Goal: Task Accomplishment & Management: Manage account settings

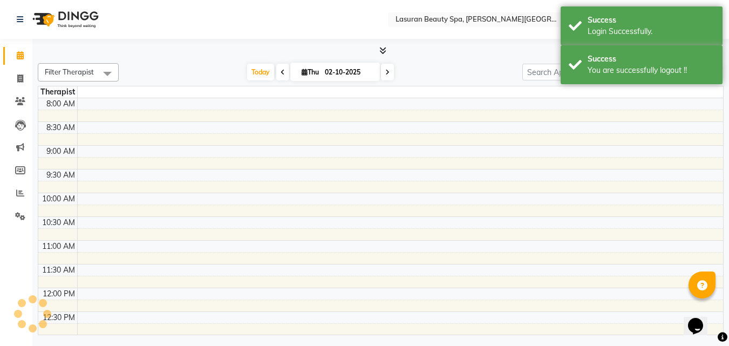
select select "en"
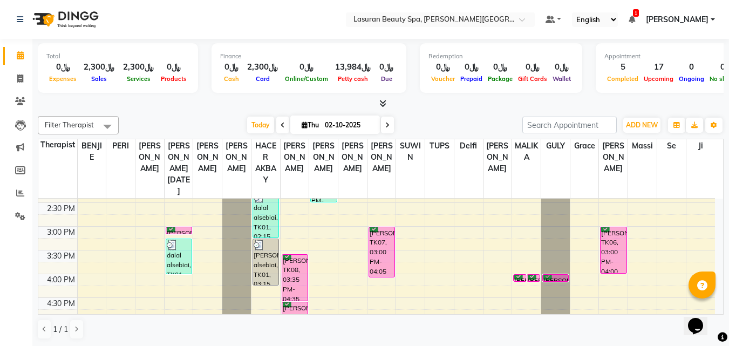
scroll to position [216, 0]
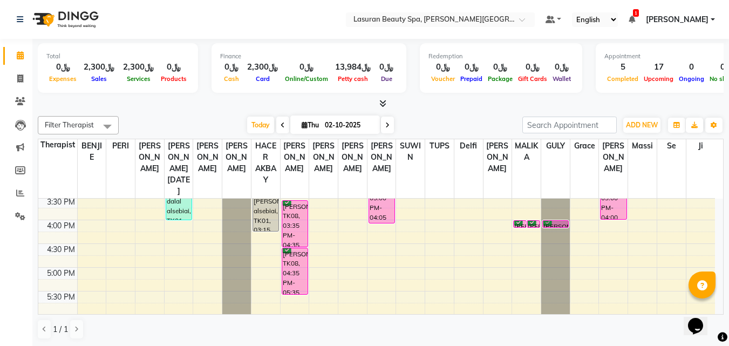
click at [293, 262] on div "noura Alshahrani, TK08, 04:35 PM-05:35 PM, باديكير كلاسيك" at bounding box center [294, 271] width 25 height 46
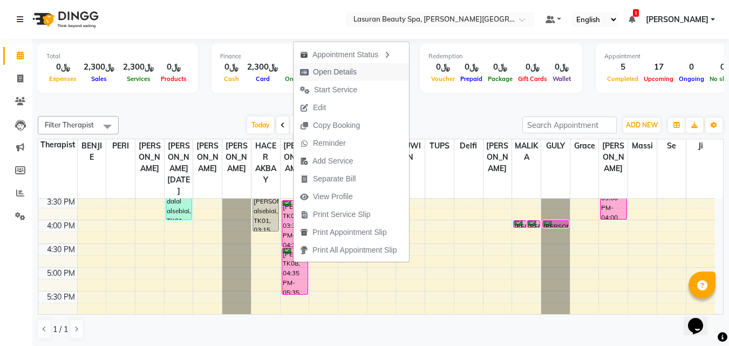
click at [316, 67] on span "Open Details" at bounding box center [335, 71] width 44 height 11
select select "6"
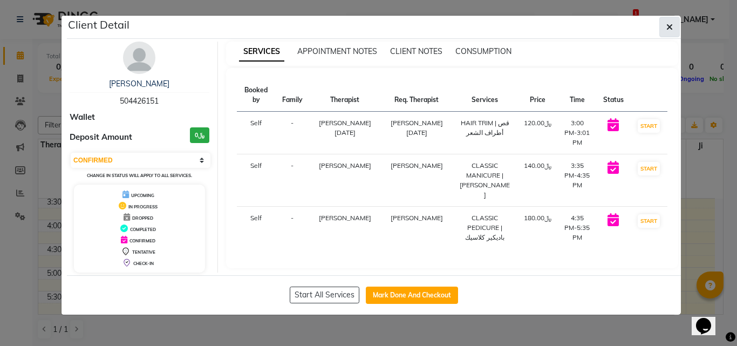
click at [663, 32] on button "button" at bounding box center [669, 27] width 20 height 20
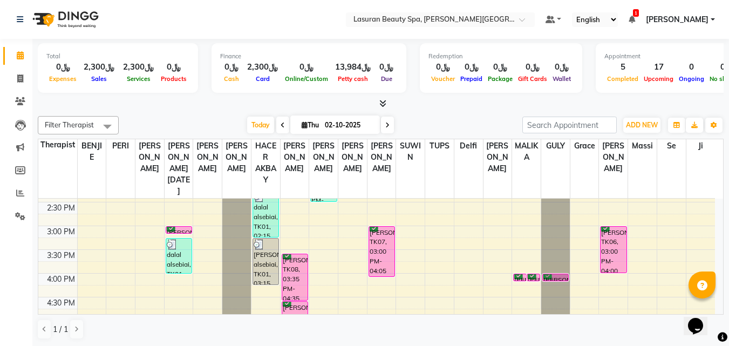
scroll to position [162, 0]
click at [614, 239] on div "noura Alshahrani, TK06, 03:00 PM-04:00 PM, CLASSIC COMBO M&P | كومبو كلاسيك (با…" at bounding box center [612, 250] width 25 height 46
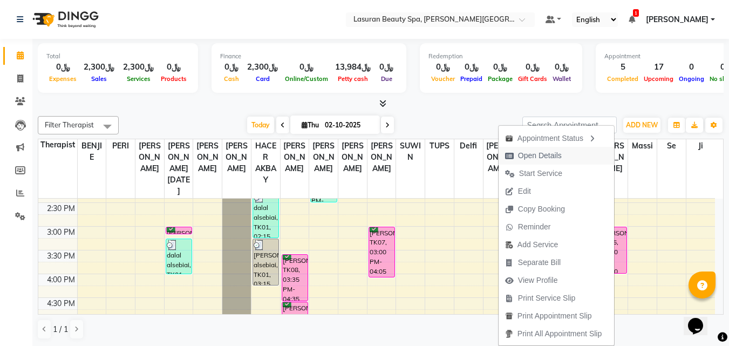
click at [581, 150] on button "Open Details" at bounding box center [555, 156] width 115 height 18
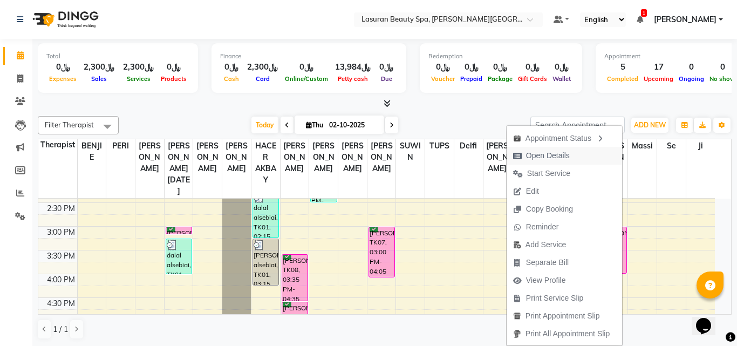
select select "6"
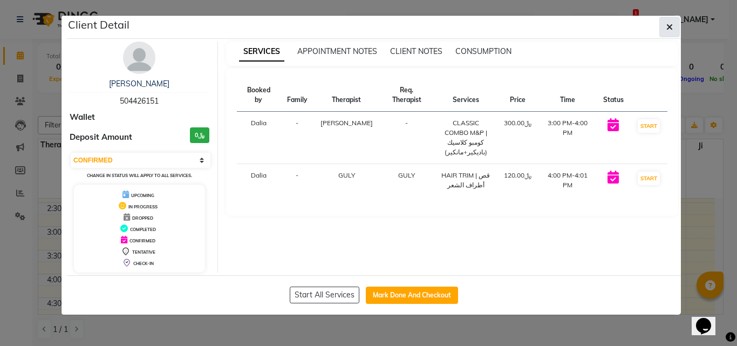
click at [660, 30] on button "button" at bounding box center [669, 27] width 20 height 20
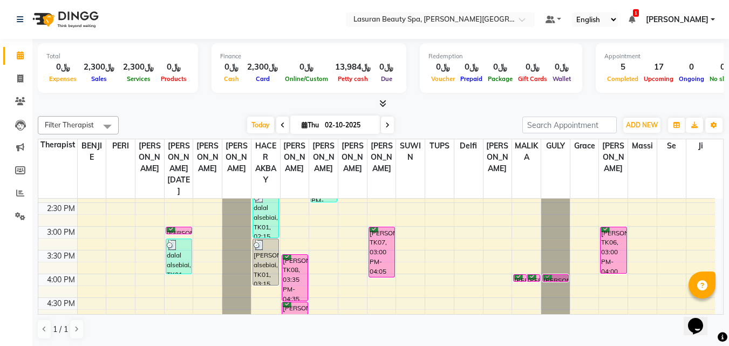
click at [295, 266] on div "noura Alshahrani, TK08, 03:35 PM-04:35 PM, مانكير كلاسيك" at bounding box center [294, 278] width 25 height 46
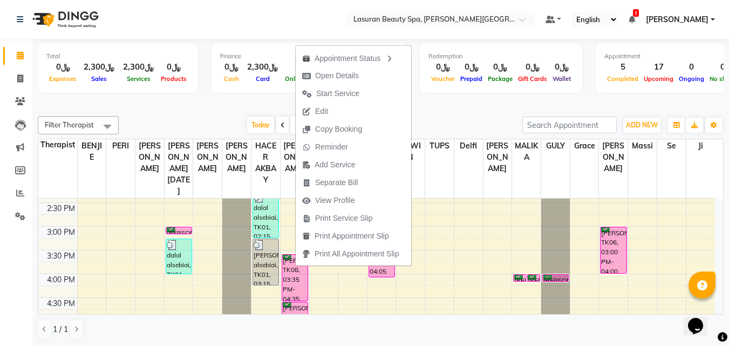
click at [344, 110] on button "Edit" at bounding box center [353, 111] width 115 height 18
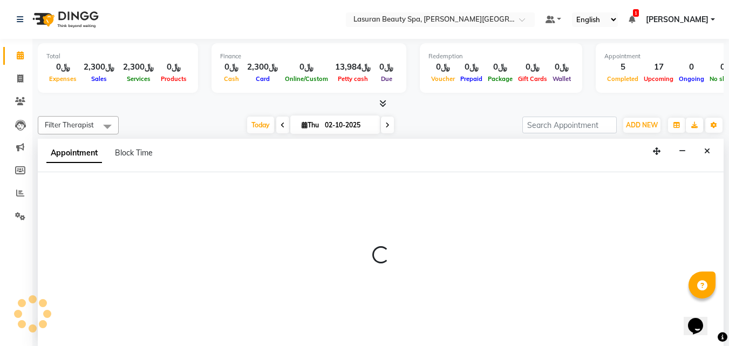
select select "tentative"
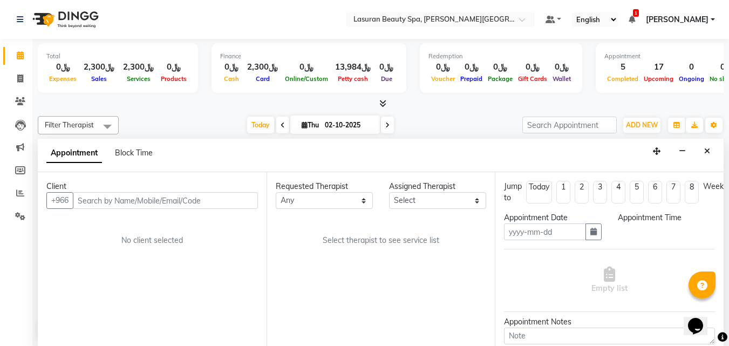
scroll to position [1, 0]
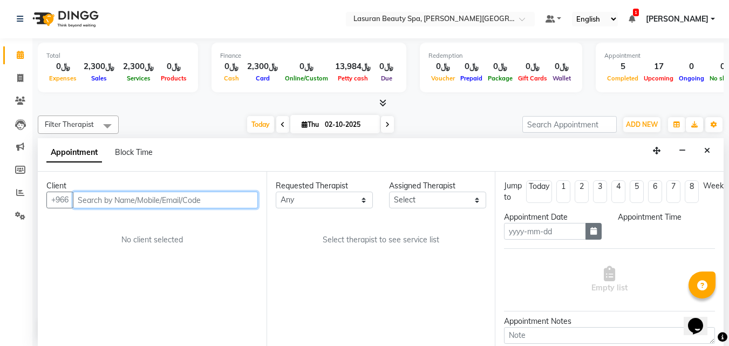
type input "02-10-2025"
select select "confirm booking"
select select "900"
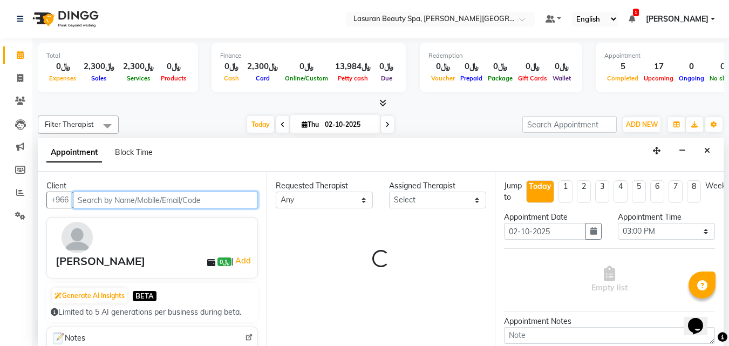
select select "54632"
select select "4522"
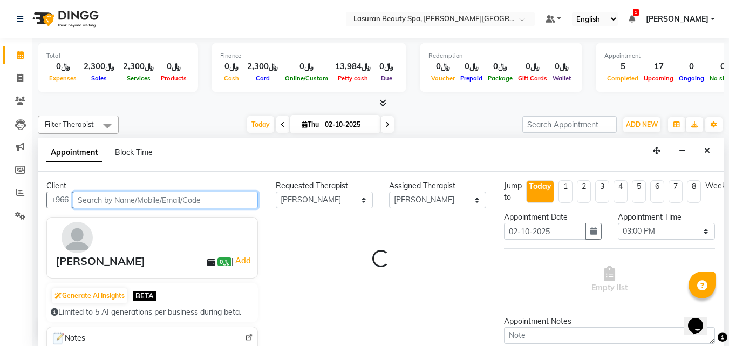
select select "4522"
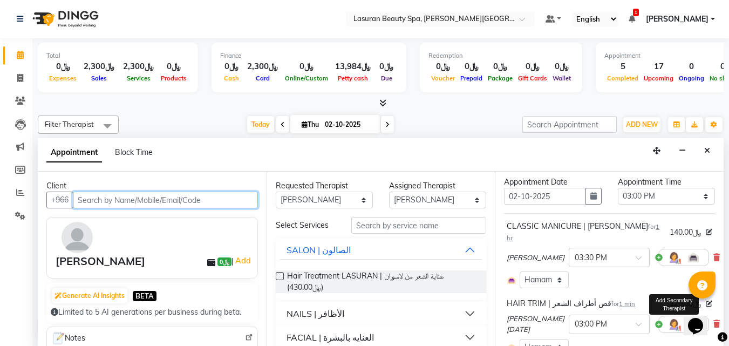
scroll to position [32, 0]
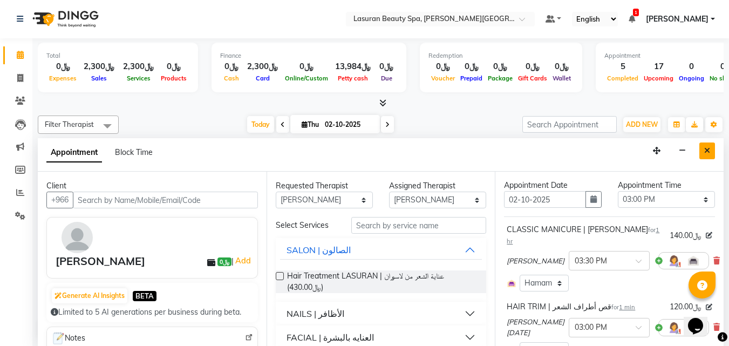
click at [705, 153] on icon "Close" at bounding box center [707, 151] width 6 height 8
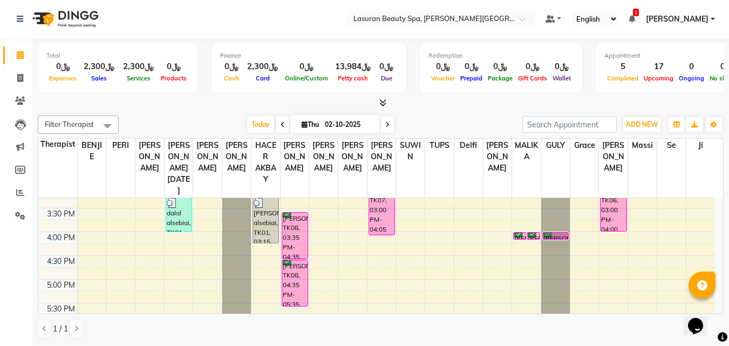
scroll to position [149, 0]
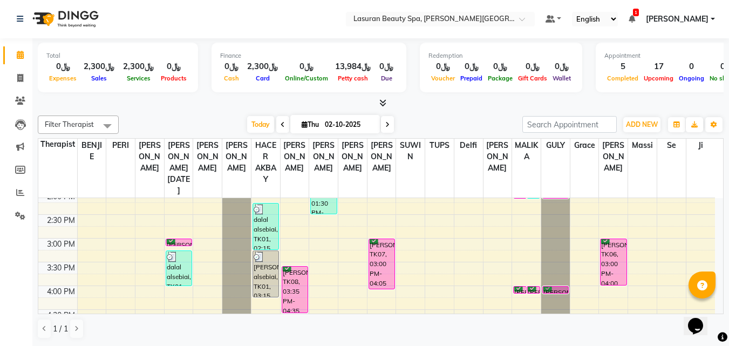
click at [603, 259] on div "noura Alshahrani, TK06, 03:00 PM-04:00 PM, CLASSIC COMBO M&P | كومبو كلاسيك (با…" at bounding box center [612, 262] width 25 height 46
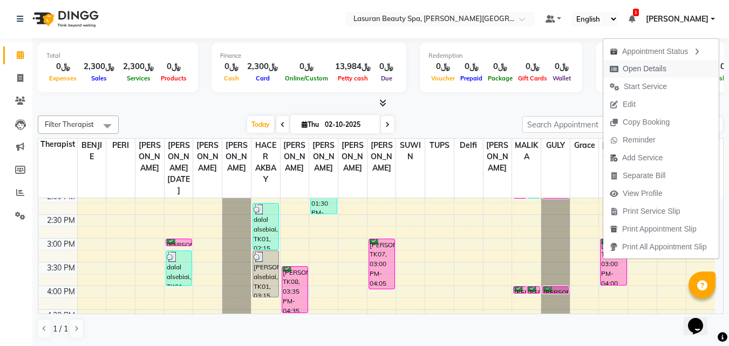
click at [624, 74] on span "Open Details" at bounding box center [644, 68] width 44 height 11
select select "6"
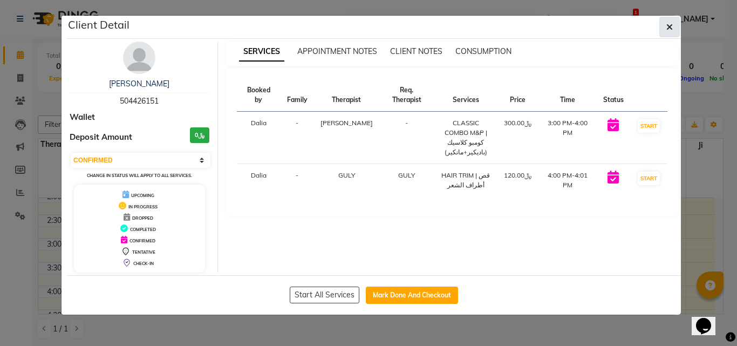
click at [673, 18] on button "button" at bounding box center [669, 27] width 20 height 20
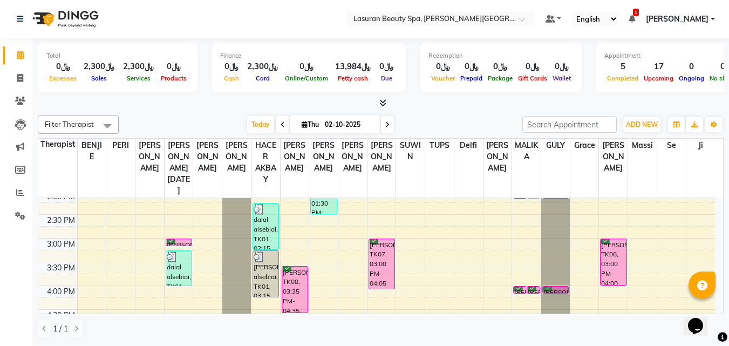
click at [289, 285] on div "noura Alshahrani, TK08, 03:35 PM-04:35 PM, مانكير كلاسيك" at bounding box center [294, 289] width 25 height 46
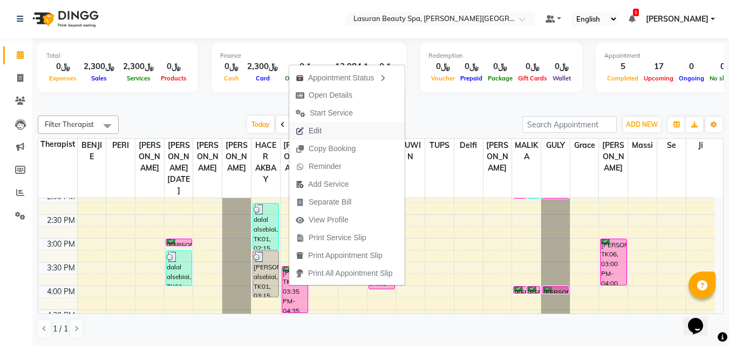
click at [318, 129] on span "Edit" at bounding box center [315, 130] width 13 height 11
select select "tentative"
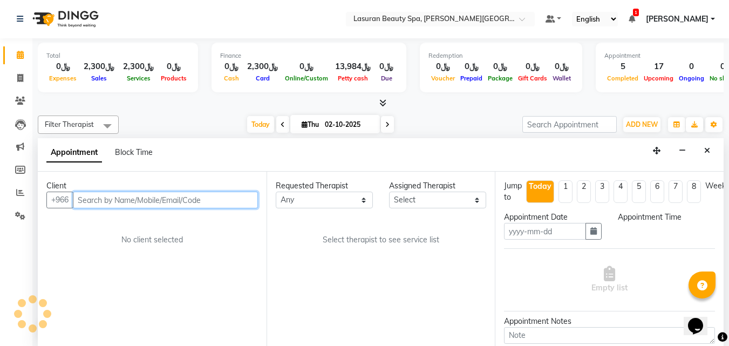
type input "02-10-2025"
select select "confirm booking"
select select "900"
select select "54632"
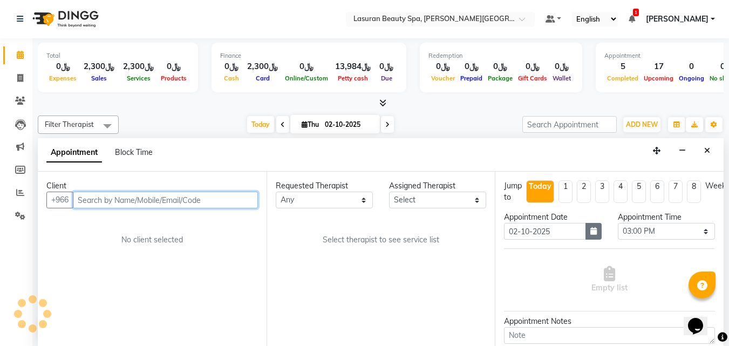
select select "54632"
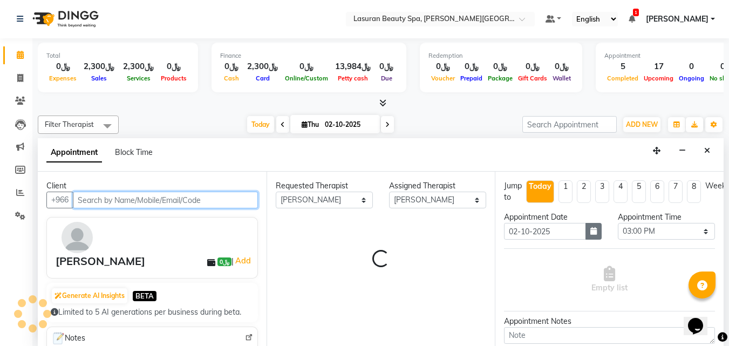
scroll to position [95, 0]
click at [590, 230] on icon "button" at bounding box center [593, 231] width 6 height 8
select select "4522"
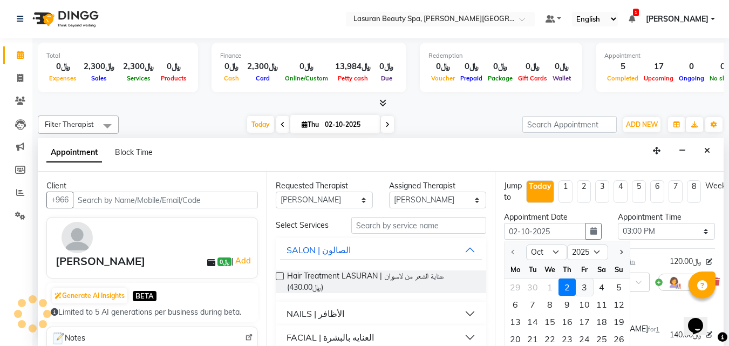
select select "4522"
click at [592, 309] on div "10" at bounding box center [584, 304] width 17 height 17
type input "10-10-2025"
select select "900"
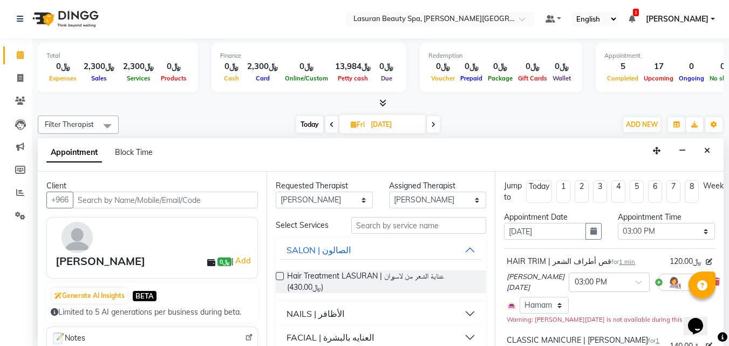
scroll to position [0, 0]
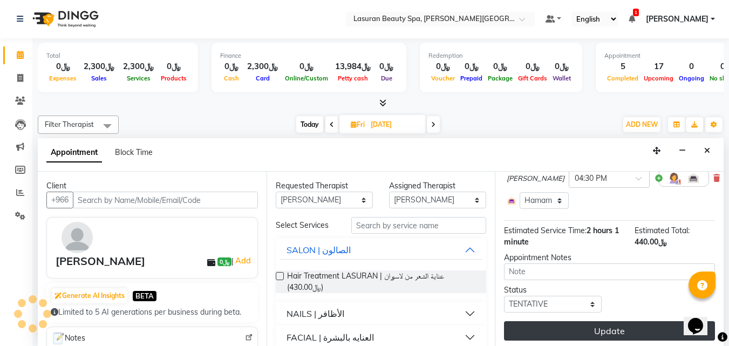
click at [586, 321] on button "Update" at bounding box center [609, 330] width 211 height 19
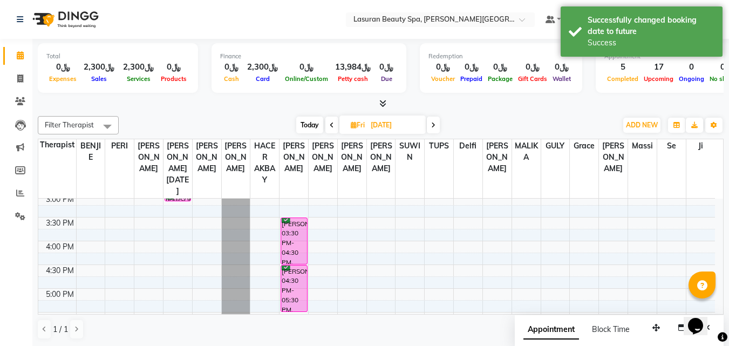
scroll to position [108, 0]
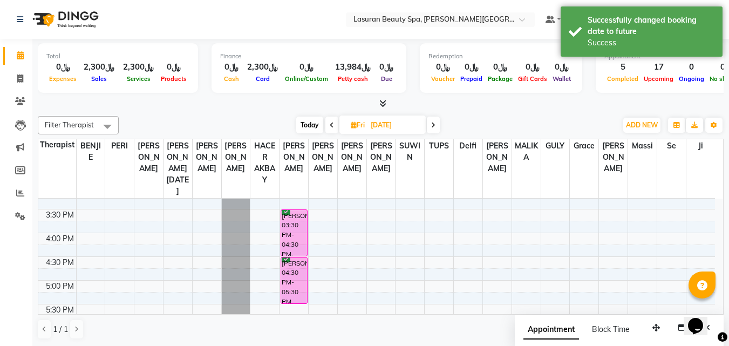
click at [294, 238] on div "noura Alshahrani, 03:30 PM-04:30 PM, CLASSIC MANICURE | مانكير كلاسيك" at bounding box center [294, 233] width 26 height 46
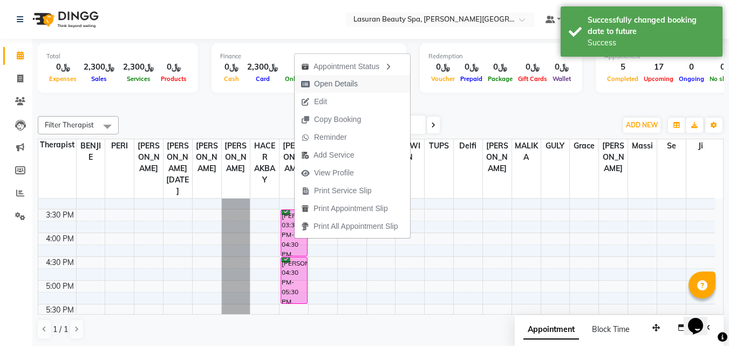
click at [322, 88] on span "Open Details" at bounding box center [336, 83] width 44 height 11
select select "6"
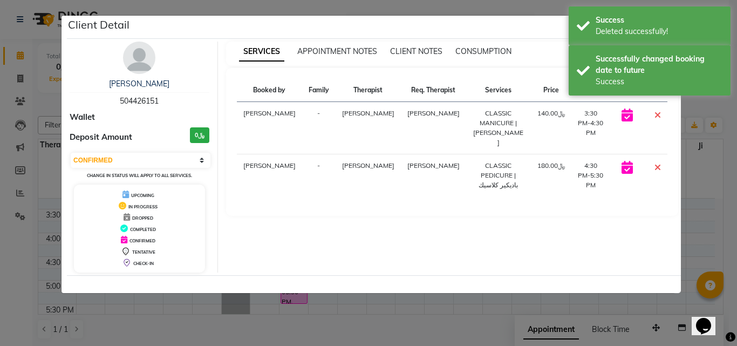
click at [652, 122] on td at bounding box center [656, 128] width 24 height 52
click at [657, 119] on icon at bounding box center [657, 115] width 6 height 9
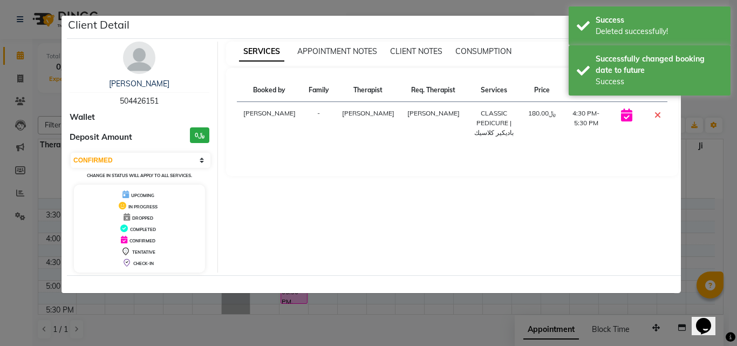
click at [657, 119] on icon at bounding box center [657, 115] width 6 height 9
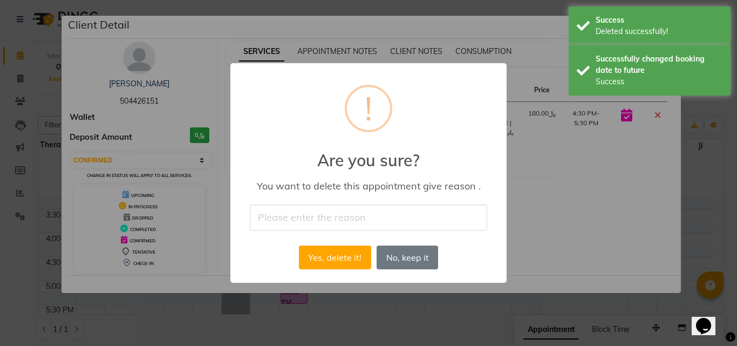
click at [374, 221] on input "text" at bounding box center [368, 216] width 237 height 25
type input "Change the service"
click at [328, 249] on button "Yes, delete it!" at bounding box center [335, 257] width 72 height 24
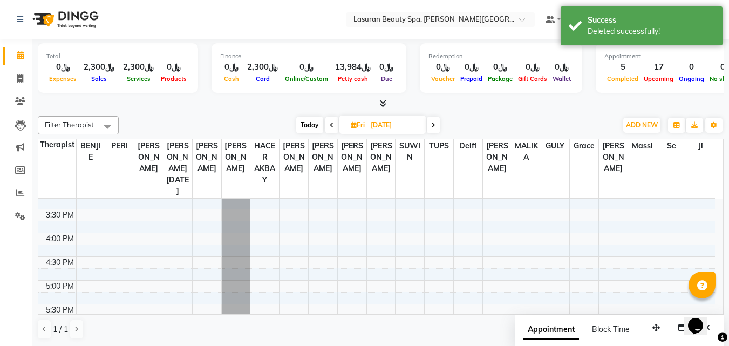
click at [316, 127] on span "Today" at bounding box center [309, 125] width 27 height 17
type input "02-10-2025"
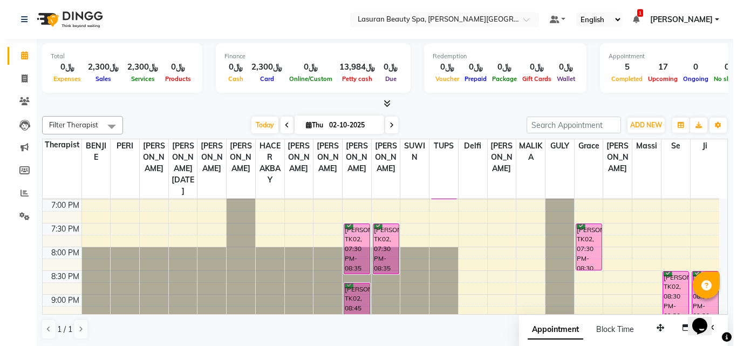
scroll to position [352, 0]
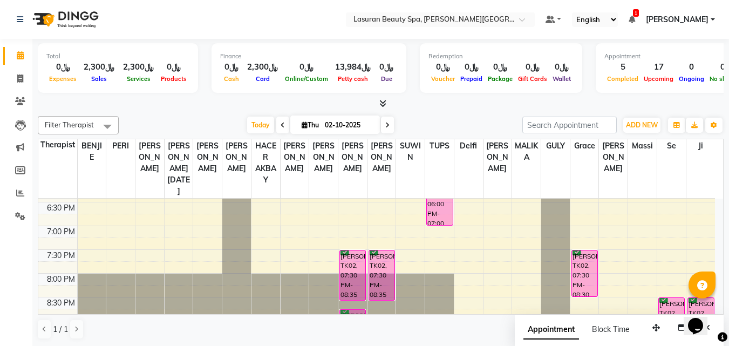
click at [380, 262] on div "[PERSON_NAME], TK02, 07:30 PM-08:35 PM, RITUAL BRIGHT BLUE ROCK | حمام الأحجار …" at bounding box center [381, 275] width 25 height 50
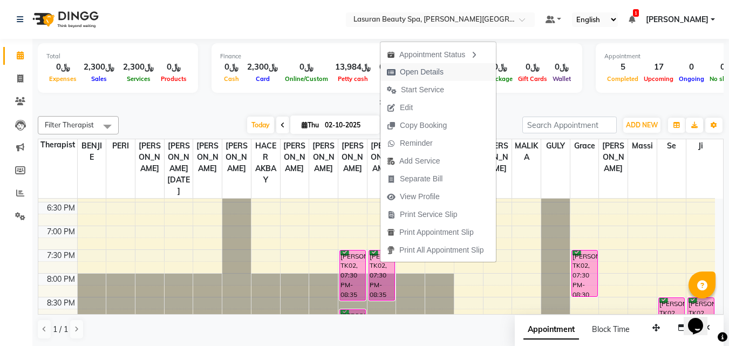
click at [421, 71] on span "Open Details" at bounding box center [422, 71] width 44 height 11
select select "6"
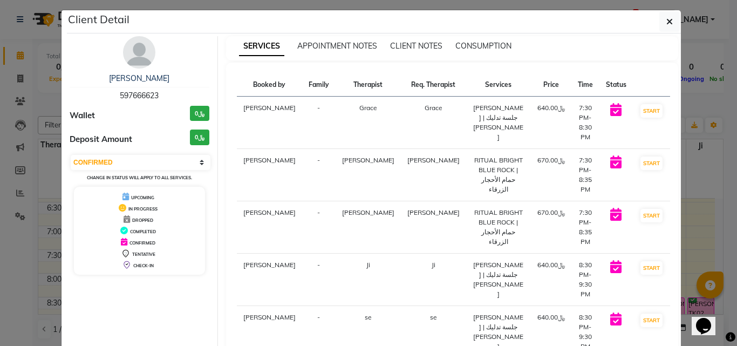
scroll to position [0, 0]
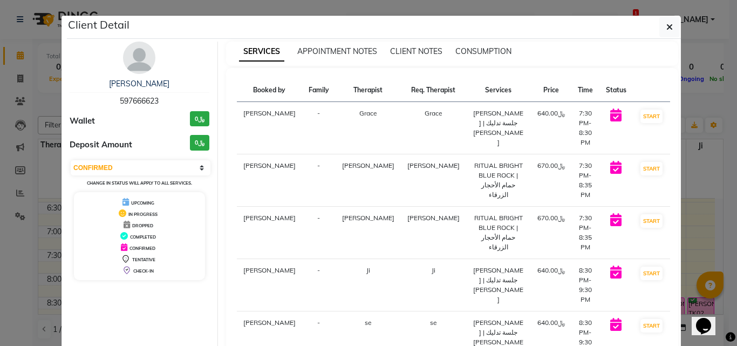
click at [137, 102] on span "597666623" at bounding box center [139, 101] width 39 height 10
copy span "597666623"
click at [667, 28] on icon "button" at bounding box center [669, 27] width 6 height 9
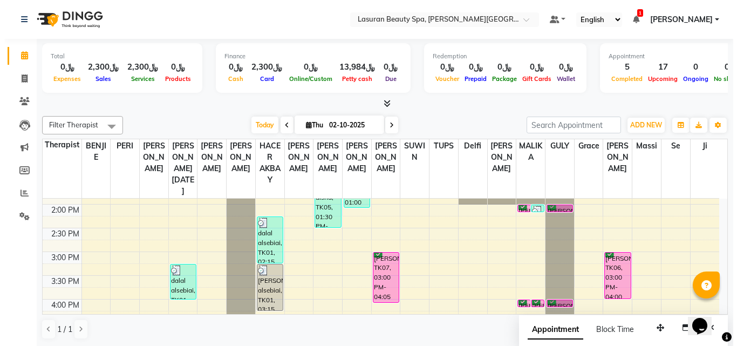
scroll to position [83, 0]
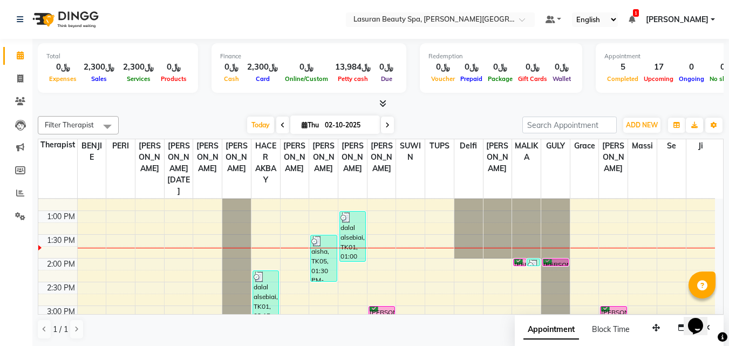
click at [635, 20] on ul "Default Panel My Panel English ENGLISH Español العربية मराठी हिंदी ગુજરાતી தமிழ…" at bounding box center [630, 19] width 180 height 15
click at [630, 22] on ul "Default Panel My Panel English ENGLISH Español العربية मराठी हिंदी ગુજરાતી தமிழ…" at bounding box center [630, 19] width 180 height 15
click at [628, 22] on icon at bounding box center [631, 20] width 6 height 8
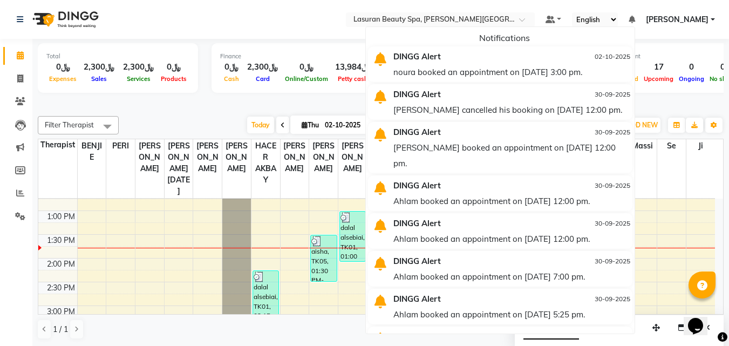
click at [628, 22] on icon at bounding box center [631, 20] width 6 height 8
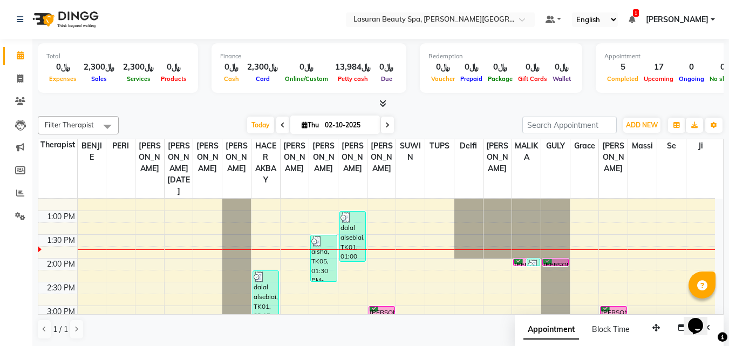
click at [361, 227] on div "dalal alsebiai, TK01, 01:00 PM-02:05 PM, RITUAL BRIGHT BLUE ROCK | حمام الأحجار…" at bounding box center [352, 236] width 25 height 50
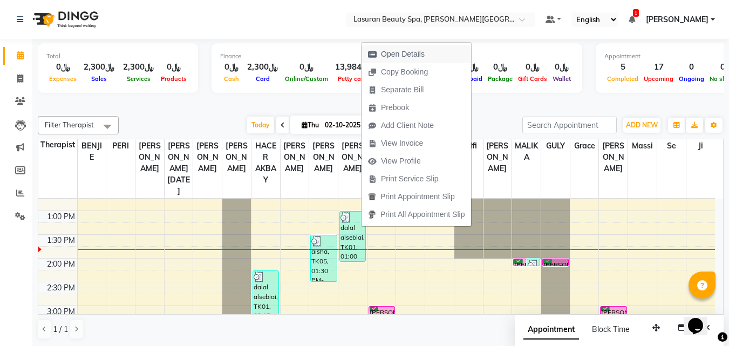
click at [395, 54] on span "Open Details" at bounding box center [403, 54] width 44 height 11
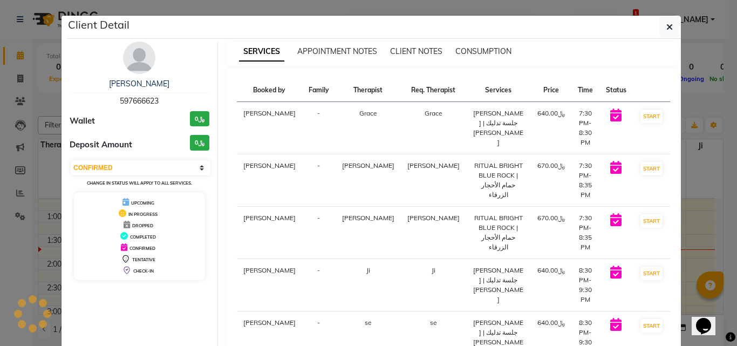
select select "3"
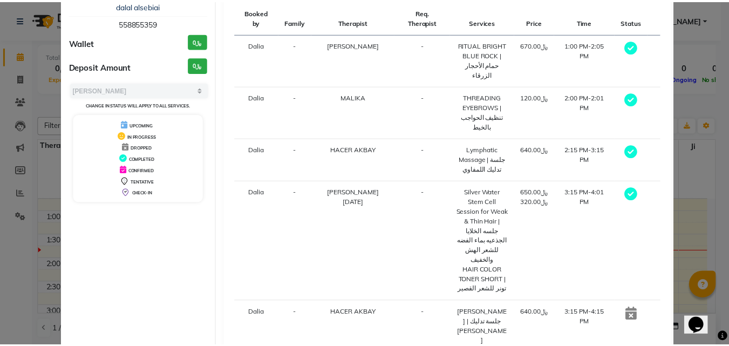
scroll to position [114, 0]
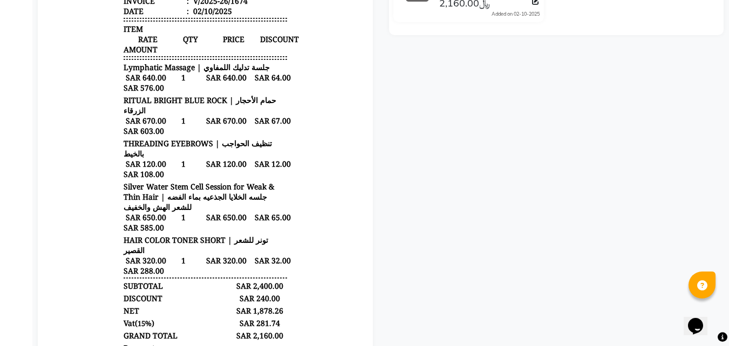
scroll to position [432, 0]
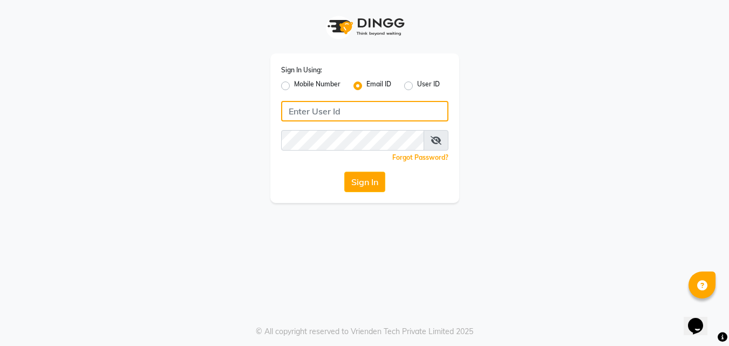
type input "Ranim@lasuran.com"
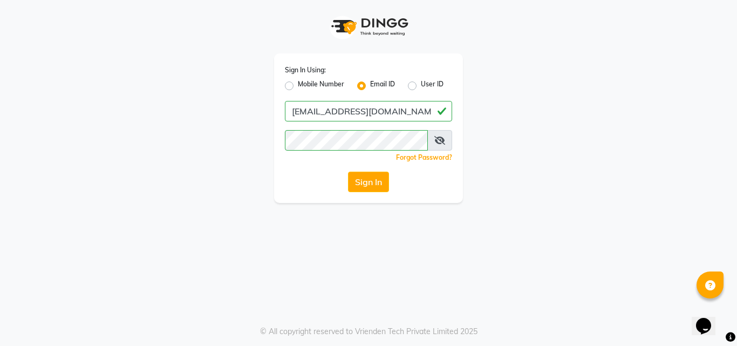
click at [303, 232] on div "Sign In Using: Mobile Number Email ID User ID Ranim@lasuran.com Remember me For…" at bounding box center [368, 173] width 737 height 346
click at [366, 183] on button "Sign In" at bounding box center [368, 182] width 41 height 20
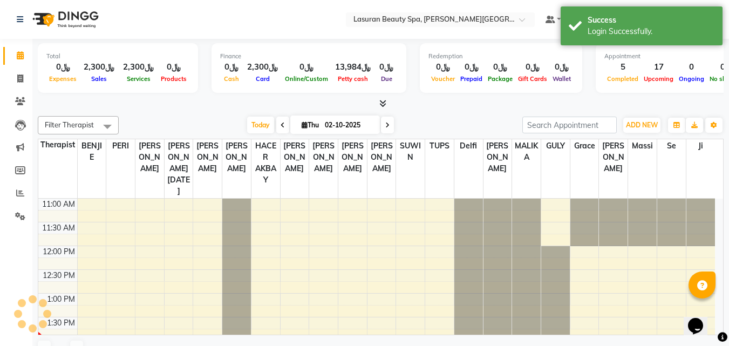
select select "en"
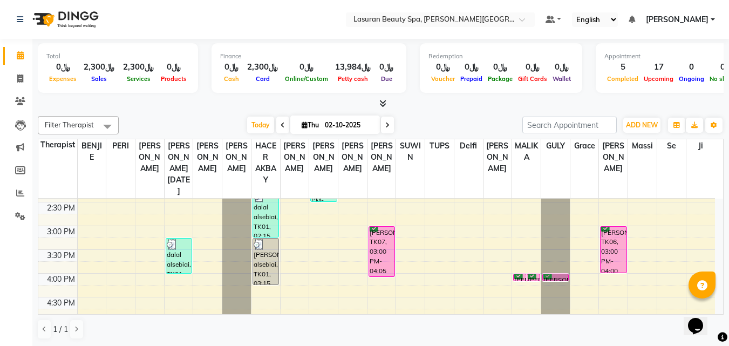
scroll to position [162, 0]
click at [626, 126] on span "ADD NEW" at bounding box center [642, 125] width 32 height 8
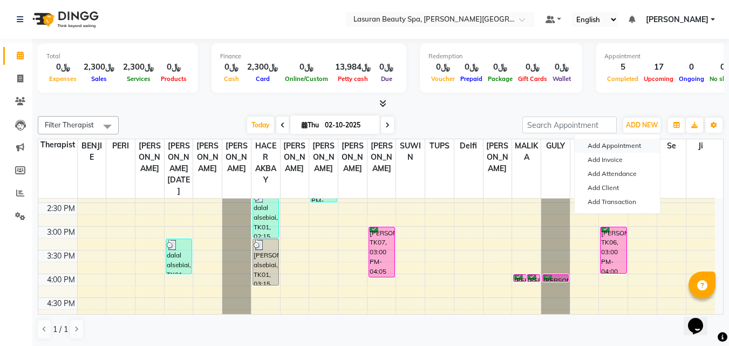
click at [628, 147] on button "Add Appointment" at bounding box center [616, 146] width 85 height 14
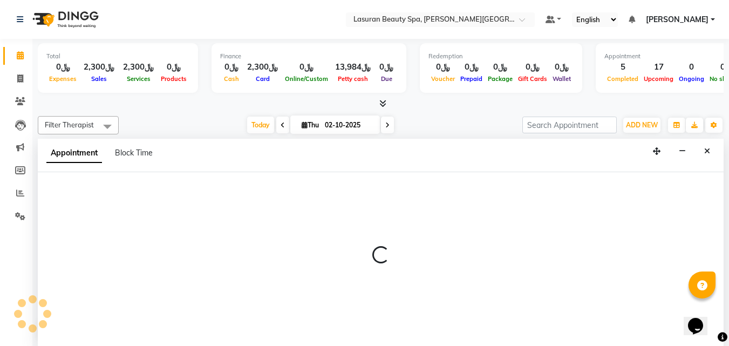
select select "tentative"
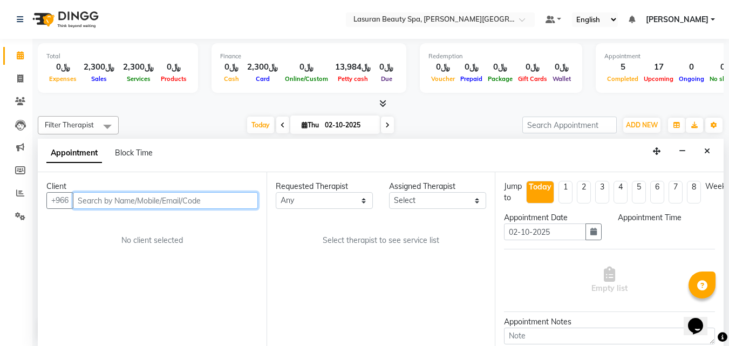
scroll to position [1, 0]
select select "720"
paste input "553355050"
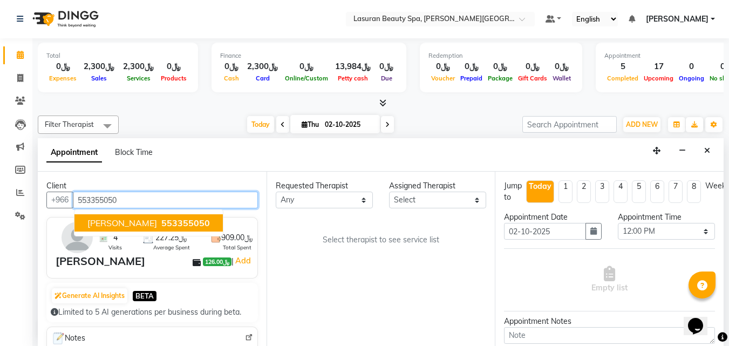
click at [139, 227] on span "Ghadi Ashoour" at bounding box center [122, 222] width 70 height 11
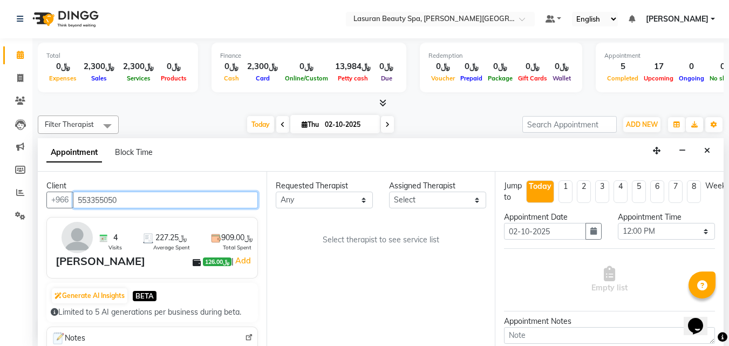
type input "553355050"
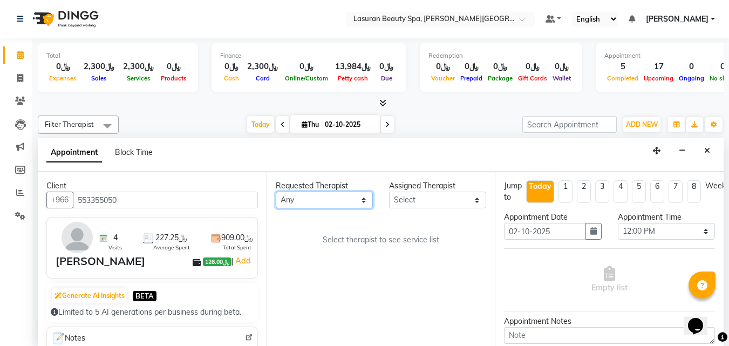
click at [302, 204] on select "Any AHMED ALJOHARY Ahmed Kouraichy Ali Marlea BENJIE Chaima BLHAMIDIYA Delfi El…" at bounding box center [324, 199] width 97 height 17
select select "91214"
click at [276, 191] on select "Any AHMED ALJOHARY Ahmed Kouraichy Ali Marlea BENJIE Chaima BLHAMIDIYA Delfi El…" at bounding box center [324, 199] width 97 height 17
select select "91214"
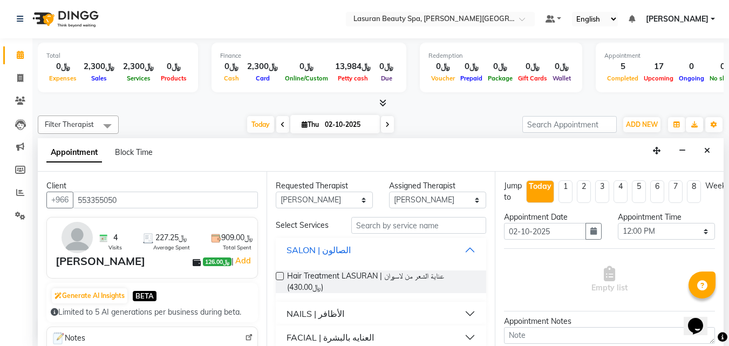
click at [298, 245] on div "SALON | الصالون" at bounding box center [318, 249] width 64 height 13
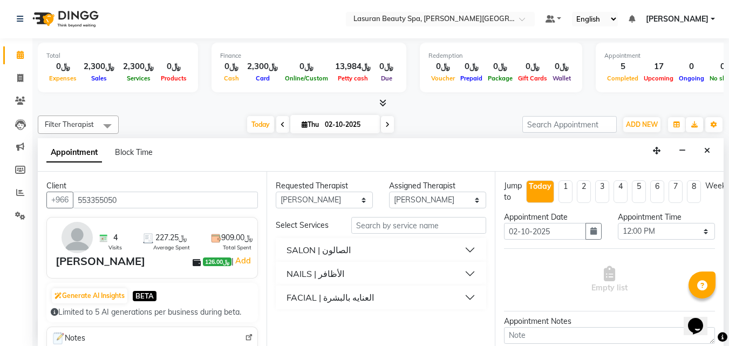
click at [313, 271] on div "NAILS | الأظافر" at bounding box center [315, 273] width 58 height 13
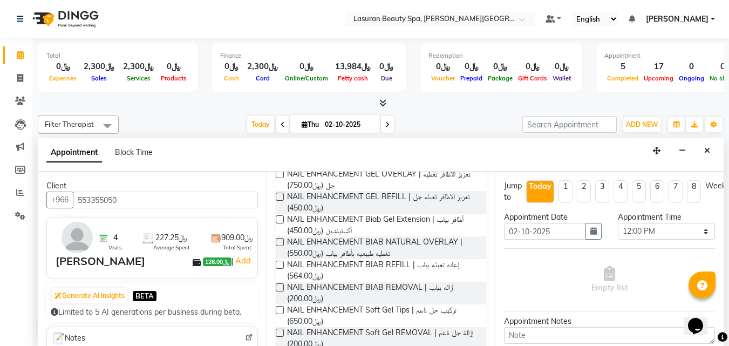
scroll to position [331, 0]
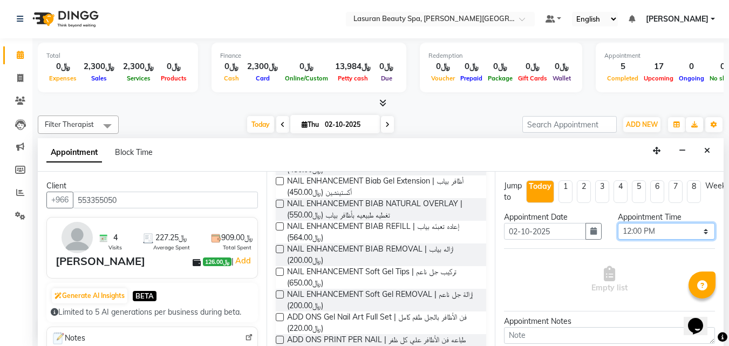
drag, startPoint x: 639, startPoint y: 232, endPoint x: 640, endPoint y: 225, distance: 7.1
click at [639, 232] on select "Select 12:00 PM 12:15 PM 12:30 PM 12:45 PM 01:00 PM 01:15 PM 01:30 PM 01:45 PM …" at bounding box center [666, 231] width 97 height 17
select select "900"
click at [618, 223] on select "Select 12:00 PM 12:15 PM 12:30 PM 12:45 PM 01:00 PM 01:15 PM 01:30 PM 01:45 PM …" at bounding box center [666, 231] width 97 height 17
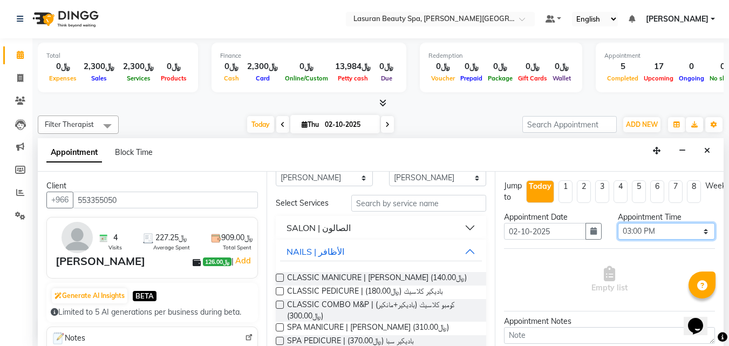
scroll to position [0, 0]
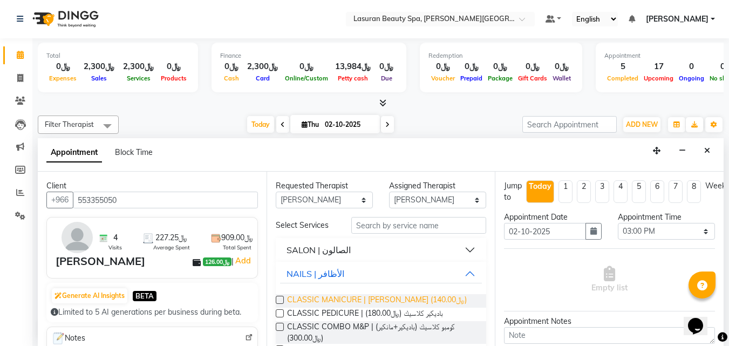
click at [360, 301] on span "CLASSIC MANICURE | مانكير كلاسيك (﷼140.00)" at bounding box center [377, 300] width 180 height 13
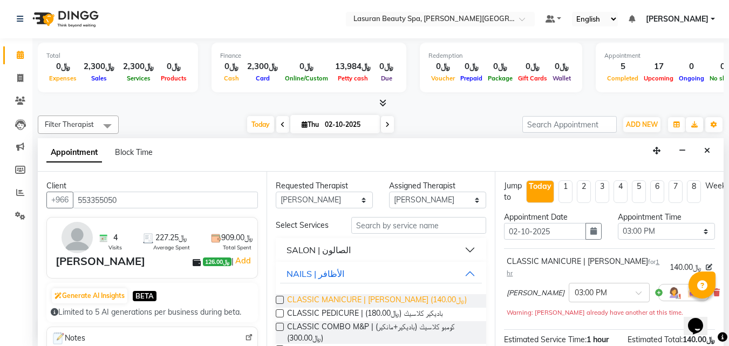
click at [360, 301] on span "CLASSIC MANICURE | مانكير كلاسيك (﷼140.00)" at bounding box center [377, 300] width 180 height 13
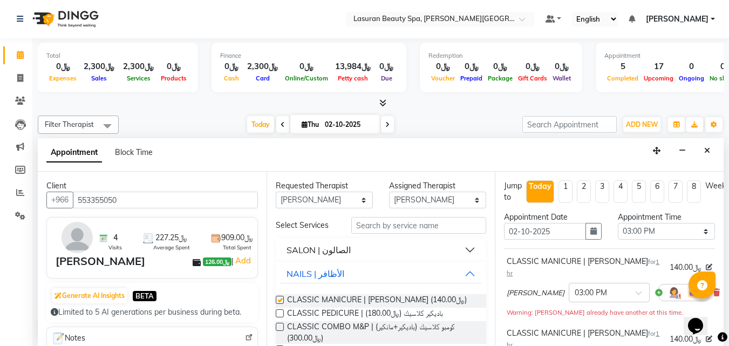
checkbox input "false"
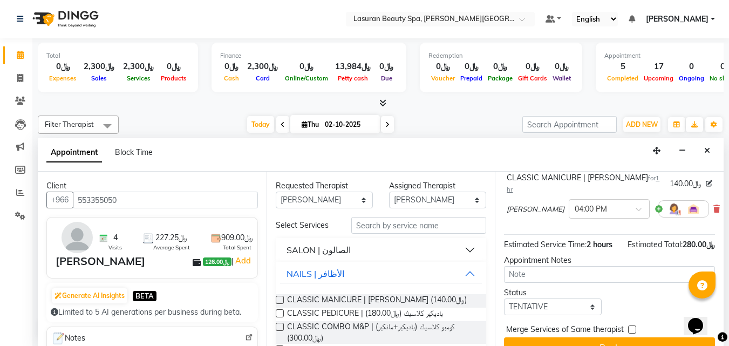
scroll to position [162, 0]
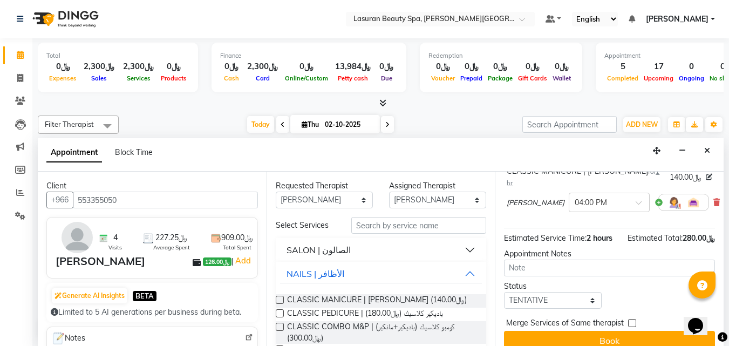
click at [713, 199] on icon at bounding box center [716, 203] width 6 height 8
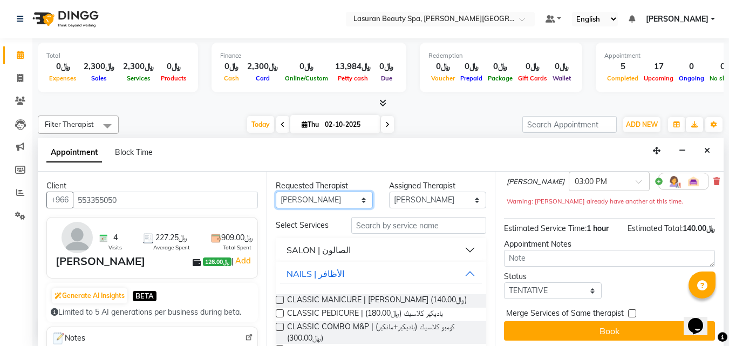
click at [330, 203] on select "Any AHMED ALJOHARY Ahmed Kouraichy Ali Marlea BENJIE Chaima BLHAMIDIYA Delfi El…" at bounding box center [324, 199] width 97 height 17
select select "91215"
click at [276, 191] on select "Any AHMED ALJOHARY Ahmed Kouraichy Ali Marlea BENJIE Chaima BLHAMIDIYA Delfi El…" at bounding box center [324, 199] width 97 height 17
select select "91215"
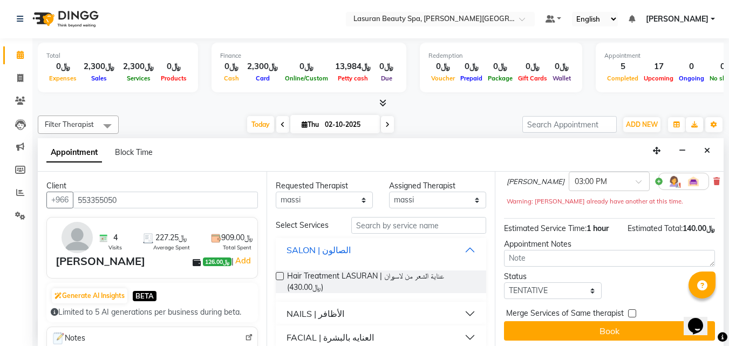
click at [329, 251] on div "SALON | الصالون" at bounding box center [318, 249] width 64 height 13
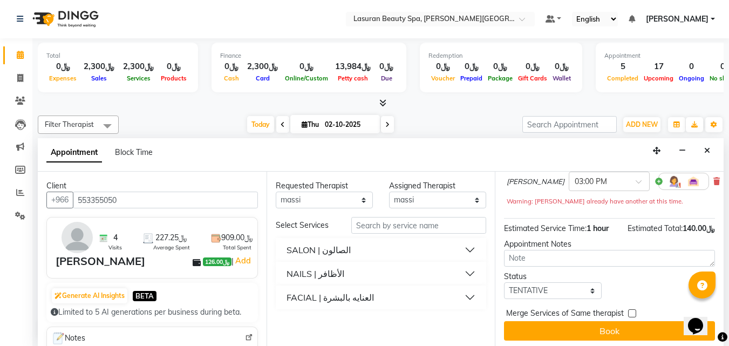
click at [325, 277] on div "NAILS | الأظافر" at bounding box center [315, 273] width 58 height 13
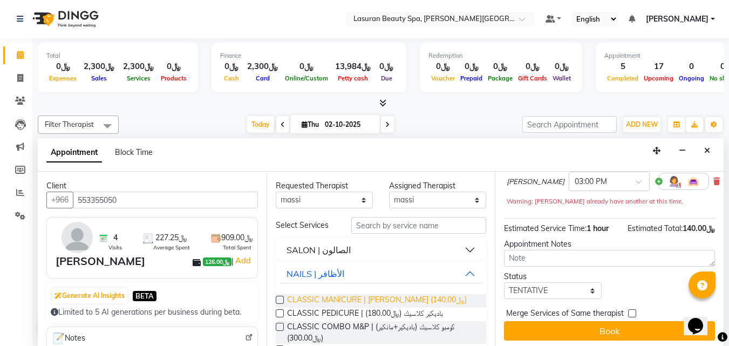
click at [341, 302] on span "CLASSIC MANICURE | مانكير كلاسيك (﷼140.00)" at bounding box center [377, 300] width 180 height 13
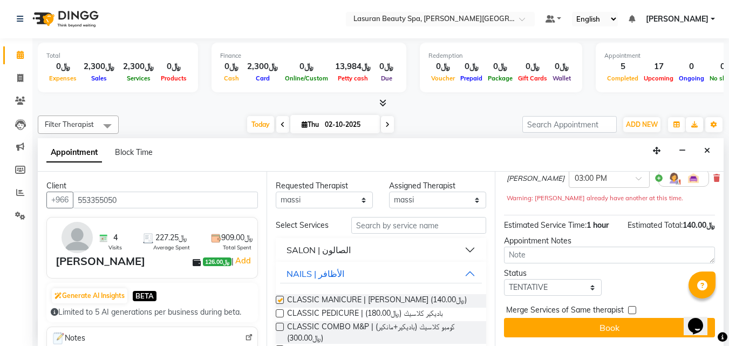
checkbox input "false"
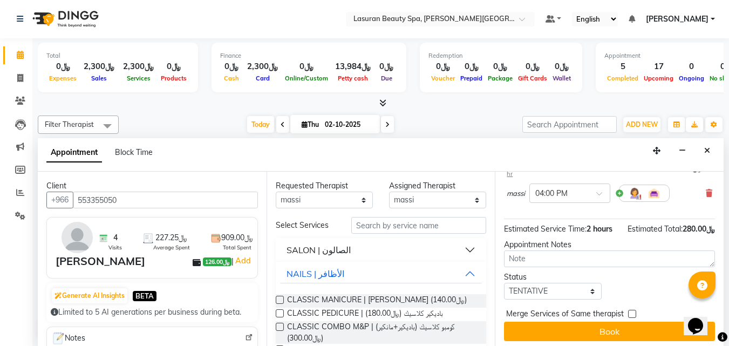
scroll to position [172, 0]
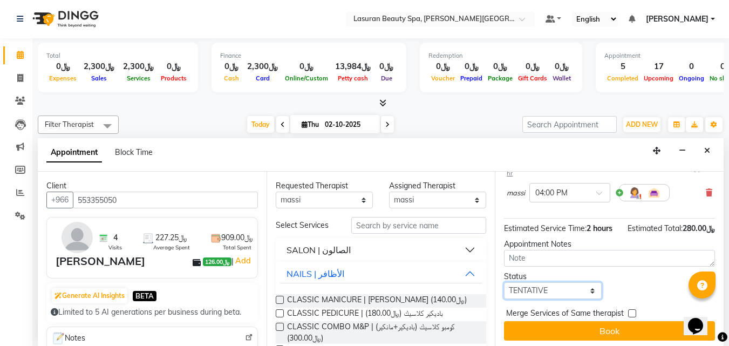
click at [562, 282] on select "Select TENTATIVE CONFIRM CHECK-IN UPCOMING" at bounding box center [552, 290] width 97 height 17
select select "confirm booking"
click at [504, 282] on select "Select TENTATIVE CONFIRM CHECK-IN UPCOMING" at bounding box center [552, 290] width 97 height 17
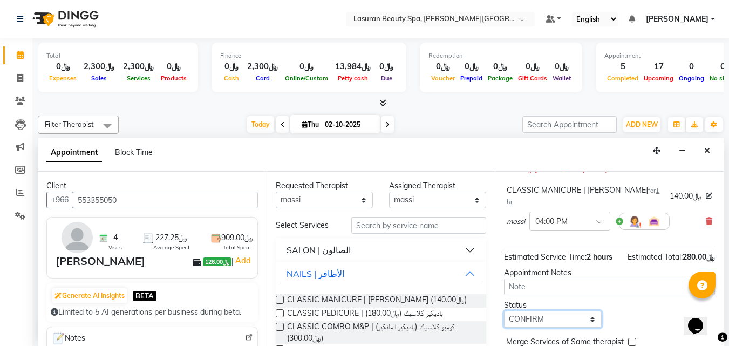
scroll to position [118, 0]
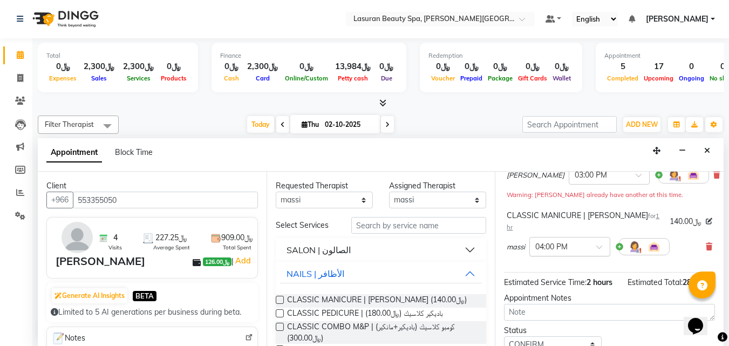
click at [577, 240] on input "text" at bounding box center [558, 245] width 47 height 11
click at [560, 284] on div "03:00 PM" at bounding box center [570, 294] width 80 height 20
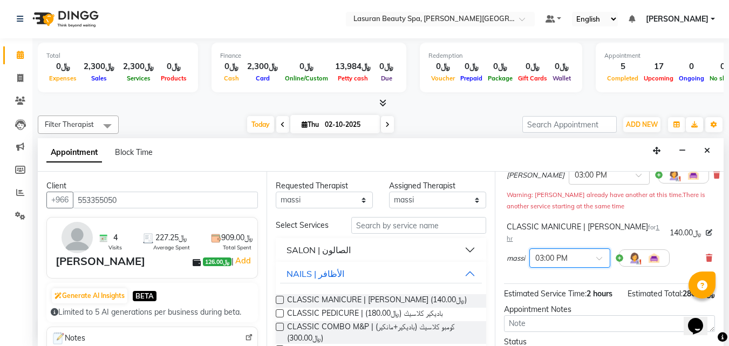
scroll to position [183, 0]
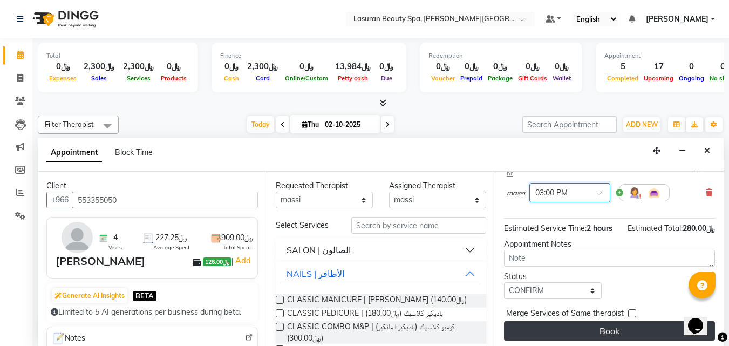
click at [564, 321] on button "Book" at bounding box center [609, 330] width 211 height 19
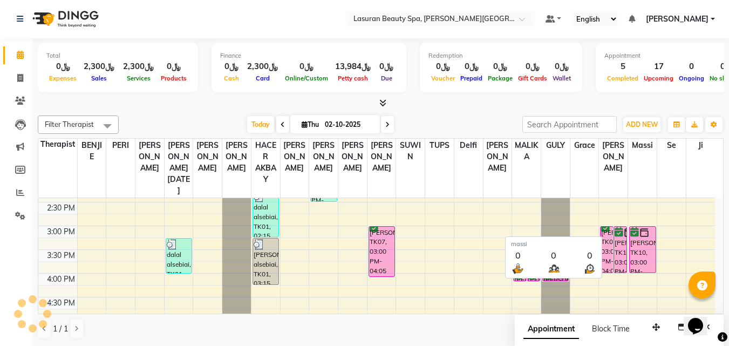
scroll to position [0, 0]
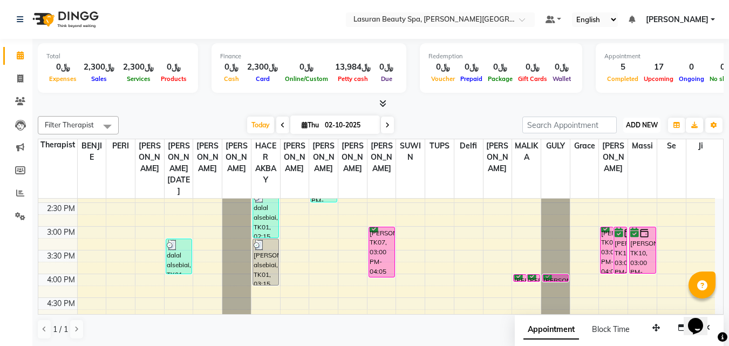
click at [640, 130] on button "ADD NEW Toggle Dropdown" at bounding box center [641, 125] width 37 height 15
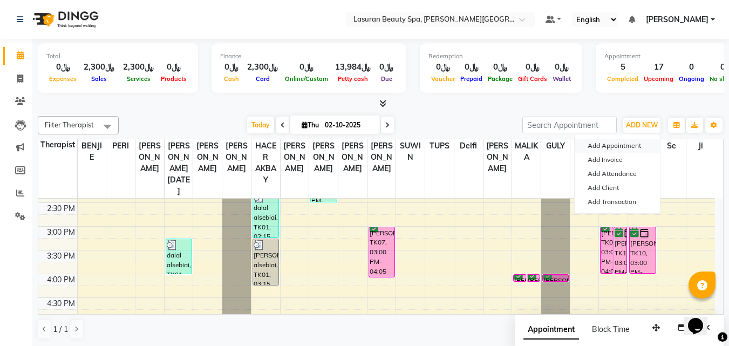
click at [635, 145] on button "Add Appointment" at bounding box center [616, 146] width 85 height 14
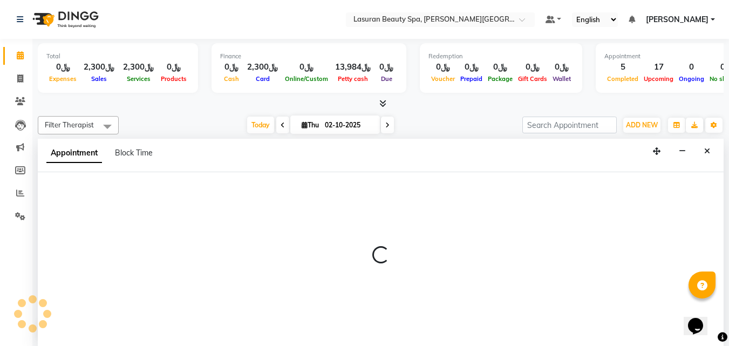
select select "tentative"
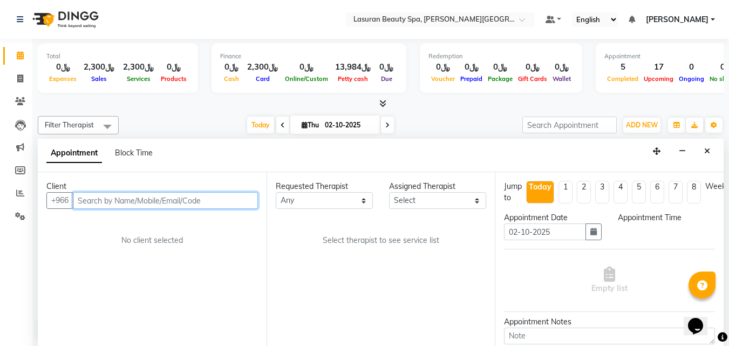
scroll to position [1, 0]
select select "720"
paste input "550554266"
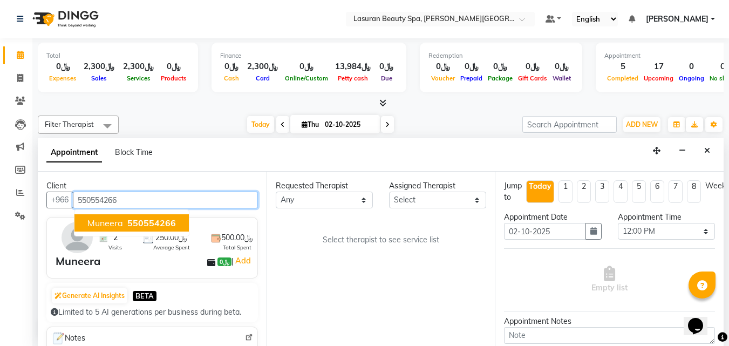
click at [165, 225] on span "550554266" at bounding box center [151, 222] width 49 height 11
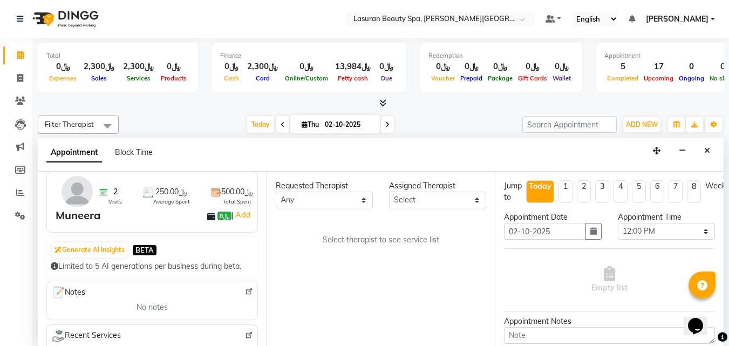
scroll to position [162, 0]
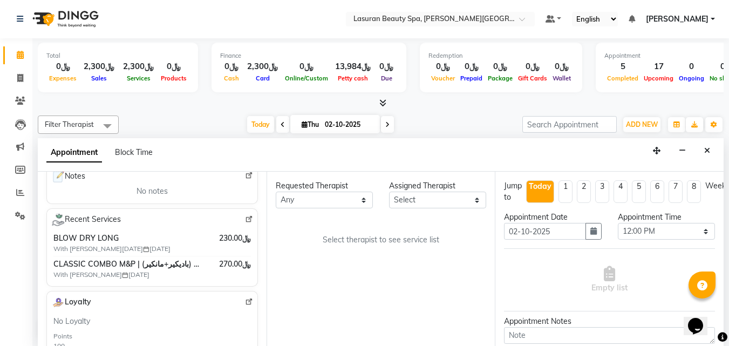
type input "550554266"
click at [304, 199] on select "Any AHMED ALJOHARY Ahmed Kouraichy Ali Marlea BENJIE Chaima BLHAMIDIYA Delfi El…" at bounding box center [324, 199] width 97 height 17
click at [355, 209] on div "Requested Therapist Any AHMED ALJOHARY Ahmed Kouraichy Ali Marlea BENJIE Chaima…" at bounding box center [380, 259] width 229 height 174
click at [351, 204] on select "Any AHMED ALJOHARY Ahmed Kouraichy Ali Marlea BENJIE Chaima BLHAMIDIYA Delfi El…" at bounding box center [324, 199] width 97 height 17
select select "54626"
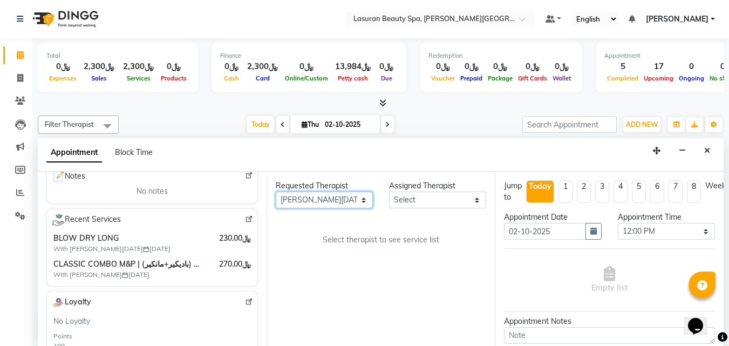
click at [276, 191] on select "Any AHMED ALJOHARY Ahmed Kouraichy Ali Marlea BENJIE Chaima BLHAMIDIYA Delfi El…" at bounding box center [324, 199] width 97 height 17
select select "54626"
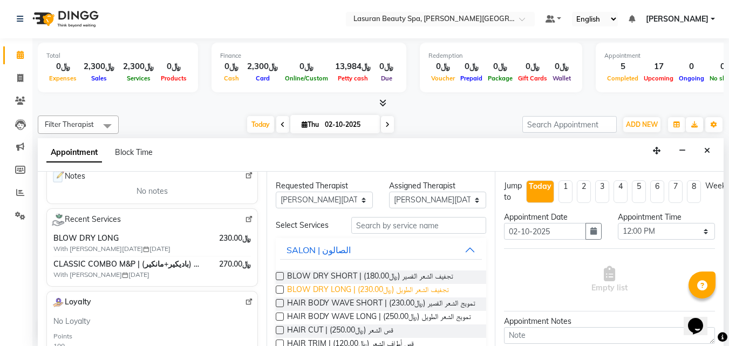
click at [341, 290] on span "BLOW DRY LONG | تجفيف الشعر الطويل (﷼230.00)" at bounding box center [368, 290] width 162 height 13
checkbox input "false"
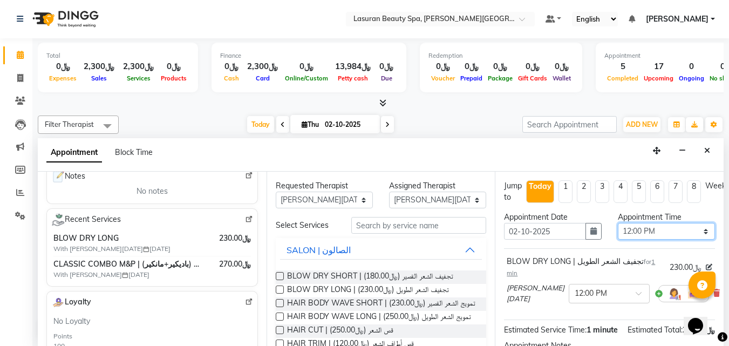
click at [632, 236] on select "Select 12:00 PM 12:15 PM 12:30 PM 12:45 PM 01:00 PM 01:15 PM 01:30 PM 01:45 PM …" at bounding box center [666, 231] width 97 height 17
select select "855"
click at [618, 223] on select "Select 12:00 PM 12:15 PM 12:30 PM 12:45 PM 01:00 PM 01:15 PM 01:30 PM 01:45 PM …" at bounding box center [666, 231] width 97 height 17
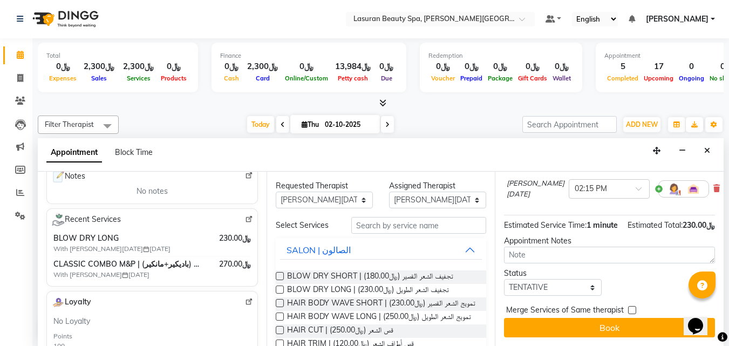
scroll to position [113, 0]
click at [541, 284] on select "Select TENTATIVE CONFIRM CHECK-IN UPCOMING" at bounding box center [552, 287] width 97 height 17
select select "confirm booking"
click at [504, 279] on select "Select TENTATIVE CONFIRM CHECK-IN UPCOMING" at bounding box center [552, 287] width 97 height 17
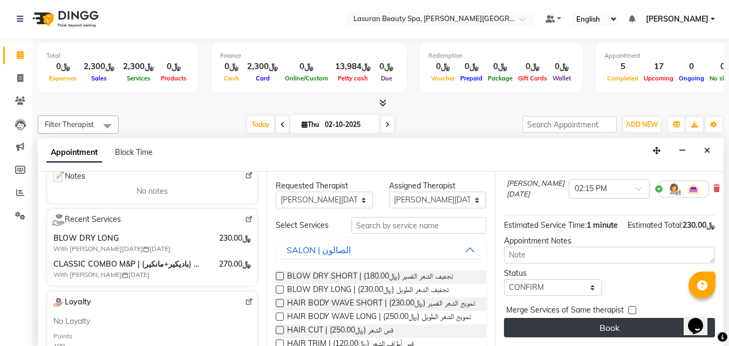
click at [549, 325] on button "Book" at bounding box center [609, 327] width 211 height 19
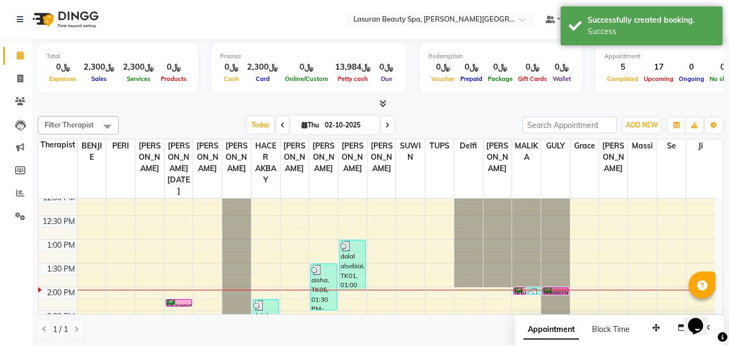
scroll to position [108, 0]
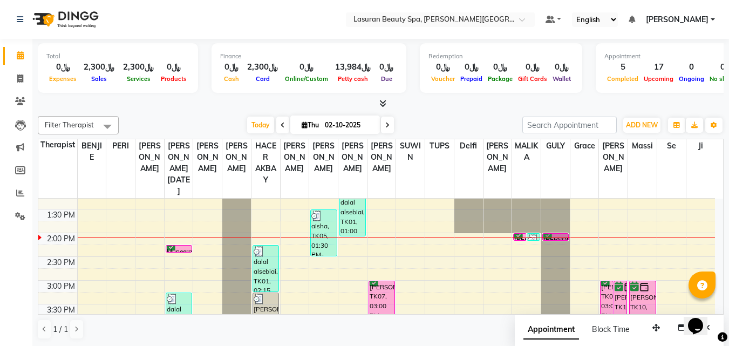
click at [559, 235] on div "[PERSON_NAME], TK09, 02:00 PM-02:01 PM, HAIR BODY WAVE SHORT | تمويج الشعر القص…" at bounding box center [555, 237] width 25 height 6
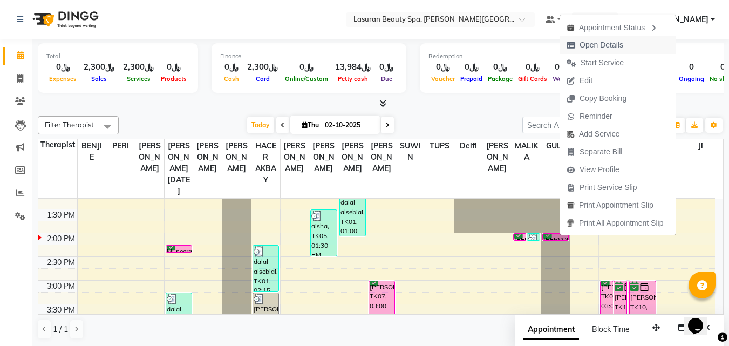
click at [591, 44] on span "Open Details" at bounding box center [601, 44] width 44 height 11
select select "6"
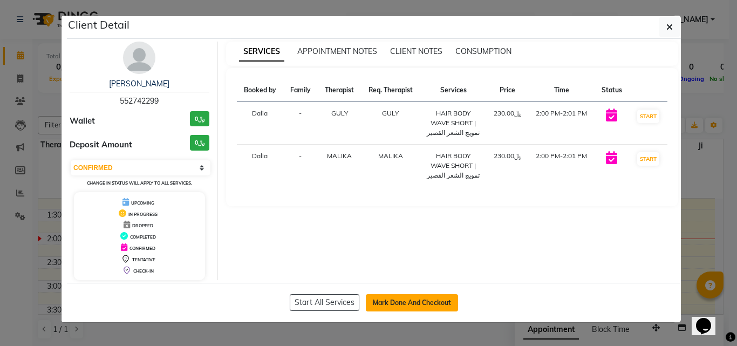
click at [398, 303] on button "Mark Done And Checkout" at bounding box center [412, 302] width 92 height 17
select select "service"
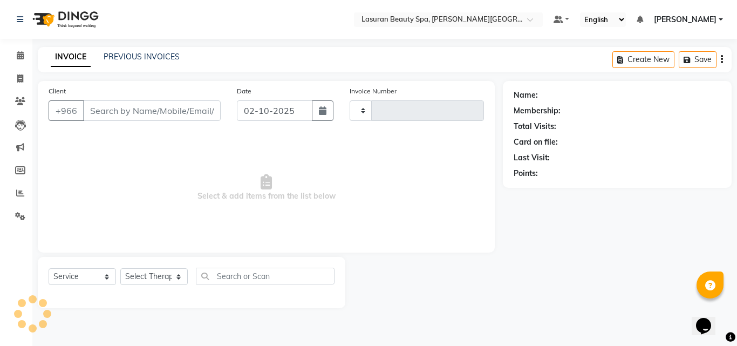
type input "1676"
select select "6941"
type input "552742299"
select select "81235"
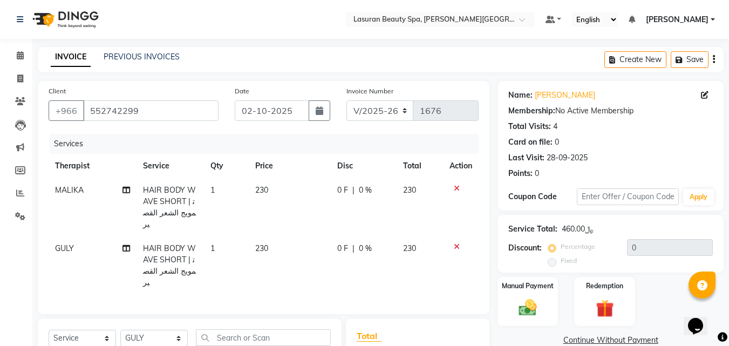
click at [454, 189] on icon at bounding box center [457, 188] width 6 height 8
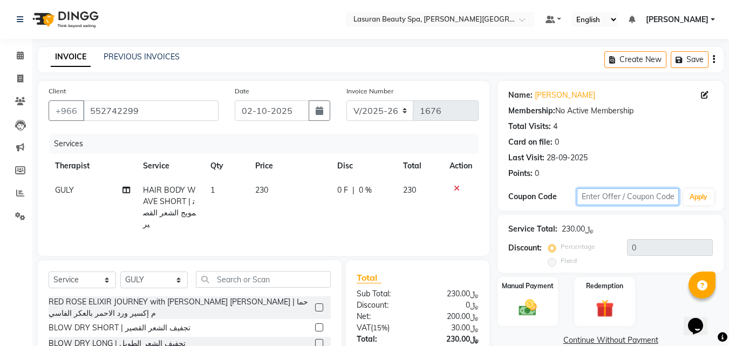
click at [634, 188] on input "text" at bounding box center [628, 196] width 102 height 17
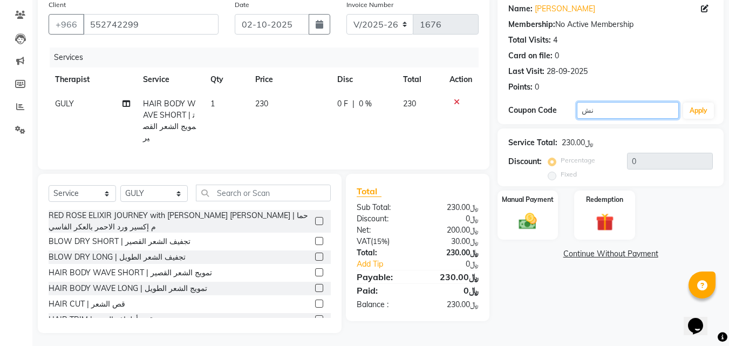
type input "ن"
type input "KAFD10"
click at [696, 115] on button "Apply" at bounding box center [698, 110] width 31 height 16
type input "10"
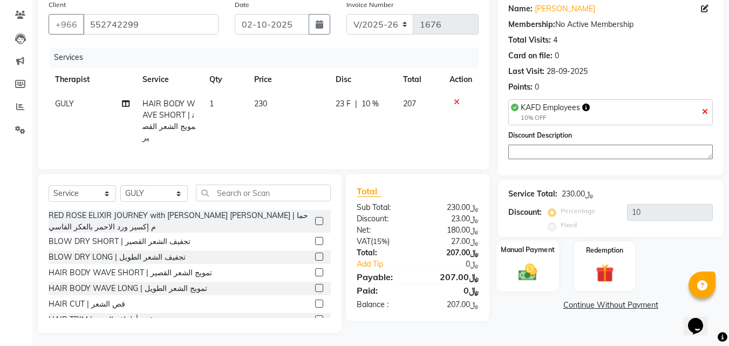
click at [533, 263] on img at bounding box center [527, 273] width 30 height 22
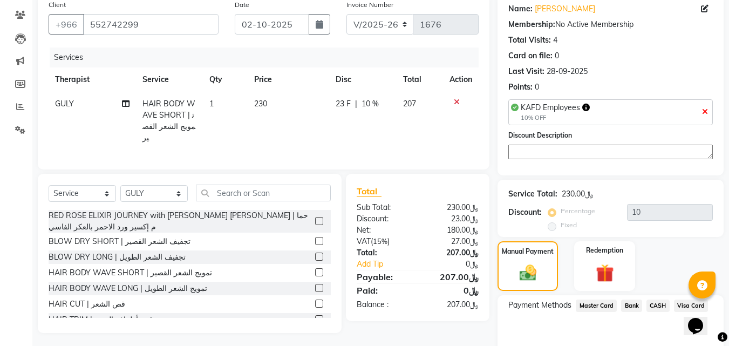
click at [689, 299] on span "Visa Card" at bounding box center [691, 305] width 35 height 12
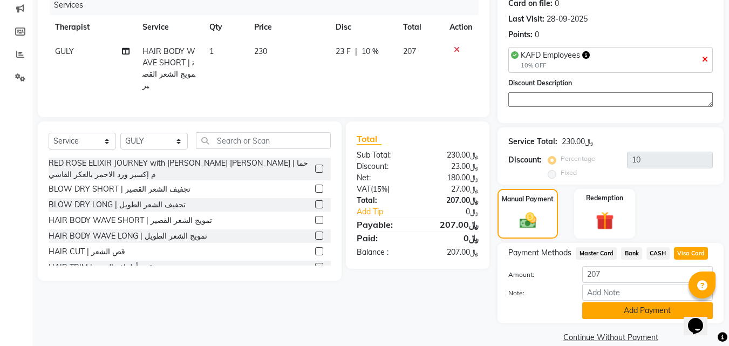
click at [631, 305] on button "Add Payment" at bounding box center [647, 310] width 131 height 17
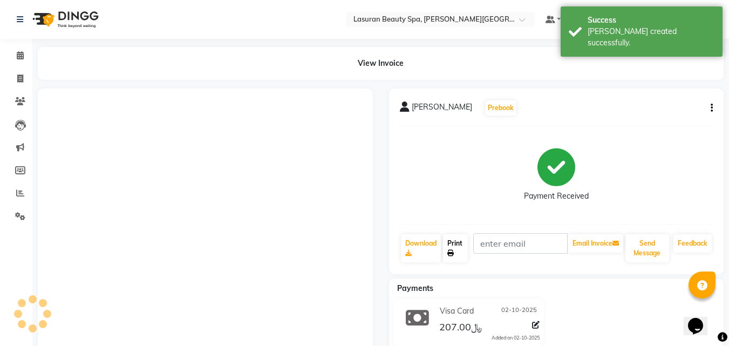
click at [462, 252] on link "Print" at bounding box center [455, 248] width 25 height 28
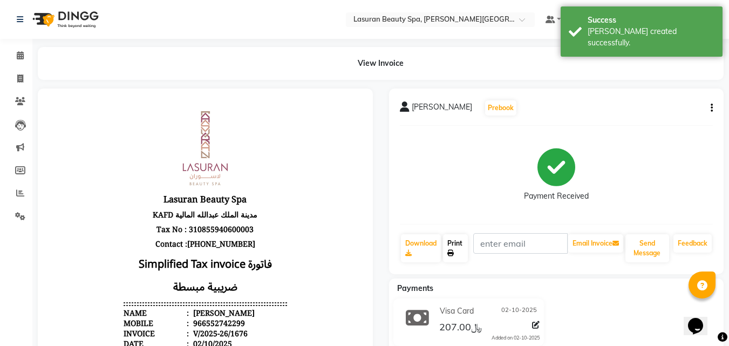
click at [453, 251] on icon at bounding box center [450, 253] width 6 height 6
click at [18, 77] on icon at bounding box center [20, 78] width 6 height 8
select select "service"
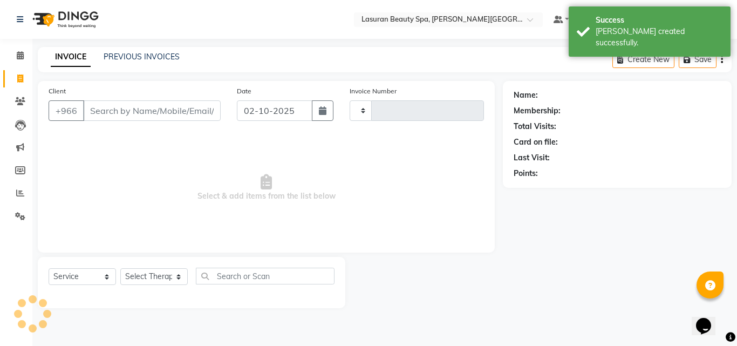
type input "1677"
select select "6941"
click at [109, 108] on input "Client" at bounding box center [152, 110] width 138 height 20
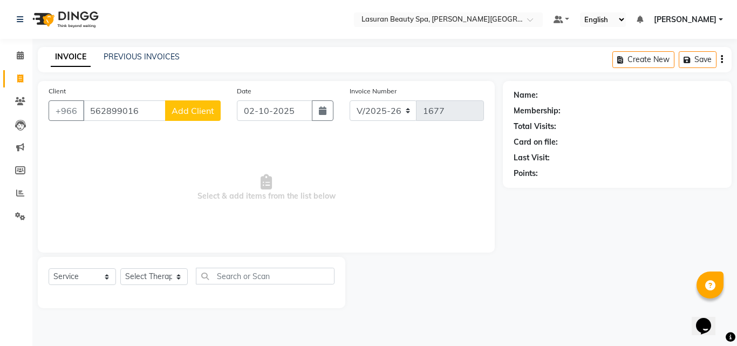
type input "562899016"
click at [180, 111] on span "Add Client" at bounding box center [193, 110] width 43 height 11
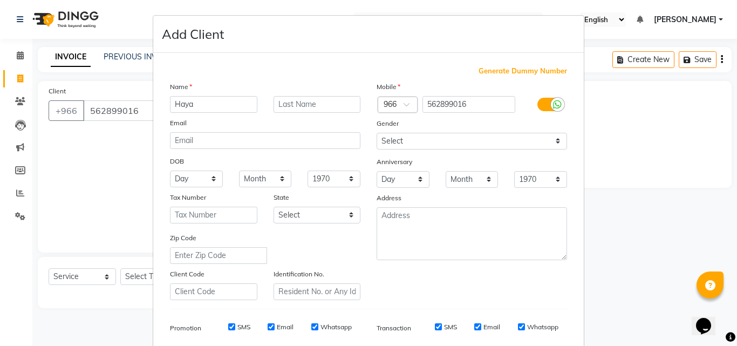
type input "Haya"
click at [328, 103] on input "text" at bounding box center [316, 104] width 87 height 17
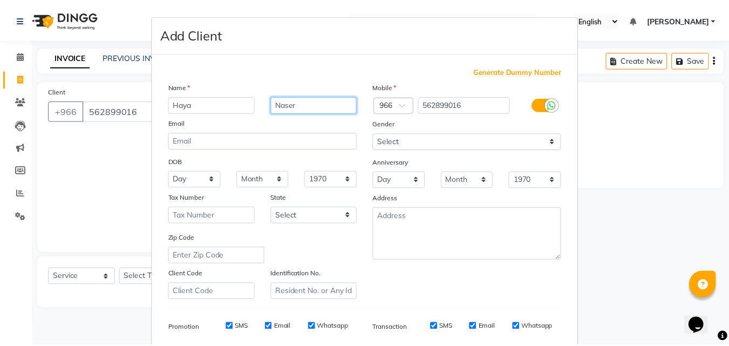
scroll to position [152, 0]
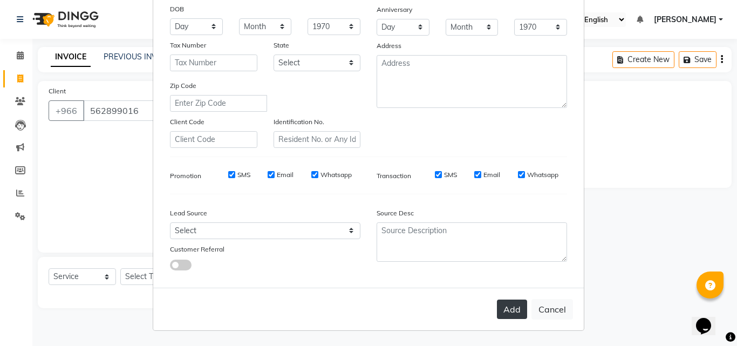
type input "Naser"
click at [508, 304] on button "Add" at bounding box center [512, 308] width 30 height 19
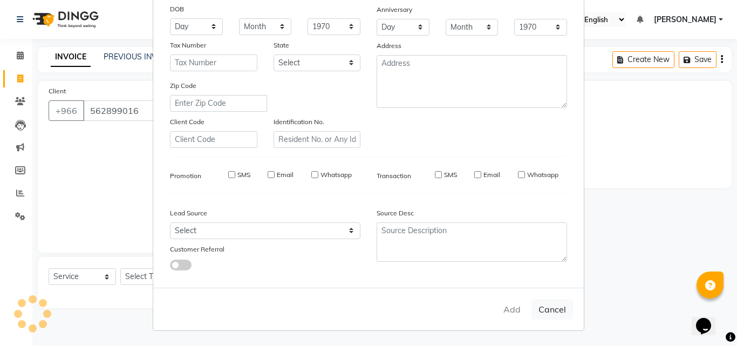
select select
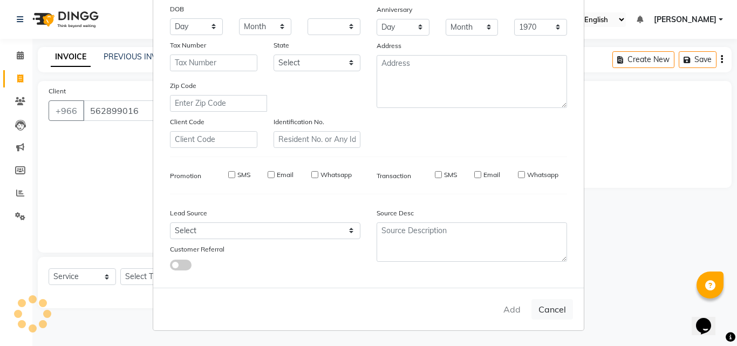
select select
checkbox input "false"
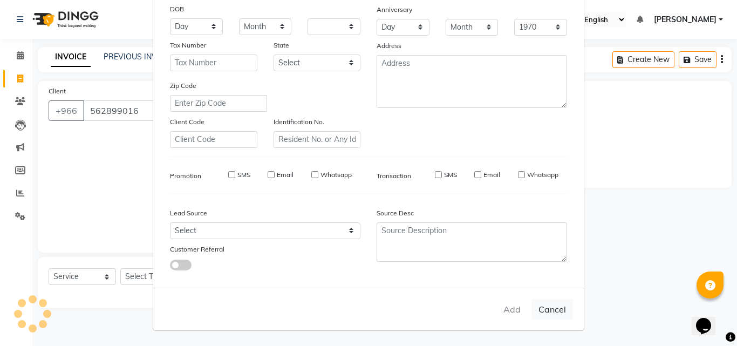
checkbox input "false"
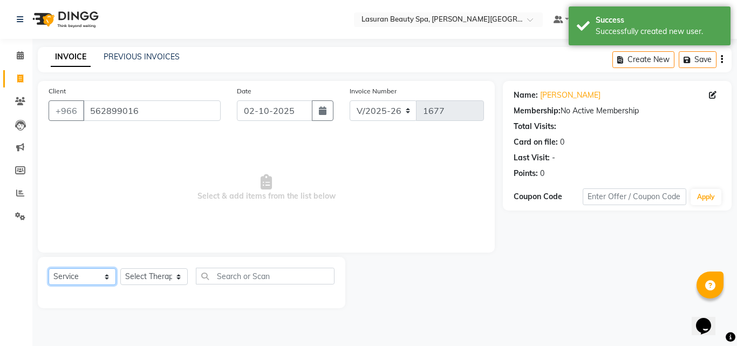
drag, startPoint x: 102, startPoint y: 278, endPoint x: 98, endPoint y: 269, distance: 10.1
click at [102, 278] on select "Select Service Product Membership Package Voucher Prepaid Gift Card" at bounding box center [82, 276] width 67 height 17
click at [49, 268] on select "Select Service Product Membership Package Voucher Prepaid Gift Card" at bounding box center [82, 276] width 67 height 17
click at [154, 292] on div "Select Service Product Membership Package Voucher Prepaid Gift Card Select Ther…" at bounding box center [191, 282] width 307 height 51
click at [153, 285] on div "Select Service Product Membership Package Voucher Prepaid Gift Card Select Ther…" at bounding box center [192, 280] width 286 height 25
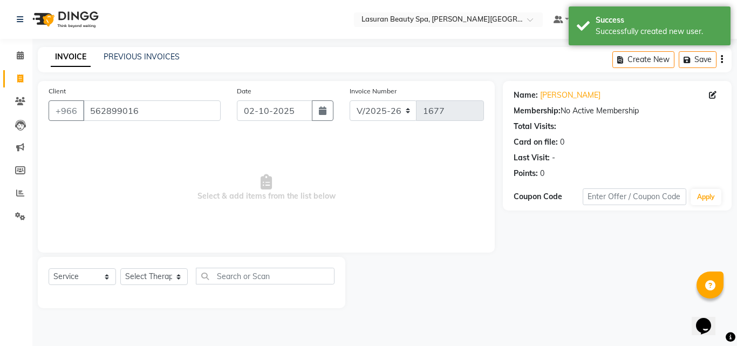
click at [158, 286] on div "Select Service Product Membership Package Voucher Prepaid Gift Card Select Ther…" at bounding box center [192, 280] width 286 height 25
click at [155, 284] on select "Select Therapist [PERSON_NAME] MANDAL [PERSON_NAME] HACER AKBAY [PERSON_NAME][D…" at bounding box center [153, 276] width 67 height 17
select select "67194"
click at [120, 268] on select "Select Therapist [PERSON_NAME] MANDAL [PERSON_NAME] HACER AKBAY [PERSON_NAME][D…" at bounding box center [153, 276] width 67 height 17
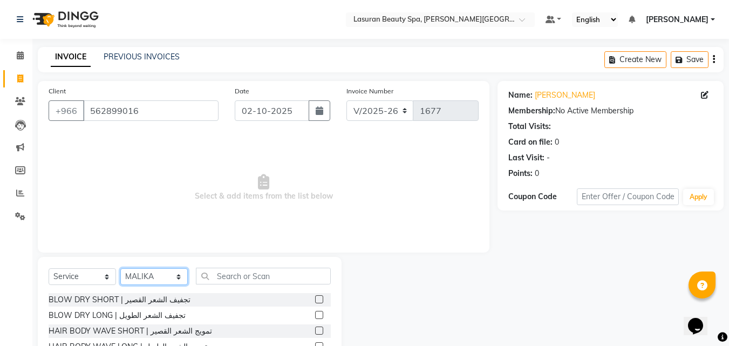
scroll to position [86, 0]
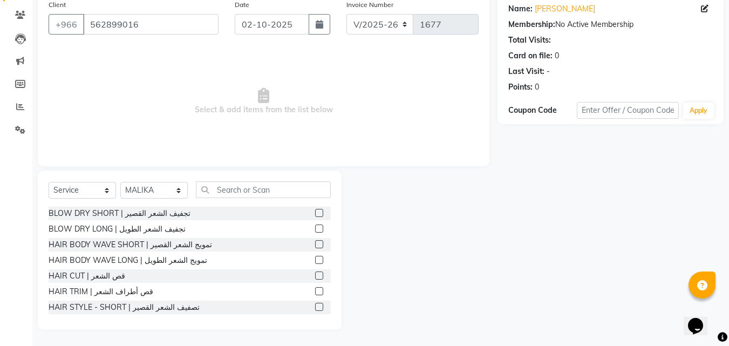
click at [307, 229] on div "BLOW DRY LONG | تجفيف الشعر الطويل" at bounding box center [190, 228] width 282 height 13
click at [315, 229] on label at bounding box center [319, 228] width 8 height 8
click at [315, 229] on input "checkbox" at bounding box center [318, 228] width 7 height 7
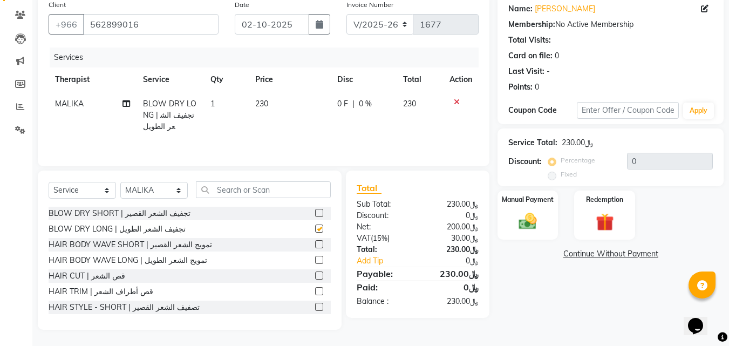
checkbox input "false"
click at [603, 114] on input "text" at bounding box center [628, 110] width 102 height 17
type input "kafd10"
click at [696, 113] on button "Apply" at bounding box center [698, 110] width 31 height 16
type input "10"
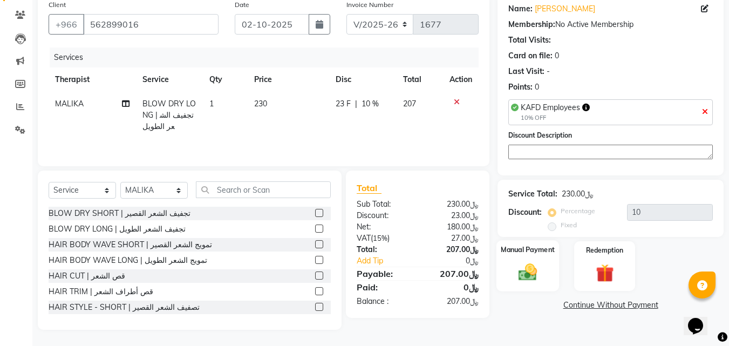
click at [530, 265] on img at bounding box center [527, 273] width 30 height 22
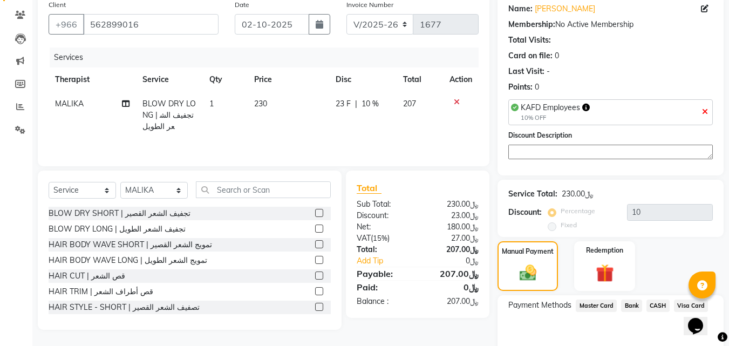
click at [694, 299] on span "Visa Card" at bounding box center [691, 305] width 35 height 12
click at [689, 299] on span "Visa Card" at bounding box center [691, 305] width 35 height 12
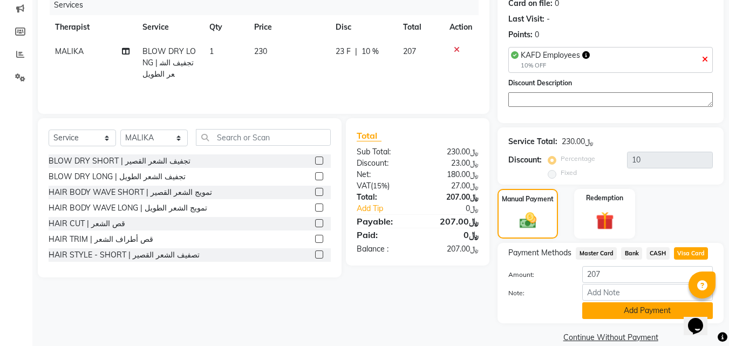
click at [653, 313] on button "Add Payment" at bounding box center [647, 310] width 131 height 17
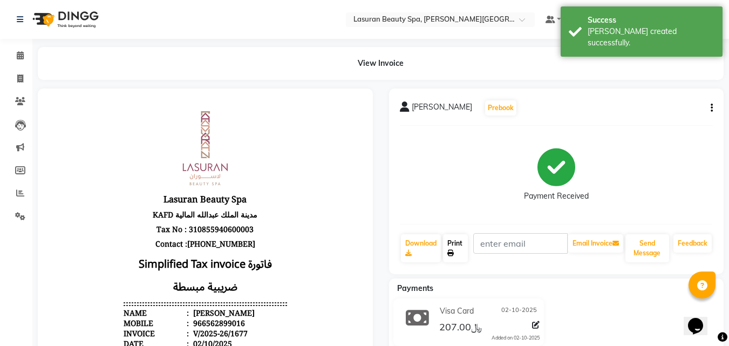
click at [462, 248] on link "Print" at bounding box center [455, 248] width 25 height 28
click at [23, 61] on span at bounding box center [20, 56] width 19 height 12
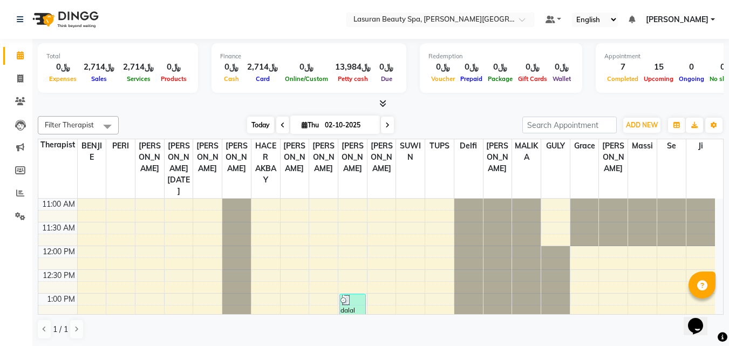
click at [253, 125] on span "Today" at bounding box center [260, 125] width 27 height 17
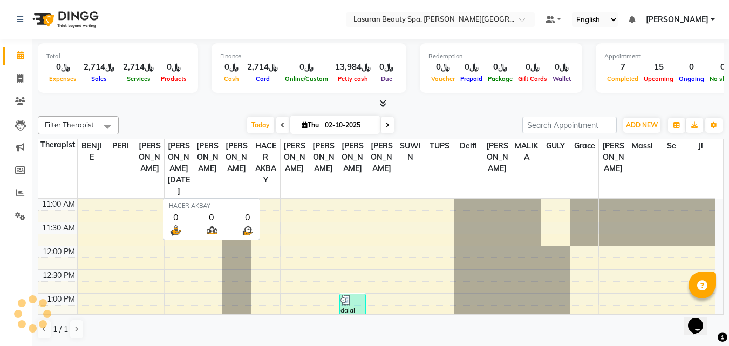
scroll to position [143, 0]
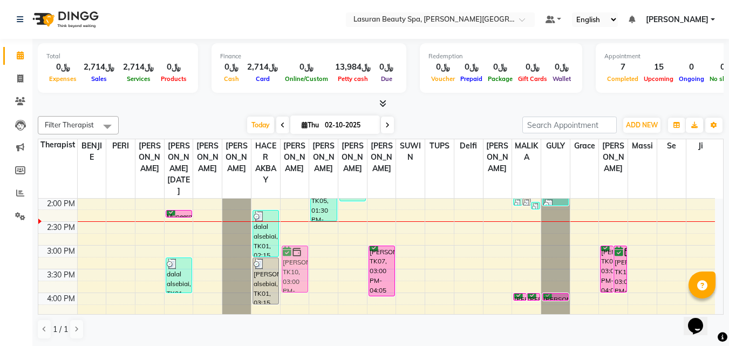
drag, startPoint x: 637, startPoint y: 273, endPoint x: 303, endPoint y: 275, distance: 333.9
click at [302, 275] on tr "Muneera, TK11, 02:15 PM-02:16 PM, BLOW DRY LONG | تجفيف الشعر الطويل dalal alse…" at bounding box center [376, 317] width 676 height 522
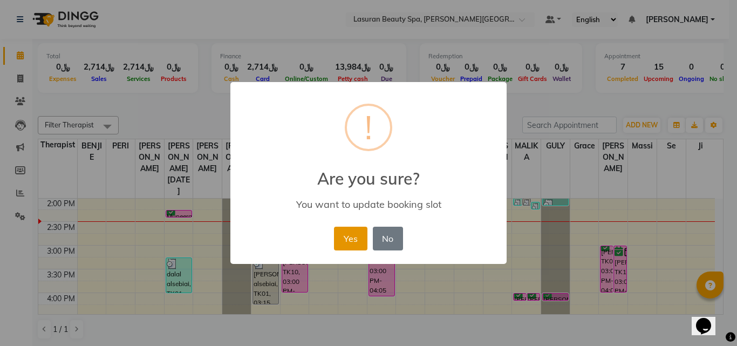
click at [339, 236] on button "Yes" at bounding box center [350, 239] width 33 height 24
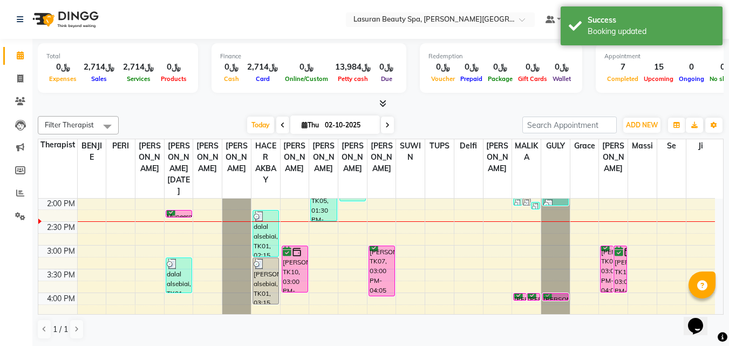
click at [607, 283] on div "noura Alshahrani, TK06, 03:00 PM-04:00 PM, CLASSIC COMBO M&P | كومبو كلاسيك (با…" at bounding box center [606, 269] width 12 height 46
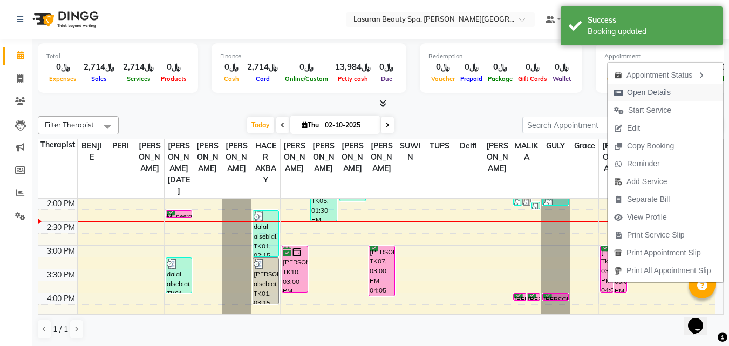
click at [638, 99] on span "Open Details" at bounding box center [642, 93] width 70 height 18
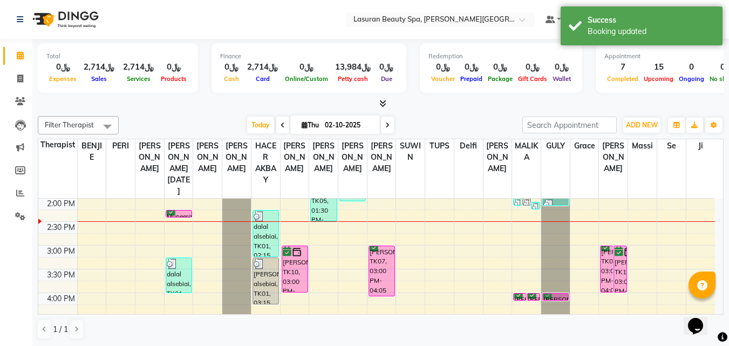
click at [606, 262] on div "noura Alshahrani, TK06, 03:00 PM-04:00 PM, CLASSIC COMBO M&P | كومبو كلاسيك (با…" at bounding box center [606, 269] width 12 height 46
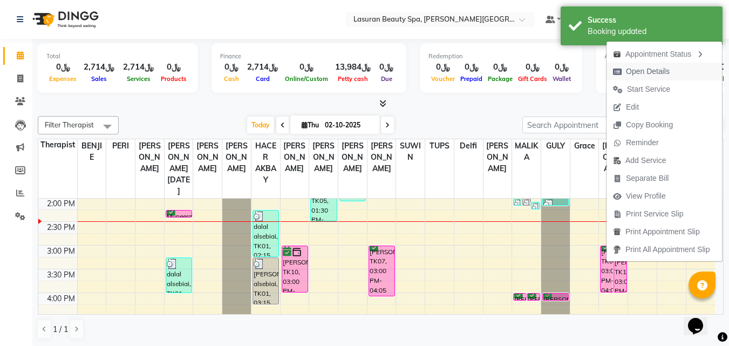
click at [617, 77] on span "Open Details" at bounding box center [641, 72] width 70 height 18
select select "6"
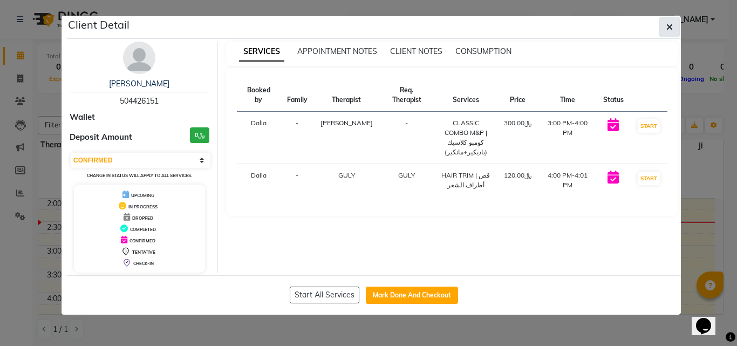
click at [666, 24] on icon "button" at bounding box center [669, 27] width 6 height 9
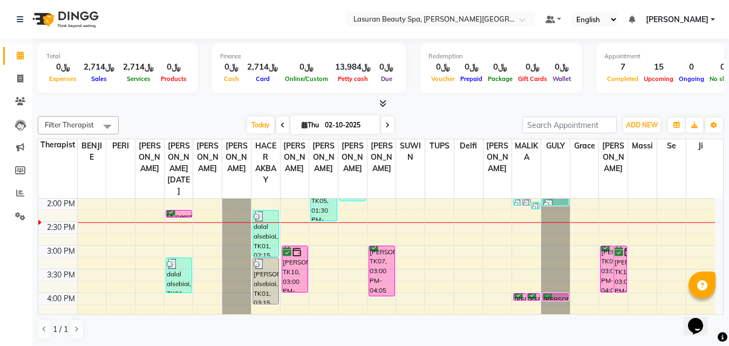
click at [605, 256] on div "noura Alshahrani, TK06, 03:00 PM-04:00 PM, CLASSIC COMBO M&P | كومبو كلاسيك (با…" at bounding box center [606, 269] width 12 height 46
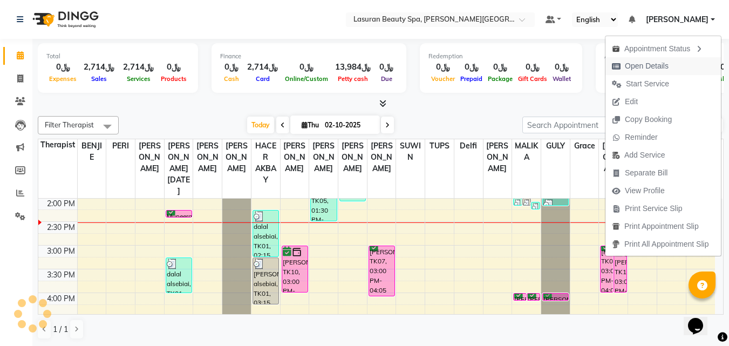
click at [634, 59] on span "Open Details" at bounding box center [640, 66] width 70 height 18
select select "6"
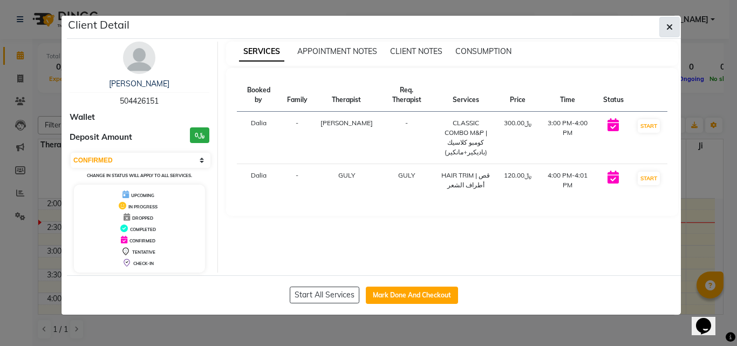
click at [668, 25] on icon "button" at bounding box center [669, 27] width 6 height 9
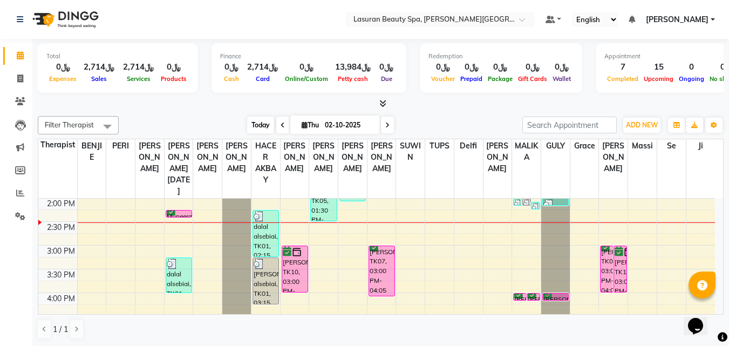
click at [265, 127] on span "Today" at bounding box center [260, 125] width 27 height 17
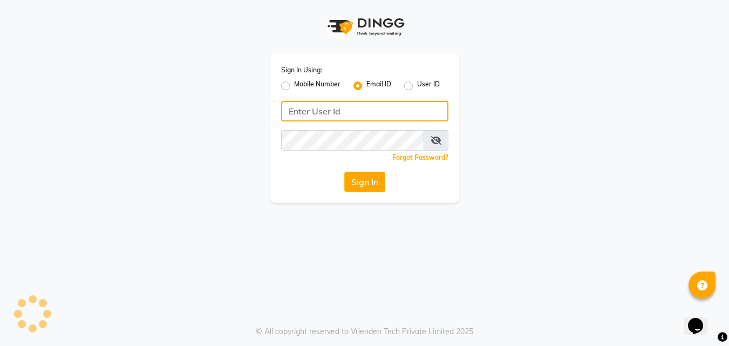
type input "Ranim@lasuran.com"
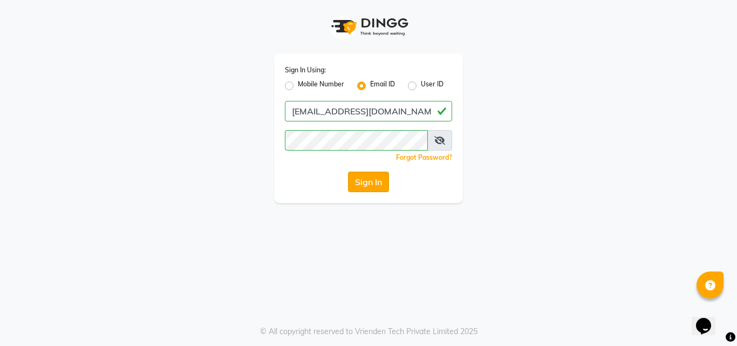
click at [366, 177] on button "Sign In" at bounding box center [368, 182] width 41 height 20
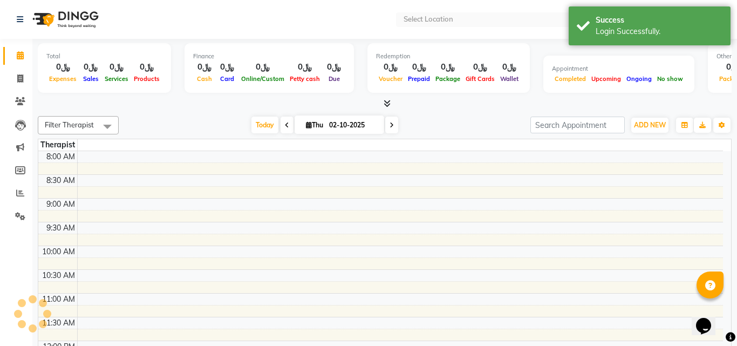
select select "en"
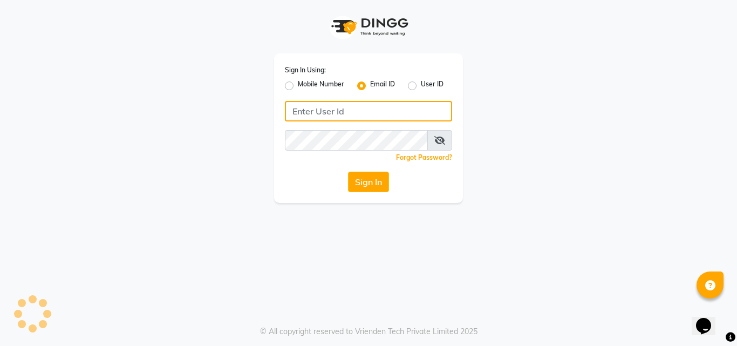
type input "Ranim@lasuran.com"
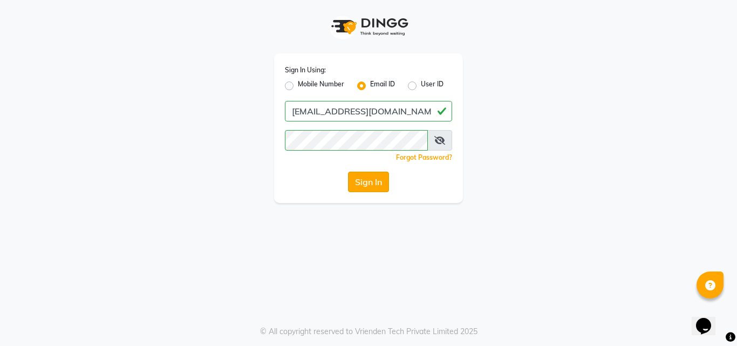
click at [361, 181] on button "Sign In" at bounding box center [368, 182] width 41 height 20
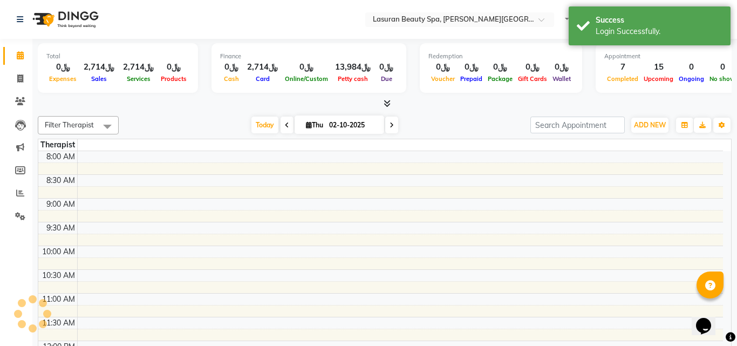
select select "en"
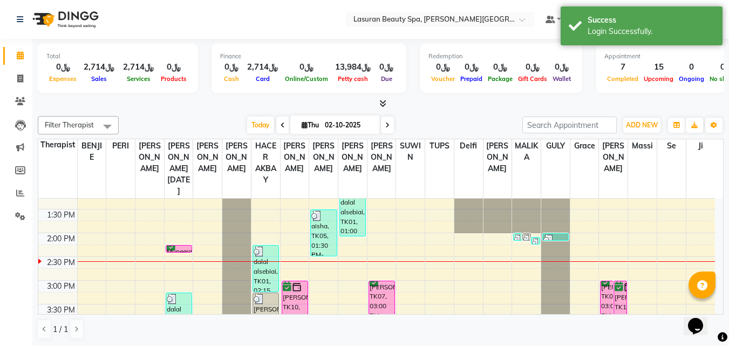
scroll to position [162, 0]
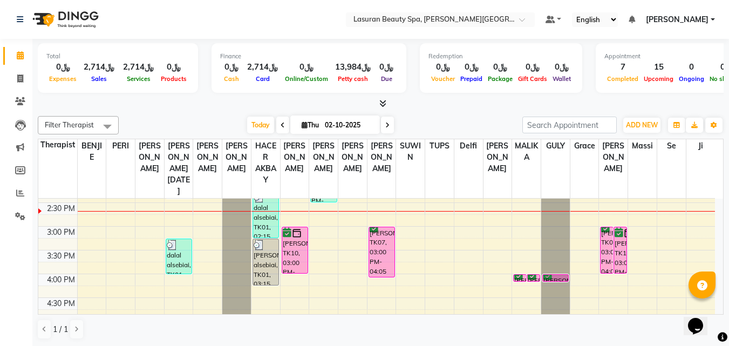
click at [604, 252] on div "noura Alshahrani, TK06, 03:00 PM-04:00 PM, CLASSIC COMBO M&P | كومبو كلاسيك (با…" at bounding box center [606, 250] width 12 height 46
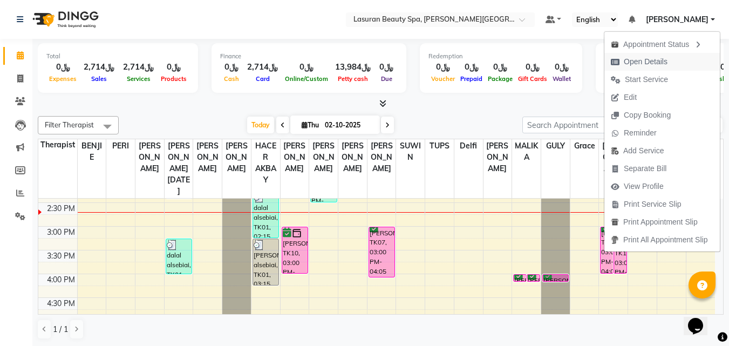
click at [628, 57] on span "Open Details" at bounding box center [646, 61] width 44 height 11
select select "6"
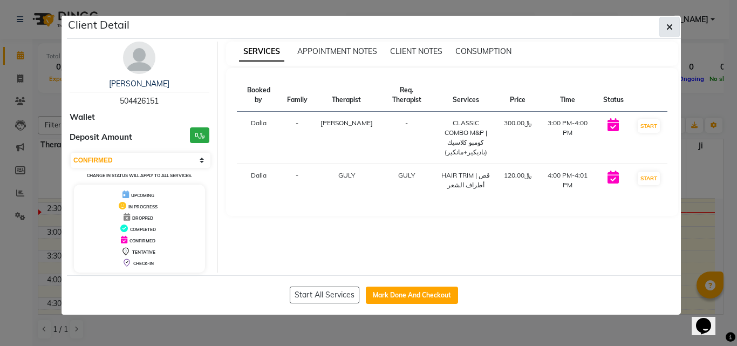
click at [662, 33] on button "button" at bounding box center [669, 27] width 20 height 20
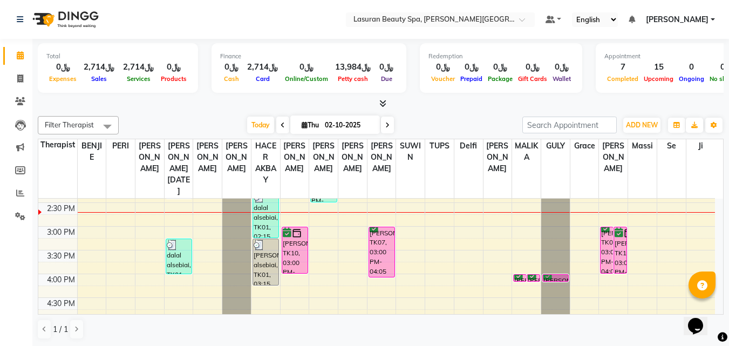
click at [607, 242] on div "noura Alshahrani, TK06, 03:00 PM-04:00 PM, CLASSIC COMBO M&P | كومبو كلاسيك (با…" at bounding box center [606, 250] width 12 height 46
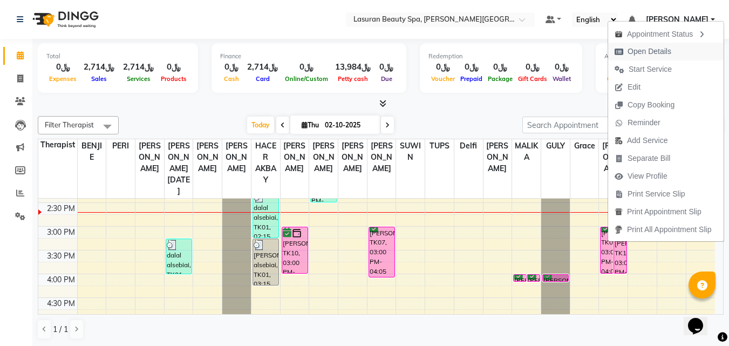
click at [656, 57] on span "Open Details" at bounding box center [643, 52] width 70 height 18
select select "6"
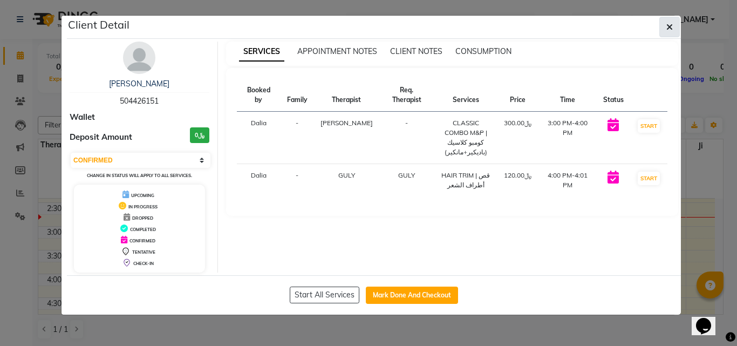
click at [671, 29] on icon "button" at bounding box center [669, 27] width 6 height 9
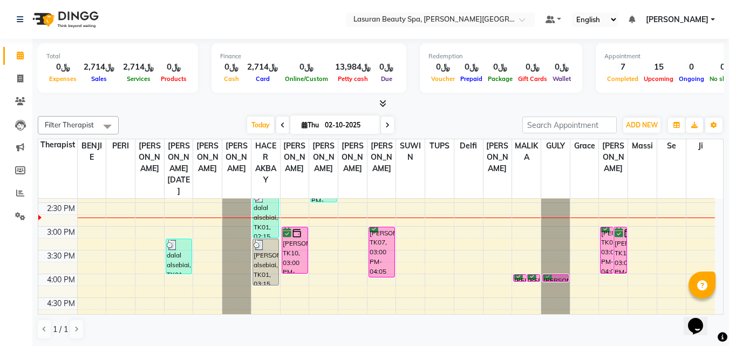
scroll to position [108, 0]
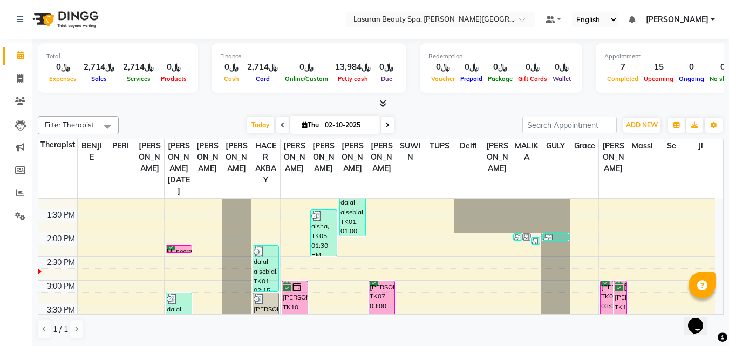
click at [189, 248] on div "Muneera, TK11, 02:15 PM-02:16 PM, BLOW DRY LONG | تجفيف الشعر الطويل" at bounding box center [178, 248] width 25 height 6
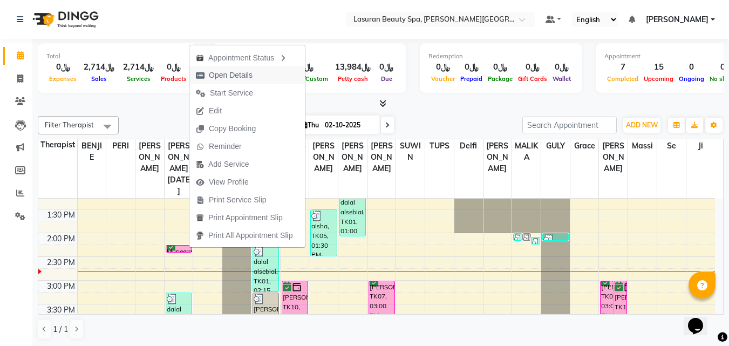
click at [208, 80] on span "Open Details" at bounding box center [224, 75] width 70 height 18
select select "6"
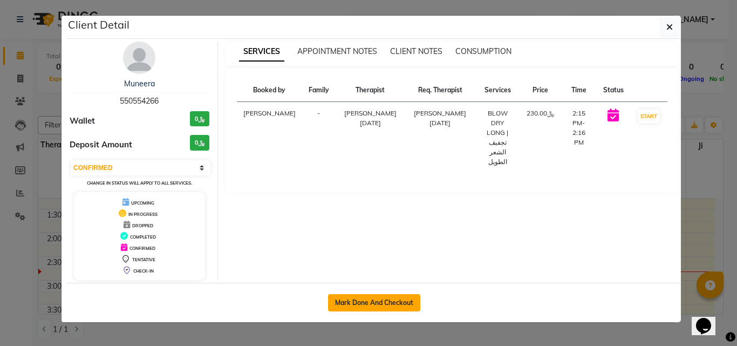
click at [415, 300] on button "Mark Done And Checkout" at bounding box center [374, 302] width 92 height 17
select select "service"
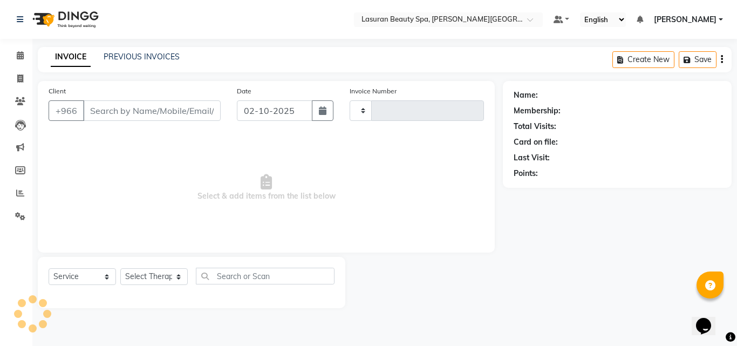
type input "1678"
select select "6941"
type input "550554266"
select select "54626"
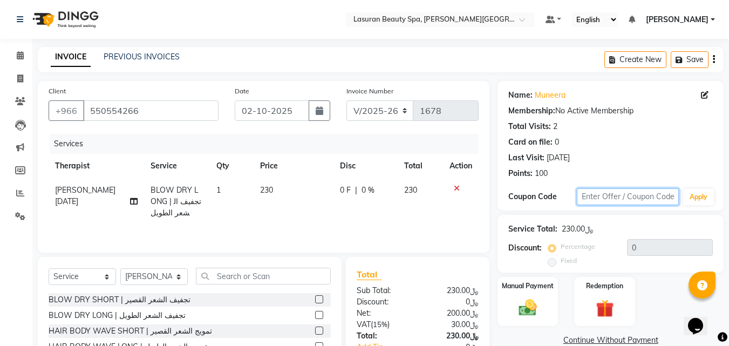
click at [634, 199] on input "text" at bounding box center [628, 196] width 102 height 17
type input "Kafd"
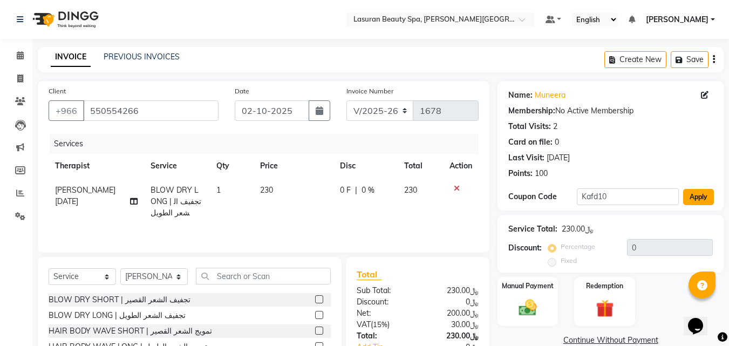
click at [691, 201] on button "Apply" at bounding box center [698, 197] width 31 height 16
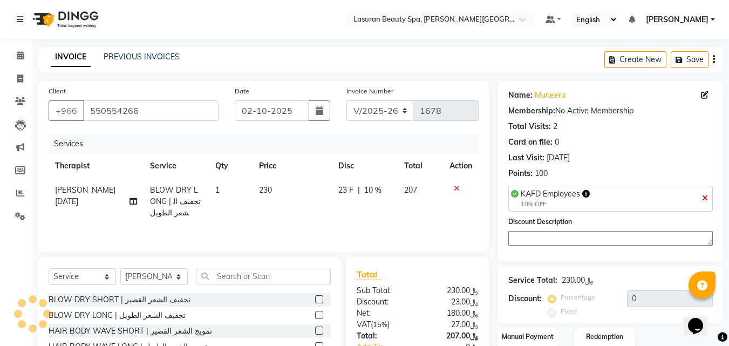
type input "10"
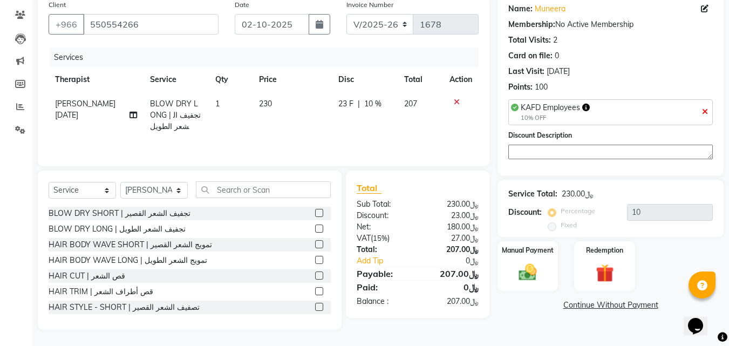
click at [515, 270] on img at bounding box center [527, 272] width 29 height 20
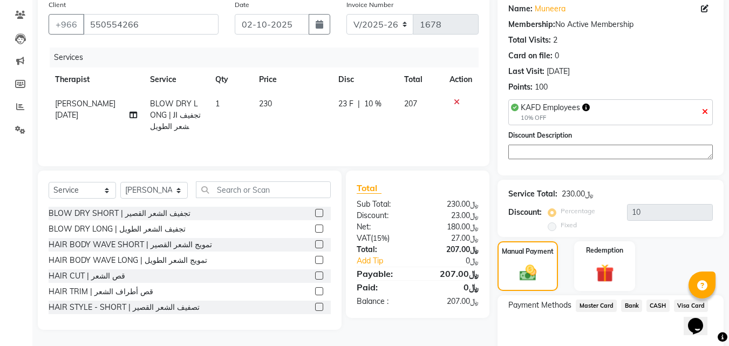
click at [695, 299] on span "Visa Card" at bounding box center [691, 305] width 35 height 12
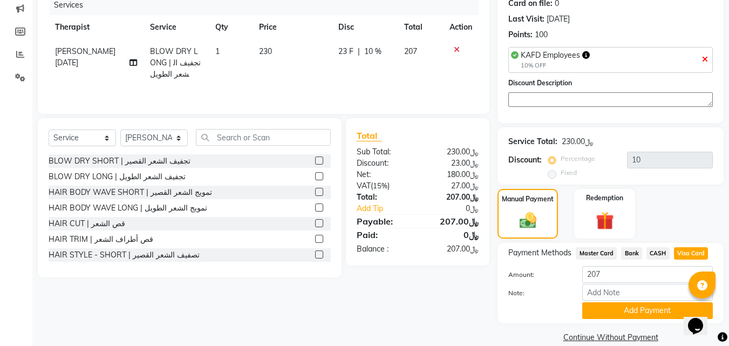
scroll to position [154, 0]
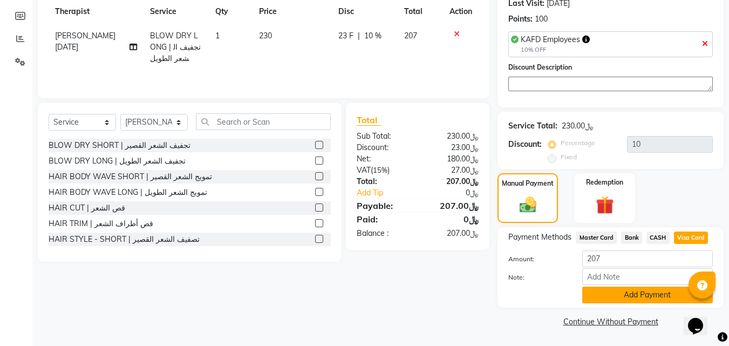
click at [608, 300] on button "Add Payment" at bounding box center [647, 294] width 131 height 17
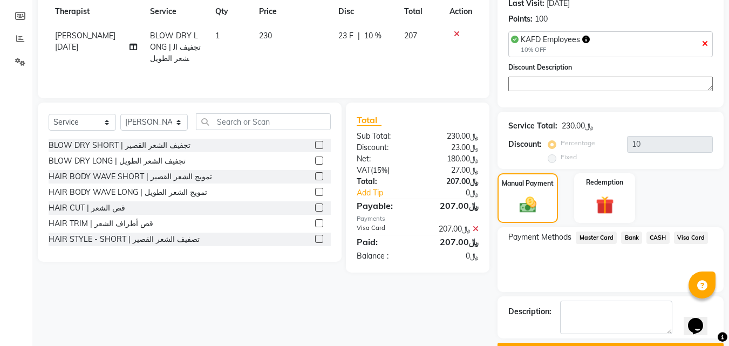
click at [517, 343] on button "Checkout" at bounding box center [610, 351] width 226 height 17
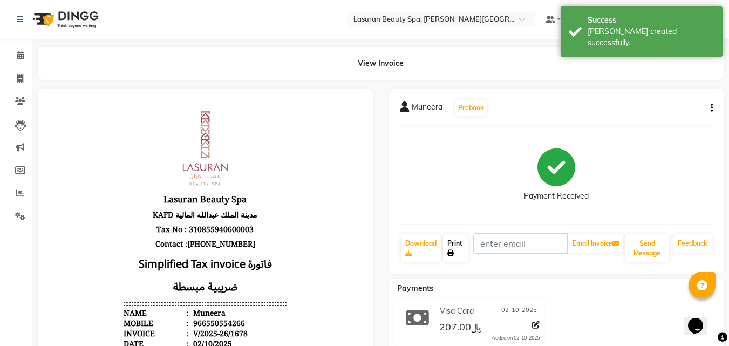
click at [457, 254] on link "Print" at bounding box center [455, 248] width 25 height 28
click at [19, 54] on icon at bounding box center [20, 55] width 7 height 8
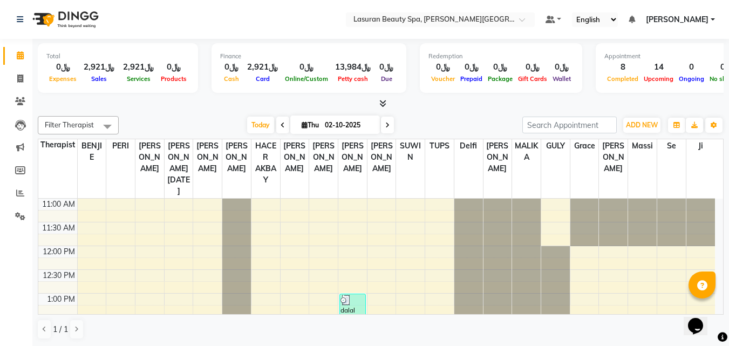
click at [375, 100] on span at bounding box center [380, 103] width 11 height 11
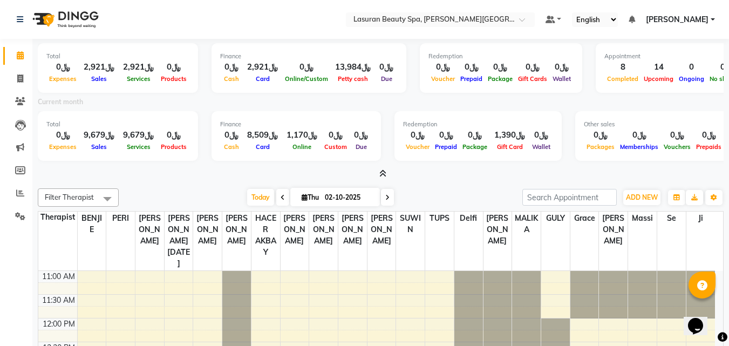
click at [386, 170] on icon at bounding box center [382, 173] width 7 height 8
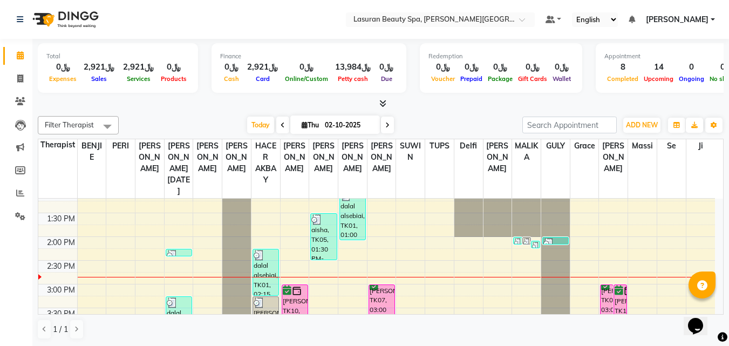
scroll to position [162, 0]
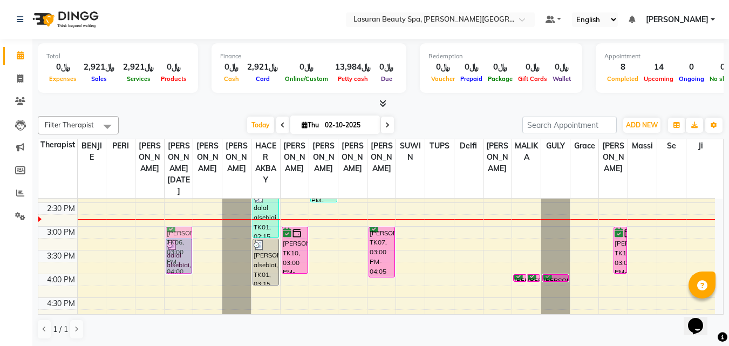
drag, startPoint x: 608, startPoint y: 256, endPoint x: 184, endPoint y: 261, distance: 423.5
click at [184, 261] on tr "Muneera, TK11, 02:15 PM-02:16 PM, BLOW DRY LONG | تجفيف الشعر الطويل dalal alse…" at bounding box center [376, 298] width 676 height 522
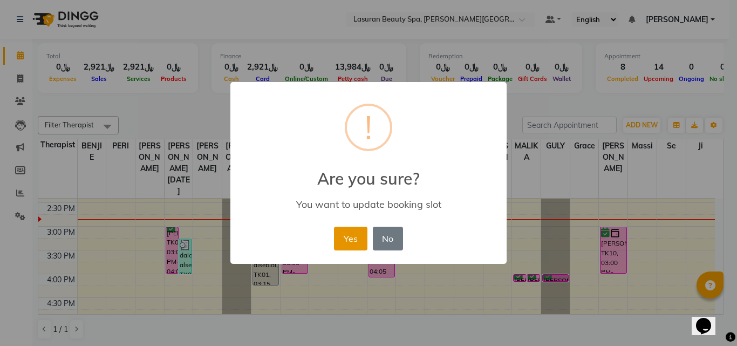
click at [353, 232] on button "Yes" at bounding box center [350, 239] width 33 height 24
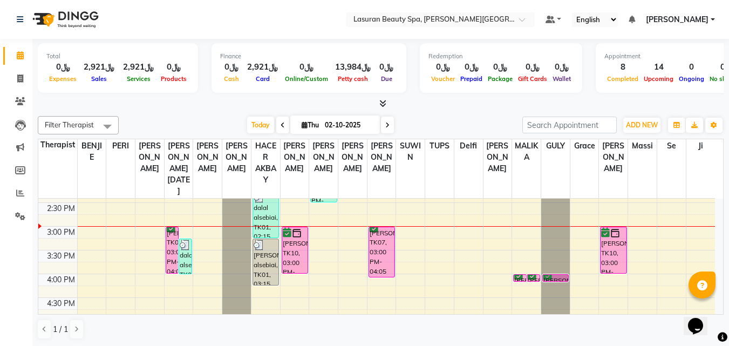
click at [531, 276] on div "[PERSON_NAME], TK07, 04:00 PM-04:01 PM, HAIR TRIM | قص أطراف الشعر" at bounding box center [533, 278] width 12 height 6
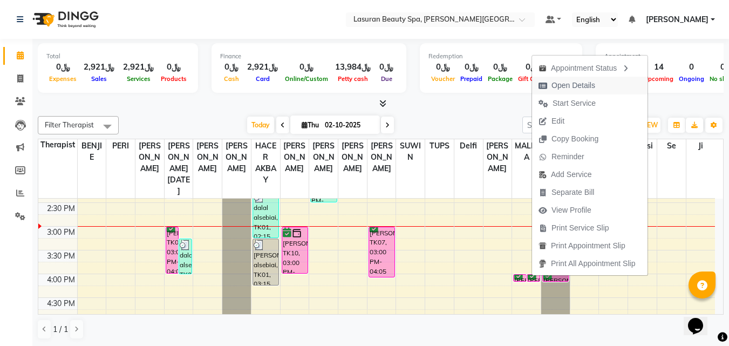
click at [550, 88] on span "Open Details" at bounding box center [567, 86] width 70 height 18
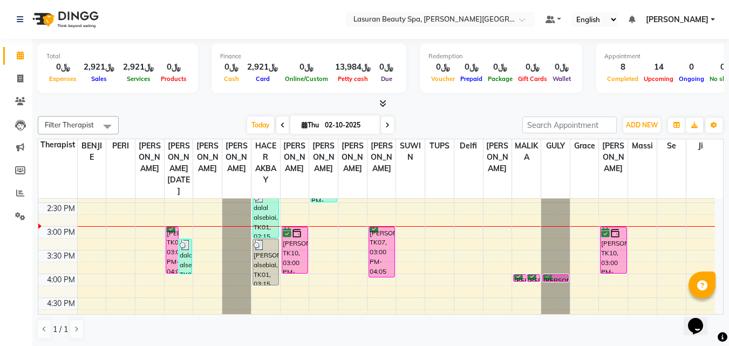
click at [537, 275] on div "[PERSON_NAME], TK07, 04:00 PM-04:01 PM, HAIR TRIM | قص أطراف الشعر" at bounding box center [533, 278] width 12 height 6
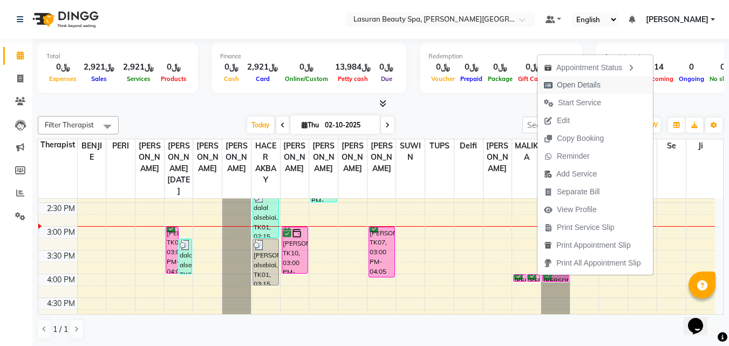
click at [550, 80] on span "Open Details" at bounding box center [572, 85] width 70 height 18
select select "6"
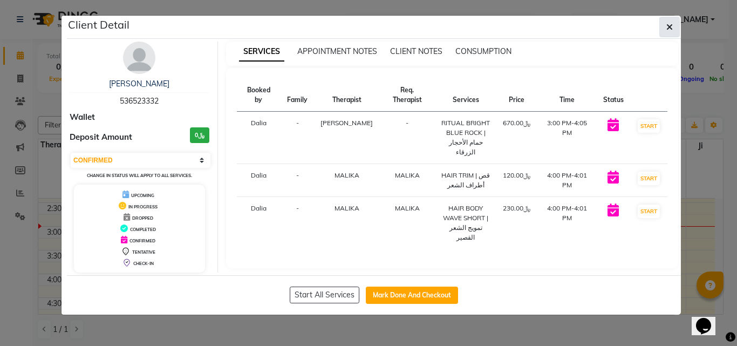
click at [667, 26] on icon "button" at bounding box center [669, 27] width 6 height 9
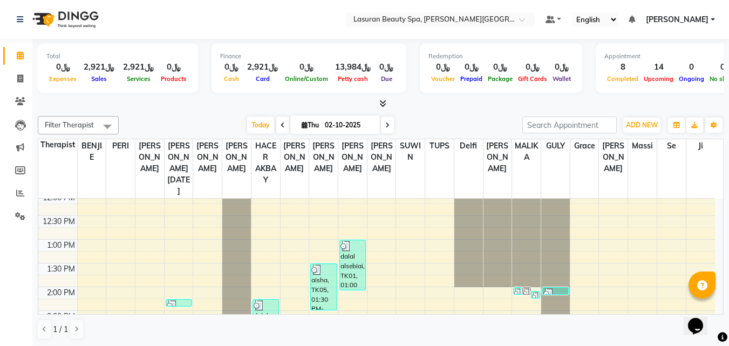
scroll to position [162, 0]
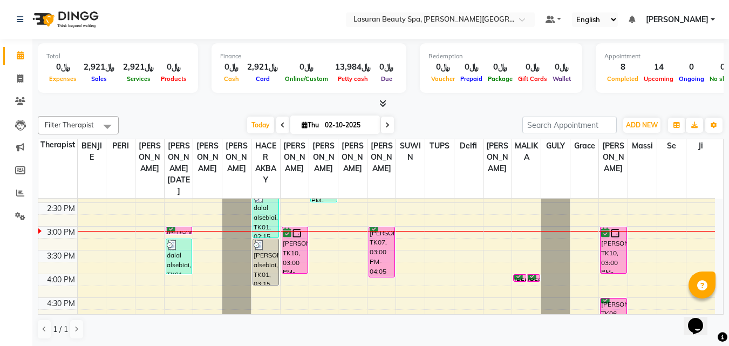
click at [707, 345] on html "Select Location × Lasuran Beauty Spa, [PERSON_NAME] Financial District Default …" at bounding box center [364, 173] width 729 height 346
click at [522, 276] on div "[PERSON_NAME], TK07, 04:00 PM-04:01 PM, HAIR BODY WAVE SHORT | تمويج الشعر القص…" at bounding box center [520, 277] width 12 height 6
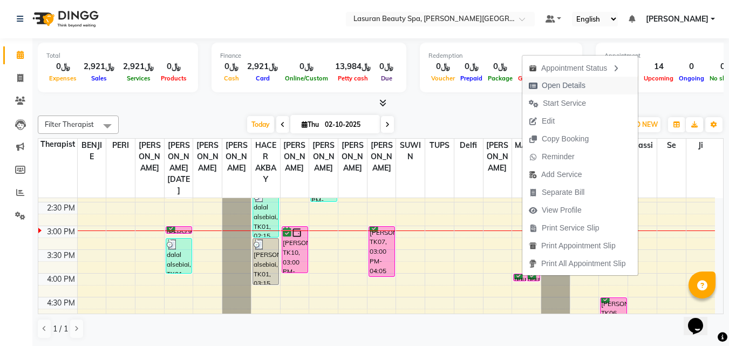
click at [540, 85] on span "Open Details" at bounding box center [557, 86] width 70 height 18
select select "6"
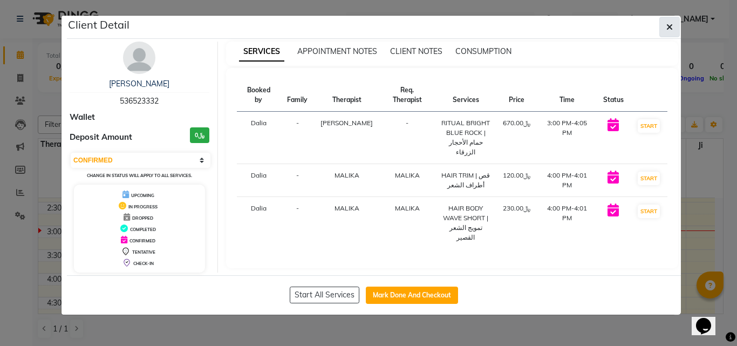
click at [668, 25] on icon "button" at bounding box center [669, 27] width 6 height 9
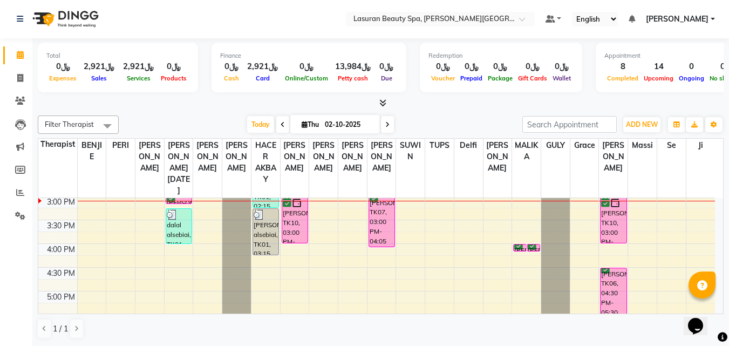
scroll to position [216, 0]
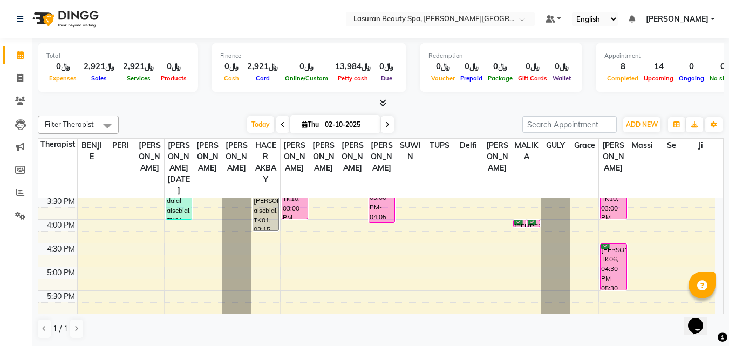
click at [604, 266] on div "[PERSON_NAME], TK06, 04:30 PM-05:30 PM, CLASSIC COMBO M&P | كومبو كلاسيك (باديك…" at bounding box center [612, 267] width 25 height 46
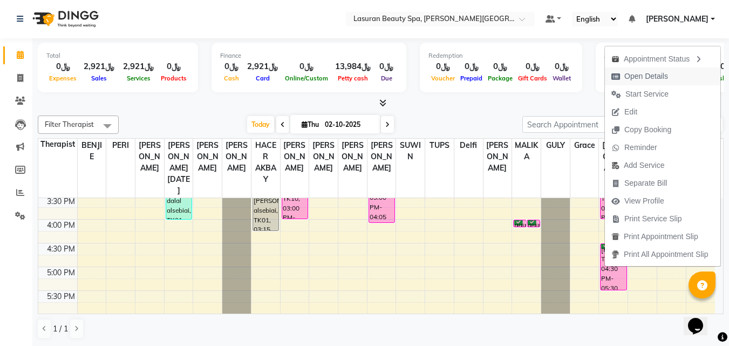
click at [638, 82] on span "Open Details" at bounding box center [640, 76] width 70 height 18
select select "6"
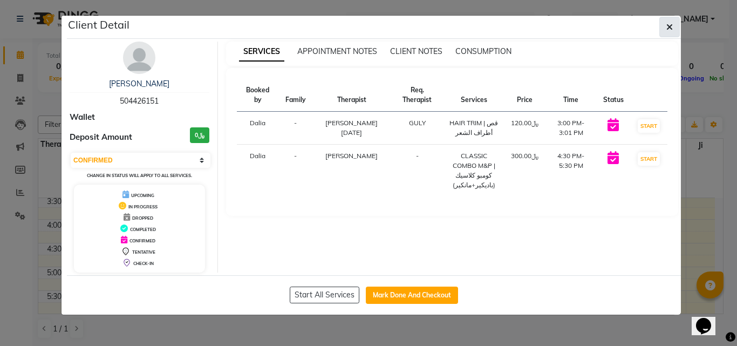
click at [669, 35] on button "button" at bounding box center [669, 27] width 20 height 20
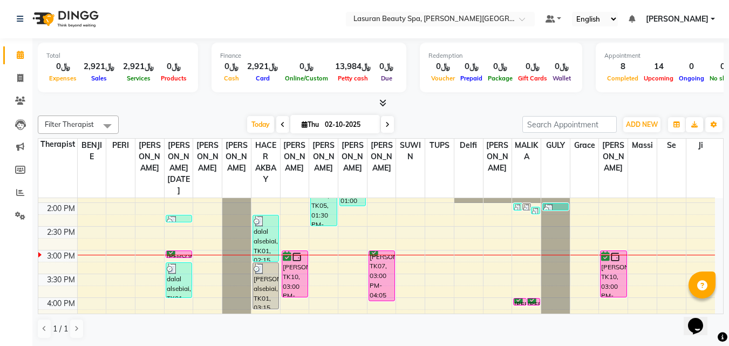
scroll to position [162, 0]
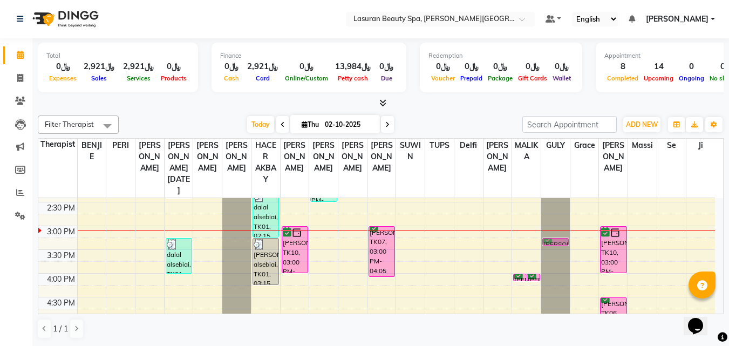
drag, startPoint x: 170, startPoint y: 229, endPoint x: 543, endPoint y: 242, distance: 373.0
click at [543, 242] on tr "Muneera, TK11, 02:15 PM-02:16 PM, BLOW DRY LONG | تجفيف الشعر الطويل [PERSON_NA…" at bounding box center [376, 297] width 676 height 522
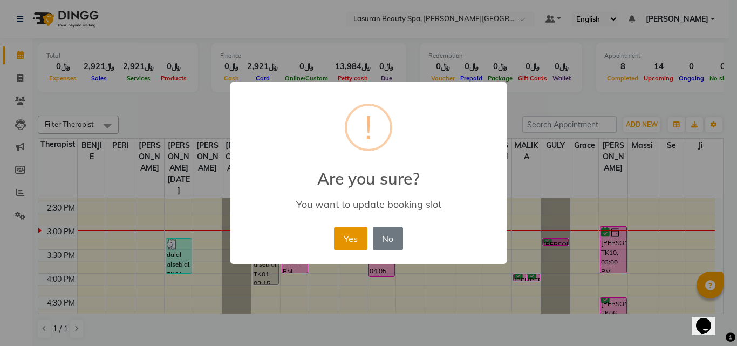
click at [354, 243] on button "Yes" at bounding box center [350, 239] width 33 height 24
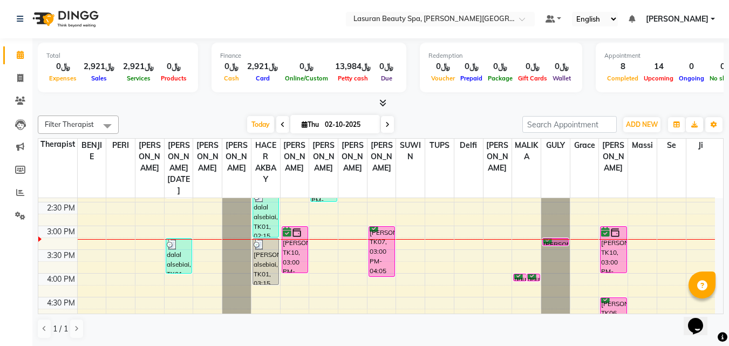
click at [378, 255] on div "[PERSON_NAME], TK07, 03:00 PM-04:05 PM, RITUAL BRIGHT BLUE ROCK | حمام الأحجار …" at bounding box center [381, 252] width 25 height 50
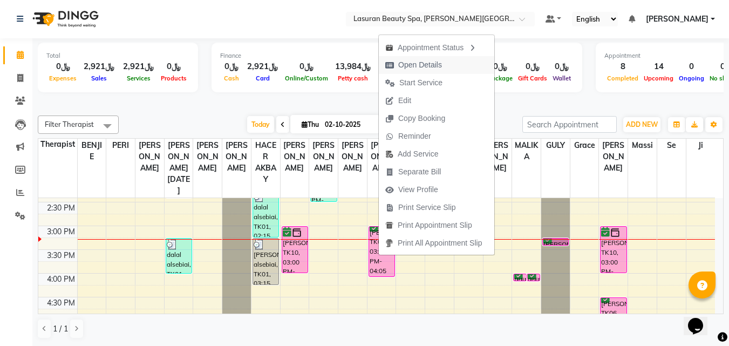
click at [429, 63] on span "Open Details" at bounding box center [420, 64] width 44 height 11
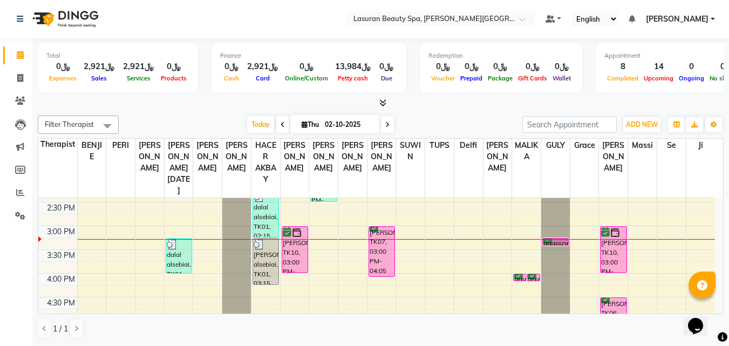
click at [384, 254] on div "[PERSON_NAME], TK07, 03:00 PM-04:05 PM, RITUAL BRIGHT BLUE ROCK | حمام الأحجار …" at bounding box center [381, 252] width 25 height 50
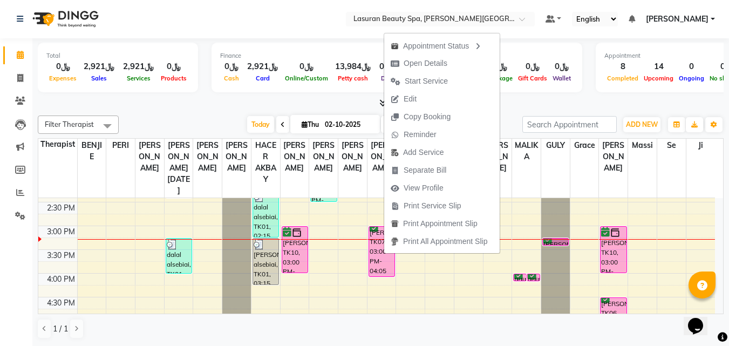
click at [611, 304] on div "[PERSON_NAME], TK06, 04:30 PM-05:30 PM, CLASSIC COMBO M&P | كومبو كلاسيك (باديك…" at bounding box center [612, 321] width 25 height 46
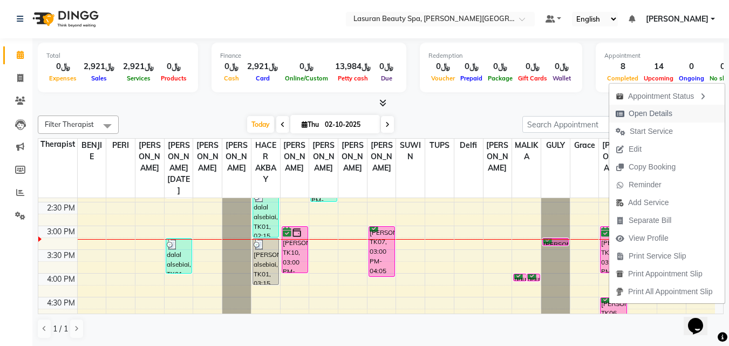
click at [624, 115] on icon "button" at bounding box center [619, 114] width 9 height 8
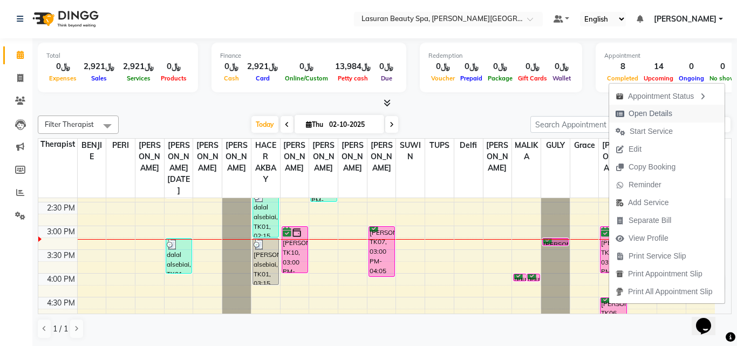
select select "6"
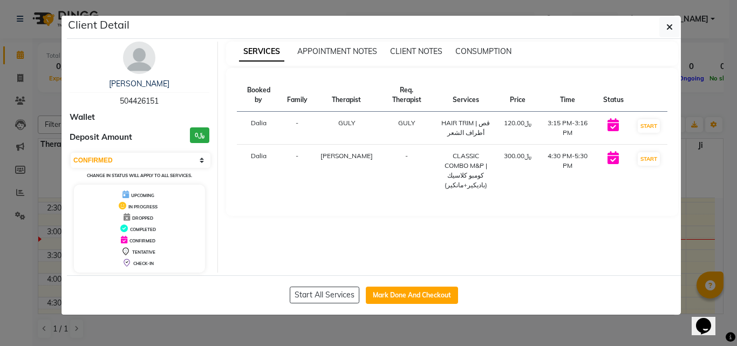
click at [125, 100] on span "504426151" at bounding box center [139, 101] width 39 height 10
copy span "504426151"
click at [679, 29] on button "button" at bounding box center [669, 27] width 20 height 20
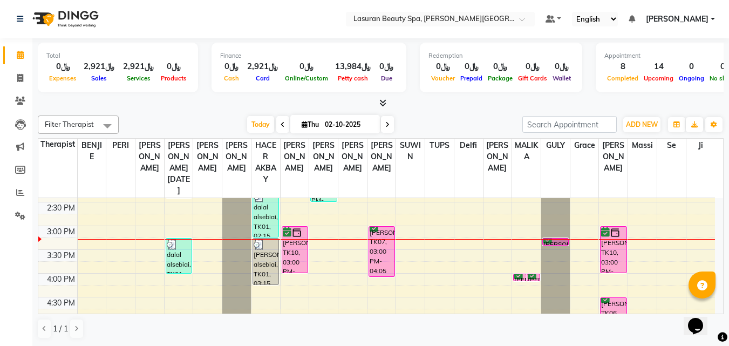
click at [379, 258] on div "Dana Al Frehi, TK07, 03:00 PM-04:05 PM, RITUAL BRIGHT BLUE ROCK | حمام الأحجار …" at bounding box center [381, 252] width 25 height 50
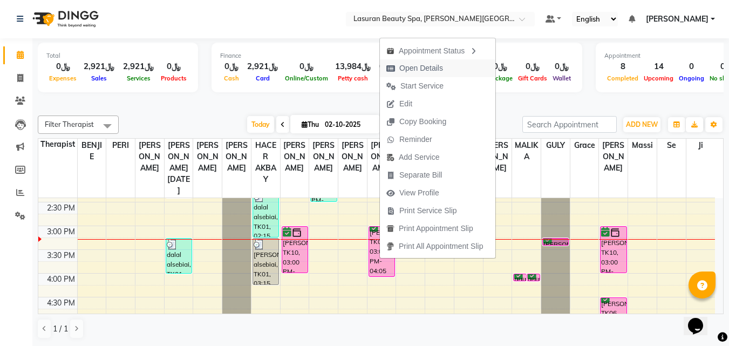
click at [406, 73] on span "Open Details" at bounding box center [421, 68] width 44 height 11
select select "6"
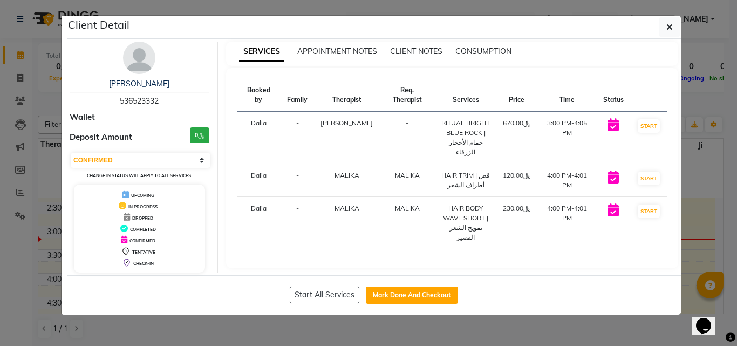
click at [124, 101] on span "536523332" at bounding box center [139, 101] width 39 height 10
copy span "536523332"
click at [670, 24] on icon "button" at bounding box center [669, 27] width 6 height 9
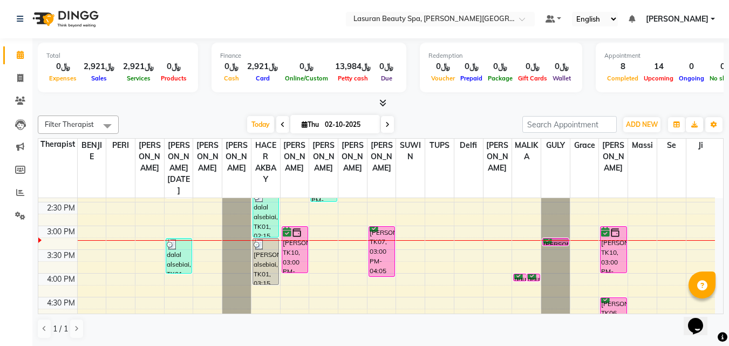
click at [380, 252] on div "Dana Al Frehi, TK07, 03:00 PM-04:05 PM, RITUAL BRIGHT BLUE ROCK | حمام الأحجار …" at bounding box center [381, 252] width 25 height 50
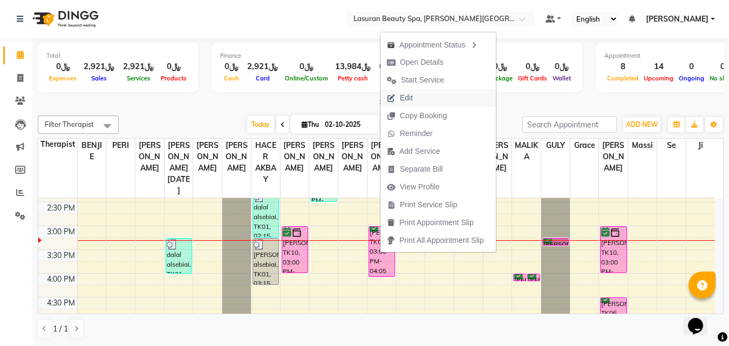
click at [402, 103] on span "Edit" at bounding box center [406, 97] width 13 height 11
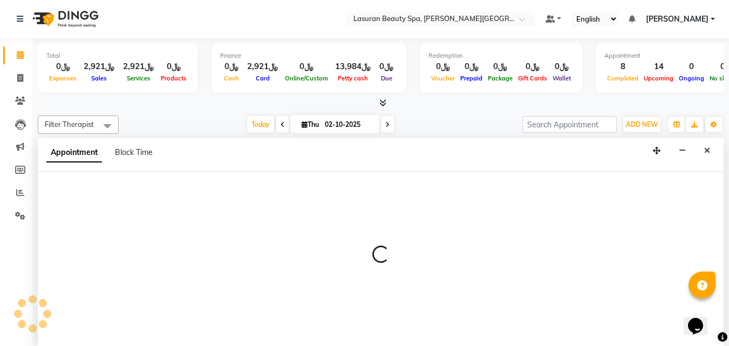
select select "tentative"
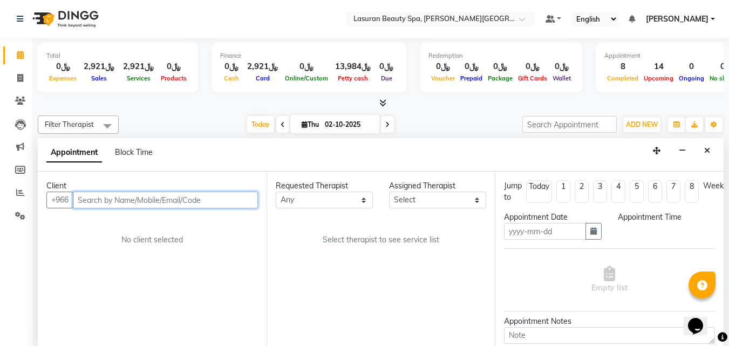
type input "02-10-2025"
select select "confirm booking"
select select "900"
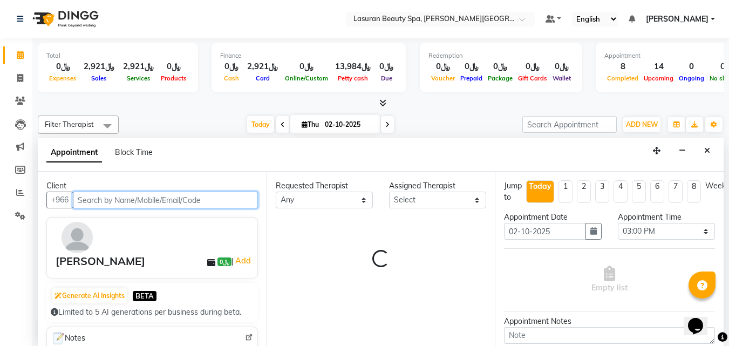
select select "67194"
select select "4553"
select select "4544"
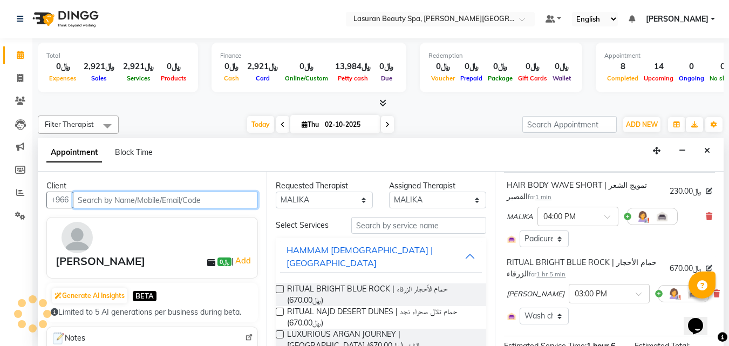
select select "4528"
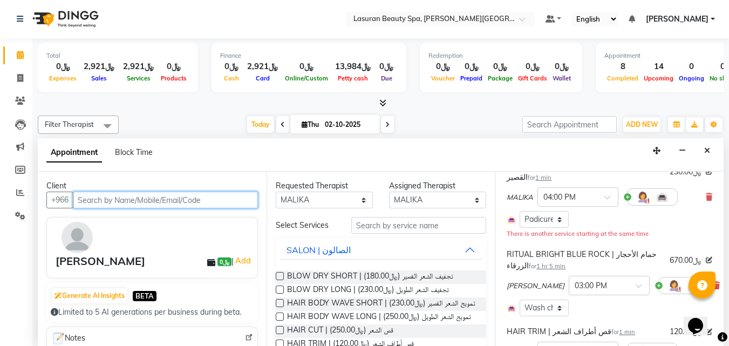
scroll to position [76, 0]
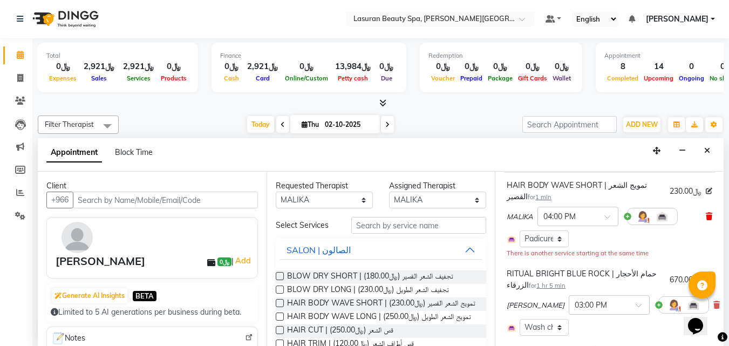
click at [706, 216] on icon at bounding box center [709, 217] width 6 height 8
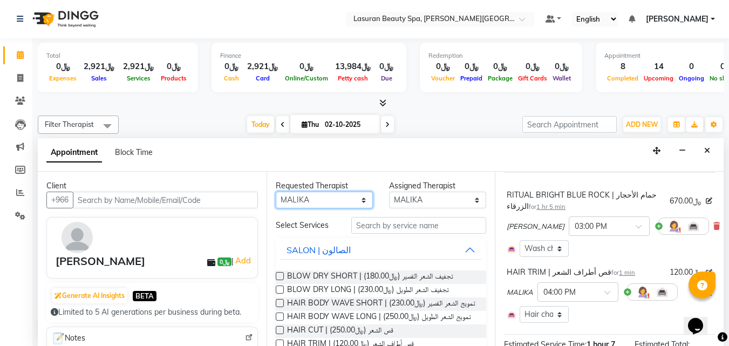
click at [318, 199] on select "Any AHMED ALJOHARY Ahmed Kouraichy Ali Marlea BENJIE Chaima BLHAMIDIYA Delfi El…" at bounding box center [324, 199] width 97 height 17
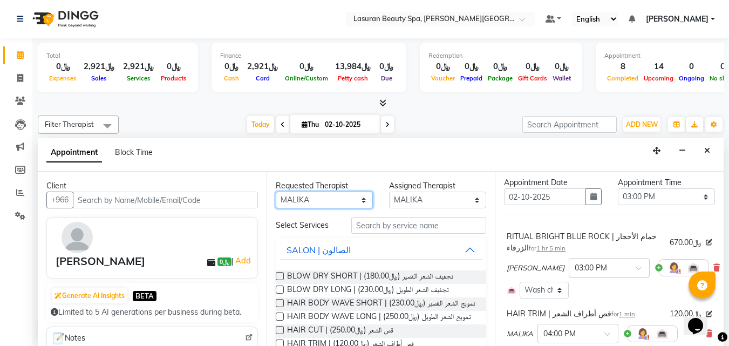
scroll to position [54, 0]
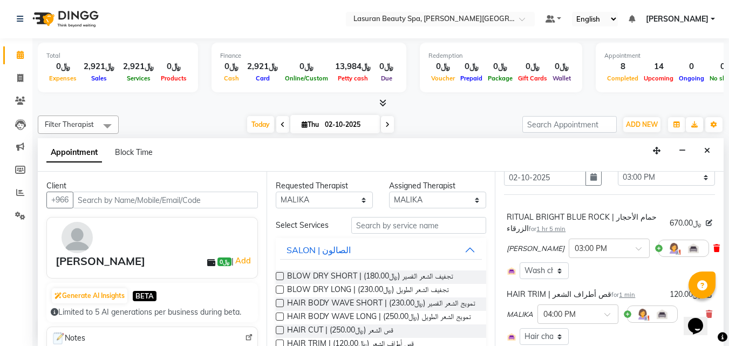
click at [713, 248] on icon at bounding box center [716, 248] width 6 height 8
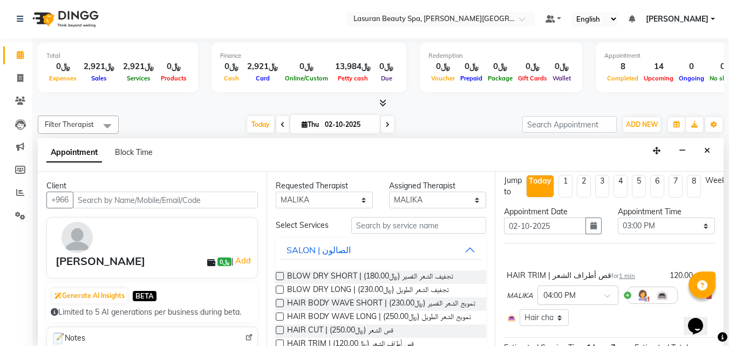
scroll to position [0, 0]
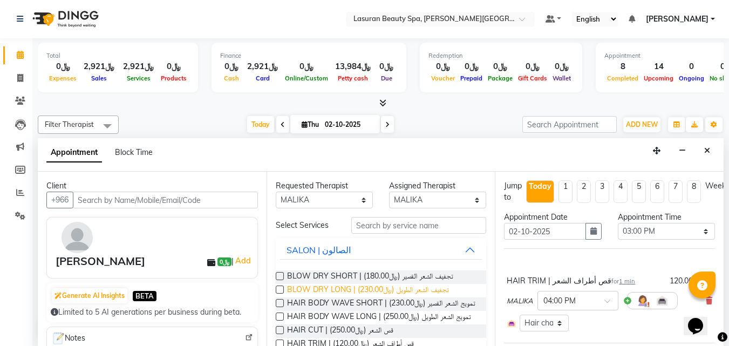
click at [390, 285] on span "BLOW DRY LONG | تجفيف الشعر الطويل (﷼230.00)" at bounding box center [368, 290] width 162 height 13
checkbox input "false"
click at [338, 206] on select "Any AHMED ALJOHARY Ahmed Kouraichy Ali Marlea BENJIE Chaima BLHAMIDIYA Delfi El…" at bounding box center [324, 199] width 97 height 17
select select "91215"
click at [276, 191] on select "Any AHMED ALJOHARY Ahmed Kouraichy Ali Marlea BENJIE Chaima BLHAMIDIYA Delfi El…" at bounding box center [324, 199] width 97 height 17
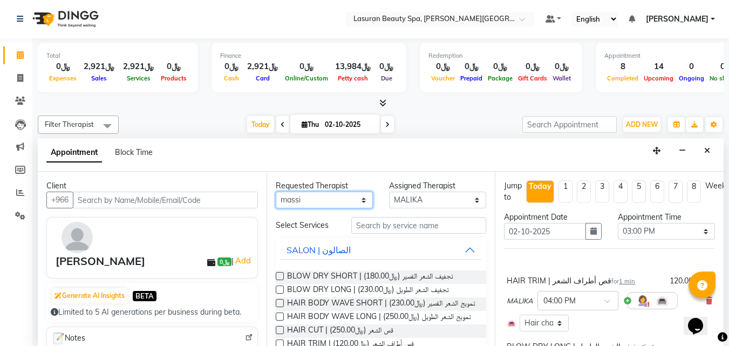
select select "91215"
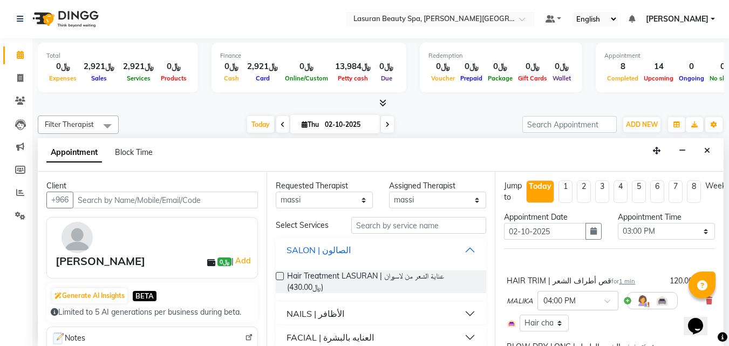
click at [346, 244] on button "SALON | الصالون" at bounding box center [381, 249] width 202 height 19
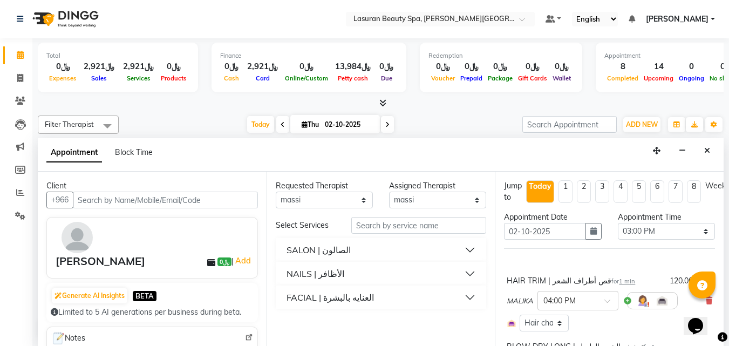
click at [343, 268] on button "NAILS | الأظافر" at bounding box center [381, 273] width 202 height 19
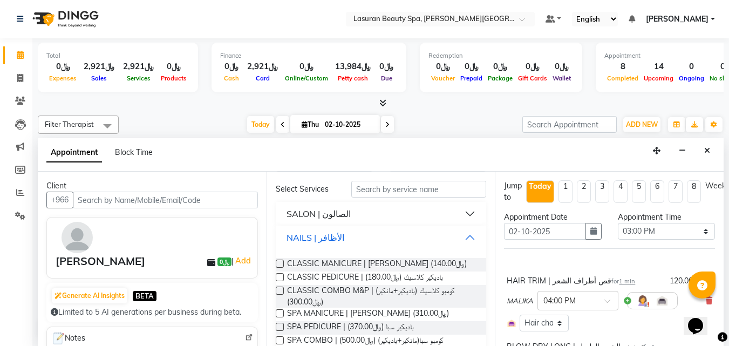
scroll to position [54, 0]
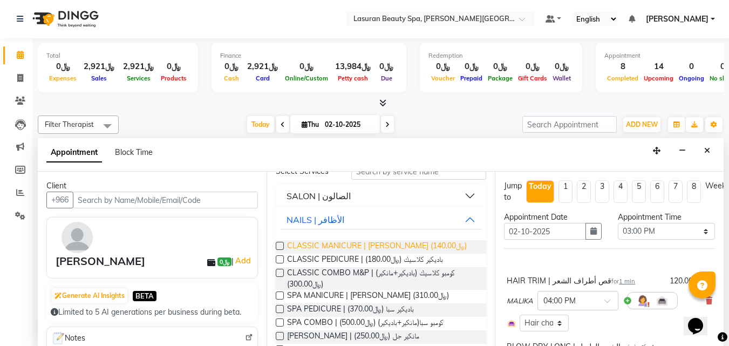
click at [353, 250] on span "CLASSIC MANICURE | مانكير كلاسيك (﷼140.00)" at bounding box center [377, 246] width 180 height 13
checkbox input "false"
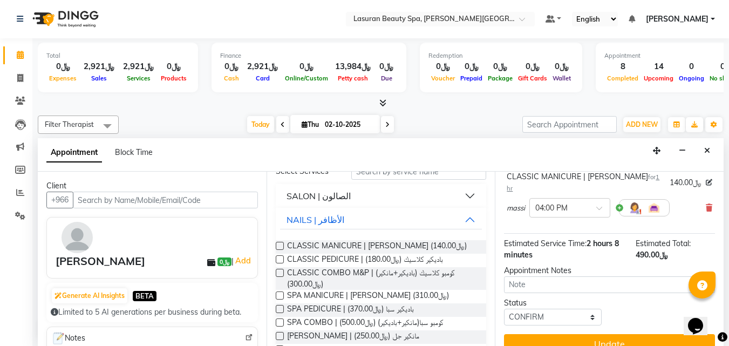
scroll to position [232, 0]
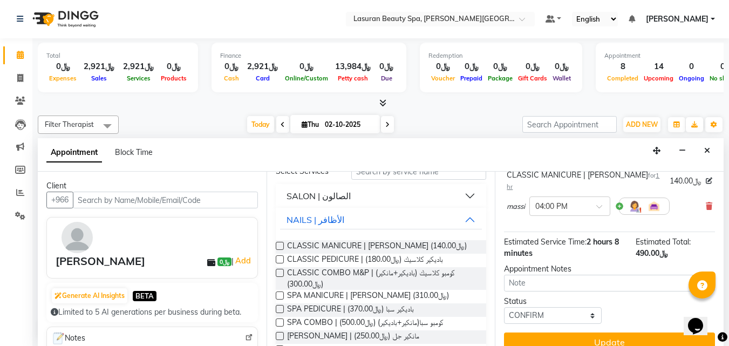
click at [572, 306] on div "Jump to Today 1 2 3 4 5 6 7 8 Weeks Appointment Date 02-10-2025 Appointment Tim…" at bounding box center [609, 259] width 229 height 174
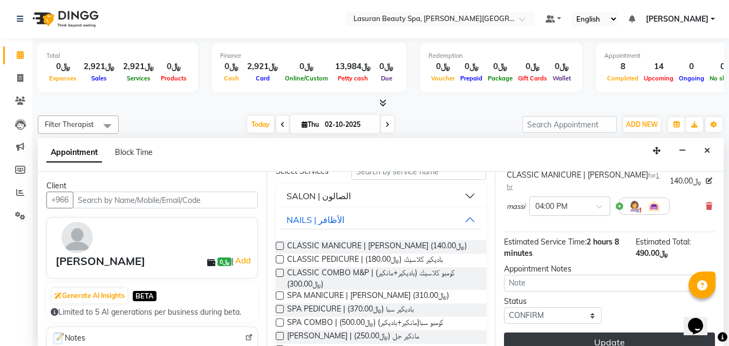
click at [575, 332] on button "Update" at bounding box center [609, 341] width 211 height 19
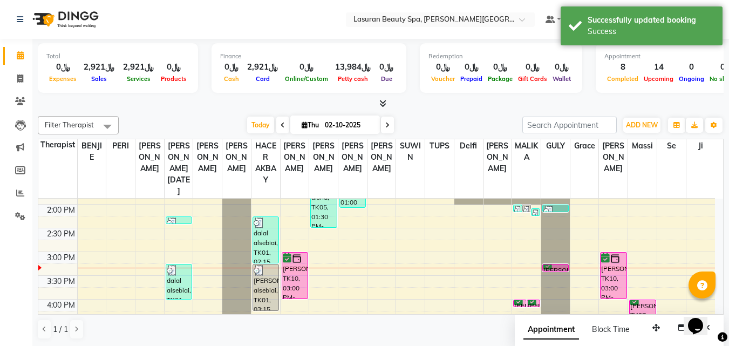
scroll to position [190, 0]
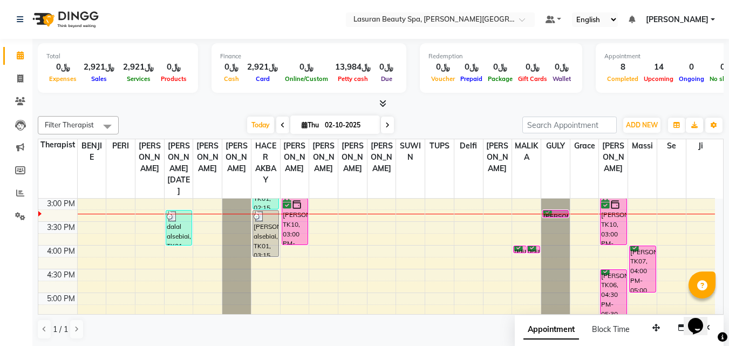
click at [562, 212] on div "noura Alshahrani, TK06, 03:15 PM-03:16 PM, HAIR TRIM | قص أطراف الشعر" at bounding box center [555, 213] width 25 height 6
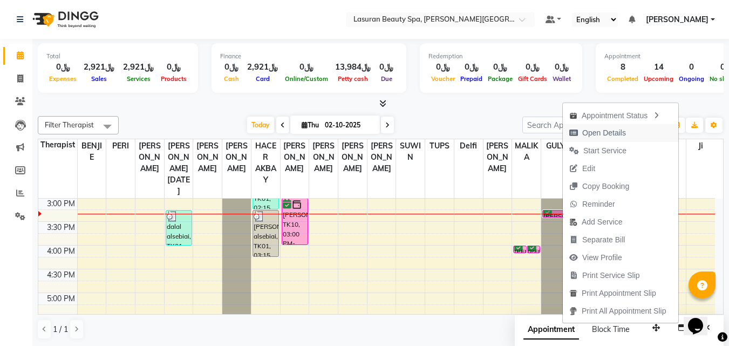
click at [584, 136] on span "Open Details" at bounding box center [604, 132] width 44 height 11
select select "6"
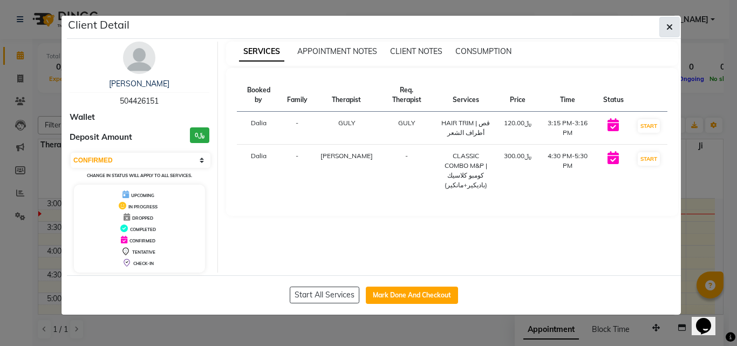
click at [667, 28] on icon "button" at bounding box center [669, 27] width 6 height 9
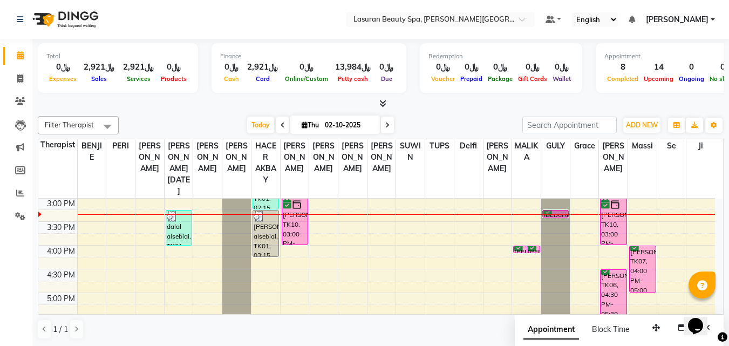
click at [635, 273] on div "[PERSON_NAME], TK07, 04:00 PM-05:00 PM, CLASSIC MANICURE | [PERSON_NAME]" at bounding box center [642, 269] width 25 height 46
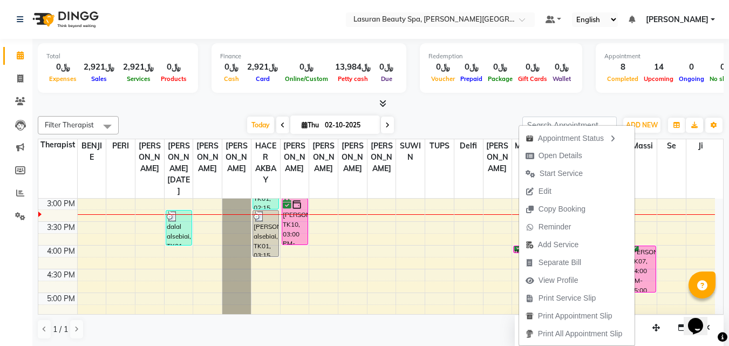
click at [577, 111] on div "Total ﷼0 Expenses ﷼2,921 Sales ﷼2,921 Services ﷼0 Products Finance ﷼0 Cash ﷼2,9…" at bounding box center [380, 192] width 696 height 307
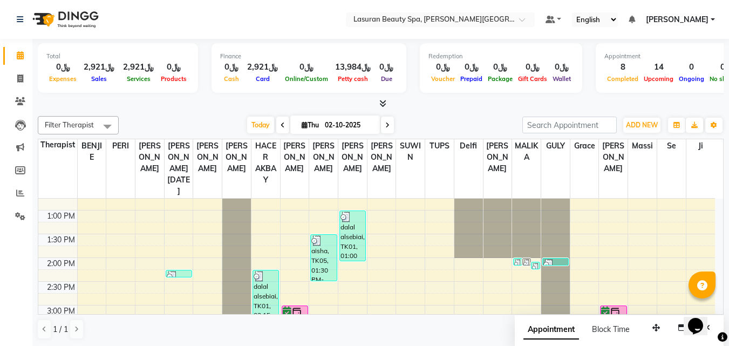
scroll to position [83, 0]
click at [550, 263] on img at bounding box center [548, 264] width 11 height 11
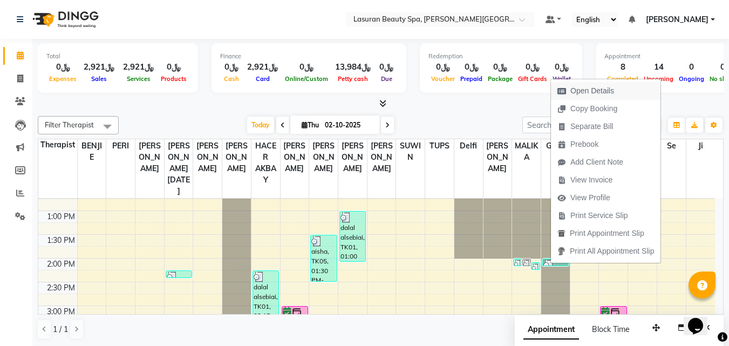
click at [581, 97] on span "Open Details" at bounding box center [586, 91] width 70 height 18
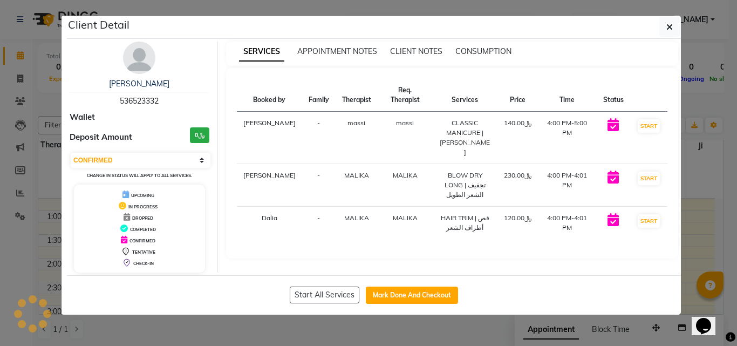
select select "3"
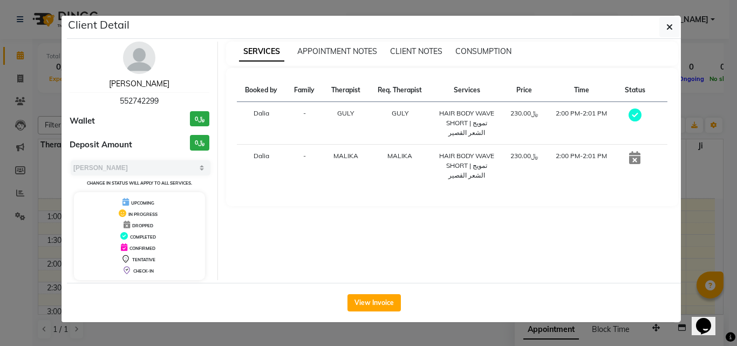
click at [146, 87] on link "Mira Al Ayaf" at bounding box center [139, 84] width 60 height 10
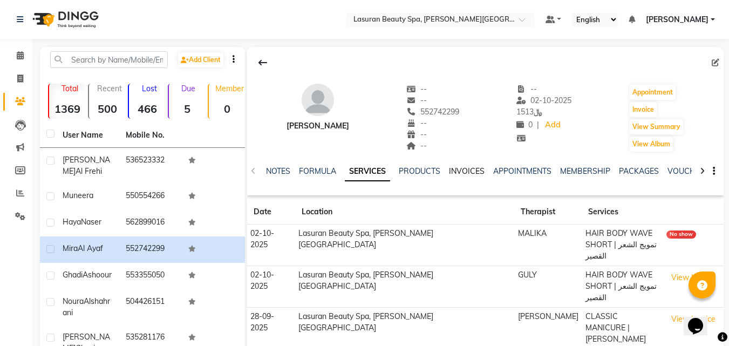
click at [474, 171] on link "INVOICES" at bounding box center [467, 171] width 36 height 10
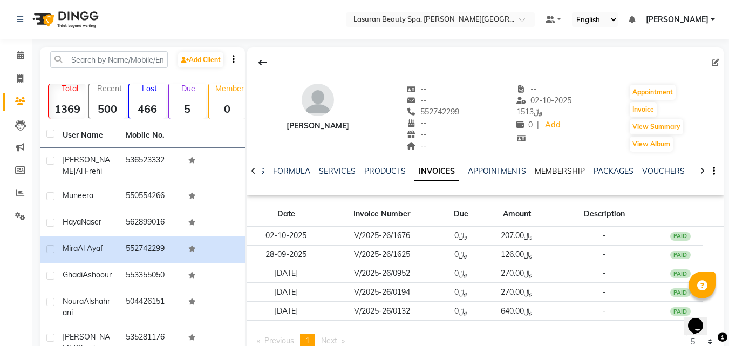
click at [564, 170] on link "MEMBERSHIP" at bounding box center [560, 171] width 50 height 10
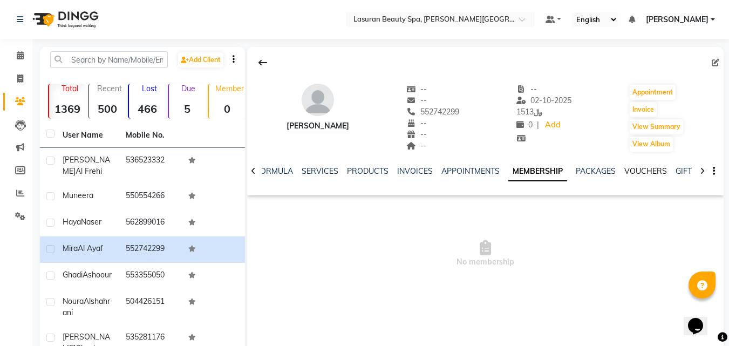
click at [633, 170] on link "VOUCHERS" at bounding box center [645, 171] width 43 height 10
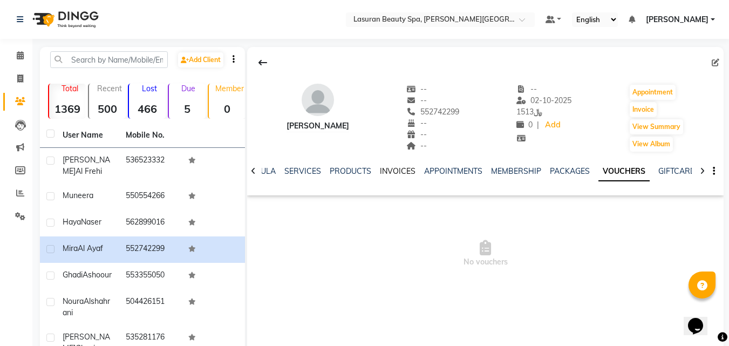
click at [395, 173] on link "INVOICES" at bounding box center [398, 171] width 36 height 10
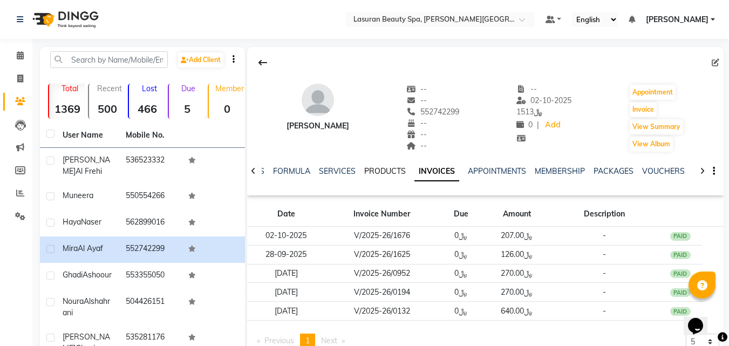
click at [391, 173] on link "PRODUCTS" at bounding box center [385, 171] width 42 height 10
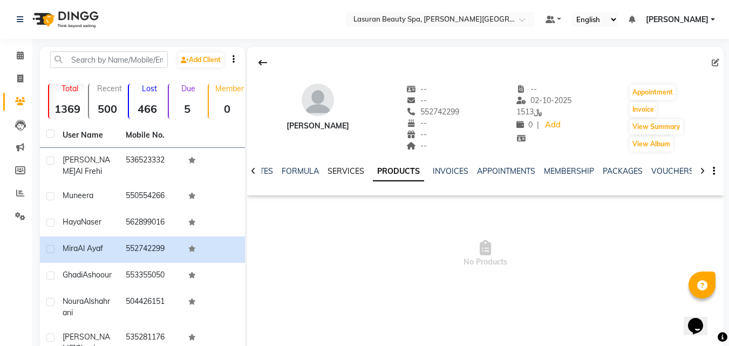
click at [347, 175] on link "SERVICES" at bounding box center [345, 171] width 37 height 10
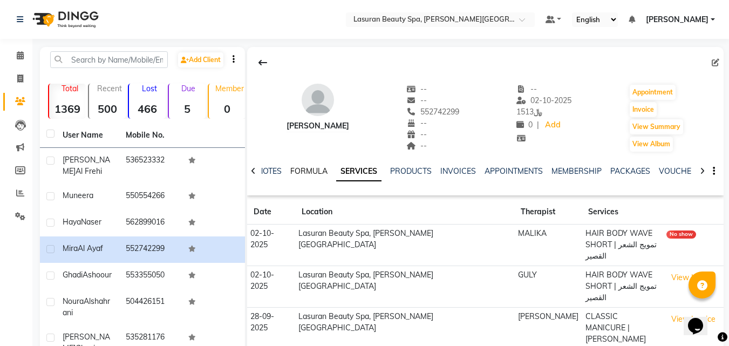
click at [304, 175] on link "FORMULA" at bounding box center [308, 171] width 37 height 10
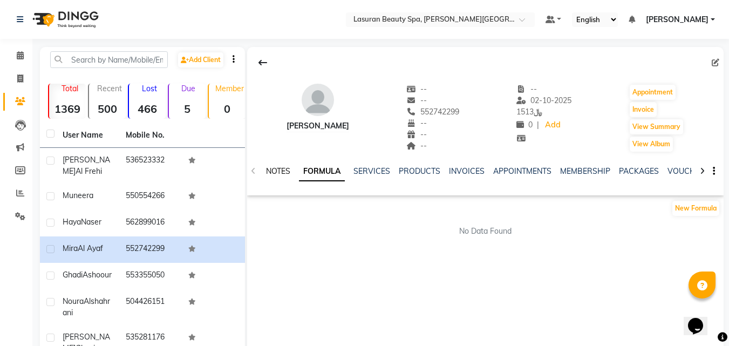
click at [289, 175] on link "NOTES" at bounding box center [278, 171] width 24 height 10
click at [699, 207] on button "New Note" at bounding box center [700, 208] width 37 height 15
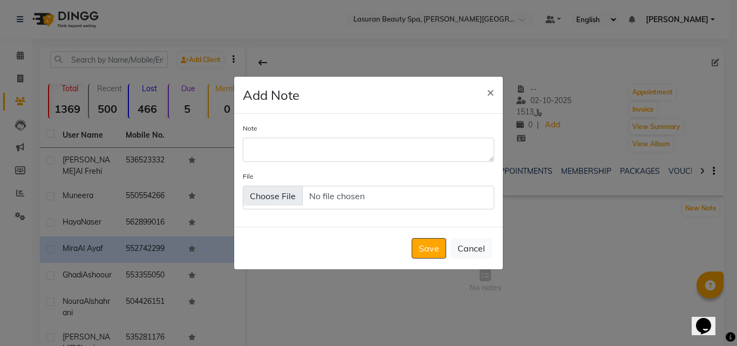
click at [406, 166] on div "Note File" at bounding box center [368, 170] width 269 height 113
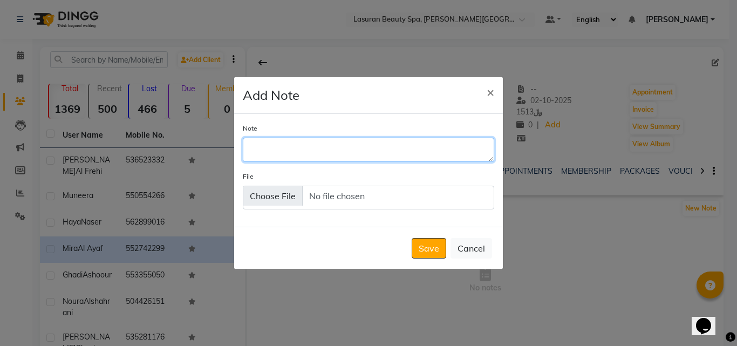
click at [407, 157] on textarea "Note" at bounding box center [368, 150] width 251 height 24
type textarea "ب"
type textarea "free blowdry"
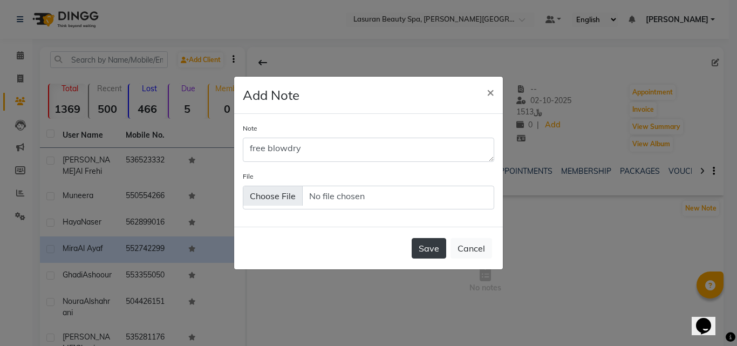
click at [430, 247] on button "Save" at bounding box center [429, 248] width 35 height 20
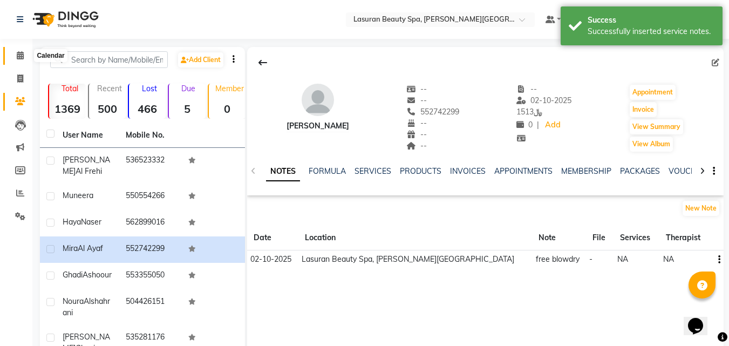
click at [20, 58] on icon at bounding box center [20, 55] width 7 height 8
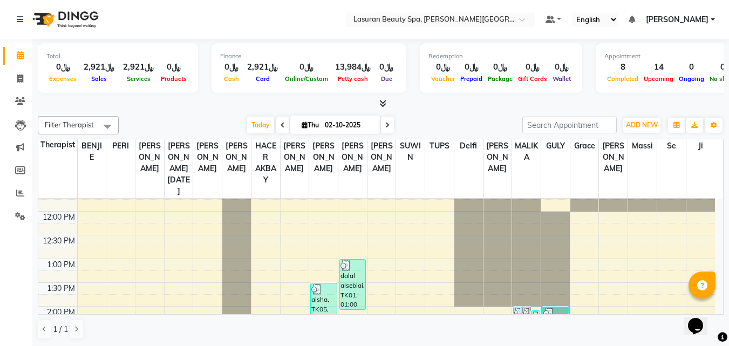
scroll to position [54, 0]
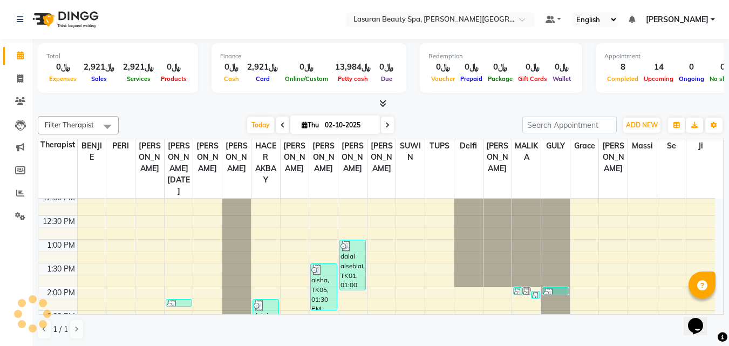
click at [534, 293] on img at bounding box center [535, 297] width 6 height 11
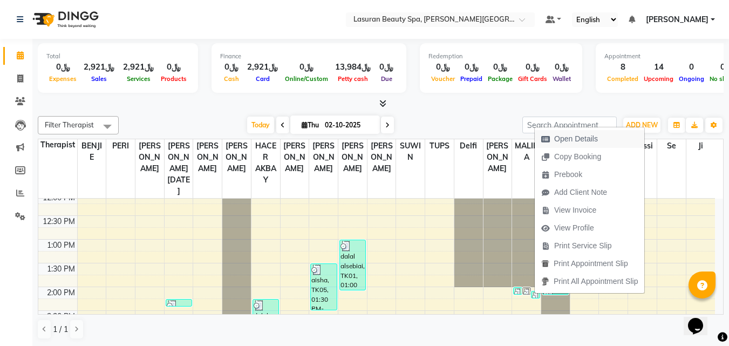
click at [555, 145] on span "Open Details" at bounding box center [570, 139] width 70 height 18
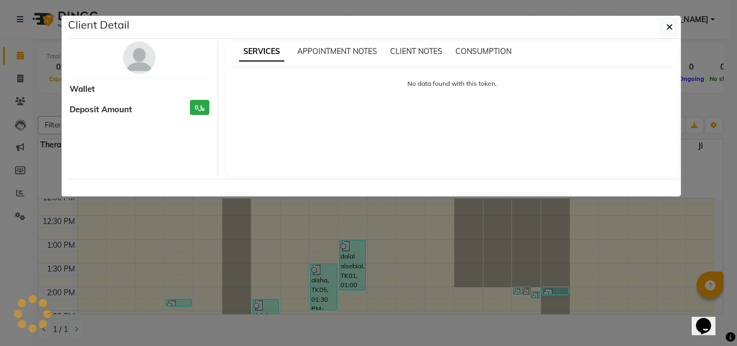
select select "3"
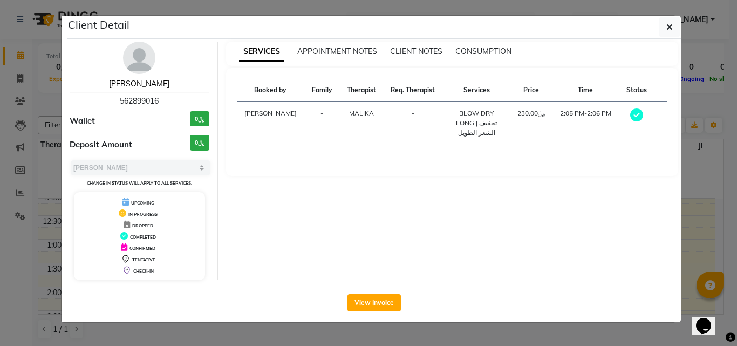
click at [135, 83] on link "Haya Naser" at bounding box center [139, 84] width 60 height 10
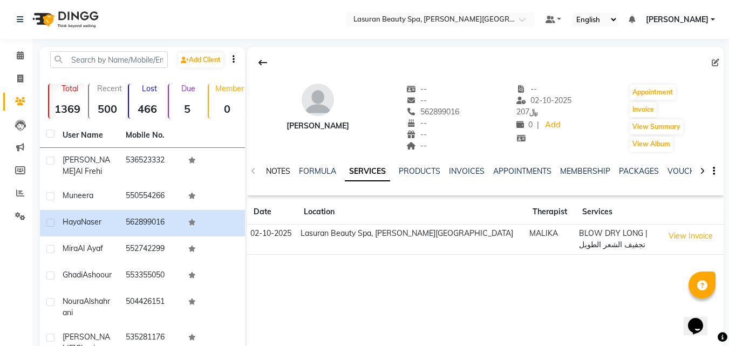
click at [285, 173] on link "NOTES" at bounding box center [278, 171] width 24 height 10
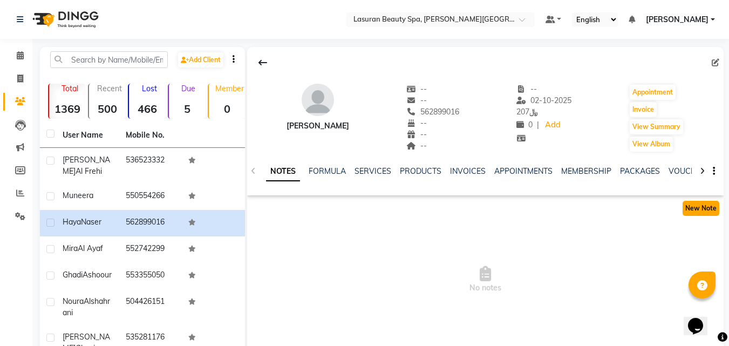
click at [711, 205] on button "New Note" at bounding box center [700, 208] width 37 height 15
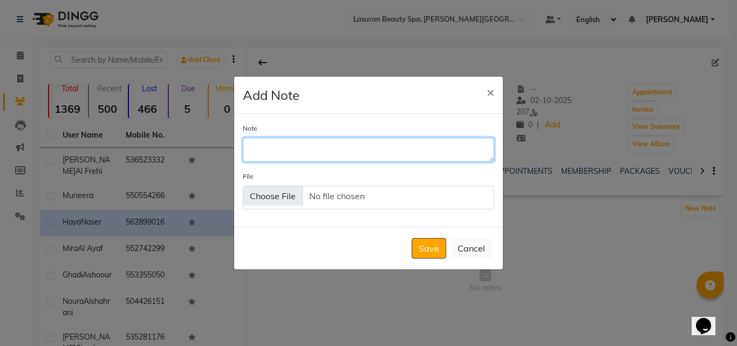
click at [386, 152] on textarea "Note" at bounding box center [368, 150] width 251 height 24
type textarea "Free blowdry"
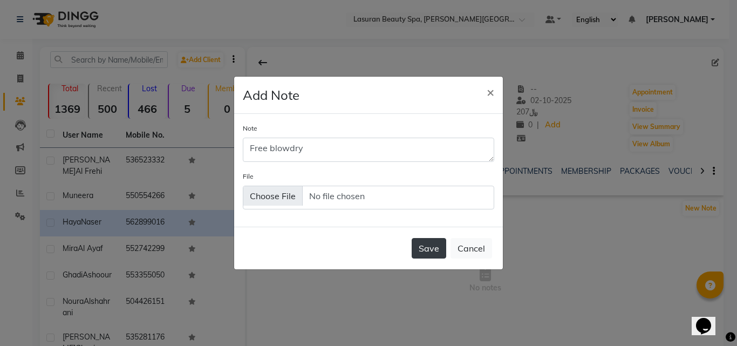
click at [421, 251] on button "Save" at bounding box center [429, 248] width 35 height 20
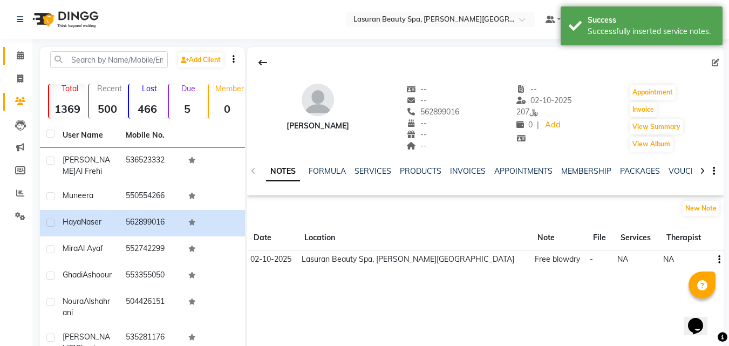
click at [20, 55] on icon at bounding box center [20, 55] width 7 height 8
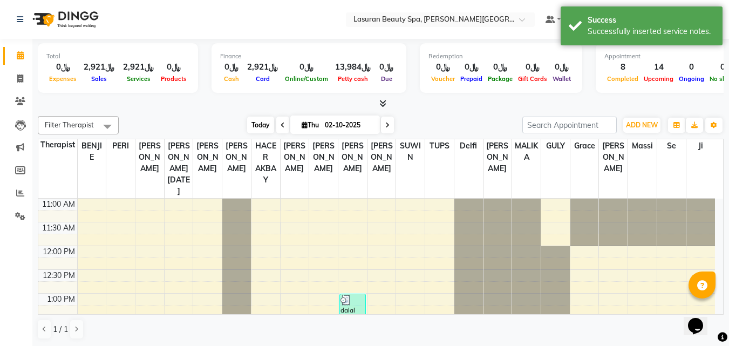
click at [251, 125] on span "Today" at bounding box center [260, 125] width 27 height 17
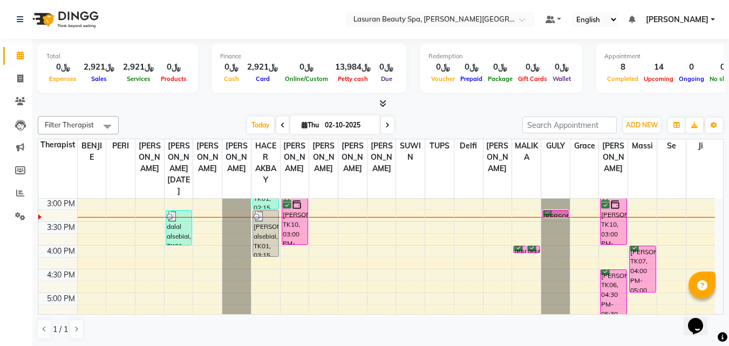
click at [562, 211] on div "noura Alshahrani, TK06, 03:15 PM-03:16 PM, HAIR TRIM | قص أطراف الشعر" at bounding box center [555, 213] width 25 height 6
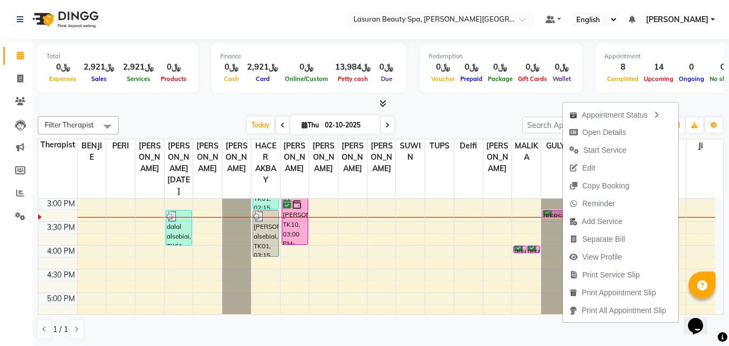
click at [199, 123] on div "Today Thu 02-10-2025" at bounding box center [320, 125] width 393 height 16
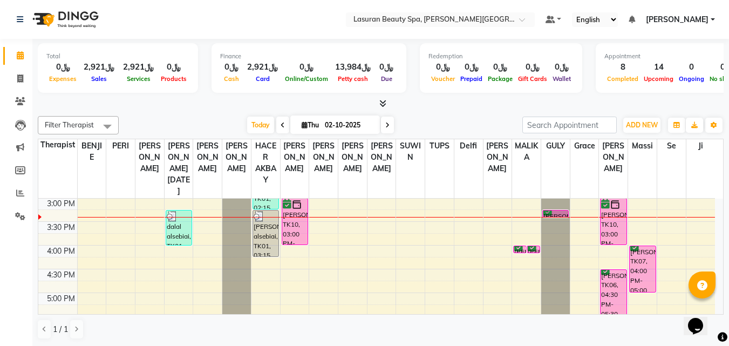
click at [646, 272] on div "[PERSON_NAME], TK07, 04:00 PM-05:00 PM, CLASSIC MANICURE | [PERSON_NAME]" at bounding box center [642, 269] width 25 height 46
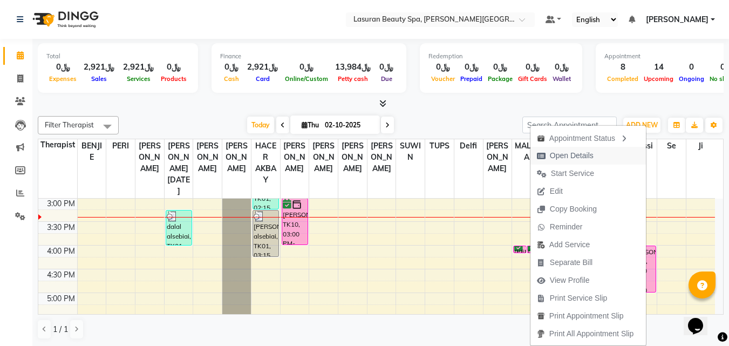
click at [607, 160] on button "Open Details" at bounding box center [587, 156] width 115 height 18
select select "6"
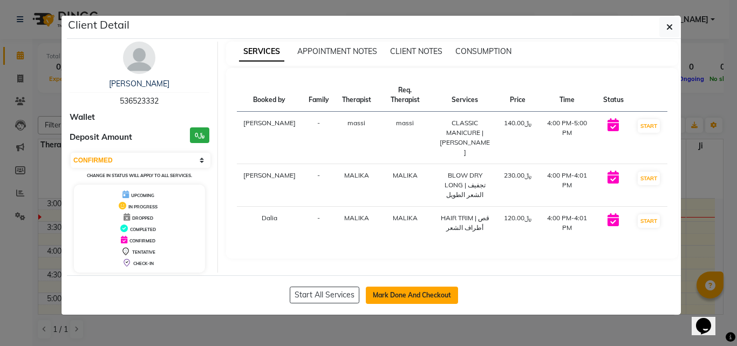
click at [419, 296] on button "Mark Done And Checkout" at bounding box center [412, 294] width 92 height 17
select select "service"
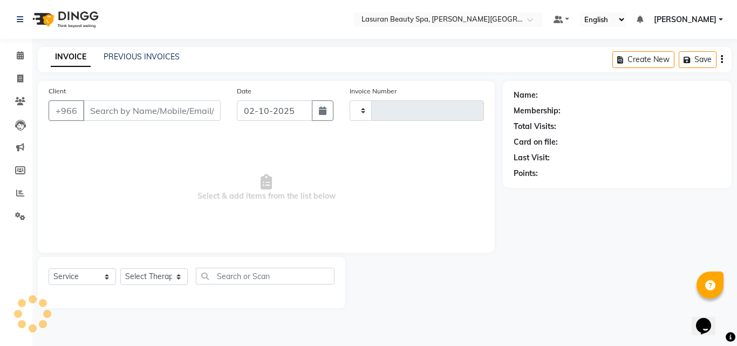
type input "1679"
select select "6941"
type input "536523332"
select select "91215"
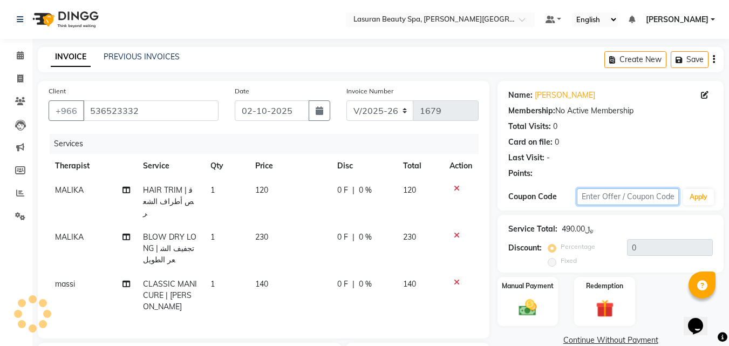
click at [627, 202] on input "text" at bounding box center [628, 196] width 102 height 17
type input "ن"
type input "kafd10"
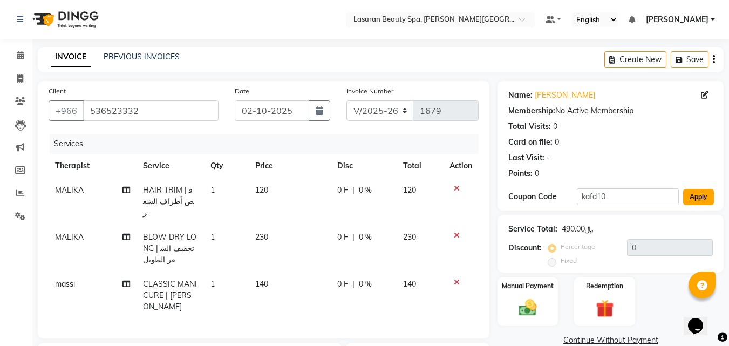
click at [692, 195] on button "Apply" at bounding box center [698, 197] width 31 height 16
type input "10"
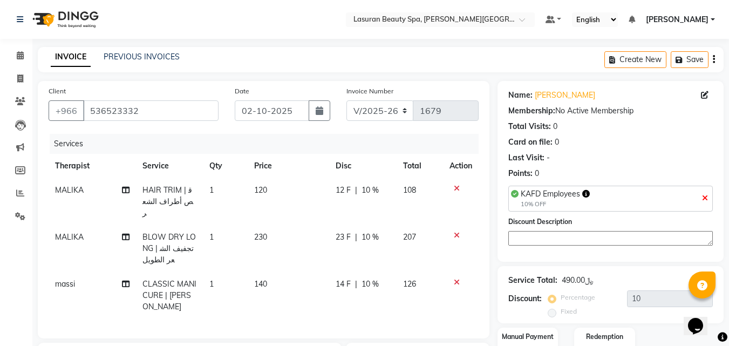
scroll to position [169, 0]
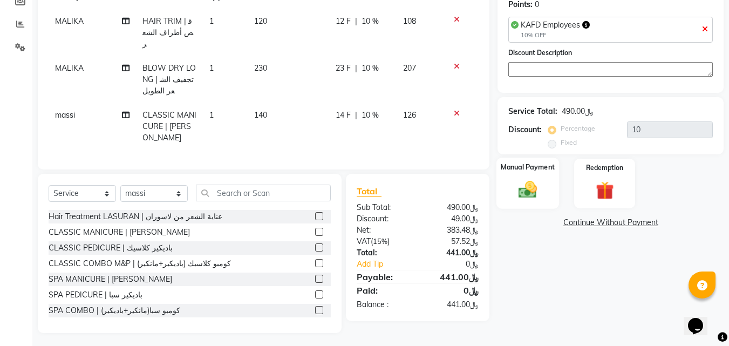
click at [526, 190] on img at bounding box center [527, 190] width 30 height 22
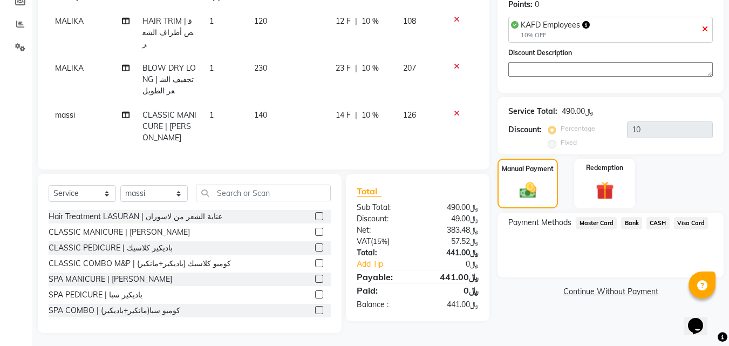
click at [692, 223] on span "Visa Card" at bounding box center [691, 223] width 35 height 12
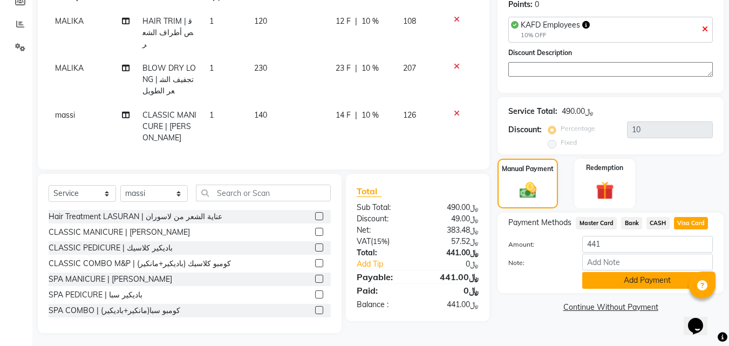
click at [618, 285] on button "Add Payment" at bounding box center [647, 280] width 131 height 17
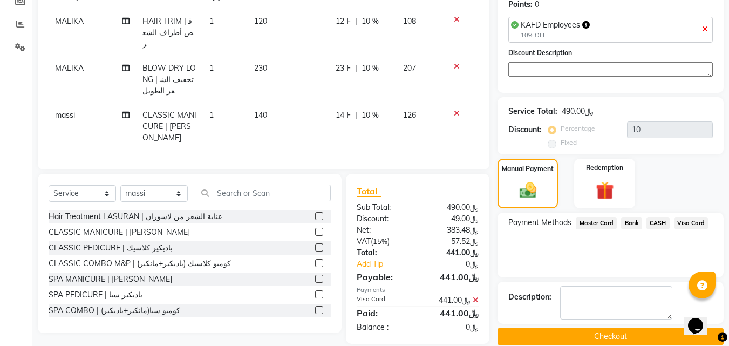
click at [532, 340] on button "Checkout" at bounding box center [610, 336] width 226 height 17
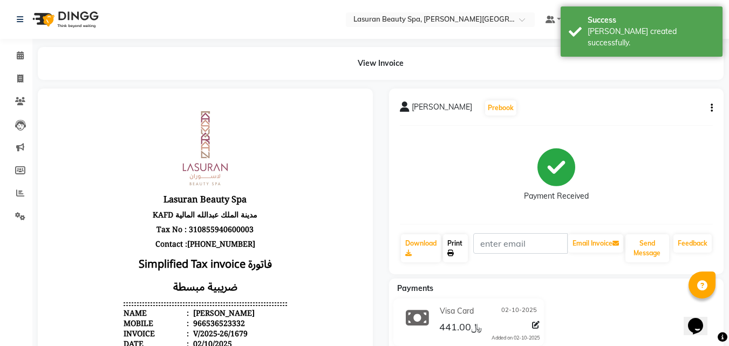
click at [455, 242] on link "Print" at bounding box center [455, 248] width 25 height 28
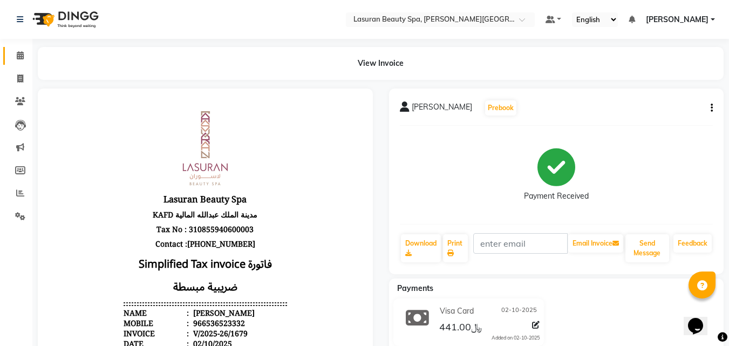
click at [23, 53] on icon at bounding box center [20, 55] width 7 height 8
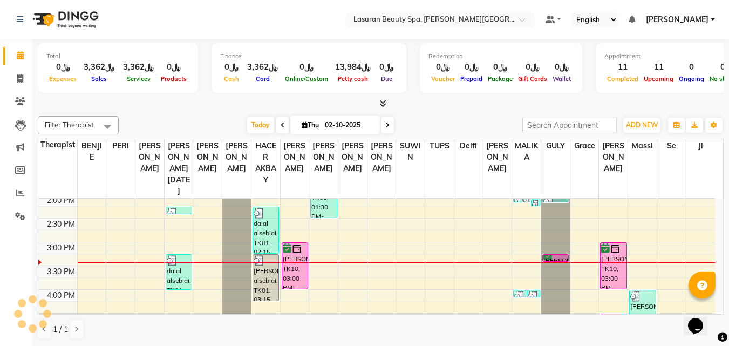
scroll to position [162, 0]
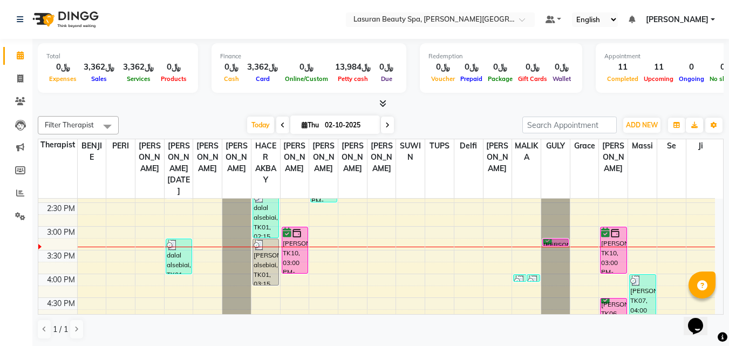
click at [618, 254] on div "[PERSON_NAME], TK10, 03:00 PM-04:00 PM, CLASSIC MANICURE | [PERSON_NAME]" at bounding box center [612, 250] width 25 height 46
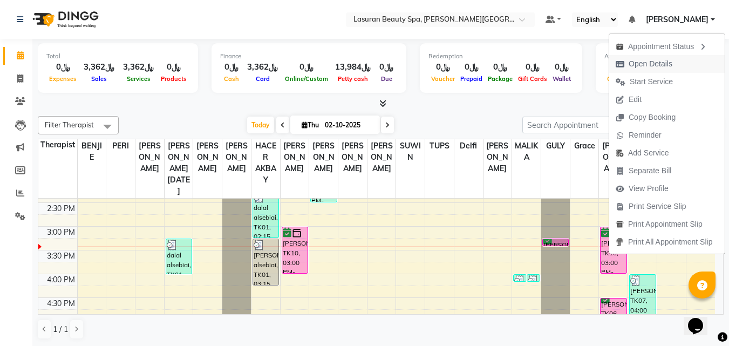
click at [637, 61] on span "Open Details" at bounding box center [650, 63] width 44 height 11
select select "6"
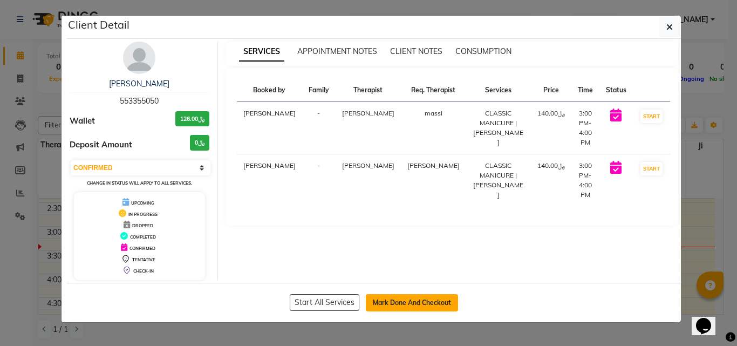
click at [443, 299] on button "Mark Done And Checkout" at bounding box center [412, 302] width 92 height 17
select select "service"
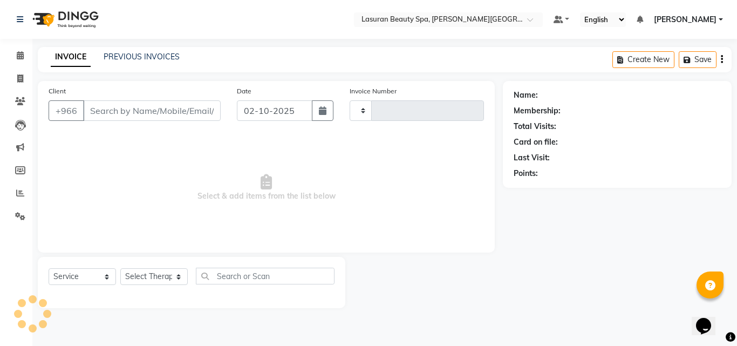
type input "1680"
select select "6941"
type input "553355050"
select select "54632"
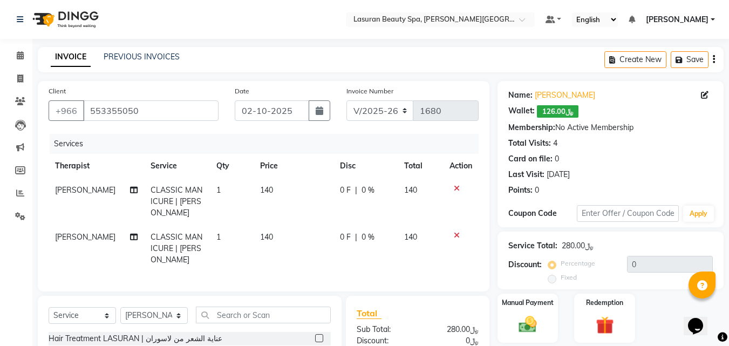
click at [455, 190] on icon at bounding box center [457, 188] width 6 height 8
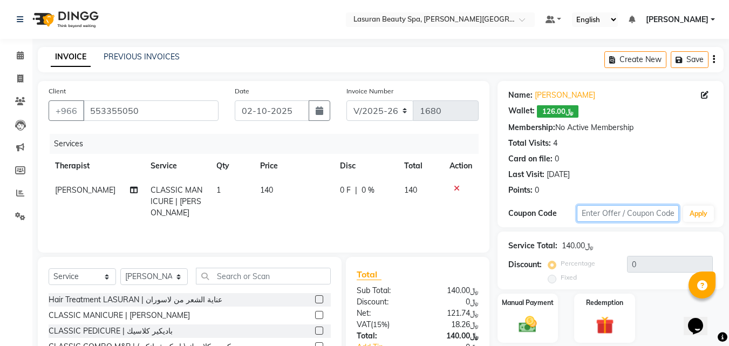
click at [625, 217] on input "text" at bounding box center [628, 213] width 102 height 17
type input "kafd10"
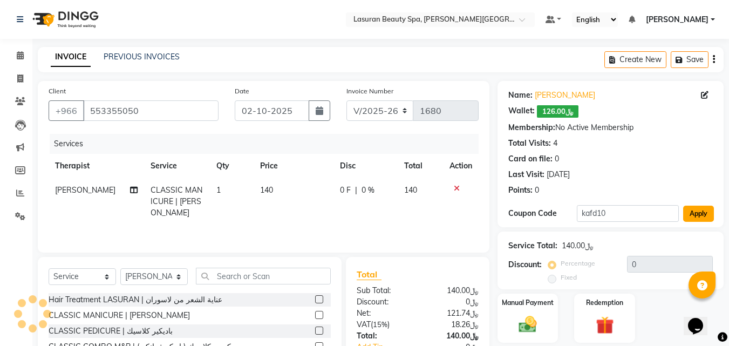
click at [703, 215] on button "Apply" at bounding box center [698, 214] width 31 height 16
type input "10"
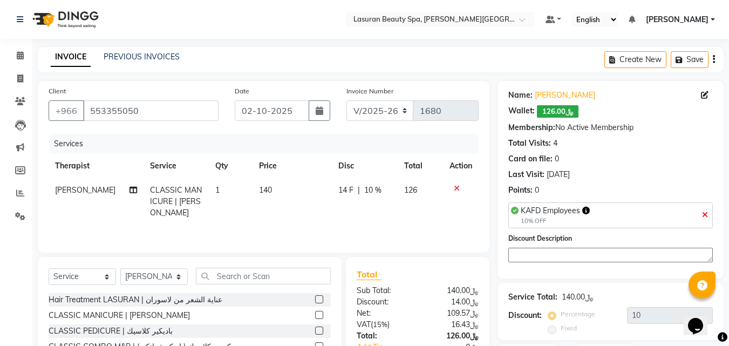
scroll to position [86, 0]
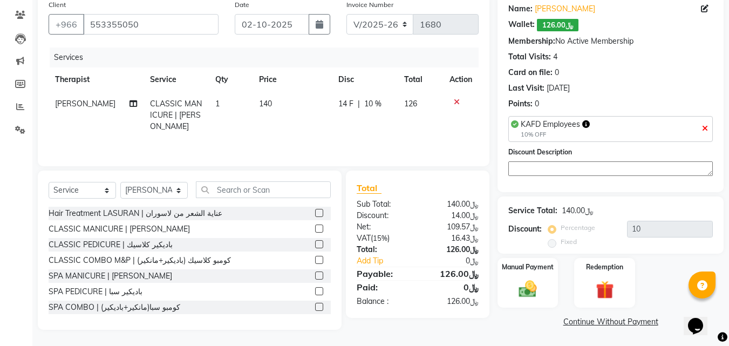
click at [521, 284] on img at bounding box center [527, 288] width 29 height 20
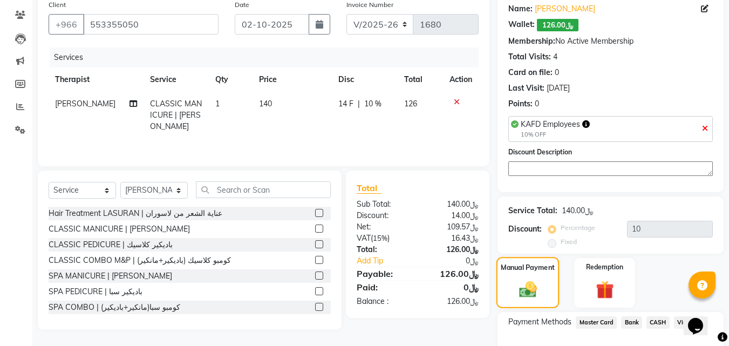
scroll to position [155, 0]
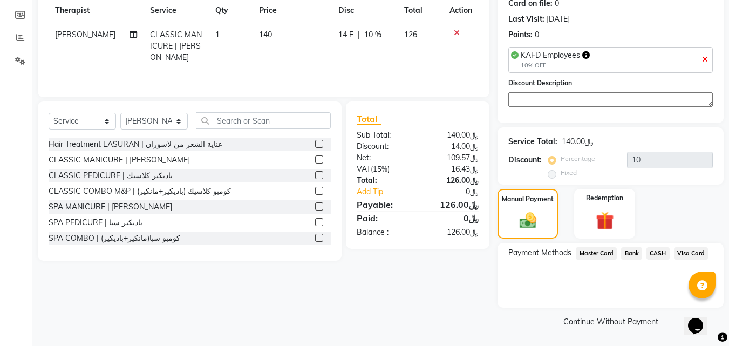
click at [684, 251] on span "Visa Card" at bounding box center [691, 253] width 35 height 12
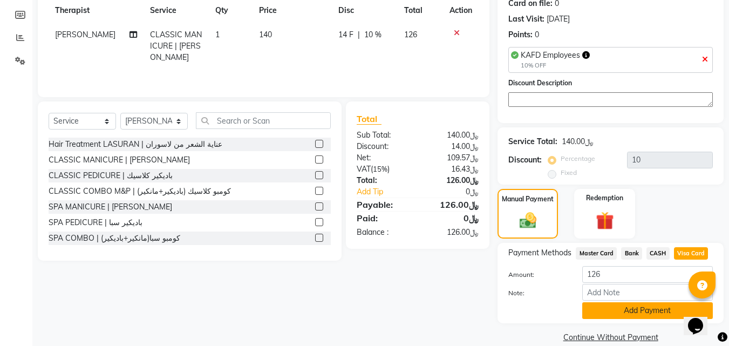
click at [618, 313] on button "Add Payment" at bounding box center [647, 310] width 131 height 17
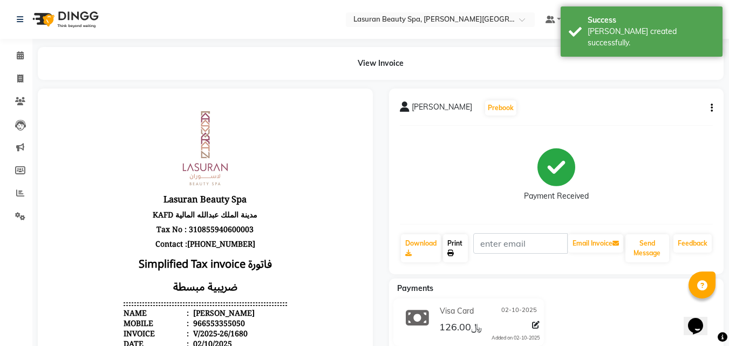
click at [460, 258] on link "Print" at bounding box center [455, 248] width 25 height 28
click at [450, 252] on icon at bounding box center [450, 253] width 6 height 6
click at [23, 52] on icon at bounding box center [20, 55] width 7 height 8
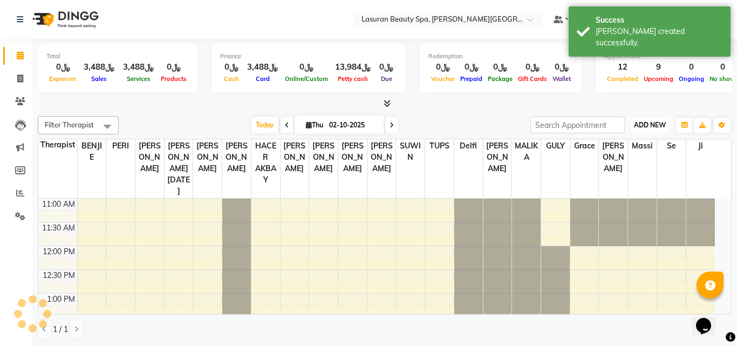
click at [640, 122] on span "ADD NEW" at bounding box center [650, 125] width 32 height 8
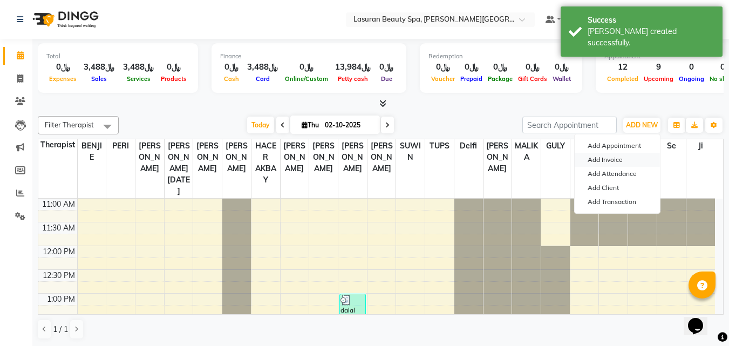
click at [610, 161] on link "Add Invoice" at bounding box center [616, 160] width 85 height 14
select select "service"
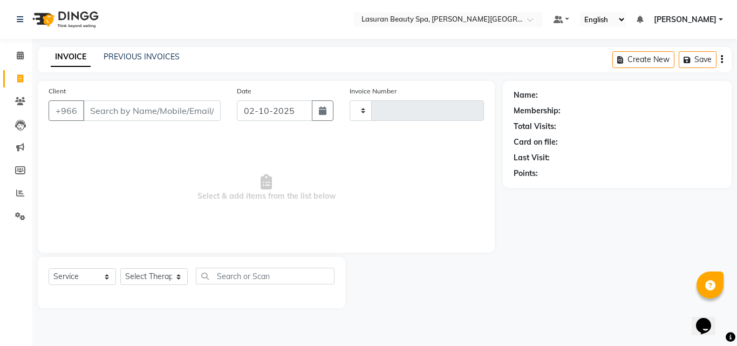
type input "1681"
select select "6941"
click at [101, 108] on input "Client" at bounding box center [152, 110] width 138 height 20
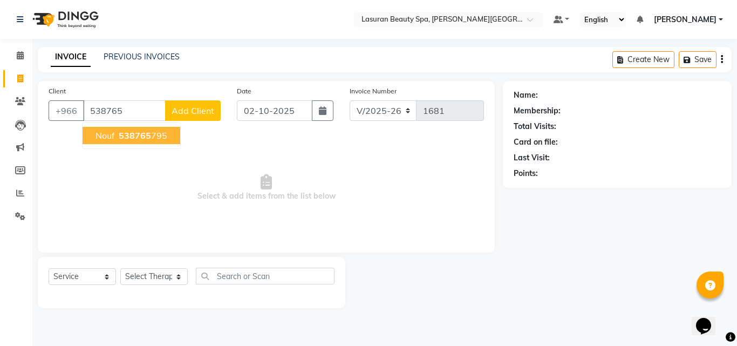
click at [115, 135] on button "Nouf 538765 795" at bounding box center [132, 135] width 98 height 17
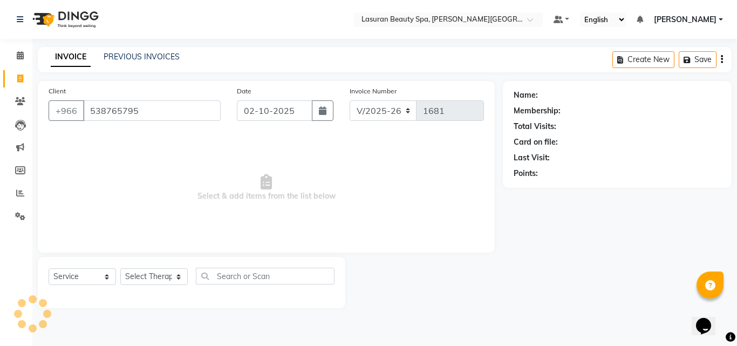
type input "538765795"
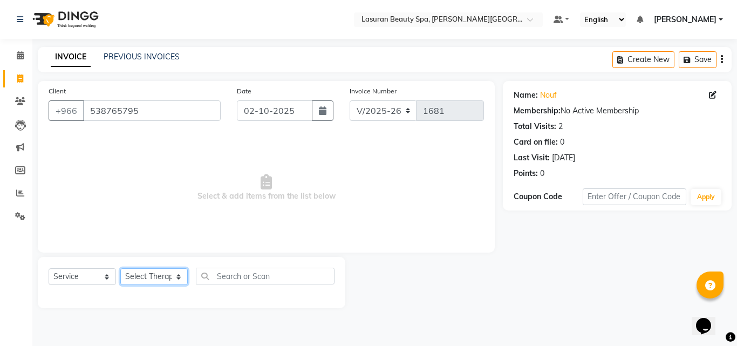
click at [131, 271] on select "Select Therapist [PERSON_NAME] MANDAL [PERSON_NAME] HACER AKBAY [PERSON_NAME][D…" at bounding box center [153, 276] width 67 height 17
select select "91214"
click at [120, 268] on select "Select Therapist [PERSON_NAME] MANDAL [PERSON_NAME] HACER AKBAY [PERSON_NAME][D…" at bounding box center [153, 276] width 67 height 17
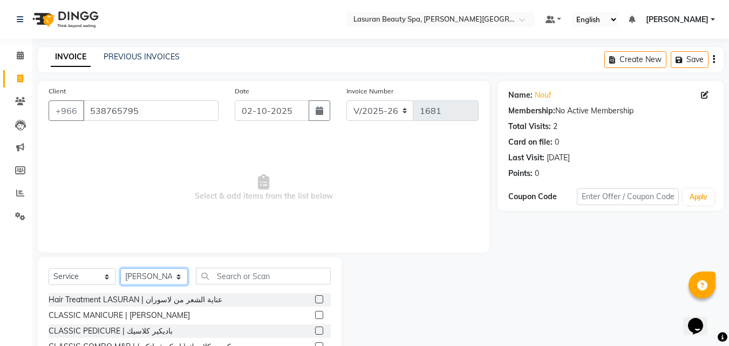
scroll to position [86, 0]
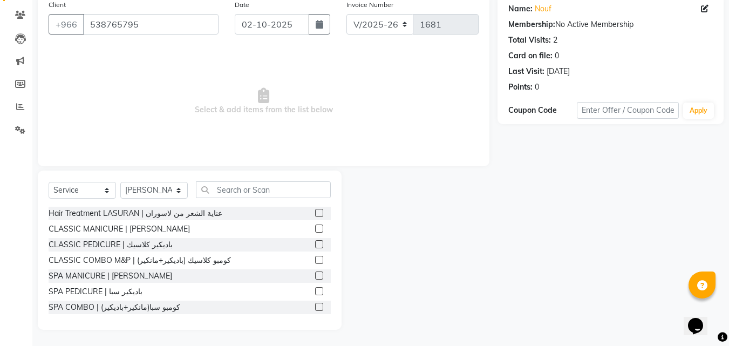
click at [315, 232] on label at bounding box center [319, 228] width 8 height 8
click at [315, 232] on input "checkbox" at bounding box center [318, 228] width 7 height 7
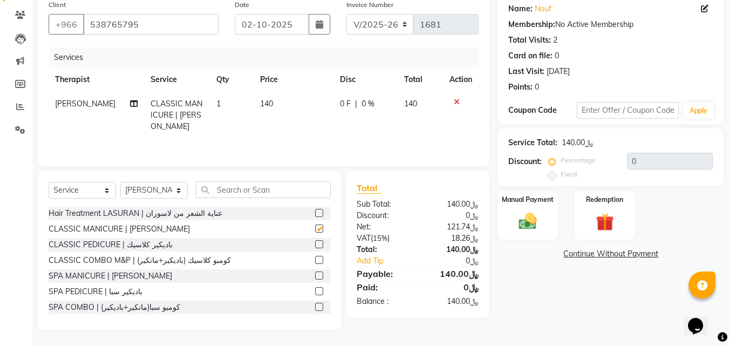
checkbox input "false"
click at [619, 132] on div "Service Total: ﷼140.00 Discount: Percentage Fixed 0" at bounding box center [610, 157] width 226 height 58
click at [638, 113] on input "text" at bounding box center [628, 110] width 102 height 17
type input "KAFD10"
click at [702, 111] on button "Apply" at bounding box center [698, 110] width 31 height 16
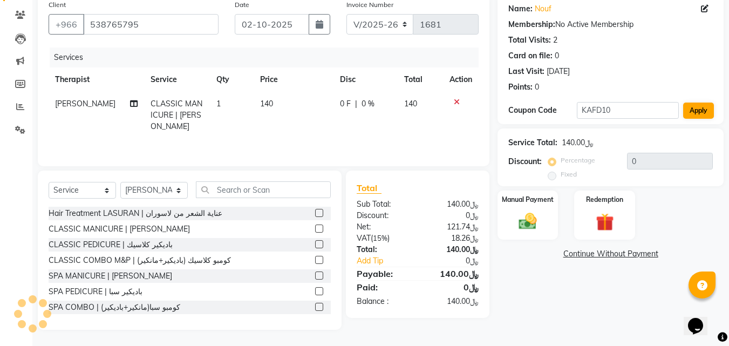
type input "10"
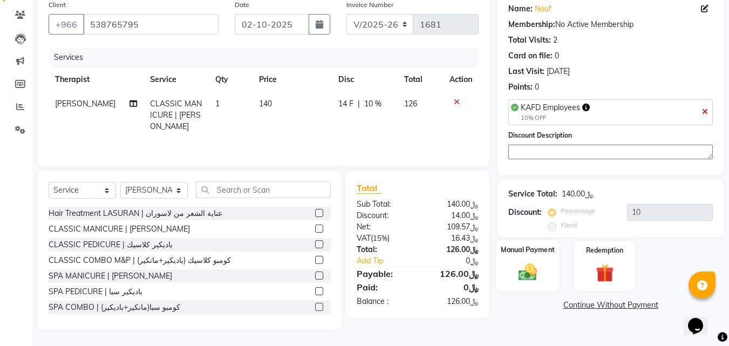
click at [526, 275] on img at bounding box center [527, 273] width 30 height 22
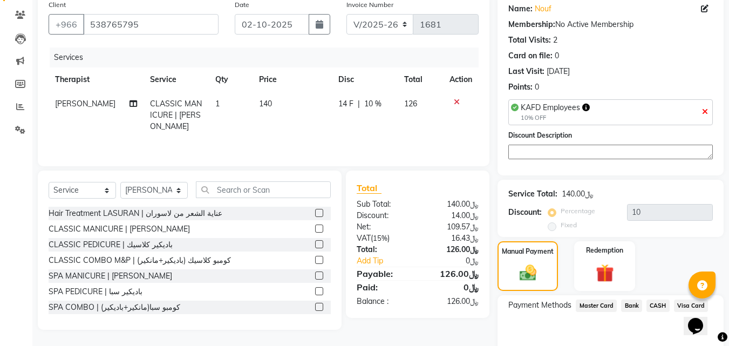
click at [694, 299] on span "Visa Card" at bounding box center [691, 305] width 35 height 12
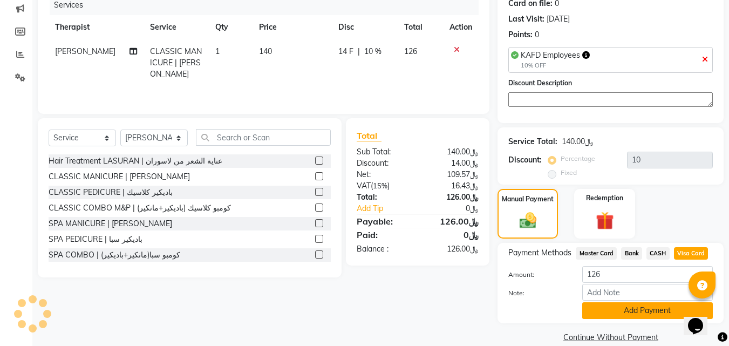
click at [640, 309] on button "Add Payment" at bounding box center [647, 310] width 131 height 17
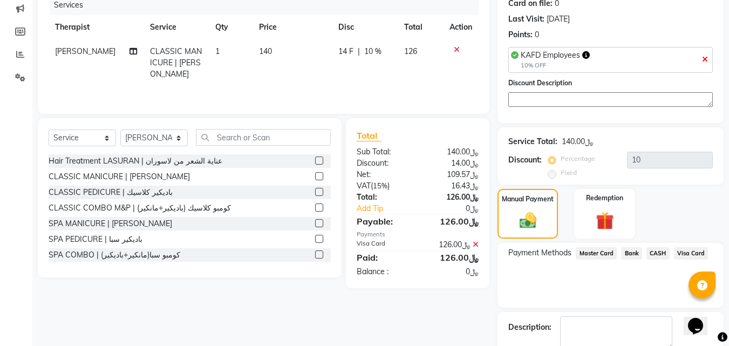
scroll to position [184, 0]
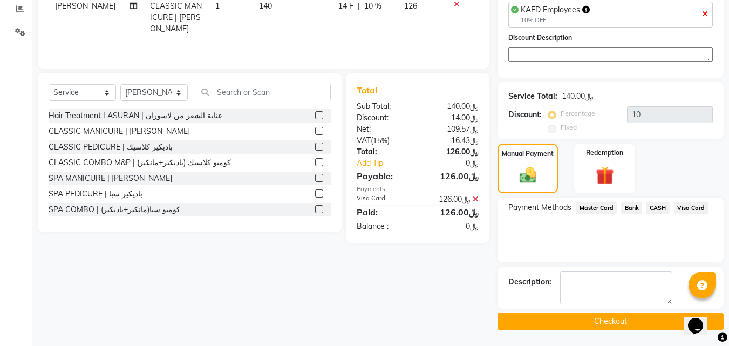
click at [619, 322] on button "Checkout" at bounding box center [610, 321] width 226 height 17
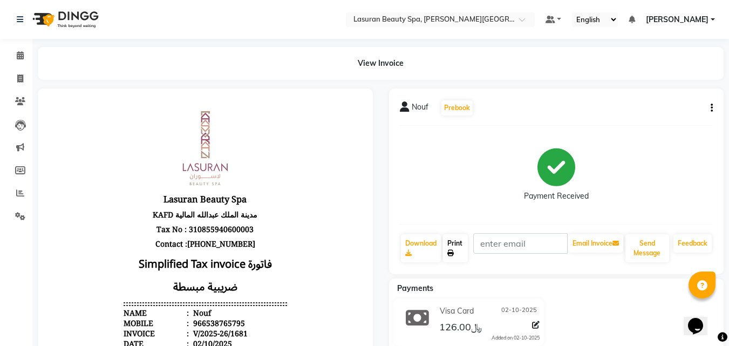
click at [457, 253] on link "Print" at bounding box center [455, 248] width 25 height 28
click at [22, 55] on icon at bounding box center [20, 55] width 7 height 8
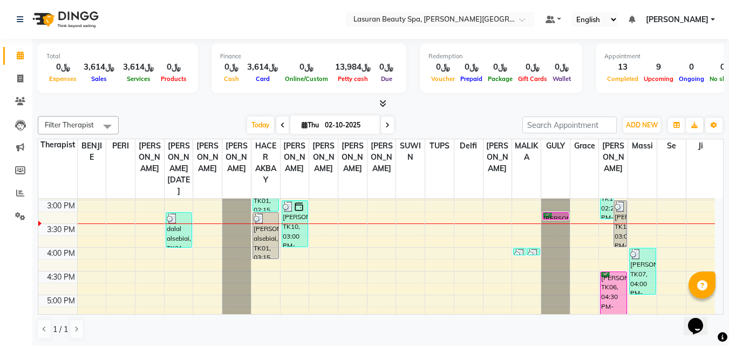
scroll to position [162, 0]
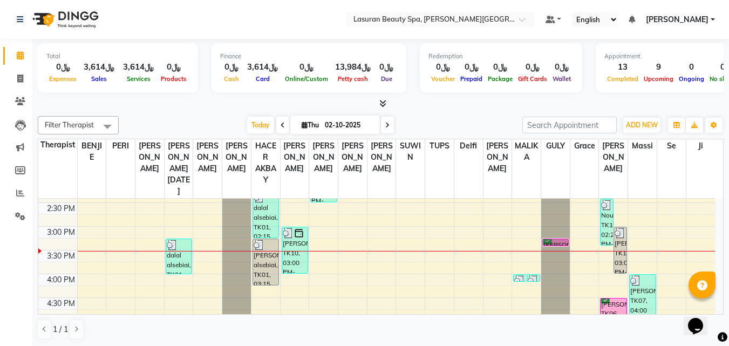
click at [304, 255] on div "[PERSON_NAME], TK10, 03:00 PM-04:00 PM, CLASSIC MANICURE | [PERSON_NAME]" at bounding box center [294, 250] width 25 height 46
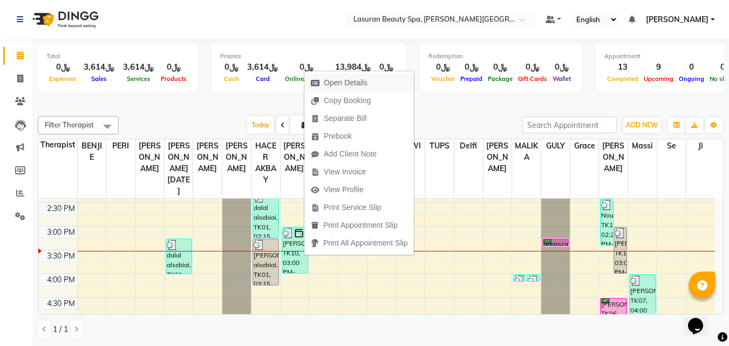
click at [375, 81] on button "Open Details" at bounding box center [359, 83] width 110 height 18
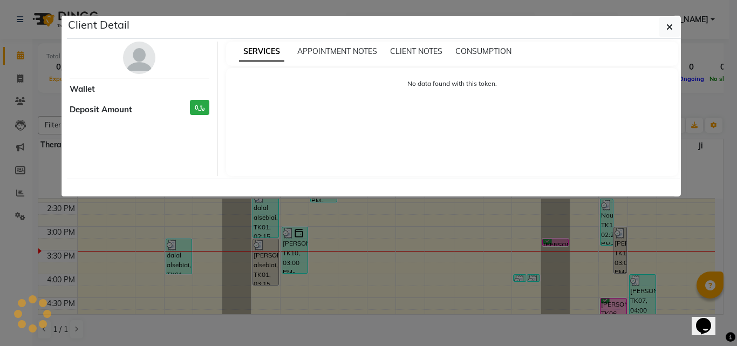
select select "3"
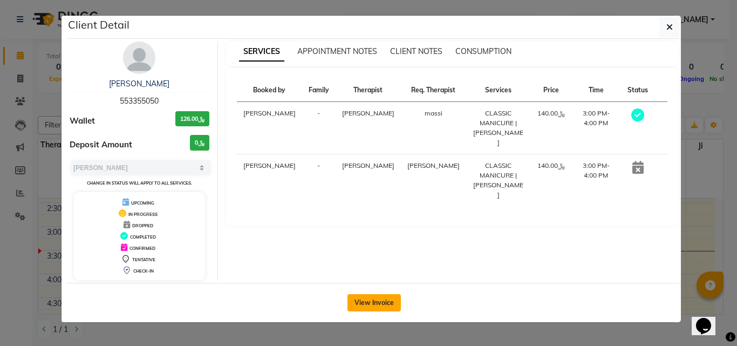
click at [392, 300] on button "View Invoice" at bounding box center [373, 302] width 53 height 17
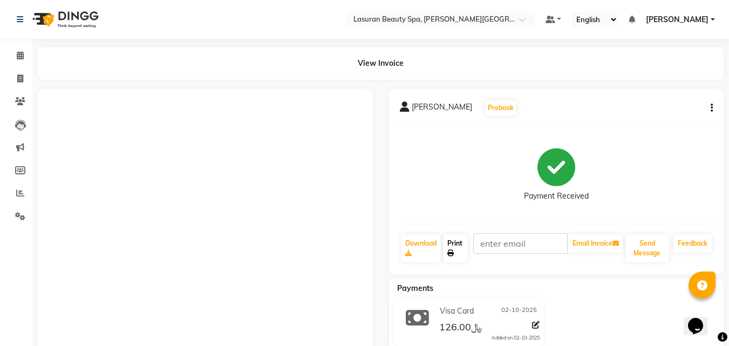
click at [444, 255] on link "Print" at bounding box center [455, 248] width 25 height 28
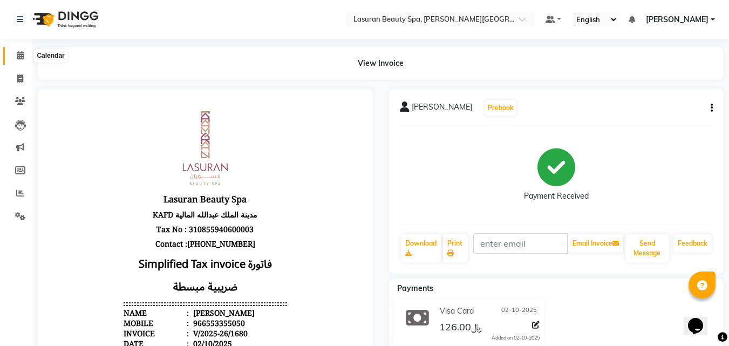
click at [20, 58] on icon at bounding box center [20, 55] width 7 height 8
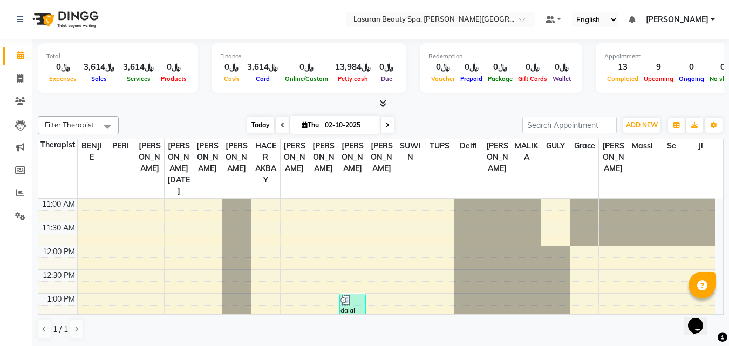
click at [258, 121] on span "Today" at bounding box center [260, 125] width 27 height 17
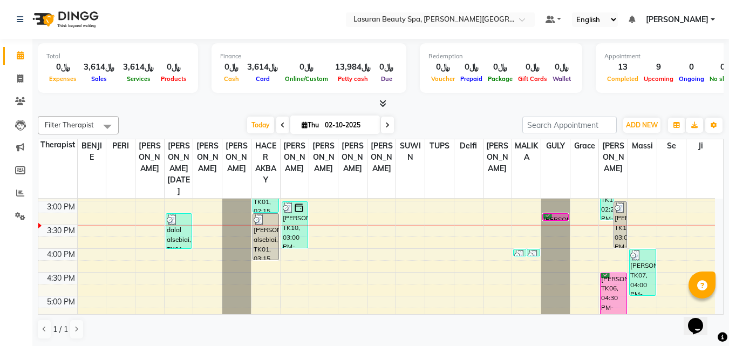
scroll to position [244, 0]
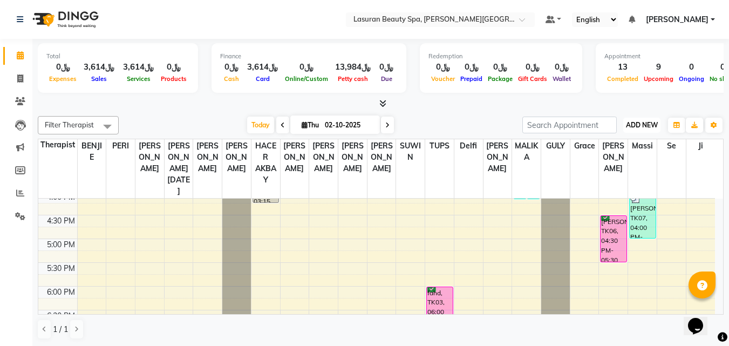
click at [644, 129] on button "ADD NEW Toggle Dropdown" at bounding box center [641, 125] width 37 height 15
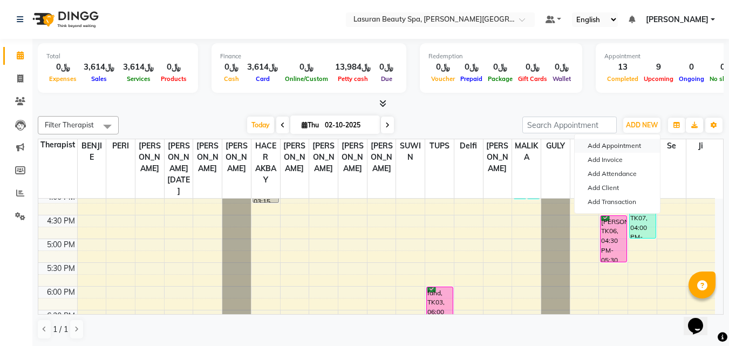
click at [631, 144] on button "Add Appointment" at bounding box center [616, 146] width 85 height 14
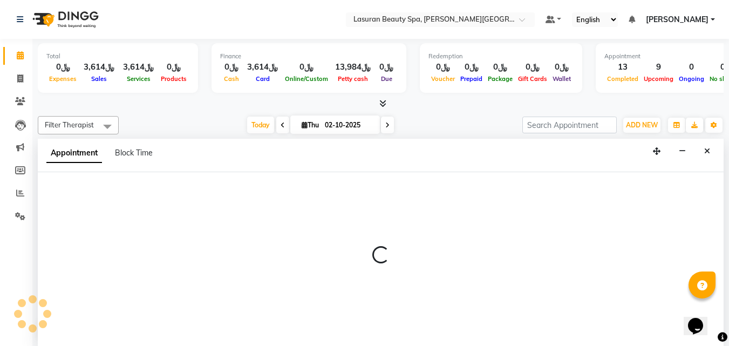
select select "tentative"
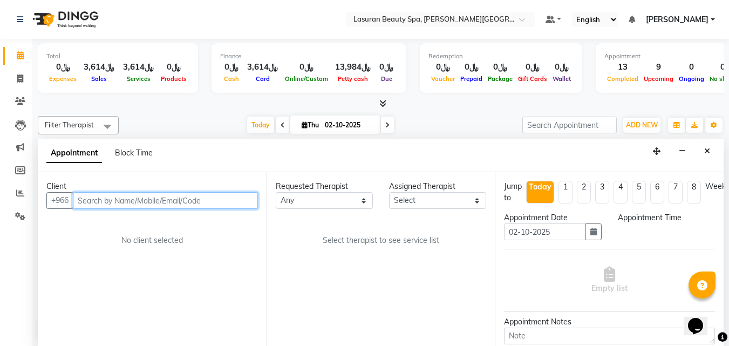
scroll to position [1, 0]
select select "720"
paste input "566631631"
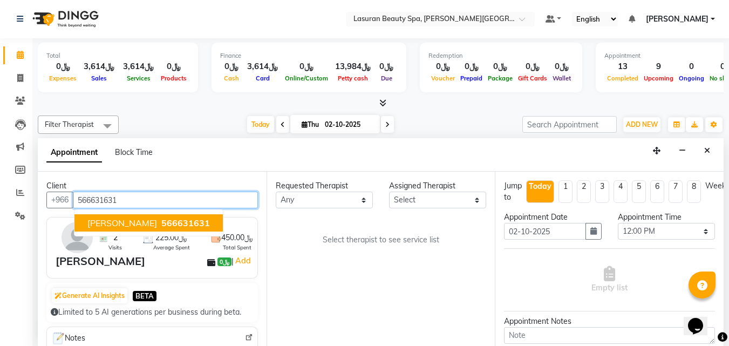
click at [157, 225] on span "Abdulrahman Mohammad" at bounding box center [122, 222] width 70 height 11
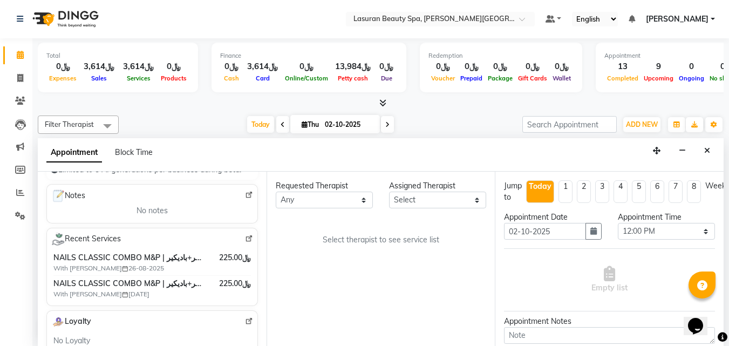
scroll to position [162, 0]
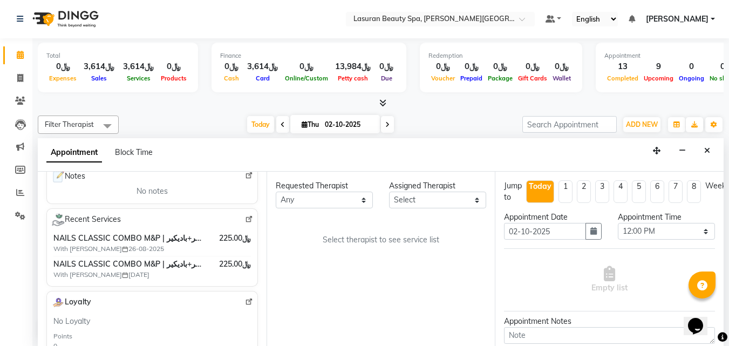
type input "566631631"
click at [352, 199] on select "Any AHMED ALJOHARY Ahmed Kouraichy Ali Marlea BENJIE Chaima BLHAMIDIYA Delfi El…" at bounding box center [324, 199] width 97 height 17
click at [655, 227] on select "Select 12:00 PM 12:15 PM 12:30 PM 12:45 PM 01:00 PM 01:15 PM 01:30 PM 01:45 PM …" at bounding box center [666, 231] width 97 height 17
select select "1020"
click at [618, 223] on select "Select 12:00 PM 12:15 PM 12:30 PM 12:45 PM 01:00 PM 01:15 PM 01:30 PM 01:45 PM …" at bounding box center [666, 231] width 97 height 17
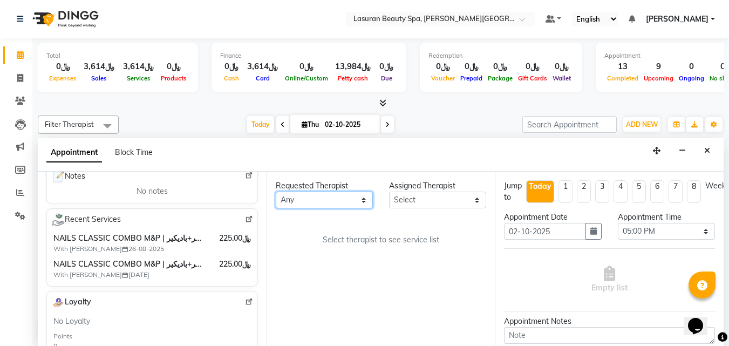
click at [340, 204] on select "Any AHMED ALJOHARY Ahmed Kouraichy Ali Marlea BENJIE Chaima BLHAMIDIYA Delfi El…" at bounding box center [324, 199] width 97 height 17
select select "91214"
click at [276, 191] on select "Any AHMED ALJOHARY Ahmed Kouraichy Ali Marlea BENJIE Chaima BLHAMIDIYA Delfi El…" at bounding box center [324, 199] width 97 height 17
select select "91214"
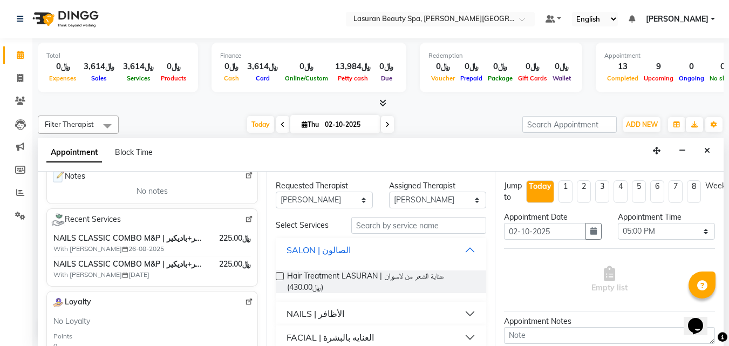
click at [312, 256] on div "SALON | الصالون" at bounding box center [318, 249] width 64 height 13
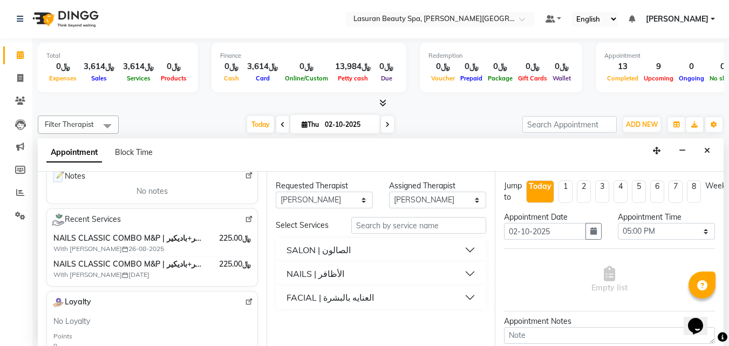
click at [314, 276] on div "NAILS | الأظافر" at bounding box center [315, 273] width 58 height 13
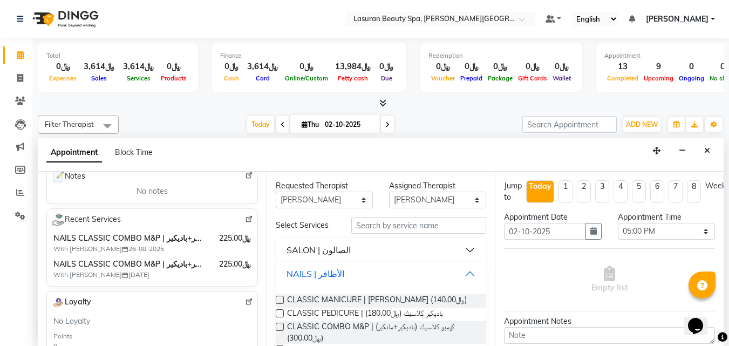
scroll to position [54, 0]
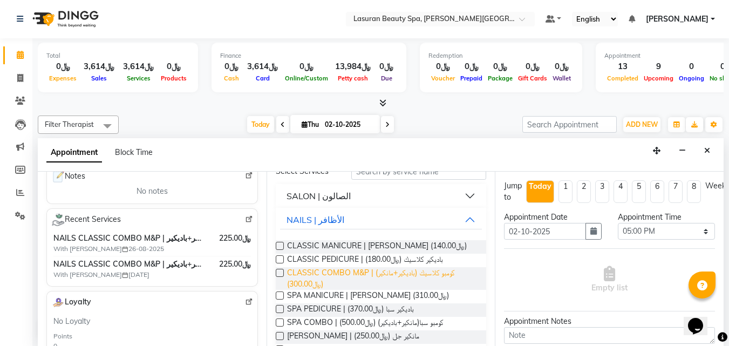
click at [331, 279] on span "CLASSIC COMBO M&P | كومبو كلاسيك (باديكير+مانكير) (﷼300.00)" at bounding box center [382, 278] width 191 height 23
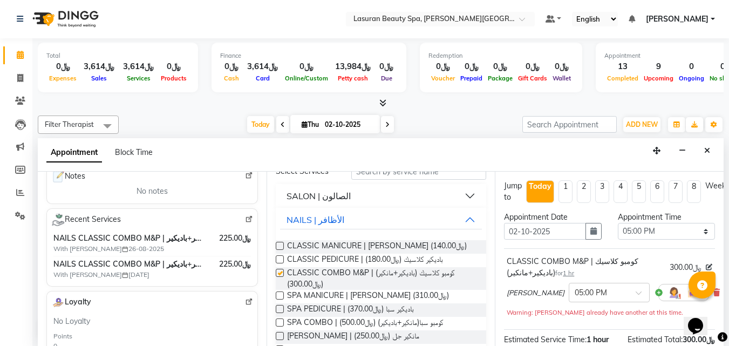
checkbox input "false"
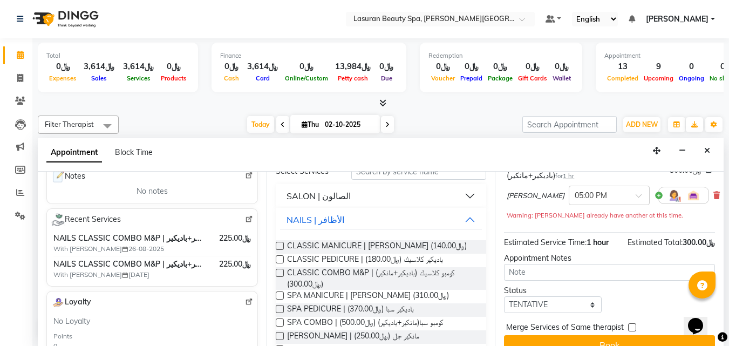
scroll to position [122, 0]
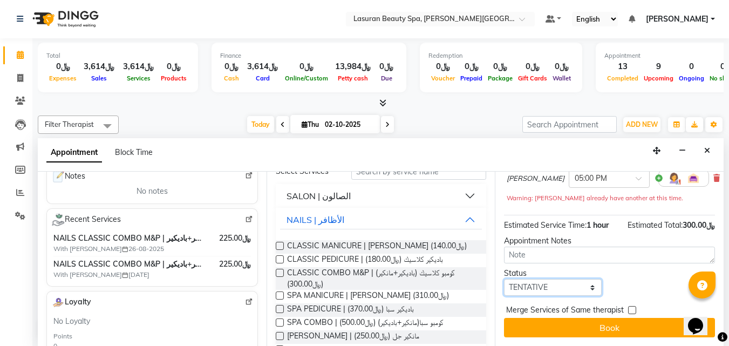
click at [572, 279] on select "Select TENTATIVE CONFIRM CHECK-IN UPCOMING" at bounding box center [552, 287] width 97 height 17
select select "confirm booking"
click at [504, 279] on select "Select TENTATIVE CONFIRM CHECK-IN UPCOMING" at bounding box center [552, 287] width 97 height 17
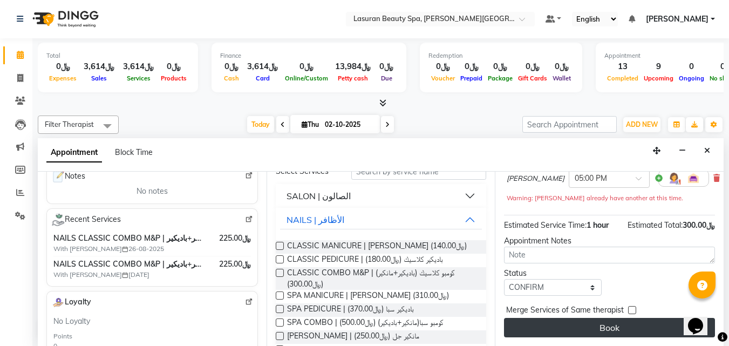
click at [581, 324] on button "Book" at bounding box center [609, 327] width 211 height 19
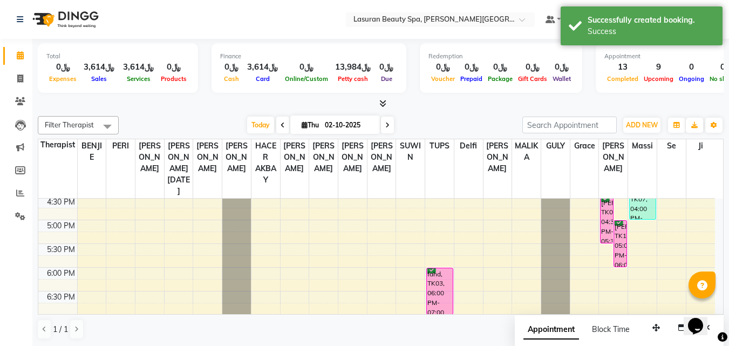
scroll to position [244, 0]
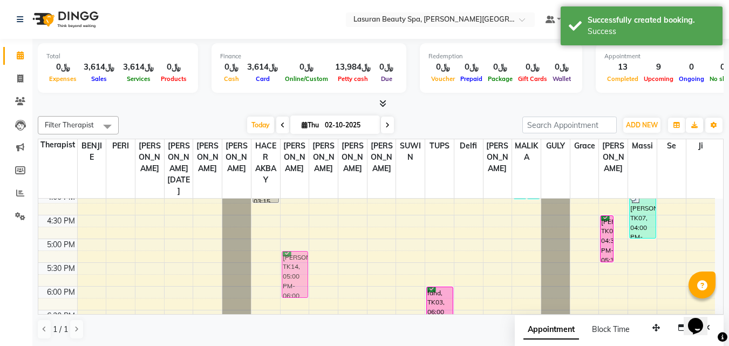
drag, startPoint x: 617, startPoint y: 266, endPoint x: 299, endPoint y: 274, distance: 317.8
click at [299, 274] on tr "Muneera, TK11, 02:15 PM-02:16 PM, BLOW DRY LONG | تجفيف الشعر الطويل dalal alse…" at bounding box center [376, 215] width 676 height 522
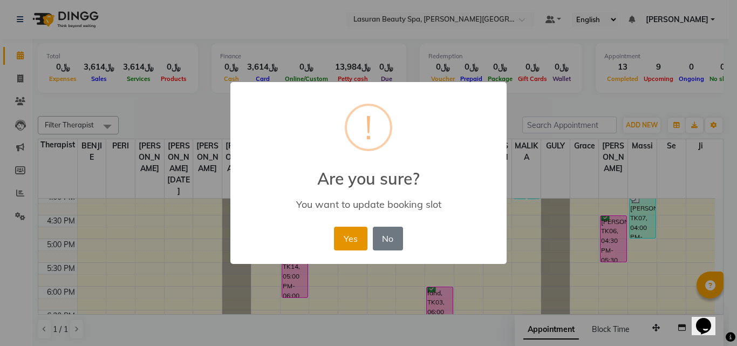
click at [358, 235] on button "Yes" at bounding box center [350, 239] width 33 height 24
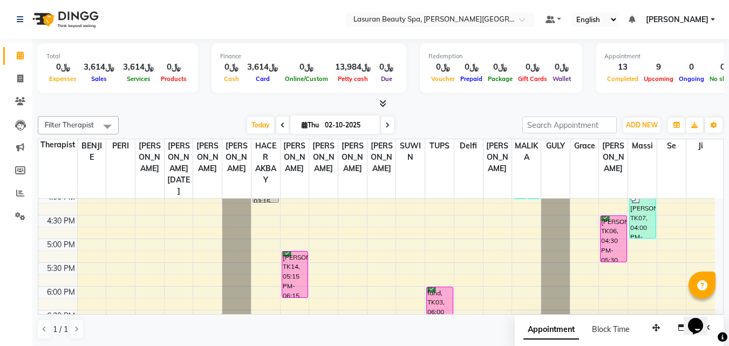
scroll to position [190, 0]
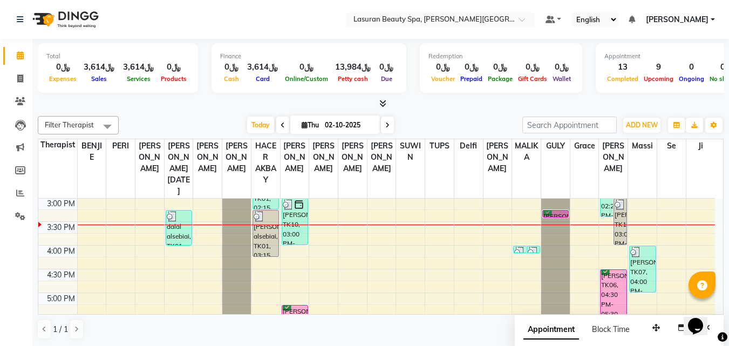
click at [553, 211] on div "noura Alshahrani, TK06, 03:15 PM-03:16 PM, HAIR TRIM | قص أطراف الشعر" at bounding box center [555, 213] width 25 height 6
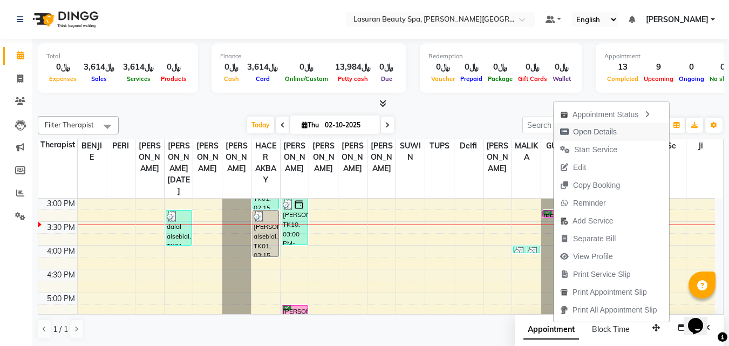
click at [583, 131] on span "Open Details" at bounding box center [595, 131] width 44 height 11
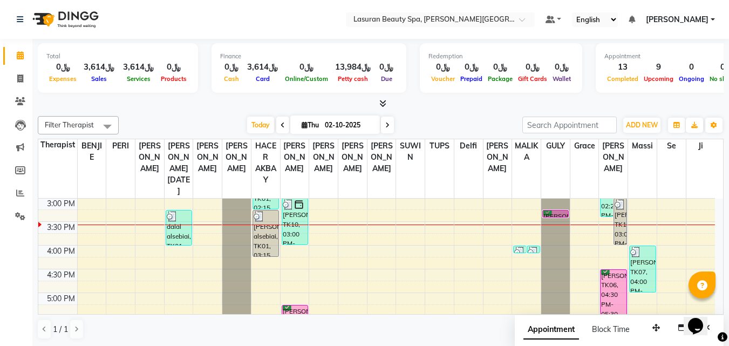
click at [612, 290] on div "noura Alshahrani, TK06, 04:30 PM-05:30 PM, CLASSIC COMBO M&P | كومبو كلاسيك (با…" at bounding box center [612, 293] width 25 height 46
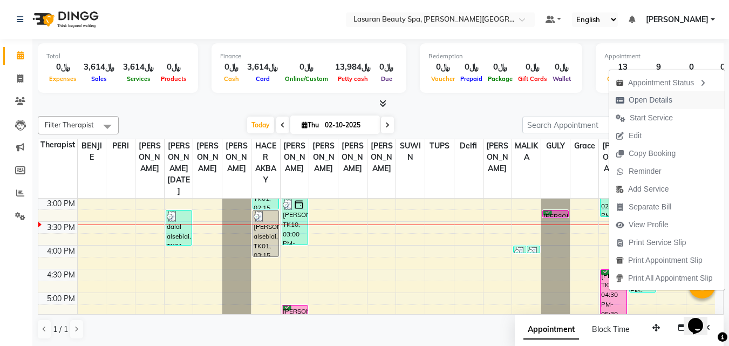
click at [617, 102] on icon "button" at bounding box center [619, 101] width 9 height 8
select select "6"
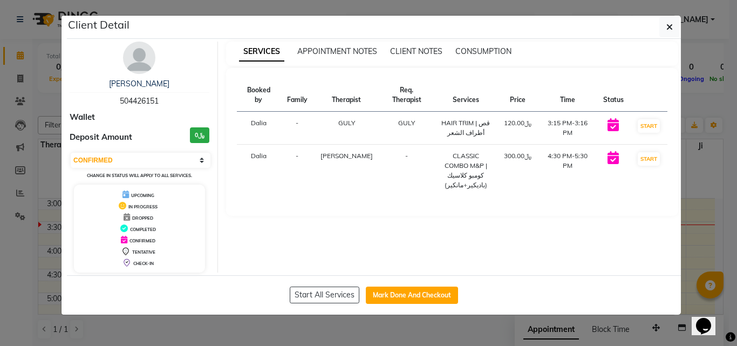
click at [154, 90] on div "noura Alshahrani 504426151" at bounding box center [140, 92] width 140 height 29
click at [154, 86] on link "noura Alshahrani" at bounding box center [139, 84] width 60 height 10
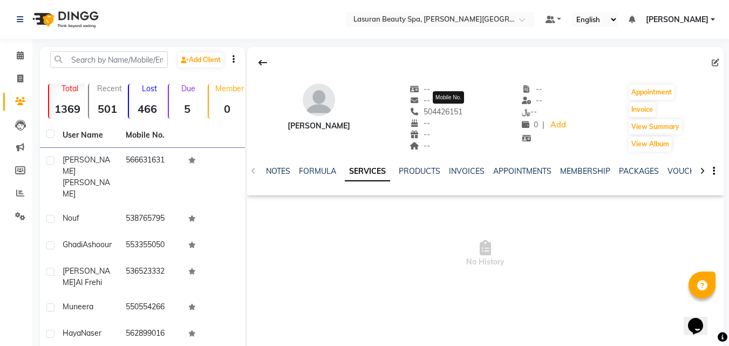
click at [462, 111] on span "504426151" at bounding box center [435, 112] width 53 height 10
copy span "504426151"
click at [24, 53] on span at bounding box center [20, 56] width 19 height 12
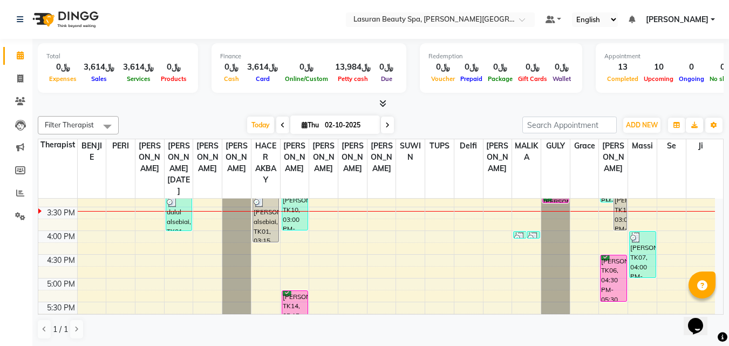
scroll to position [216, 0]
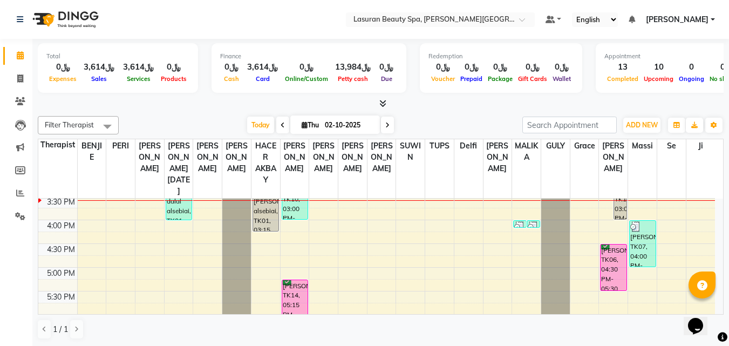
click at [620, 261] on div "noura Alshahrani, TK06, 04:30 PM-05:30 PM, CLASSIC COMBO M&P | كومبو كلاسيك (با…" at bounding box center [612, 267] width 25 height 46
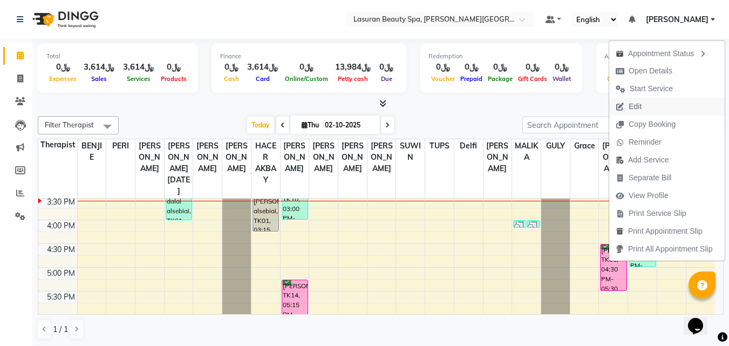
click at [637, 104] on span "Edit" at bounding box center [634, 106] width 13 height 11
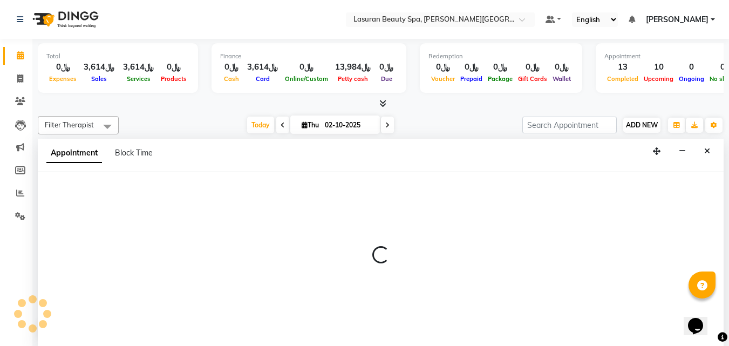
select select "tentative"
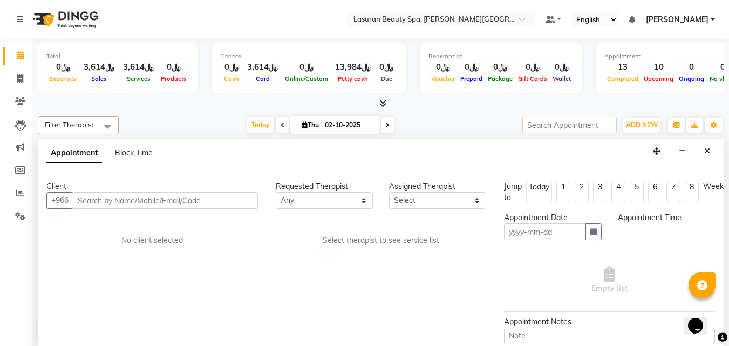
scroll to position [1, 0]
type input "02-10-2025"
select select "confirm booking"
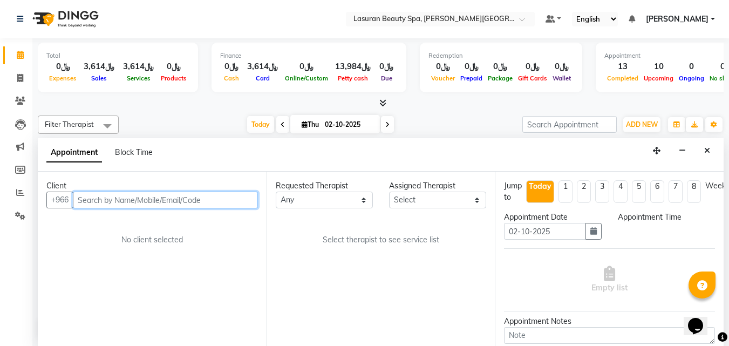
scroll to position [0, 0]
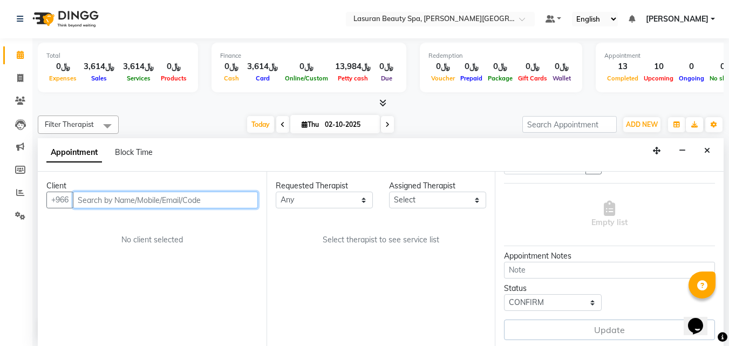
select select "915"
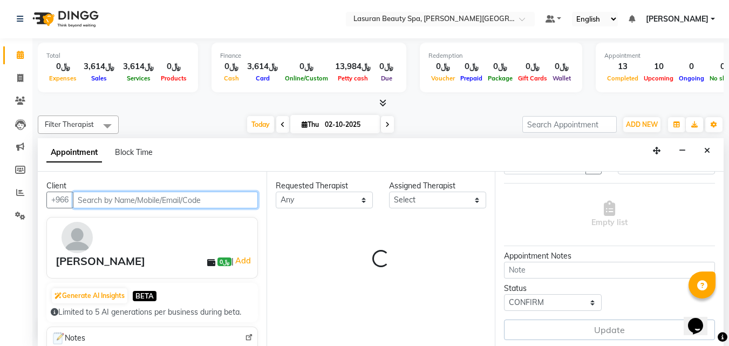
select select "91214"
select select "4529"
select select "4510"
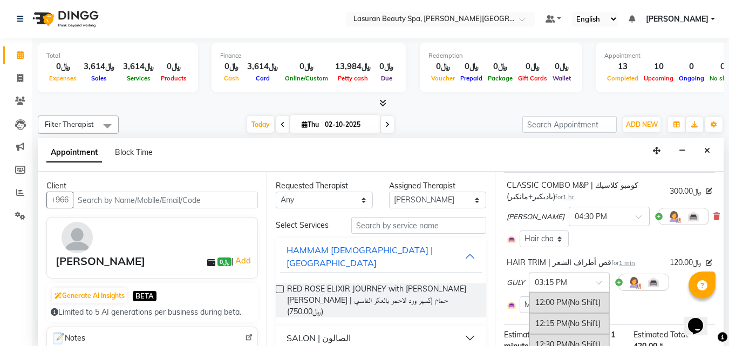
click at [565, 288] on div "× 03:15 PM" at bounding box center [551, 282] width 32 height 11
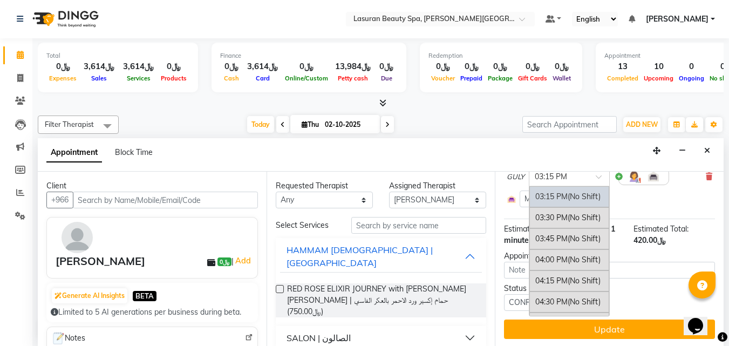
scroll to position [191, 0]
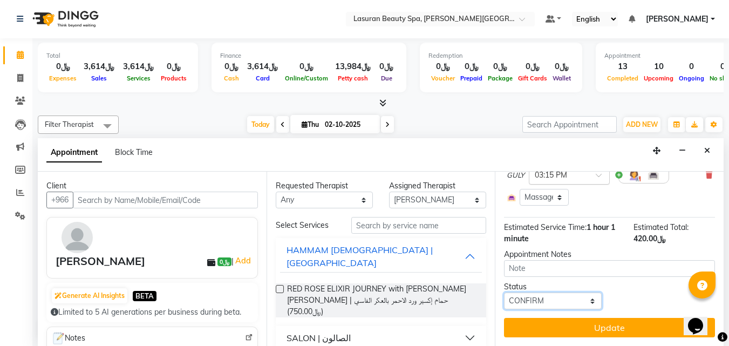
click at [519, 292] on select "Select TENTATIVE CONFIRM CHECK-IN UPCOMING" at bounding box center [552, 300] width 97 height 17
click at [504, 292] on select "Select TENTATIVE CONFIRM CHECK-IN UPCOMING" at bounding box center [552, 300] width 97 height 17
click at [531, 293] on select "Select TENTATIVE CONFIRM CHECK-IN UPCOMING" at bounding box center [552, 300] width 97 height 17
select select "tentative"
click at [504, 292] on select "Select TENTATIVE CONFIRM CHECK-IN UPCOMING" at bounding box center [552, 300] width 97 height 17
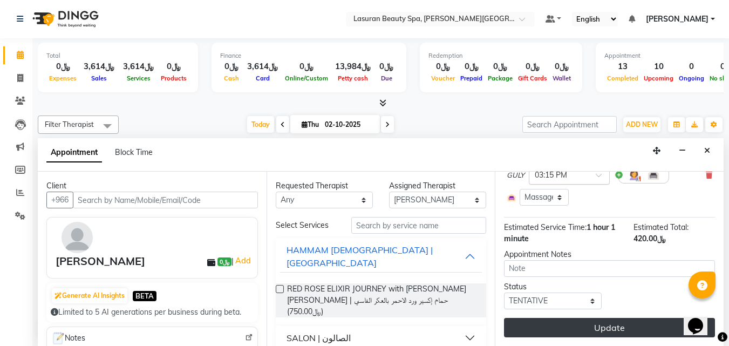
click at [541, 324] on button "Update" at bounding box center [609, 327] width 211 height 19
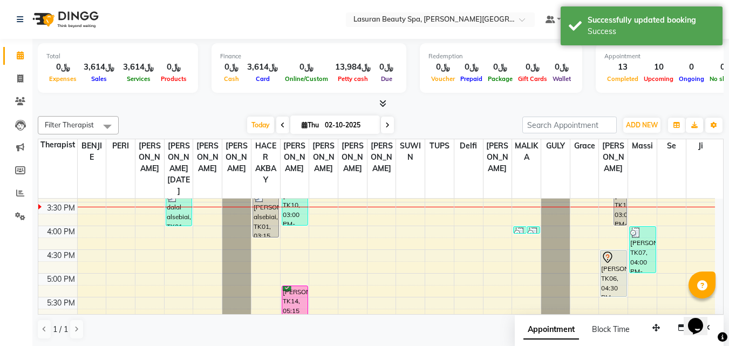
scroll to position [190, 0]
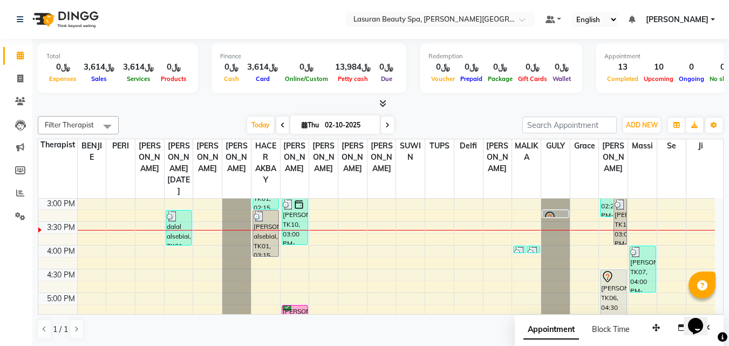
click at [622, 284] on div "noura Alshahrani, TK06, 04:30 PM-05:30 PM, CLASSIC COMBO M&P | كومبو كلاسيك (با…" at bounding box center [612, 293] width 25 height 46
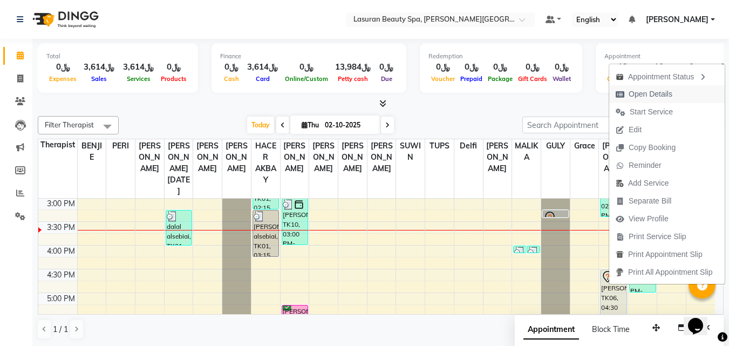
click at [624, 98] on span "Open Details" at bounding box center [644, 94] width 70 height 18
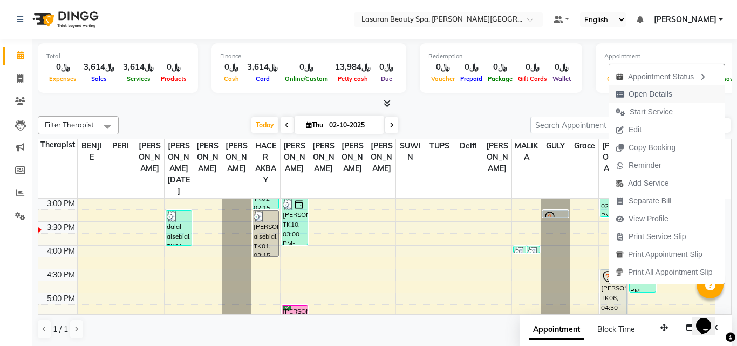
select select "7"
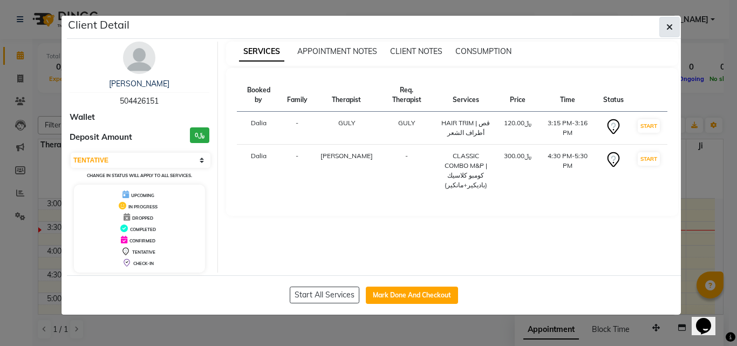
click at [667, 27] on icon "button" at bounding box center [669, 27] width 6 height 9
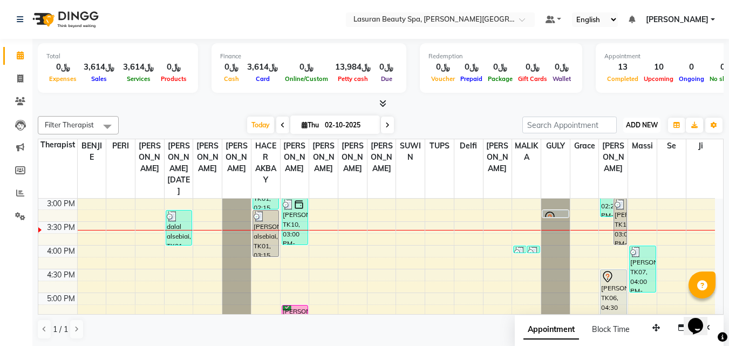
click at [635, 125] on span "ADD NEW" at bounding box center [642, 125] width 32 height 8
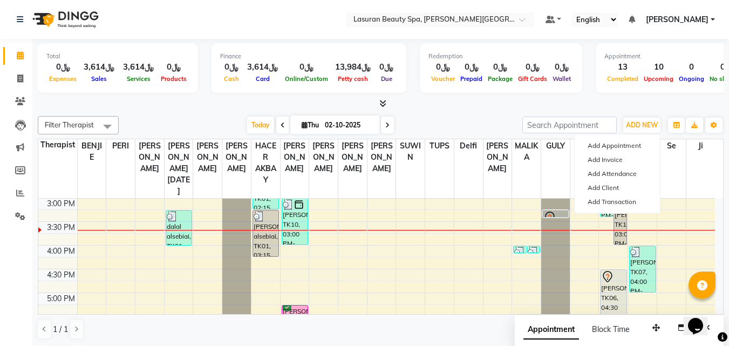
click at [593, 98] on div "Total ﷼0 Expenses ﷼3,614 Sales ﷼3,614 Services ﷼0 Products Finance ﷼0 Cash ﷼3,6…" at bounding box center [381, 74] width 686 height 71
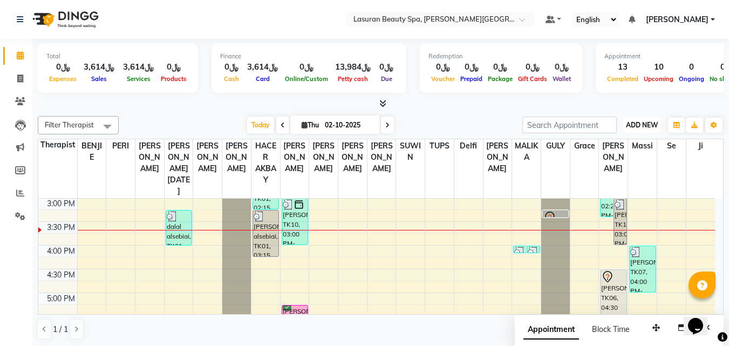
click at [630, 126] on span "ADD NEW" at bounding box center [642, 125] width 32 height 8
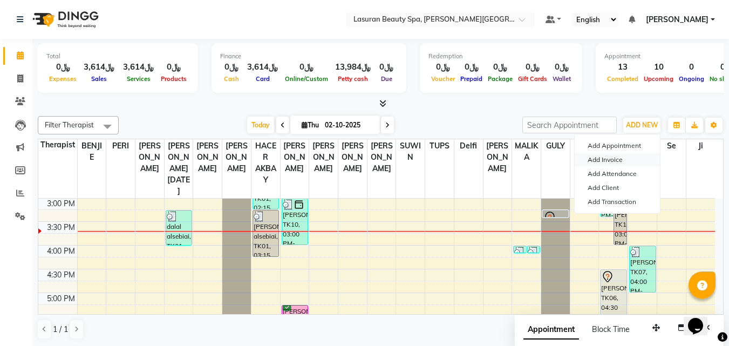
click at [608, 158] on link "Add Invoice" at bounding box center [616, 160] width 85 height 14
select select "service"
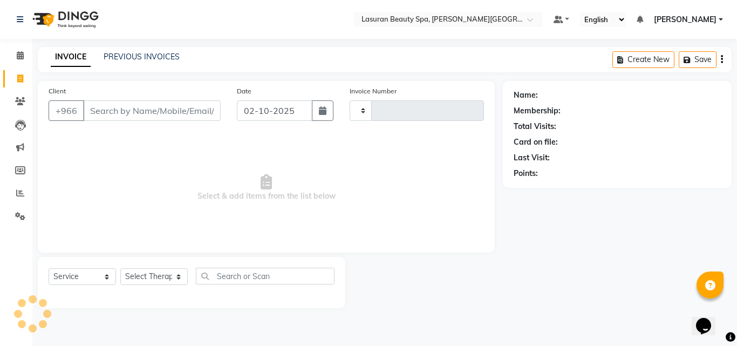
type input "1682"
select select "6941"
click at [136, 110] on input "Client" at bounding box center [152, 110] width 138 height 20
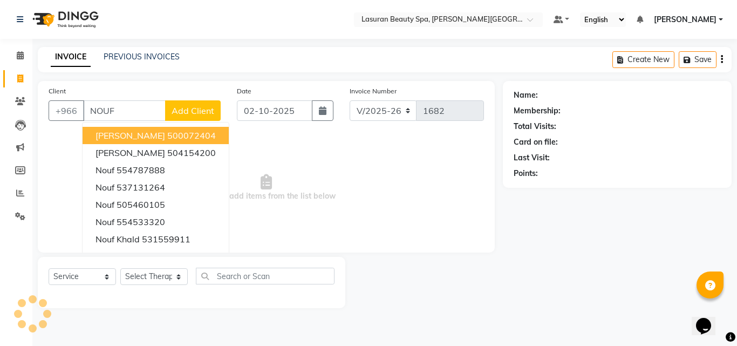
type input "NOUF"
click at [192, 102] on button "Add Client" at bounding box center [193, 110] width 56 height 20
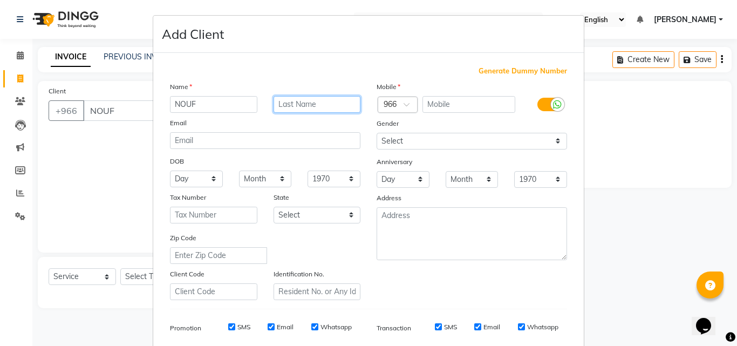
click at [326, 107] on input "text" at bounding box center [316, 104] width 87 height 17
type input "a"
type input "Al Mandeel"
click at [218, 106] on input "NOUF" at bounding box center [213, 104] width 87 height 17
type input "Nouf"
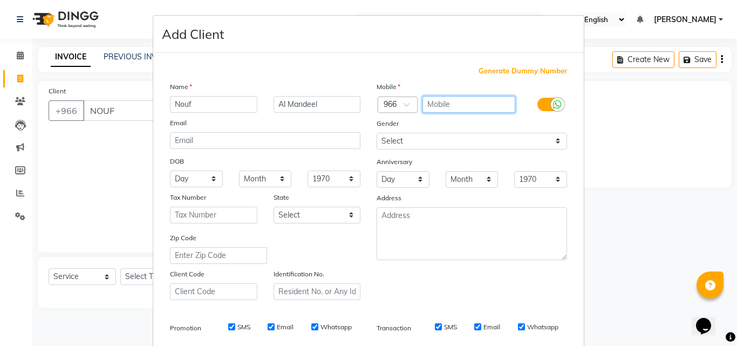
click at [484, 105] on input "text" at bounding box center [468, 104] width 93 height 17
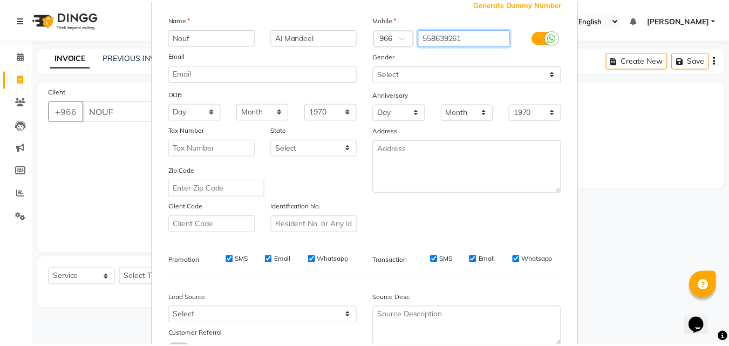
scroll to position [152, 0]
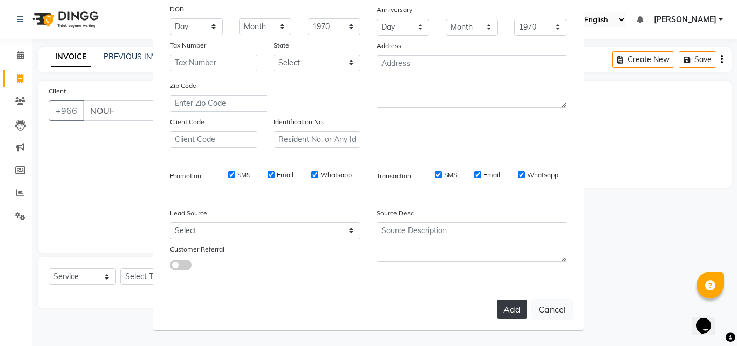
type input "558639261"
click at [510, 311] on button "Add" at bounding box center [512, 308] width 30 height 19
type input "558639261"
select select
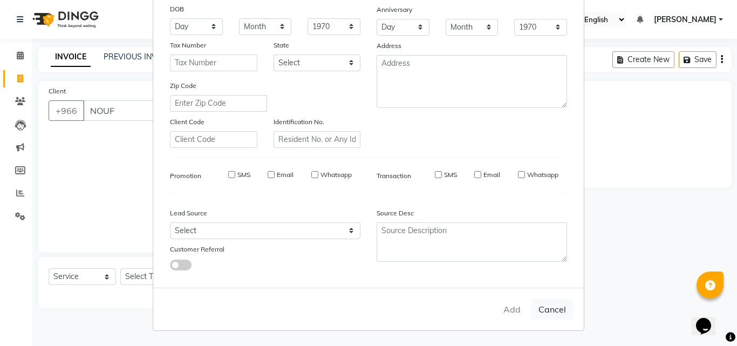
select select
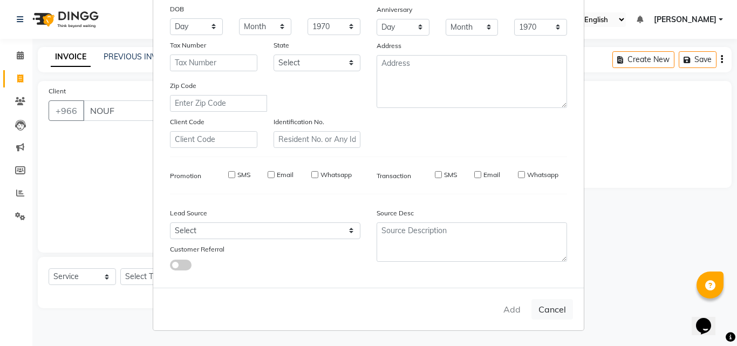
checkbox input "false"
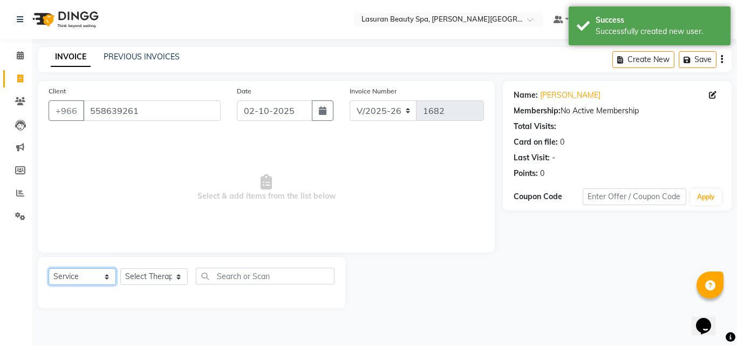
click at [91, 273] on select "Select Service Product Membership Package Voucher Prepaid Gift Card" at bounding box center [82, 276] width 67 height 17
click at [49, 268] on select "Select Service Product Membership Package Voucher Prepaid Gift Card" at bounding box center [82, 276] width 67 height 17
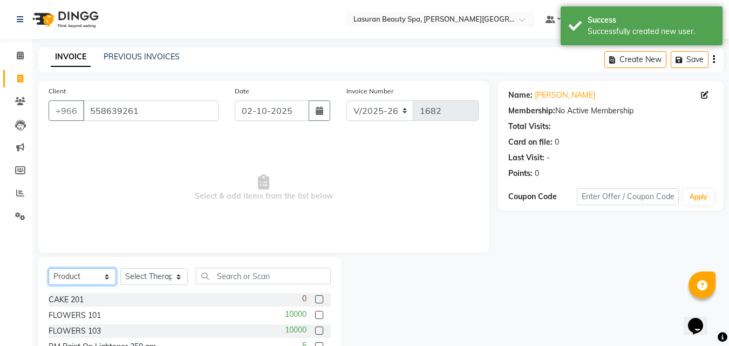
click at [80, 270] on select "Select Service Product Membership Package Voucher Prepaid Gift Card" at bounding box center [82, 276] width 67 height 17
select select "service"
click at [49, 268] on select "Select Service Product Membership Package Voucher Prepaid Gift Card" at bounding box center [82, 276] width 67 height 17
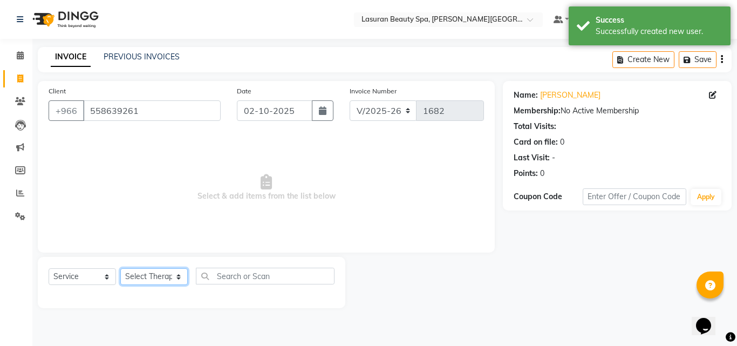
click at [154, 271] on select "Select Therapist [PERSON_NAME] MANDAL [PERSON_NAME] HACER AKBAY [PERSON_NAME][D…" at bounding box center [153, 276] width 67 height 17
select select "66975"
click at [120, 268] on select "Select Therapist [PERSON_NAME] MANDAL [PERSON_NAME] HACER AKBAY [PERSON_NAME][D…" at bounding box center [153, 276] width 67 height 17
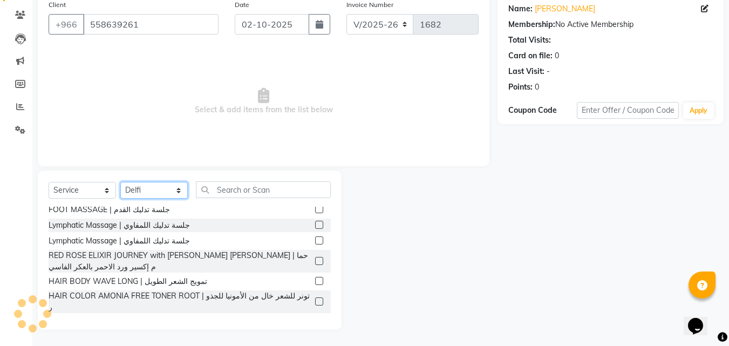
scroll to position [216, 0]
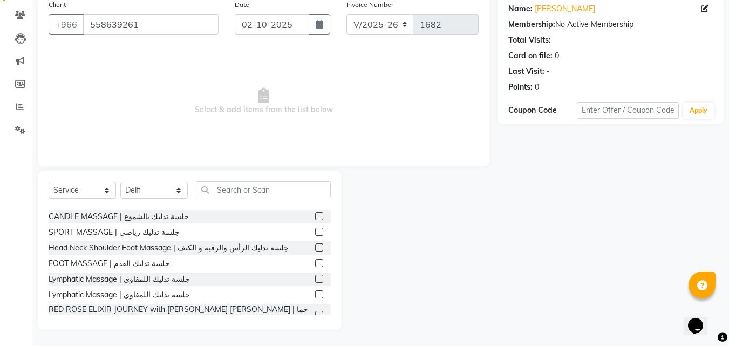
click at [315, 249] on label at bounding box center [319, 247] width 8 height 8
click at [315, 249] on input "checkbox" at bounding box center [318, 247] width 7 height 7
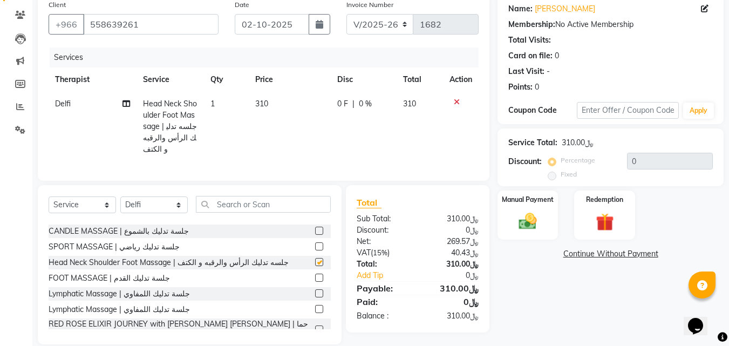
checkbox input "false"
click at [618, 111] on input "text" at bounding box center [628, 110] width 102 height 17
type input "Kafd10"
click at [696, 114] on button "Apply" at bounding box center [698, 110] width 31 height 16
type input "10"
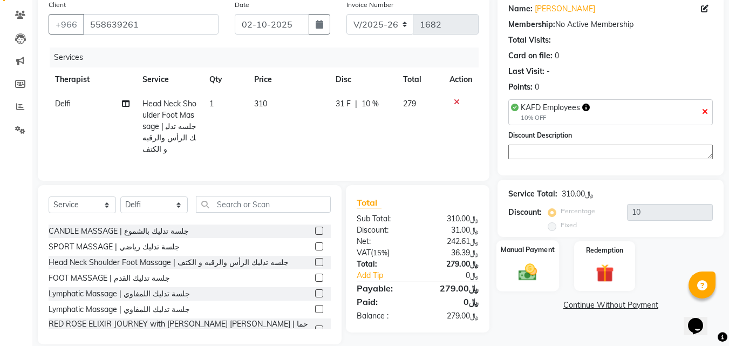
click at [542, 282] on img at bounding box center [527, 273] width 30 height 22
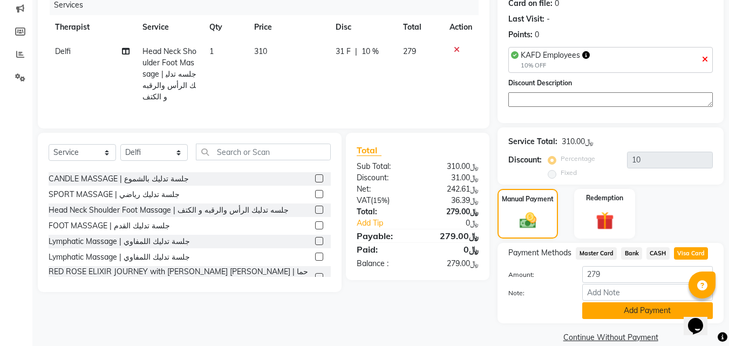
click at [666, 311] on button "Add Payment" at bounding box center [647, 310] width 131 height 17
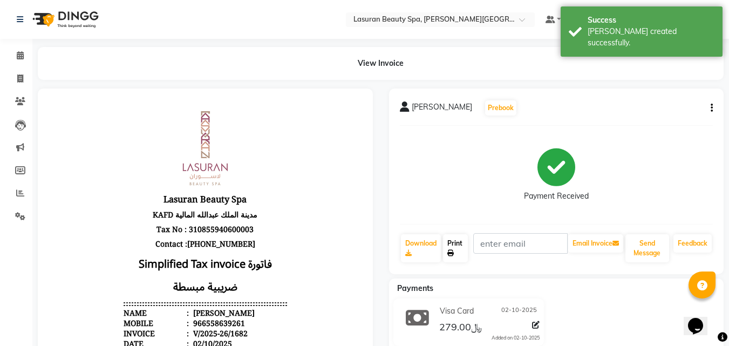
click at [453, 250] on icon at bounding box center [450, 253] width 6 height 6
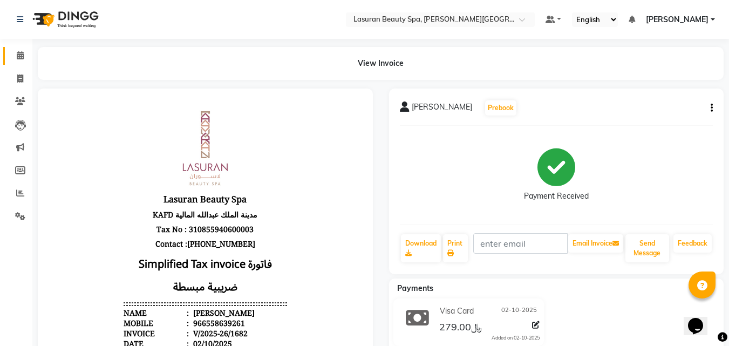
click at [12, 55] on span at bounding box center [20, 56] width 19 height 12
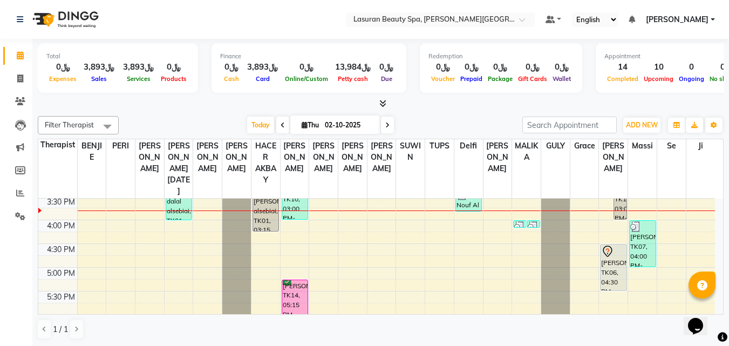
scroll to position [162, 0]
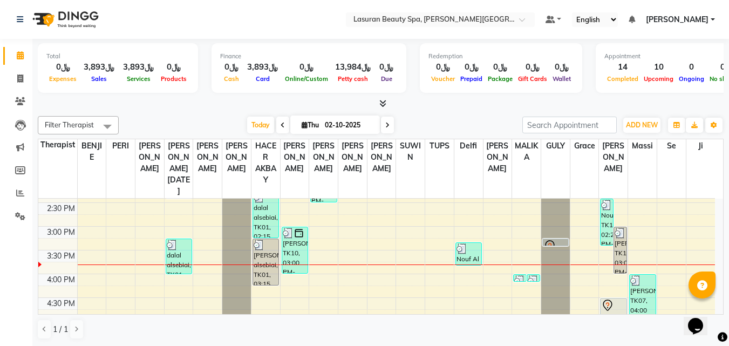
click at [533, 277] on img at bounding box center [533, 280] width 11 height 11
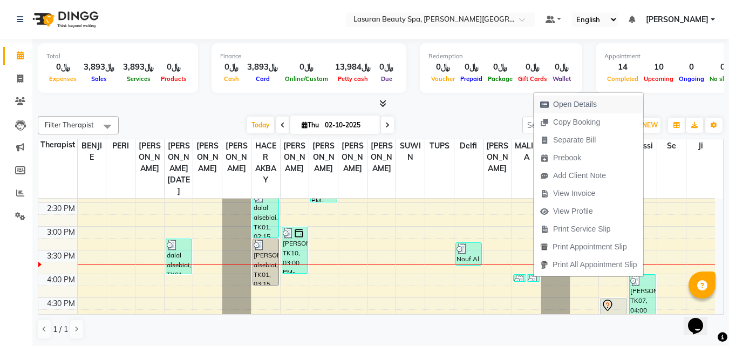
click at [550, 111] on span "Open Details" at bounding box center [568, 104] width 70 height 18
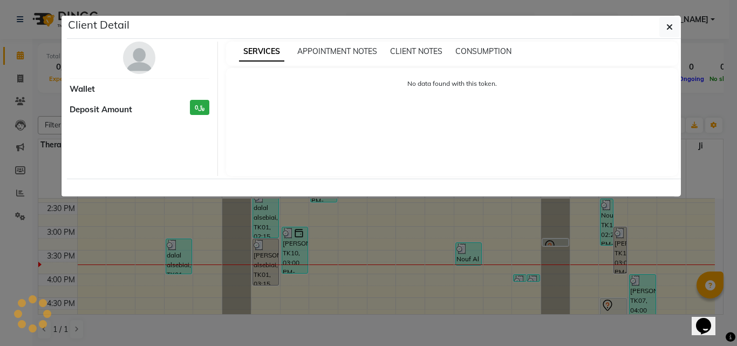
select select "3"
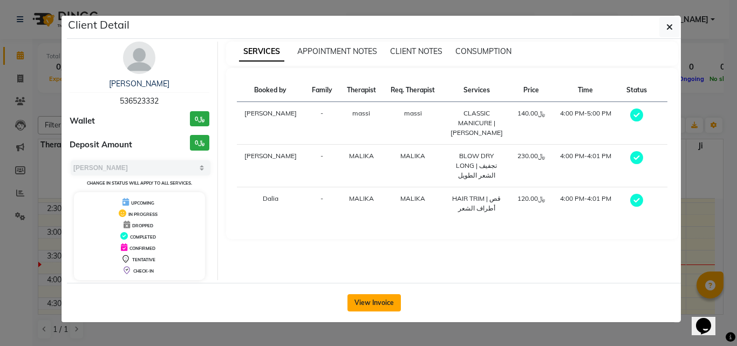
click at [394, 296] on button "View Invoice" at bounding box center [373, 302] width 53 height 17
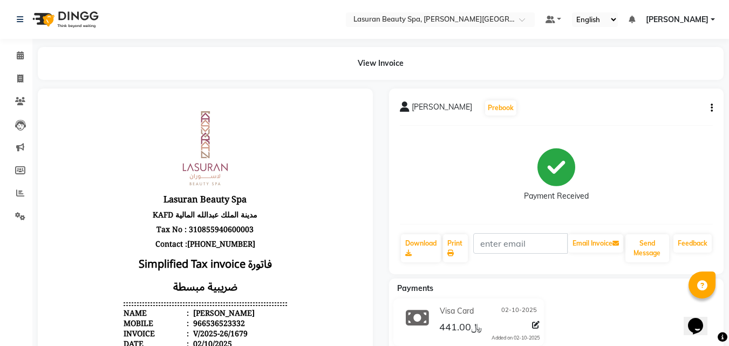
click at [707, 112] on button "button" at bounding box center [709, 107] width 6 height 11
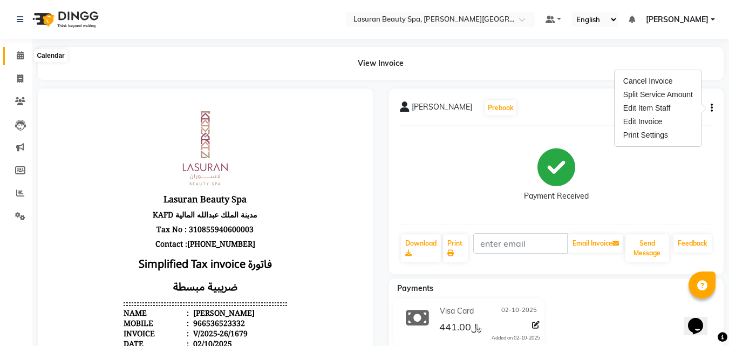
click at [24, 57] on span at bounding box center [20, 56] width 19 height 12
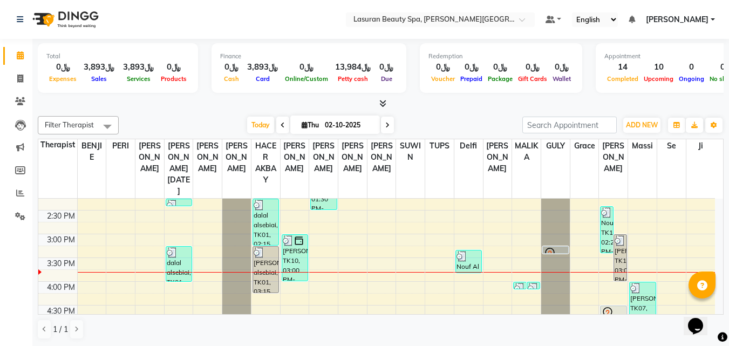
scroll to position [216, 0]
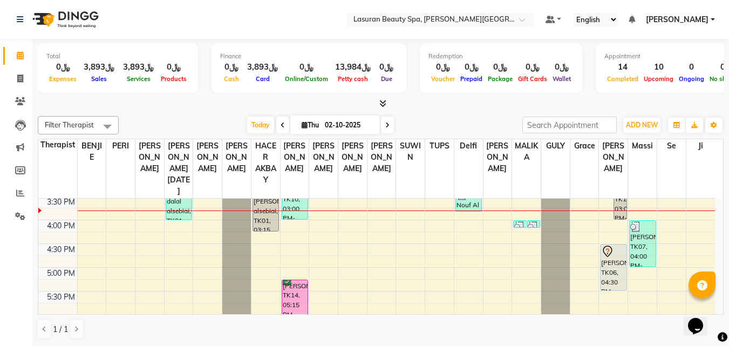
click at [528, 224] on img at bounding box center [533, 226] width 11 height 11
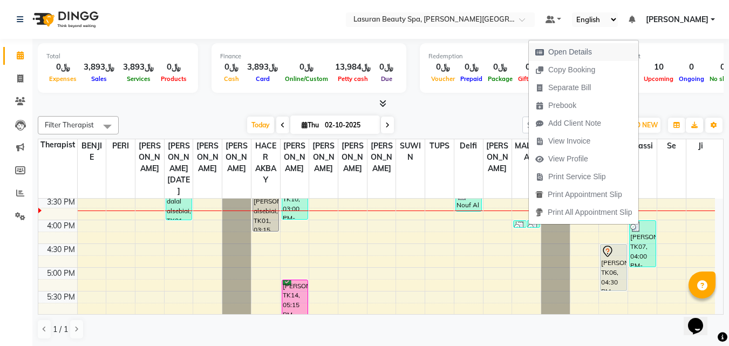
click at [558, 54] on span "Open Details" at bounding box center [570, 51] width 44 height 11
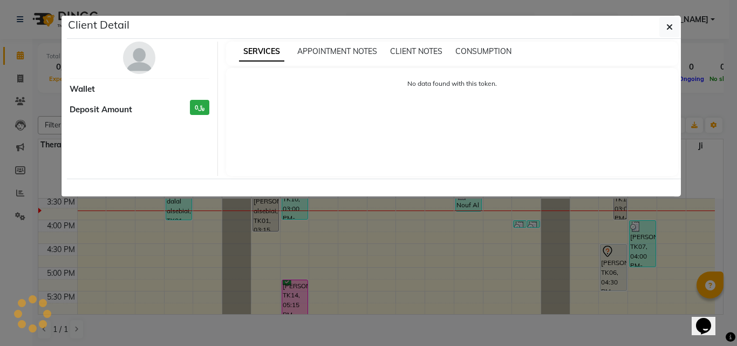
select select "3"
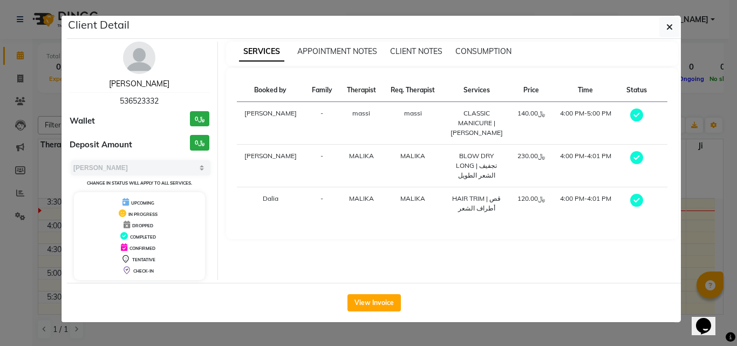
click at [140, 86] on link "Dana Al Frehi" at bounding box center [139, 84] width 60 height 10
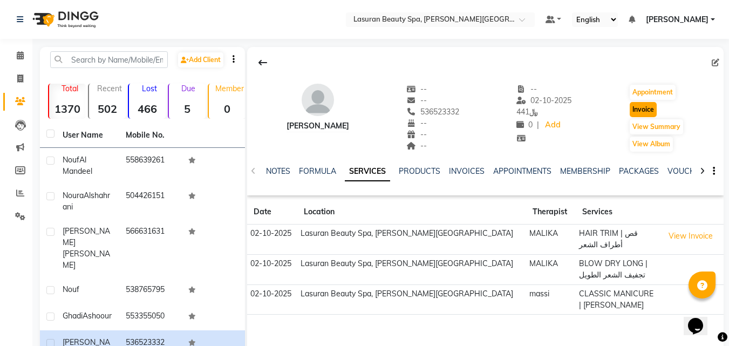
click at [649, 111] on button "Invoice" at bounding box center [643, 109] width 27 height 15
select select "service"
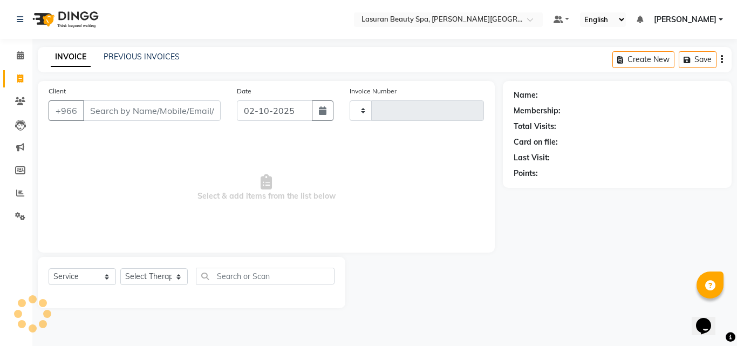
type input "1683"
select select "6941"
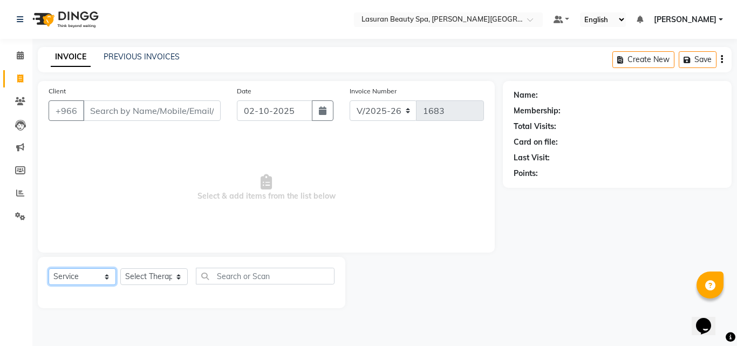
click at [98, 280] on select "Select Service Product Membership Package Voucher Prepaid Gift Card" at bounding box center [82, 276] width 67 height 17
type input "536523332"
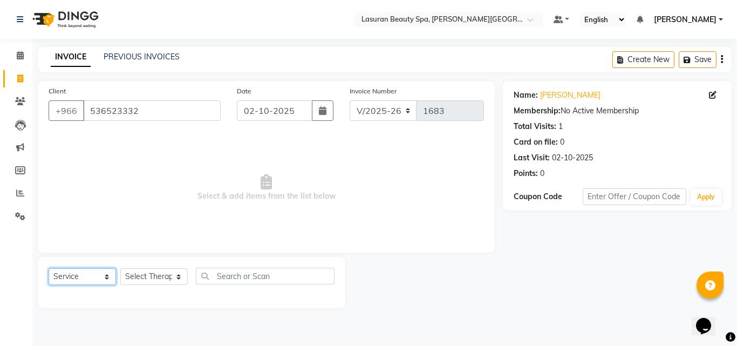
click at [49, 268] on select "Select Service Product Membership Package Voucher Prepaid Gift Card" at bounding box center [82, 276] width 67 height 17
click at [148, 272] on select "Select Therapist [PERSON_NAME] MANDAL [PERSON_NAME] HACER AKBAY [PERSON_NAME][D…" at bounding box center [153, 276] width 67 height 17
select select "67194"
click at [120, 268] on select "Select Therapist [PERSON_NAME] MANDAL [PERSON_NAME] HACER AKBAY [PERSON_NAME][D…" at bounding box center [153, 276] width 67 height 17
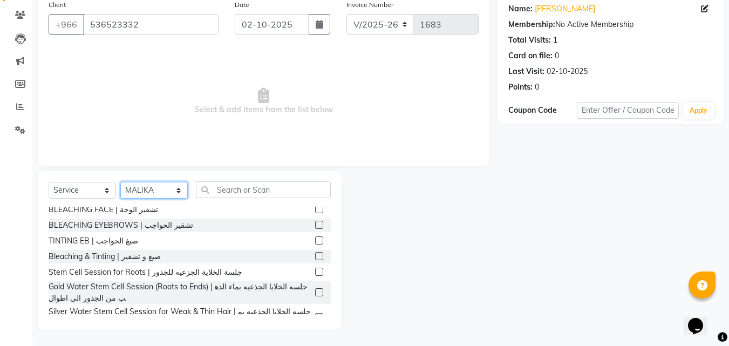
scroll to position [564, 0]
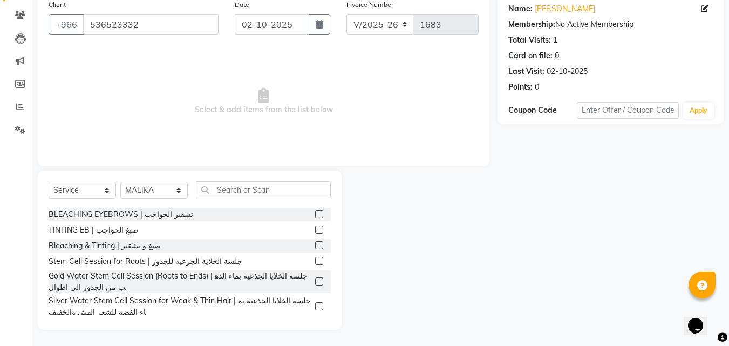
click at [315, 322] on label at bounding box center [319, 326] width 8 height 8
click at [315, 323] on input "checkbox" at bounding box center [318, 326] width 7 height 7
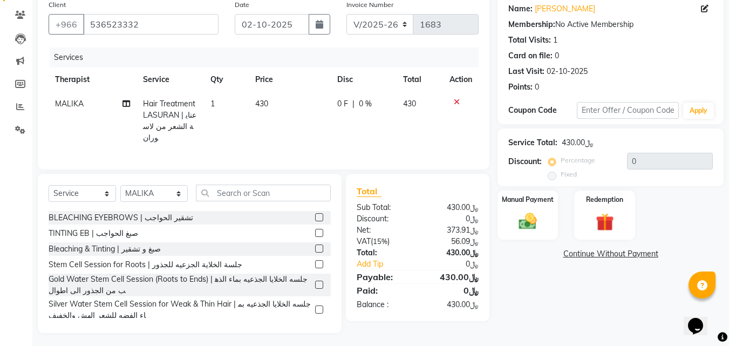
checkbox input "false"
click at [641, 109] on input "text" at bounding box center [628, 110] width 102 height 17
type input "kafd10"
click at [699, 106] on button "Apply" at bounding box center [698, 110] width 31 height 16
type input "10"
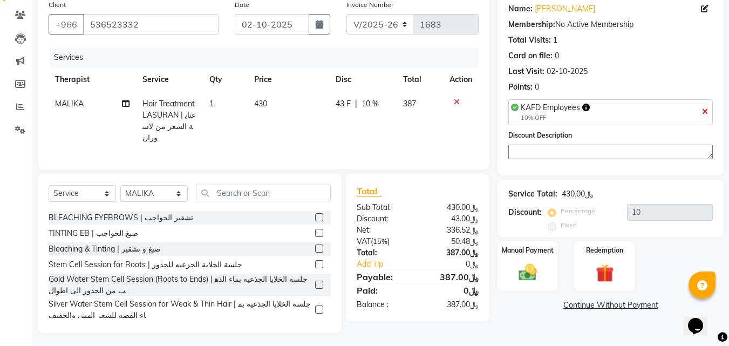
click at [456, 102] on icon at bounding box center [457, 102] width 6 height 8
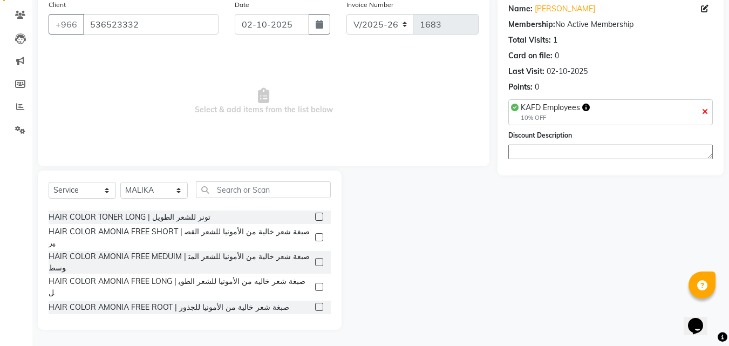
scroll to position [240, 0]
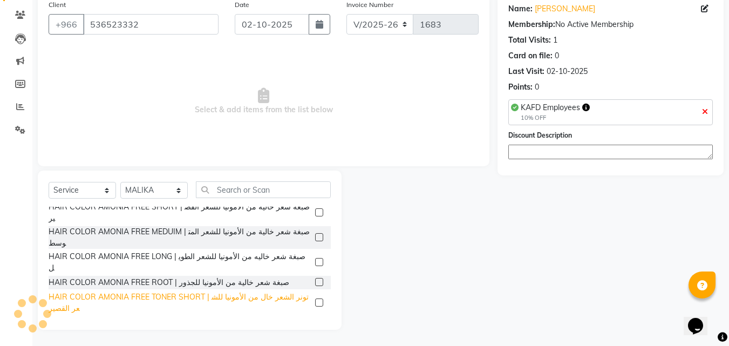
click at [300, 291] on div "HAIR COLOR AMONIA FREE TONER SHORT | تونر الشعر خال من الأمونيا للشعر القصير" at bounding box center [180, 302] width 262 height 23
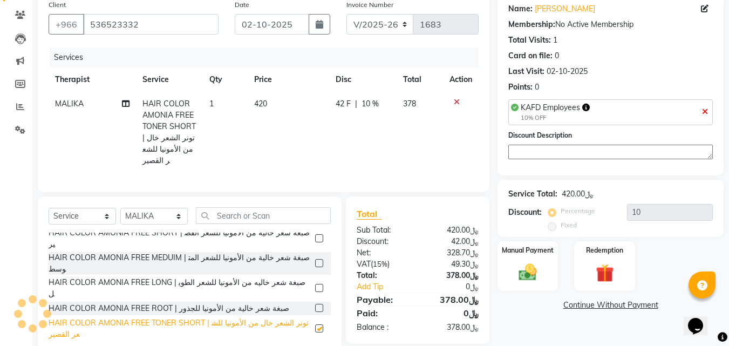
checkbox input "false"
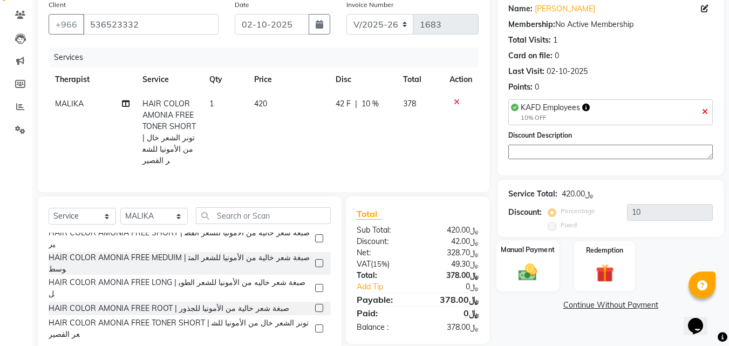
click at [541, 274] on img at bounding box center [527, 273] width 30 height 22
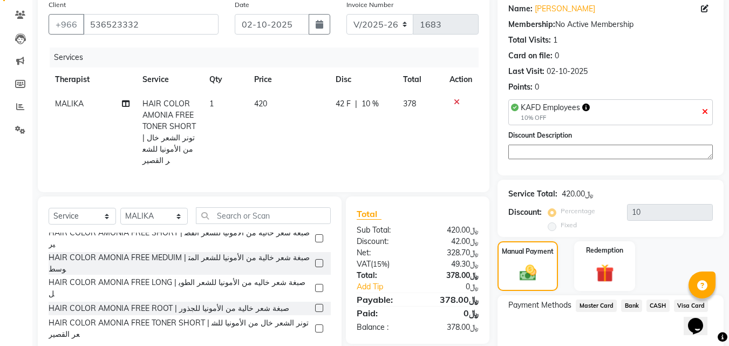
click at [693, 249] on div "Name: Dana Al Frehi Membership: No Active Membership Total Visits: 1 Card on fi…" at bounding box center [614, 188] width 234 height 387
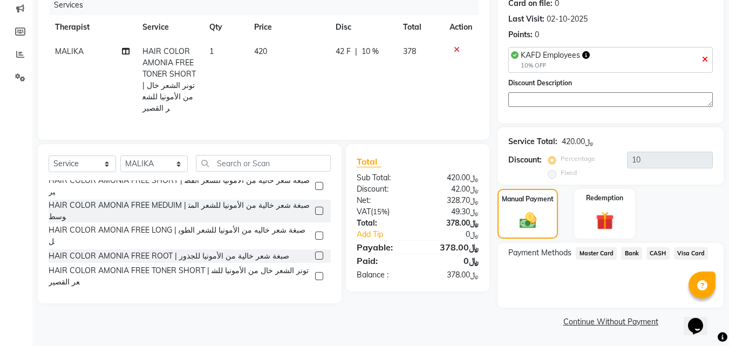
click at [681, 251] on span "Visa Card" at bounding box center [691, 253] width 35 height 12
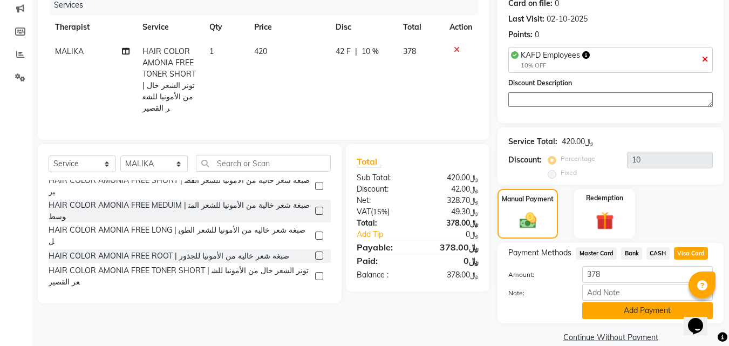
click at [631, 313] on button "Add Payment" at bounding box center [647, 310] width 131 height 17
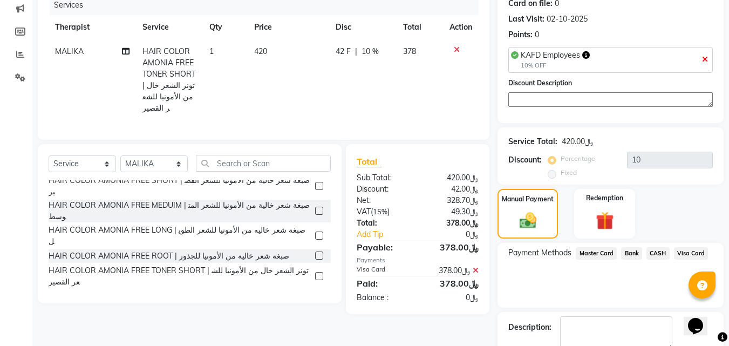
click at [540, 324] on div "Description:" at bounding box center [529, 326] width 43 height 11
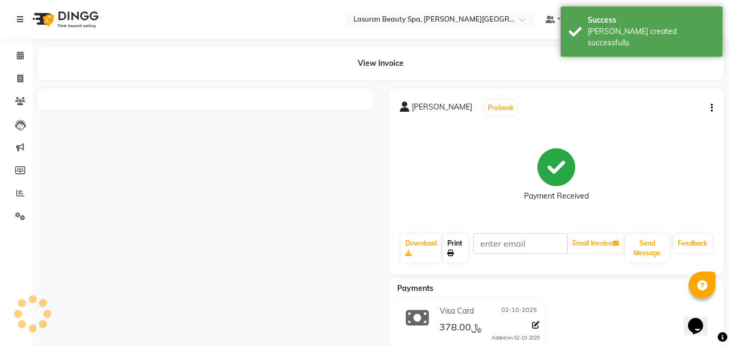
click at [459, 259] on link "Print" at bounding box center [455, 248] width 25 height 28
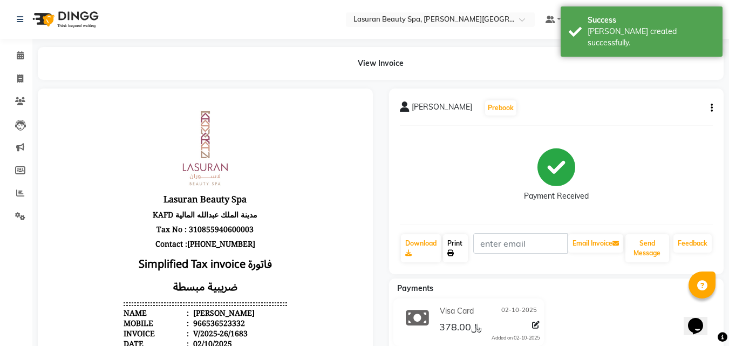
click at [457, 256] on link "Print" at bounding box center [455, 248] width 25 height 28
click at [16, 54] on span at bounding box center [20, 56] width 19 height 12
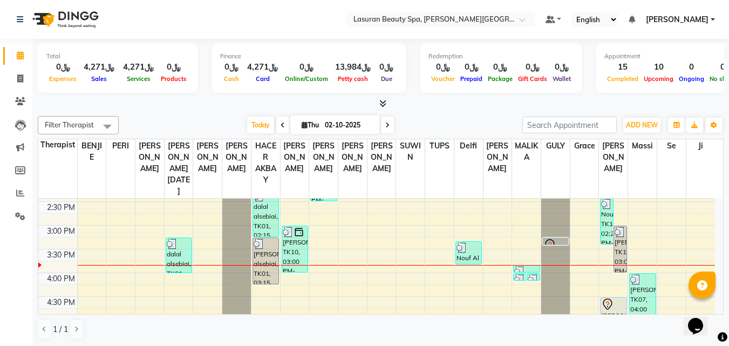
scroll to position [162, 0]
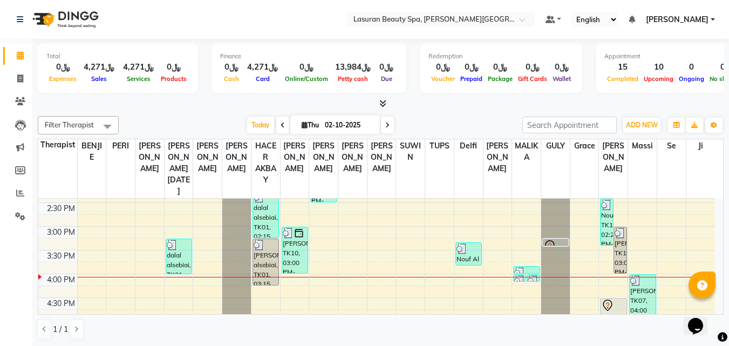
click at [382, 105] on icon at bounding box center [382, 103] width 7 height 8
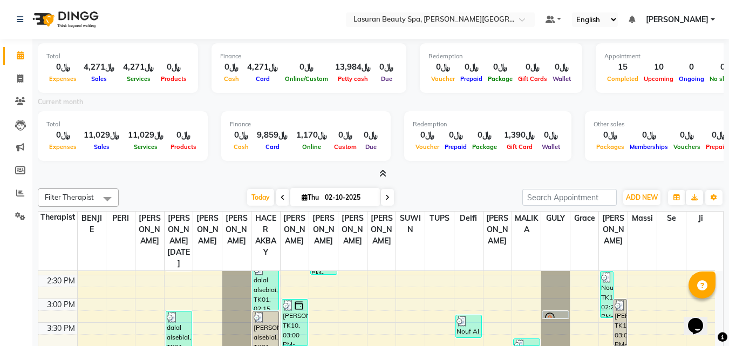
click at [382, 168] on span at bounding box center [380, 173] width 11 height 11
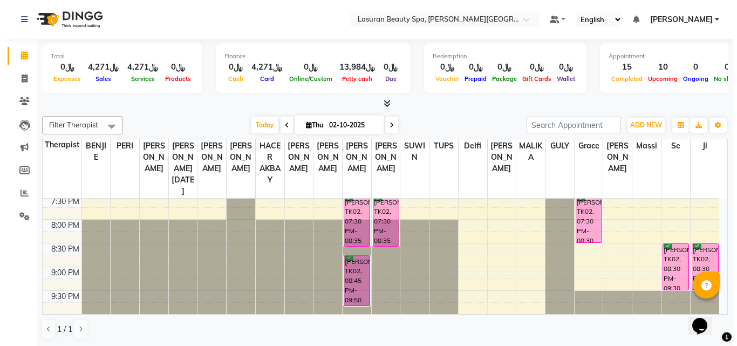
scroll to position [1, 0]
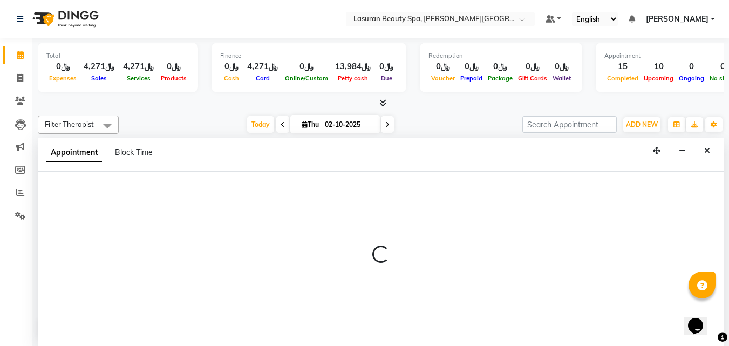
select select "54632"
select select "tentative"
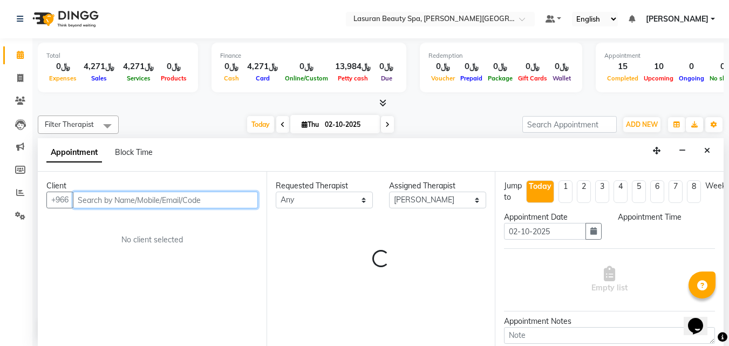
select select "1200"
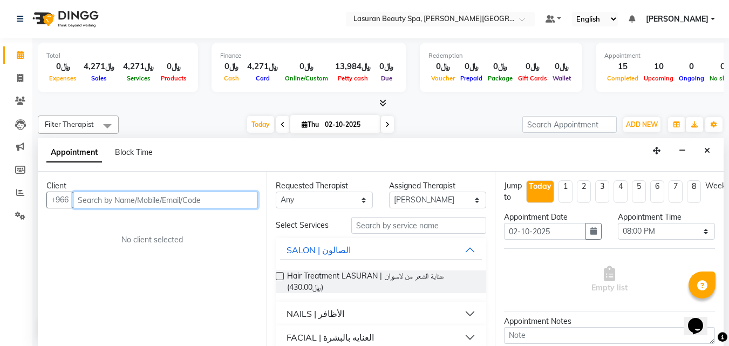
paste input "557807989"
type input "557807989"
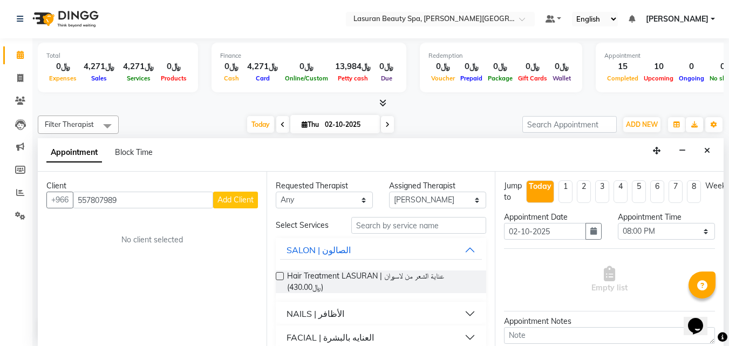
click at [222, 202] on span "Add Client" at bounding box center [235, 200] width 36 height 10
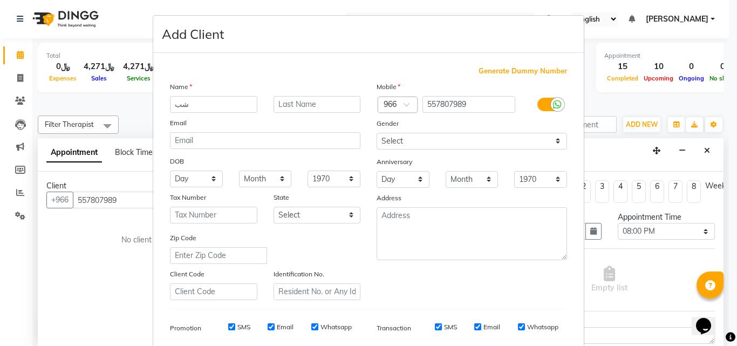
type input "ش"
type input "afrah"
click at [324, 106] on input "text" at bounding box center [316, 104] width 87 height 17
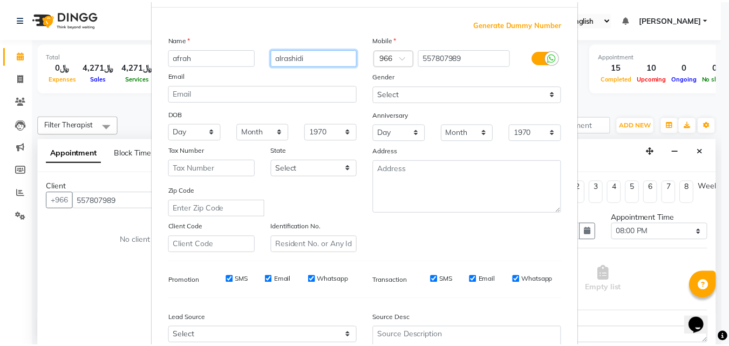
scroll to position [152, 0]
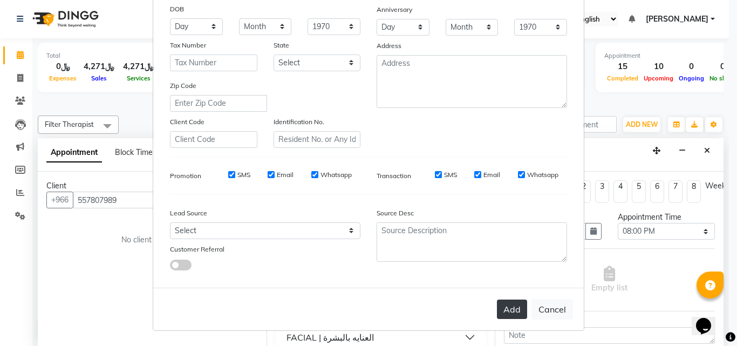
type input "alrashidi"
click at [506, 316] on button "Add" at bounding box center [512, 308] width 30 height 19
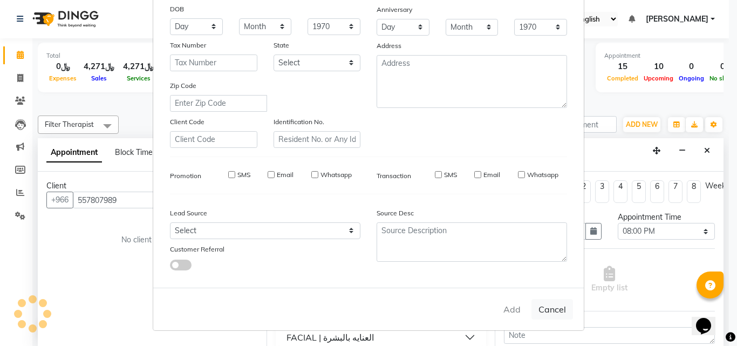
select select
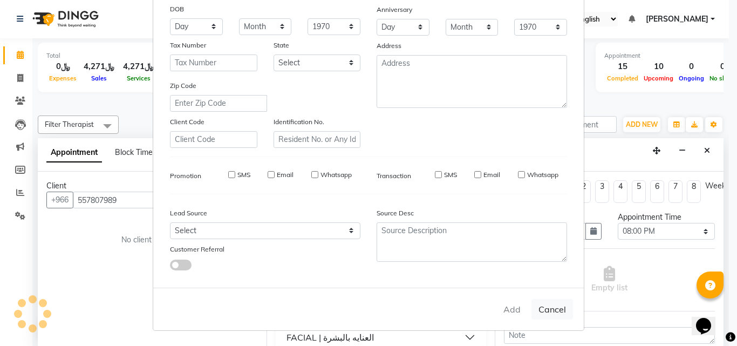
select select
checkbox input "false"
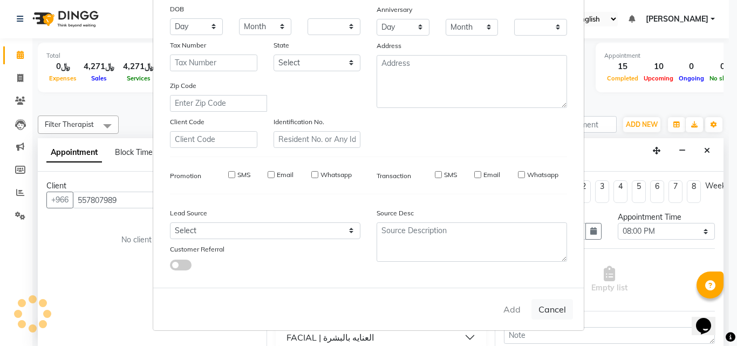
checkbox input "false"
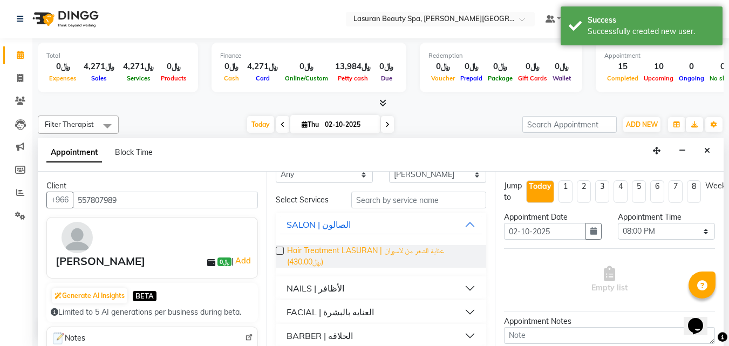
scroll to position [59, 0]
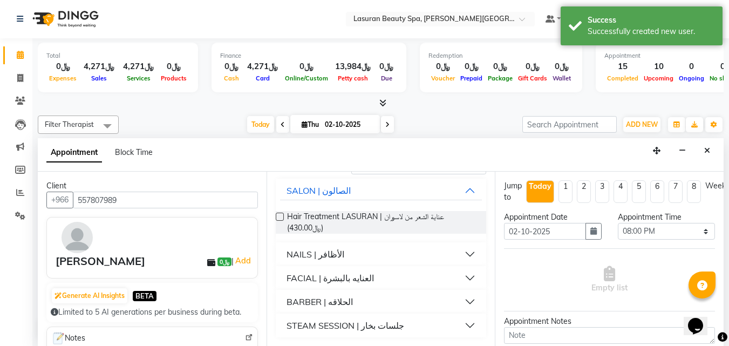
click at [462, 251] on button "NAILS | الأظافر" at bounding box center [381, 253] width 202 height 19
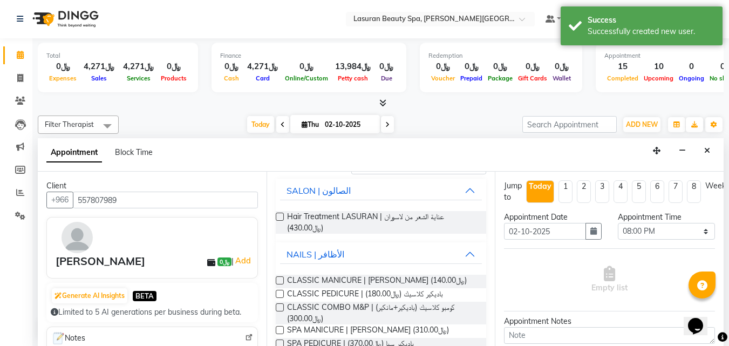
click at [283, 279] on label at bounding box center [280, 280] width 8 height 8
click at [283, 279] on input "checkbox" at bounding box center [279, 281] width 7 height 7
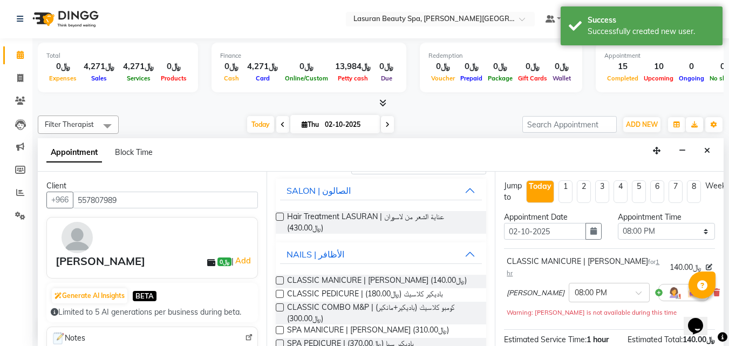
click at [280, 279] on label at bounding box center [280, 280] width 8 height 8
click at [280, 279] on input "checkbox" at bounding box center [279, 281] width 7 height 7
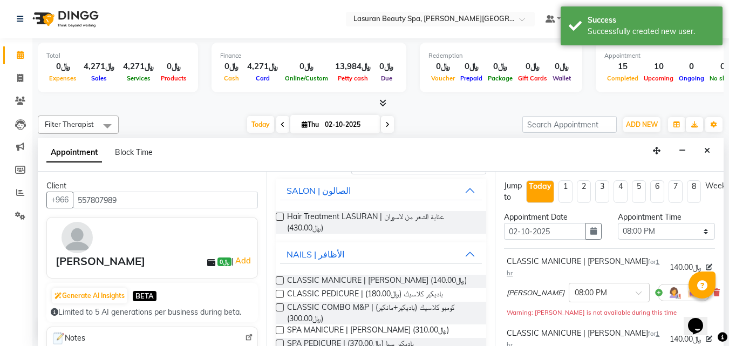
click at [280, 279] on label at bounding box center [280, 280] width 8 height 8
click at [280, 279] on input "checkbox" at bounding box center [279, 281] width 7 height 7
checkbox input "false"
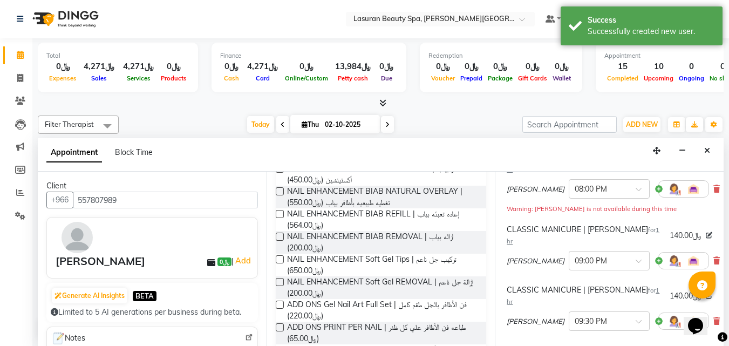
scroll to position [221, 0]
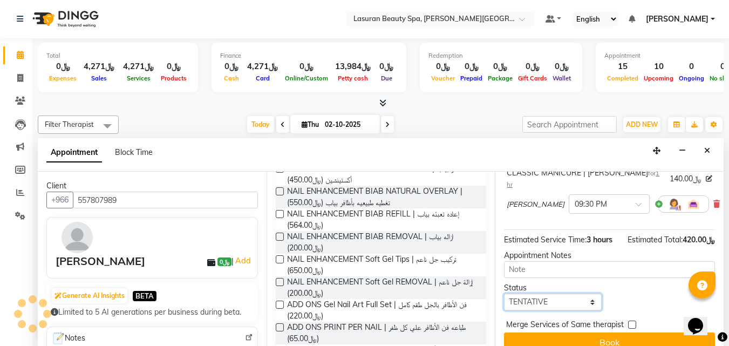
click at [532, 293] on select "Select TENTATIVE CONFIRM CHECK-IN UPCOMING" at bounding box center [552, 301] width 97 height 17
select select "confirm booking"
click at [504, 293] on select "Select TENTATIVE CONFIRM CHECK-IN UPCOMING" at bounding box center [552, 301] width 97 height 17
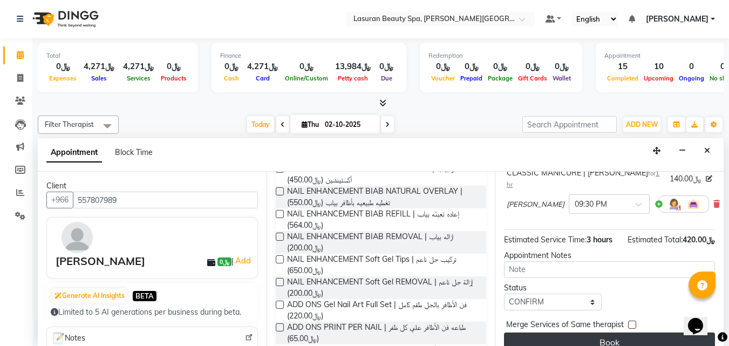
click at [567, 332] on button "Book" at bounding box center [609, 341] width 211 height 19
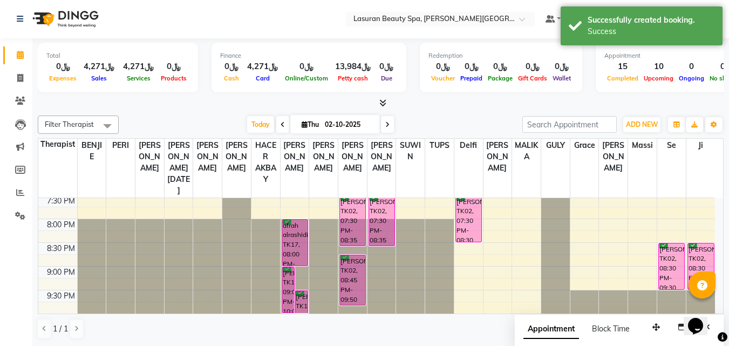
scroll to position [0, 0]
drag, startPoint x: 288, startPoint y: 284, endPoint x: 604, endPoint y: 239, distance: 319.3
click at [604, 239] on tr "Muneera, TK11, 02:15 PM-02:16 PM, BLOW DRY LONG | تجفيف الشعر الطويل dalal alse…" at bounding box center [376, 53] width 676 height 522
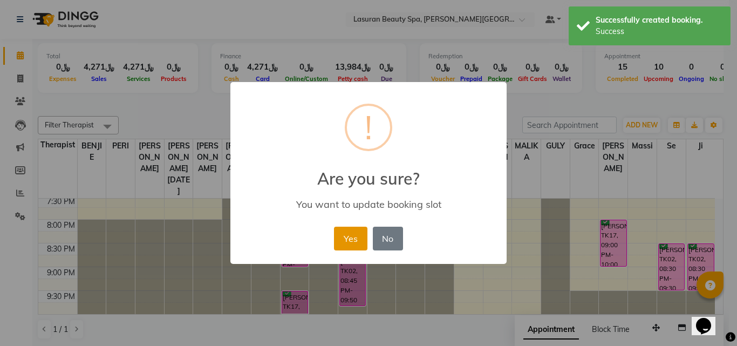
click at [357, 238] on button "Yes" at bounding box center [350, 239] width 33 height 24
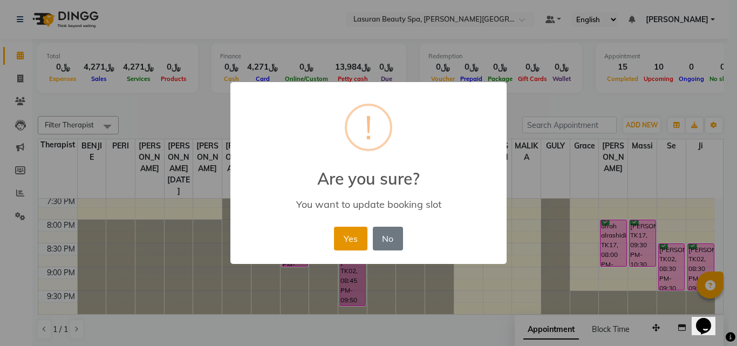
drag, startPoint x: 646, startPoint y: 227, endPoint x: 353, endPoint y: 239, distance: 292.6
click at [353, 239] on button "Yes" at bounding box center [350, 239] width 33 height 24
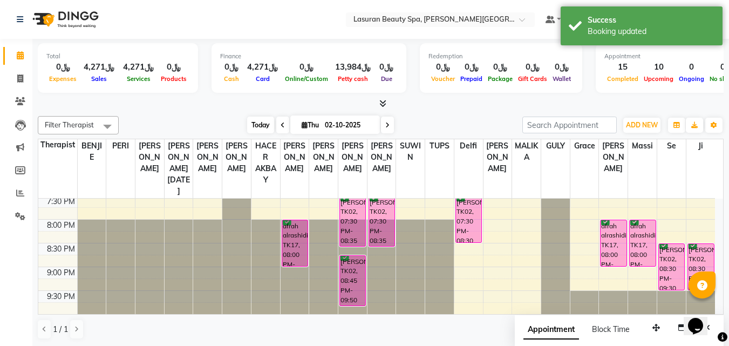
click at [257, 128] on span "Today" at bounding box center [260, 125] width 27 height 17
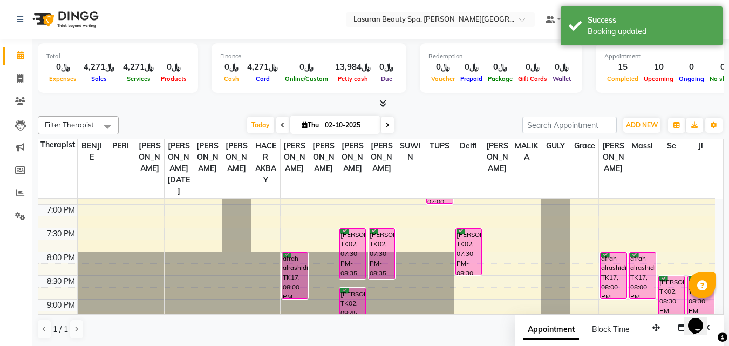
scroll to position [406, 0]
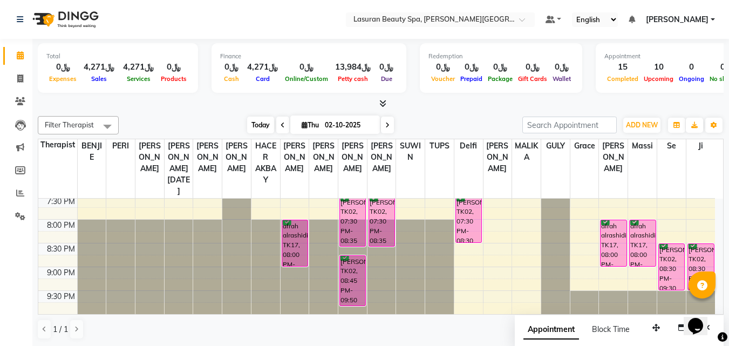
click at [261, 127] on span "Today" at bounding box center [260, 125] width 27 height 17
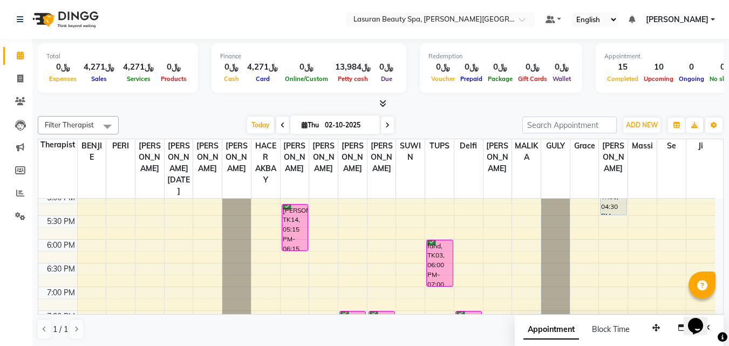
scroll to position [292, 0]
click at [297, 230] on div "Abdulrahman Mohammad, TK14, 05:15 PM-06:15 PM, CLASSIC COMBO M&P | كومبو كلاسيك…" at bounding box center [294, 227] width 25 height 46
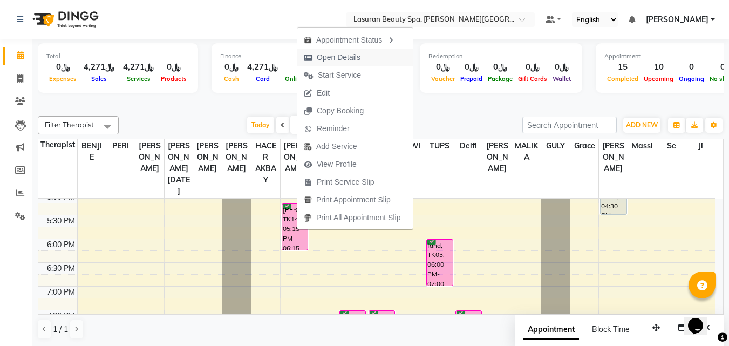
click at [321, 53] on span "Open Details" at bounding box center [339, 57] width 44 height 11
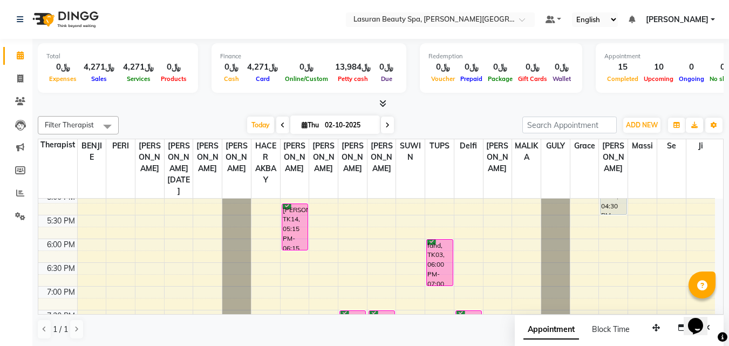
click at [289, 217] on div "Abdulrahman Mohammad, TK14, 05:15 PM-06:15 PM, CLASSIC COMBO M&P | كومبو كلاسيك…" at bounding box center [294, 227] width 25 height 46
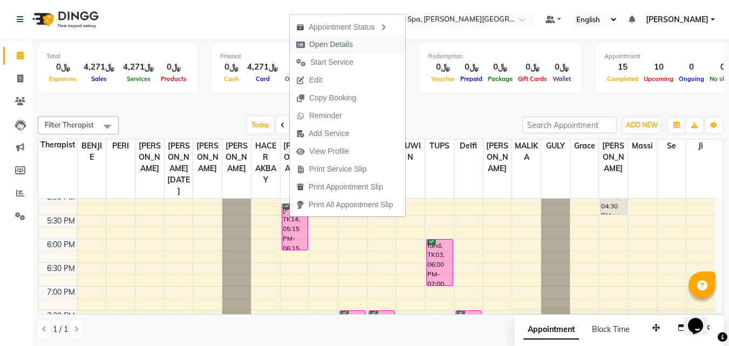
click at [321, 46] on span "Open Details" at bounding box center [331, 44] width 44 height 11
select select "6"
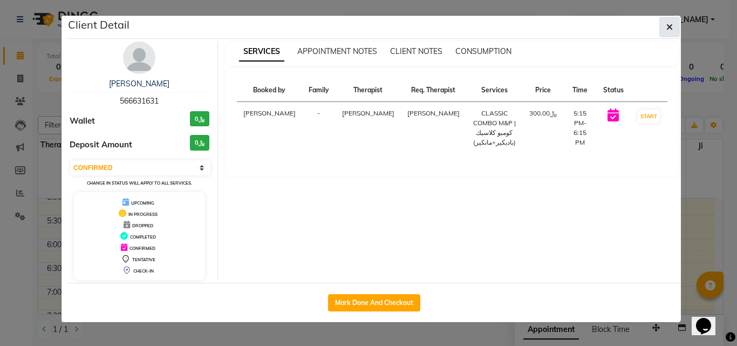
click at [662, 28] on button "button" at bounding box center [669, 27] width 20 height 20
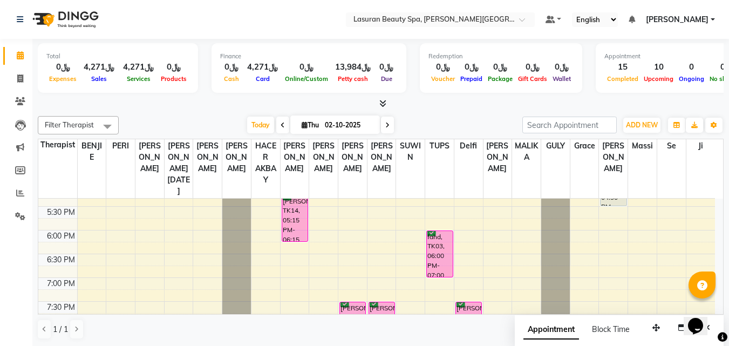
scroll to position [295, 0]
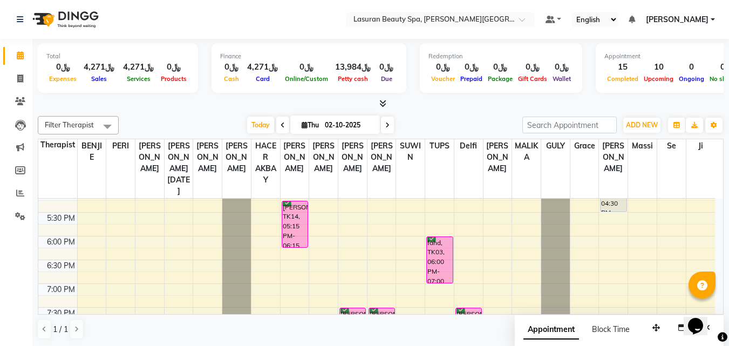
click at [285, 222] on div "Abdulrahman Mohammad, TK14, 05:15 PM-06:15 PM, CLASSIC COMBO M&P | كومبو كلاسيك…" at bounding box center [294, 224] width 25 height 46
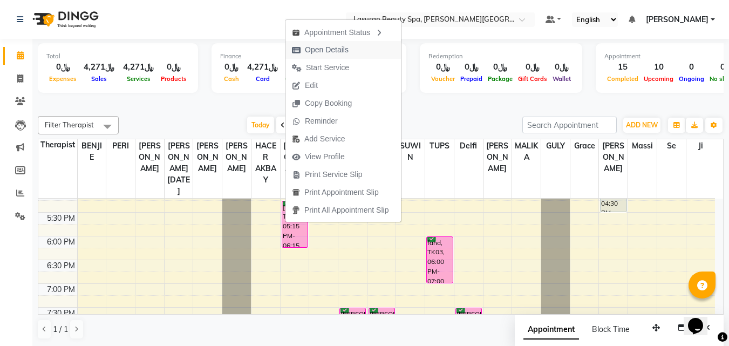
click at [332, 54] on span "Open Details" at bounding box center [327, 49] width 44 height 11
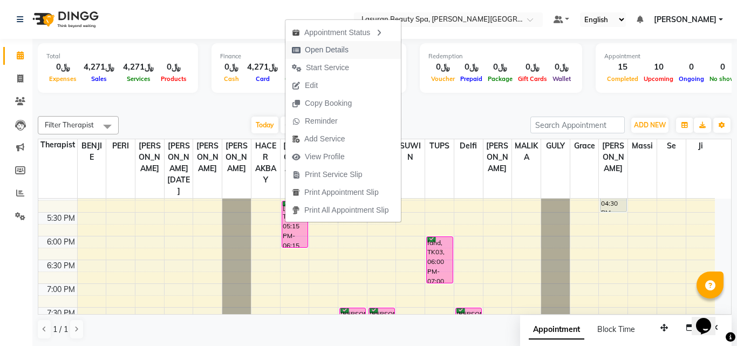
select select "6"
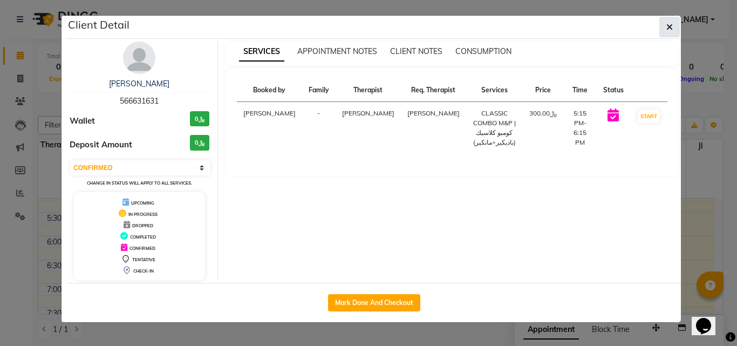
click at [678, 33] on button "button" at bounding box center [669, 27] width 20 height 20
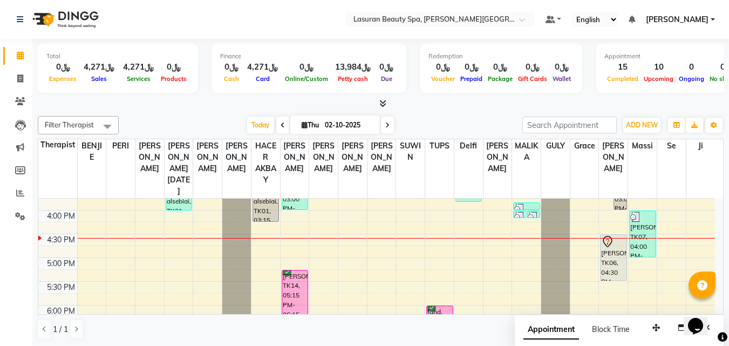
scroll to position [244, 0]
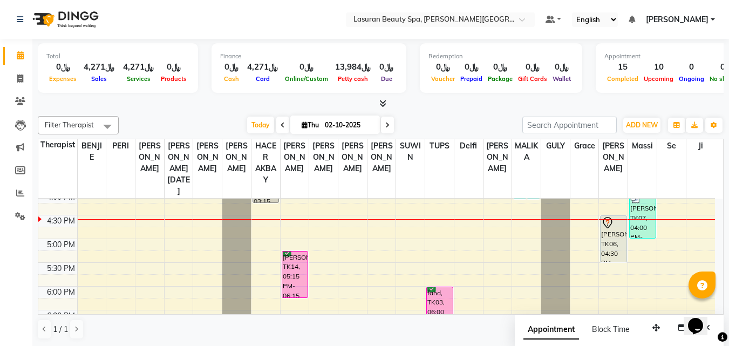
click at [641, 255] on div "11:00 AM 11:30 AM 12:00 PM 12:30 PM 1:00 PM 1:30 PM 2:00 PM 2:30 PM 3:00 PM 3:3…" at bounding box center [376, 215] width 676 height 522
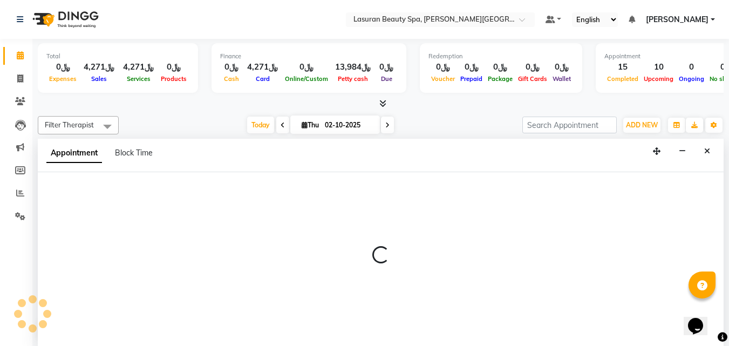
select select "91215"
select select "tentative"
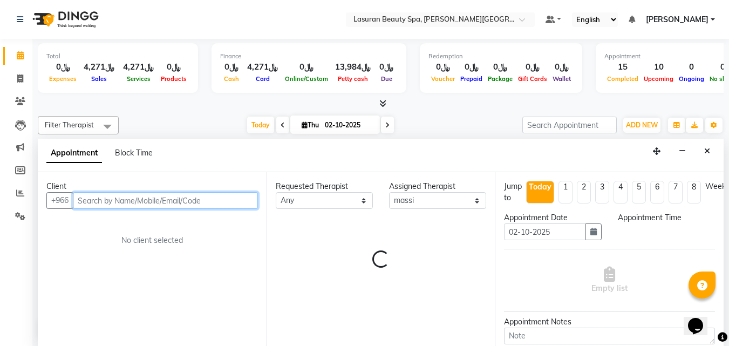
select select "1035"
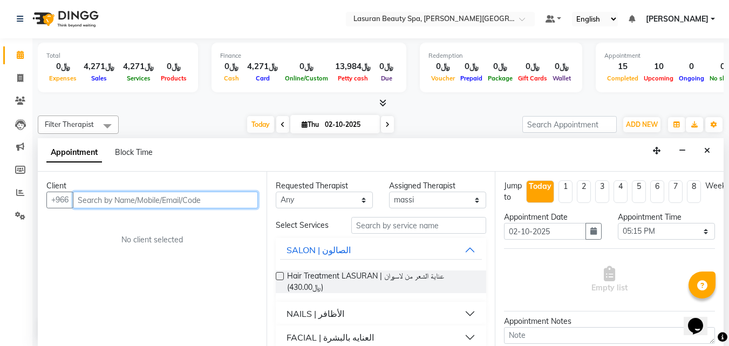
paste input "557990440"
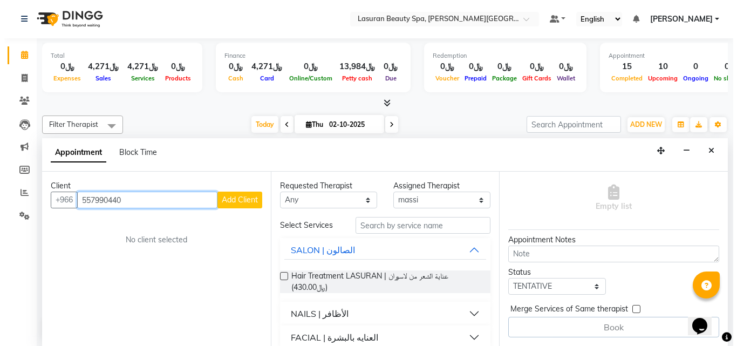
scroll to position [90, 0]
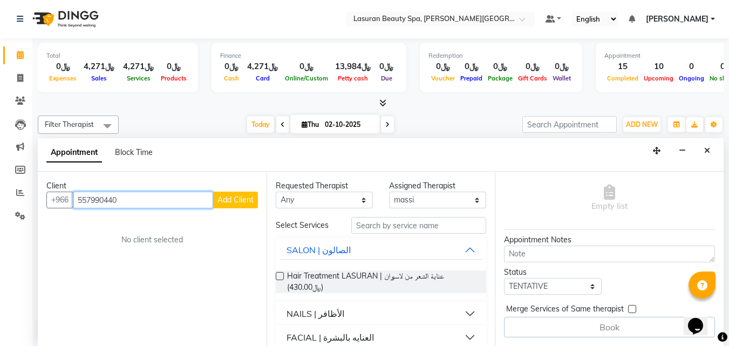
type input "557990440"
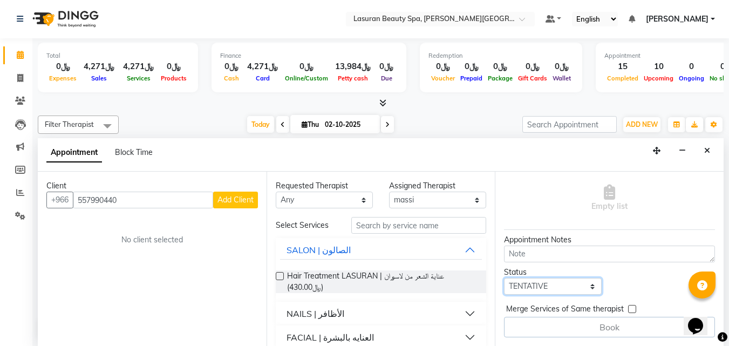
click at [543, 278] on select "Select TENTATIVE CONFIRM CHECK-IN UPCOMING" at bounding box center [552, 286] width 97 height 17
select select "confirm booking"
click at [504, 278] on select "Select TENTATIVE CONFIRM CHECK-IN UPCOMING" at bounding box center [552, 286] width 97 height 17
click at [460, 252] on button "SALON | الصالون" at bounding box center [381, 249] width 202 height 19
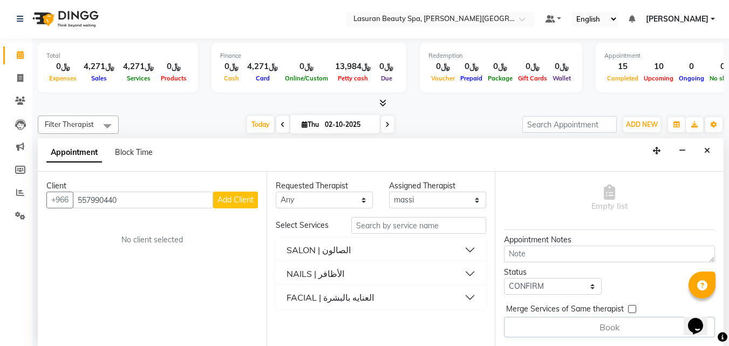
click at [462, 271] on button "NAILS | الأظافر" at bounding box center [381, 273] width 202 height 19
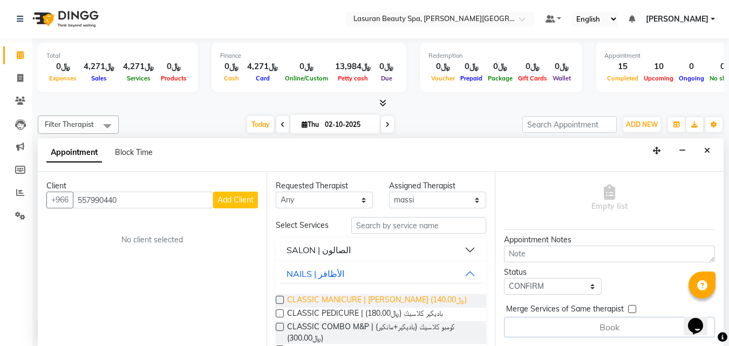
click at [413, 299] on span "CLASSIC MANICURE | مانكير كلاسيك (﷼140.00)" at bounding box center [377, 300] width 180 height 13
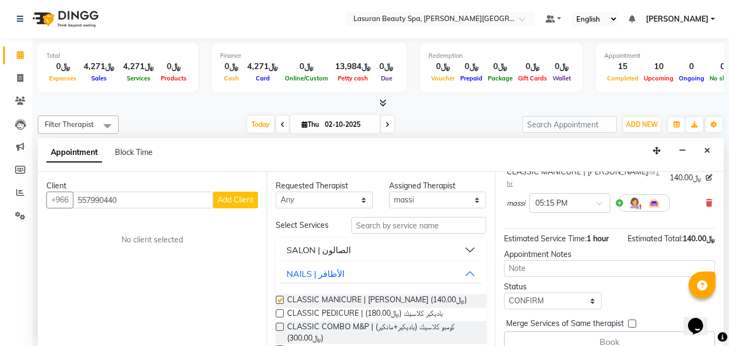
checkbox input "false"
click at [251, 204] on span "Add Client" at bounding box center [235, 200] width 36 height 10
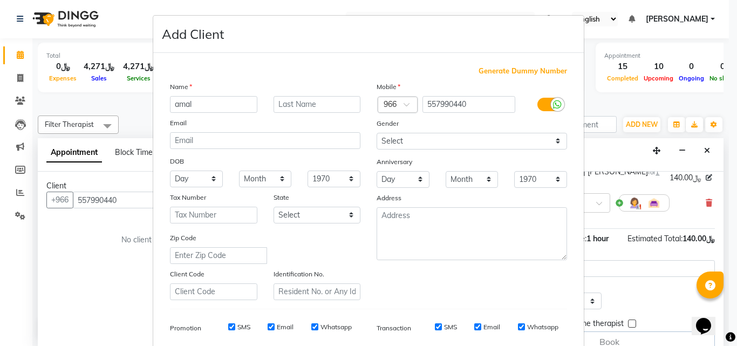
type input "amal"
click at [333, 111] on input "text" at bounding box center [316, 104] width 87 height 17
click at [278, 102] on input "a;mobarak" at bounding box center [316, 104] width 87 height 17
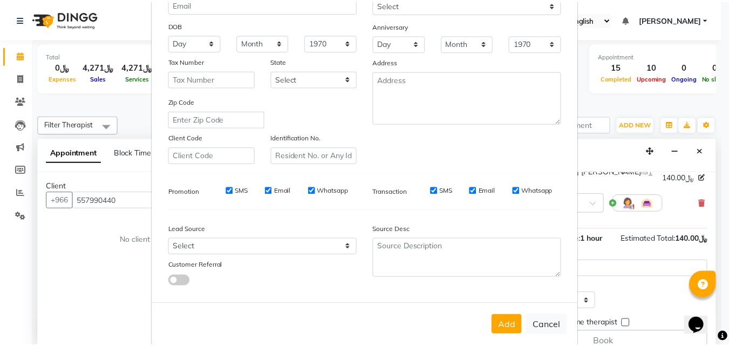
scroll to position [152, 0]
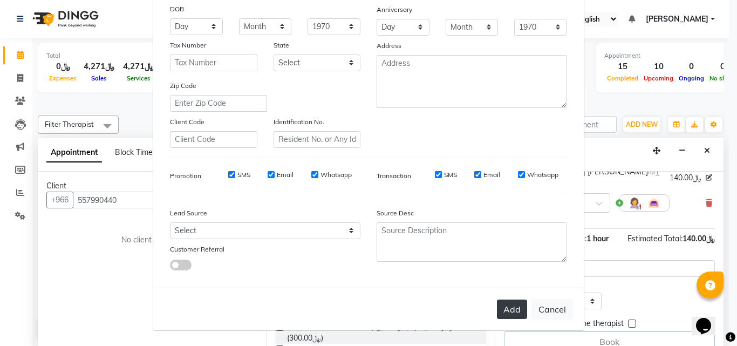
type input "almobarak"
click at [511, 312] on button "Add" at bounding box center [512, 308] width 30 height 19
select select
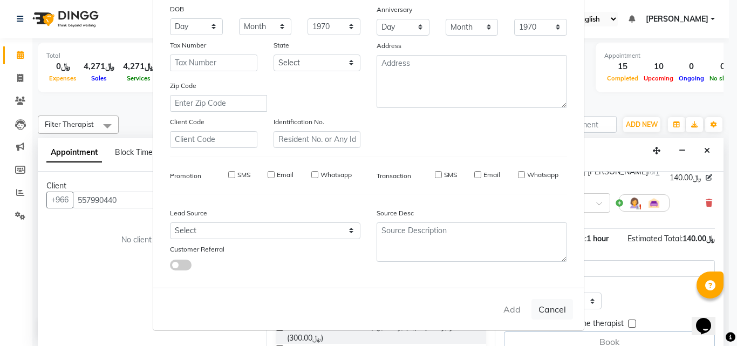
select select
checkbox input "false"
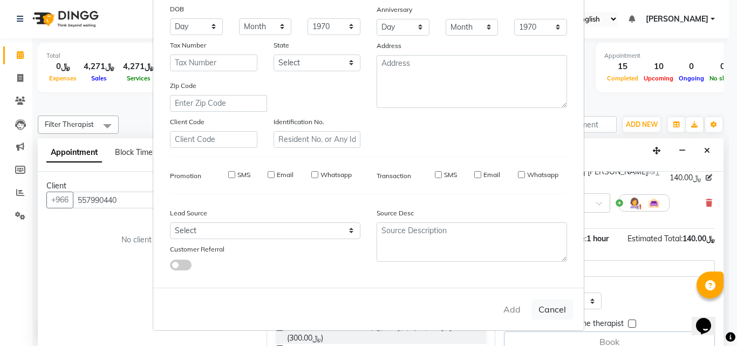
checkbox input "false"
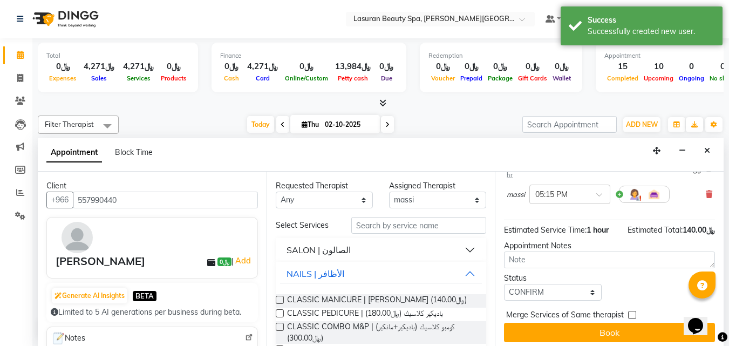
scroll to position [100, 0]
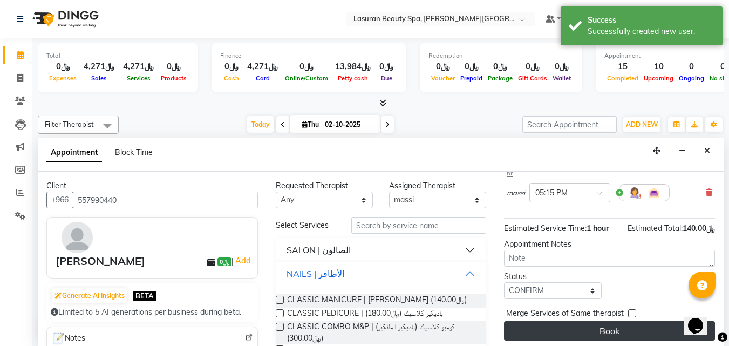
click at [548, 321] on button "Book" at bounding box center [609, 330] width 211 height 19
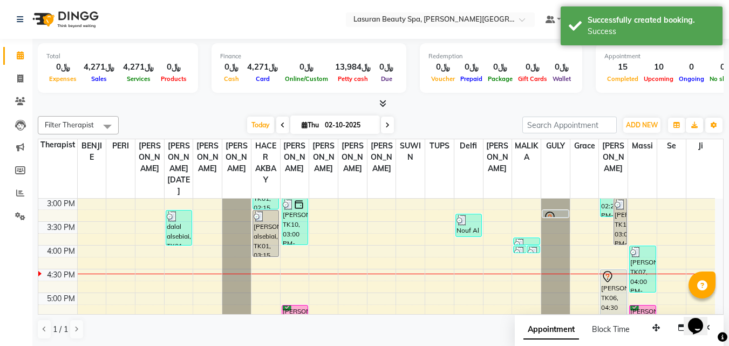
scroll to position [244, 0]
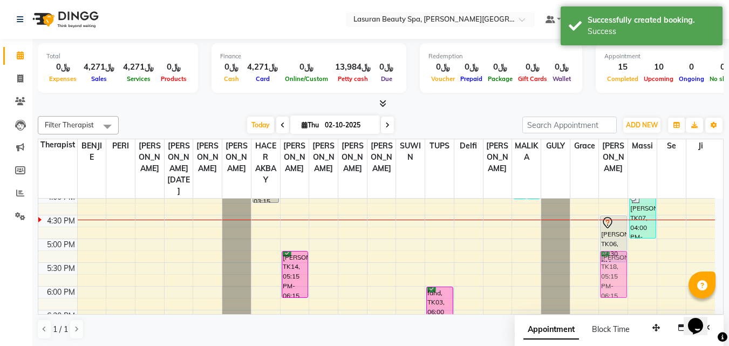
drag, startPoint x: 640, startPoint y: 264, endPoint x: 608, endPoint y: 261, distance: 32.0
click at [608, 261] on tr "Muneera, TK11, 02:15 PM-02:16 PM, BLOW DRY LONG | تجفيف الشعر الطويل dalal alse…" at bounding box center [376, 215] width 676 height 522
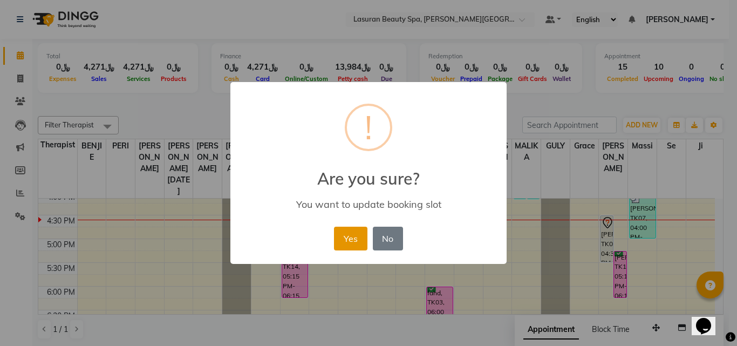
click at [339, 241] on button "Yes" at bounding box center [350, 239] width 33 height 24
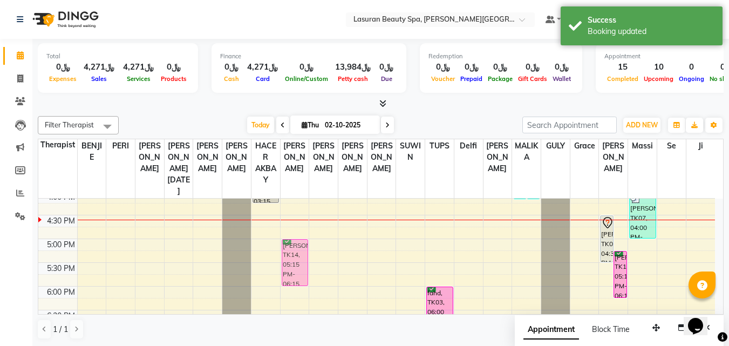
click at [296, 254] on div "Ghadi Ashoour, TK10, 03:00 PM-04:00 PM, CLASSIC MANICURE | مانكير كلاسيك Abdulr…" at bounding box center [294, 215] width 29 height 522
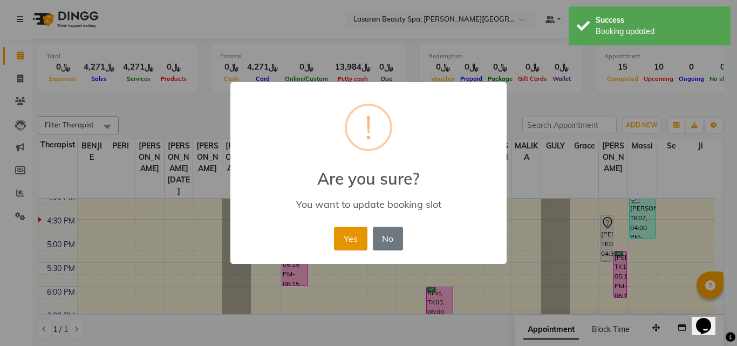
click at [359, 237] on button "Yes" at bounding box center [350, 239] width 33 height 24
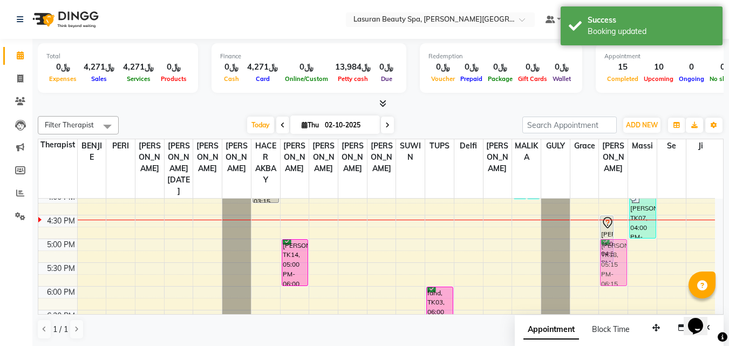
drag, startPoint x: 618, startPoint y: 272, endPoint x: 617, endPoint y: 263, distance: 9.2
click at [617, 263] on div "Nouf, TK13, 02:25 PM-03:25 PM, CLASSIC MANICURE | مانكير كلاسيك Ghadi Ashoour, …" at bounding box center [613, 215] width 29 height 522
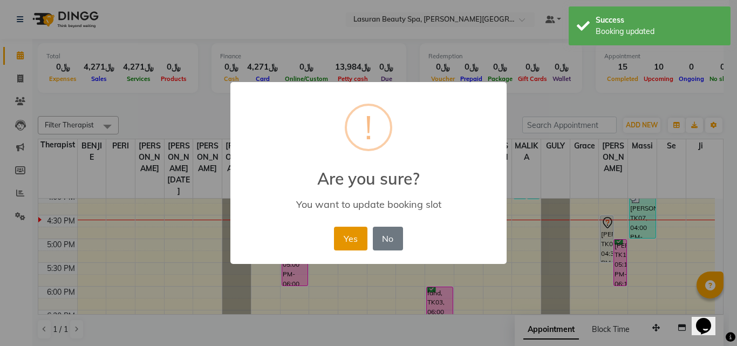
click at [340, 242] on button "Yes" at bounding box center [350, 239] width 33 height 24
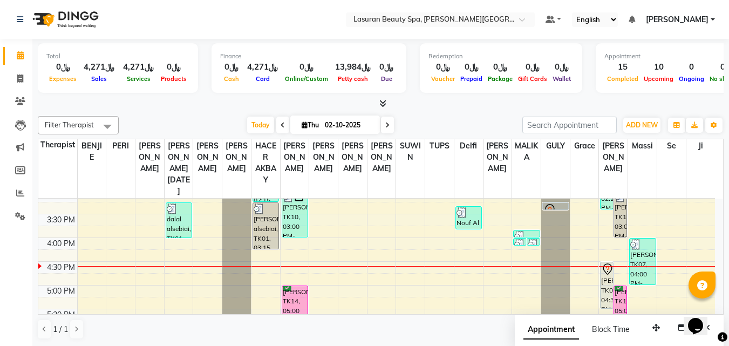
scroll to position [190, 0]
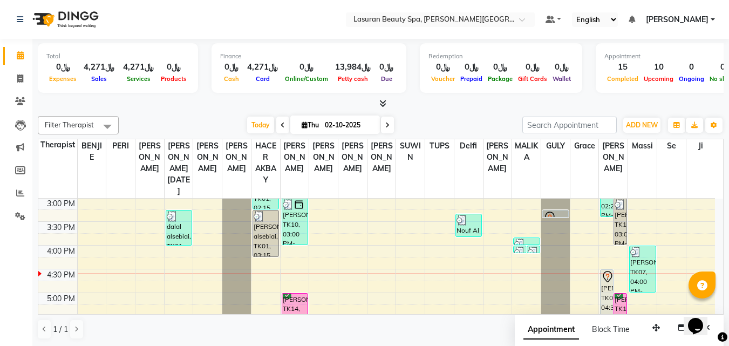
click at [605, 296] on div "noura Alshahrani, TK06, 04:30 PM-05:30 PM, CLASSIC COMBO M&P | كومبو كلاسيك (با…" at bounding box center [606, 293] width 12 height 46
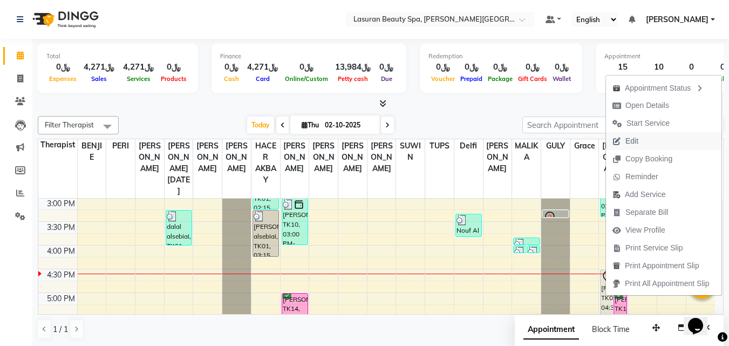
click at [637, 134] on span "Edit" at bounding box center [625, 141] width 39 height 18
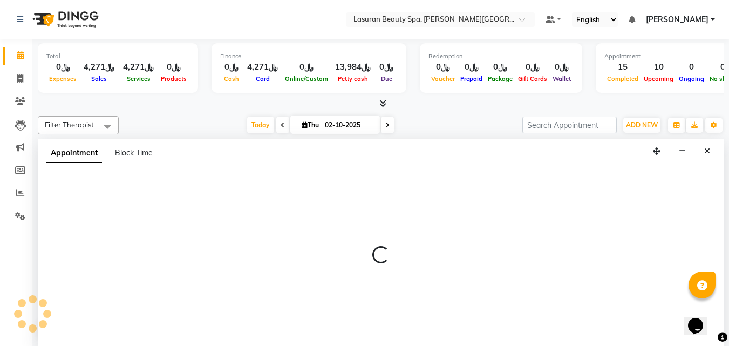
scroll to position [1, 0]
select select "tentative"
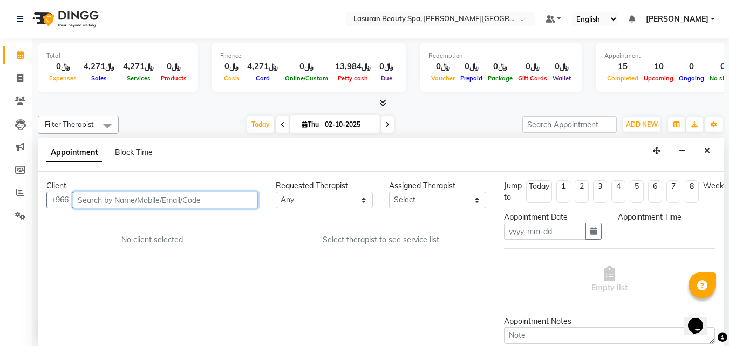
type input "02-10-2025"
select select "915"
select select "91214"
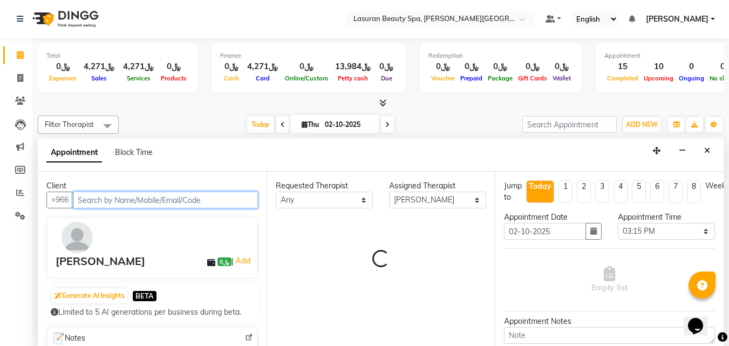
scroll to position [238, 0]
select select "4510"
select select "4529"
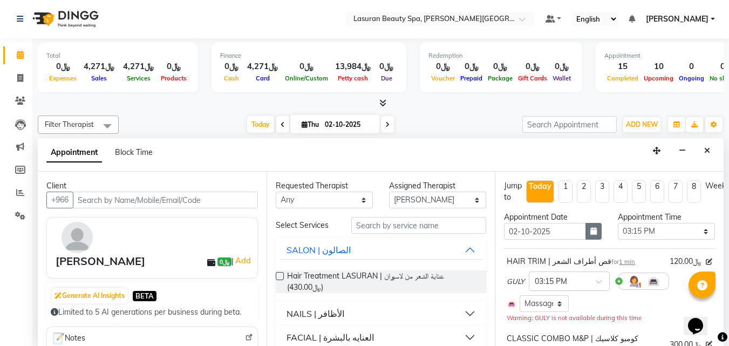
click at [585, 231] on button "button" at bounding box center [593, 231] width 16 height 17
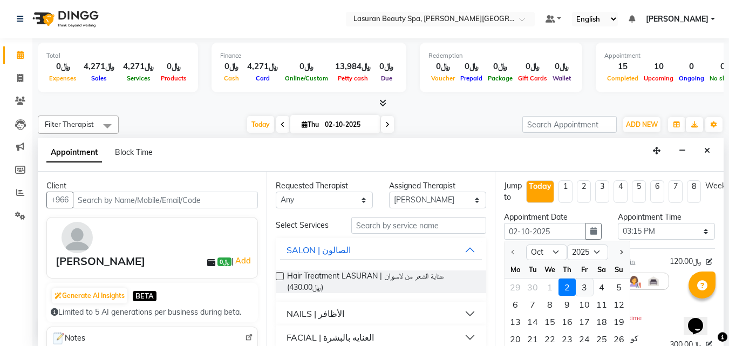
click at [581, 289] on div "3" at bounding box center [584, 286] width 17 height 17
type input "03-10-2025"
select select "915"
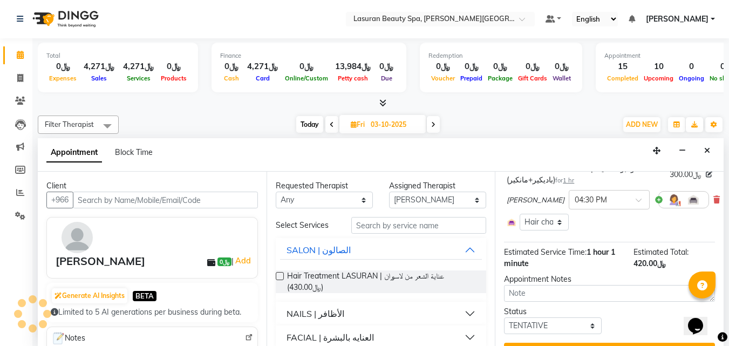
scroll to position [203, 0]
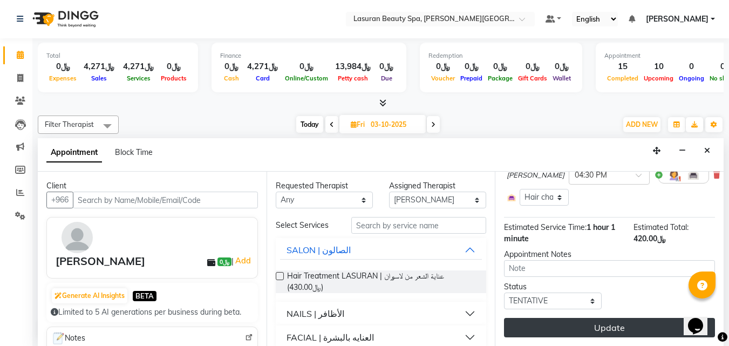
click at [571, 318] on button "Update" at bounding box center [609, 327] width 211 height 19
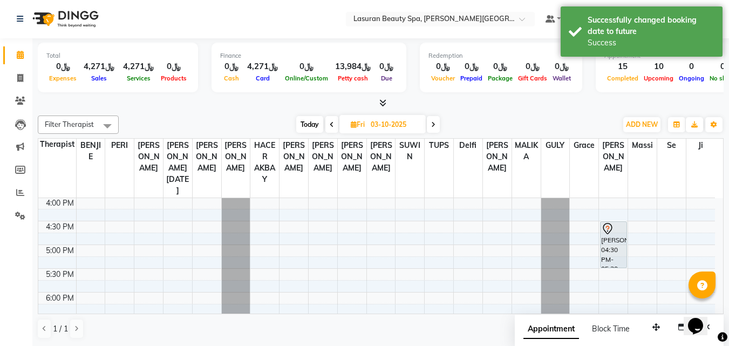
scroll to position [0, 0]
click at [310, 129] on span "Today" at bounding box center [309, 125] width 27 height 17
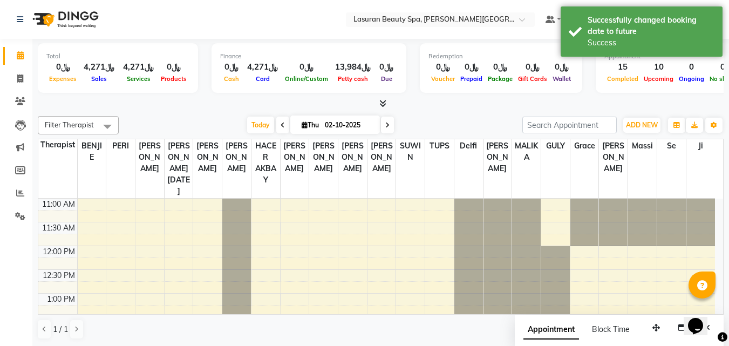
scroll to position [238, 0]
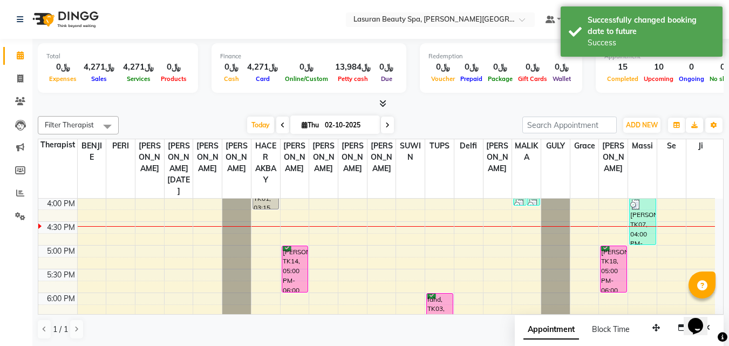
click at [389, 125] on span at bounding box center [387, 125] width 13 height 17
type input "03-10-2025"
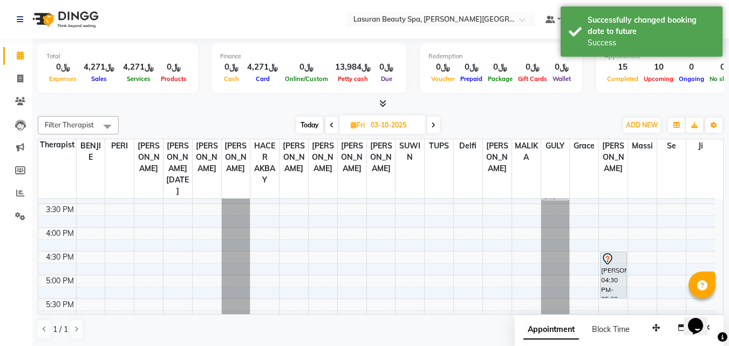
scroll to position [89, 0]
click at [617, 289] on div "noura Alshahrani, 04:30 PM-05:30 PM, CLASSIC COMBO M&P | كومبو كلاسيك (باديكير+…" at bounding box center [613, 299] width 26 height 46
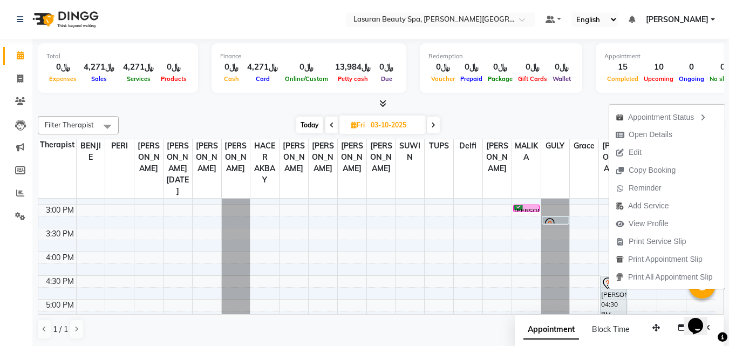
click at [555, 220] on icon at bounding box center [549, 223] width 13 height 13
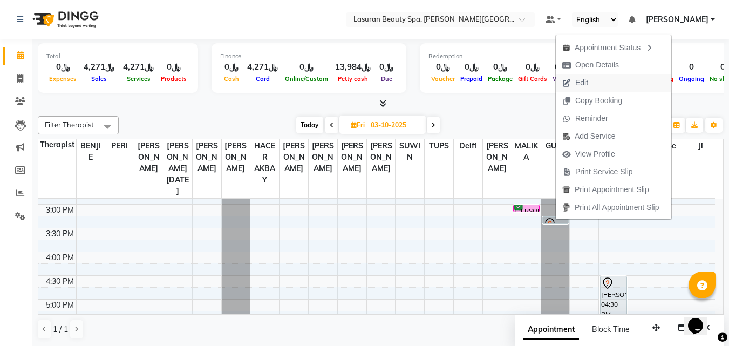
click at [585, 84] on span "Edit" at bounding box center [581, 82] width 13 height 11
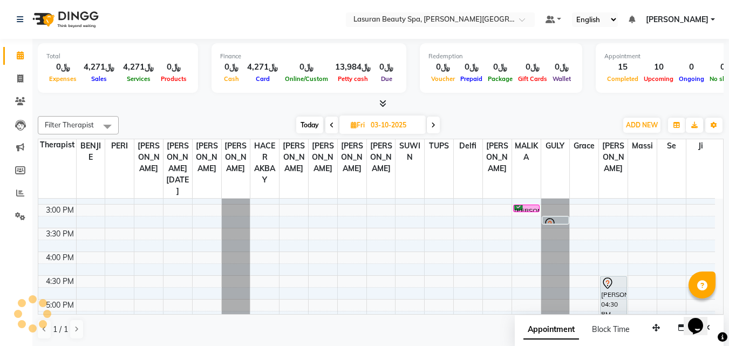
select select "tentative"
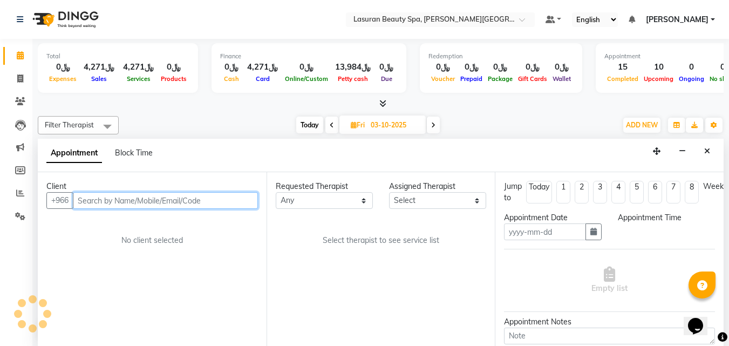
scroll to position [1, 0]
type input "03-10-2025"
select select "91214"
select select "915"
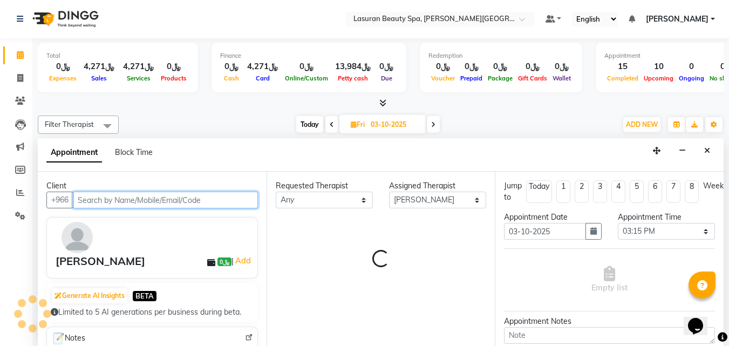
scroll to position [143, 0]
select select "4510"
select select "4529"
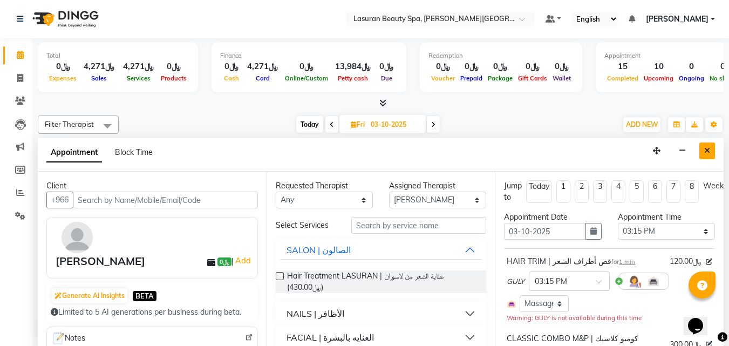
click at [704, 149] on icon "Close" at bounding box center [707, 151] width 6 height 8
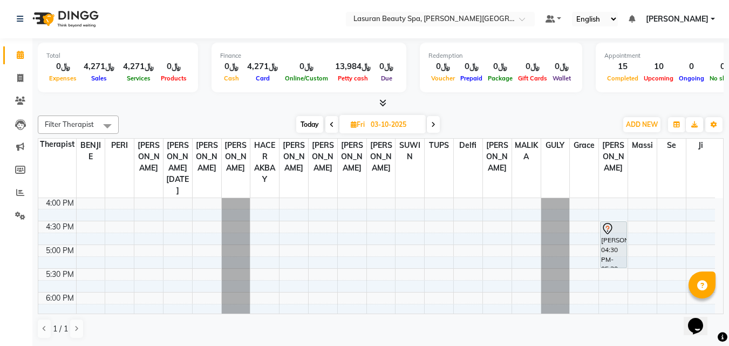
drag, startPoint x: 611, startPoint y: 235, endPoint x: 619, endPoint y: 248, distance: 15.3
click at [619, 248] on div "noura Alshahrani, 04:30 PM-05:30 PM, CLASSIC COMBO M&P | كومبو كلاسيك (باديكير+…" at bounding box center [613, 245] width 26 height 46
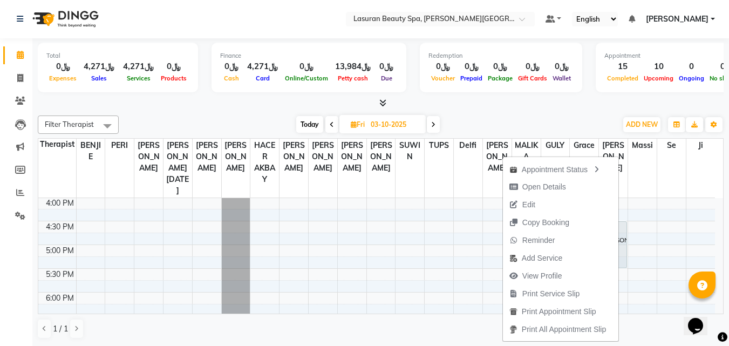
click at [621, 227] on div at bounding box center [613, 228] width 25 height 13
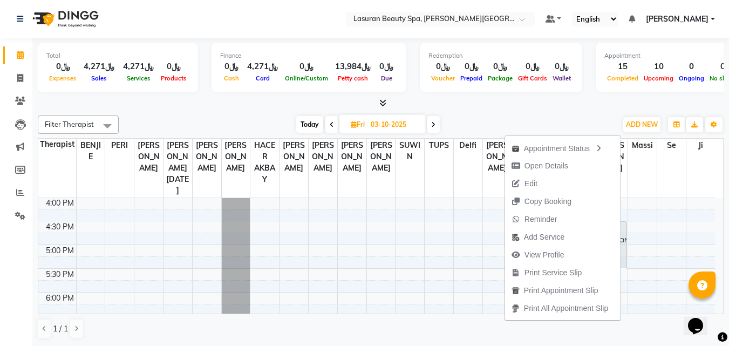
click at [538, 115] on div "Filter Therapist Select All AHMED ALJOHARY Ahmed Kouraichy Ali Marlea BENJIE Ch…" at bounding box center [381, 124] width 686 height 18
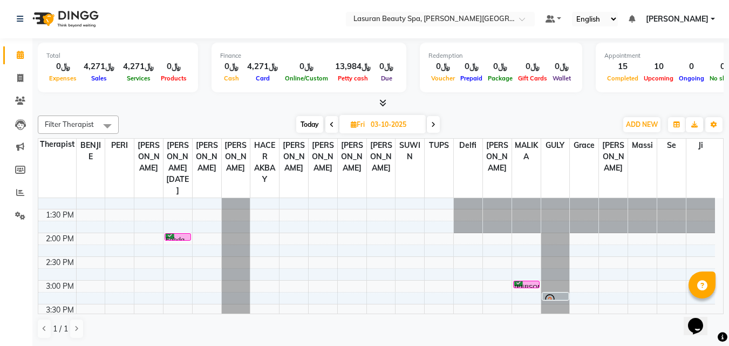
scroll to position [0, 0]
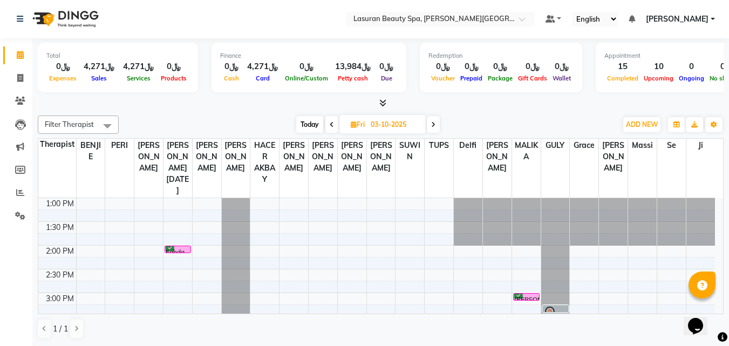
click at [305, 126] on span "Today" at bounding box center [309, 124] width 27 height 17
type input "02-10-2025"
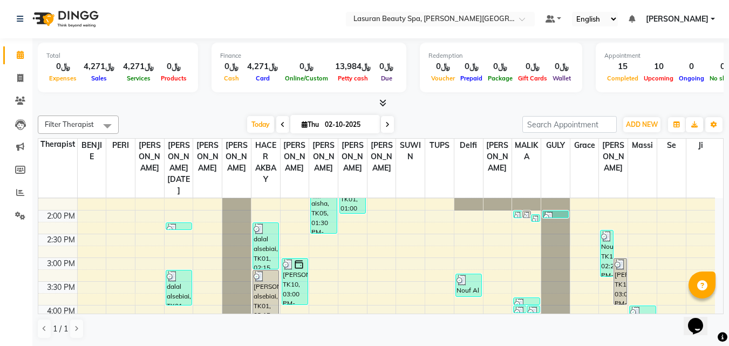
scroll to position [184, 0]
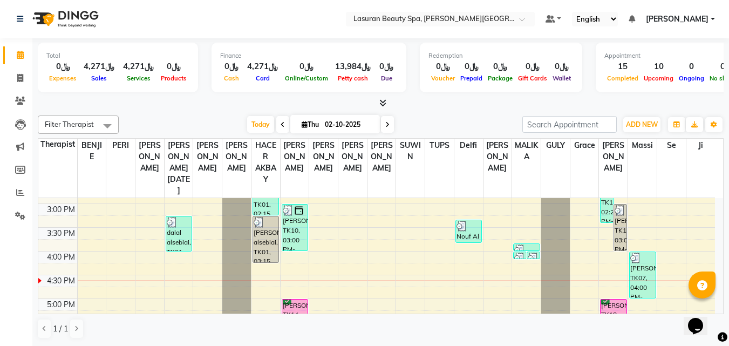
click at [531, 255] on img at bounding box center [533, 257] width 11 height 11
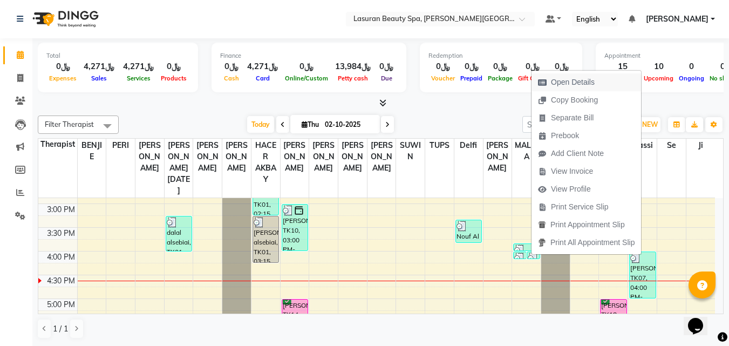
click at [561, 85] on span "Open Details" at bounding box center [573, 82] width 44 height 11
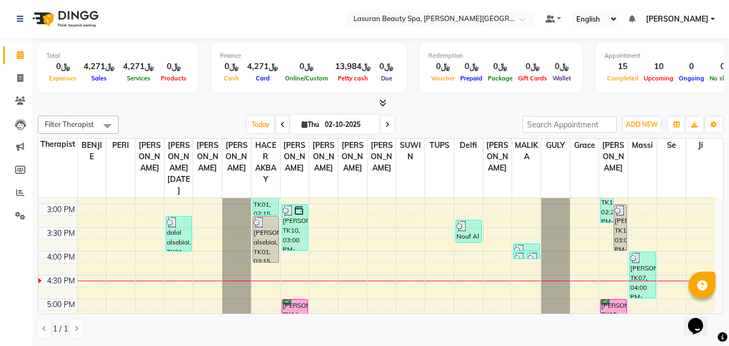
click at [532, 247] on div at bounding box center [526, 249] width 24 height 11
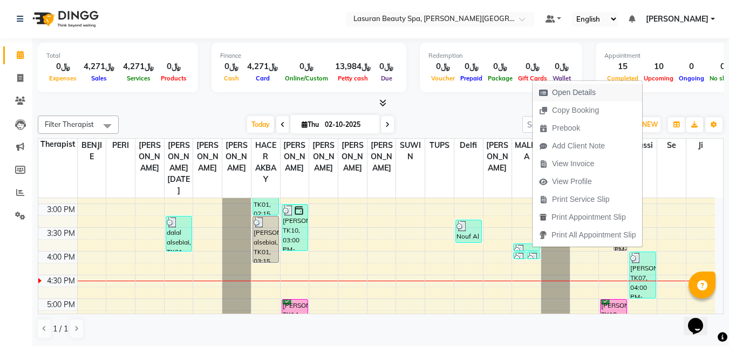
click at [560, 93] on span "Open Details" at bounding box center [574, 92] width 44 height 11
select select "3"
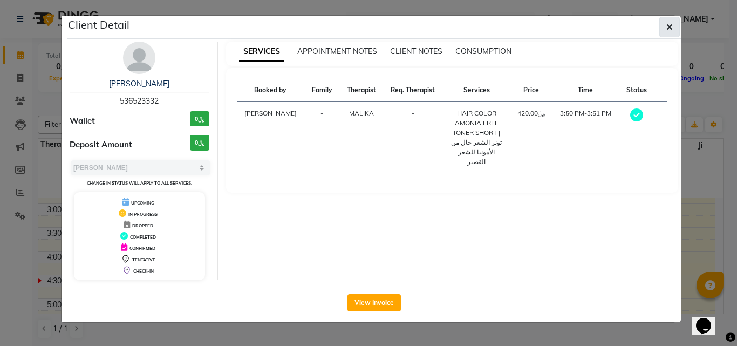
click at [670, 26] on icon "button" at bounding box center [669, 27] width 6 height 9
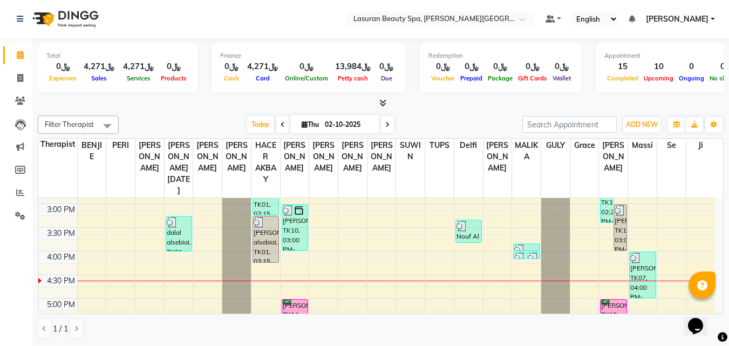
click at [534, 255] on img at bounding box center [533, 257] width 11 height 11
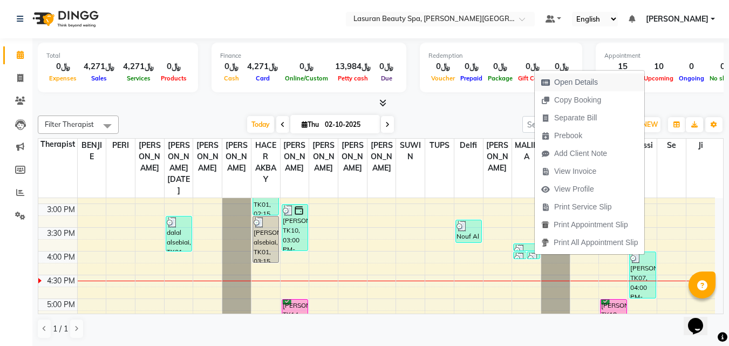
click at [562, 86] on span "Open Details" at bounding box center [576, 82] width 44 height 11
select select "3"
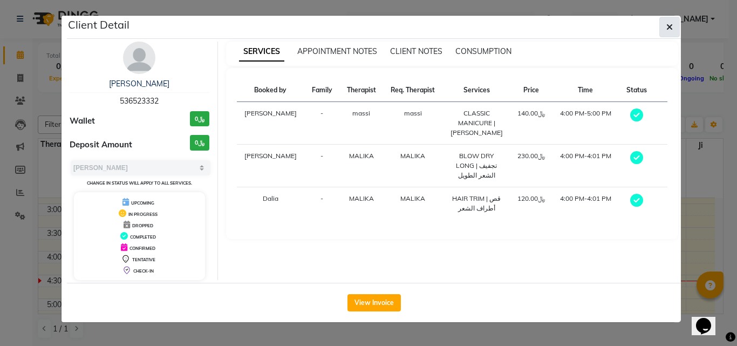
click at [667, 35] on button "button" at bounding box center [669, 27] width 20 height 20
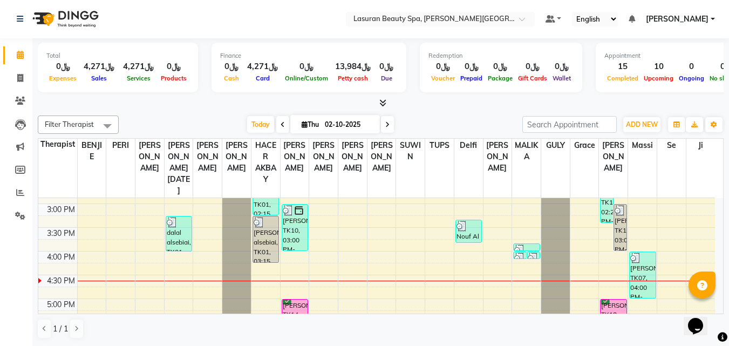
click at [531, 248] on div at bounding box center [526, 249] width 24 height 11
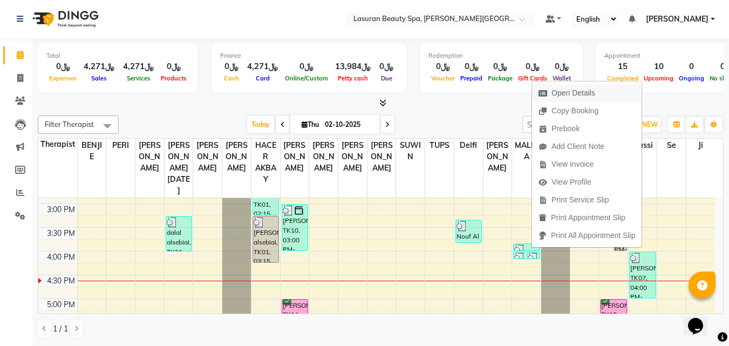
click at [568, 90] on span "Open Details" at bounding box center [573, 92] width 44 height 11
select select "3"
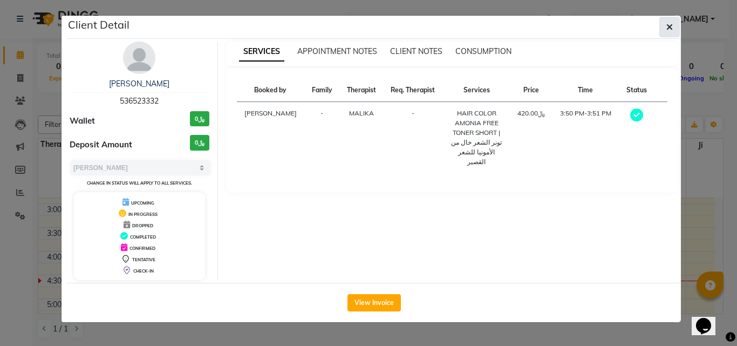
click at [666, 29] on button "button" at bounding box center [669, 27] width 20 height 20
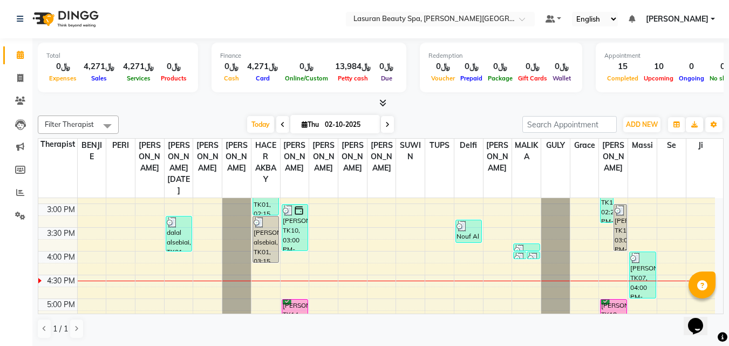
click at [531, 255] on img at bounding box center [533, 257] width 11 height 11
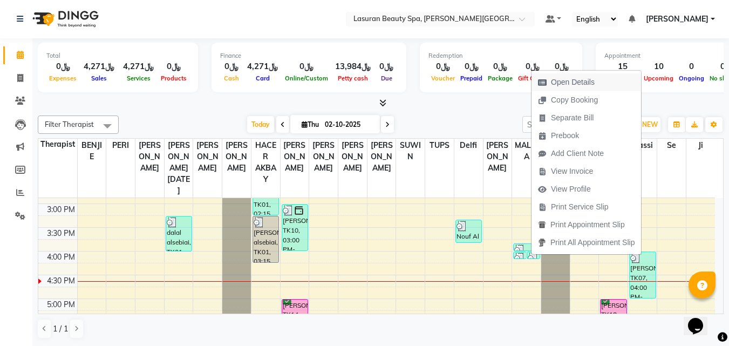
click at [585, 84] on span "Open Details" at bounding box center [573, 82] width 44 height 11
select select "3"
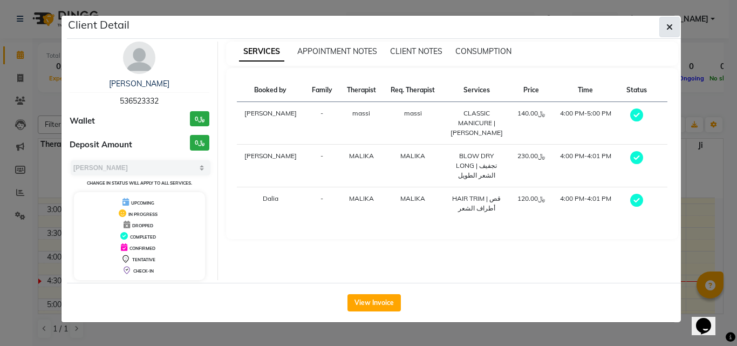
click at [667, 29] on icon "button" at bounding box center [669, 27] width 6 height 9
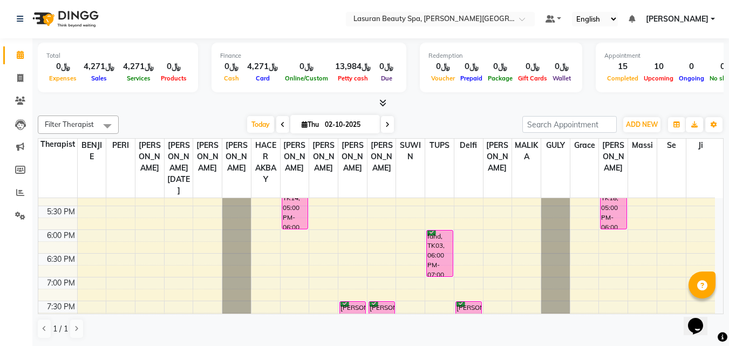
scroll to position [406, 0]
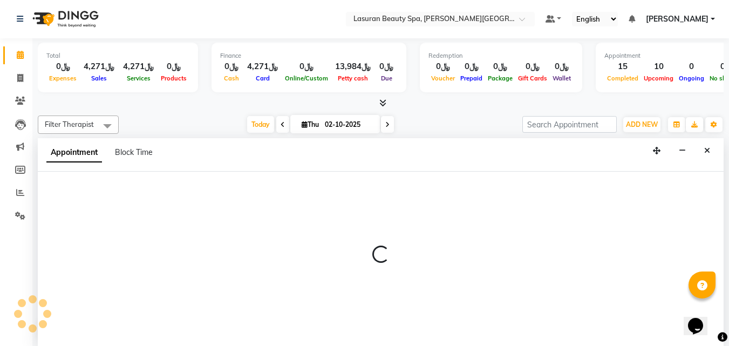
select select "54630"
select select "1230"
select select "tentative"
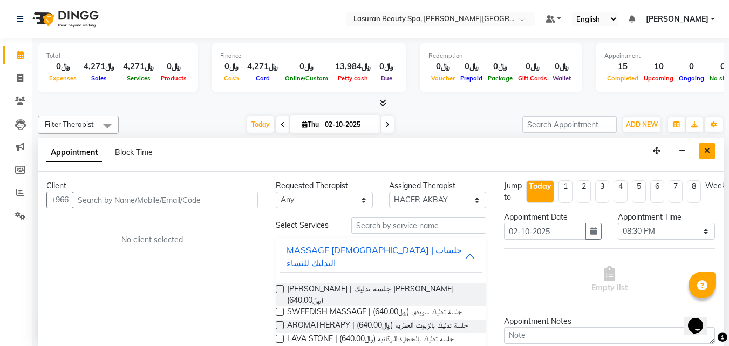
click at [701, 148] on button "Close" at bounding box center [707, 150] width 16 height 17
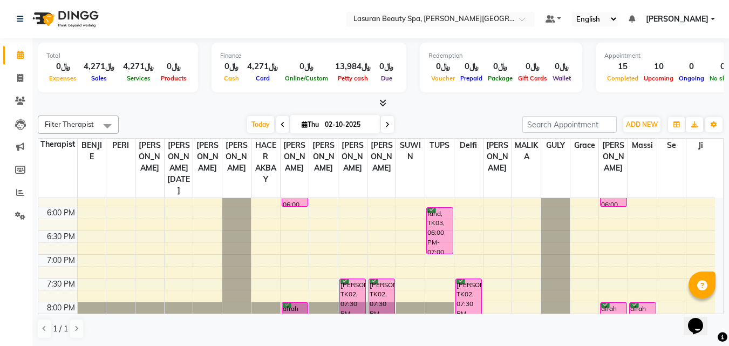
scroll to position [298, 0]
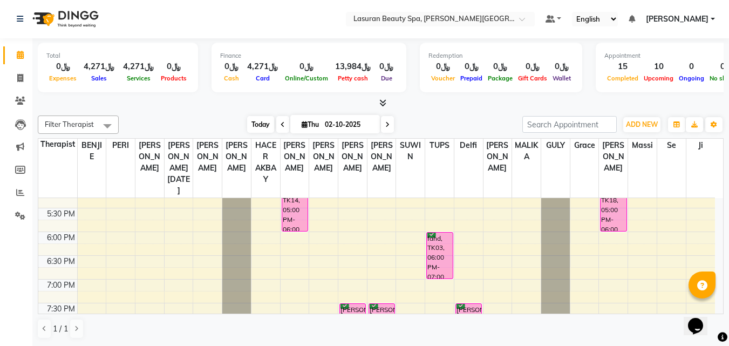
click at [267, 128] on span "Today" at bounding box center [260, 124] width 27 height 17
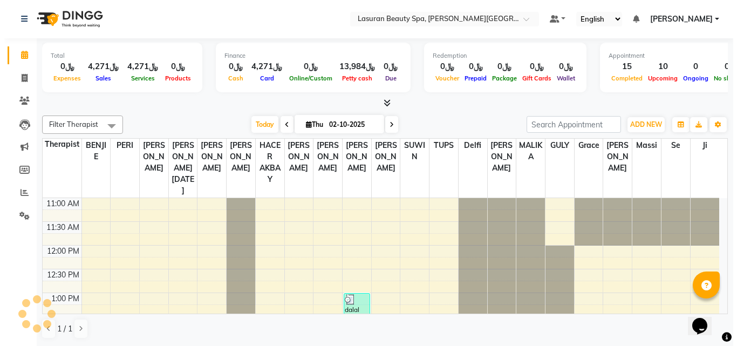
scroll to position [238, 0]
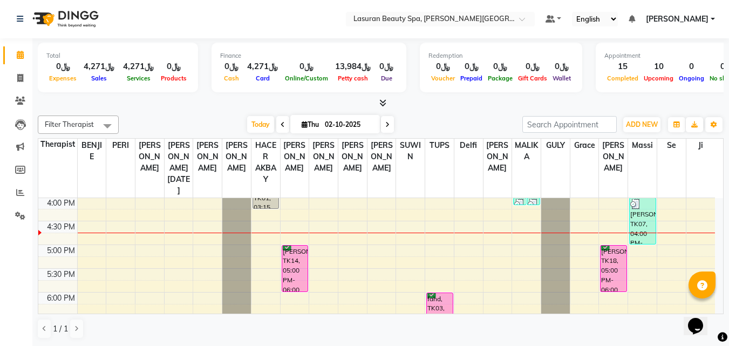
click at [291, 262] on div "[PERSON_NAME], TK14, 05:00 PM-06:00 PM, CLASSIC [PERSON_NAME] M&P | كومبو كلاسي…" at bounding box center [294, 268] width 25 height 46
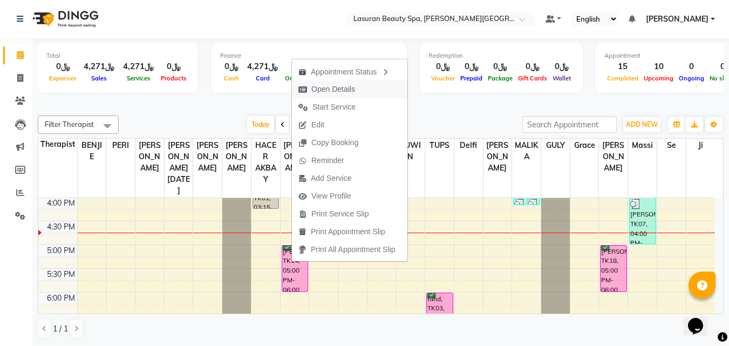
click at [317, 93] on span "Open Details" at bounding box center [333, 89] width 44 height 11
select select "6"
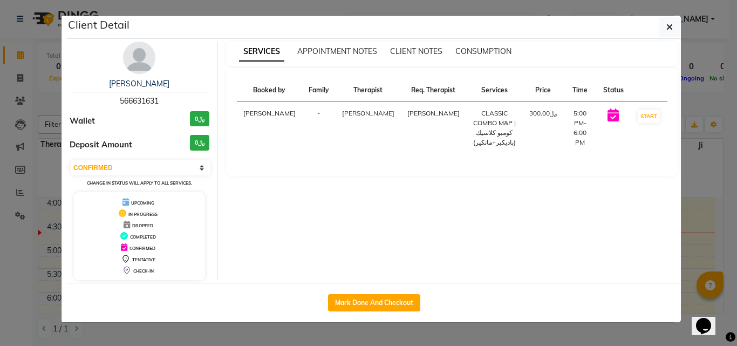
click at [149, 98] on span "566631631" at bounding box center [139, 101] width 39 height 10
copy span "566631631"
click at [374, 82] on th "Therapist" at bounding box center [368, 90] width 65 height 23
click at [341, 55] on span "APPOINTMENT NOTES" at bounding box center [337, 51] width 80 height 10
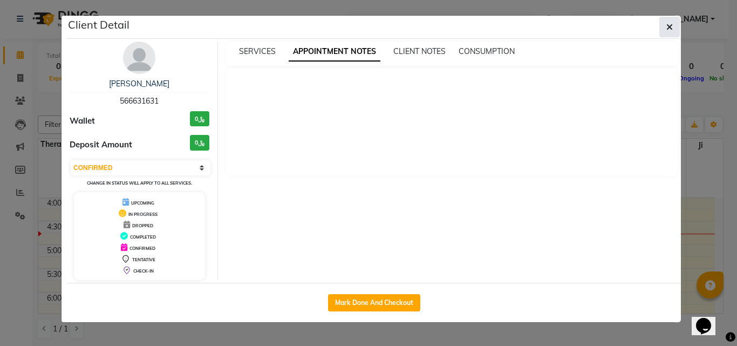
click at [674, 28] on button "button" at bounding box center [669, 27] width 20 height 20
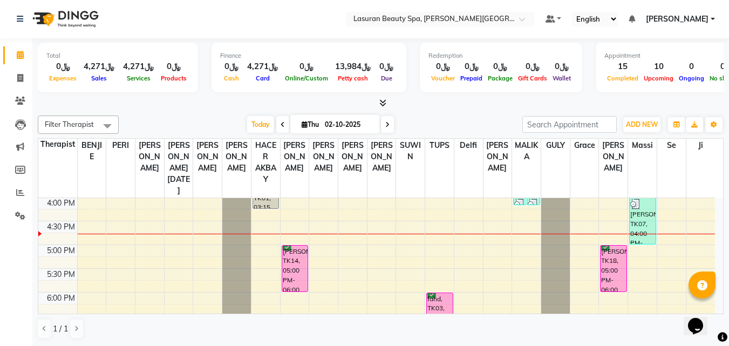
click at [464, 117] on div "Today Thu 02-10-2025" at bounding box center [320, 125] width 393 height 16
click at [615, 268] on div "[PERSON_NAME], TK18, 05:00 PM-06:00 PM, CLASSIC MANICURE | [PERSON_NAME]" at bounding box center [612, 268] width 25 height 46
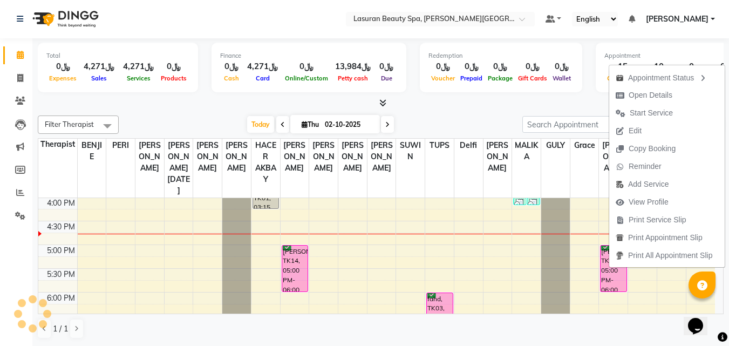
click at [467, 115] on div "Filter Therapist Select All AHMED ALJOHARY Ahmed Kouraichy Ali Marlea BENJIE Ch…" at bounding box center [381, 227] width 686 height 232
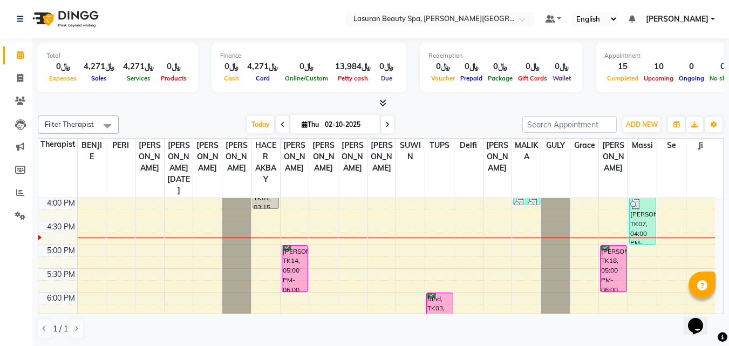
click at [651, 225] on div "[PERSON_NAME], TK07, 04:00 PM-05:00 PM, CLASSIC MANICURE | [PERSON_NAME]" at bounding box center [642, 221] width 25 height 46
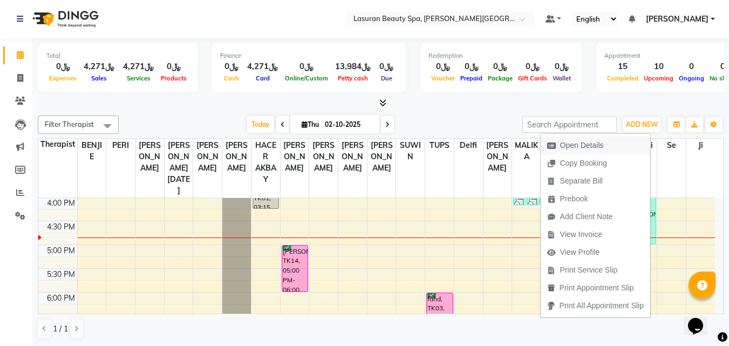
click at [628, 140] on button "Open Details" at bounding box center [595, 145] width 110 height 18
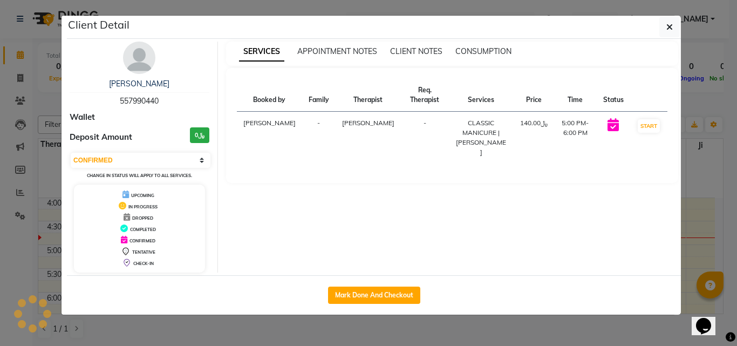
select select "3"
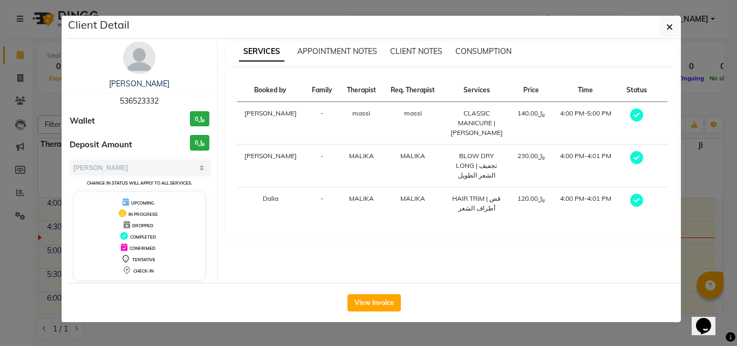
click at [395, 307] on button "View Invoice" at bounding box center [373, 302] width 53 height 17
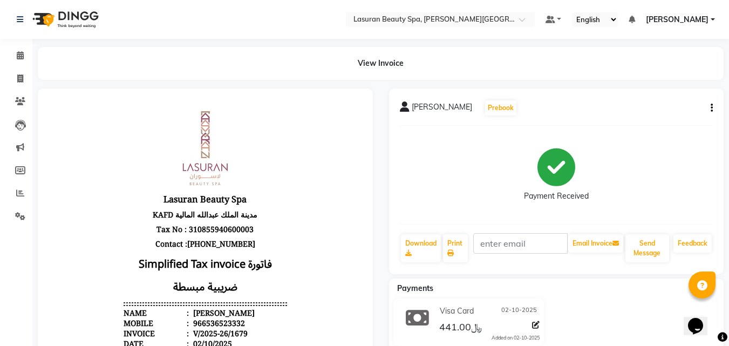
scroll to position [270, 0]
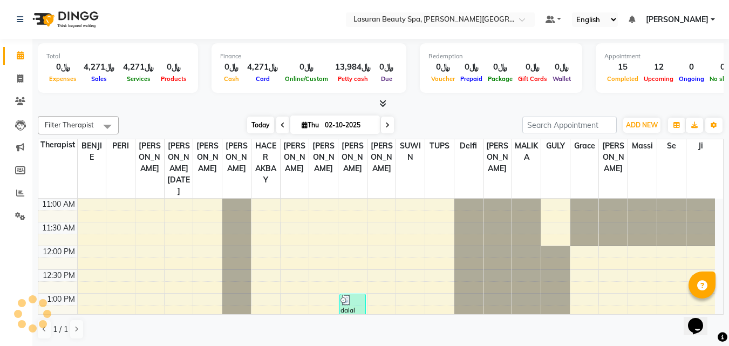
click at [254, 124] on span "Today" at bounding box center [260, 125] width 27 height 17
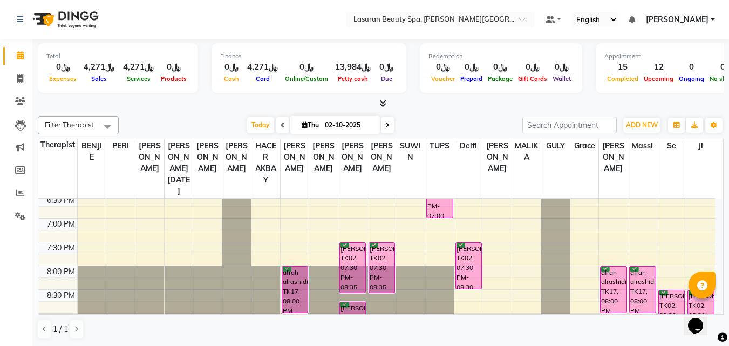
scroll to position [387, 0]
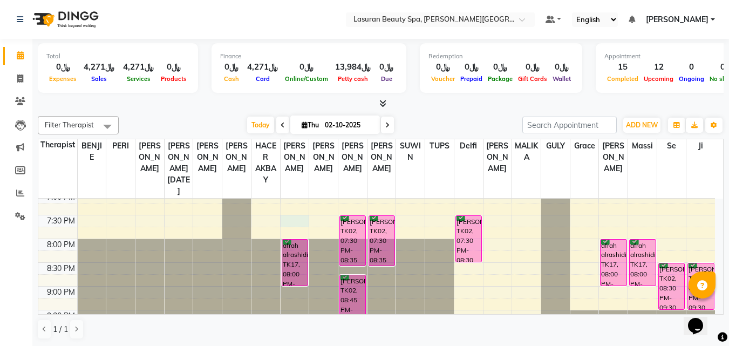
click at [291, 224] on div "11:00 AM 11:30 AM 12:00 PM 12:30 PM 1:00 PM 1:30 PM 2:00 PM 2:30 PM 3:00 PM 3:3…" at bounding box center [376, 73] width 676 height 522
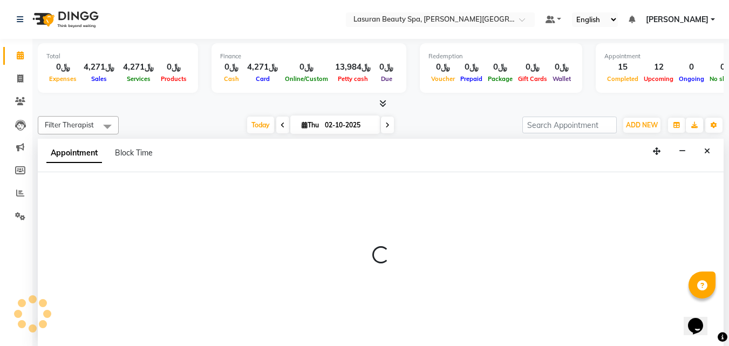
select select "54632"
select select "tentative"
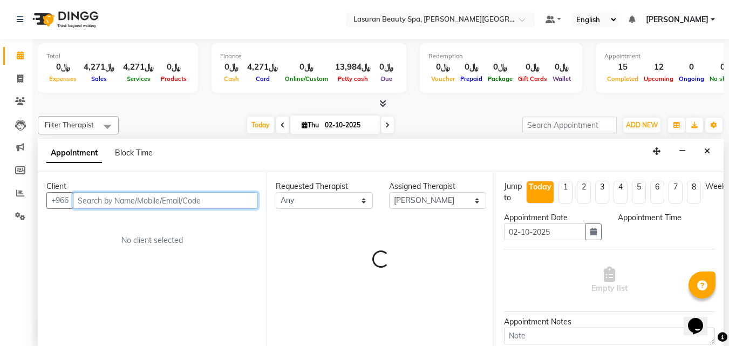
select select "1170"
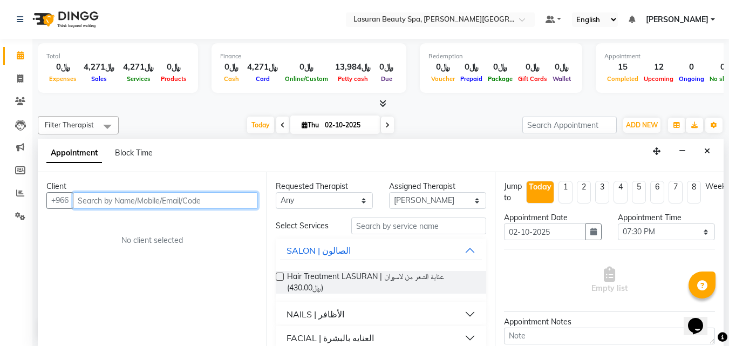
scroll to position [1, 0]
click at [455, 251] on button "SALON | الصالون" at bounding box center [381, 249] width 202 height 19
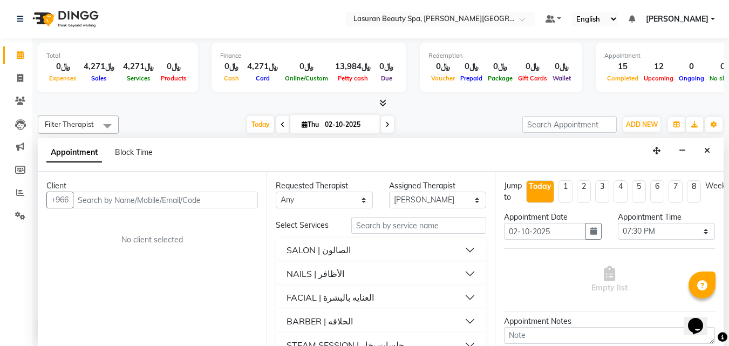
click at [457, 270] on button "NAILS | الأظافر" at bounding box center [381, 273] width 202 height 19
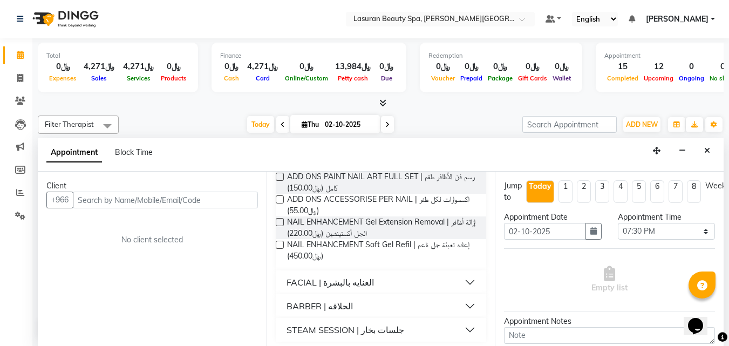
scroll to position [539, 0]
click at [703, 150] on button "Close" at bounding box center [707, 150] width 16 height 17
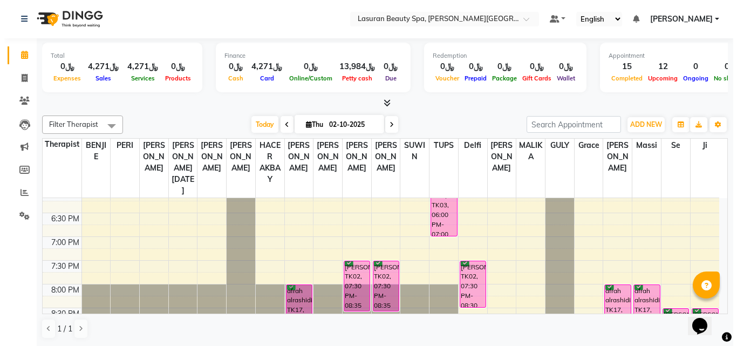
scroll to position [279, 0]
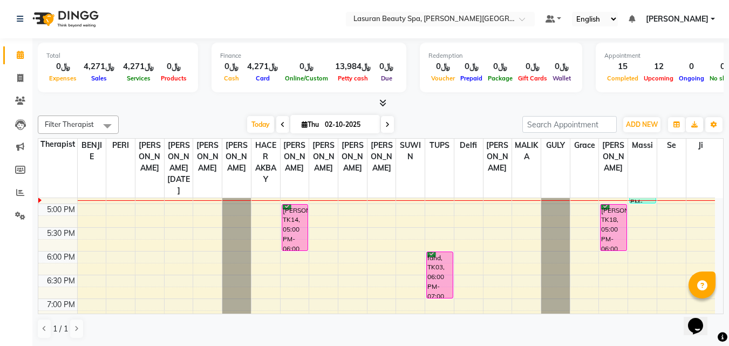
click at [302, 233] on div "[PERSON_NAME], TK14, 05:00 PM-06:00 PM, CLASSIC [PERSON_NAME] M&P | كومبو كلاسي…" at bounding box center [294, 227] width 25 height 46
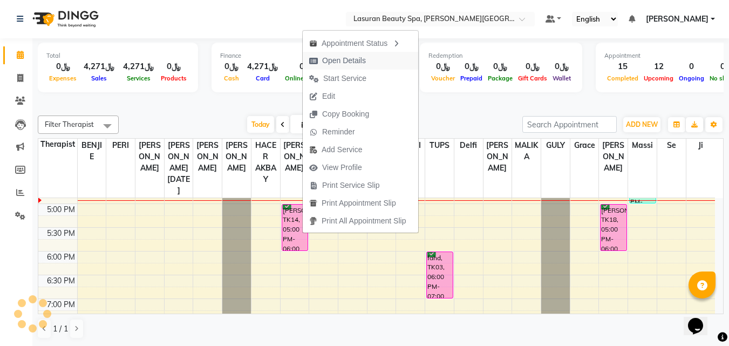
click at [335, 58] on span "Open Details" at bounding box center [344, 60] width 44 height 11
select select "6"
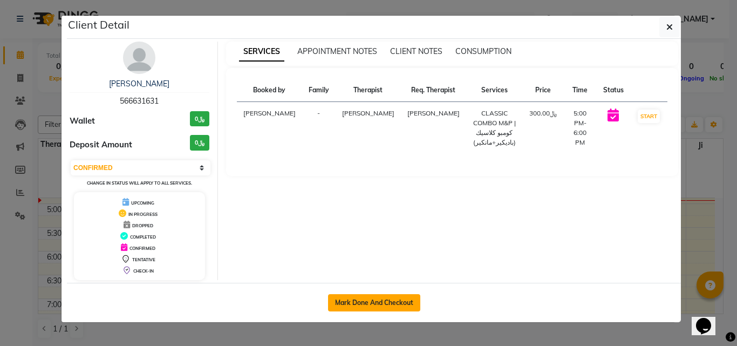
click at [386, 298] on button "Mark Done And Checkout" at bounding box center [374, 302] width 92 height 17
select select "6941"
select select "service"
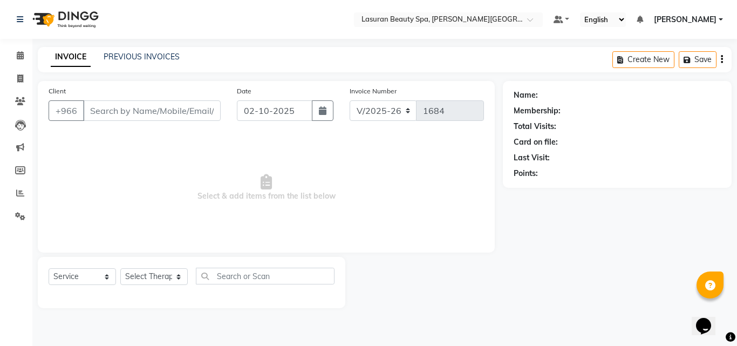
type input "566631631"
select select "54632"
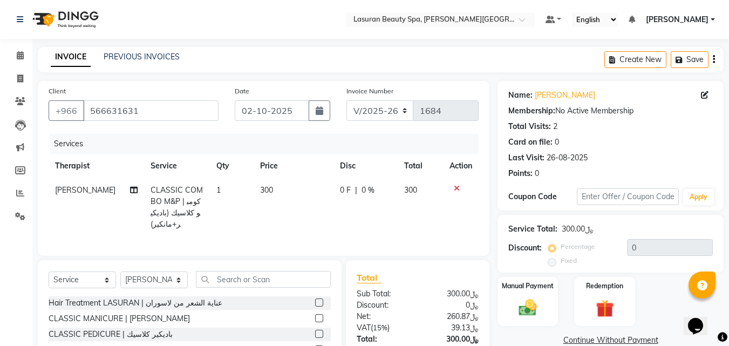
click at [594, 146] on div "Name: Abdulrahman Mohammad Membership: No Active Membership Total Visits: 2 Car…" at bounding box center [610, 145] width 226 height 129
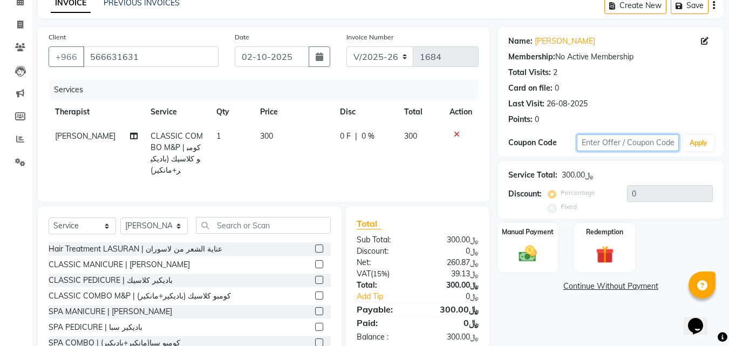
click at [642, 144] on input "text" at bounding box center [628, 142] width 102 height 17
type input "Kafd10"
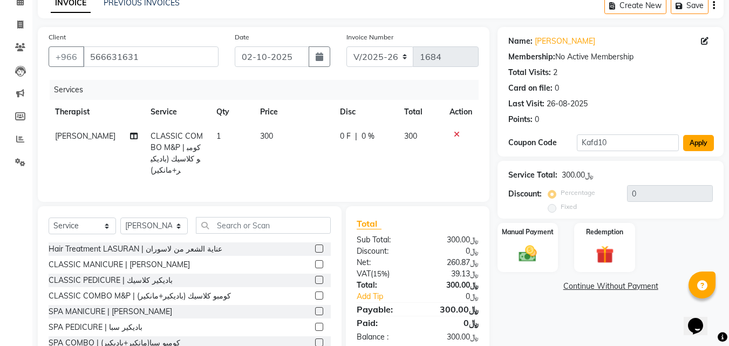
click at [694, 145] on button "Apply" at bounding box center [698, 143] width 31 height 16
click at [523, 273] on div "Manual Payment" at bounding box center [527, 247] width 63 height 51
type input "10"
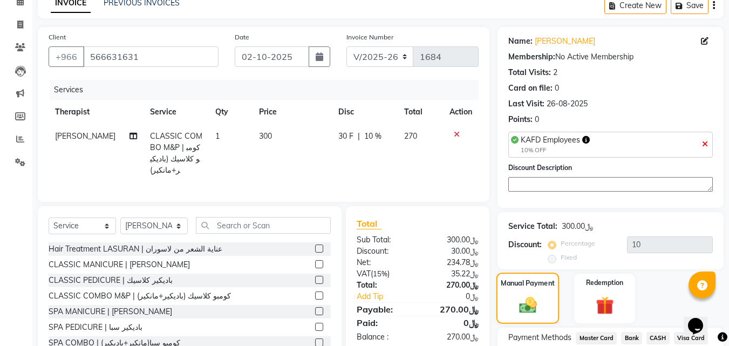
scroll to position [98, 0]
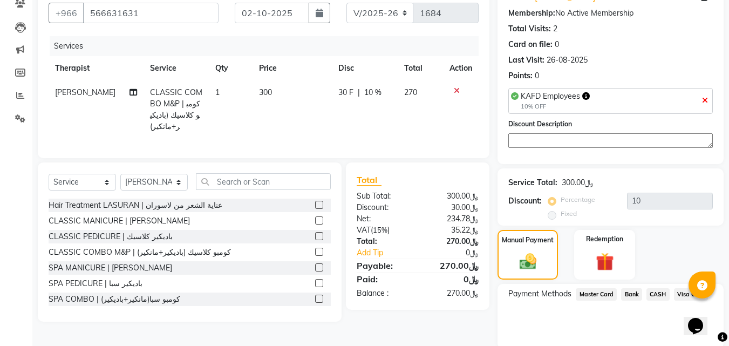
click at [690, 288] on span "Visa Card" at bounding box center [691, 294] width 35 height 12
click at [688, 288] on span "Visa Card" at bounding box center [691, 294] width 35 height 12
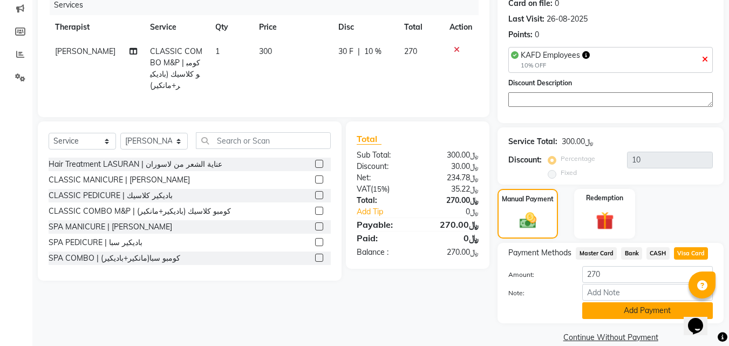
click at [613, 311] on button "Add Payment" at bounding box center [647, 310] width 131 height 17
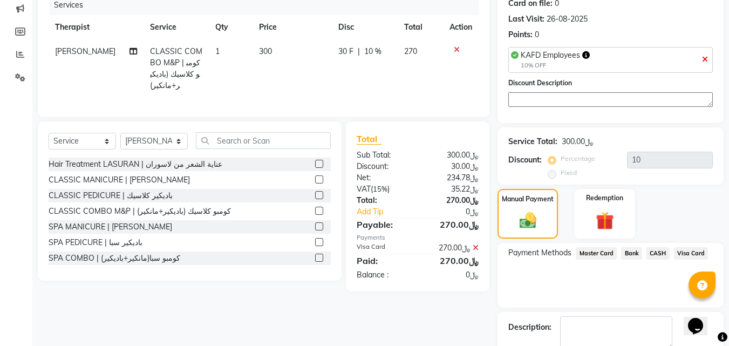
click at [686, 254] on span "Visa Card" at bounding box center [691, 253] width 35 height 12
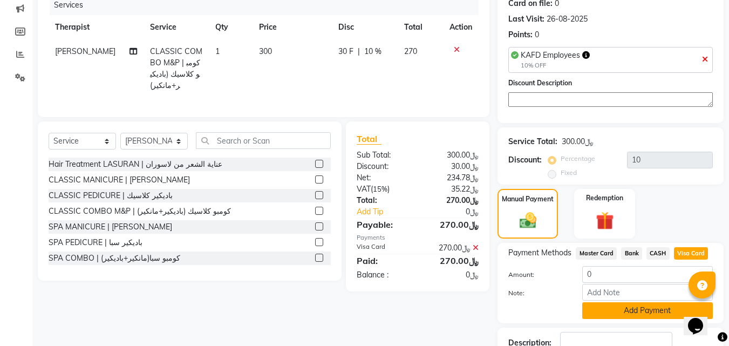
click at [625, 311] on button "Add Payment" at bounding box center [647, 310] width 131 height 17
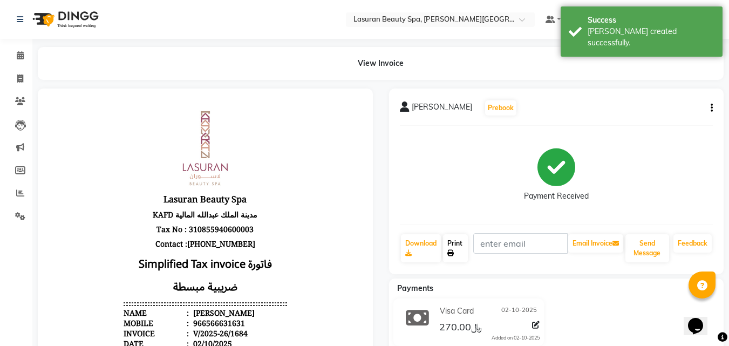
click at [451, 252] on icon at bounding box center [450, 253] width 6 height 6
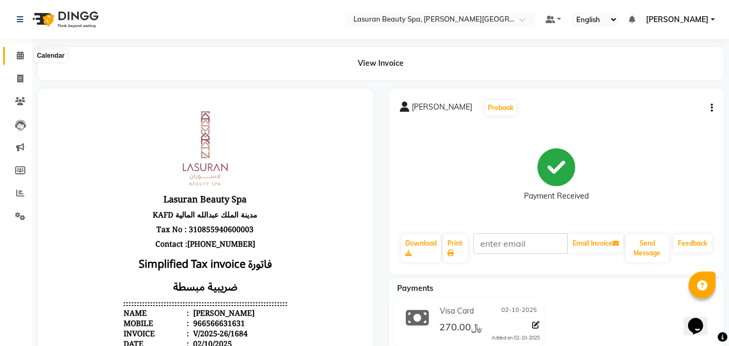
click at [20, 56] on icon at bounding box center [20, 55] width 7 height 8
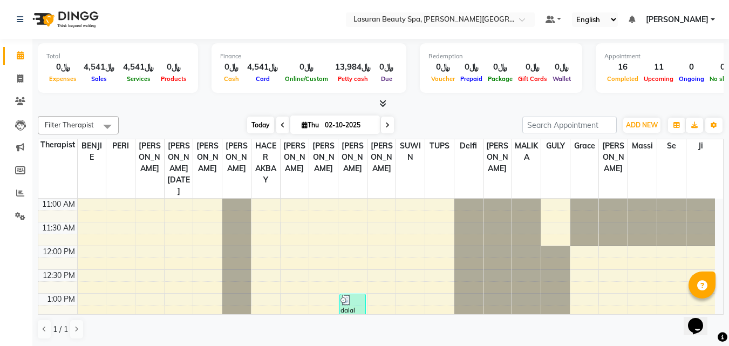
click at [262, 127] on span "Today" at bounding box center [260, 125] width 27 height 17
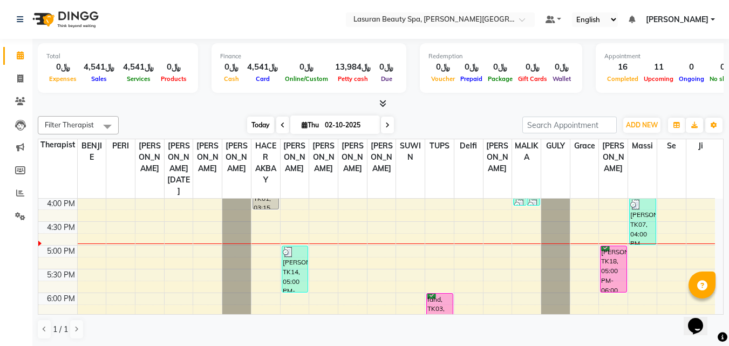
click at [261, 125] on span "Today" at bounding box center [260, 125] width 27 height 17
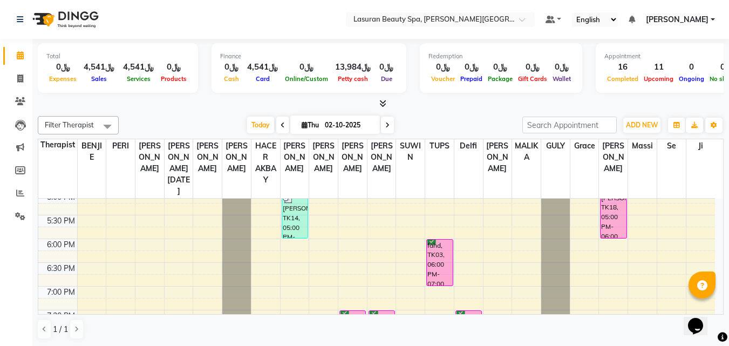
scroll to position [346, 0]
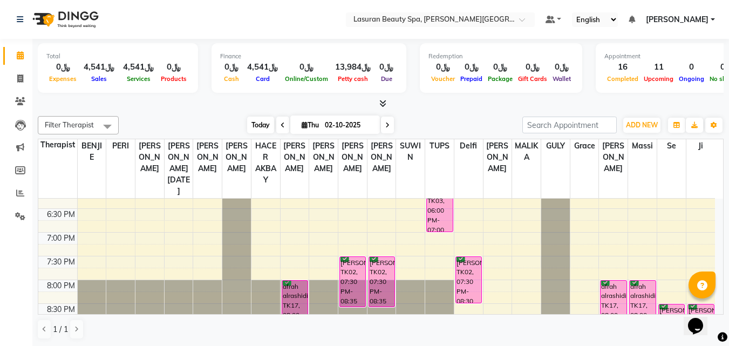
click at [263, 128] on span "Today" at bounding box center [260, 125] width 27 height 17
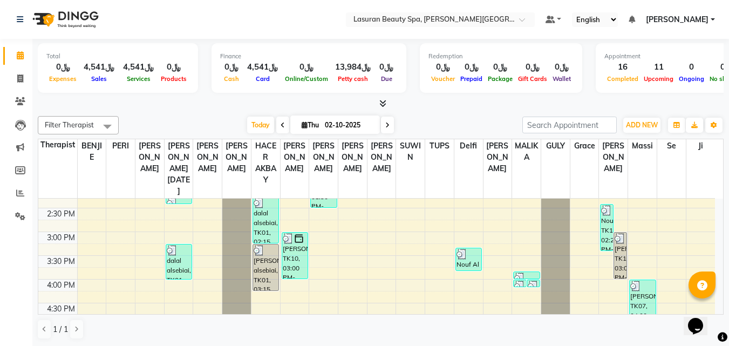
scroll to position [130, 0]
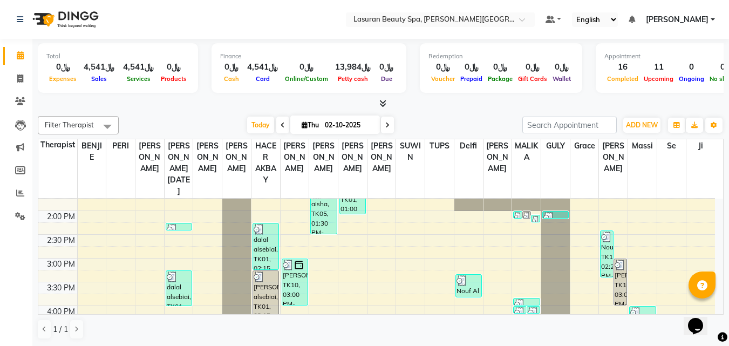
click at [607, 258] on div "Nouf, TK13, 02:25 PM-03:25 PM, CLASSIC MANICURE | [PERSON_NAME]" at bounding box center [606, 254] width 12 height 46
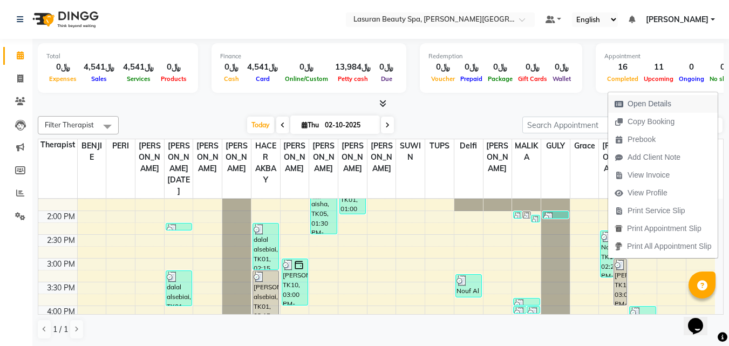
click at [638, 105] on span "Open Details" at bounding box center [649, 103] width 44 height 11
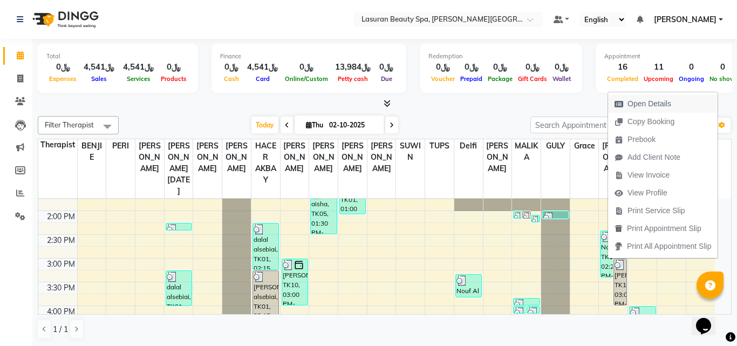
select select "3"
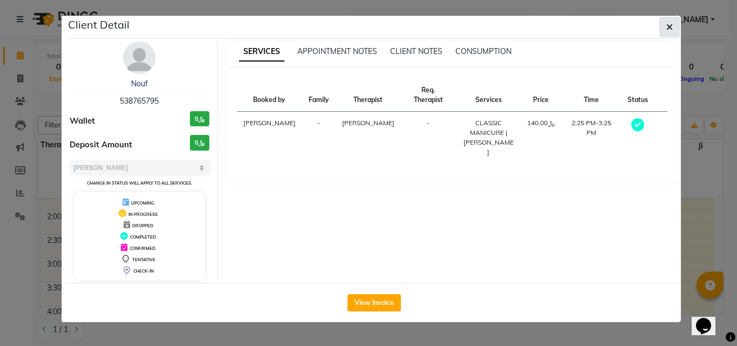
click at [664, 33] on button "button" at bounding box center [669, 27] width 20 height 20
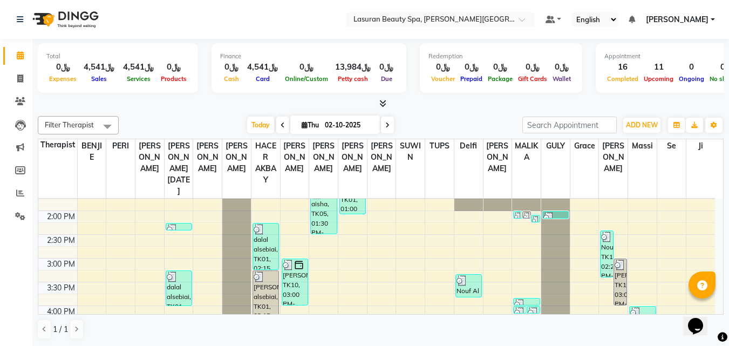
scroll to position [184, 0]
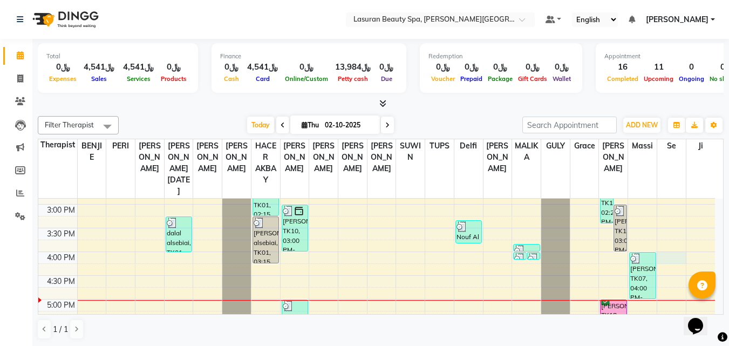
click at [669, 257] on div "11:00 AM 11:30 AM 12:00 PM 12:30 PM 1:00 PM 1:30 PM 2:00 PM 2:30 PM 3:00 PM 3:3…" at bounding box center [376, 276] width 676 height 522
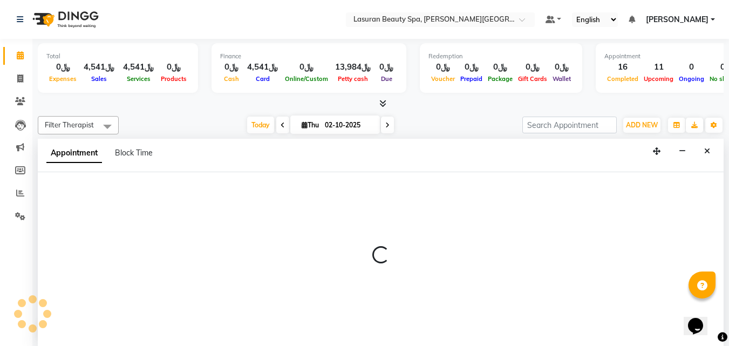
select select "91671"
select select "tentative"
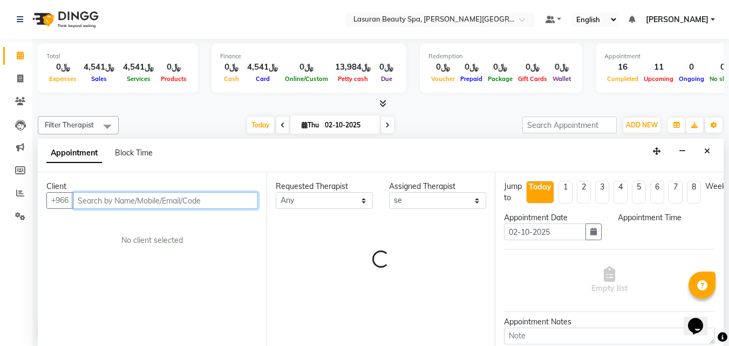
scroll to position [1, 0]
select select "960"
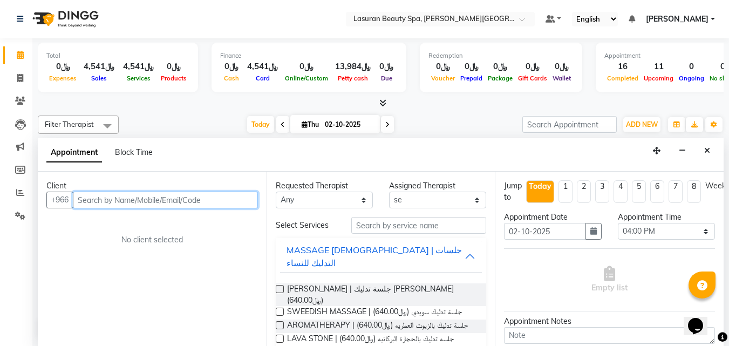
click at [156, 197] on input "text" at bounding box center [165, 199] width 185 height 17
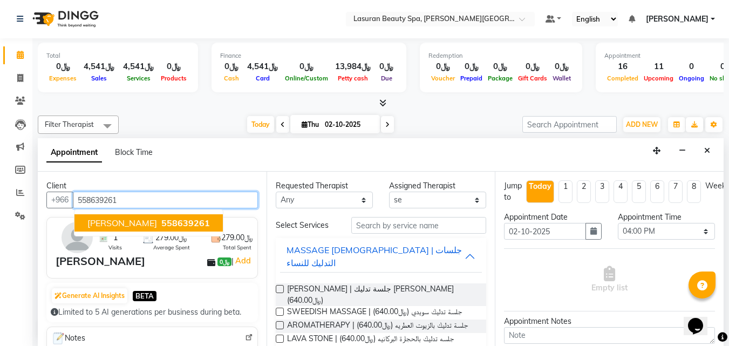
click at [202, 229] on button "Nouf Al Mandeel 558639261" at bounding box center [148, 222] width 148 height 17
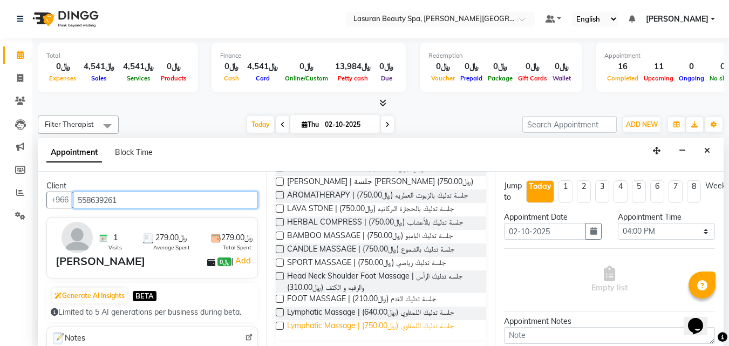
scroll to position [244, 0]
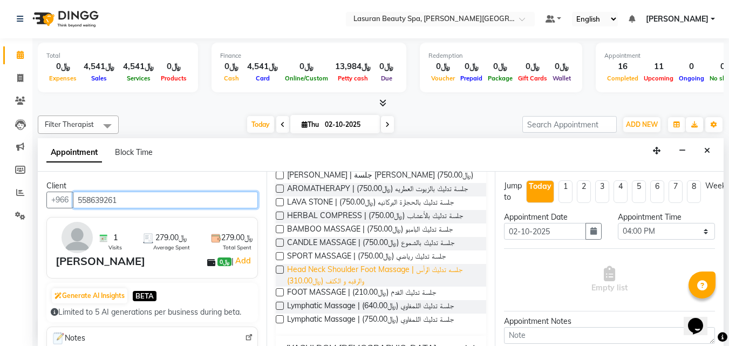
type input "558639261"
click at [328, 264] on span "Head Neck Shoulder Foot Massage | جلسه تدليك الرأس والرقبه و الكتف (﷼310.00)" at bounding box center [382, 275] width 191 height 23
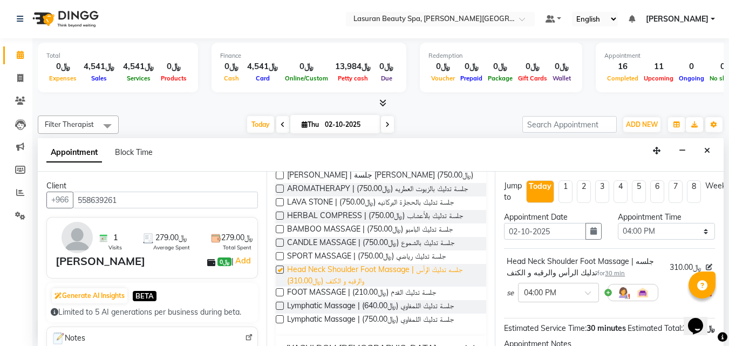
checkbox input "false"
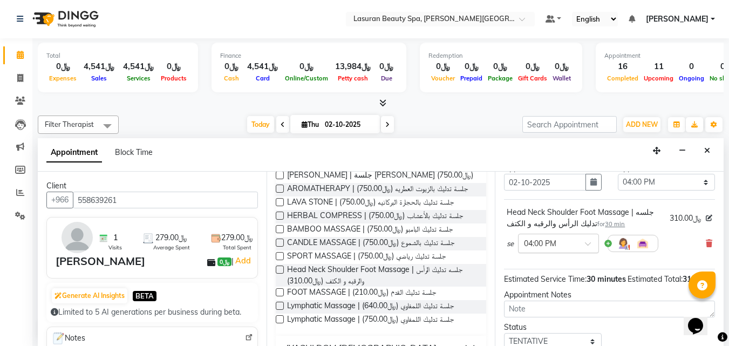
scroll to position [108, 0]
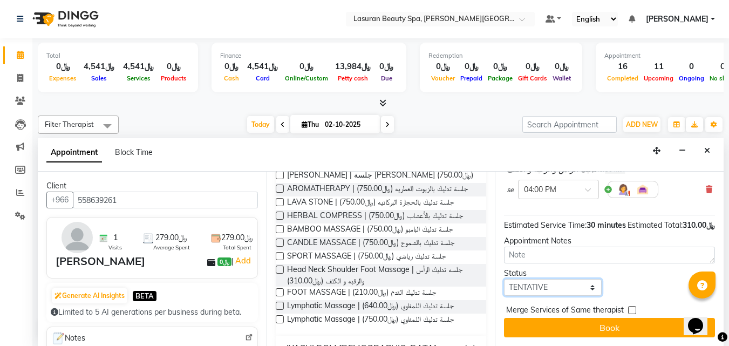
click at [532, 287] on select "Select TENTATIVE CONFIRM CHECK-IN UPCOMING" at bounding box center [552, 287] width 97 height 17
select select "confirm booking"
click at [504, 285] on select "Select TENTATIVE CONFIRM CHECK-IN UPCOMING" at bounding box center [552, 287] width 97 height 17
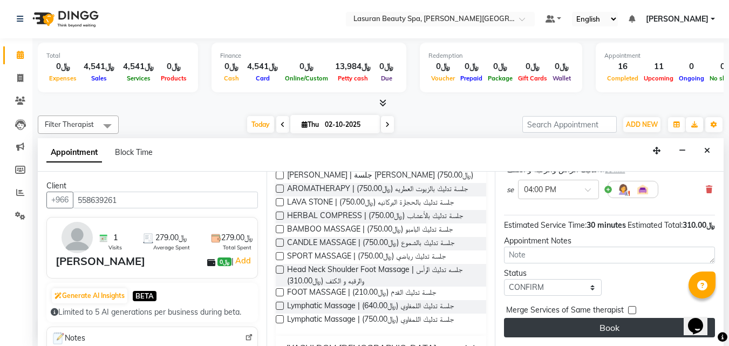
click at [553, 328] on button "Book" at bounding box center [609, 327] width 211 height 19
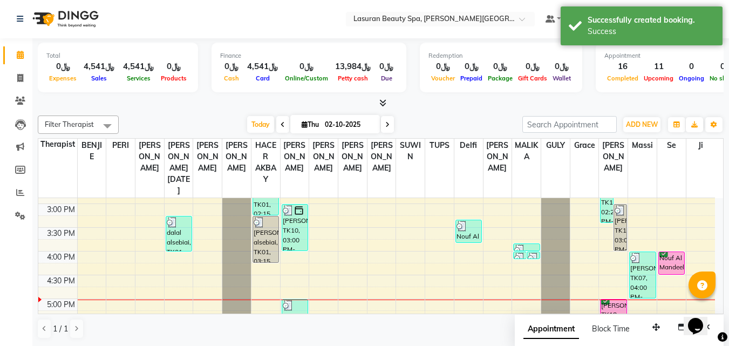
scroll to position [0, 0]
click at [664, 265] on div "Nouf Al Mandeel, TK19, 04:00 PM-04:30 PM, Head Neck Shoulder Foot Massage | جلس…" at bounding box center [671, 263] width 25 height 22
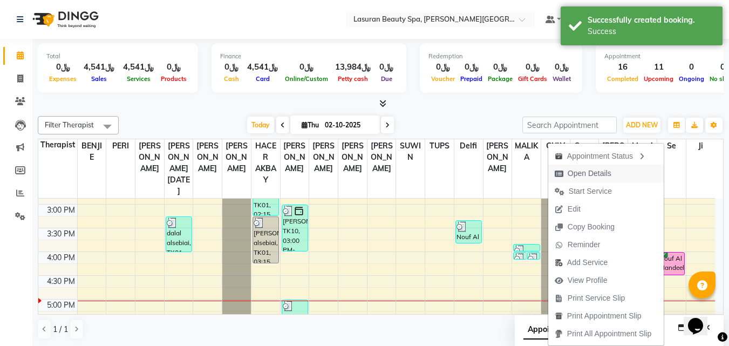
click at [616, 173] on button "Open Details" at bounding box center [605, 174] width 115 height 18
select select "6"
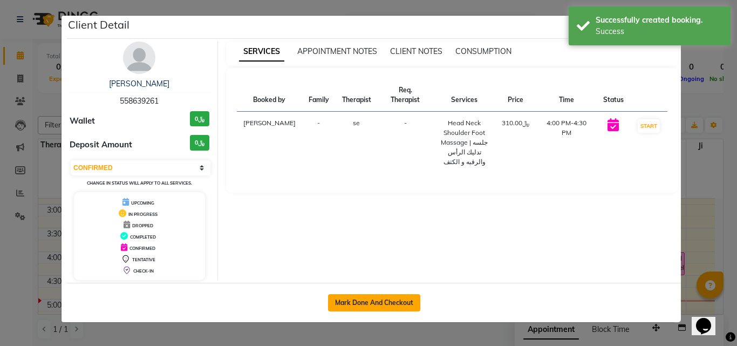
click at [387, 303] on button "Mark Done And Checkout" at bounding box center [374, 302] width 92 height 17
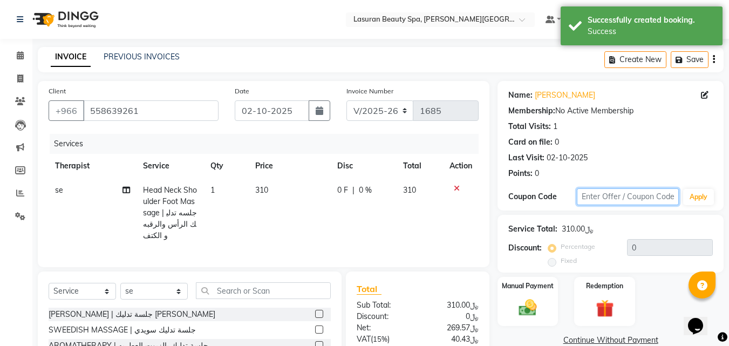
click at [614, 194] on input "text" at bounding box center [628, 196] width 102 height 17
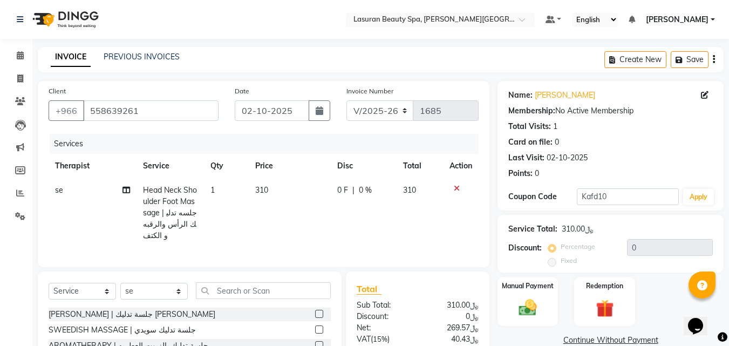
click at [703, 98] on icon at bounding box center [705, 95] width 8 height 8
click at [695, 189] on button "Apply" at bounding box center [698, 197] width 31 height 16
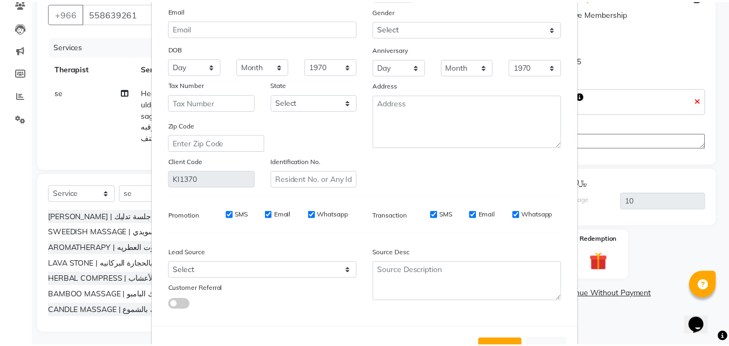
scroll to position [133, 0]
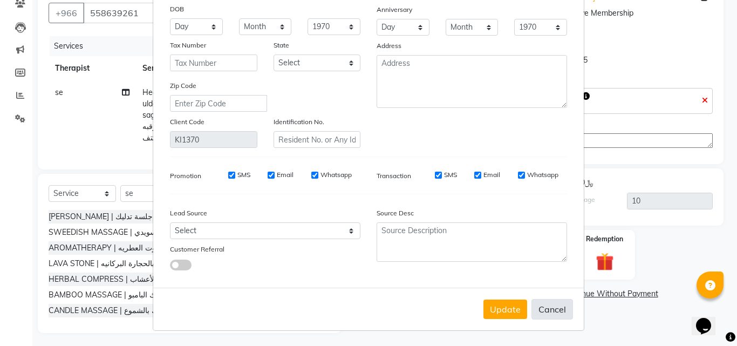
click at [550, 318] on button "Cancel" at bounding box center [552, 309] width 42 height 20
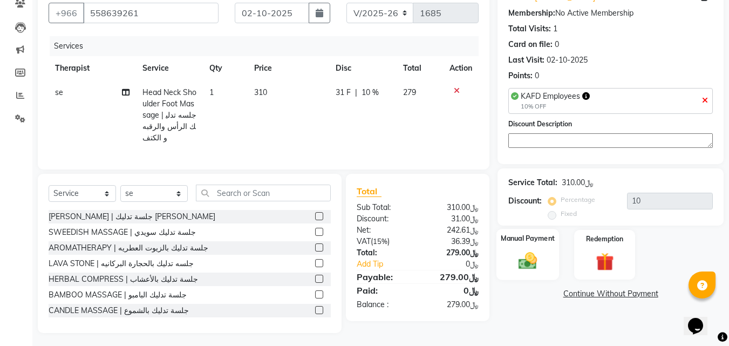
click at [542, 251] on img at bounding box center [527, 261] width 30 height 22
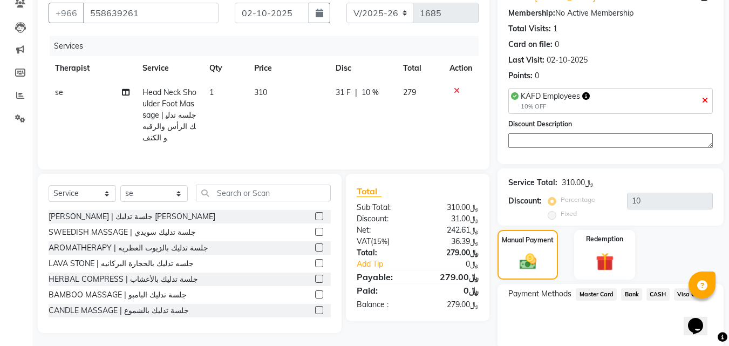
click at [686, 288] on span "Visa Card" at bounding box center [691, 294] width 35 height 12
click at [687, 288] on span "Visa Card" at bounding box center [691, 294] width 35 height 12
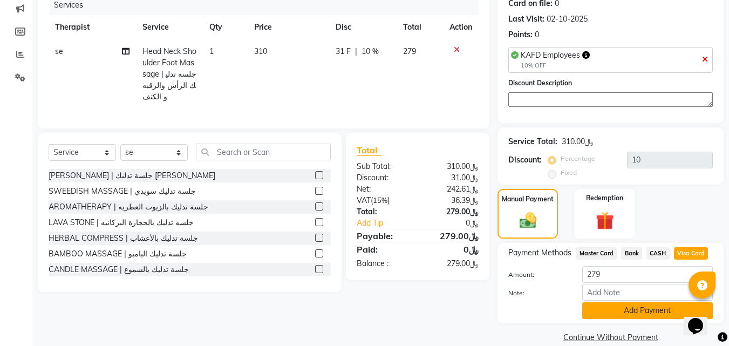
click at [633, 309] on button "Add Payment" at bounding box center [647, 310] width 131 height 17
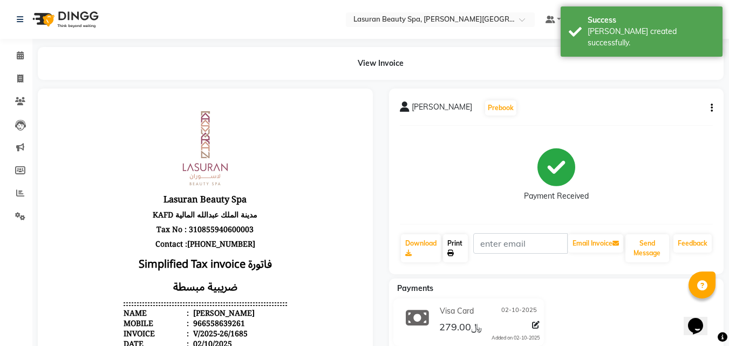
click at [448, 253] on icon at bounding box center [450, 253] width 6 height 6
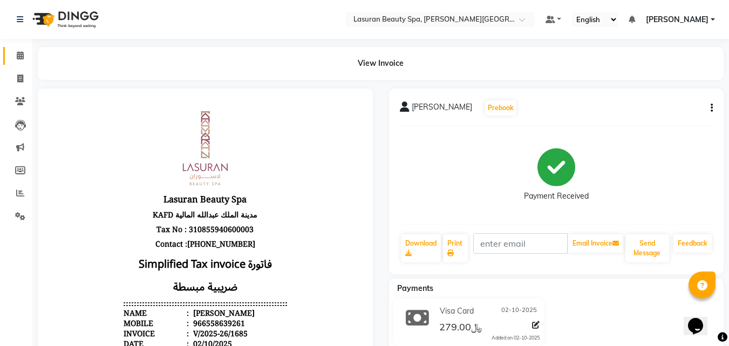
click at [21, 57] on icon at bounding box center [20, 55] width 7 height 8
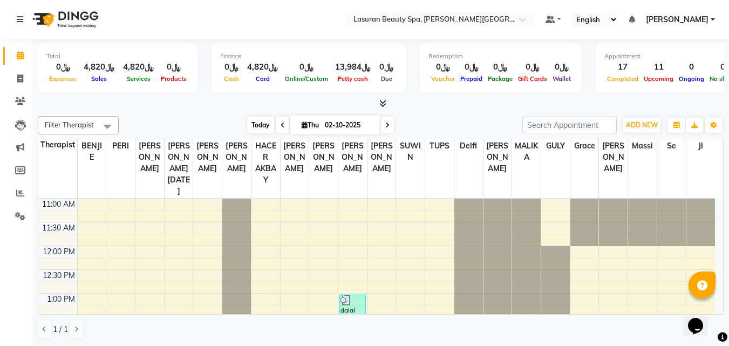
click at [261, 124] on span "Today" at bounding box center [260, 125] width 27 height 17
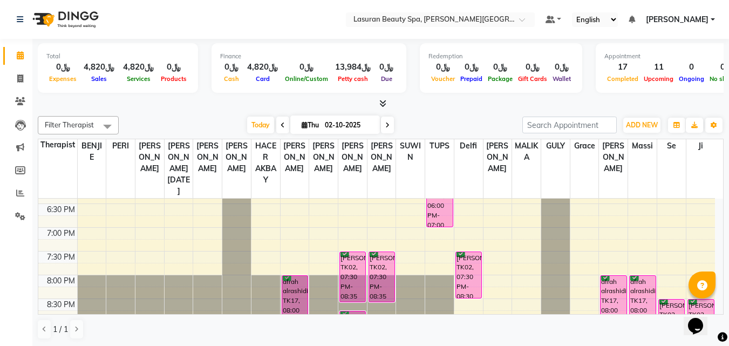
scroll to position [406, 0]
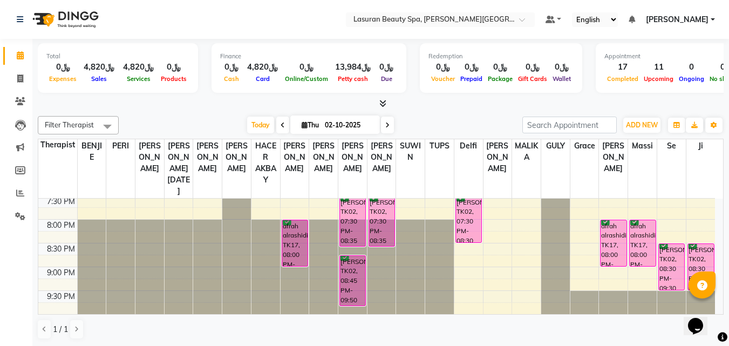
click at [355, 216] on div "[PERSON_NAME], TK02, 07:30 PM-08:35 PM, RITUAL BRIGHT BLUE ROCK | حمام الأحجار …" at bounding box center [352, 221] width 25 height 50
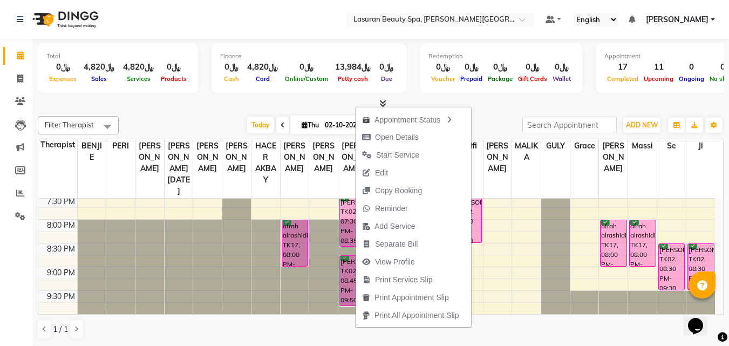
click at [330, 99] on div at bounding box center [381, 103] width 686 height 11
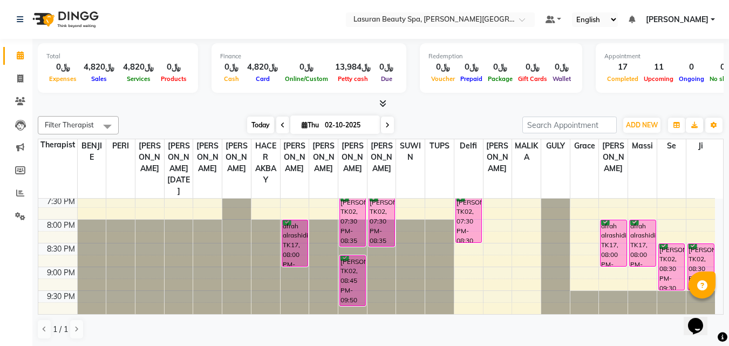
click at [247, 126] on span "Today" at bounding box center [260, 125] width 27 height 17
click at [346, 236] on div "[PERSON_NAME], TK02, 07:30 PM-08:35 PM, RITUAL BRIGHT BLUE ROCK | حمام الأحجار …" at bounding box center [352, 221] width 25 height 50
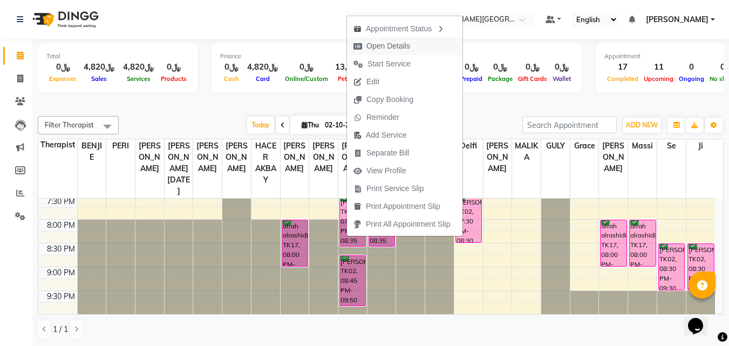
click at [394, 47] on span "Open Details" at bounding box center [388, 45] width 44 height 11
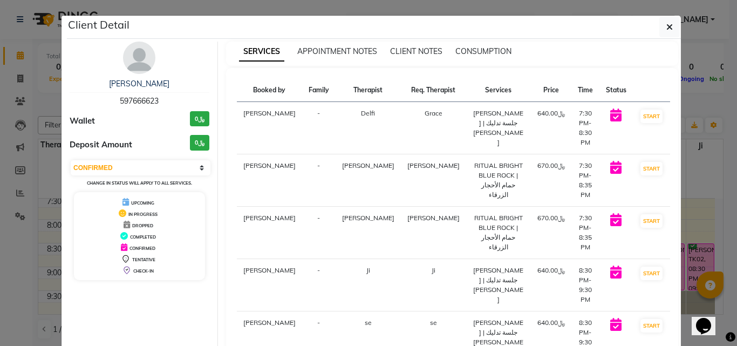
click at [142, 98] on span "597666623" at bounding box center [139, 101] width 39 height 10
copy span "597666623"
click at [22, 273] on ngb-modal-window "Client Detail Nora AlHamdan 597666623 Wallet ﷼0 Deposit Amount ﷼0 Select IN SER…" at bounding box center [368, 173] width 737 height 346
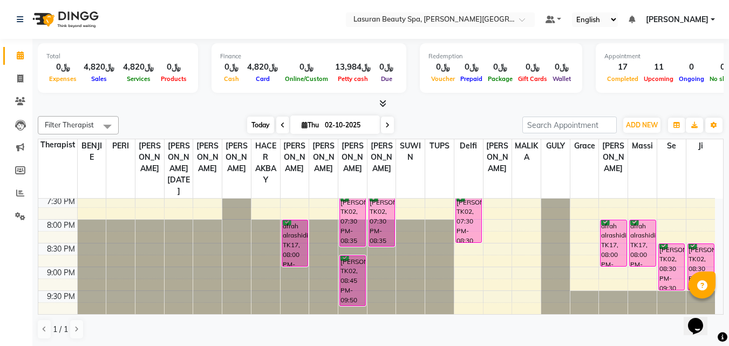
click at [248, 129] on span "Today" at bounding box center [260, 125] width 27 height 17
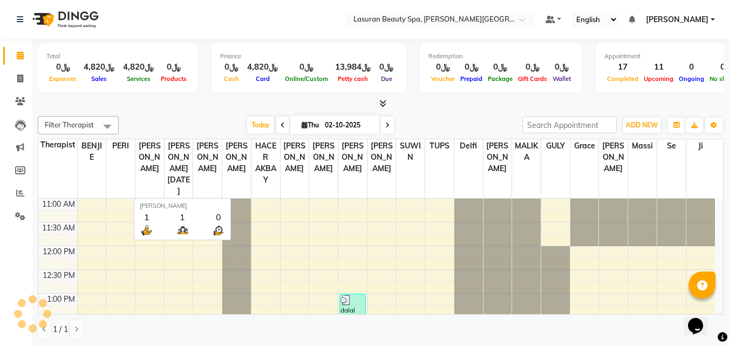
scroll to position [285, 0]
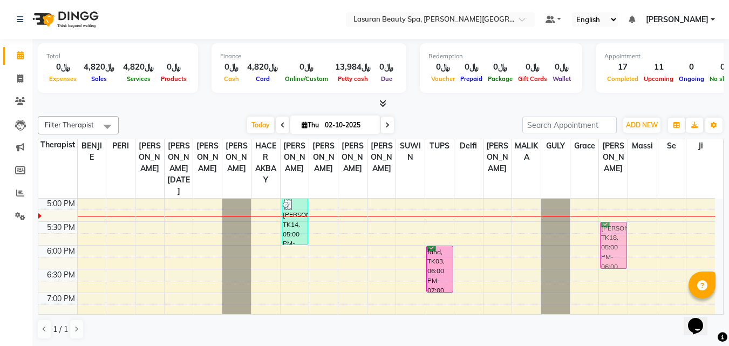
drag, startPoint x: 617, startPoint y: 229, endPoint x: 620, endPoint y: 248, distance: 19.1
click at [620, 248] on div "Nouf, TK13, 02:25 PM-03:25 PM, CLASSIC MANICURE | مانكير كلاسيك Ghadi Ashoour, …" at bounding box center [613, 174] width 29 height 522
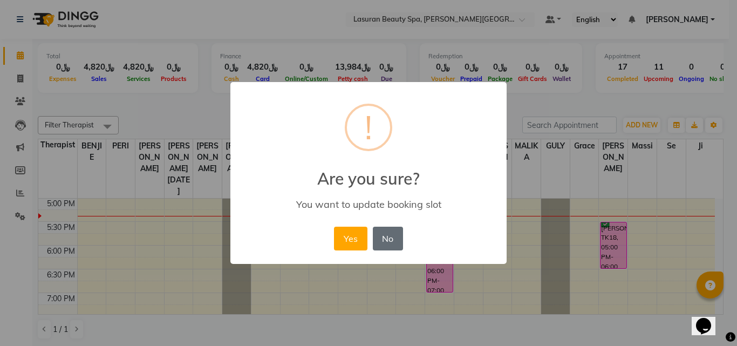
click at [392, 238] on button "No" at bounding box center [388, 239] width 30 height 24
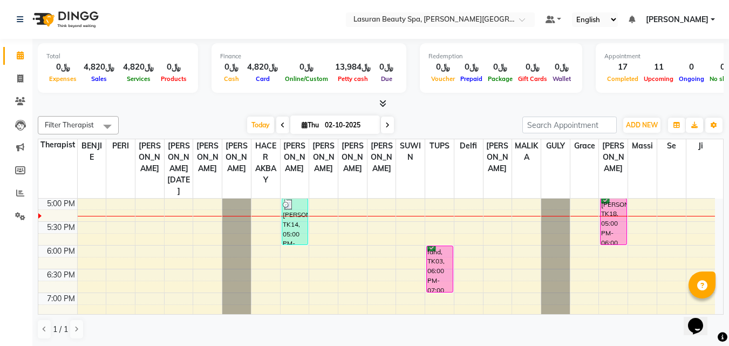
click at [618, 236] on div "[PERSON_NAME], TK18, 05:00 PM-06:00 PM, CLASSIC MANICURE | [PERSON_NAME]" at bounding box center [612, 222] width 25 height 46
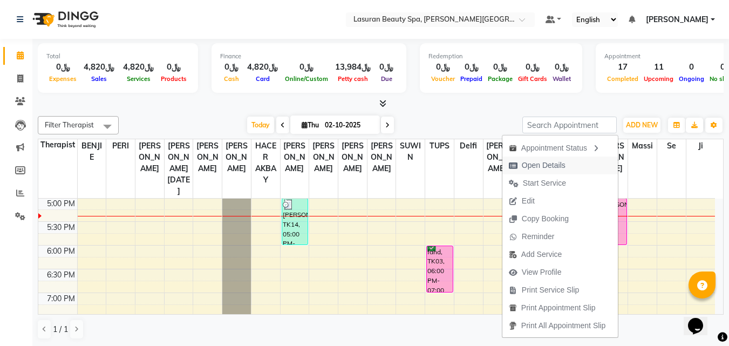
click at [555, 167] on span "Open Details" at bounding box center [544, 165] width 44 height 11
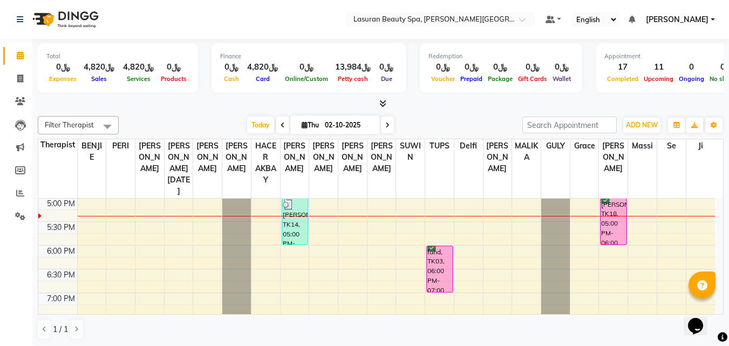
click at [613, 218] on div "[PERSON_NAME], TK18, 05:00 PM-06:00 PM, CLASSIC MANICURE | [PERSON_NAME]" at bounding box center [612, 222] width 25 height 46
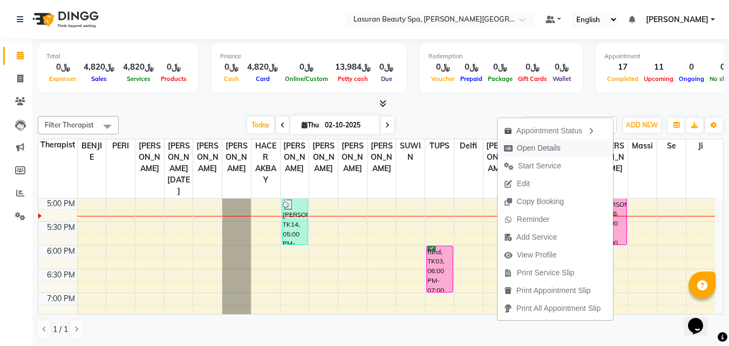
click at [570, 153] on button "Open Details" at bounding box center [554, 148] width 115 height 18
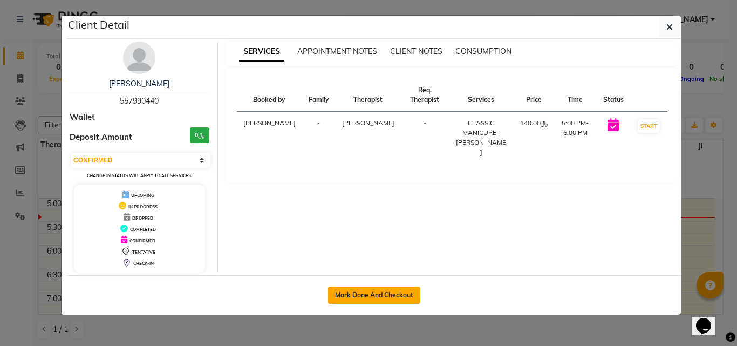
click at [346, 293] on button "Mark Done And Checkout" at bounding box center [374, 294] width 92 height 17
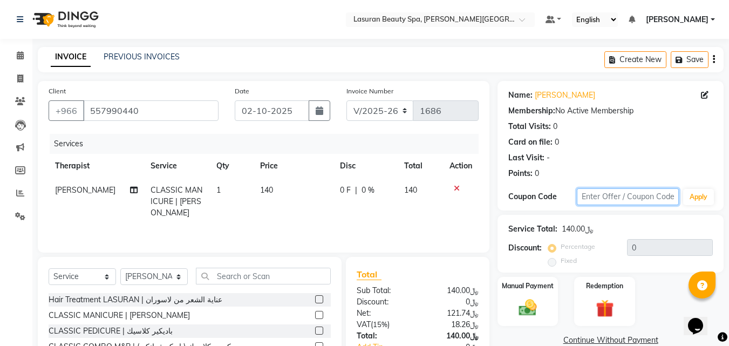
click at [604, 201] on input "text" at bounding box center [628, 196] width 102 height 17
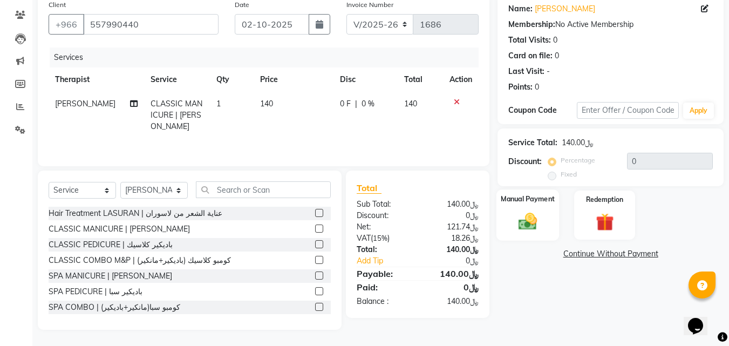
click at [536, 224] on img at bounding box center [527, 221] width 30 height 22
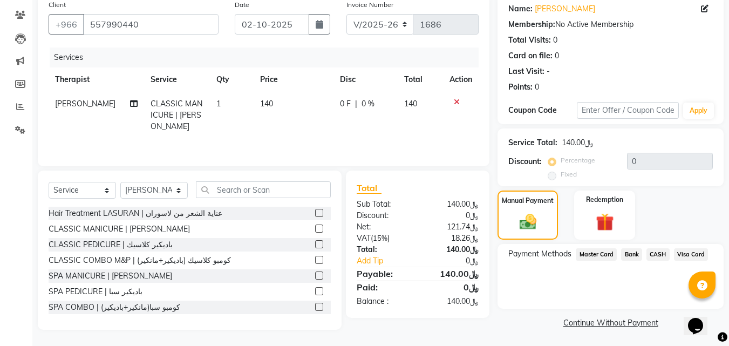
click at [689, 254] on span "Visa Card" at bounding box center [691, 254] width 35 height 12
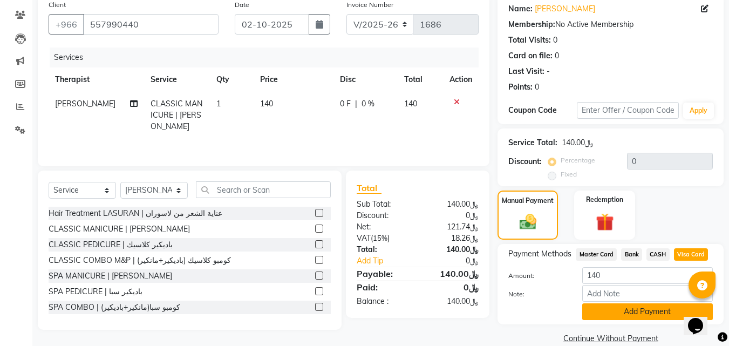
click at [622, 312] on button "Add Payment" at bounding box center [647, 311] width 131 height 17
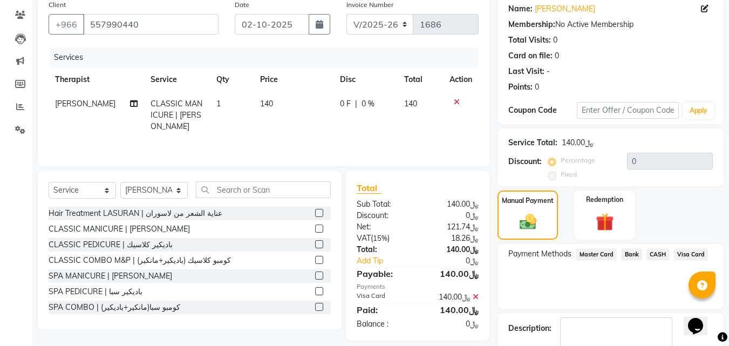
scroll to position [133, 0]
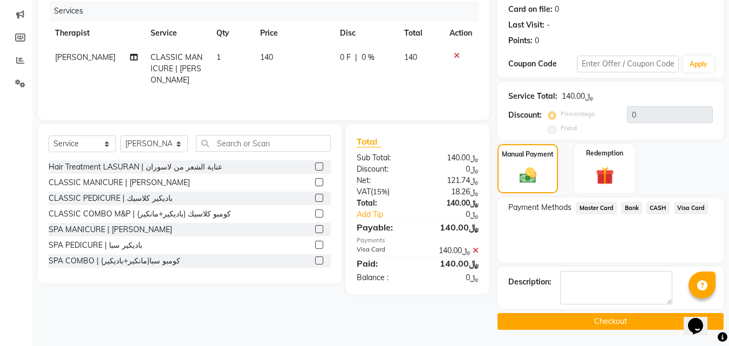
click at [548, 323] on button "Checkout" at bounding box center [610, 321] width 226 height 17
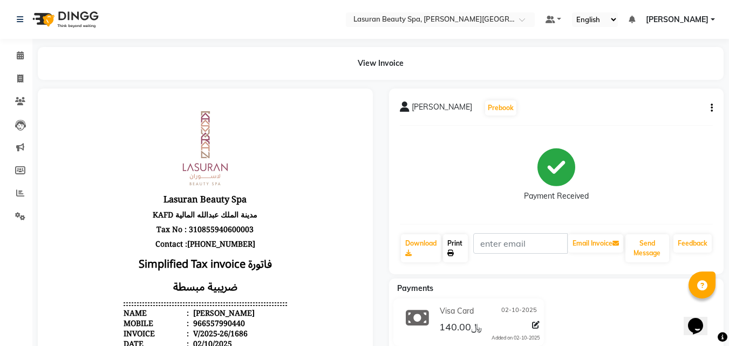
click at [450, 252] on icon at bounding box center [450, 253] width 6 height 6
click at [709, 108] on button "button" at bounding box center [709, 107] width 6 height 11
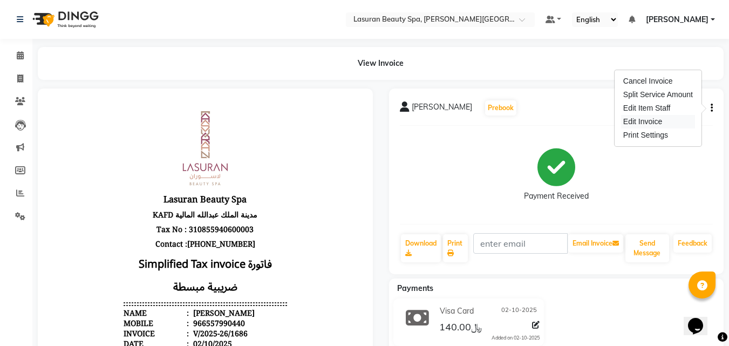
click at [638, 124] on div "Edit Invoice" at bounding box center [658, 121] width 74 height 13
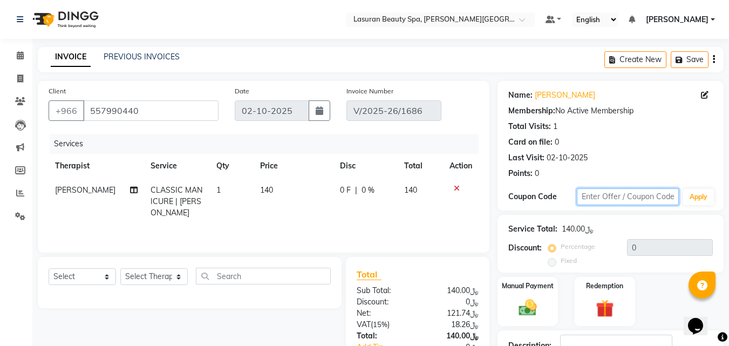
click at [615, 199] on input "text" at bounding box center [628, 196] width 102 height 17
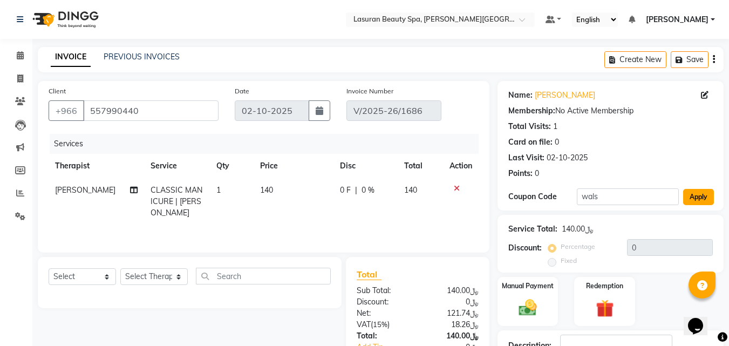
click at [693, 193] on button "Apply" at bounding box center [698, 197] width 31 height 16
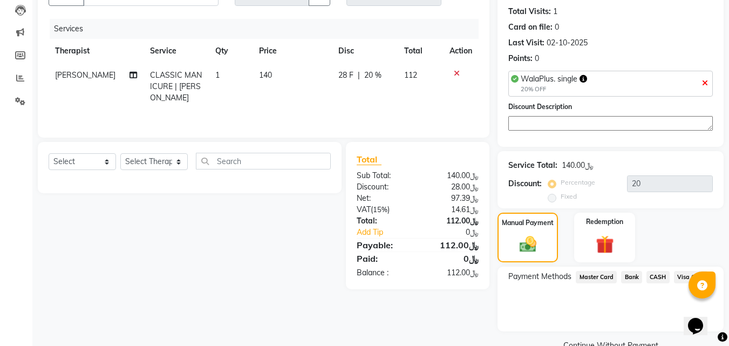
click at [679, 271] on span "Visa Card" at bounding box center [691, 277] width 35 height 12
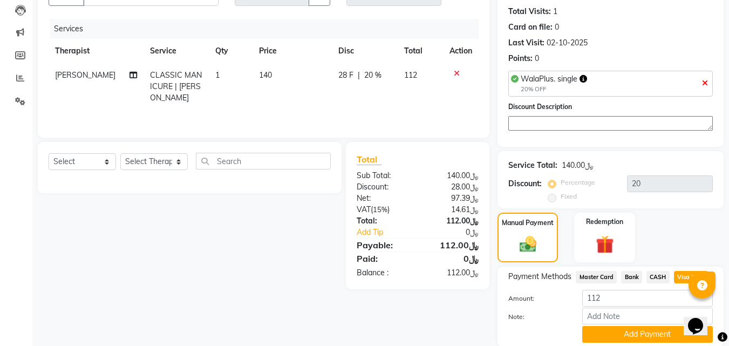
click at [683, 271] on span "Visa Card" at bounding box center [691, 277] width 35 height 12
click at [626, 326] on button "Add Payment" at bounding box center [647, 334] width 131 height 17
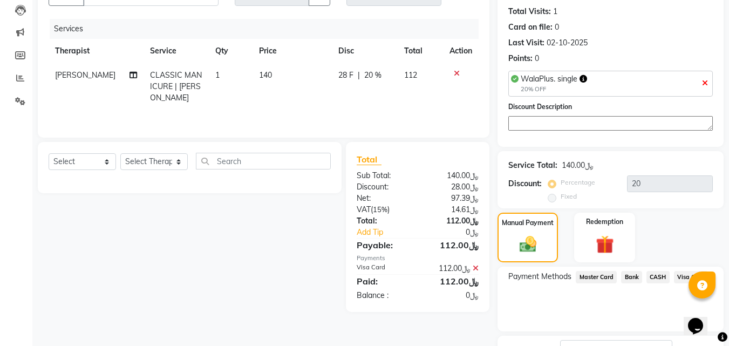
scroll to position [139, 0]
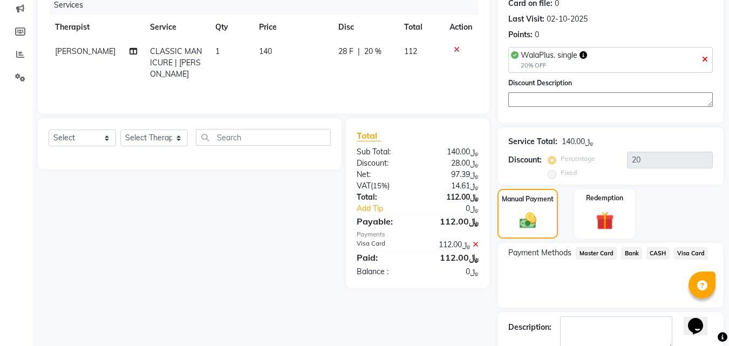
click at [579, 290] on div "Payment Methods Master Card Bank CASH Visa Card" at bounding box center [610, 275] width 226 height 65
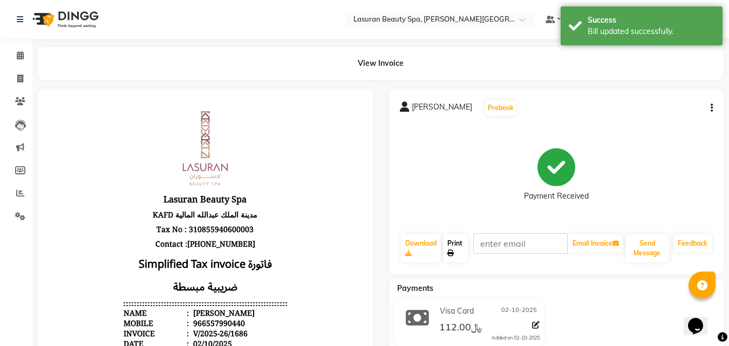
click at [462, 256] on link "Print" at bounding box center [455, 248] width 25 height 28
click at [12, 51] on span at bounding box center [20, 56] width 19 height 12
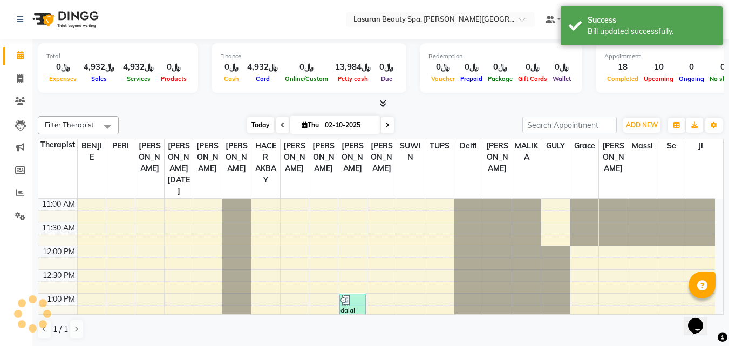
click at [262, 122] on span "Today" at bounding box center [260, 125] width 27 height 17
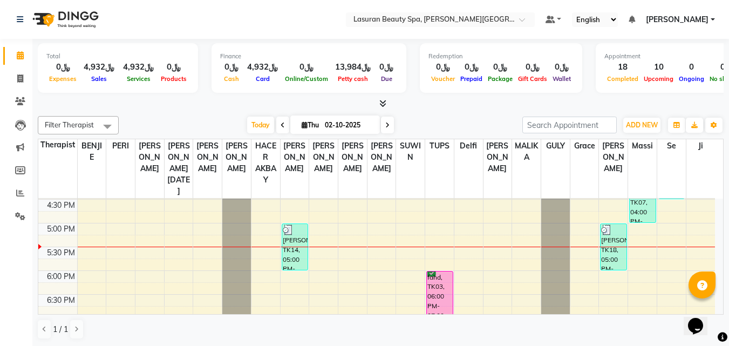
scroll to position [285, 0]
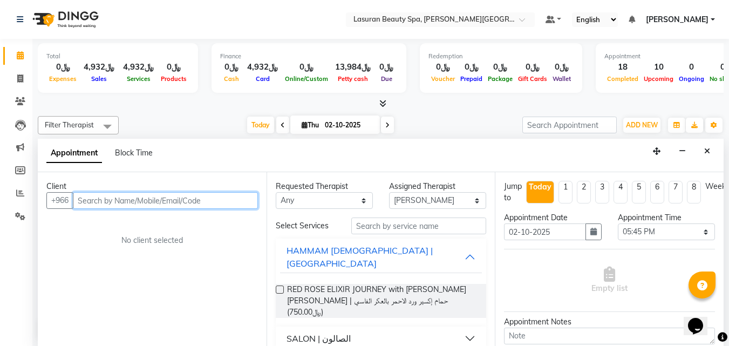
scroll to position [1, 0]
click at [175, 199] on input "text" at bounding box center [165, 199] width 185 height 17
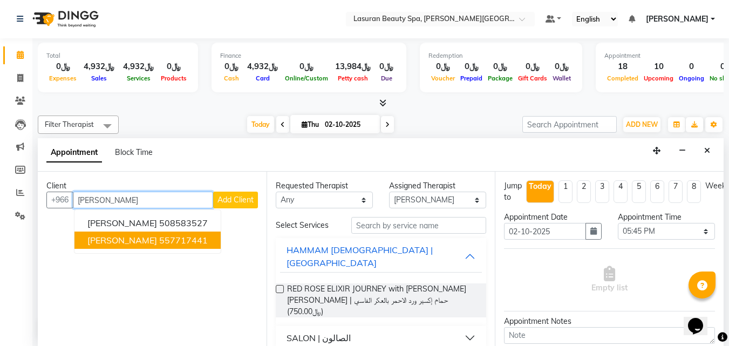
click at [159, 245] on ngb-highlight "557717441" at bounding box center [183, 240] width 49 height 11
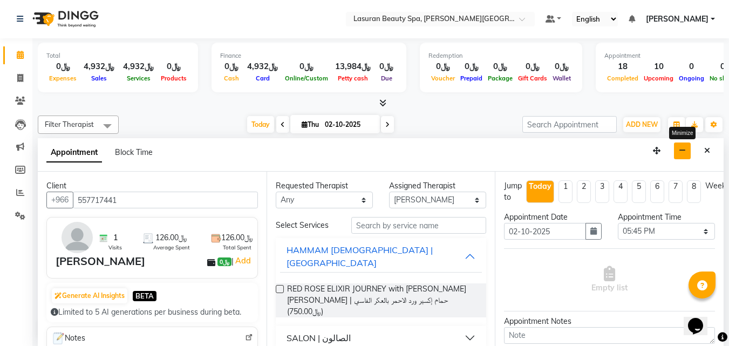
click at [681, 150] on icon "button" at bounding box center [682, 151] width 7 height 8
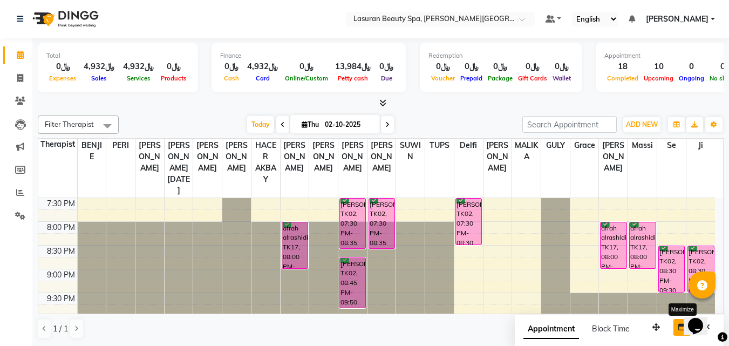
scroll to position [406, 0]
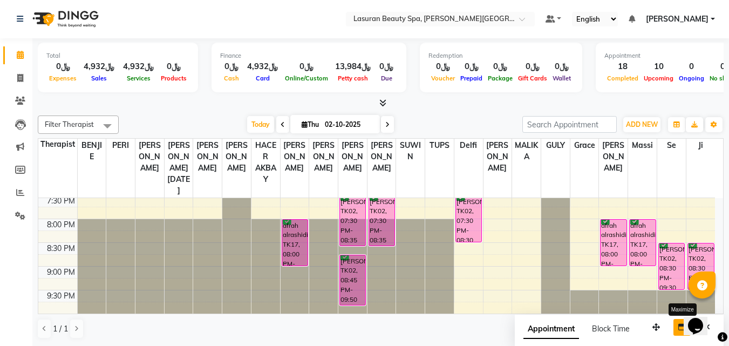
click at [610, 241] on div "afrah alrashidi, TK17, 08:00 PM-09:00 PM, CLASSIC MANICURE | مانكير كلاسيك" at bounding box center [612, 243] width 25 height 46
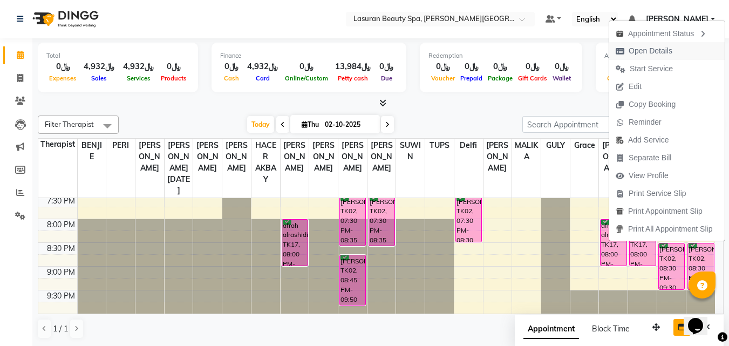
click at [651, 52] on span "Open Details" at bounding box center [650, 50] width 44 height 11
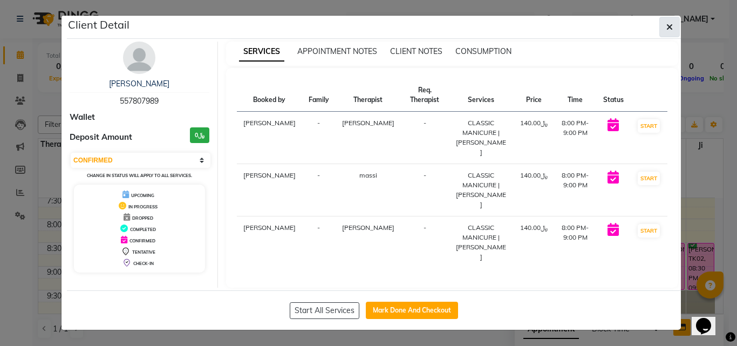
click at [673, 26] on button "button" at bounding box center [669, 27] width 20 height 20
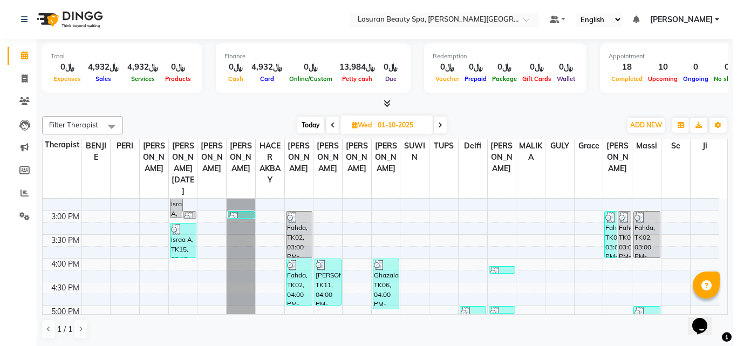
scroll to position [124, 0]
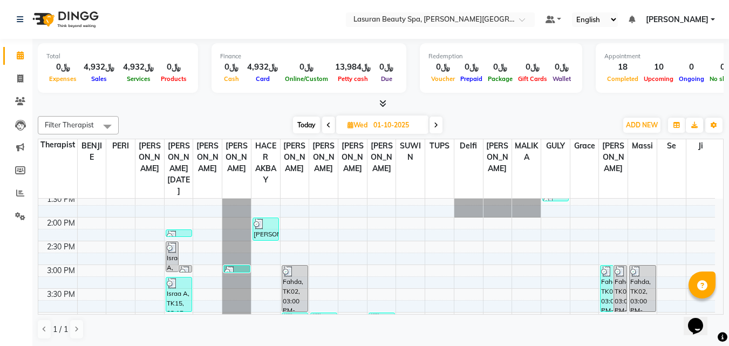
click at [295, 279] on div "Fahda, TK02, 03:00 PM-04:00 PM, CLASSIC MANICURE | مانكير كلاسيك" at bounding box center [294, 288] width 25 height 46
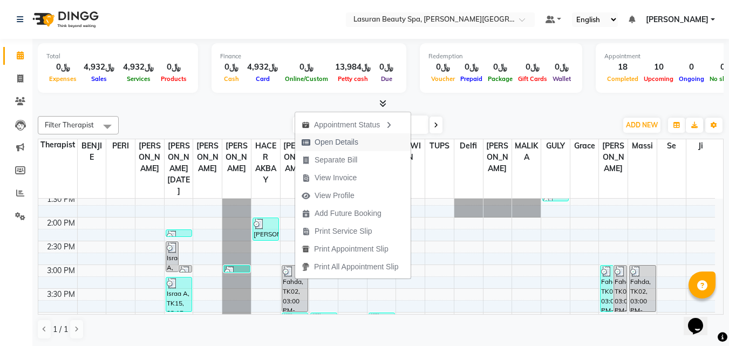
click at [329, 141] on span "Open Details" at bounding box center [336, 141] width 44 height 11
select select "3"
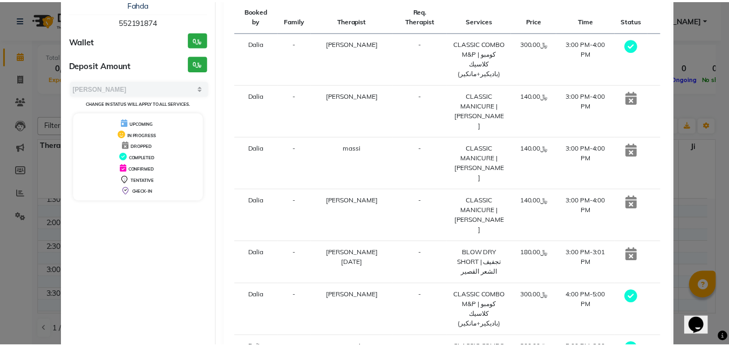
scroll to position [242, 0]
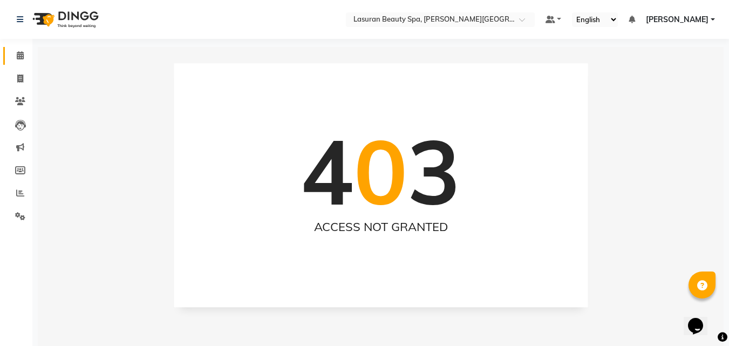
click at [5, 54] on link "Calendar" at bounding box center [16, 56] width 26 height 18
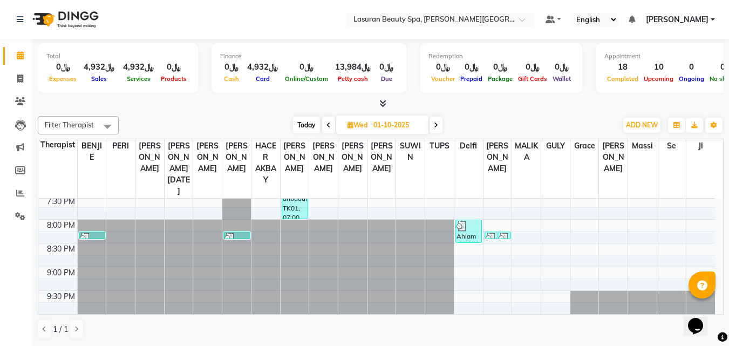
scroll to position [298, 0]
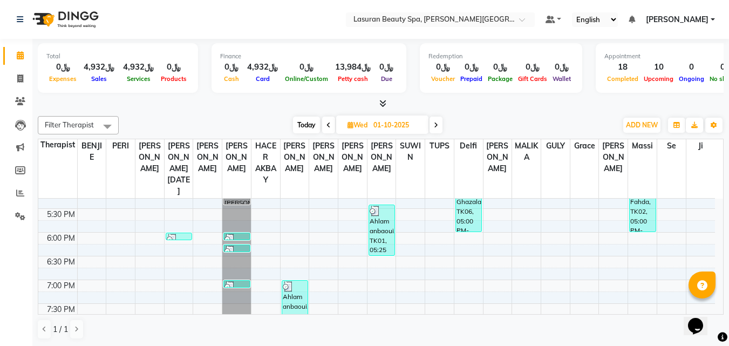
click at [432, 125] on span at bounding box center [435, 125] width 13 height 17
type input "02-10-2025"
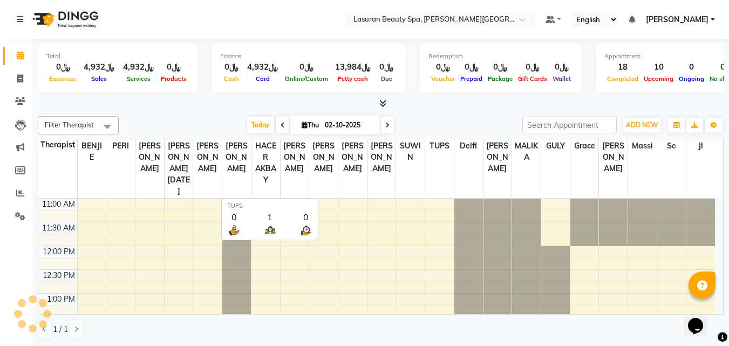
scroll to position [285, 0]
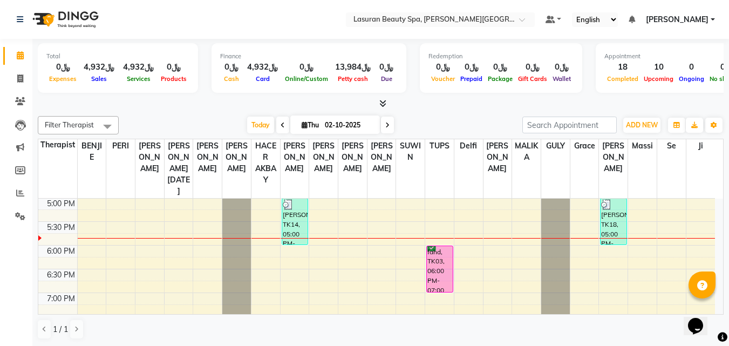
click at [443, 275] on div "fahd, TK03, 06:00 PM-07:00 PM, [PERSON_NAME] | جلسة تدليك [PERSON_NAME]" at bounding box center [439, 269] width 25 height 46
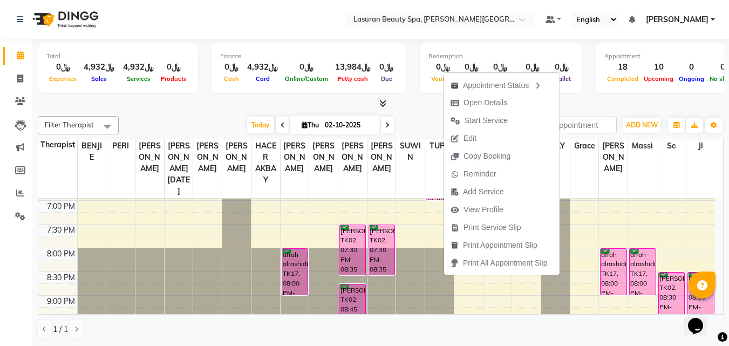
scroll to position [352, 0]
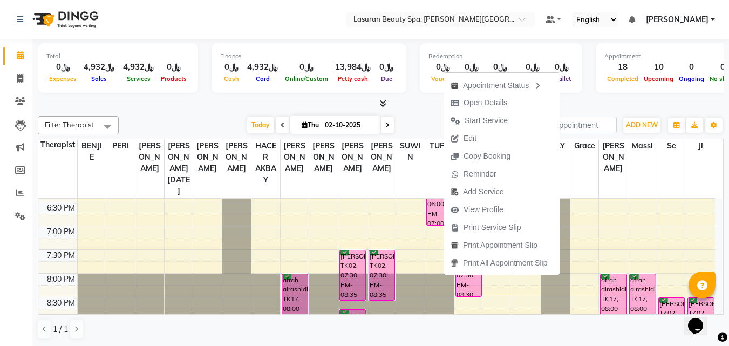
click at [357, 281] on div "[PERSON_NAME], TK02, 07:30 PM-08:35 PM, RITUAL BRIGHT BLUE ROCK | حمام الأحجار …" at bounding box center [352, 275] width 25 height 50
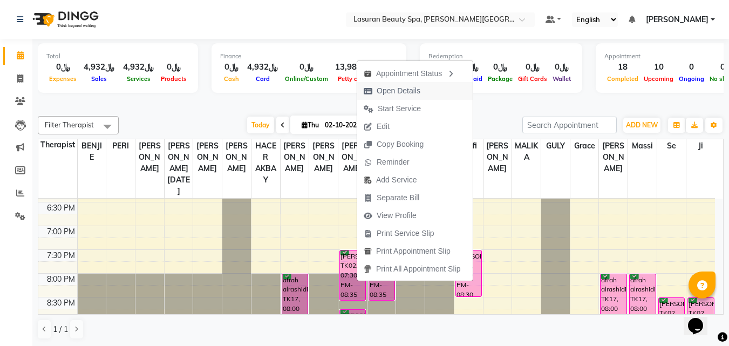
click at [413, 91] on span "Open Details" at bounding box center [399, 90] width 44 height 11
select select "6"
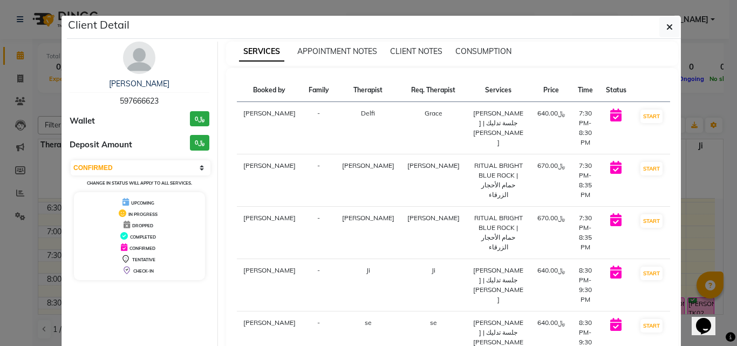
click at [131, 101] on span "597666623" at bounding box center [139, 101] width 39 height 10
copy span "597666623"
click at [660, 33] on button "button" at bounding box center [669, 27] width 20 height 20
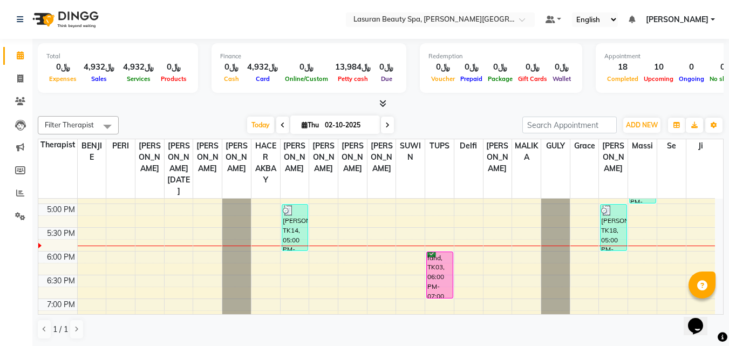
scroll to position [298, 0]
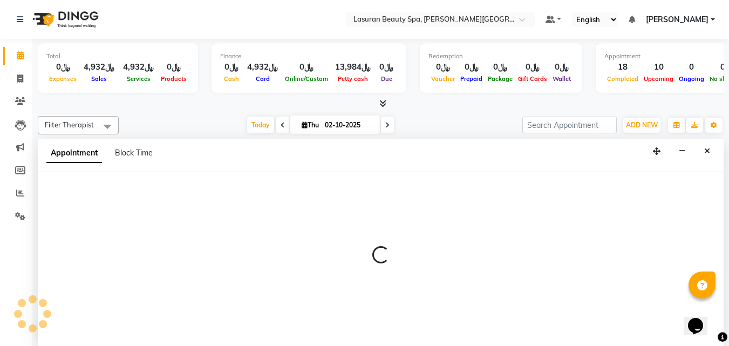
scroll to position [1, 0]
select select "54629"
select select "1080"
select select "tentative"
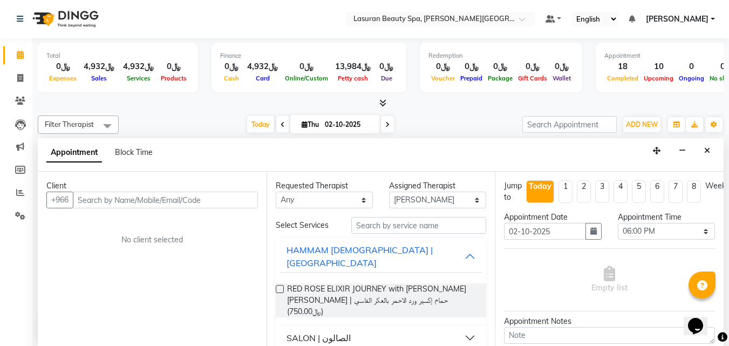
click at [162, 201] on input "text" at bounding box center [165, 199] width 185 height 17
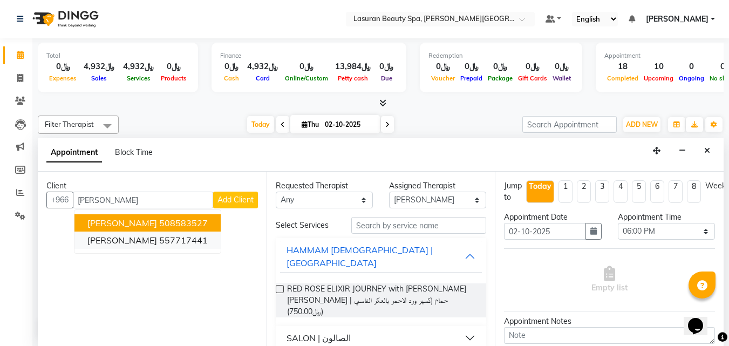
click at [159, 244] on ngb-highlight "557717441" at bounding box center [183, 240] width 49 height 11
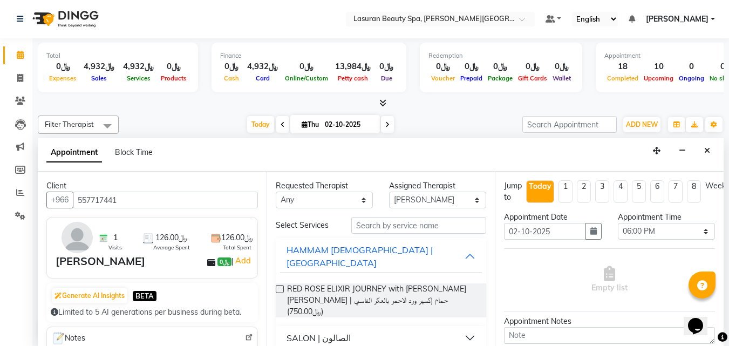
type input "557717441"
click at [281, 203] on select "Any [PERSON_NAME] ALJOHARY [PERSON_NAME] Kouraichy [PERSON_NAME] [PERSON_NAME] …" at bounding box center [324, 199] width 97 height 17
select select "54629"
click at [276, 191] on select "Any [PERSON_NAME] ALJOHARY [PERSON_NAME] Kouraichy [PERSON_NAME] [PERSON_NAME] …" at bounding box center [324, 199] width 97 height 17
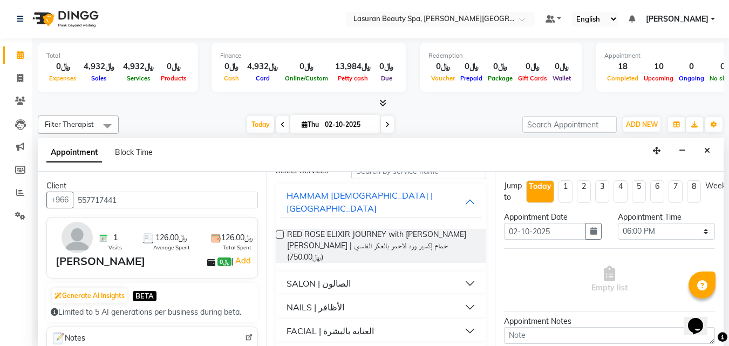
scroll to position [107, 0]
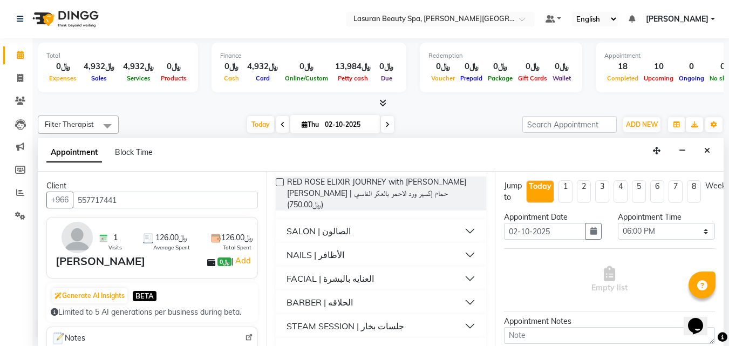
click at [330, 272] on div "FACIAL | العنايه بالبشرة" at bounding box center [329, 278] width 87 height 13
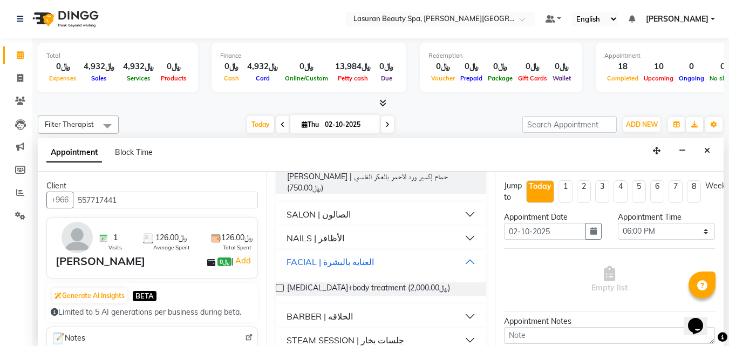
scroll to position [138, 0]
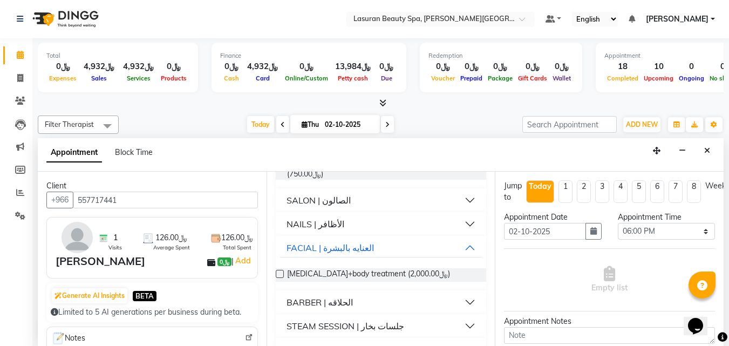
click at [339, 296] on div "BARBER | الحلاقه" at bounding box center [319, 302] width 66 height 13
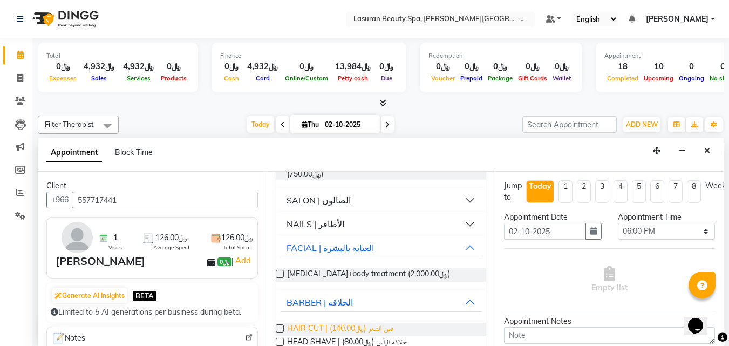
click at [347, 323] on span "HAIR CUT | قص الشعر (﷼140.00)" at bounding box center [340, 329] width 106 height 13
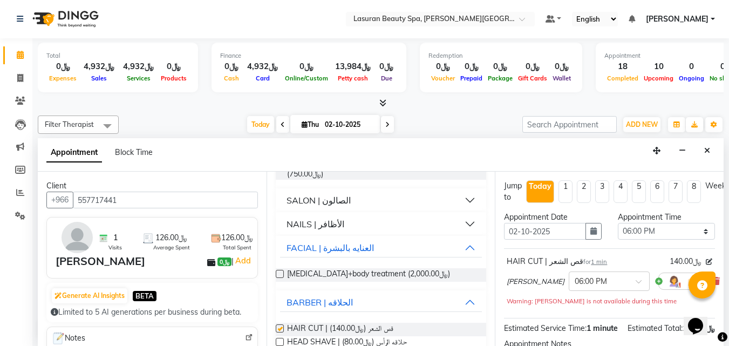
checkbox input "false"
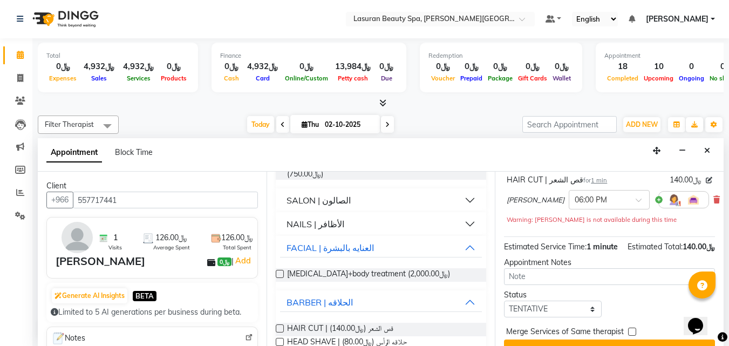
scroll to position [122, 0]
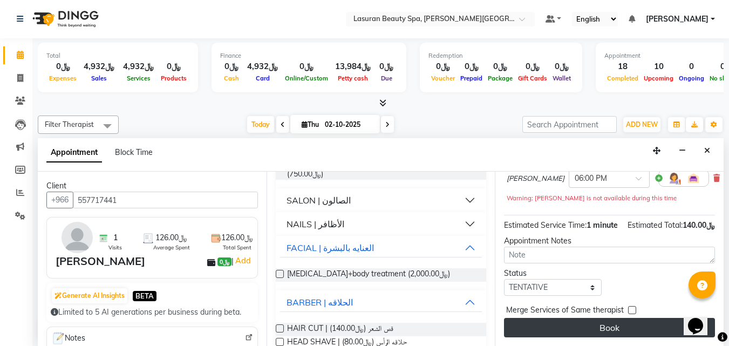
click at [605, 320] on button "Book" at bounding box center [609, 327] width 211 height 19
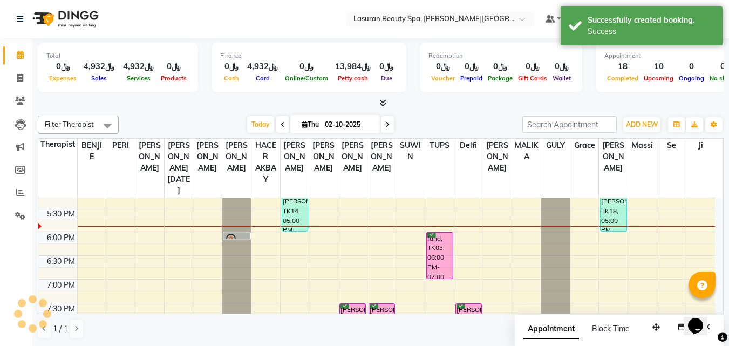
scroll to position [0, 0]
click at [242, 234] on div at bounding box center [236, 240] width 24 height 13
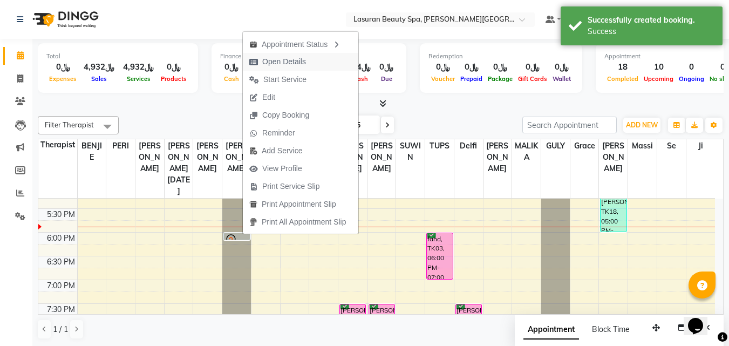
click at [277, 57] on span "Open Details" at bounding box center [284, 61] width 44 height 11
select select "7"
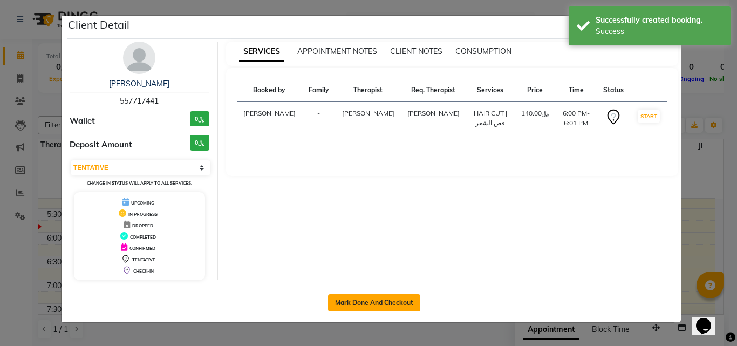
click at [383, 309] on button "Mark Done And Checkout" at bounding box center [374, 302] width 92 height 17
select select "6941"
select select "service"
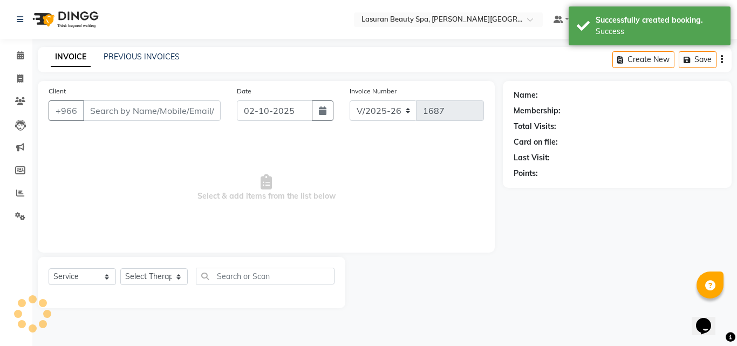
type input "557717441"
select select "54629"
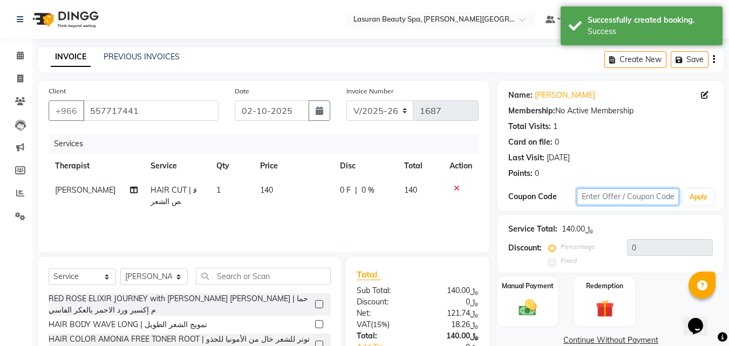
click at [615, 198] on input "text" at bounding box center [628, 196] width 102 height 17
type input "kafd10"
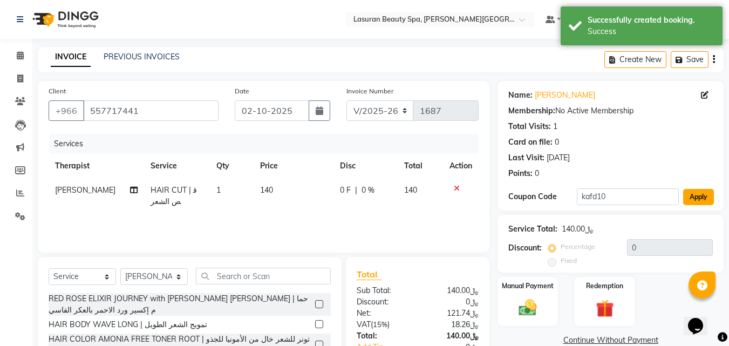
click at [697, 195] on button "Apply" at bounding box center [698, 197] width 31 height 16
type input "10"
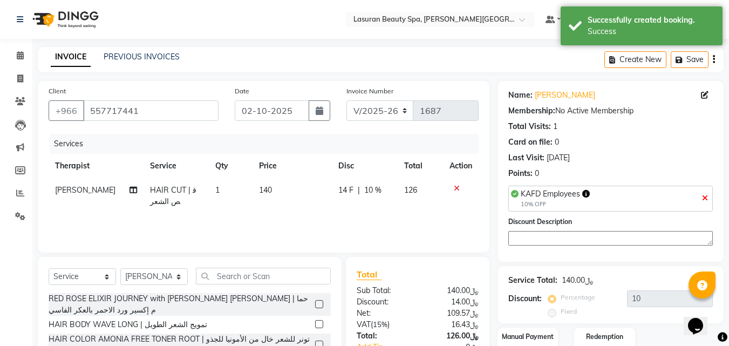
scroll to position [86, 0]
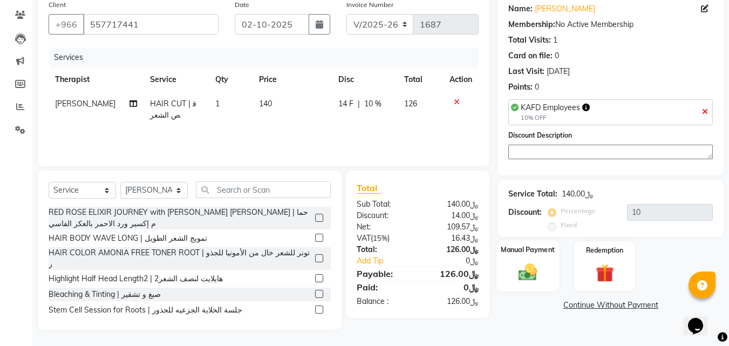
click at [528, 272] on img at bounding box center [527, 273] width 30 height 22
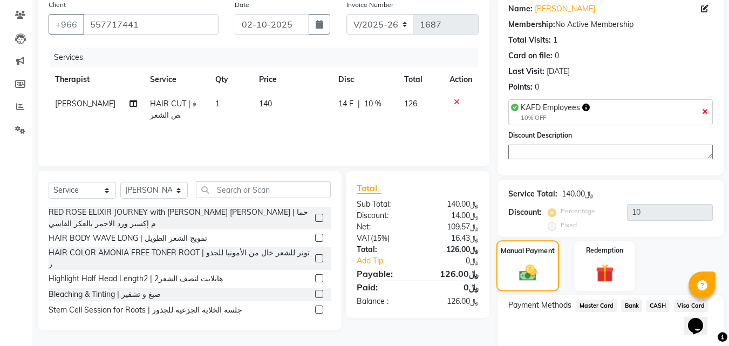
scroll to position [139, 0]
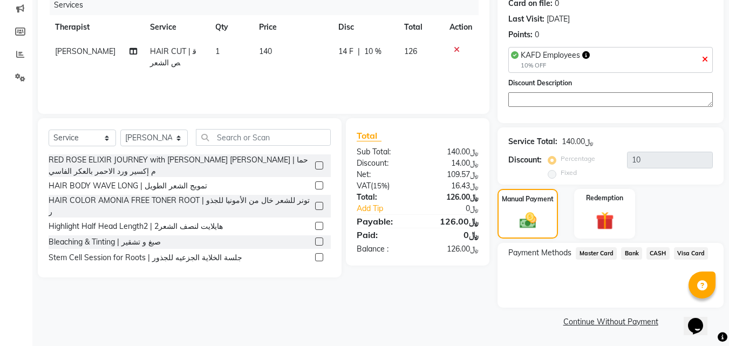
click at [691, 252] on span "Visa Card" at bounding box center [691, 253] width 35 height 12
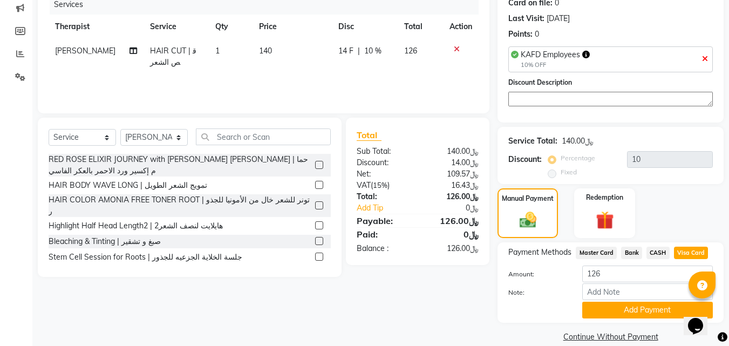
scroll to position [154, 0]
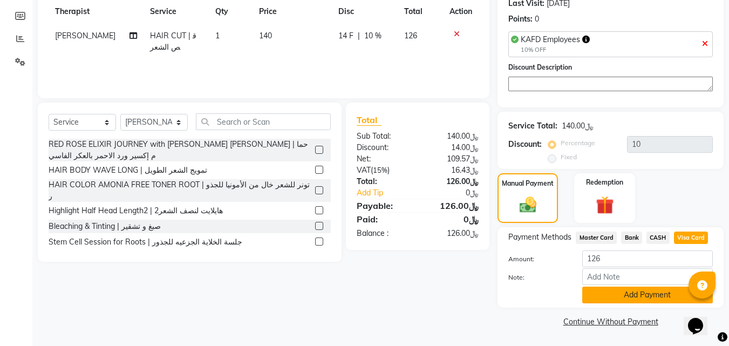
click at [607, 298] on button "Add Payment" at bounding box center [647, 294] width 131 height 17
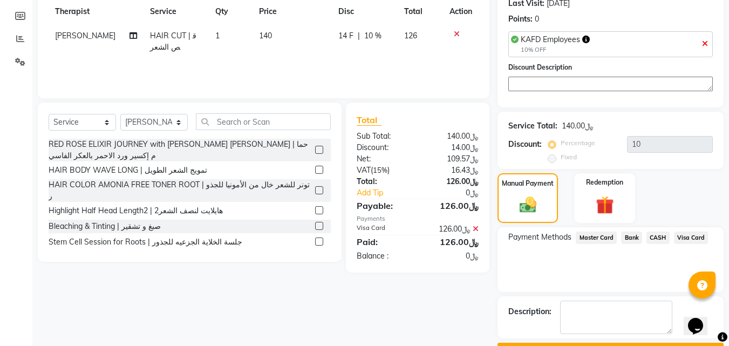
scroll to position [184, 0]
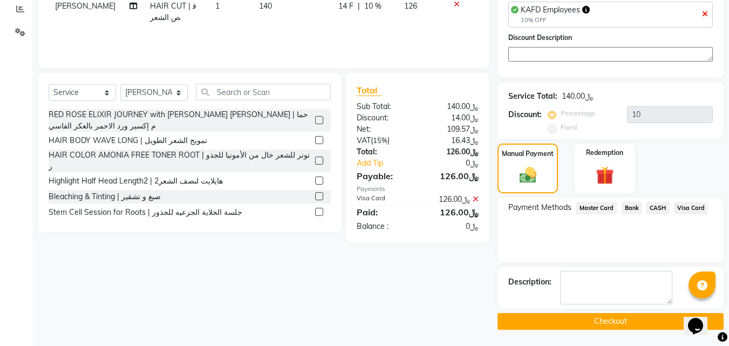
click at [509, 323] on button "Checkout" at bounding box center [610, 321] width 226 height 17
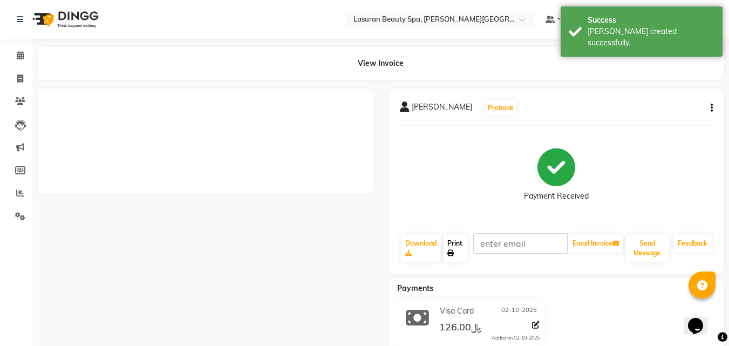
click at [453, 248] on link "Print" at bounding box center [455, 248] width 25 height 28
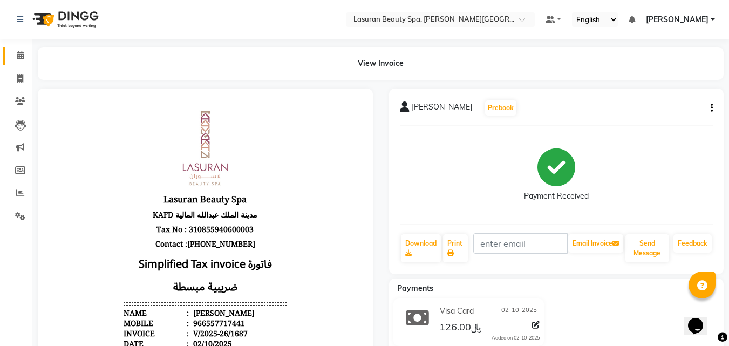
click at [12, 48] on link "Calendar" at bounding box center [16, 56] width 26 height 18
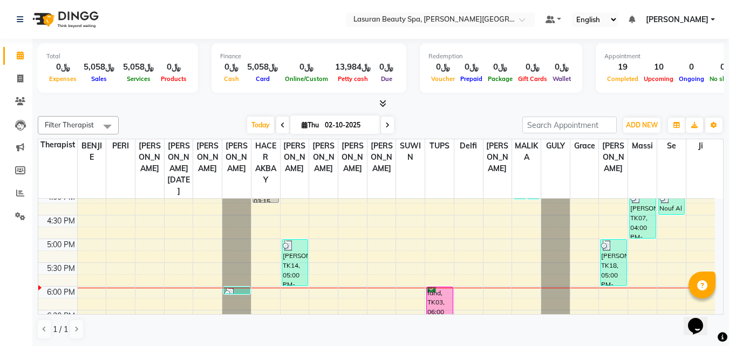
scroll to position [406, 0]
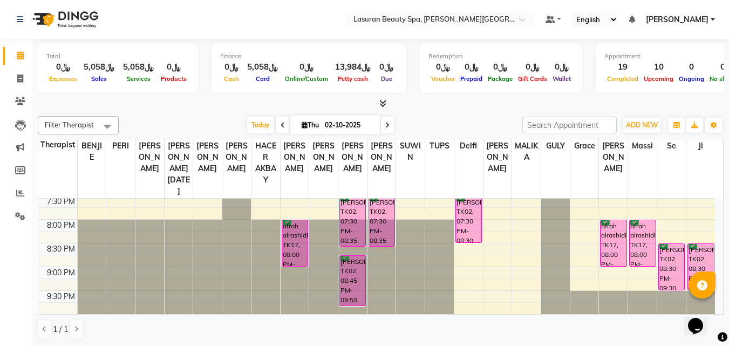
click at [605, 245] on div "afrah alrashidi, TK17, 08:00 PM-09:00 PM, CLASSIC MANICURE | مانكير كلاسيك" at bounding box center [612, 243] width 25 height 46
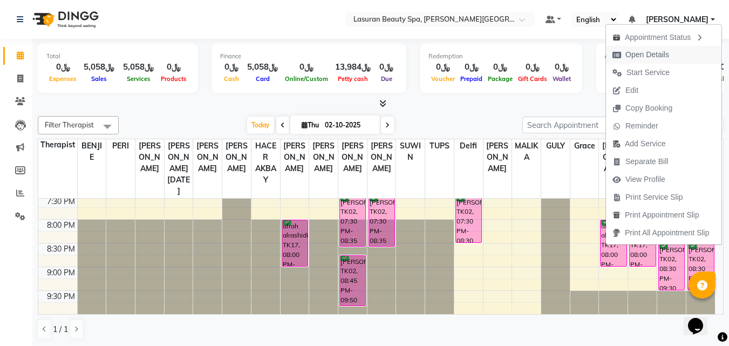
click at [635, 56] on span "Open Details" at bounding box center [647, 54] width 44 height 11
select select "6"
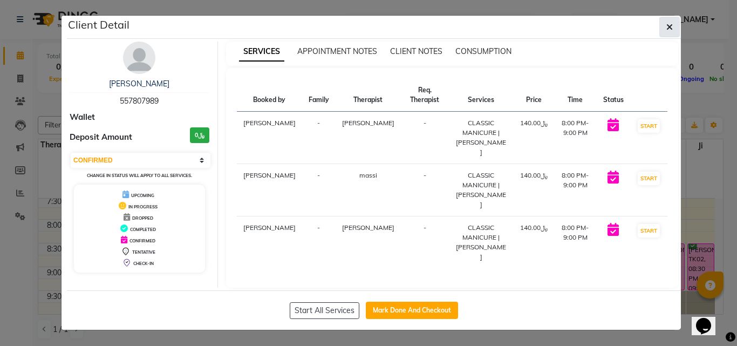
click at [668, 25] on icon "button" at bounding box center [669, 27] width 6 height 9
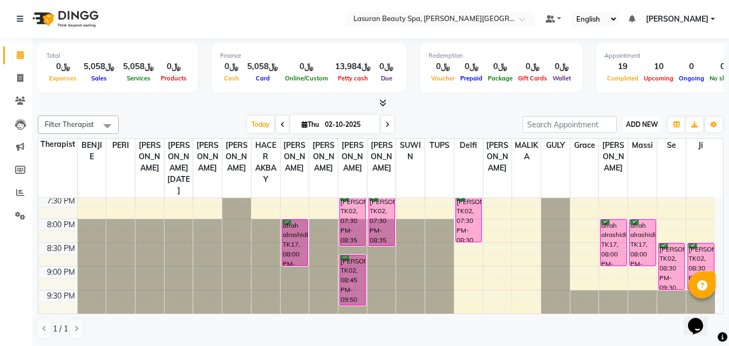
click at [632, 126] on span "ADD NEW" at bounding box center [642, 124] width 32 height 8
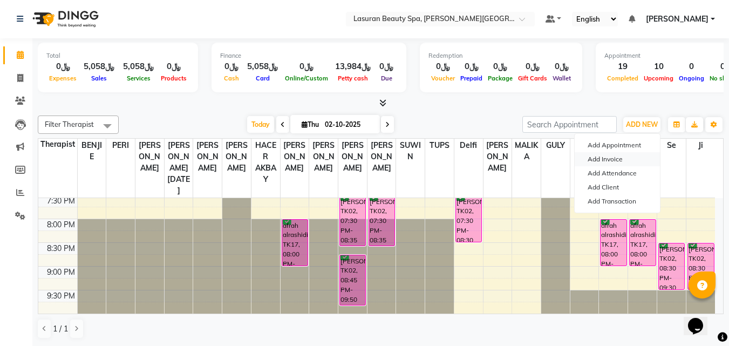
click at [618, 165] on link "Add Invoice" at bounding box center [616, 159] width 85 height 14
select select "6941"
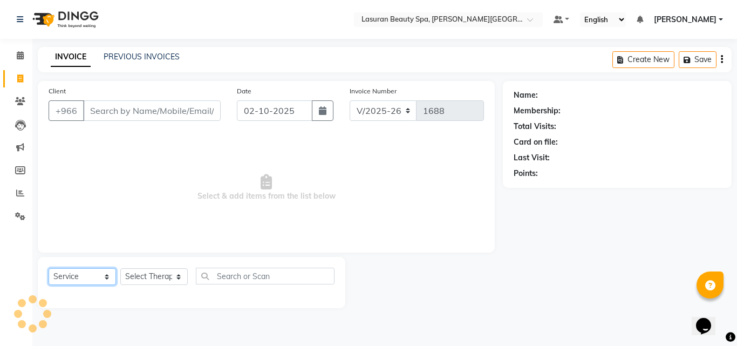
click at [93, 276] on select "Select Service Product Membership Package Voucher Prepaid Gift Card" at bounding box center [82, 276] width 67 height 17
select select "product"
click at [49, 268] on select "Select Service Product Membership Package Voucher Prepaid Gift Card" at bounding box center [82, 276] width 67 height 17
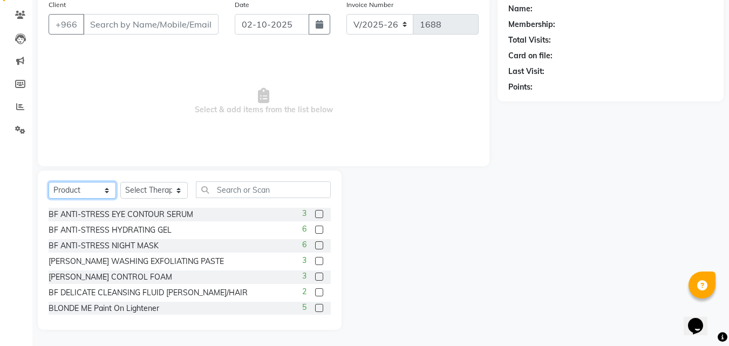
scroll to position [674, 0]
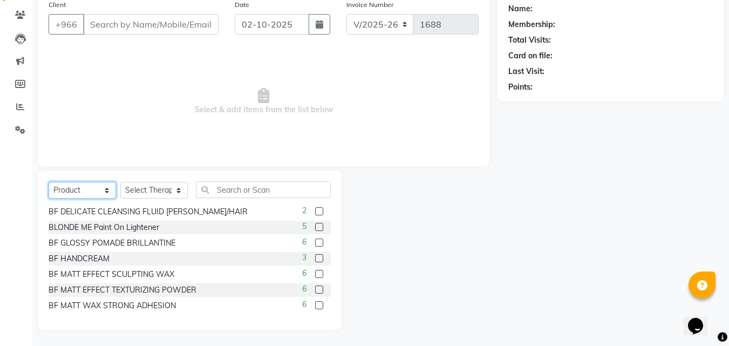
click at [101, 193] on select "Select Service Product Membership Package Voucher Prepaid Gift Card" at bounding box center [82, 190] width 67 height 17
click at [315, 276] on label at bounding box center [319, 274] width 8 height 8
click at [315, 276] on input "checkbox" at bounding box center [318, 274] width 7 height 7
checkbox input "false"
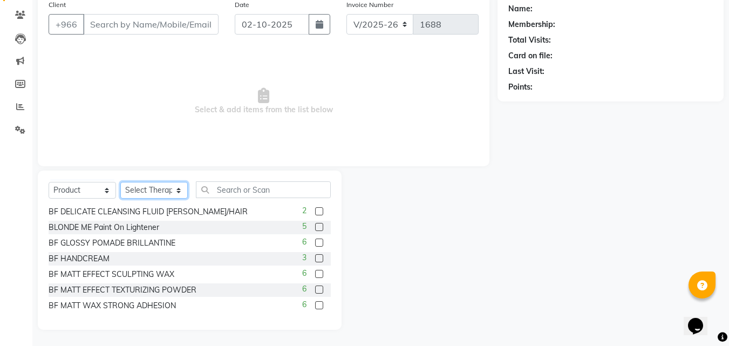
click at [169, 195] on select "Select Therapist [PERSON_NAME] ALJOHARY [PERSON_NAME] Kouraichy [PERSON_NAME] A…" at bounding box center [153, 190] width 67 height 17
select select "81235"
click at [120, 182] on select "Select Therapist [PERSON_NAME] ALJOHARY [PERSON_NAME] Kouraichy [PERSON_NAME] A…" at bounding box center [153, 190] width 67 height 17
click at [315, 261] on label at bounding box center [319, 258] width 8 height 8
click at [315, 261] on input "checkbox" at bounding box center [318, 258] width 7 height 7
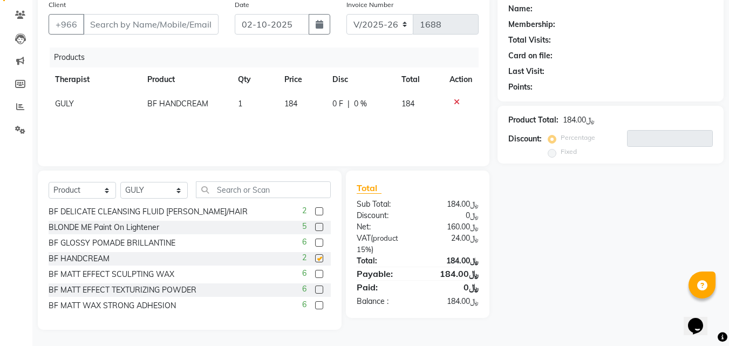
checkbox input "false"
click at [457, 104] on icon at bounding box center [457, 102] width 6 height 8
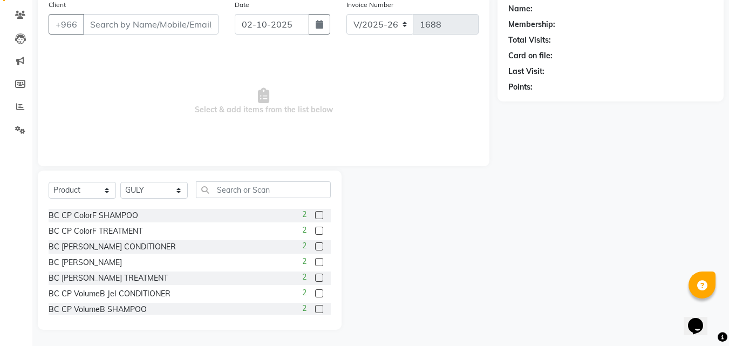
scroll to position [0, 0]
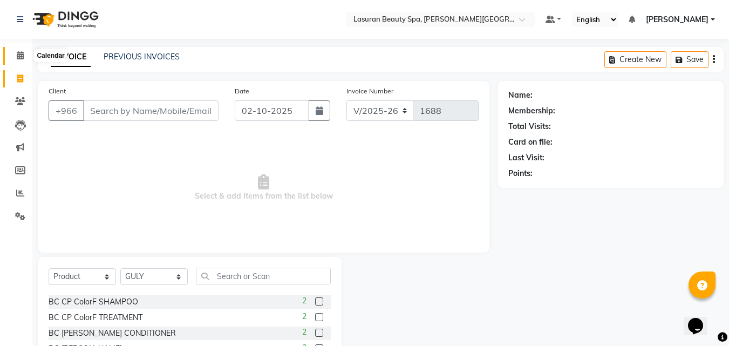
click at [22, 54] on icon at bounding box center [20, 55] width 7 height 8
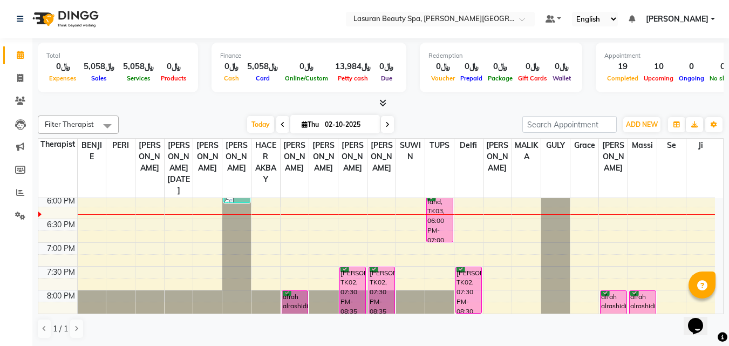
scroll to position [378, 0]
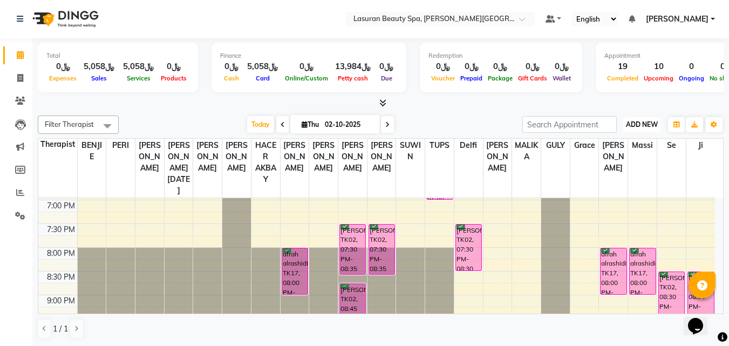
click at [627, 122] on span "ADD NEW" at bounding box center [642, 124] width 32 height 8
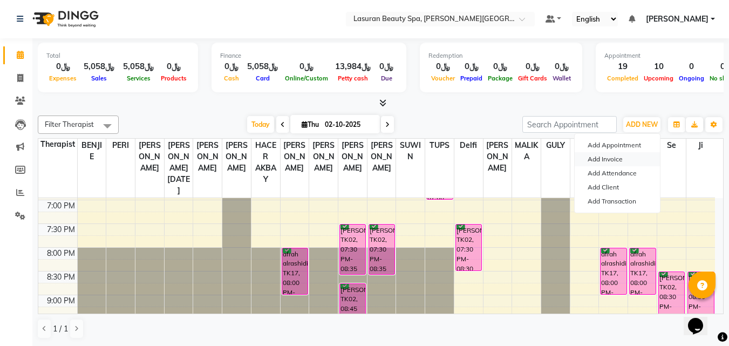
click at [633, 159] on link "Add Invoice" at bounding box center [616, 159] width 85 height 14
select select "6941"
select select "service"
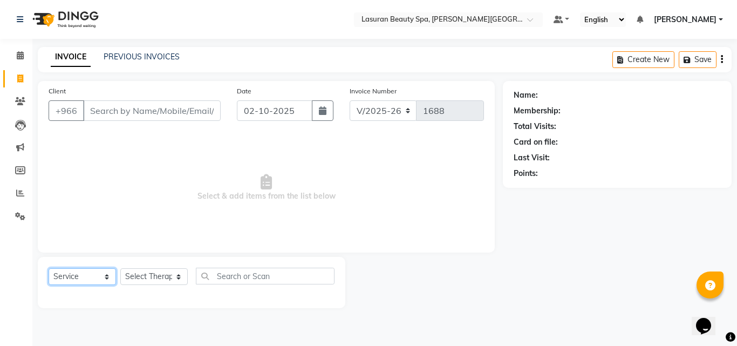
click at [97, 278] on select "Select Service Product Membership Package Voucher Prepaid Gift Card" at bounding box center [82, 276] width 67 height 17
click at [15, 51] on span at bounding box center [20, 56] width 19 height 12
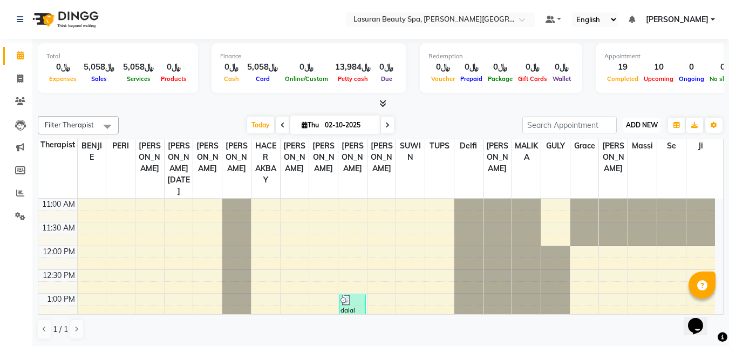
click at [647, 126] on span "ADD NEW" at bounding box center [642, 125] width 32 height 8
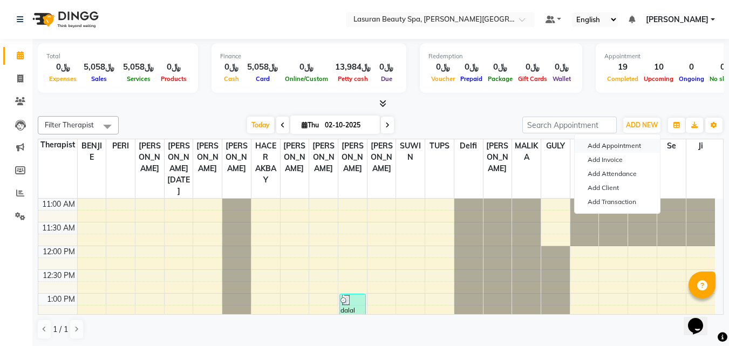
click at [614, 141] on button "Add Appointment" at bounding box center [616, 146] width 85 height 14
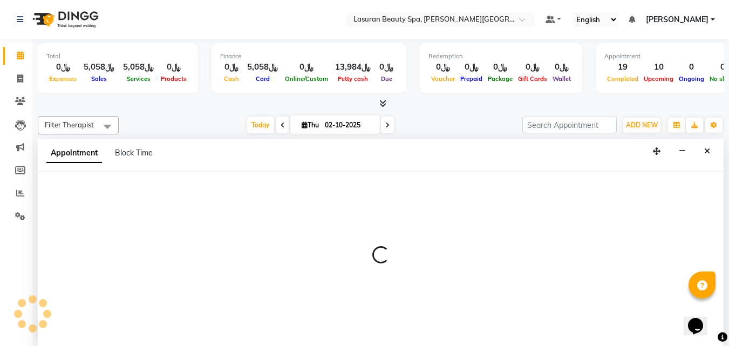
scroll to position [1, 0]
select select "720"
select select "tentative"
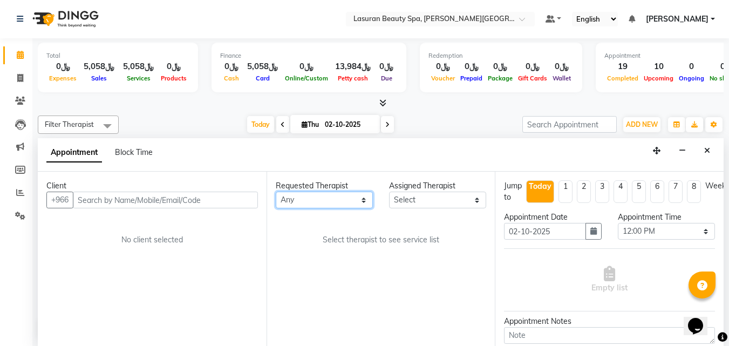
click at [326, 201] on select "Any AHMED ALJOHARY Ahmed Kouraichy Ali Marlea BENJIE Chaima BLHAMIDIYA Delfi El…" at bounding box center [324, 199] width 97 height 17
select select "54626"
click at [276, 191] on select "Any AHMED ALJOHARY Ahmed Kouraichy Ali Marlea BENJIE Chaima BLHAMIDIYA Delfi El…" at bounding box center [324, 199] width 97 height 17
select select "54626"
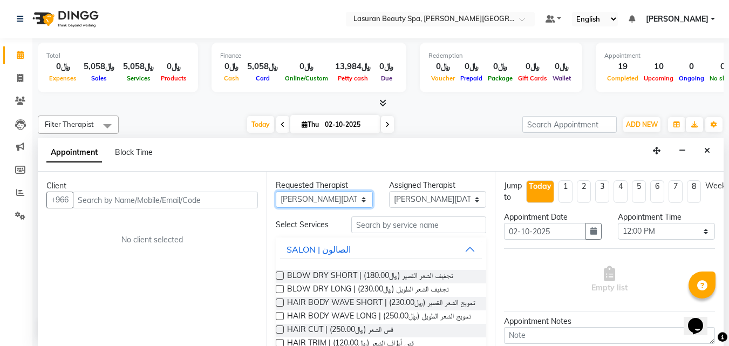
scroll to position [0, 0]
click at [332, 197] on select "Any AHMED ALJOHARY Ahmed Kouraichy Ali Marlea BENJIE Chaima BLHAMIDIYA Delfi El…" at bounding box center [324, 199] width 97 height 17
select select "91214"
click at [276, 191] on select "Any AHMED ALJOHARY Ahmed Kouraichy Ali Marlea BENJIE Chaima BLHAMIDIYA Delfi El…" at bounding box center [324, 199] width 97 height 17
select select "91214"
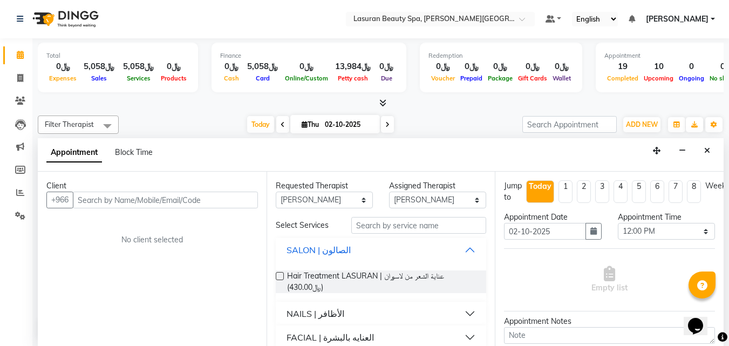
click at [346, 248] on button "SALON | الصالون" at bounding box center [381, 249] width 202 height 19
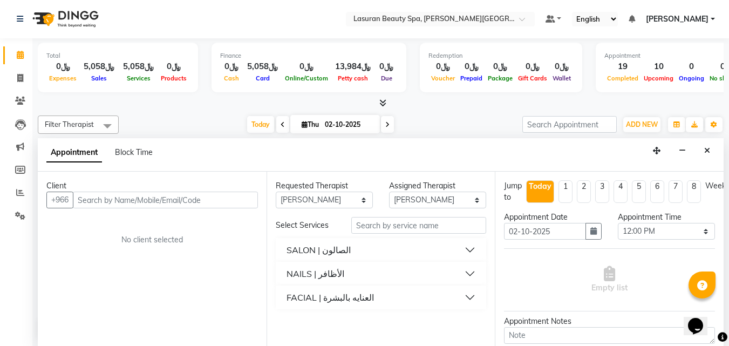
click at [346, 271] on button "NAILS | الأظافر" at bounding box center [381, 273] width 202 height 19
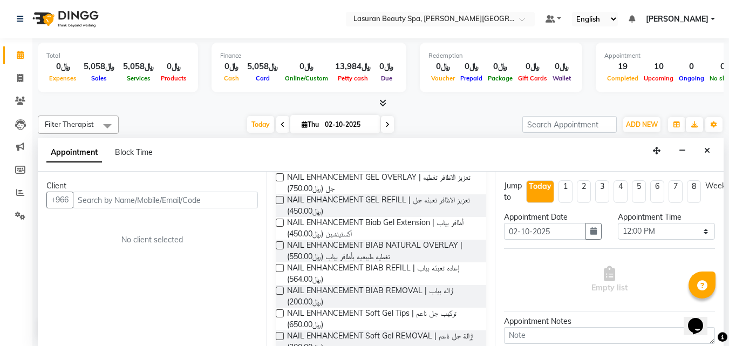
scroll to position [73, 0]
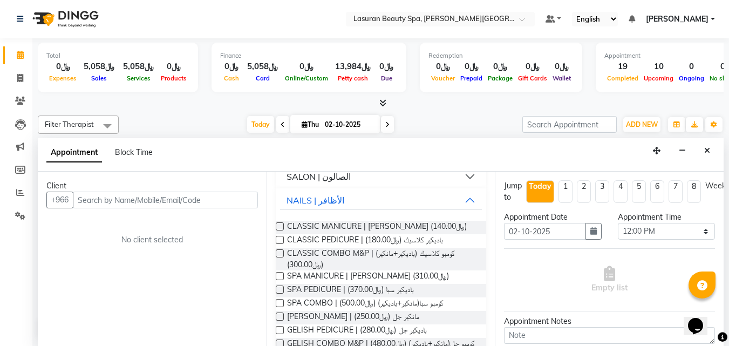
click at [706, 153] on icon "Close" at bounding box center [707, 151] width 6 height 8
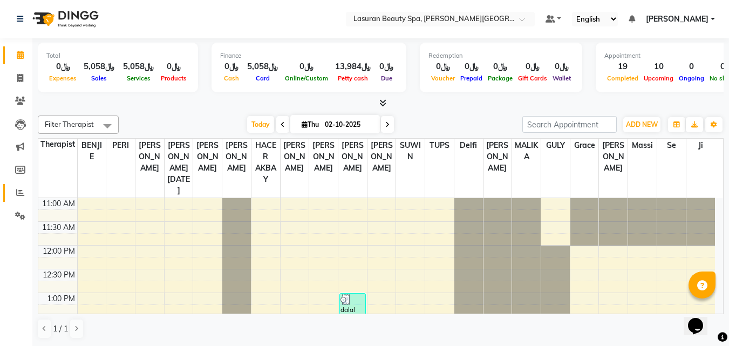
click at [17, 186] on link "Reports" at bounding box center [16, 193] width 26 height 18
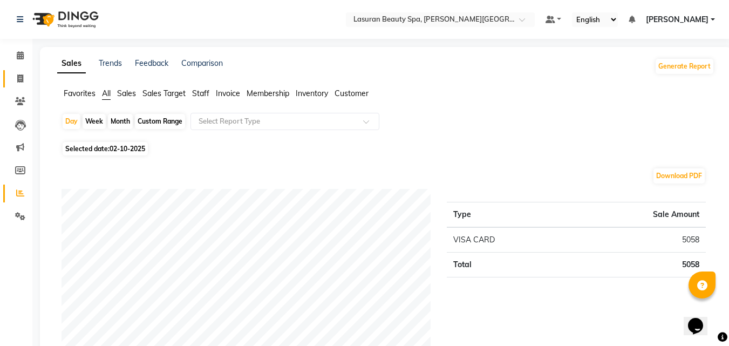
click at [15, 85] on link "Invoice" at bounding box center [16, 79] width 26 height 18
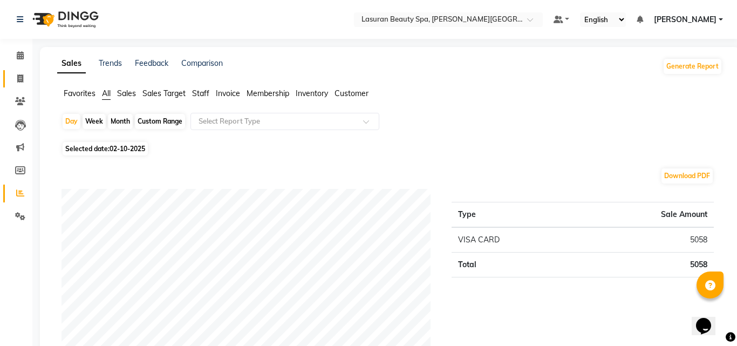
select select "6941"
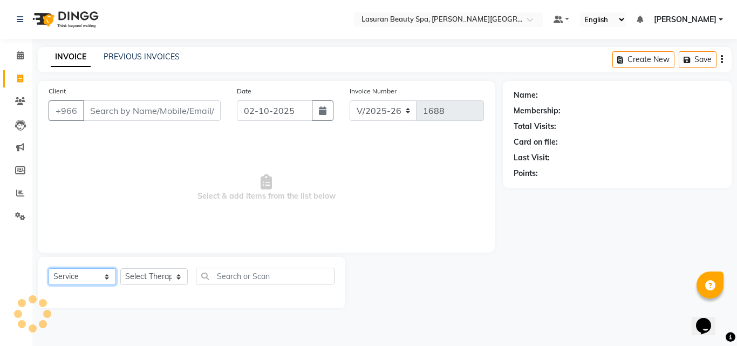
drag, startPoint x: 99, startPoint y: 280, endPoint x: 93, endPoint y: 268, distance: 13.5
click at [99, 280] on select "Select Service Product Membership Package Voucher Prepaid Gift Card" at bounding box center [82, 276] width 67 height 17
select select "product"
click at [49, 268] on select "Select Service Product Membership Package Voucher Prepaid Gift Card" at bounding box center [82, 276] width 67 height 17
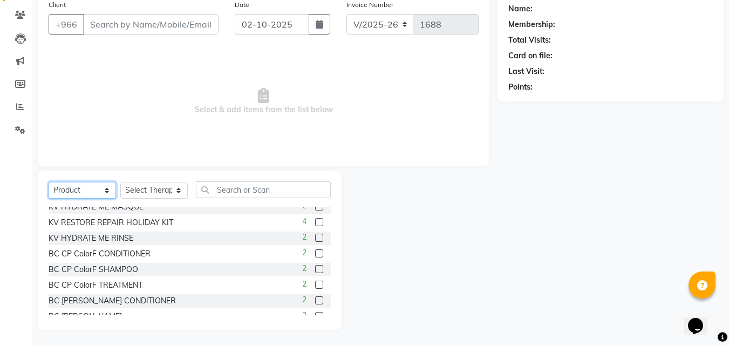
scroll to position [297, 0]
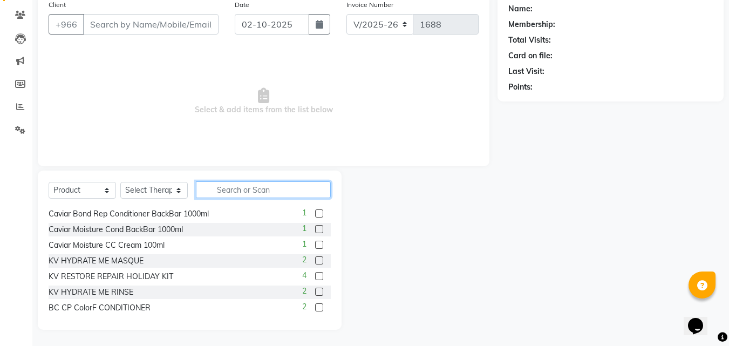
click at [249, 194] on input "text" at bounding box center [263, 189] width 135 height 17
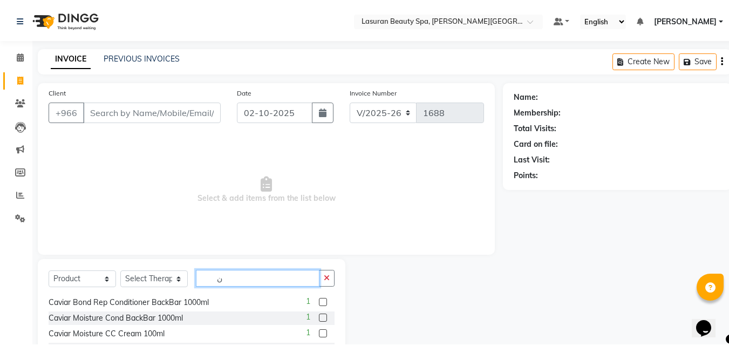
scroll to position [0, 0]
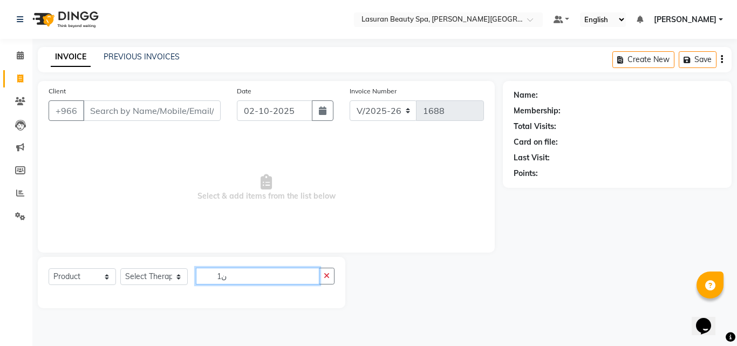
type input "ن"
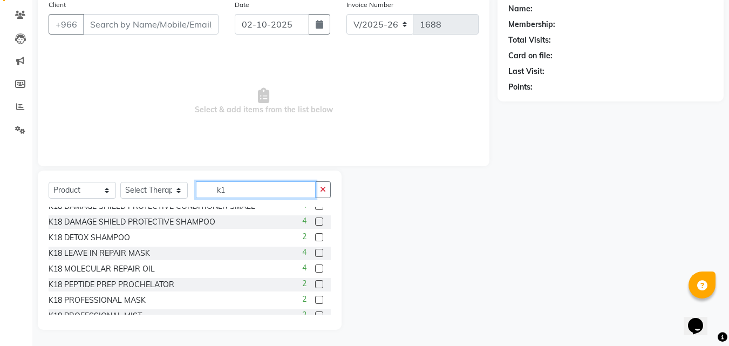
scroll to position [80, 0]
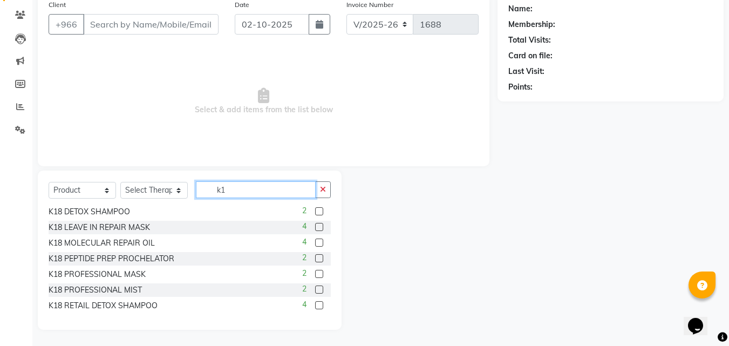
type input "k1"
click at [315, 244] on label at bounding box center [319, 242] width 8 height 8
click at [315, 244] on input "checkbox" at bounding box center [318, 243] width 7 height 7
checkbox input "false"
click at [136, 205] on div "Select Service Product Membership Package Voucher Prepaid Gift Card Select Ther…" at bounding box center [190, 193] width 282 height 25
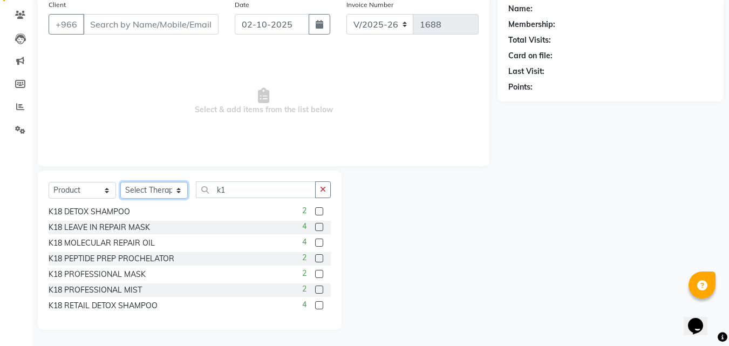
click at [163, 192] on select "Select Therapist [PERSON_NAME] MANDAL [PERSON_NAME] HACER AKBAY [PERSON_NAME][D…" at bounding box center [153, 190] width 67 height 17
select select "54626"
click at [120, 182] on select "Select Therapist [PERSON_NAME] MANDAL [PERSON_NAME] HACER AKBAY [PERSON_NAME][D…" at bounding box center [153, 190] width 67 height 17
click at [315, 241] on label at bounding box center [319, 242] width 8 height 8
click at [315, 241] on input "checkbox" at bounding box center [318, 243] width 7 height 7
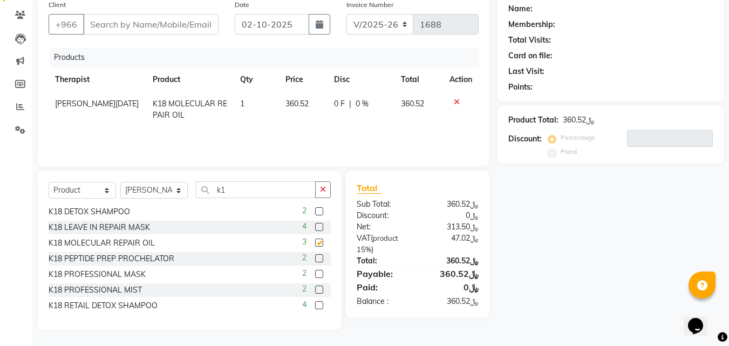
checkbox input "false"
click at [327, 195] on button "button" at bounding box center [323, 189] width 16 height 17
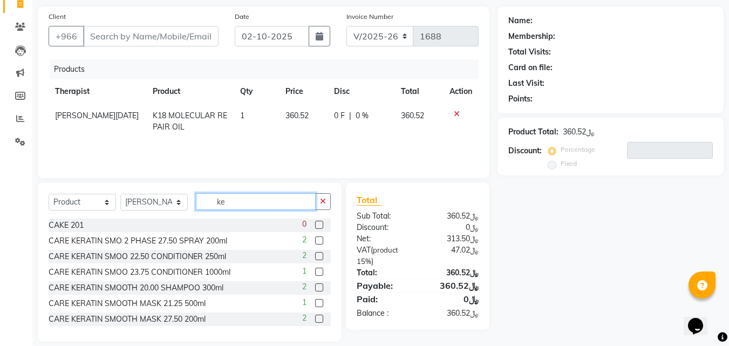
scroll to position [86, 0]
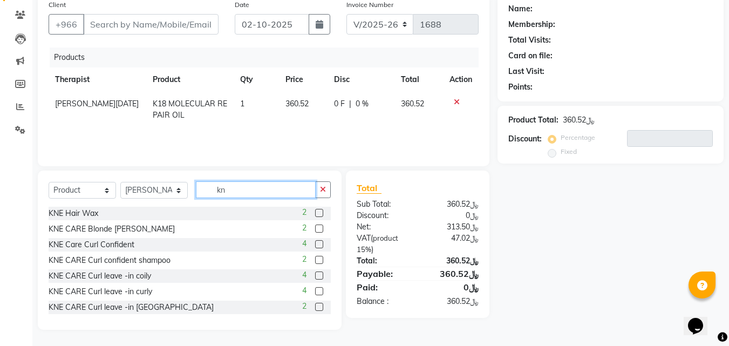
type input "kn"
click at [315, 306] on label at bounding box center [319, 307] width 8 height 8
click at [315, 306] on input "checkbox" at bounding box center [318, 307] width 7 height 7
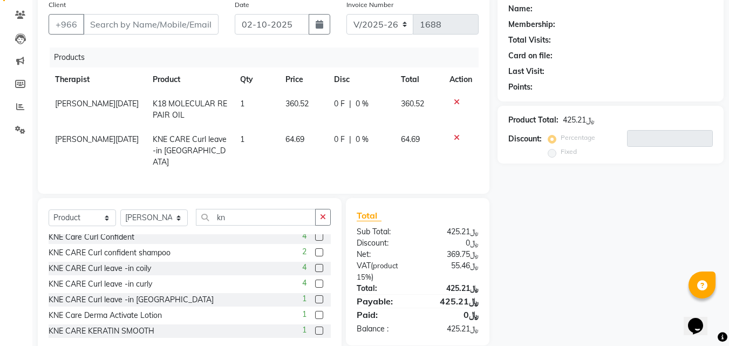
scroll to position [54, 0]
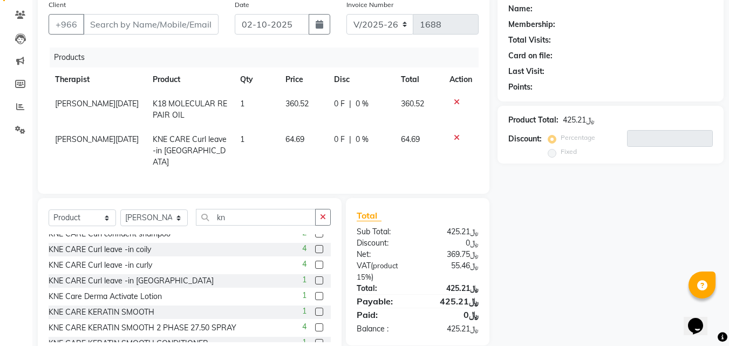
click at [315, 277] on label at bounding box center [319, 280] width 8 height 8
click at [315, 277] on input "checkbox" at bounding box center [318, 280] width 7 height 7
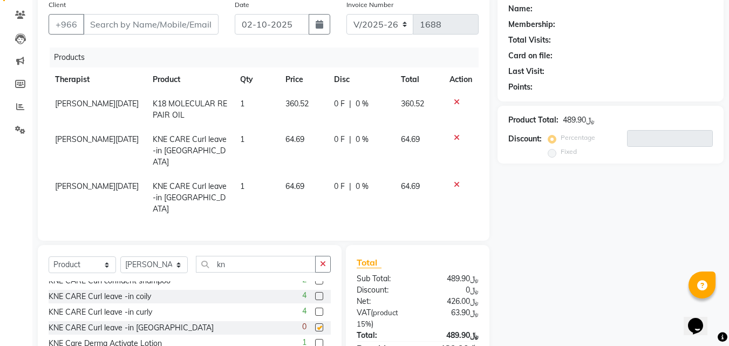
checkbox input "false"
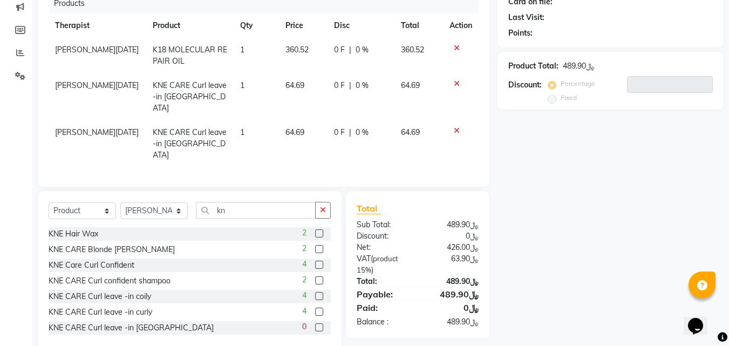
scroll to position [0, 0]
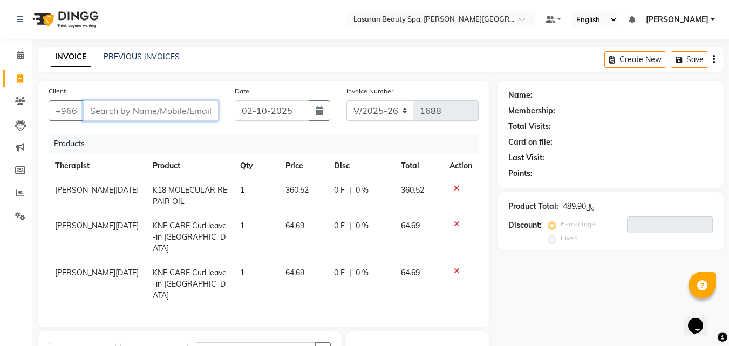
click at [128, 114] on input "Client" at bounding box center [150, 110] width 135 height 20
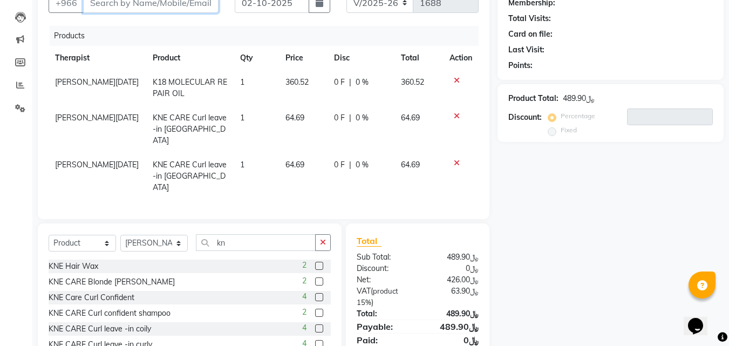
scroll to position [146, 0]
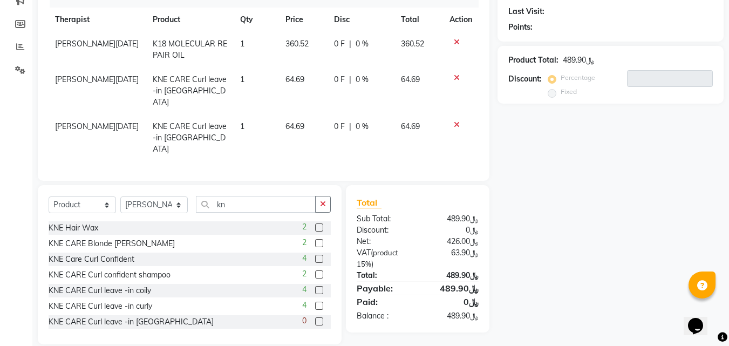
click at [454, 43] on icon at bounding box center [457, 42] width 6 height 8
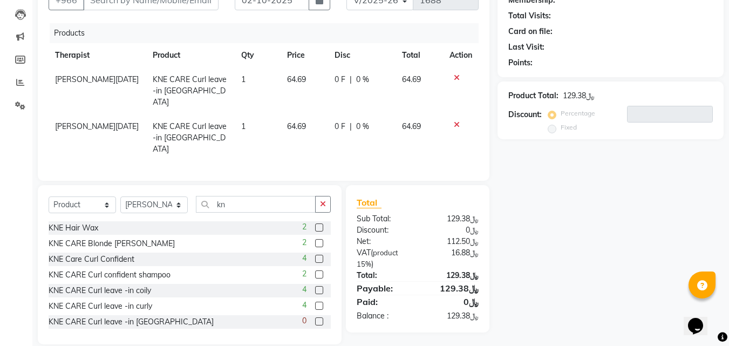
scroll to position [3, 0]
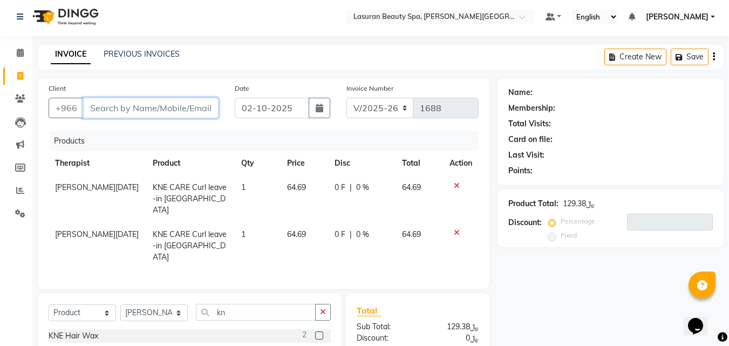
click at [121, 108] on input "Client" at bounding box center [150, 108] width 135 height 20
type input "5"
type input "0"
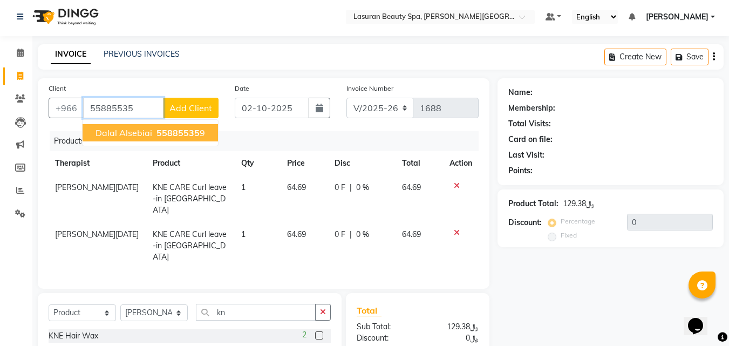
click at [120, 133] on span "dalal alsebiai" at bounding box center [123, 132] width 57 height 11
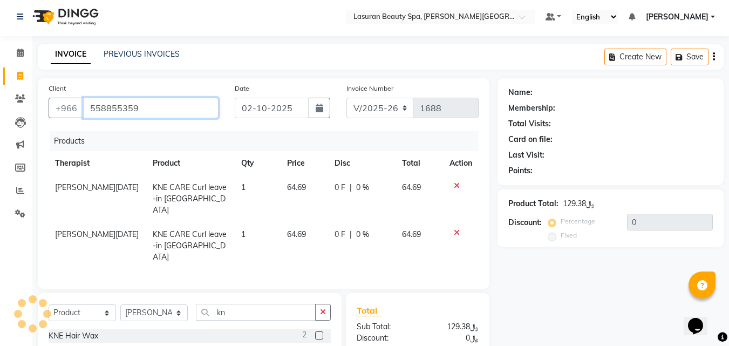
type input "558855359"
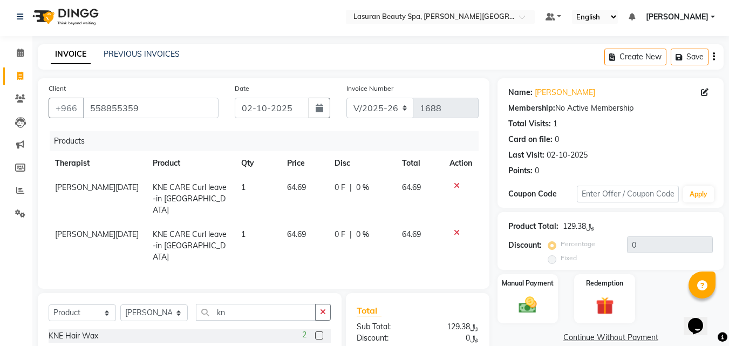
scroll to position [111, 0]
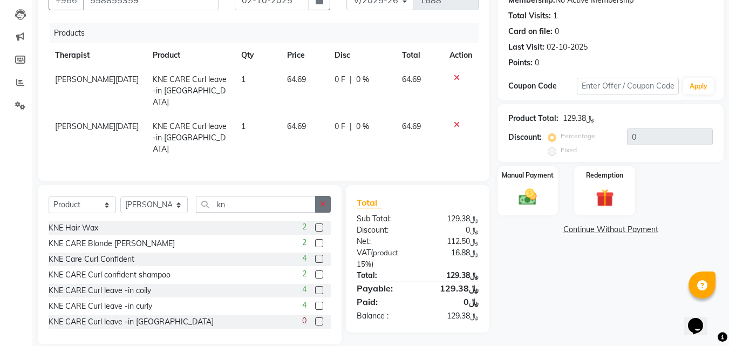
click at [322, 200] on icon "button" at bounding box center [323, 204] width 6 height 8
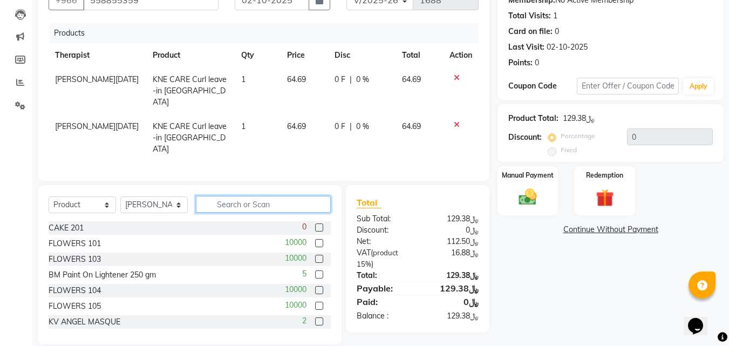
click at [248, 196] on input "text" at bounding box center [263, 204] width 135 height 17
type input "ن"
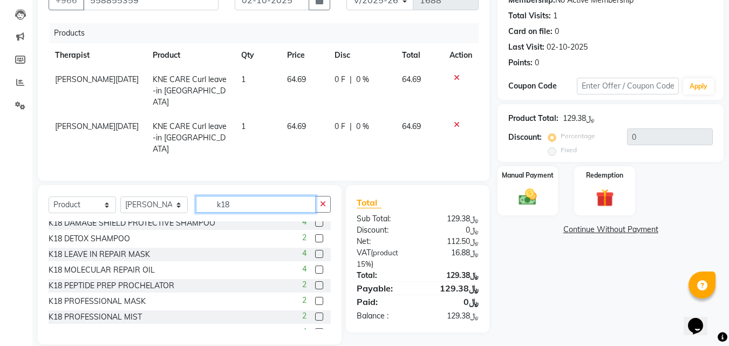
scroll to position [80, 0]
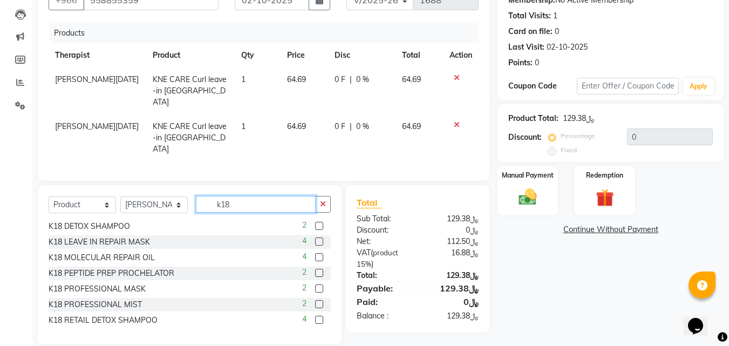
type input "k18"
click at [456, 78] on icon at bounding box center [457, 78] width 6 height 8
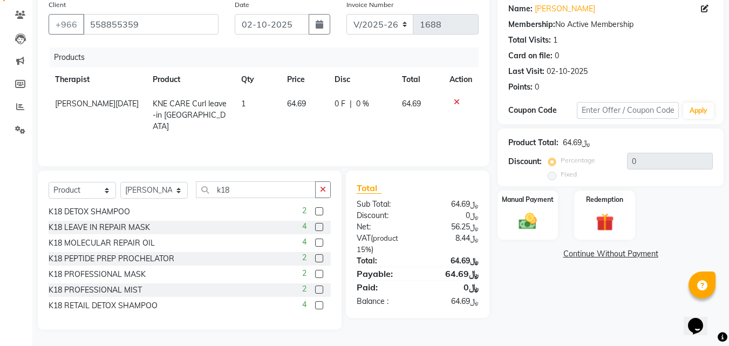
scroll to position [86, 0]
click at [315, 241] on label at bounding box center [319, 242] width 8 height 8
click at [315, 241] on input "checkbox" at bounding box center [318, 243] width 7 height 7
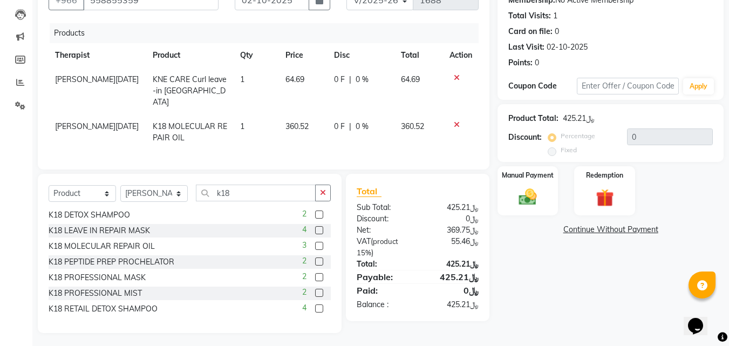
checkbox input "false"
click at [455, 79] on icon at bounding box center [457, 78] width 6 height 8
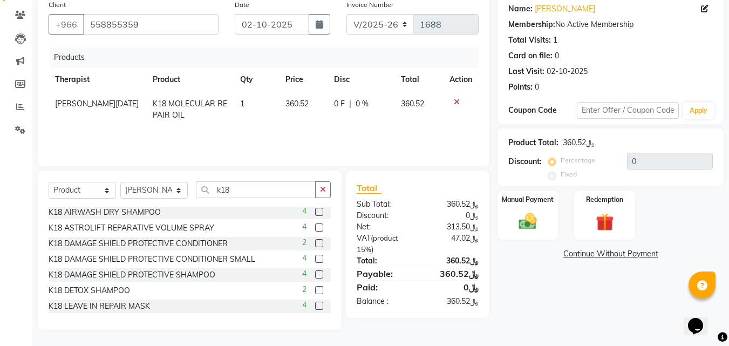
scroll to position [0, 0]
click at [120, 28] on input "558855359" at bounding box center [150, 24] width 135 height 20
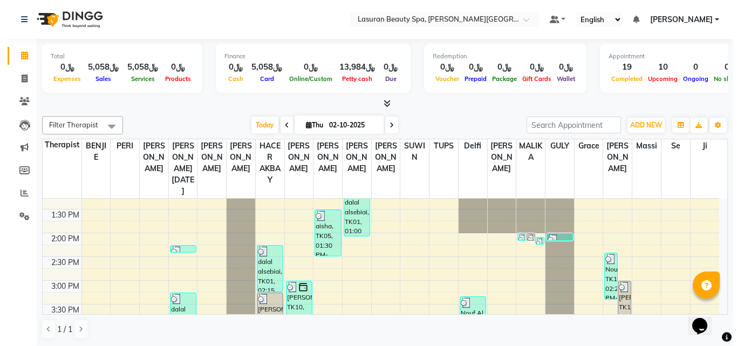
scroll to position [54, 0]
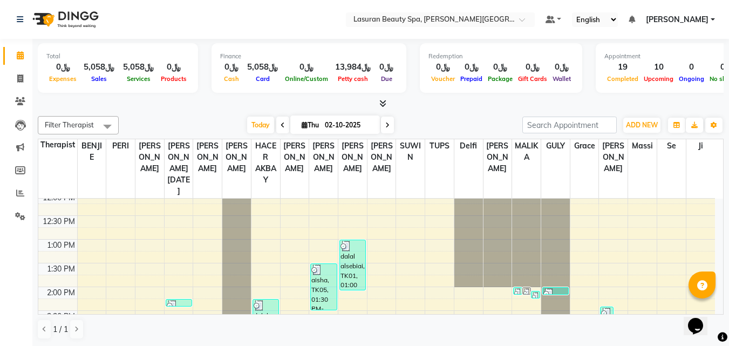
click at [352, 258] on div "dalal alsebiai, TK01, 01:00 PM-02:05 PM, RITUAL BRIGHT BLUE ROCK | حمام الأحجار…" at bounding box center [352, 265] width 25 height 50
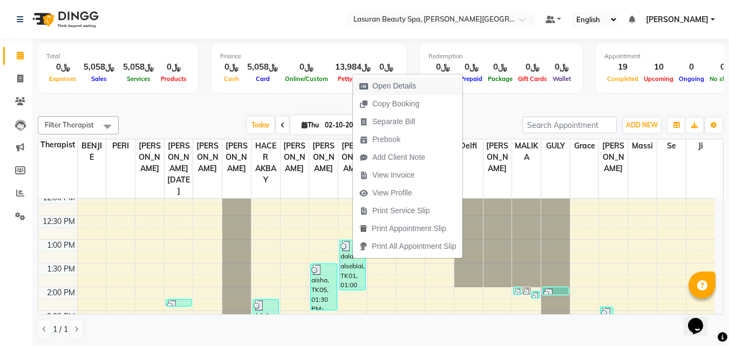
click at [396, 84] on span "Open Details" at bounding box center [394, 85] width 44 height 11
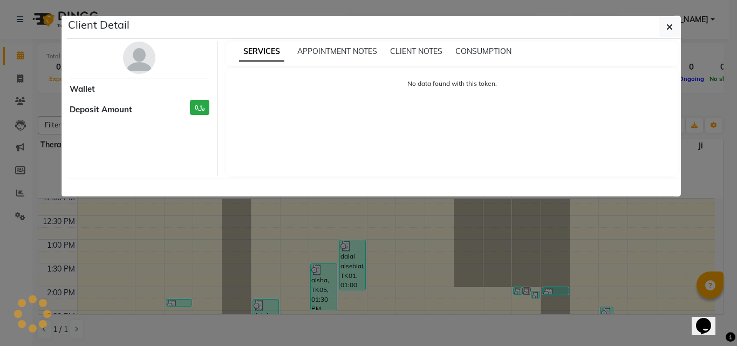
select select "3"
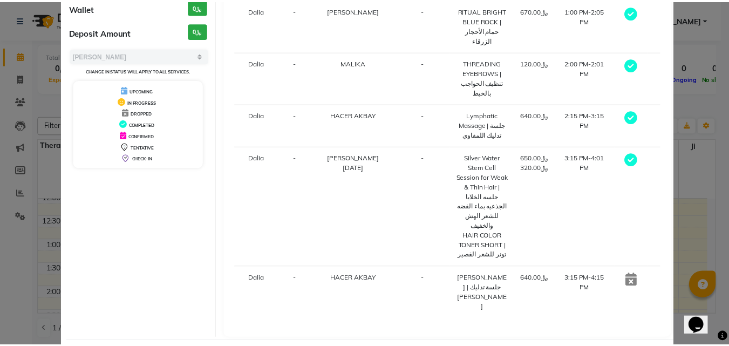
scroll to position [114, 0]
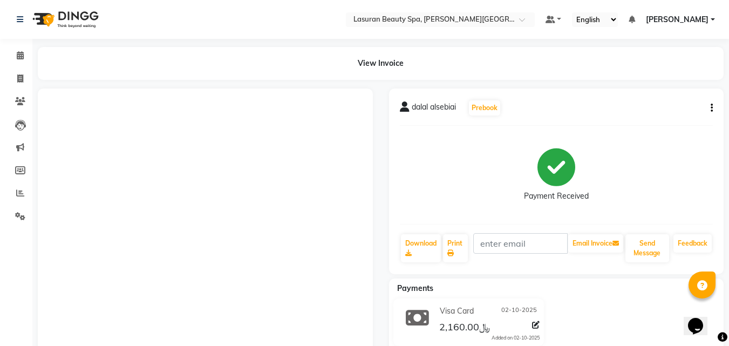
click at [713, 110] on div "dalal alsebiai Prebook Payment Received Download Print Email Invoice Send Messa…" at bounding box center [556, 181] width 335 height 186
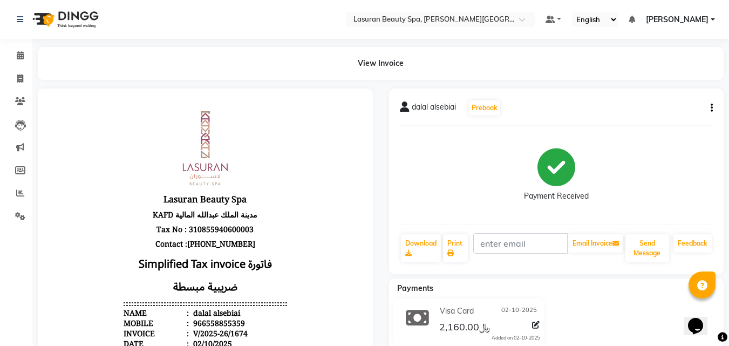
click at [711, 108] on icon "button" at bounding box center [711, 108] width 2 height 1
click at [662, 118] on div "Edit Invoice" at bounding box center [658, 121] width 74 height 13
select select "service"
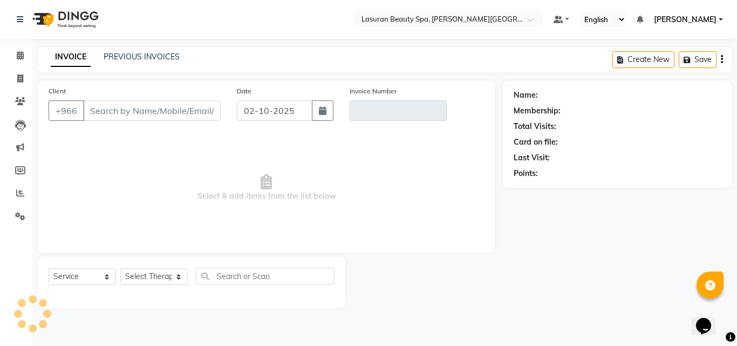
type input "558855359"
type input "V/2025-26/1674"
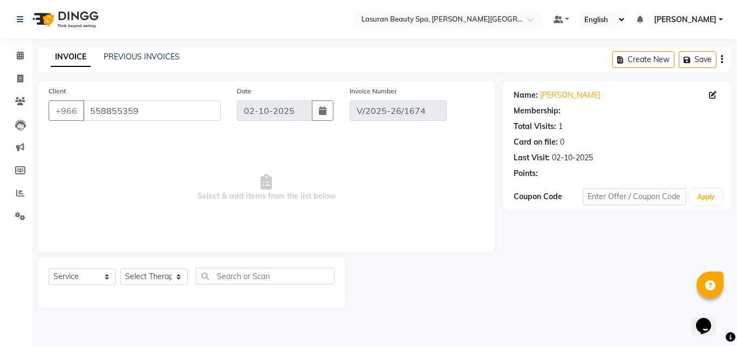
select select "select"
type input "KAFD10"
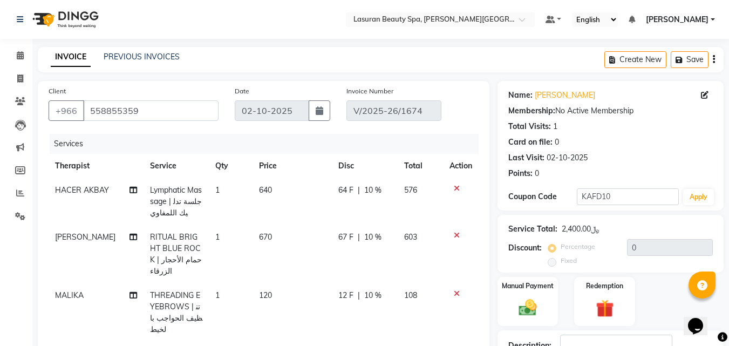
type input "10"
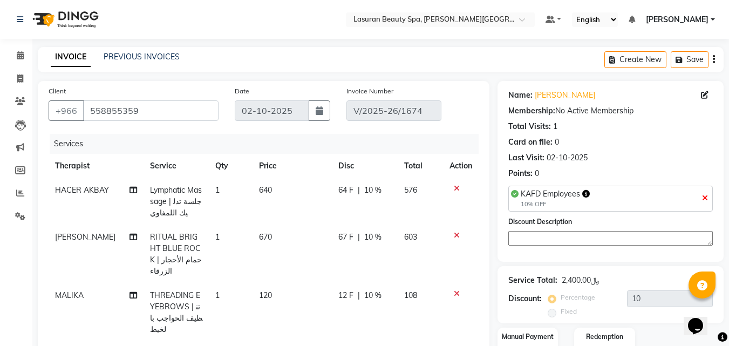
click at [454, 189] on icon at bounding box center [457, 188] width 6 height 8
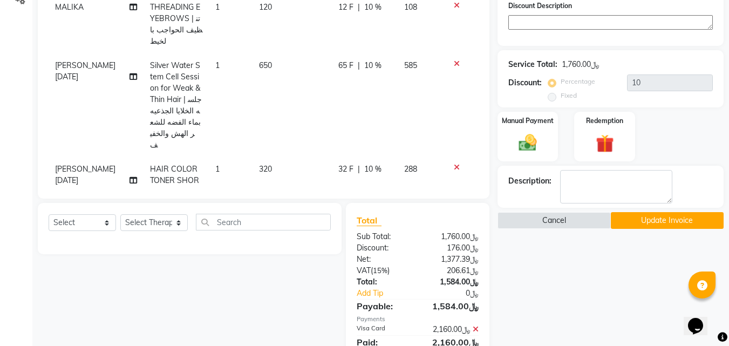
scroll to position [58, 0]
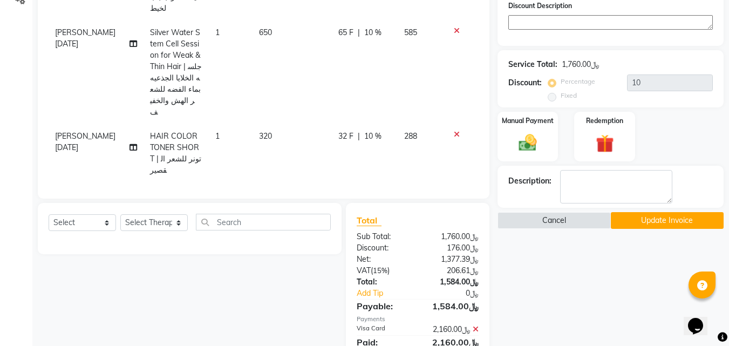
click at [454, 131] on icon at bounding box center [457, 135] width 6 height 8
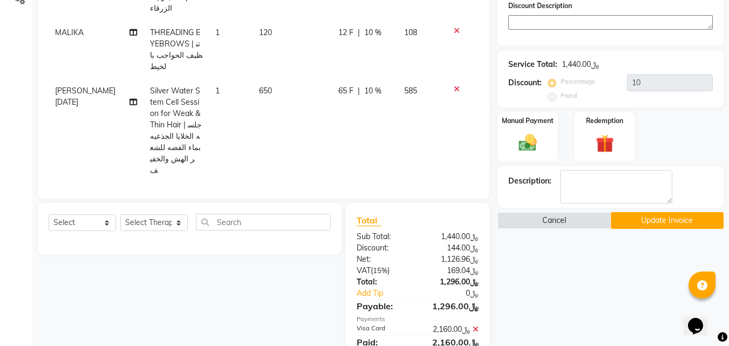
scroll to position [237, 0]
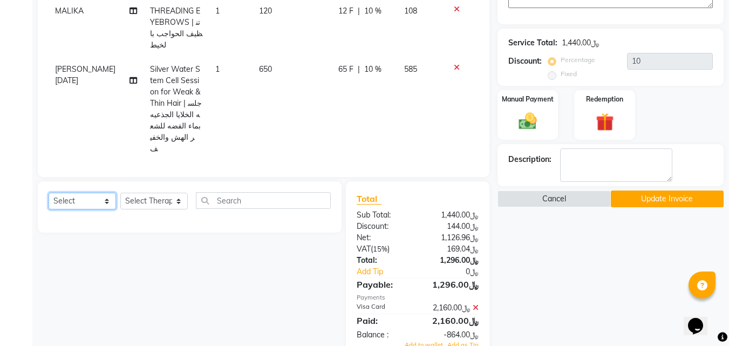
click at [93, 193] on select "Select Service Product Membership Package Voucher Prepaid Gift Card" at bounding box center [82, 201] width 67 height 17
select select "service"
click at [49, 193] on select "Select Service Product Membership Package Voucher Prepaid Gift Card" at bounding box center [82, 201] width 67 height 17
click at [134, 193] on select "Select Therapist [PERSON_NAME] MANDAL [PERSON_NAME] HACER AKBAY [PERSON_NAME][D…" at bounding box center [153, 201] width 67 height 17
select select "66975"
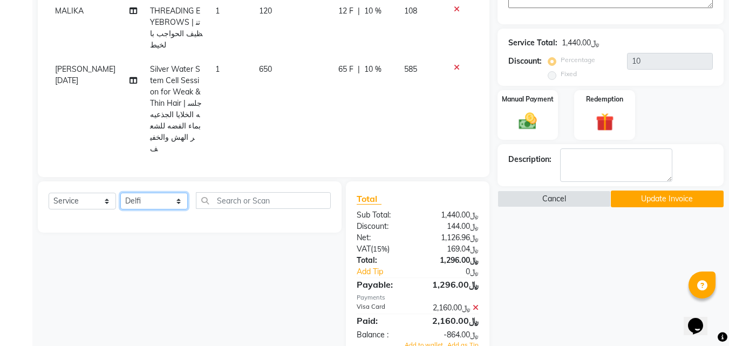
click at [120, 193] on select "Select Therapist [PERSON_NAME] MANDAL [PERSON_NAME] HACER AKBAY [PERSON_NAME][D…" at bounding box center [153, 201] width 67 height 17
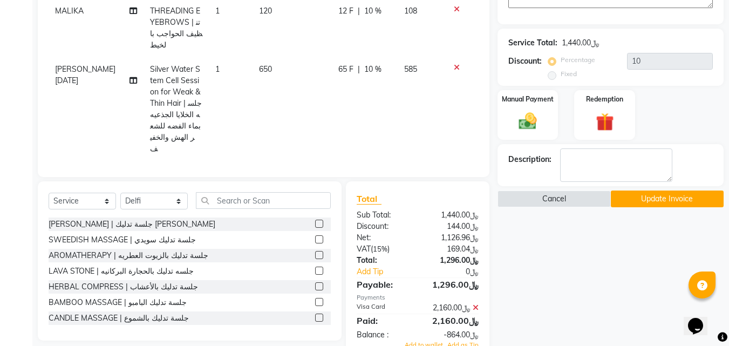
click at [315, 220] on label at bounding box center [319, 224] width 8 height 8
click at [315, 221] on input "checkbox" at bounding box center [318, 224] width 7 height 7
checkbox input "false"
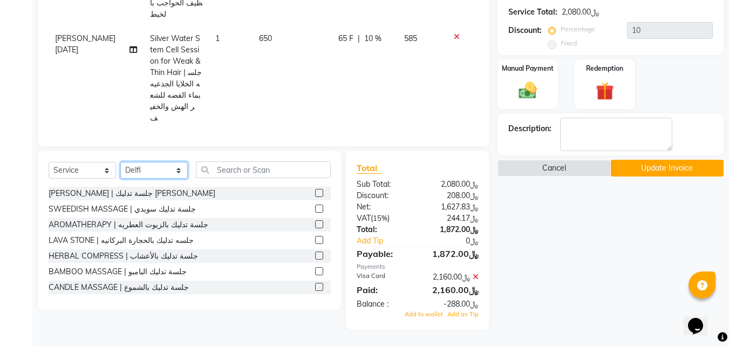
click at [132, 171] on select "Select Therapist [PERSON_NAME] MANDAL [PERSON_NAME] HACER AKBAY [PERSON_NAME][D…" at bounding box center [153, 170] width 67 height 17
click at [101, 167] on select "Select Service Product Membership Package Voucher Prepaid Gift Card" at bounding box center [82, 170] width 67 height 17
select select "product"
click at [49, 162] on select "Select Service Product Membership Package Voucher Prepaid Gift Card" at bounding box center [82, 170] width 67 height 17
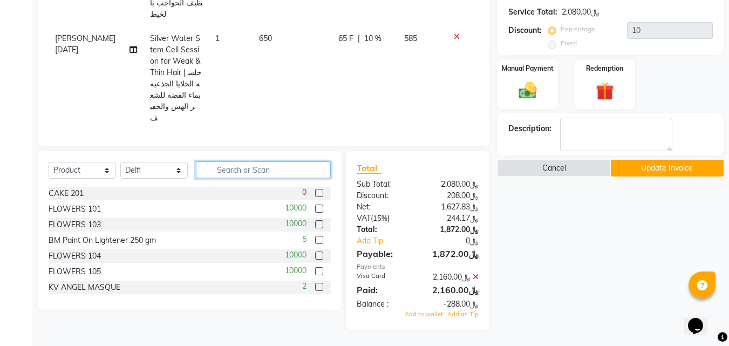
click at [242, 174] on input "text" at bounding box center [263, 169] width 135 height 17
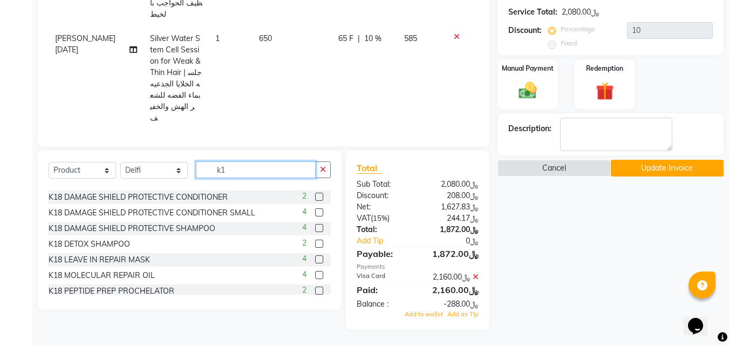
scroll to position [54, 0]
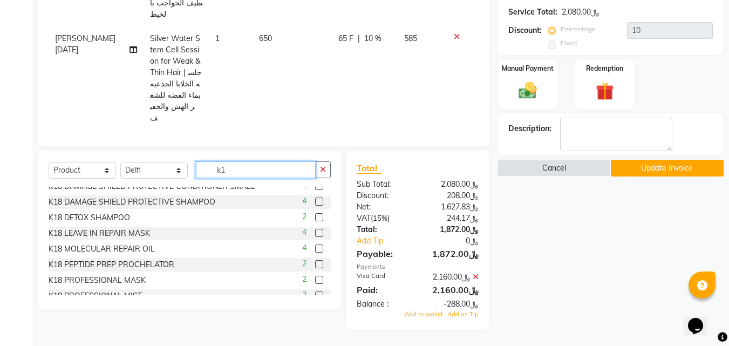
type input "k1"
click at [315, 249] on label at bounding box center [319, 248] width 8 height 8
click at [315, 249] on input "checkbox" at bounding box center [318, 248] width 7 height 7
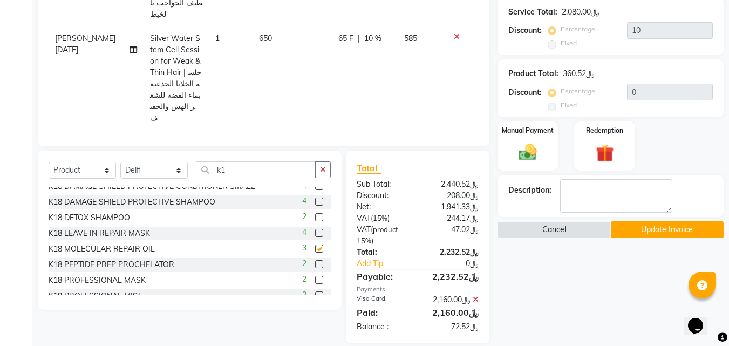
checkbox input "false"
click at [319, 172] on button "button" at bounding box center [323, 169] width 16 height 17
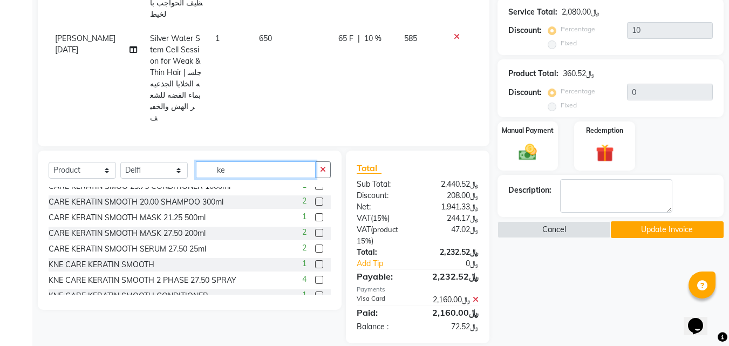
type input "k"
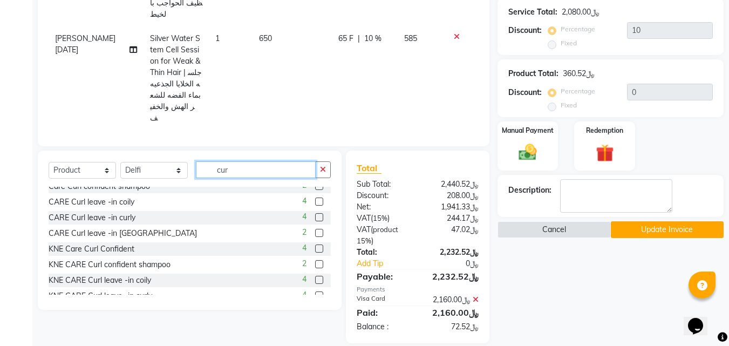
scroll to position [111, 0]
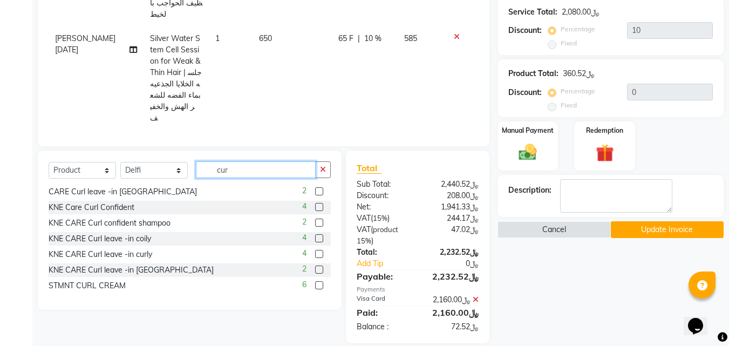
type input "cur"
click at [315, 271] on label at bounding box center [319, 269] width 8 height 8
click at [315, 271] on input "checkbox" at bounding box center [318, 269] width 7 height 7
click at [315, 271] on label at bounding box center [319, 269] width 8 height 8
click at [315, 271] on input "checkbox" at bounding box center [318, 269] width 7 height 7
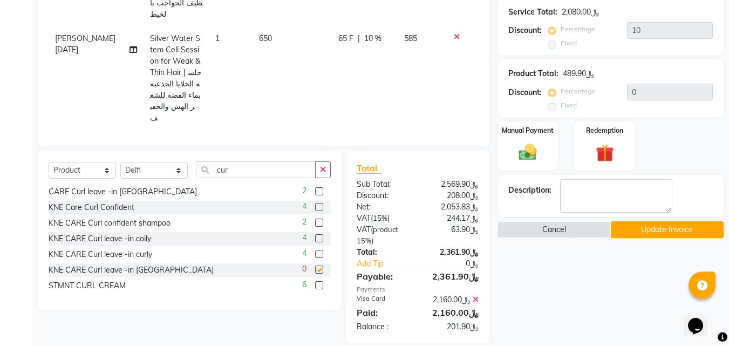
checkbox input "false"
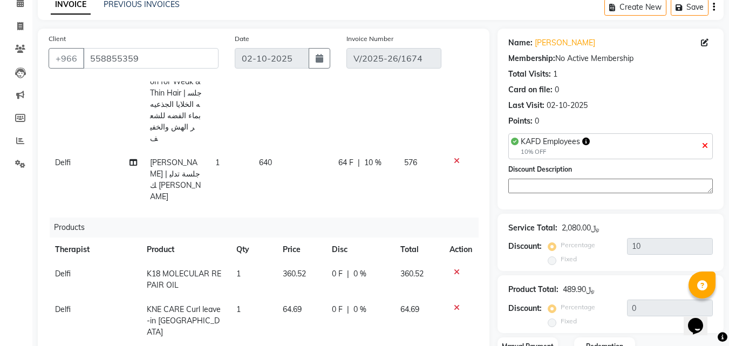
scroll to position [106, 0]
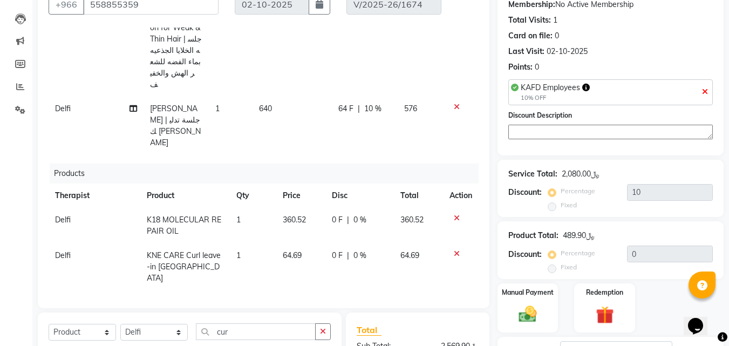
click at [454, 214] on icon at bounding box center [457, 218] width 6 height 8
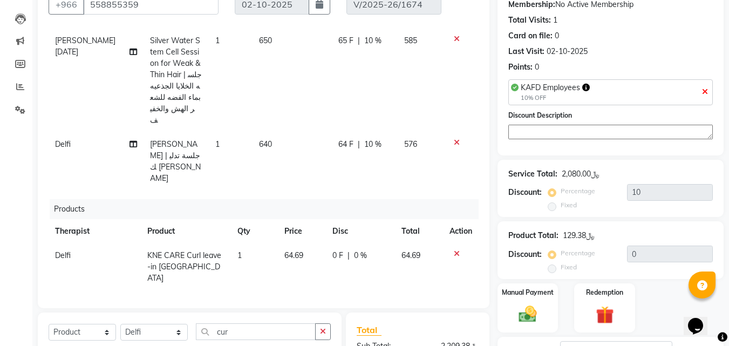
click at [454, 250] on icon at bounding box center [457, 254] width 6 height 8
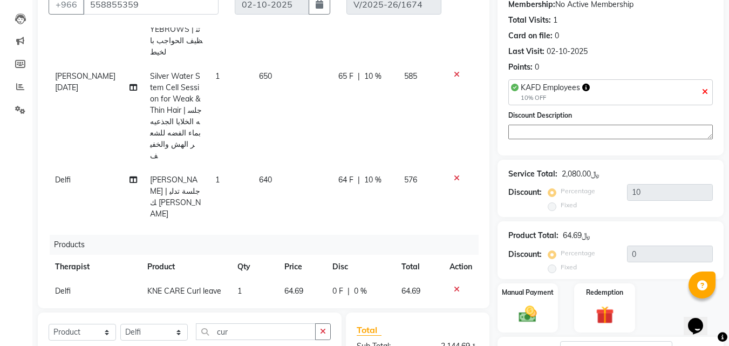
click at [454, 285] on icon at bounding box center [457, 289] width 6 height 8
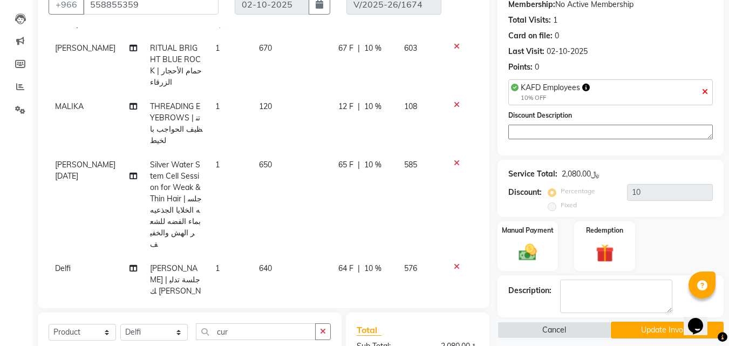
scroll to position [268, 0]
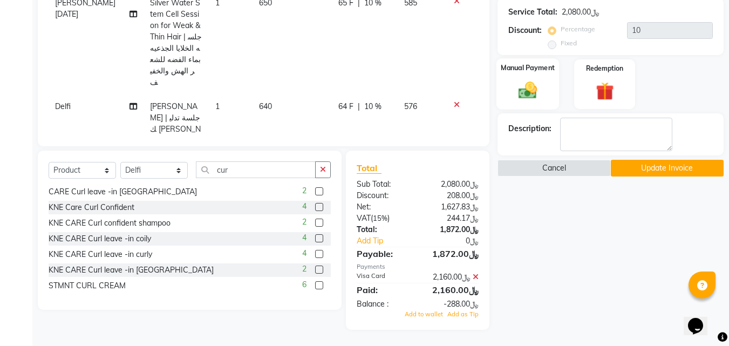
click at [526, 90] on img at bounding box center [527, 91] width 30 height 22
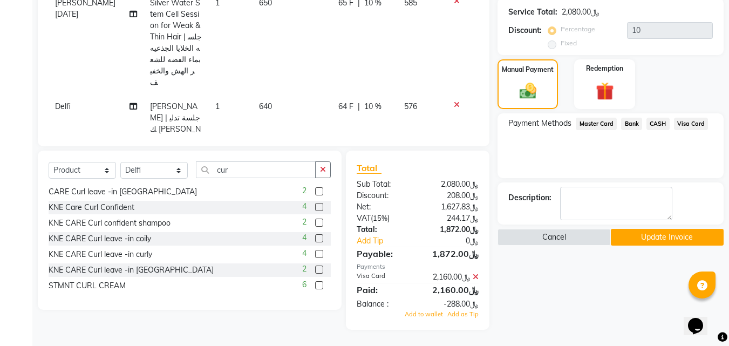
click at [689, 125] on span "Visa Card" at bounding box center [691, 124] width 35 height 12
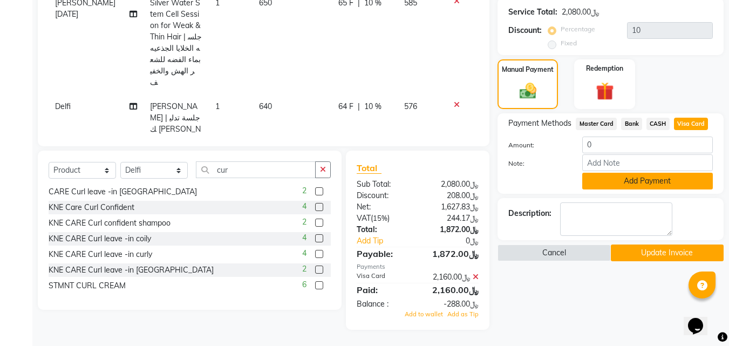
click at [661, 179] on button "Add Payment" at bounding box center [647, 181] width 131 height 17
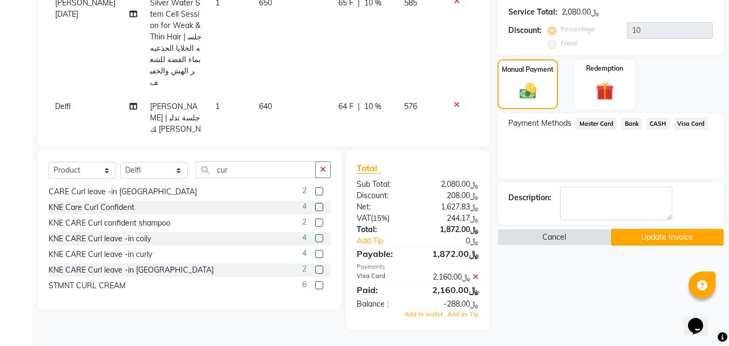
click at [667, 237] on button "Update Invoice" at bounding box center [667, 237] width 113 height 17
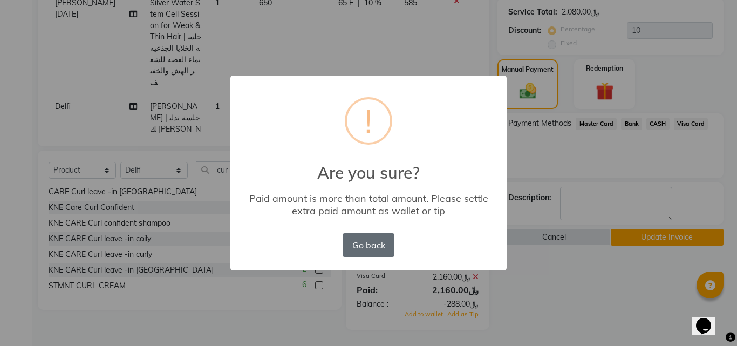
click at [368, 254] on button "Go back" at bounding box center [369, 245] width 52 height 24
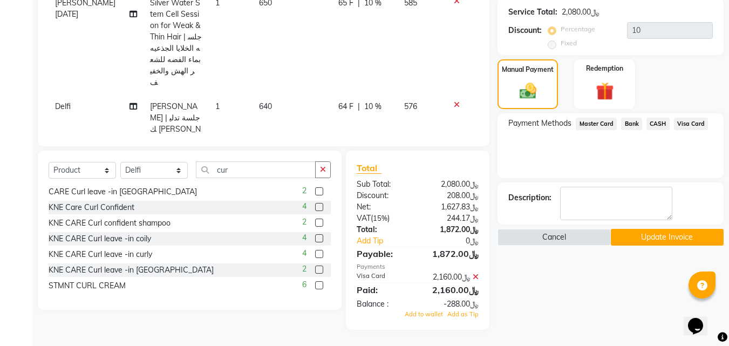
click at [475, 278] on icon at bounding box center [476, 277] width 6 height 8
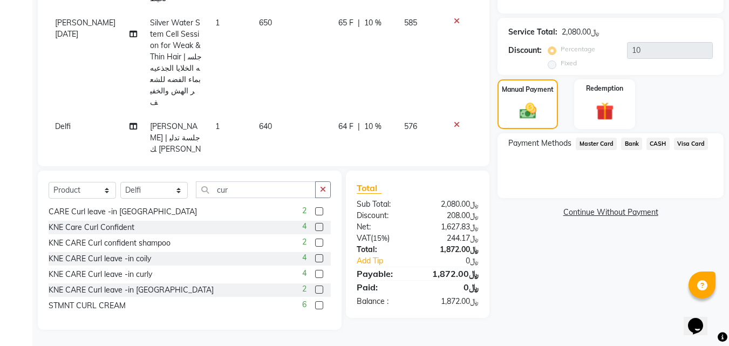
scroll to position [248, 0]
click at [695, 145] on span "Visa Card" at bounding box center [691, 144] width 35 height 12
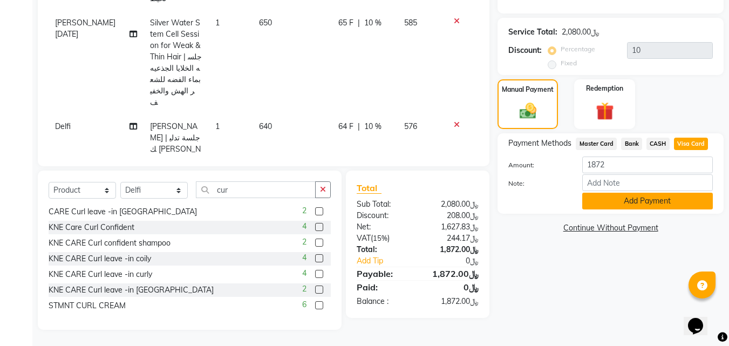
click at [599, 203] on button "Add Payment" at bounding box center [647, 201] width 131 height 17
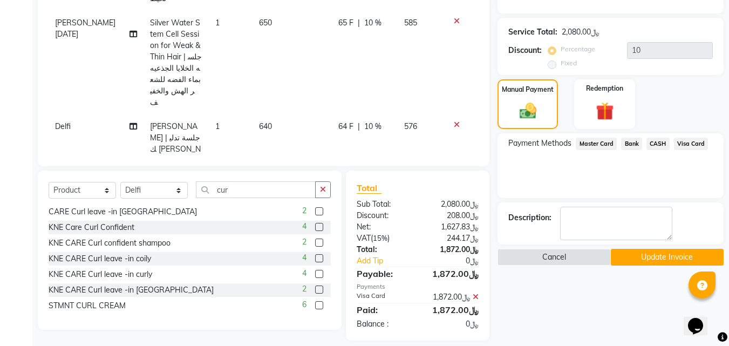
click at [637, 256] on button "Update Invoice" at bounding box center [667, 257] width 113 height 17
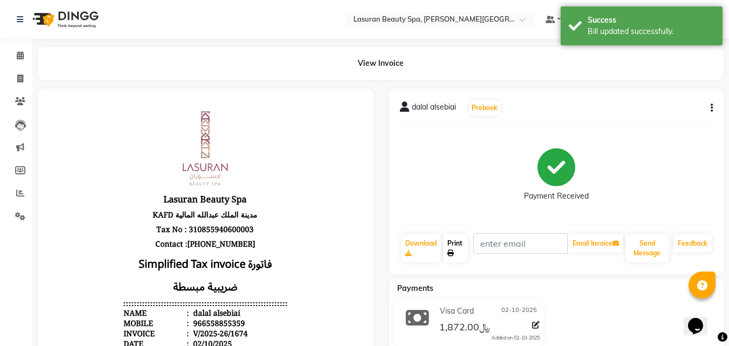
click at [461, 255] on link "Print" at bounding box center [455, 248] width 25 height 28
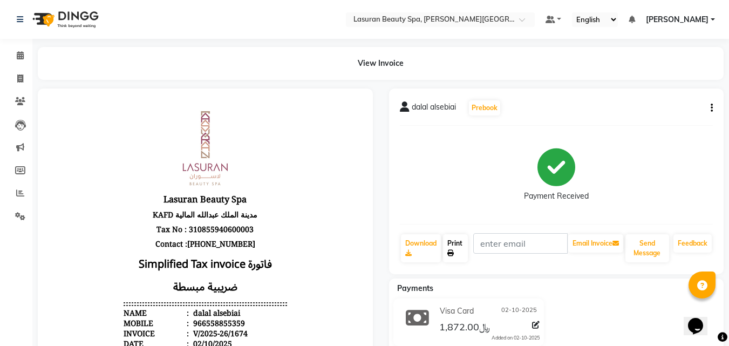
click at [449, 260] on link "Print" at bounding box center [455, 248] width 25 height 28
click at [28, 58] on span at bounding box center [20, 56] width 19 height 12
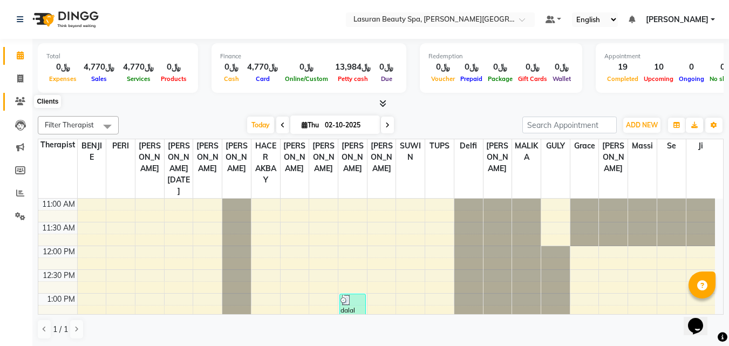
click at [22, 104] on icon at bounding box center [20, 101] width 10 height 8
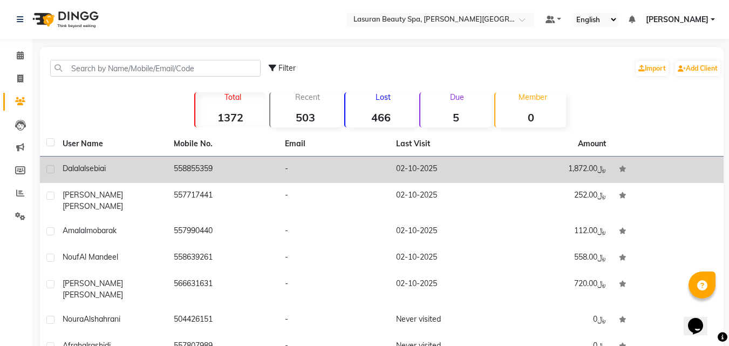
click at [222, 175] on td "558855359" at bounding box center [222, 169] width 111 height 26
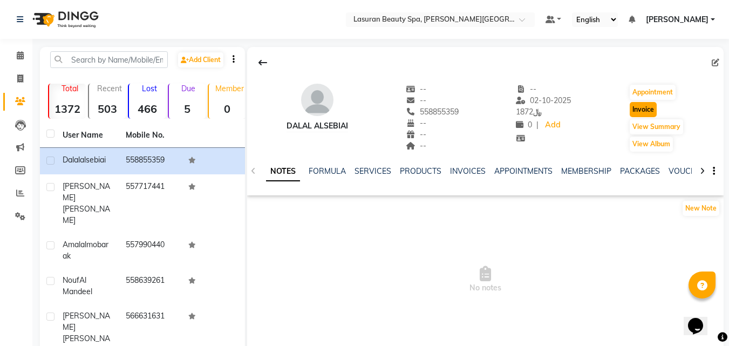
click at [642, 113] on button "Invoice" at bounding box center [643, 109] width 27 height 15
select select "service"
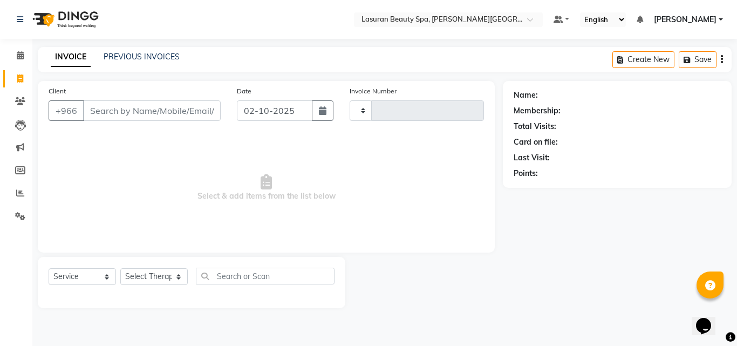
type input "1688"
select select "6941"
type input "558855359"
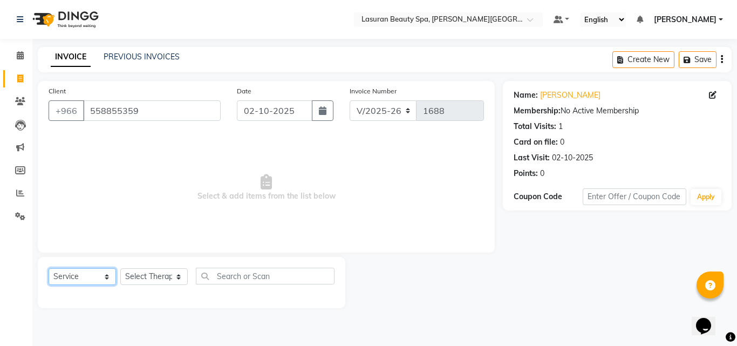
click at [71, 282] on select "Select Service Product Membership Package Voucher Prepaid Gift Card" at bounding box center [82, 276] width 67 height 17
select select "product"
click at [49, 268] on select "Select Service Product Membership Package Voucher Prepaid Gift Card" at bounding box center [82, 276] width 67 height 17
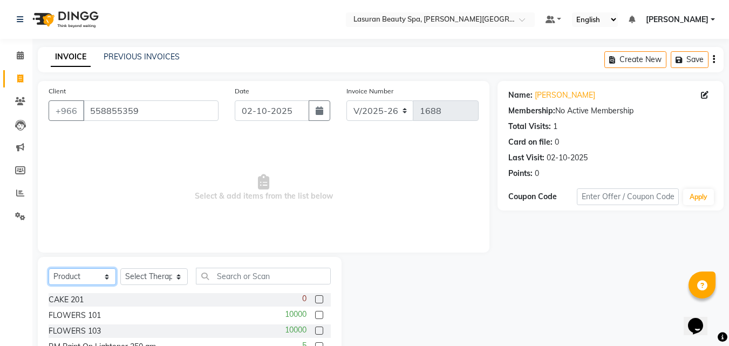
scroll to position [86, 0]
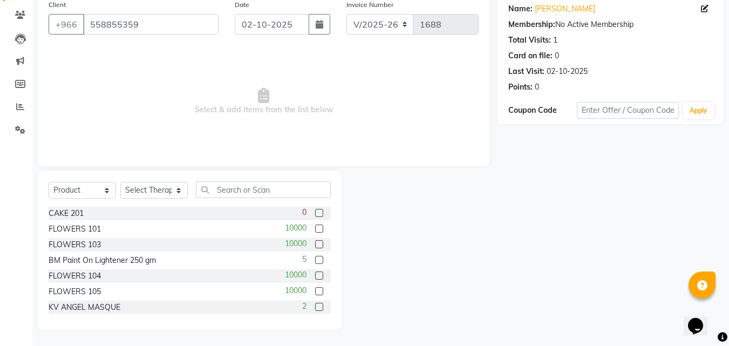
click at [315, 308] on label at bounding box center [319, 307] width 8 height 8
click at [315, 308] on input "checkbox" at bounding box center [318, 307] width 7 height 7
checkbox input "false"
click at [150, 192] on select "Select Therapist [PERSON_NAME] MANDAL [PERSON_NAME] HACER AKBAY [PERSON_NAME][D…" at bounding box center [153, 190] width 67 height 17
select select "81235"
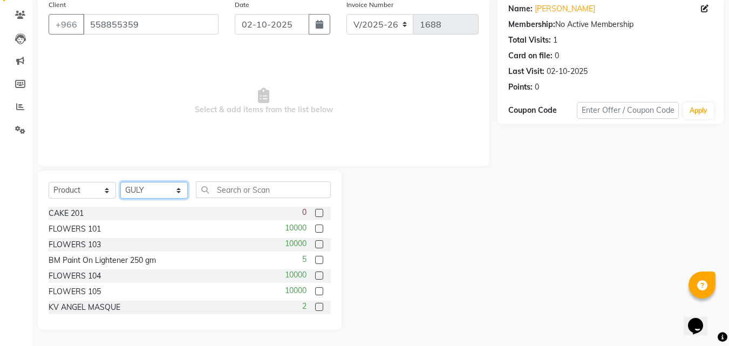
click at [120, 182] on select "Select Therapist [PERSON_NAME] MANDAL [PERSON_NAME] HACER AKBAY [PERSON_NAME][D…" at bounding box center [153, 190] width 67 height 17
click at [315, 306] on label at bounding box center [319, 307] width 8 height 8
click at [315, 306] on input "checkbox" at bounding box center [318, 307] width 7 height 7
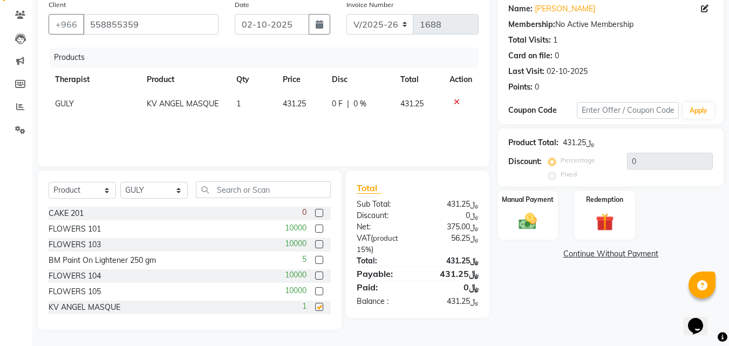
checkbox input "false"
click at [456, 103] on icon at bounding box center [457, 102] width 6 height 8
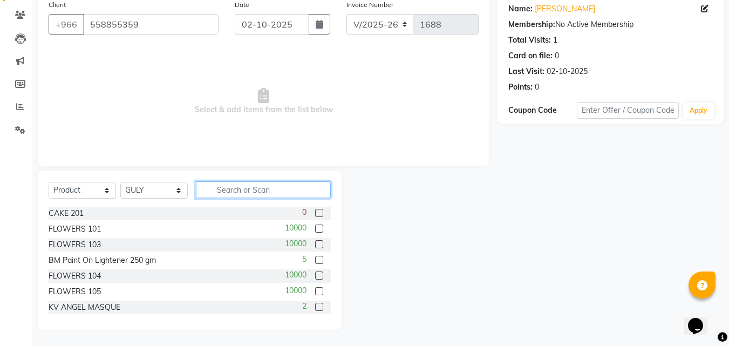
click at [269, 195] on input "text" at bounding box center [263, 189] width 135 height 17
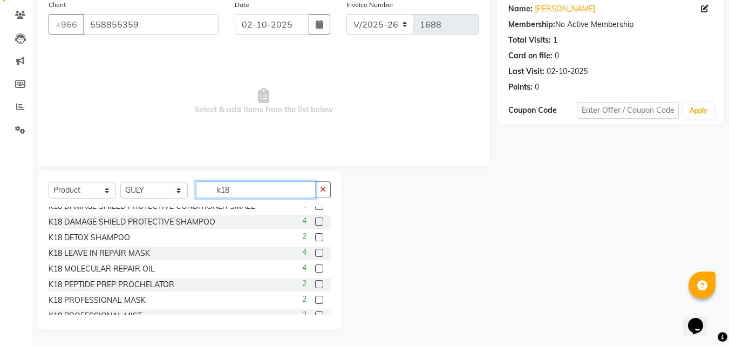
scroll to position [80, 0]
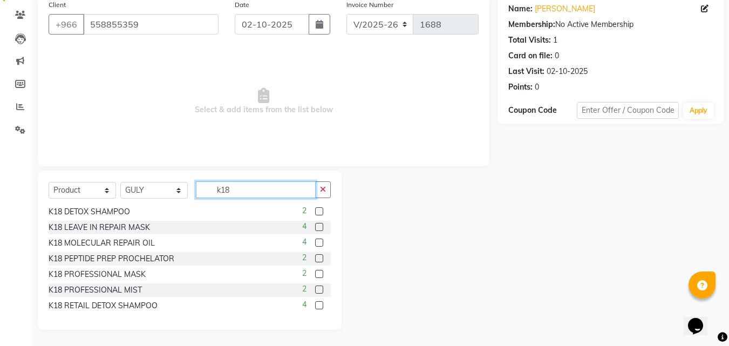
type input "k18"
click at [315, 242] on label at bounding box center [319, 242] width 8 height 8
click at [315, 242] on input "checkbox" at bounding box center [318, 243] width 7 height 7
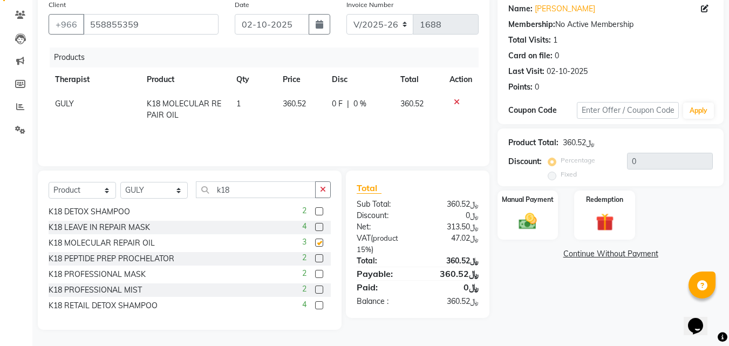
checkbox input "false"
click at [259, 191] on input "k18" at bounding box center [256, 189] width 120 height 17
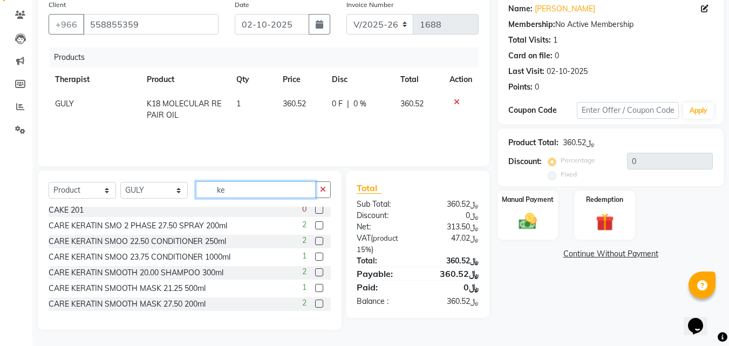
scroll to position [0, 0]
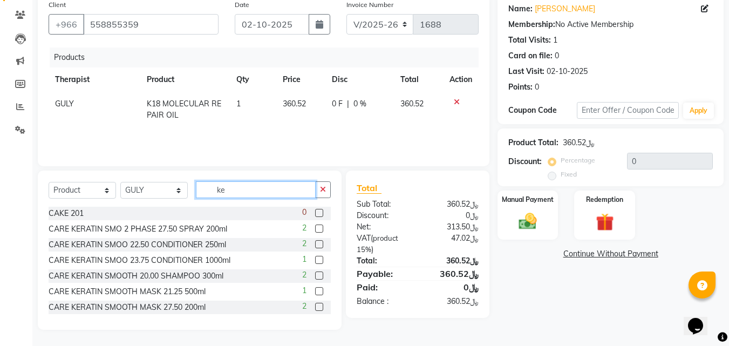
type input "k"
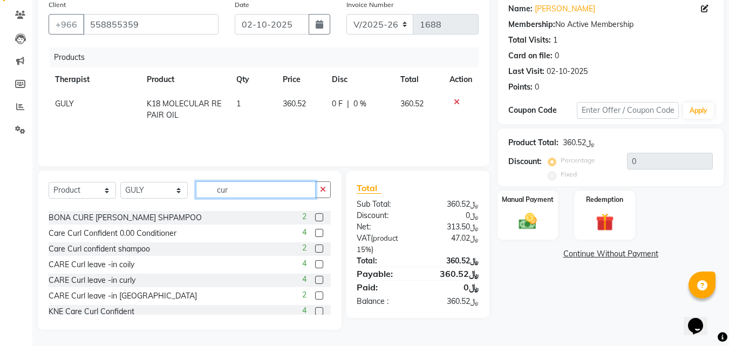
scroll to position [54, 0]
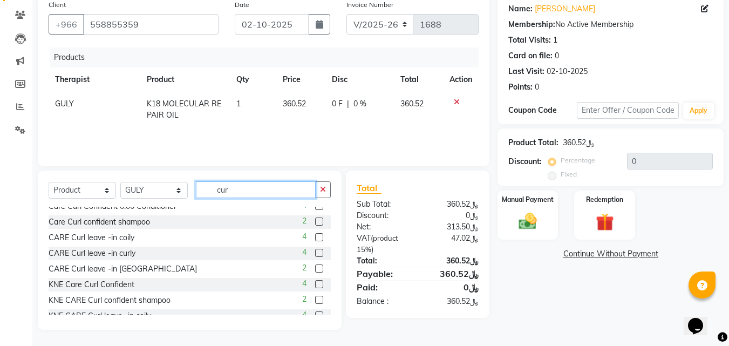
type input "cur"
click at [315, 269] on label at bounding box center [319, 268] width 8 height 8
click at [315, 269] on input "checkbox" at bounding box center [318, 268] width 7 height 7
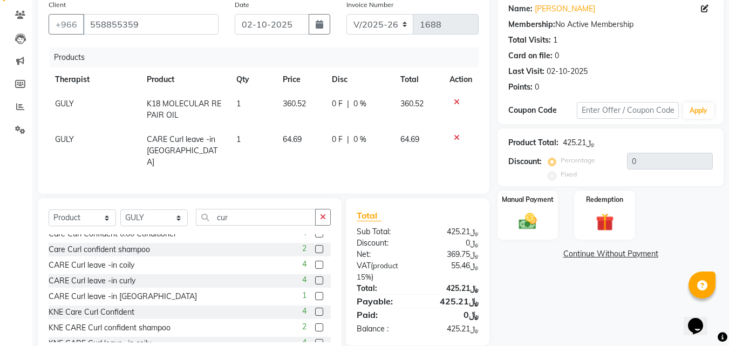
click at [315, 294] on label at bounding box center [319, 296] width 8 height 8
click at [315, 294] on input "checkbox" at bounding box center [318, 296] width 7 height 7
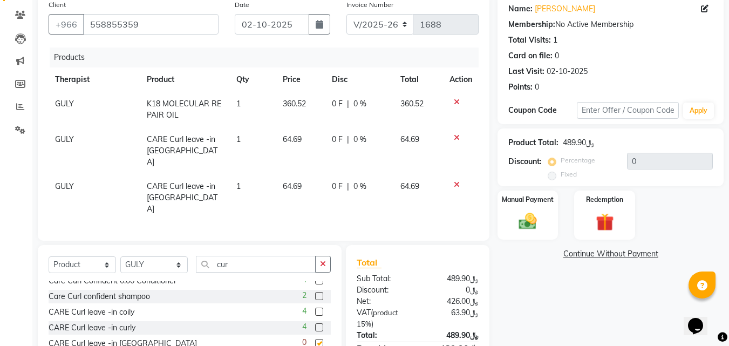
scroll to position [146, 0]
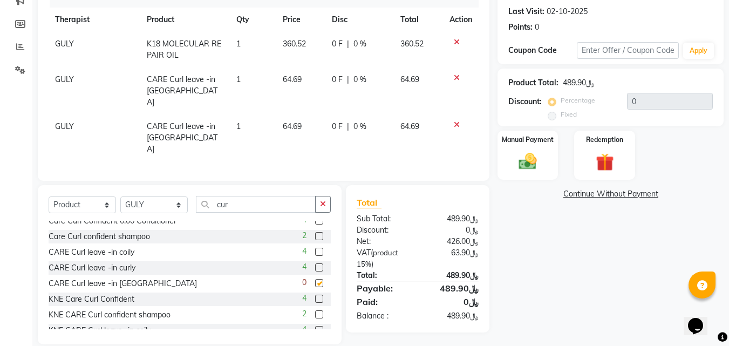
checkbox input "false"
click at [548, 171] on div "Manual Payment" at bounding box center [527, 154] width 63 height 51
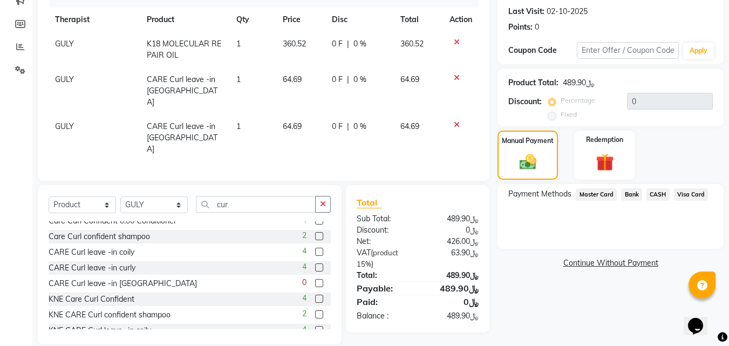
click at [701, 194] on span "Visa Card" at bounding box center [691, 194] width 35 height 12
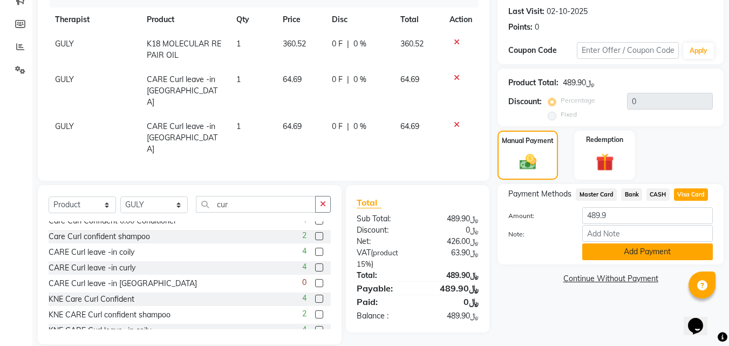
click at [634, 255] on button "Add Payment" at bounding box center [647, 251] width 131 height 17
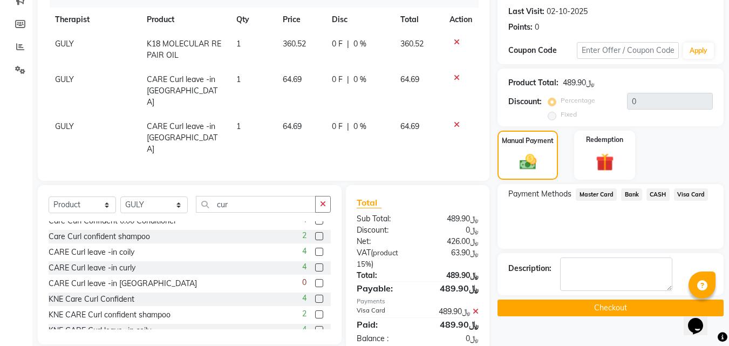
click at [593, 311] on button "Checkout" at bounding box center [610, 307] width 226 height 17
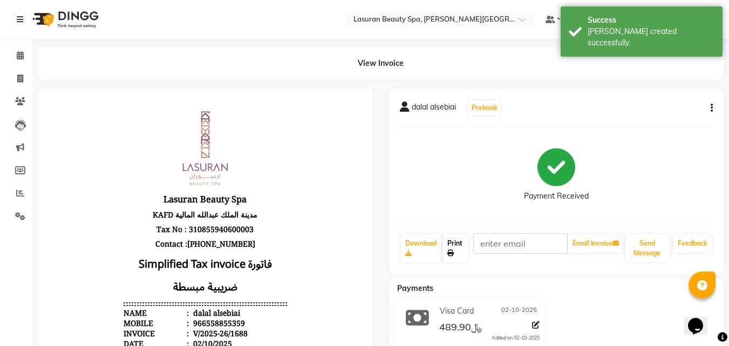
click at [456, 248] on link "Print" at bounding box center [455, 248] width 25 height 28
click at [502, 141] on div "Payment Received" at bounding box center [556, 174] width 313 height 81
click at [448, 256] on icon at bounding box center [450, 253] width 6 height 6
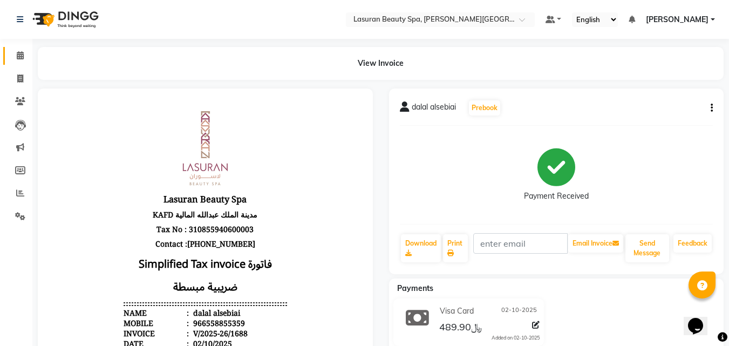
click at [19, 55] on icon at bounding box center [20, 55] width 7 height 8
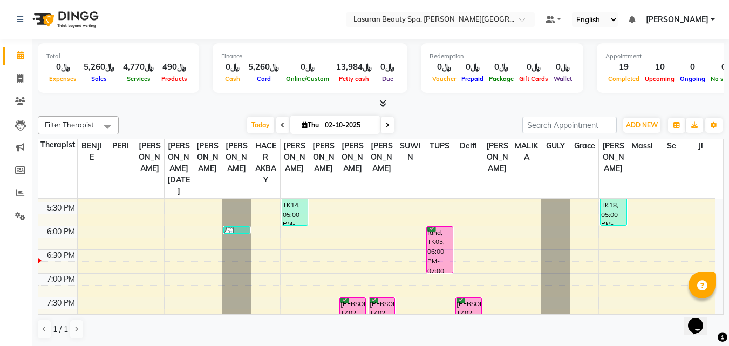
scroll to position [298, 0]
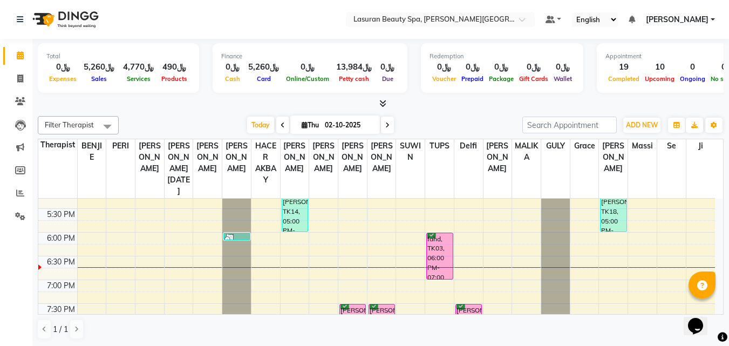
click at [434, 258] on div "fahd, TK03, 06:00 PM-07:00 PM, [PERSON_NAME] | جلسة تدليك [PERSON_NAME]" at bounding box center [439, 256] width 25 height 46
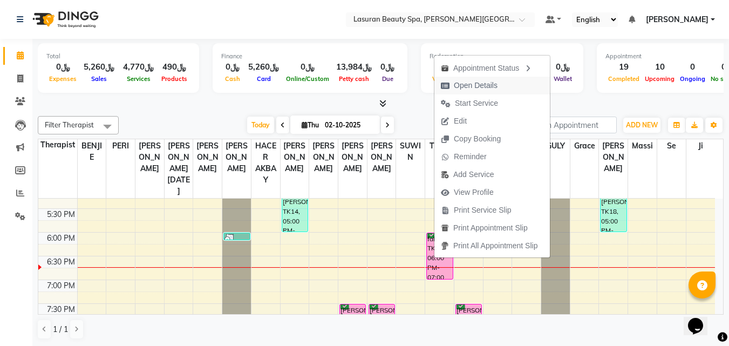
click at [466, 81] on span "Open Details" at bounding box center [476, 85] width 44 height 11
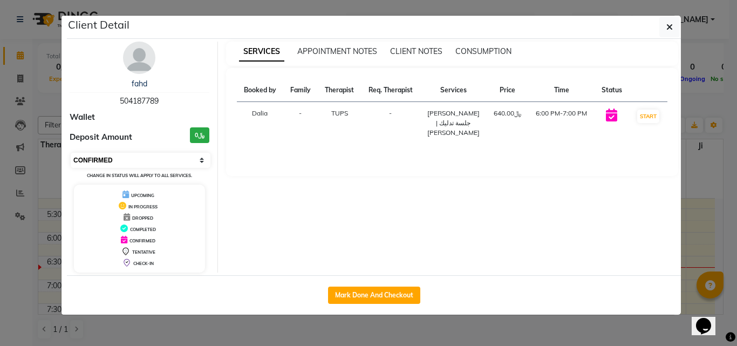
click at [117, 166] on select "Select IN SERVICE CONFIRMED TENTATIVE CHECK IN MARK DONE UPCOMING" at bounding box center [141, 160] width 140 height 15
select select "7"
click at [71, 153] on select "Select IN SERVICE CONFIRMED TENTATIVE CHECK IN MARK DONE UPCOMING" at bounding box center [141, 160] width 140 height 15
click at [666, 22] on span "button" at bounding box center [669, 27] width 6 height 11
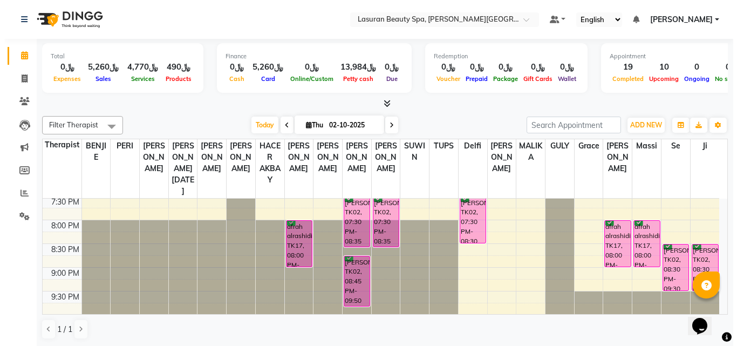
scroll to position [406, 0]
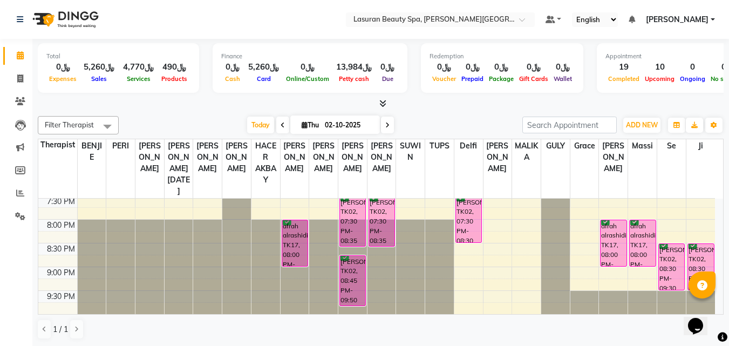
click at [354, 232] on div "[PERSON_NAME], TK02, 07:30 PM-08:35 PM, RITUAL BRIGHT BLUE ROCK | حمام الأحجار …" at bounding box center [352, 221] width 25 height 50
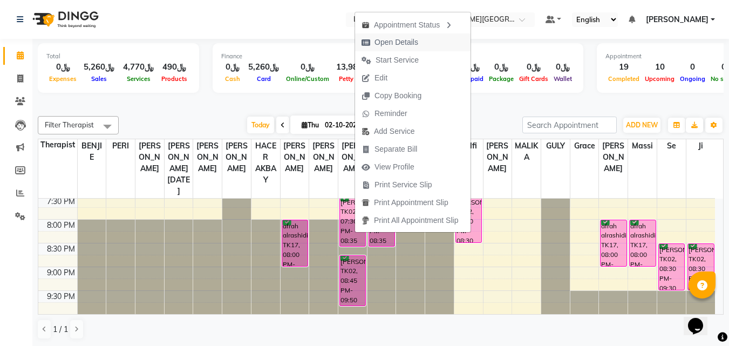
click at [377, 46] on span "Open Details" at bounding box center [396, 42] width 44 height 11
select select "6"
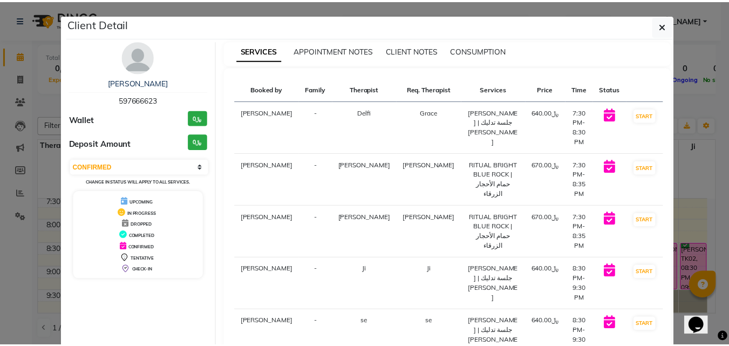
scroll to position [0, 0]
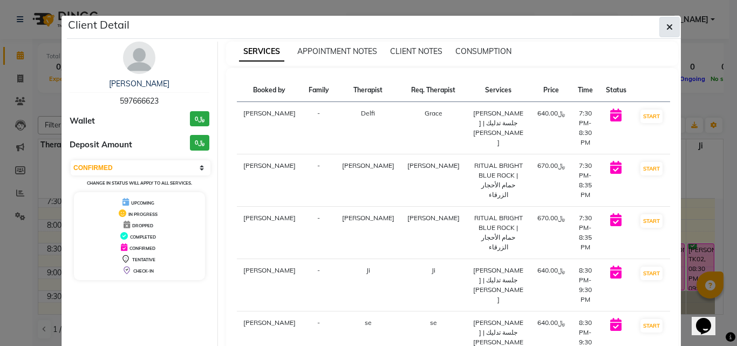
click at [659, 25] on button "button" at bounding box center [669, 27] width 20 height 20
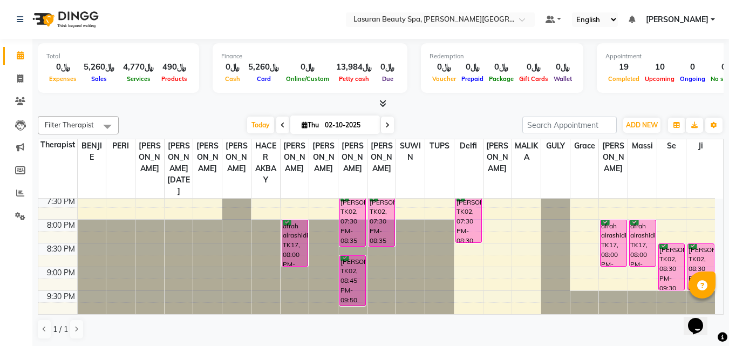
click at [631, 244] on div "afrah alrashidi, TK17, 08:00 PM-09:00 PM, CLASSIC MANICURE | مانكير كلاسيك" at bounding box center [642, 243] width 25 height 46
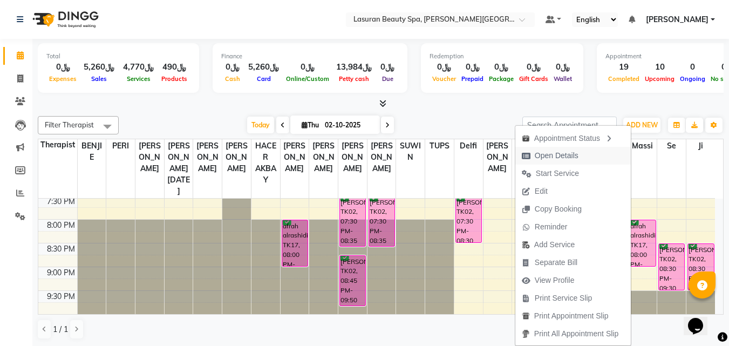
click at [576, 155] on span "Open Details" at bounding box center [550, 156] width 70 height 18
select select "6"
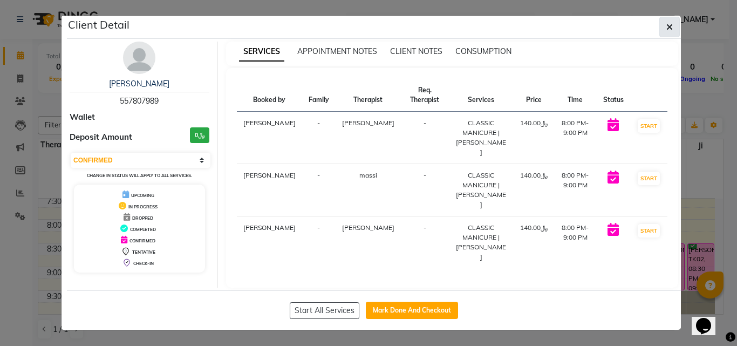
click at [674, 20] on button "button" at bounding box center [669, 27] width 20 height 20
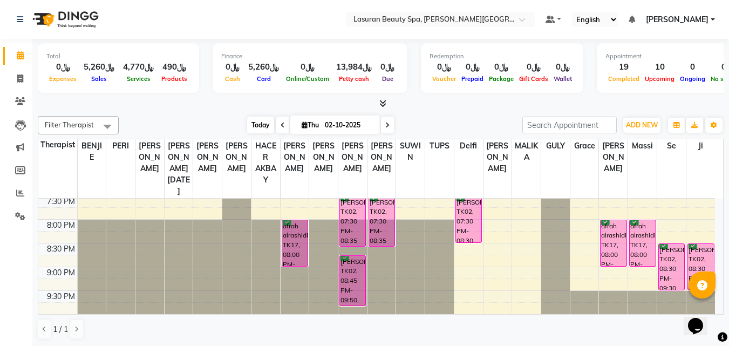
click at [259, 117] on span "Today" at bounding box center [260, 125] width 27 height 17
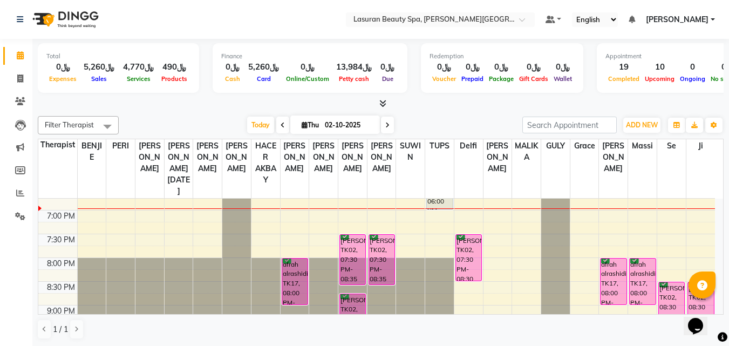
scroll to position [387, 0]
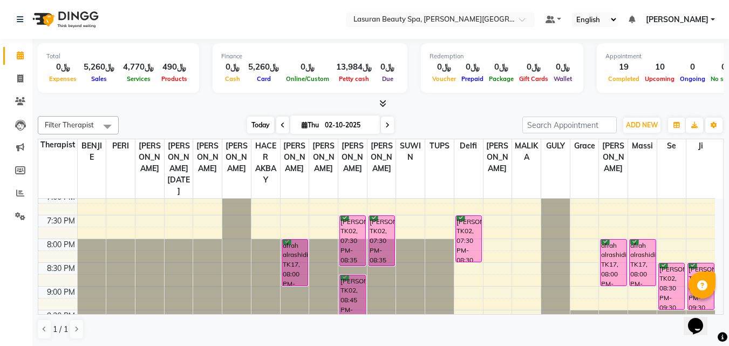
click at [262, 133] on span "Today" at bounding box center [260, 125] width 27 height 17
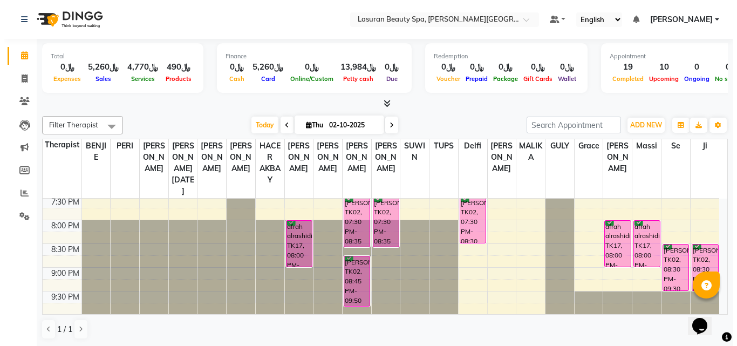
scroll to position [406, 0]
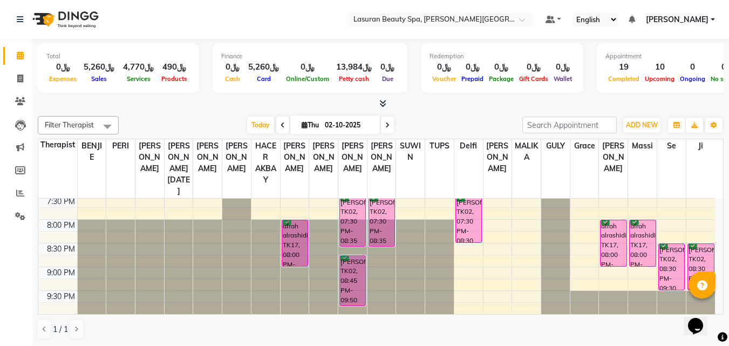
click at [346, 216] on div "[PERSON_NAME], TK02, 07:30 PM-08:35 PM, RITUAL BRIGHT BLUE ROCK | حمام الأحجار …" at bounding box center [352, 221] width 25 height 50
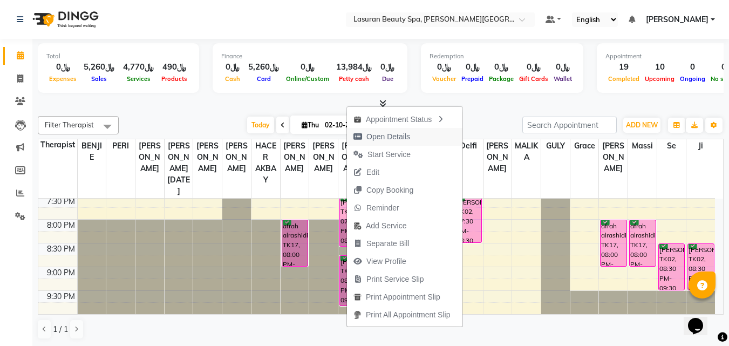
click at [361, 135] on icon "button" at bounding box center [357, 137] width 9 height 8
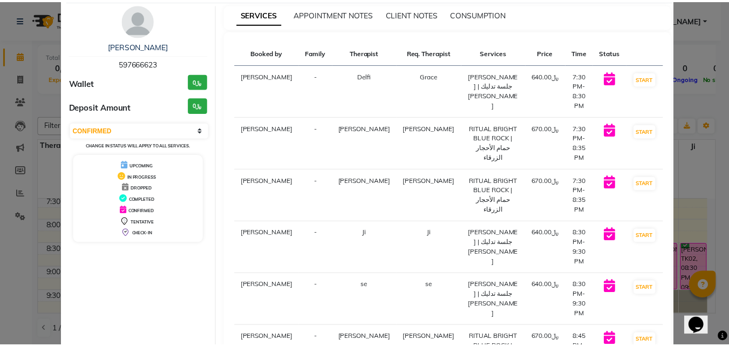
scroll to position [0, 0]
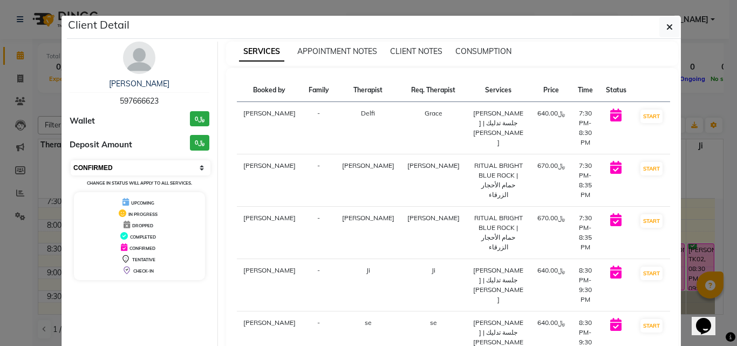
click at [186, 162] on select "Select IN SERVICE CONFIRMED TENTATIVE CHECK IN MARK DONE UPCOMING" at bounding box center [141, 167] width 140 height 15
select select "7"
click at [71, 160] on select "Select IN SERVICE CONFIRMED TENTATIVE CHECK IN MARK DONE UPCOMING" at bounding box center [141, 167] width 140 height 15
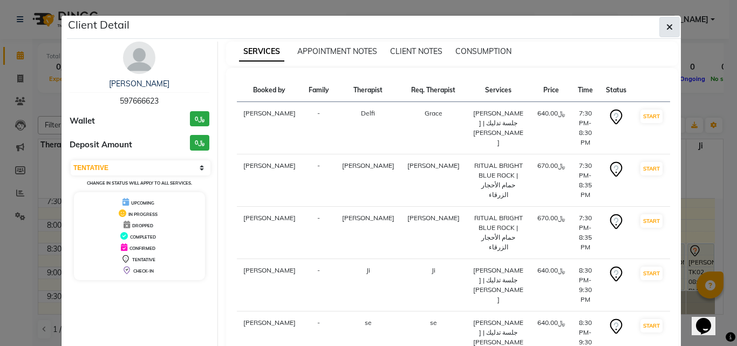
click at [666, 24] on icon "button" at bounding box center [669, 27] width 6 height 9
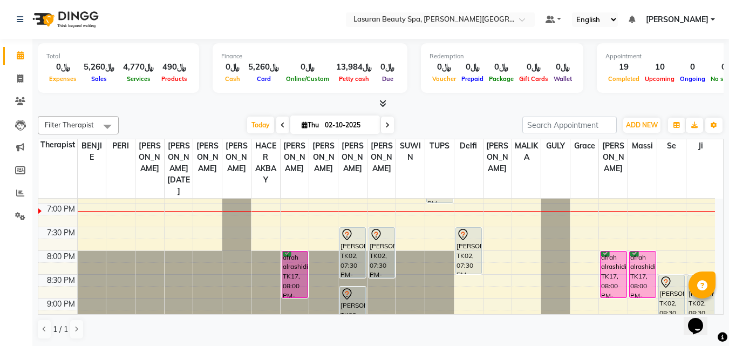
scroll to position [406, 0]
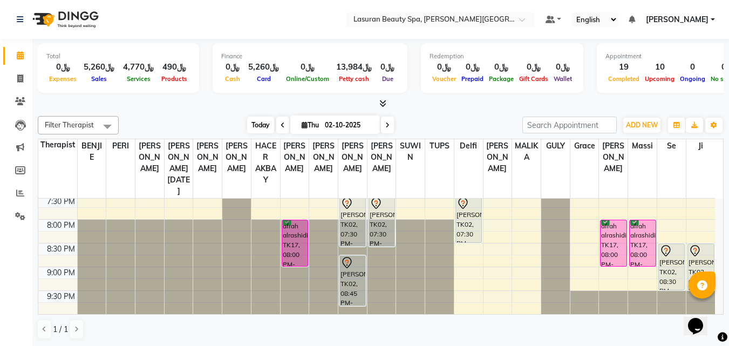
click at [254, 124] on span "Today" at bounding box center [260, 125] width 27 height 17
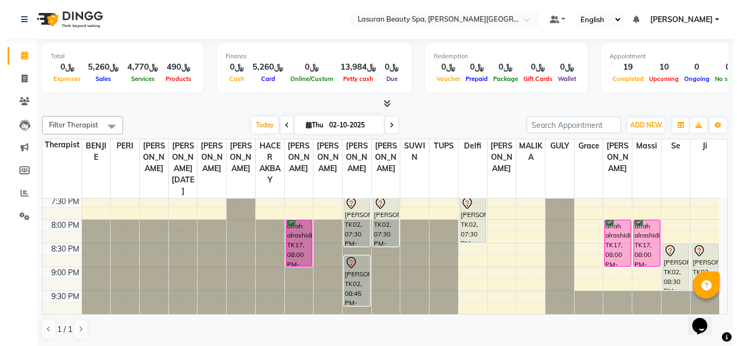
scroll to position [1, 0]
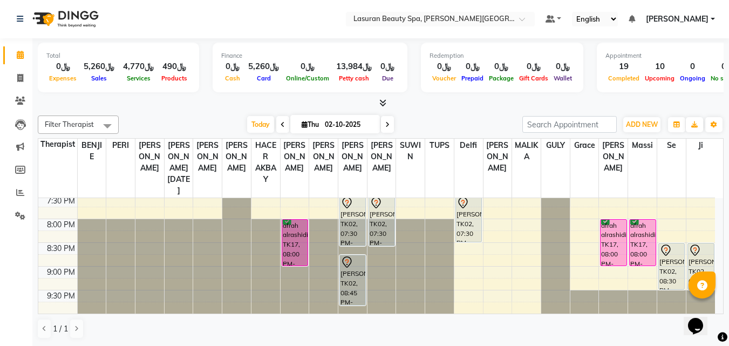
click at [606, 247] on div "afrah alrashidi, TK17, 08:00 PM-09:00 PM, CLASSIC MANICURE | مانكير كلاسيك" at bounding box center [612, 243] width 25 height 46
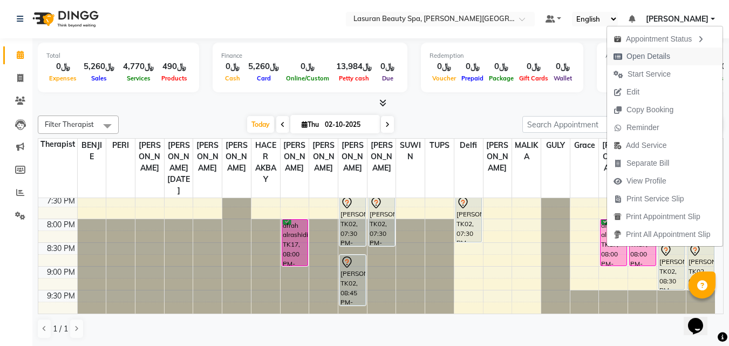
click at [633, 51] on span "Open Details" at bounding box center [648, 56] width 44 height 11
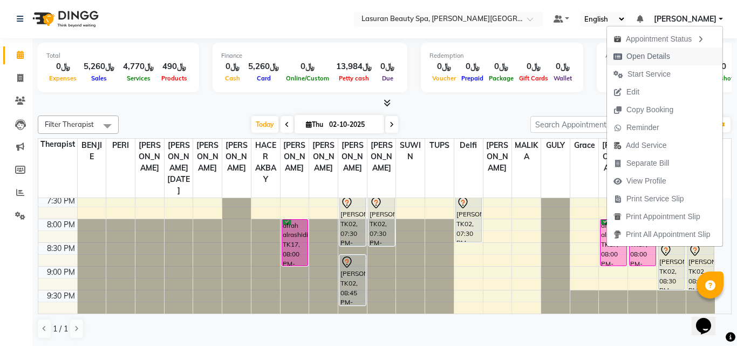
select select "6"
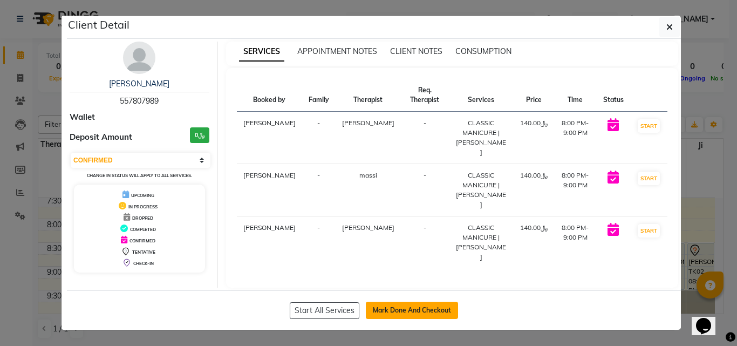
click at [409, 302] on button "Mark Done And Checkout" at bounding box center [412, 310] width 92 height 17
select select "service"
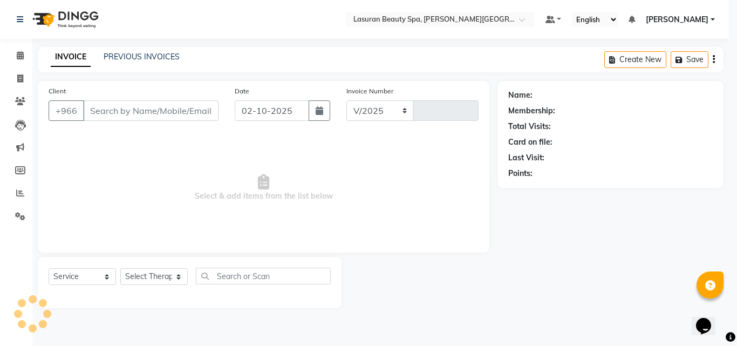
select select "6941"
type input "1689"
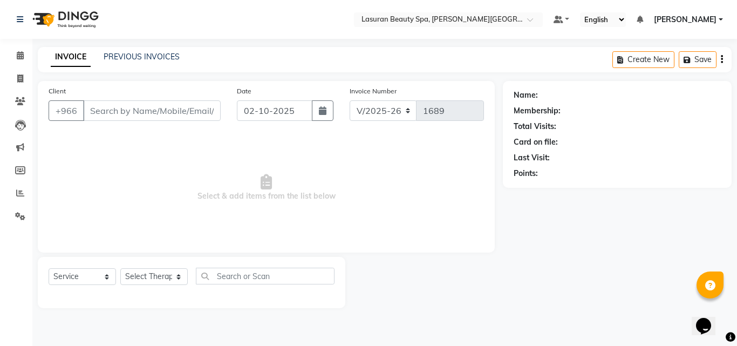
type input "557807989"
select select "54632"
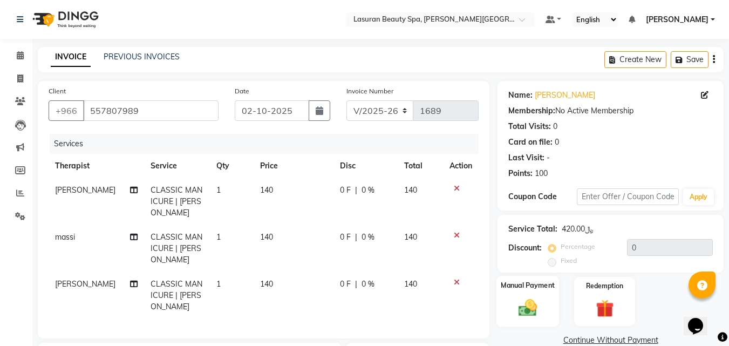
scroll to position [180, 0]
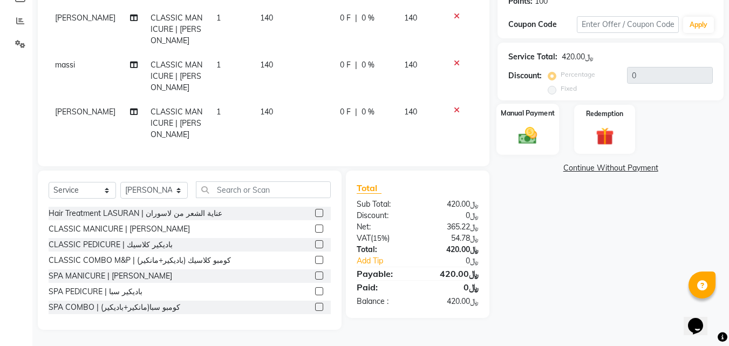
click at [538, 137] on img at bounding box center [527, 136] width 30 height 22
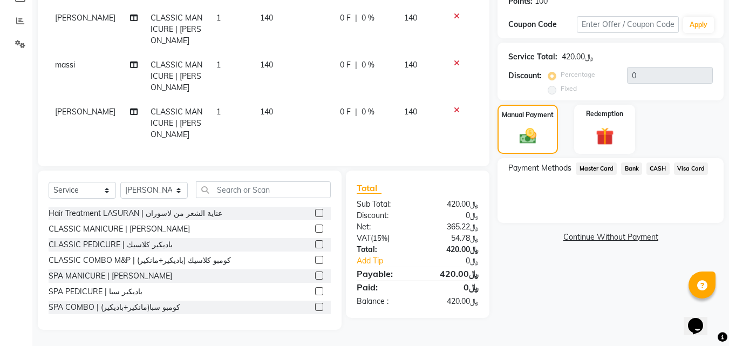
click at [685, 166] on span "Visa Card" at bounding box center [691, 168] width 35 height 12
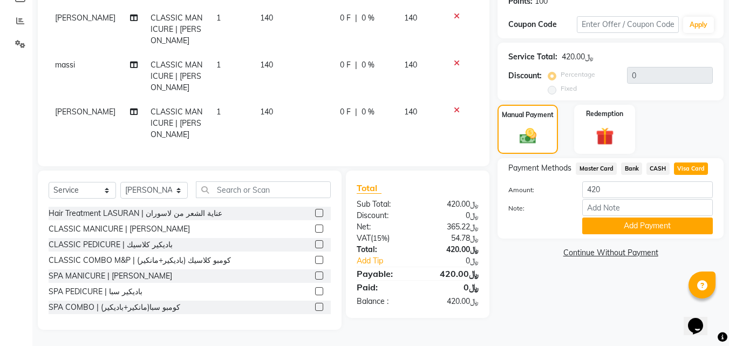
click at [628, 166] on span "Bank" at bounding box center [631, 168] width 21 height 12
click at [641, 220] on button "Add Payment" at bounding box center [647, 225] width 131 height 17
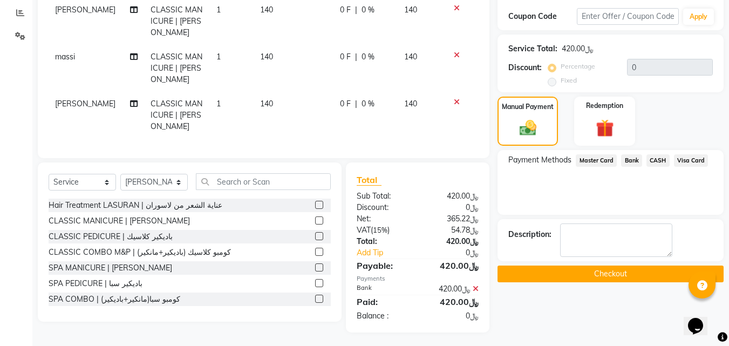
click at [603, 271] on button "Checkout" at bounding box center [610, 273] width 226 height 17
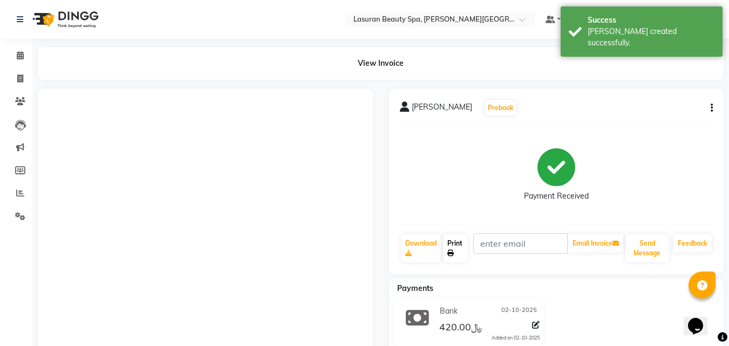
click at [466, 257] on link "Print" at bounding box center [455, 248] width 25 height 28
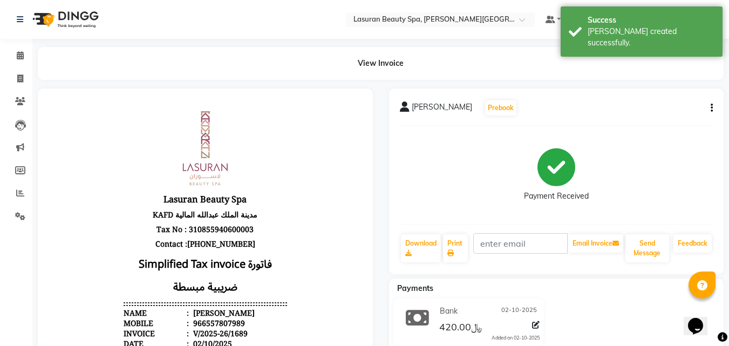
click at [711, 108] on icon "button" at bounding box center [711, 108] width 2 height 1
click at [643, 125] on div "Edit Invoice" at bounding box center [658, 121] width 74 height 13
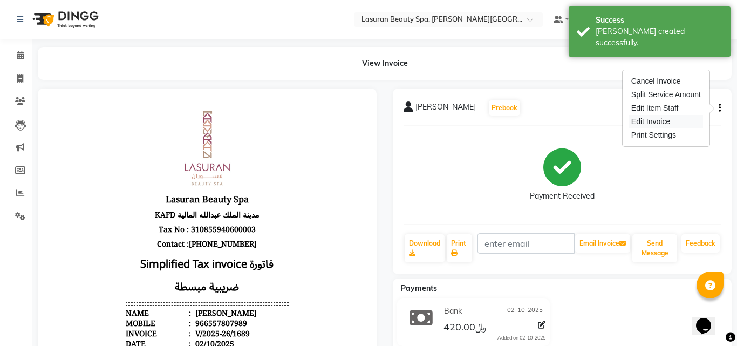
select select "service"
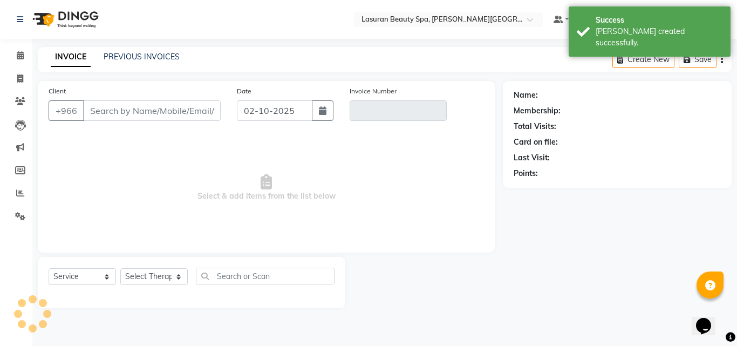
type input "557807989"
type input "V/2025-26/1689"
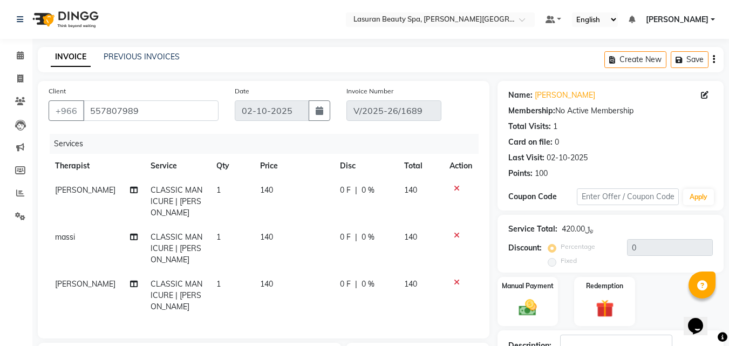
scroll to position [191, 0]
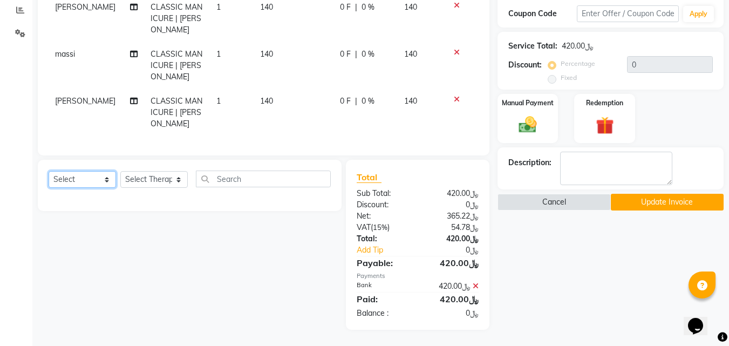
click at [75, 188] on select "Select Service Product Membership Package Voucher Prepaid Gift Card" at bounding box center [82, 179] width 67 height 17
select select "service"
click at [49, 171] on select "Select Service Product Membership Package Voucher Prepaid Gift Card" at bounding box center [82, 179] width 67 height 17
click at [148, 184] on select "Select Therapist [PERSON_NAME] MANDAL [PERSON_NAME] HACER AKBAY [PERSON_NAME][D…" at bounding box center [153, 179] width 67 height 17
click at [120, 171] on select "Select Therapist [PERSON_NAME] MANDAL [PERSON_NAME] HACER AKBAY [PERSON_NAME][D…" at bounding box center [153, 179] width 67 height 17
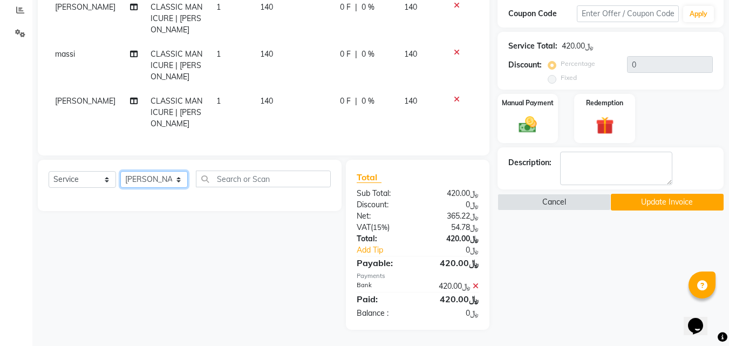
click at [169, 176] on select "Select Therapist [PERSON_NAME] MANDAL [PERSON_NAME] HACER AKBAY [PERSON_NAME][D…" at bounding box center [153, 179] width 67 height 17
select select "54626"
click at [120, 171] on select "Select Therapist [PERSON_NAME] MANDAL [PERSON_NAME] HACER AKBAY [PERSON_NAME][D…" at bounding box center [153, 179] width 67 height 17
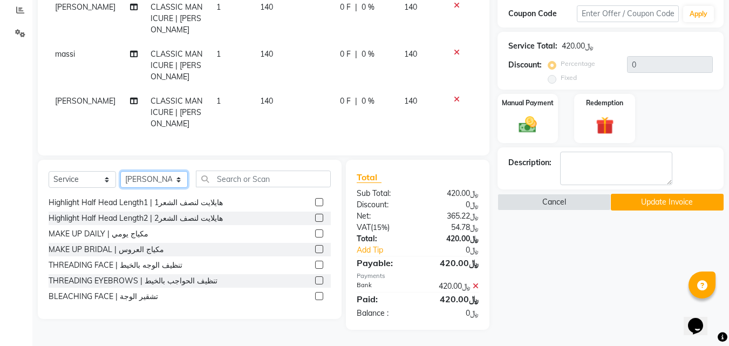
scroll to position [463, 0]
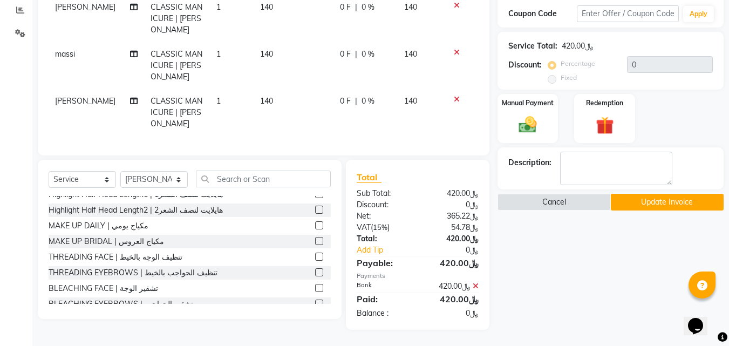
click at [315, 331] on label at bounding box center [319, 335] width 8 height 8
click at [315, 332] on input "checkbox" at bounding box center [318, 335] width 7 height 7
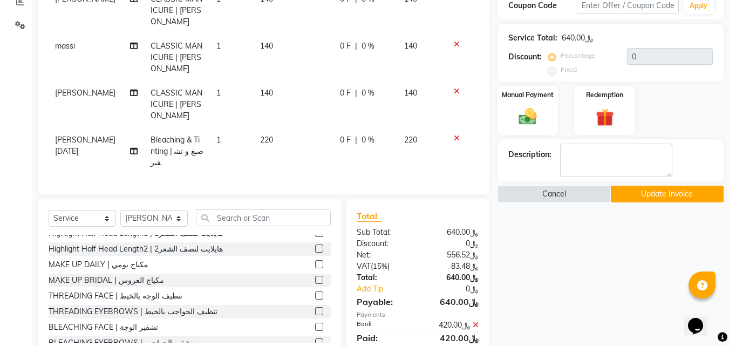
checkbox input "false"
click at [456, 141] on icon at bounding box center [457, 138] width 6 height 8
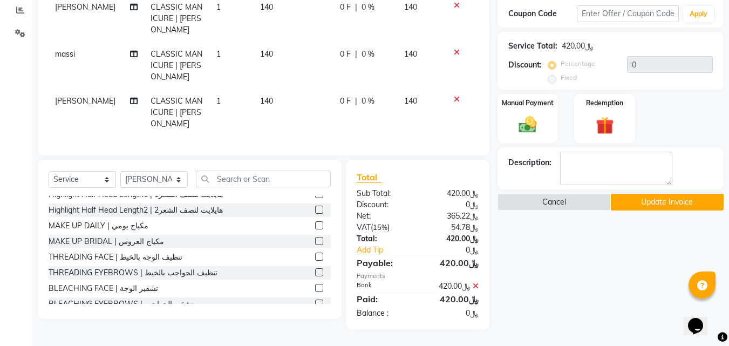
click at [315, 315] on label at bounding box center [319, 319] width 8 height 8
click at [315, 316] on input "checkbox" at bounding box center [318, 319] width 7 height 7
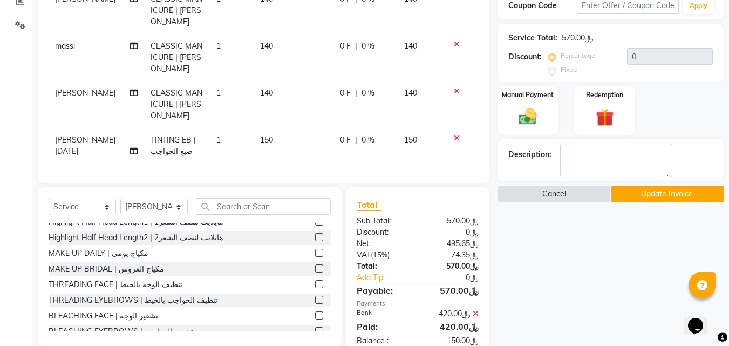
checkbox input "false"
click at [456, 140] on icon at bounding box center [457, 138] width 6 height 8
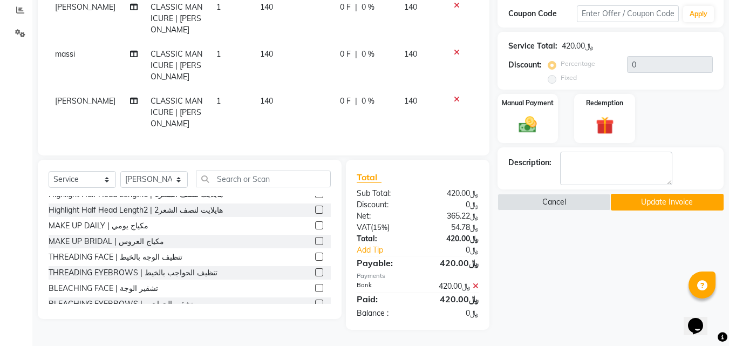
click at [315, 299] on label at bounding box center [319, 303] width 8 height 8
click at [315, 300] on input "checkbox" at bounding box center [318, 303] width 7 height 7
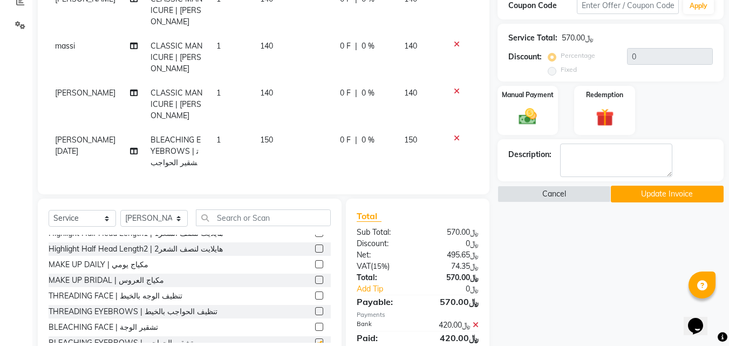
checkbox input "false"
click at [456, 138] on icon at bounding box center [457, 138] width 6 height 8
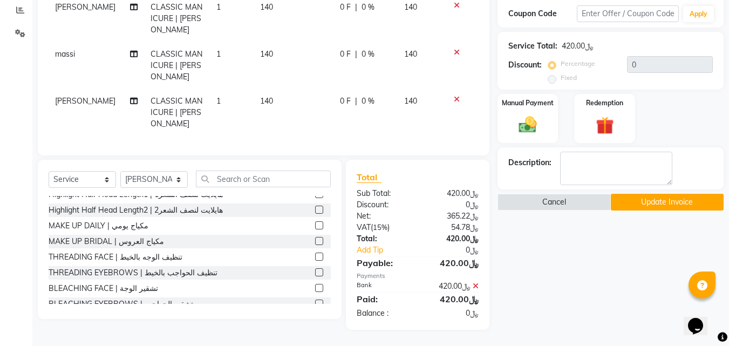
click at [315, 315] on label at bounding box center [319, 319] width 8 height 8
click at [315, 316] on input "checkbox" at bounding box center [318, 319] width 7 height 7
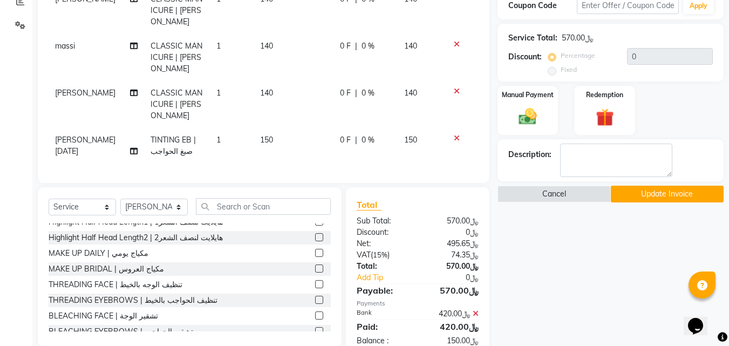
checkbox input "false"
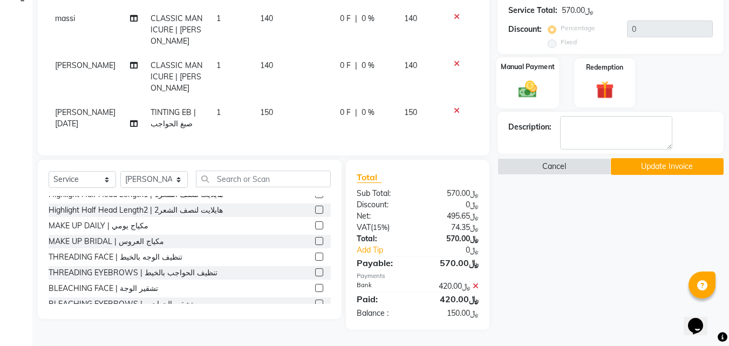
click at [530, 69] on div "Manual Payment" at bounding box center [527, 82] width 63 height 51
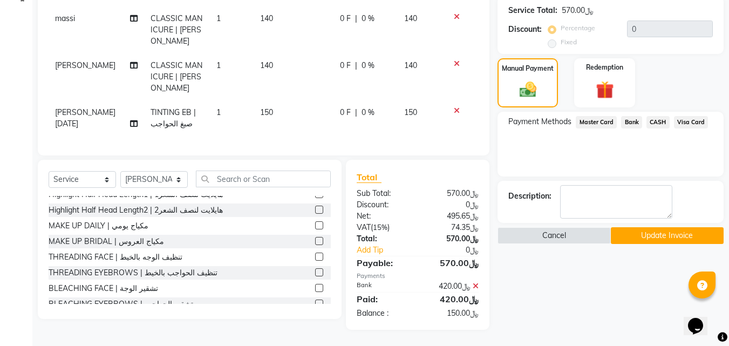
click at [681, 116] on span "Visa Card" at bounding box center [691, 122] width 35 height 12
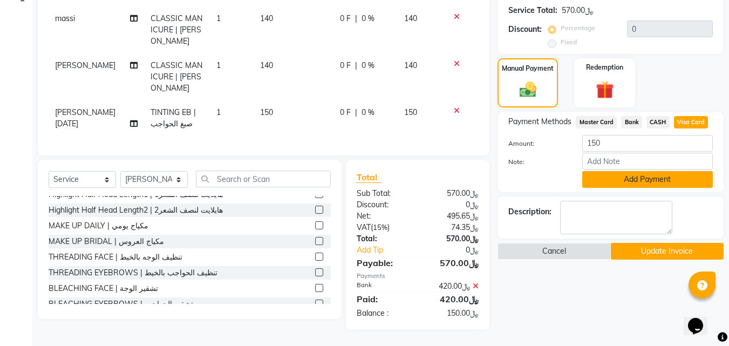
click at [651, 175] on button "Add Payment" at bounding box center [647, 179] width 131 height 17
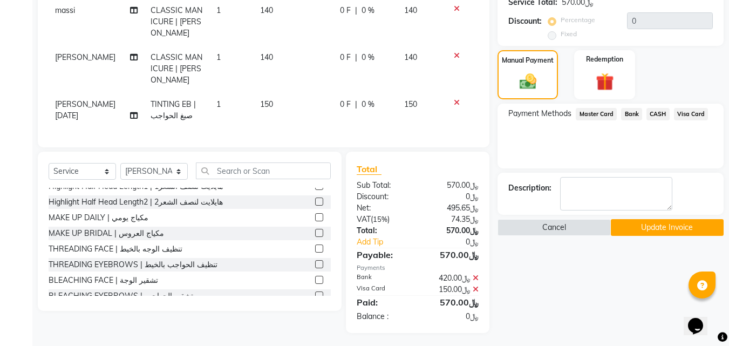
click at [655, 227] on button "Update Invoice" at bounding box center [667, 227] width 113 height 17
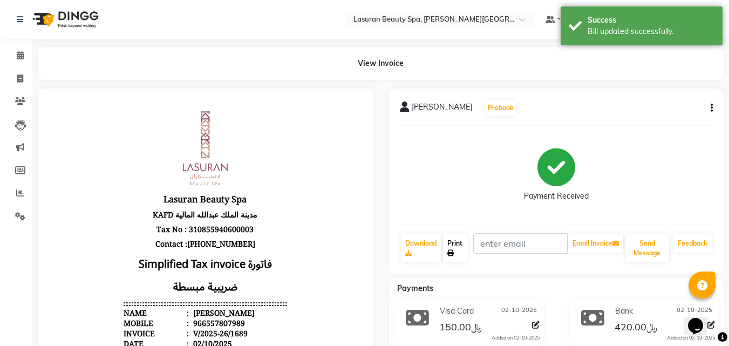
click at [453, 249] on link "Print" at bounding box center [455, 248] width 25 height 28
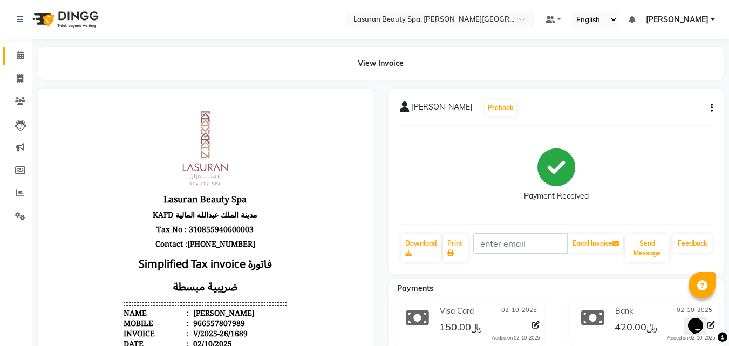
click at [26, 56] on span at bounding box center [20, 56] width 19 height 12
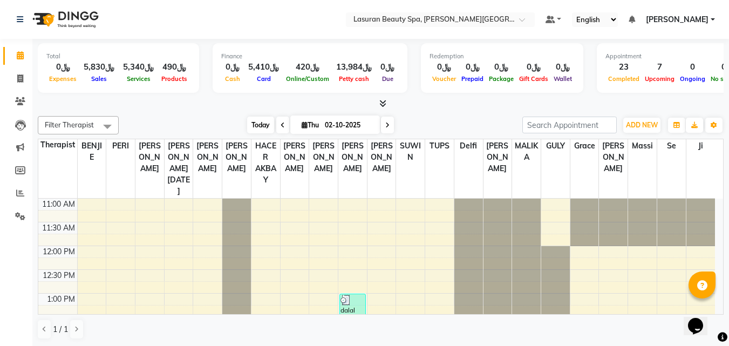
click at [261, 122] on span "Today" at bounding box center [260, 125] width 27 height 17
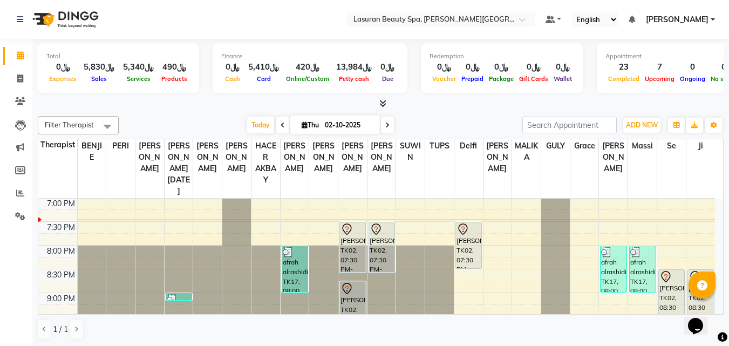
click at [251, 116] on div "Filter Therapist Select All AHMED ALJOHARY Ahmed Kouraichy Ali Marlea BENJIE Ch…" at bounding box center [381, 125] width 686 height 18
click at [258, 121] on span "Today" at bounding box center [260, 125] width 27 height 17
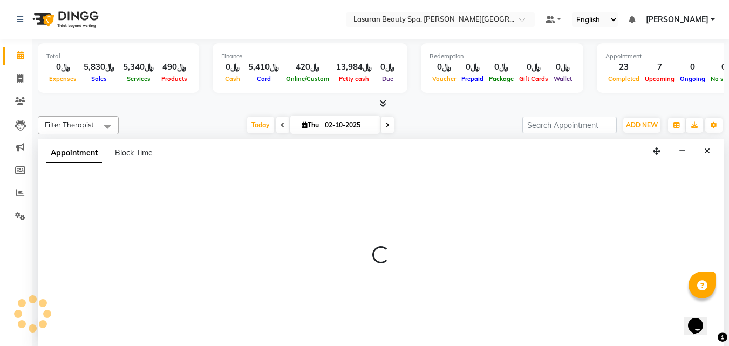
select select "54629"
select select "tentative"
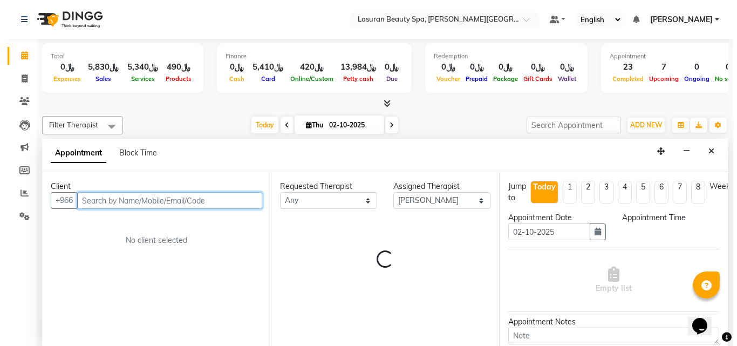
scroll to position [1, 0]
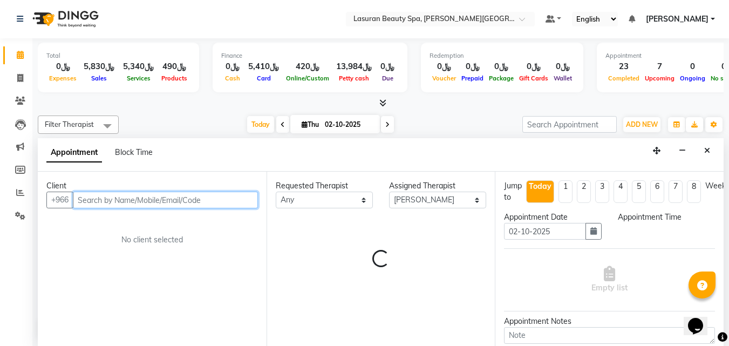
select select "1215"
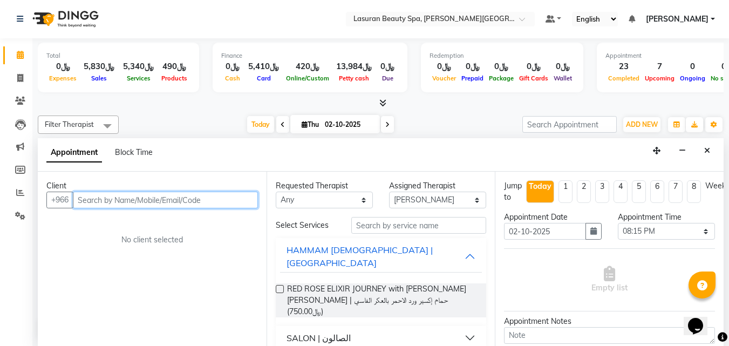
paste input "530369331"
type input "530369331"
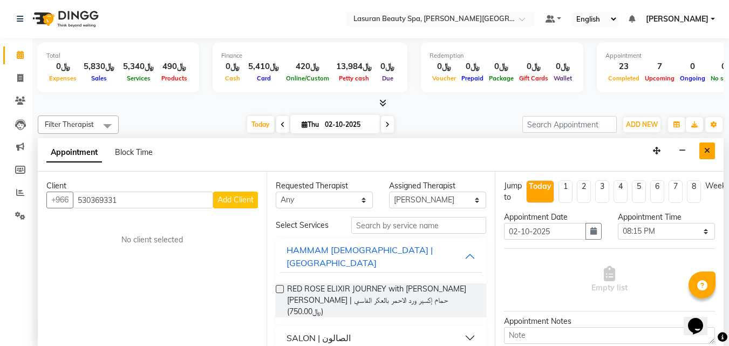
click at [712, 155] on button "Close" at bounding box center [707, 150] width 16 height 17
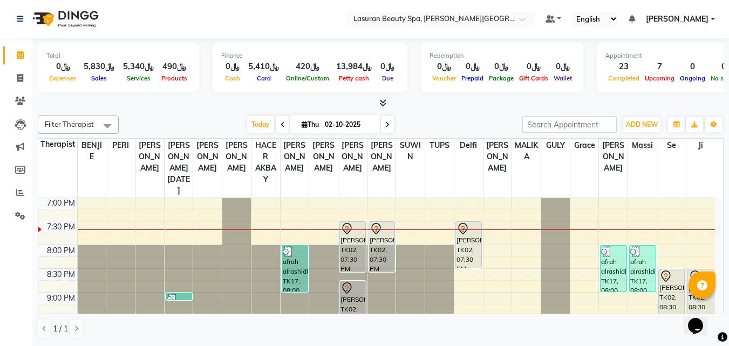
click at [292, 266] on div "afrah alrashidi, TK17, 08:00 PM-09:00 PM, CLASSIC MANICURE | مانكير كلاسيك" at bounding box center [294, 268] width 25 height 46
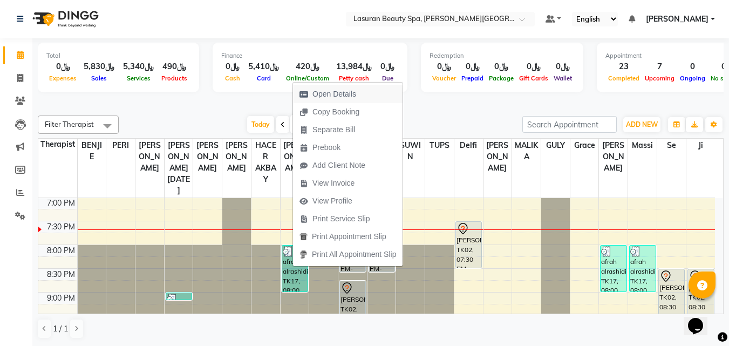
click at [327, 92] on span "Open Details" at bounding box center [334, 93] width 44 height 11
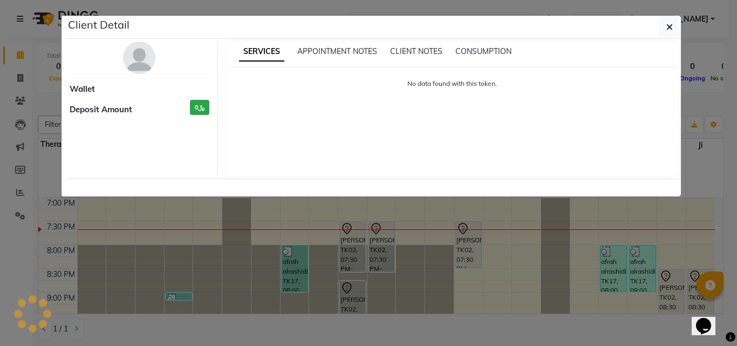
select select "3"
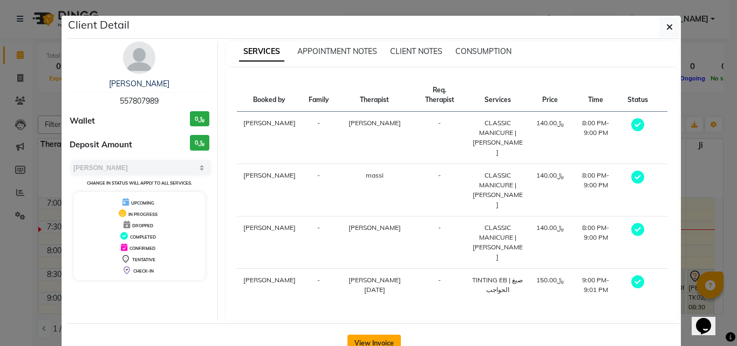
click at [364, 334] on button "View Invoice" at bounding box center [373, 342] width 53 height 17
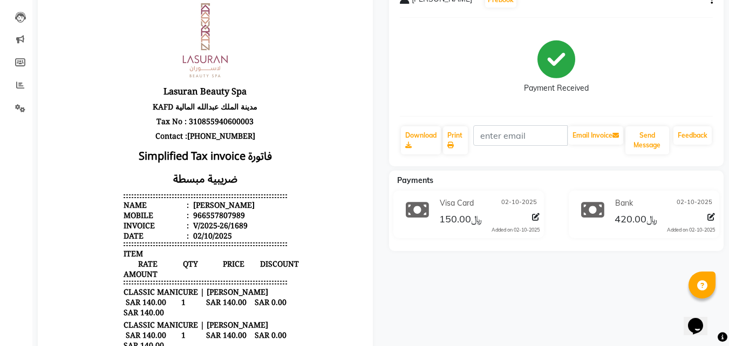
scroll to position [54, 0]
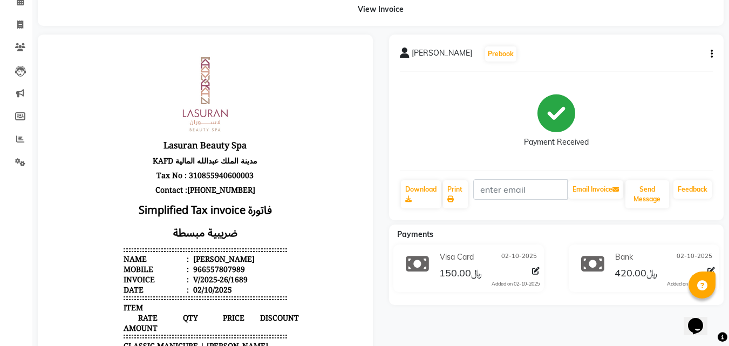
click at [710, 54] on icon "button" at bounding box center [711, 54] width 2 height 1
click at [672, 63] on div "Edit Invoice" at bounding box center [658, 67] width 74 height 13
select select "service"
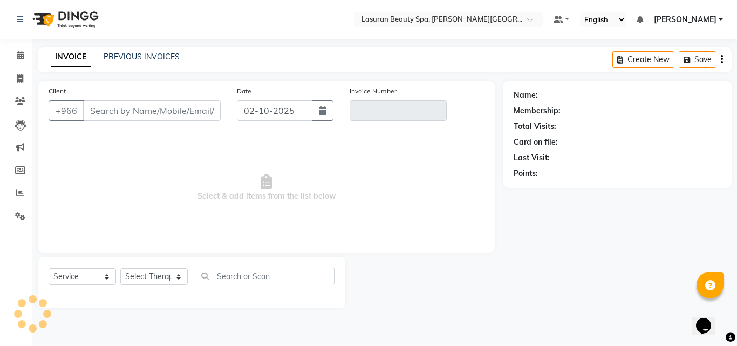
type input "557807989"
type input "V/2025-26/1689"
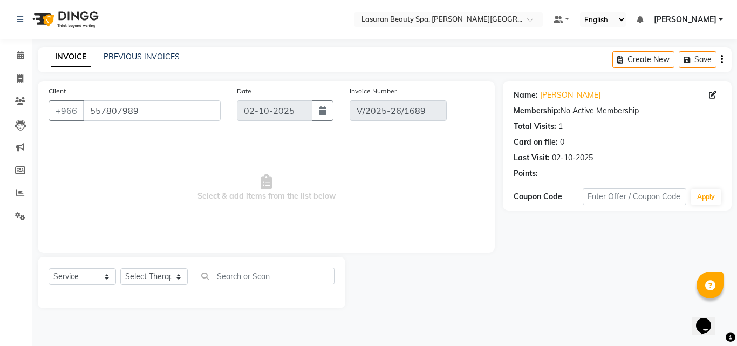
select select "select"
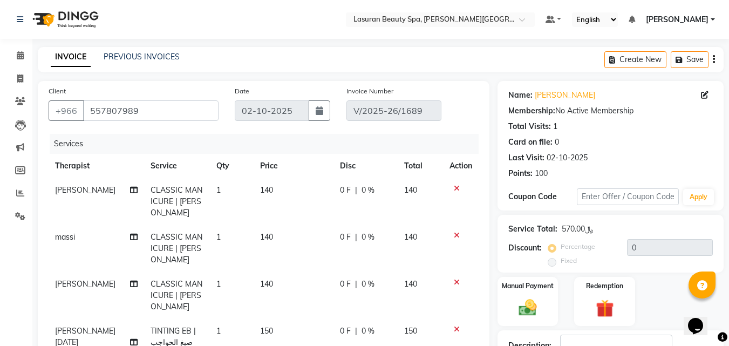
scroll to position [238, 0]
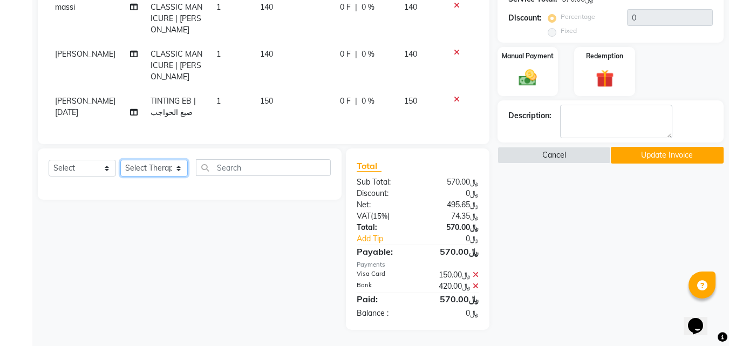
click at [164, 169] on select "Select Therapist [PERSON_NAME] MANDAL [PERSON_NAME] HACER AKBAY [PERSON_NAME][D…" at bounding box center [153, 168] width 67 height 17
select select "91214"
click at [120, 160] on select "Select Therapist [PERSON_NAME] MANDAL [PERSON_NAME] HACER AKBAY [PERSON_NAME][D…" at bounding box center [153, 168] width 67 height 17
click at [100, 165] on select "Select Service Product Membership Package Voucher Prepaid Gift Card" at bounding box center [82, 168] width 67 height 17
select select "service"
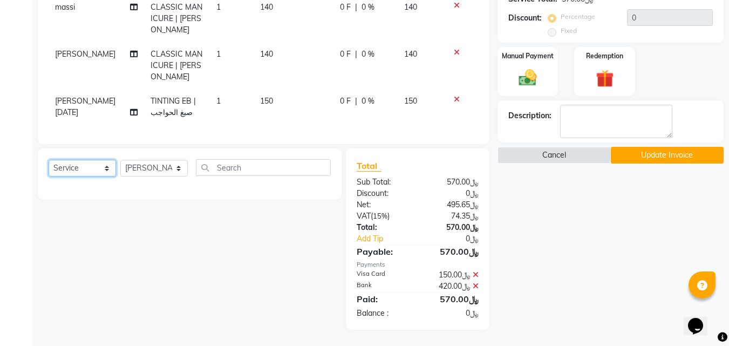
click at [49, 160] on select "Select Service Product Membership Package Voucher Prepaid Gift Card" at bounding box center [82, 168] width 67 height 17
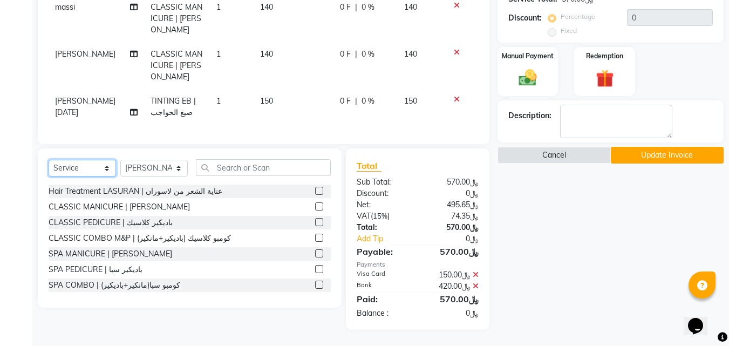
scroll to position [130, 0]
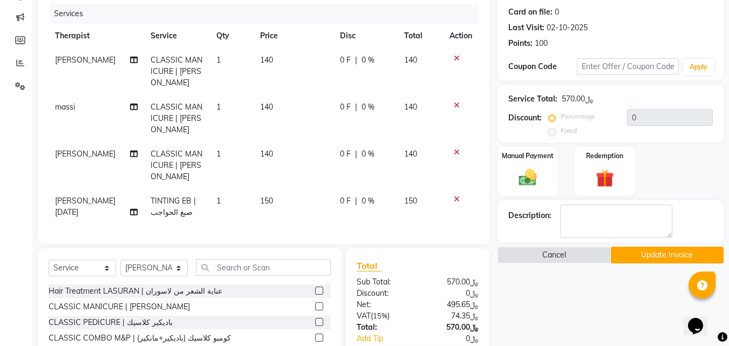
click at [456, 57] on icon at bounding box center [457, 58] width 6 height 8
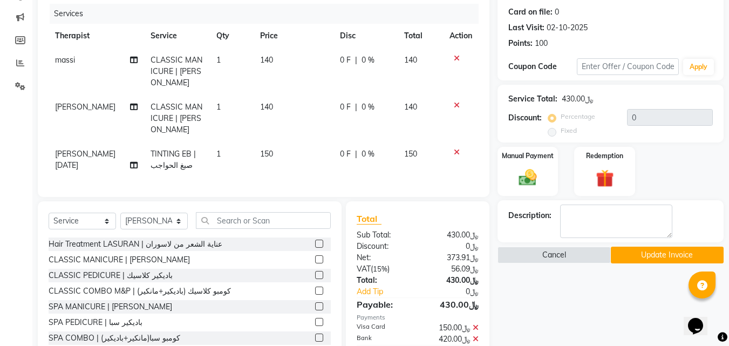
click at [315, 279] on label at bounding box center [319, 275] width 8 height 8
click at [315, 279] on input "checkbox" at bounding box center [318, 275] width 7 height 7
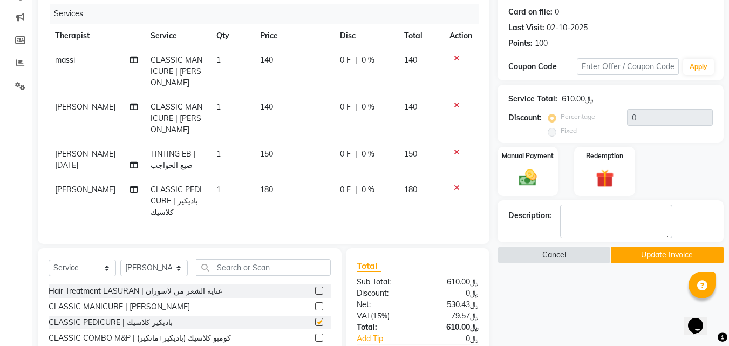
checkbox input "false"
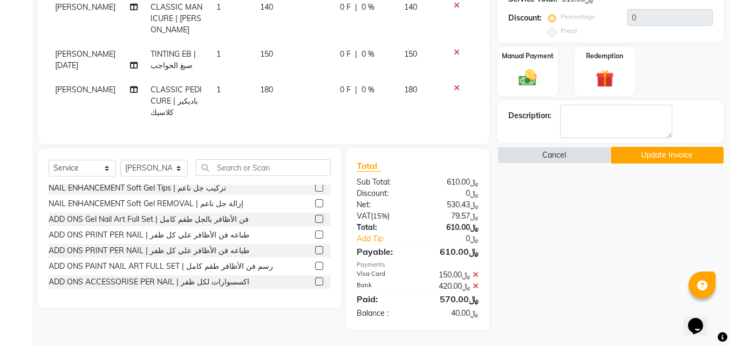
scroll to position [282, 0]
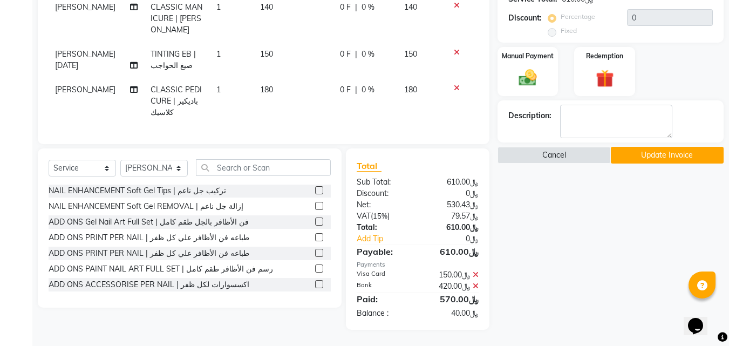
click at [315, 252] on label at bounding box center [319, 253] width 8 height 8
click at [315, 252] on input "checkbox" at bounding box center [318, 253] width 7 height 7
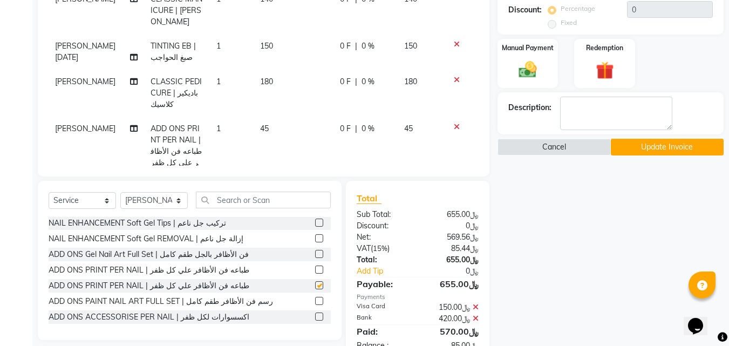
checkbox input "false"
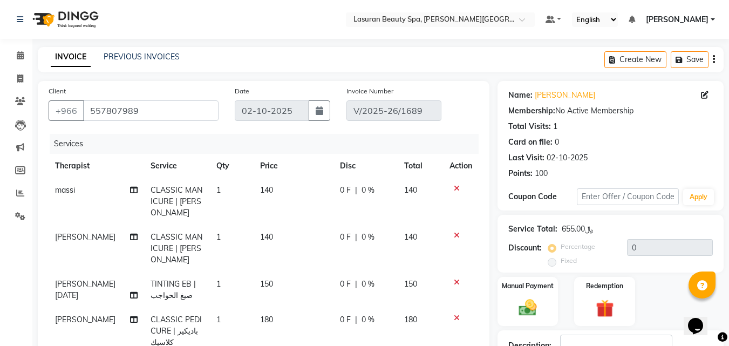
scroll to position [138, 0]
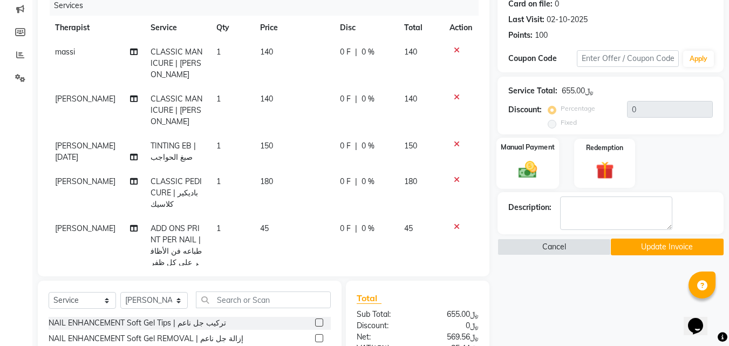
click at [546, 162] on div "Manual Payment" at bounding box center [527, 163] width 63 height 51
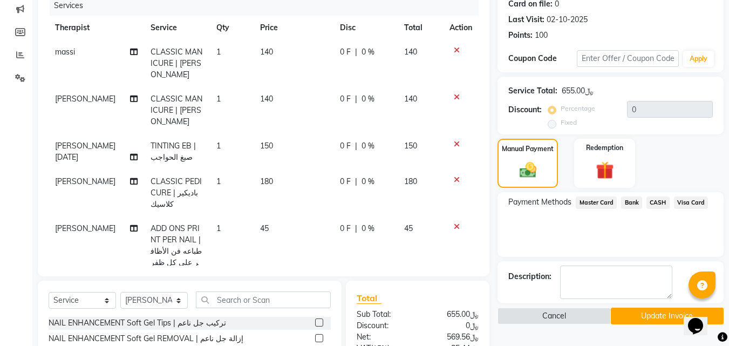
scroll to position [270, 0]
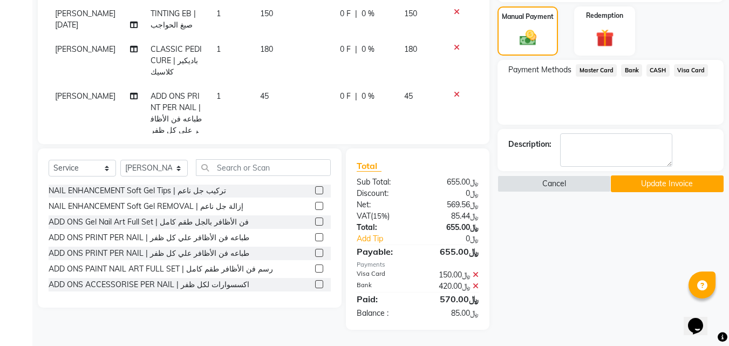
click at [690, 69] on span "Visa Card" at bounding box center [691, 70] width 35 height 12
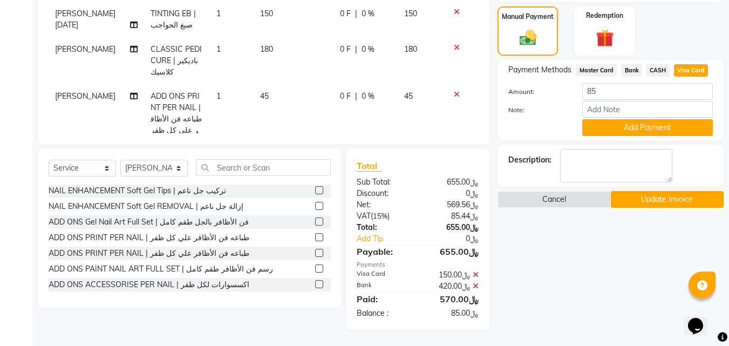
click at [663, 202] on button "Update Invoice" at bounding box center [667, 199] width 113 height 17
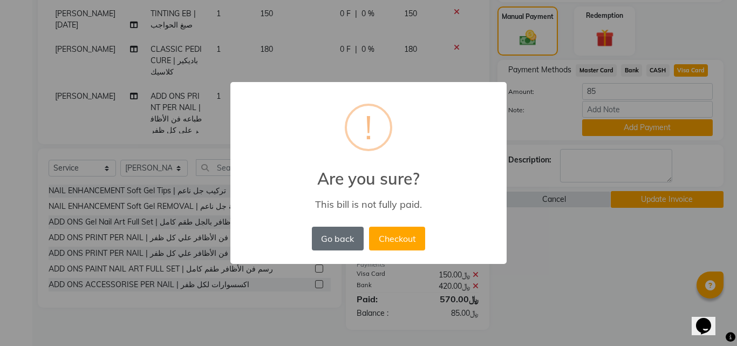
click at [343, 245] on button "Go back" at bounding box center [338, 239] width 52 height 24
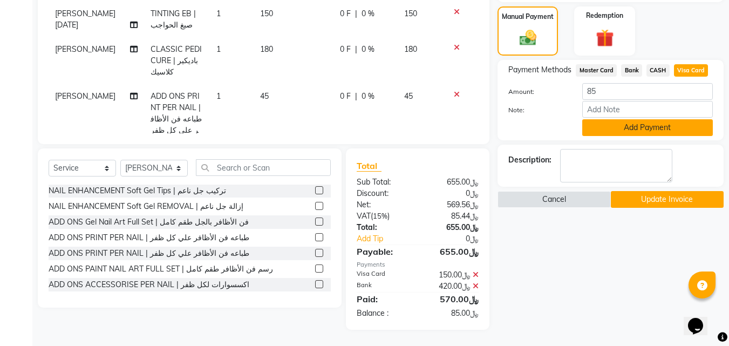
click at [608, 132] on button "Add Payment" at bounding box center [647, 127] width 131 height 17
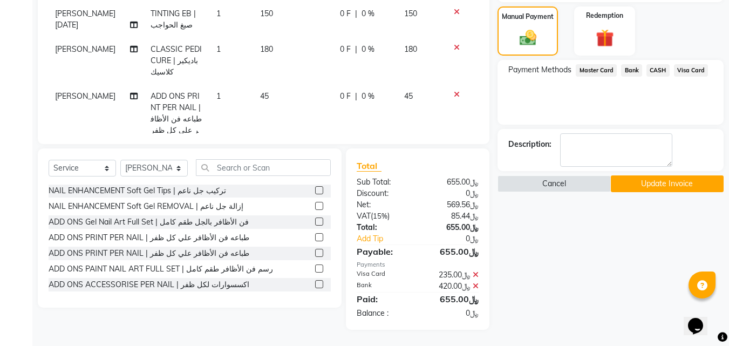
click at [646, 188] on button "Update Invoice" at bounding box center [667, 183] width 113 height 17
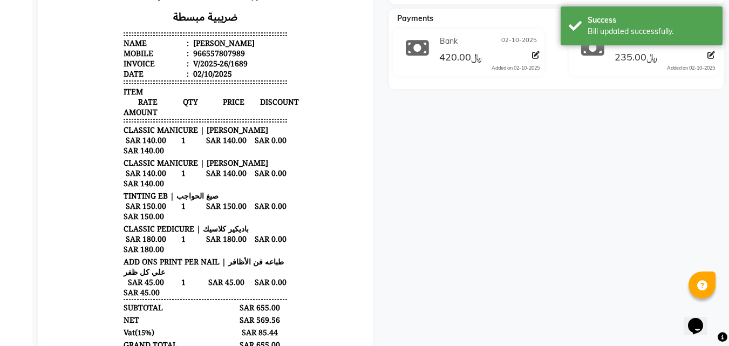
scroll to position [162, 0]
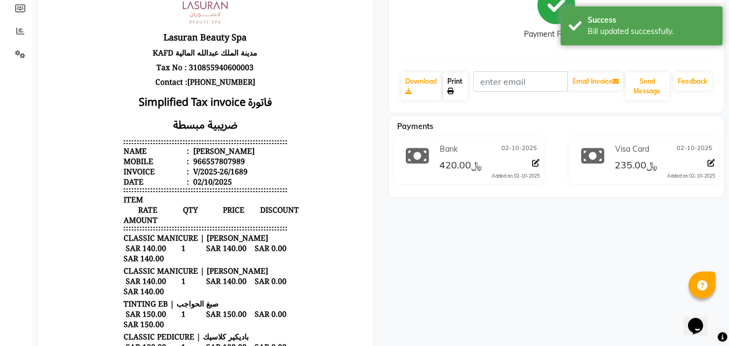
click at [453, 92] on icon at bounding box center [450, 91] width 6 height 6
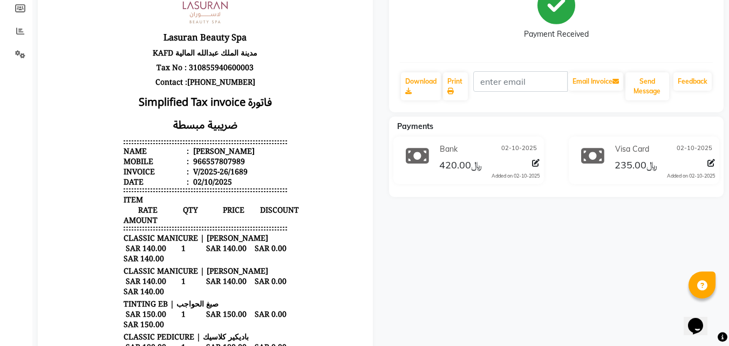
click at [498, 221] on div "afrah alrashidi Prebook Payment Received Download Print Email Invoice Send Mess…" at bounding box center [556, 293] width 351 height 733
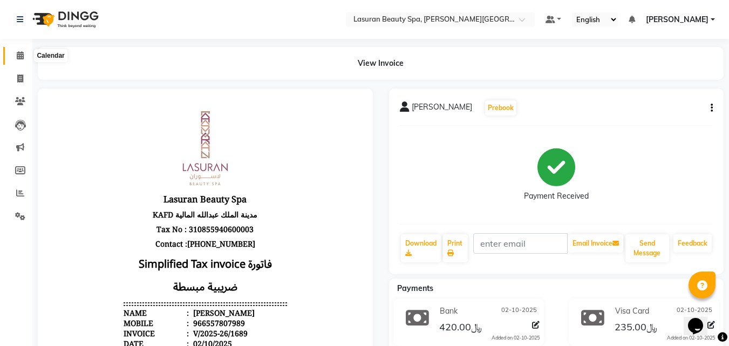
click at [14, 57] on span at bounding box center [20, 56] width 19 height 12
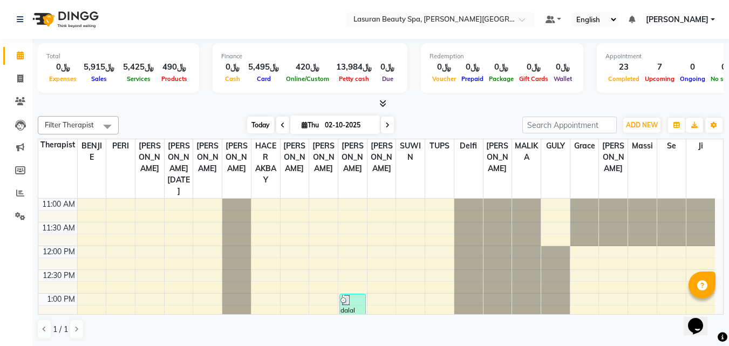
click at [255, 123] on span "Today" at bounding box center [260, 125] width 27 height 17
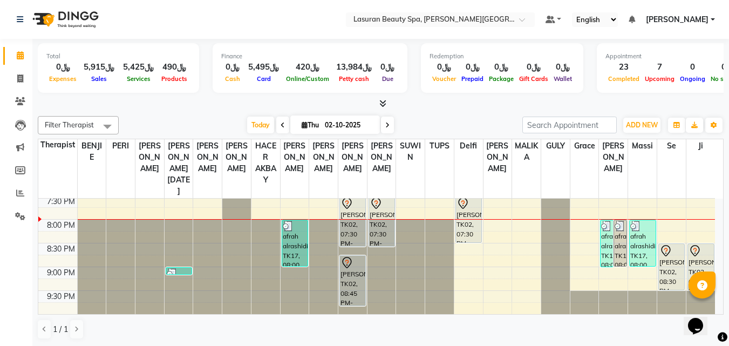
click at [282, 127] on icon at bounding box center [282, 125] width 4 height 6
type input "01-10-2025"
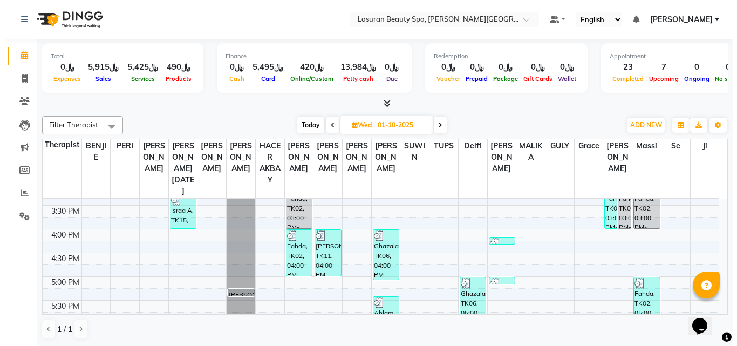
scroll to position [190, 0]
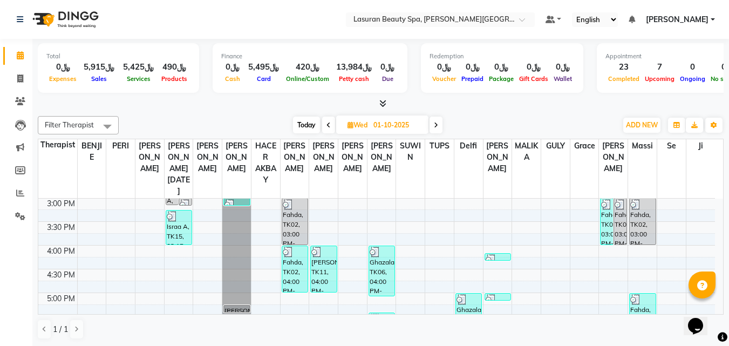
click at [293, 265] on div "Fahda, TK02, 04:00 PM-05:00 PM, CLASSIC COMBO M&P | كومبو كلاسيك (باديكير+مانكي…" at bounding box center [294, 269] width 25 height 46
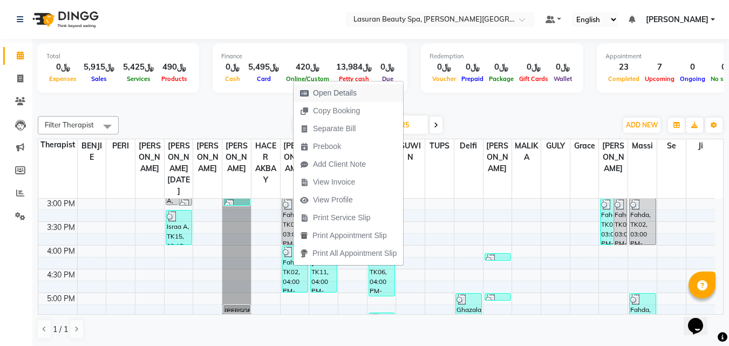
click at [329, 92] on span "Open Details" at bounding box center [335, 92] width 44 height 11
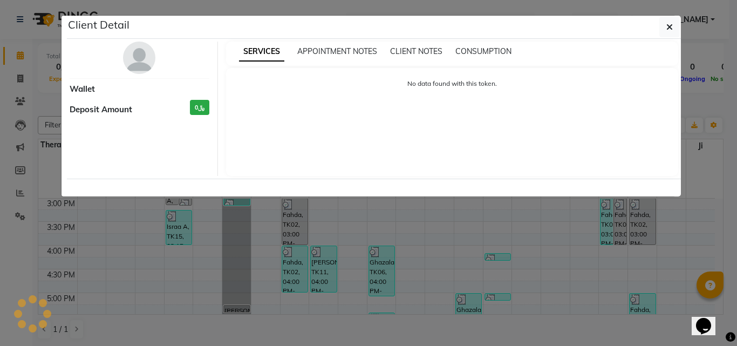
select select "3"
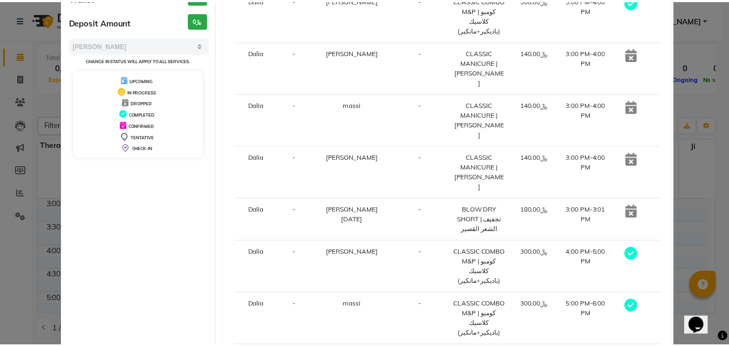
scroll to position [242, 0]
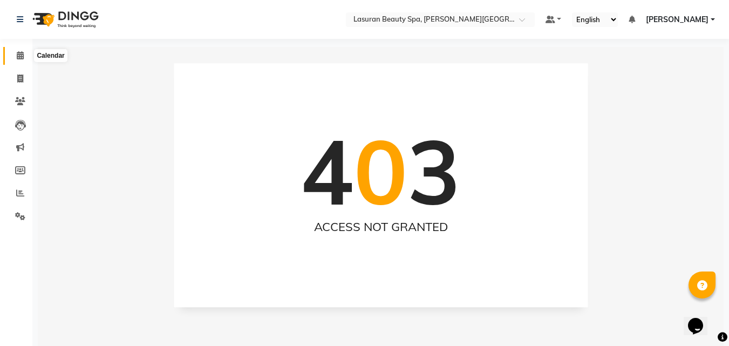
click at [11, 53] on span at bounding box center [20, 56] width 19 height 12
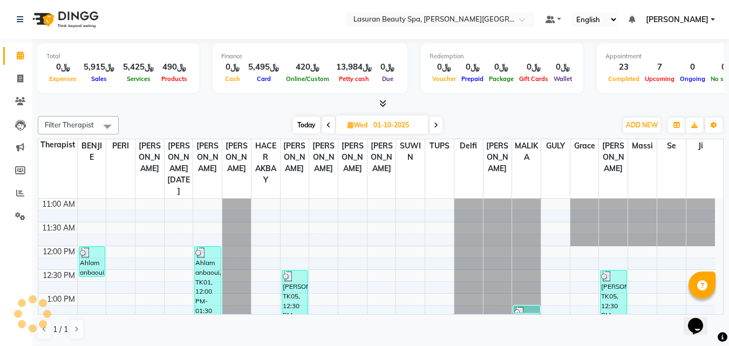
click at [135, 112] on div "Filter Therapist Select All AHMED ALJOHARY Ahmed Kouraichy Ali Marlea BENJIE Ch…" at bounding box center [381, 228] width 686 height 232
click at [298, 127] on span "Today" at bounding box center [306, 125] width 27 height 17
type input "02-10-2025"
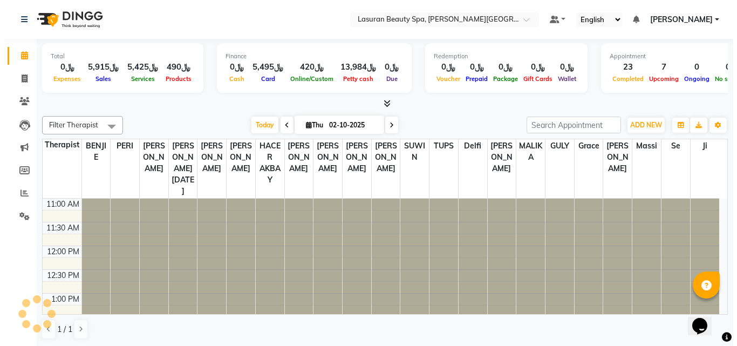
scroll to position [406, 0]
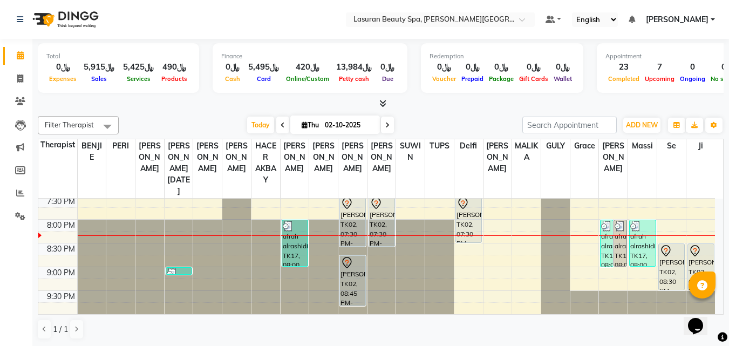
click at [295, 226] on div at bounding box center [295, 226] width 24 height 11
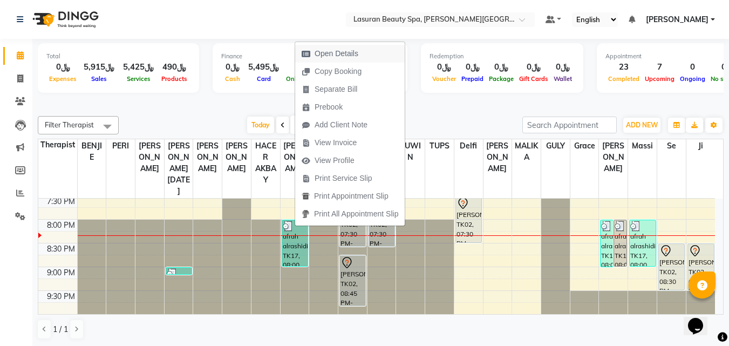
click at [332, 50] on span "Open Details" at bounding box center [336, 53] width 44 height 11
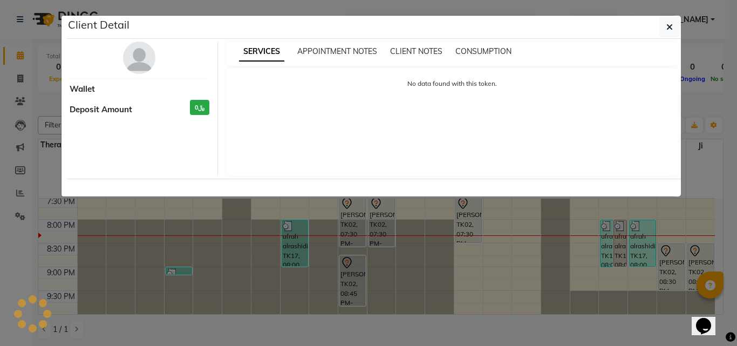
select select "3"
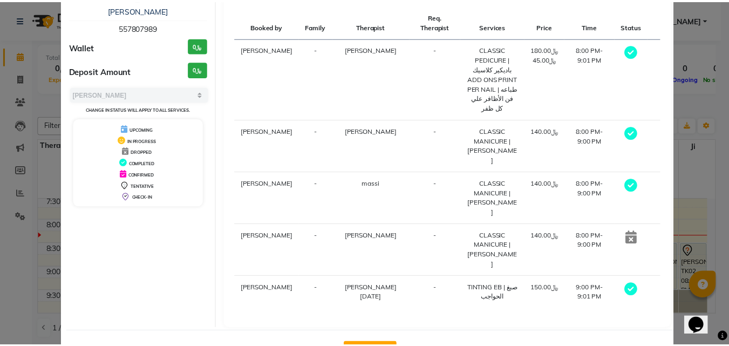
scroll to position [75, 0]
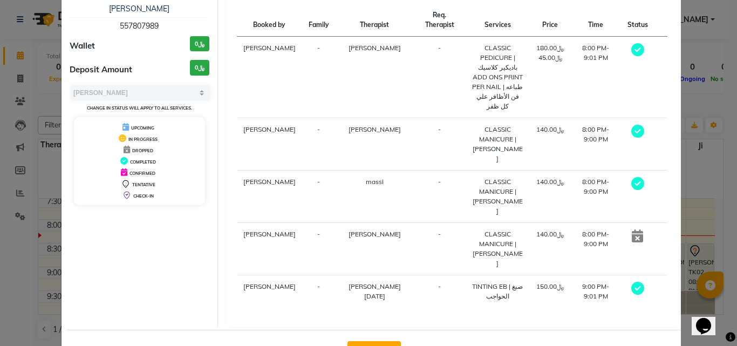
click at [360, 341] on button "View Invoice" at bounding box center [373, 349] width 53 height 17
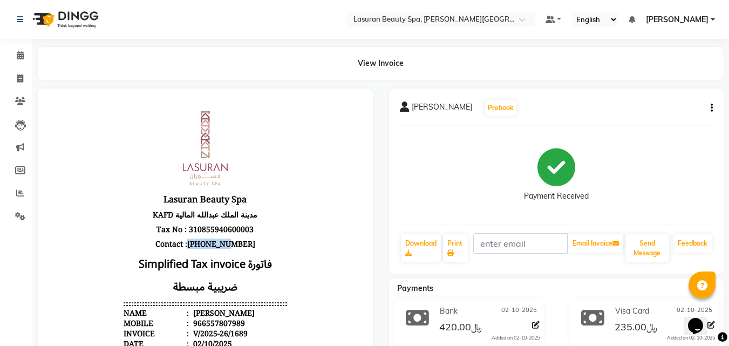
drag, startPoint x: 194, startPoint y: 239, endPoint x: 231, endPoint y: 242, distance: 37.3
click at [231, 242] on p "Contact :[PHONE_NUMBER]" at bounding box center [205, 243] width 163 height 15
copy p "501105580"
click at [27, 57] on span at bounding box center [20, 56] width 19 height 12
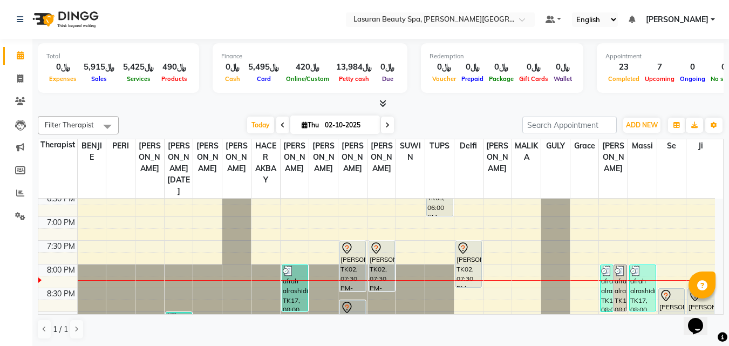
scroll to position [406, 0]
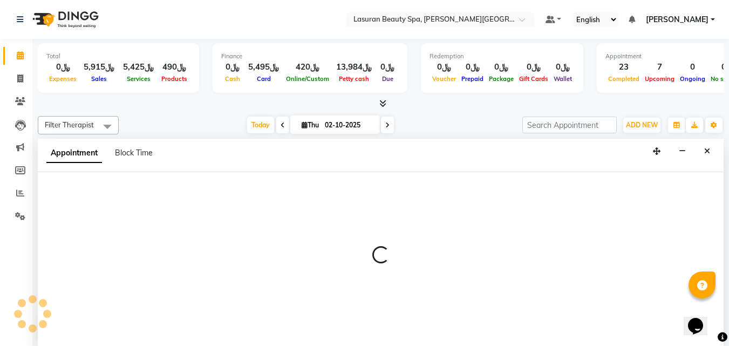
select select "54630"
select select "tentative"
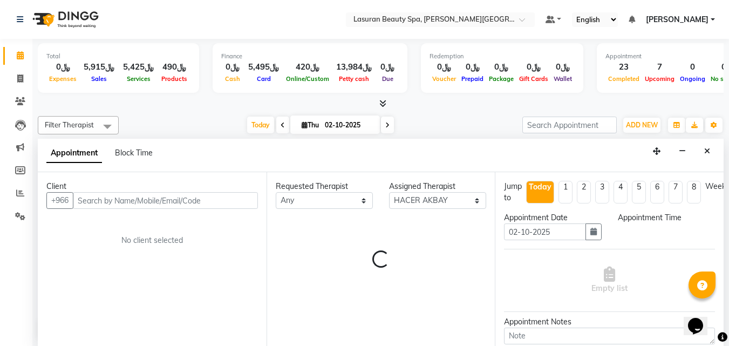
scroll to position [1, 0]
select select "1200"
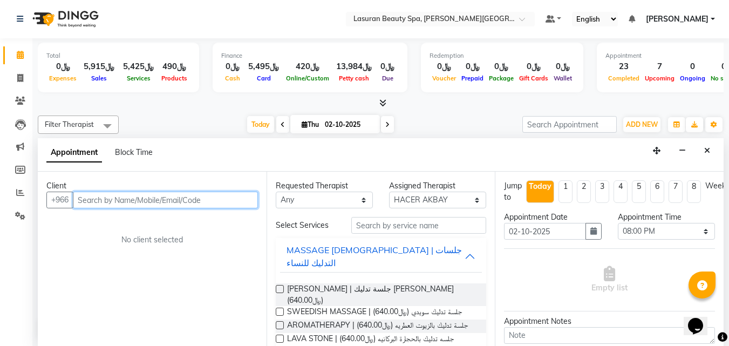
paste input "501105580"
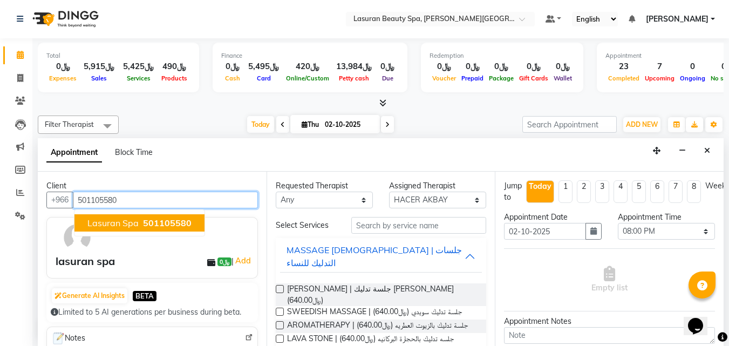
click at [163, 223] on span "501105580" at bounding box center [167, 222] width 49 height 11
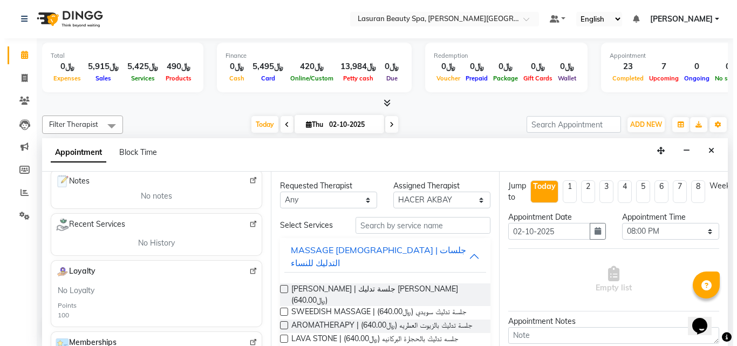
scroll to position [162, 0]
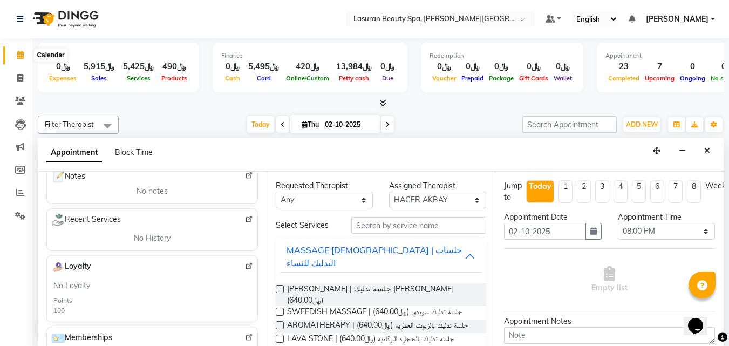
type input "501105580"
click at [19, 54] on icon at bounding box center [20, 55] width 7 height 8
click at [706, 153] on icon "Close" at bounding box center [707, 151] width 6 height 8
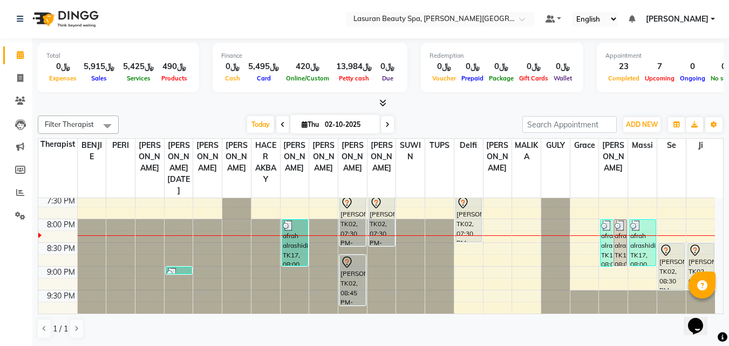
click at [300, 248] on div "afrah alrashidi, TK17, 08:00 PM-09:00 PM, CLASSIC MANICURE | مانكير كلاسيك" at bounding box center [294, 243] width 25 height 46
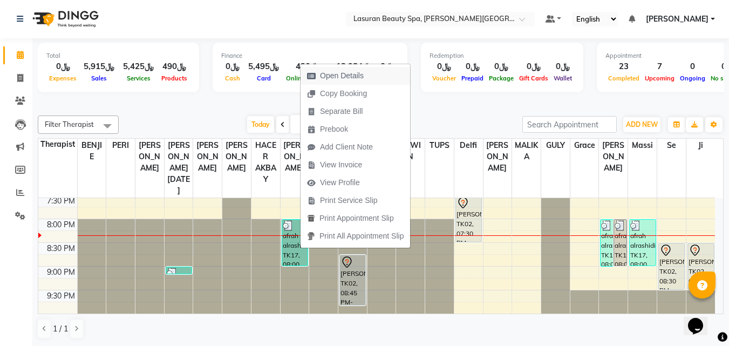
click at [344, 72] on span "Open Details" at bounding box center [342, 75] width 44 height 11
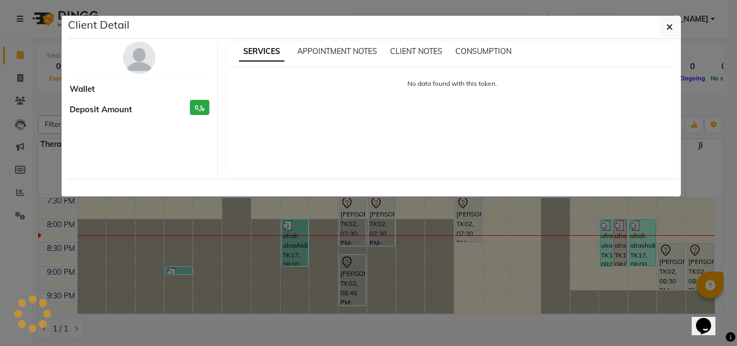
select select "3"
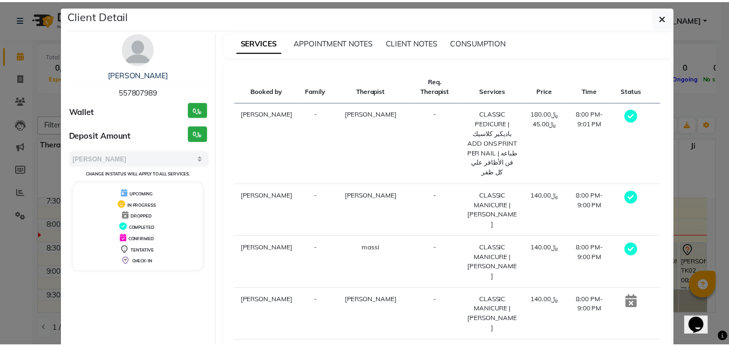
scroll to position [0, 0]
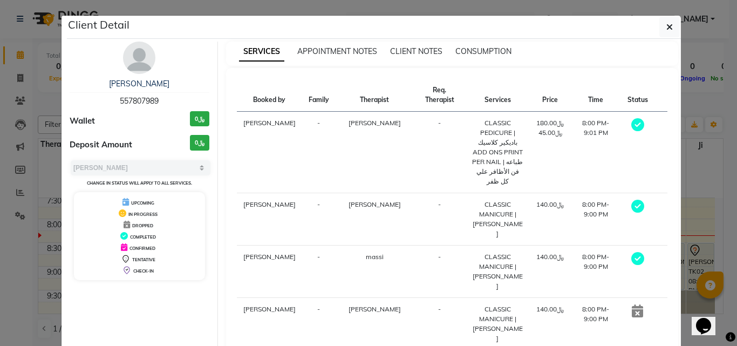
click at [144, 99] on span "557807989" at bounding box center [139, 101] width 39 height 10
copy span "557807989"
click at [659, 37] on button "button" at bounding box center [669, 27] width 20 height 20
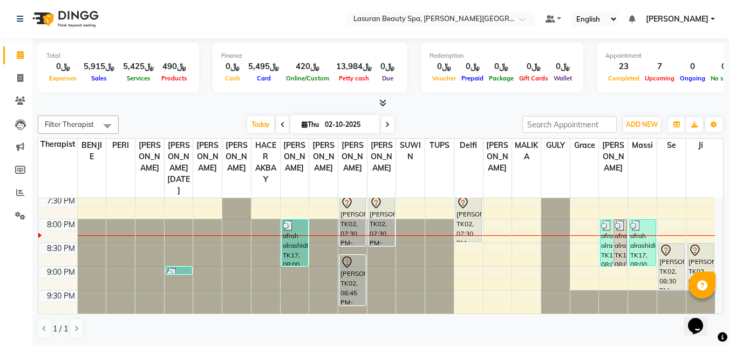
select select "54632"
select select "tentative"
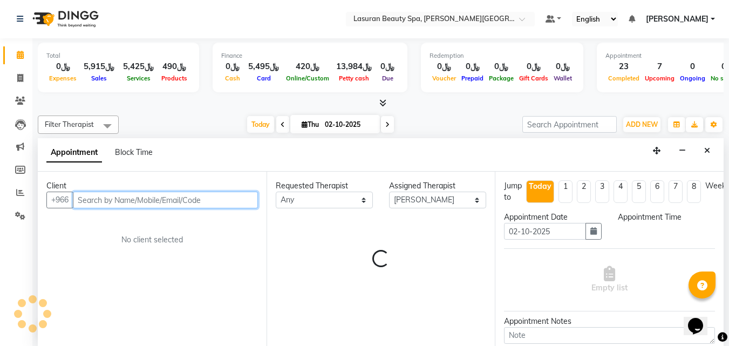
select select "1260"
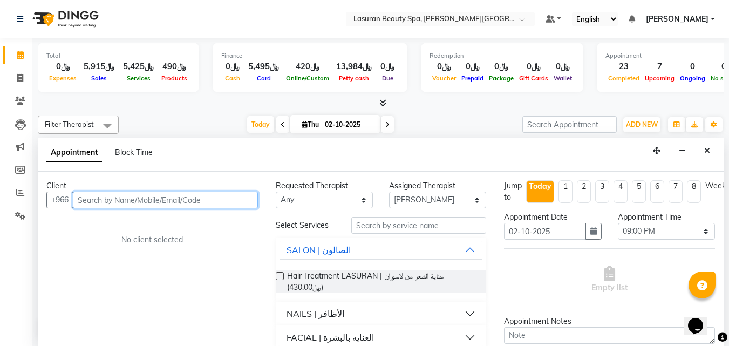
paste input "557807989"
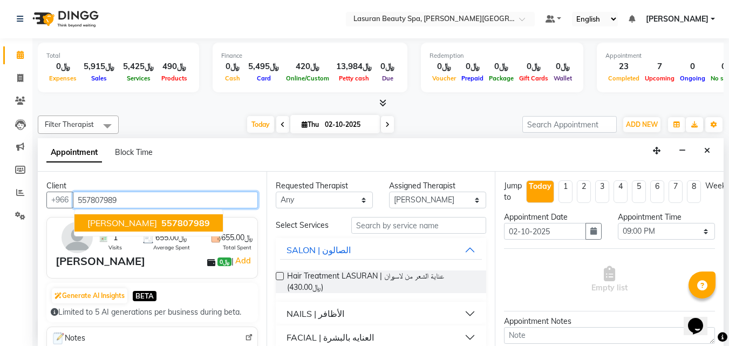
click at [199, 225] on button "afrah alrashidi 557807989" at bounding box center [148, 222] width 148 height 17
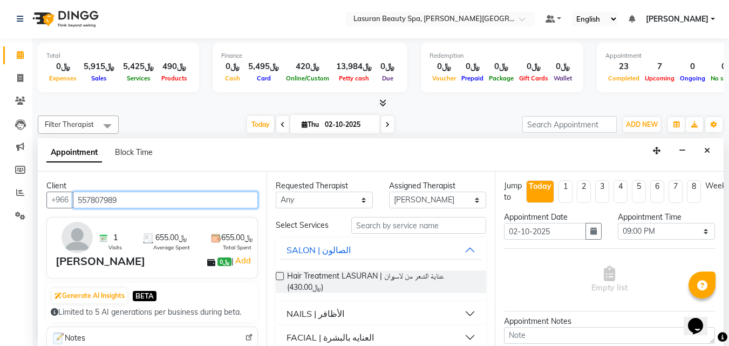
type input "557807989"
click at [464, 251] on button "SALON | الصالون" at bounding box center [381, 249] width 202 height 19
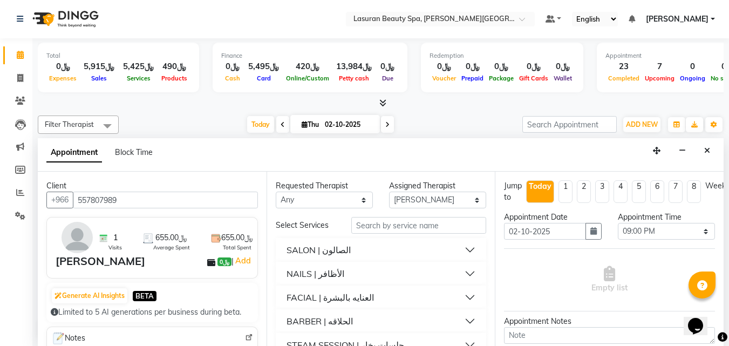
scroll to position [19, 0]
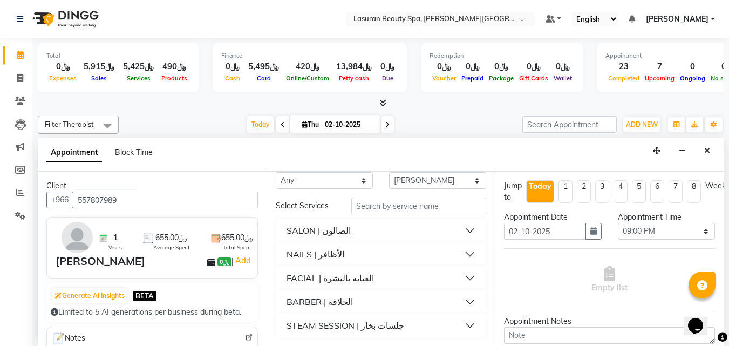
click at [464, 256] on button "NAILS | الأظافر" at bounding box center [381, 253] width 202 height 19
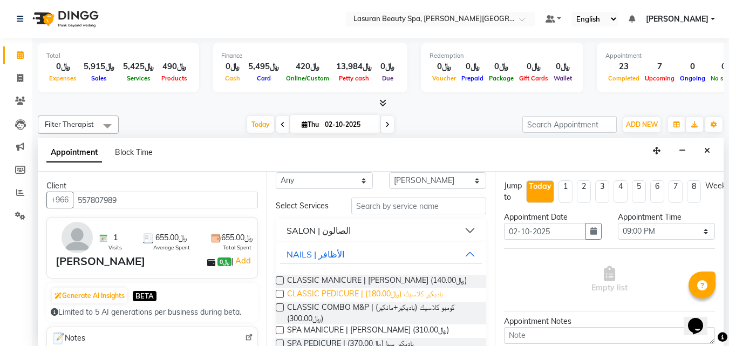
click at [423, 296] on span "CLASSIC PEDICURE | باديكير كلاسيك (﷼180.00)" at bounding box center [365, 294] width 156 height 13
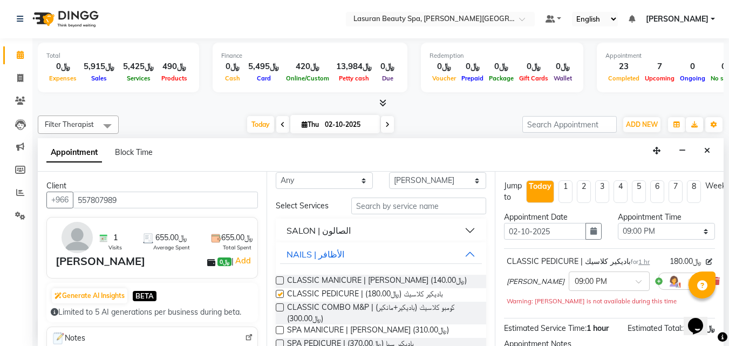
checkbox input "false"
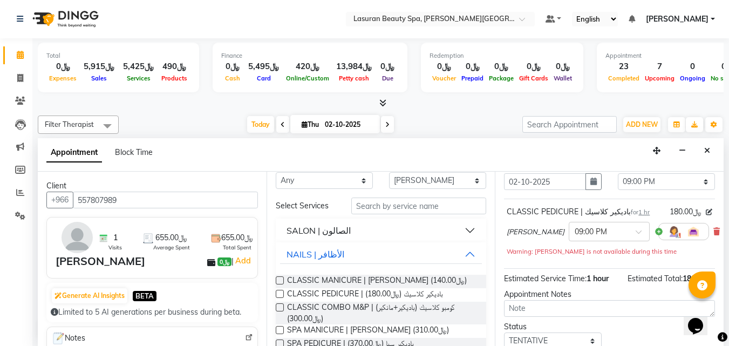
scroll to position [111, 0]
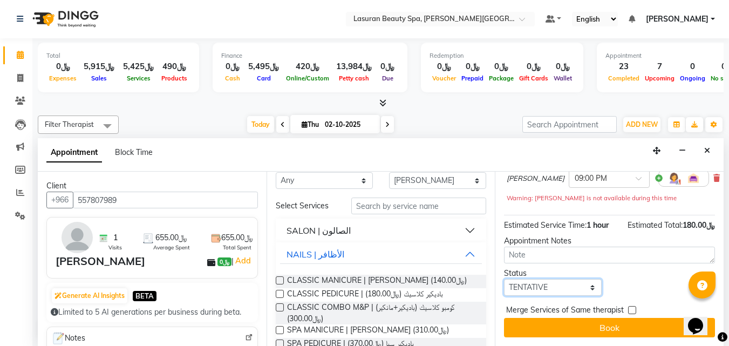
click at [517, 280] on select "Select TENTATIVE CONFIRM CHECK-IN UPCOMING" at bounding box center [552, 287] width 97 height 17
select select "confirm booking"
click at [504, 279] on select "Select TENTATIVE CONFIRM CHECK-IN UPCOMING" at bounding box center [552, 287] width 97 height 17
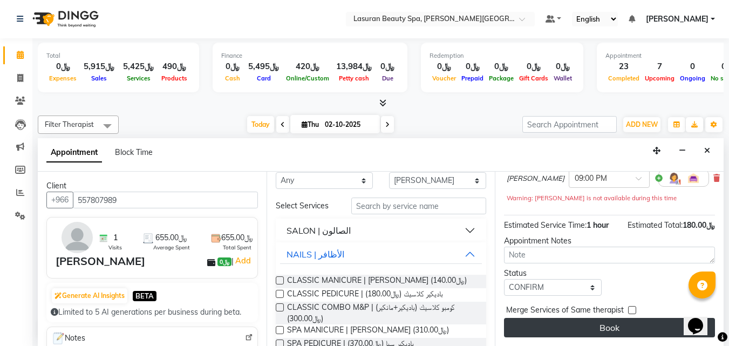
click at [538, 318] on button "Book" at bounding box center [609, 327] width 211 height 19
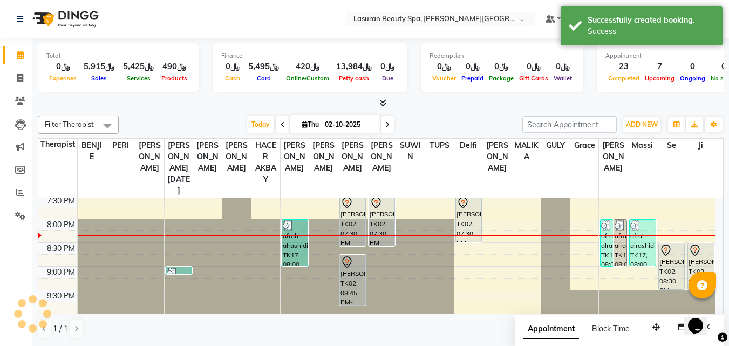
scroll to position [0, 0]
click at [297, 282] on div "afrah alrashidi, TK21, 09:00 PM-10:00 PM, CLASSIC PEDICURE | باديكير كلاسيك" at bounding box center [294, 290] width 25 height 45
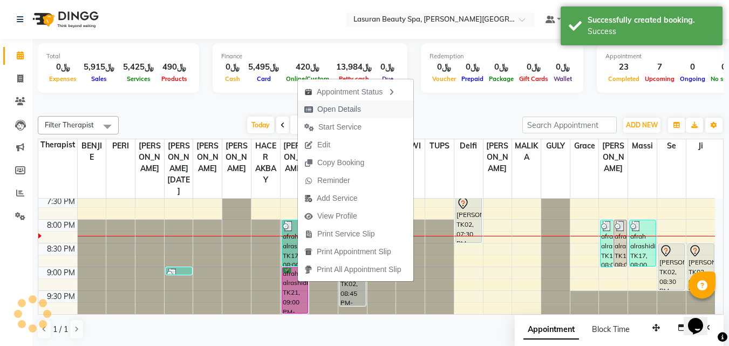
click at [333, 114] on span "Open Details" at bounding box center [339, 109] width 44 height 11
select select "6"
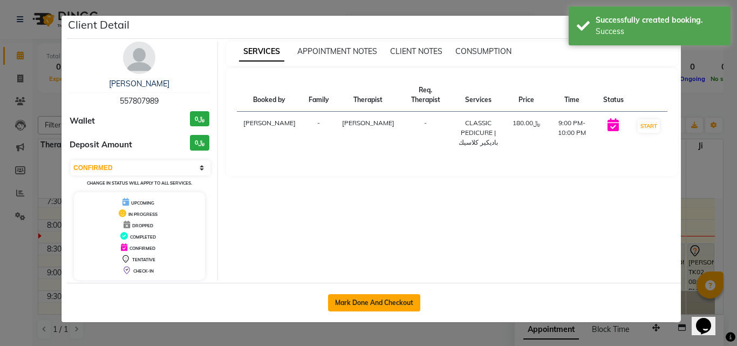
click at [382, 298] on button "Mark Done And Checkout" at bounding box center [374, 302] width 92 height 17
select select "service"
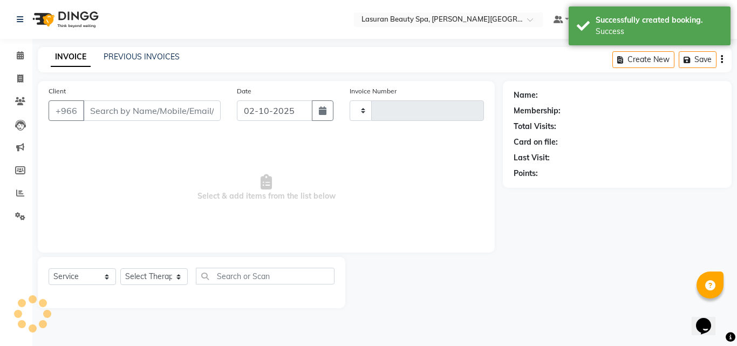
type input "1690"
select select "6941"
type input "557807989"
select select "54632"
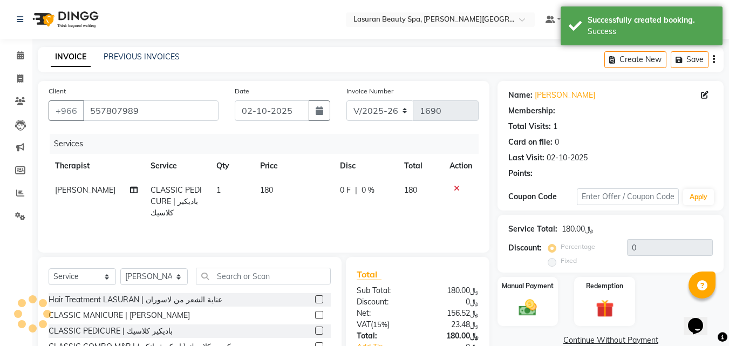
scroll to position [86, 0]
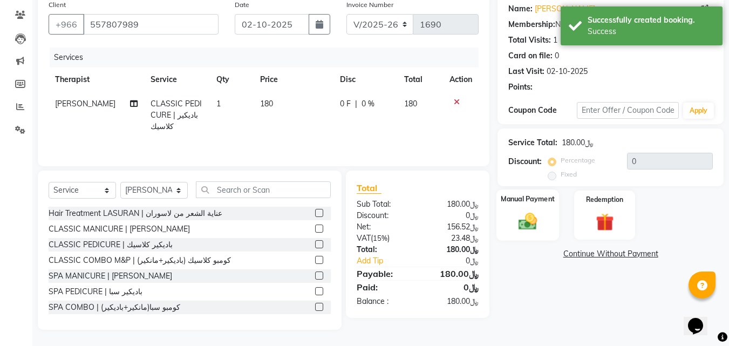
click at [521, 216] on img at bounding box center [527, 221] width 30 height 22
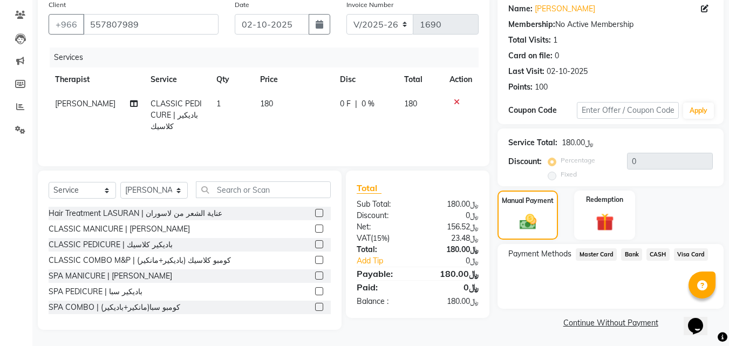
click at [703, 251] on span "Visa Card" at bounding box center [691, 254] width 35 height 12
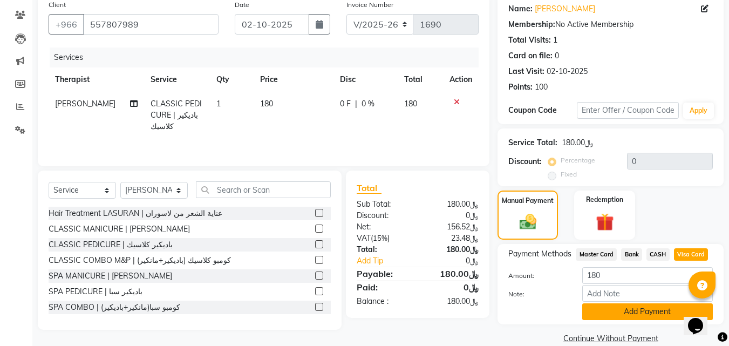
click at [608, 303] on button "Add Payment" at bounding box center [647, 311] width 131 height 17
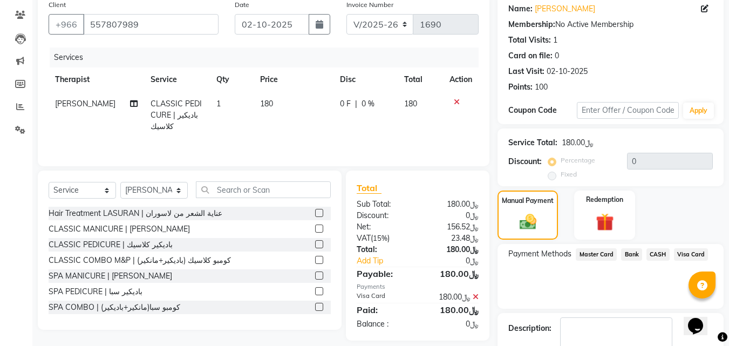
scroll to position [103, 0]
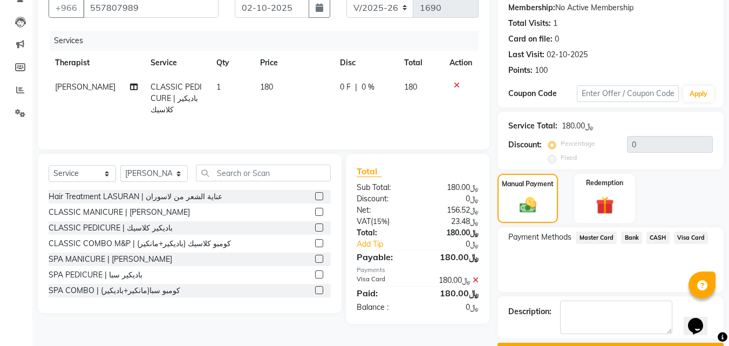
click at [517, 343] on button "Checkout" at bounding box center [610, 351] width 226 height 17
click at [517, 343] on div "Checkout" at bounding box center [610, 351] width 226 height 17
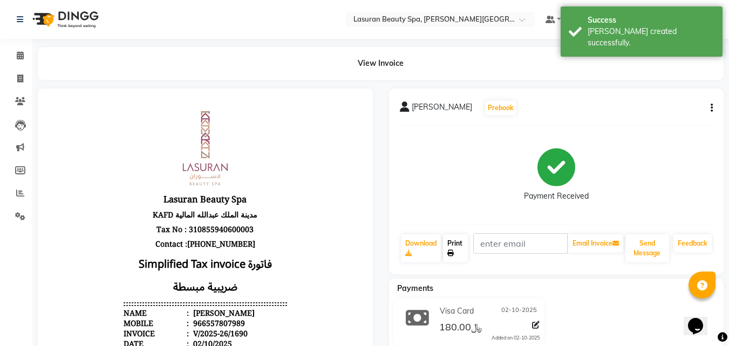
click at [459, 254] on link "Print" at bounding box center [455, 248] width 25 height 28
click at [22, 58] on icon at bounding box center [20, 55] width 7 height 8
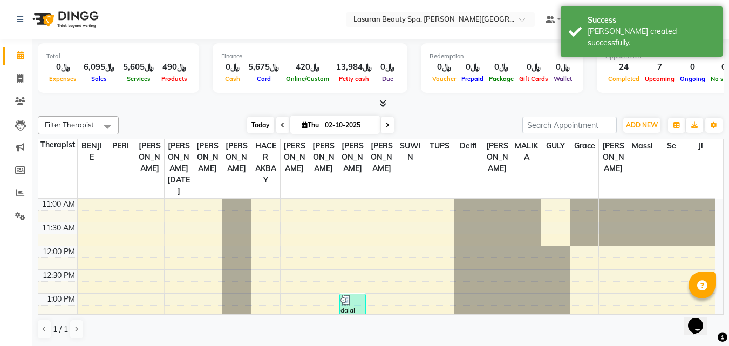
click at [259, 121] on span "Today" at bounding box center [260, 125] width 27 height 17
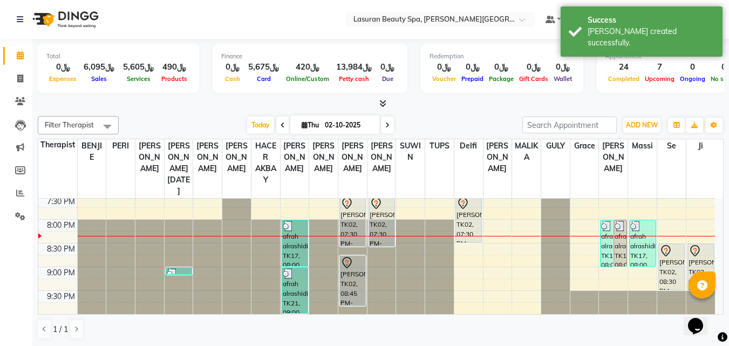
click at [228, 114] on div "Filter Therapist Select All AHMED ALJOHARY Ahmed Kouraichy Ali Marlea BENJIE Ch…" at bounding box center [381, 228] width 686 height 232
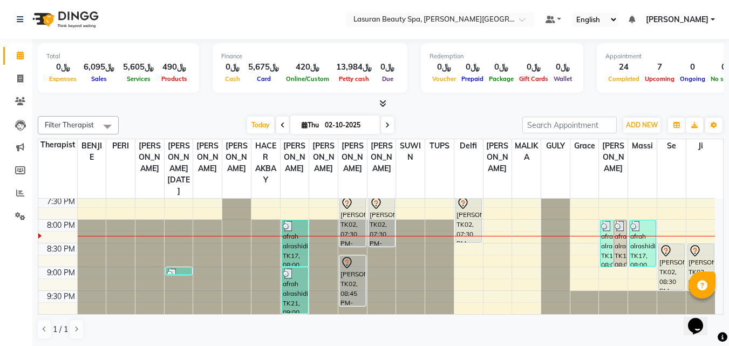
scroll to position [1, 0]
click at [292, 275] on img at bounding box center [288, 273] width 11 height 11
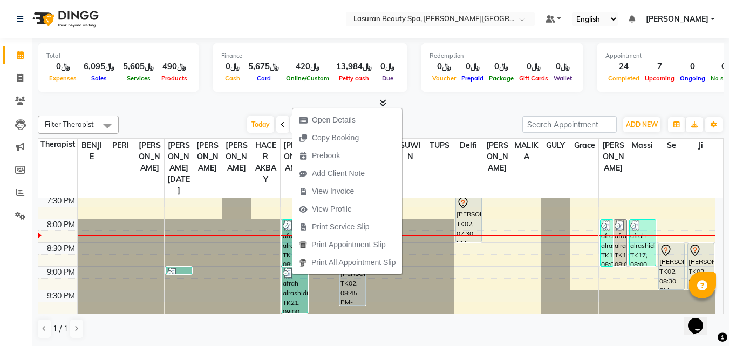
click at [208, 117] on div "Today Thu 02-10-2025" at bounding box center [320, 125] width 393 height 16
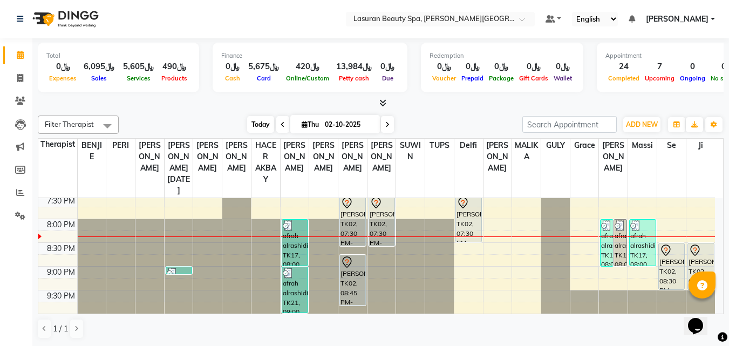
click at [258, 128] on span "Today" at bounding box center [260, 124] width 27 height 17
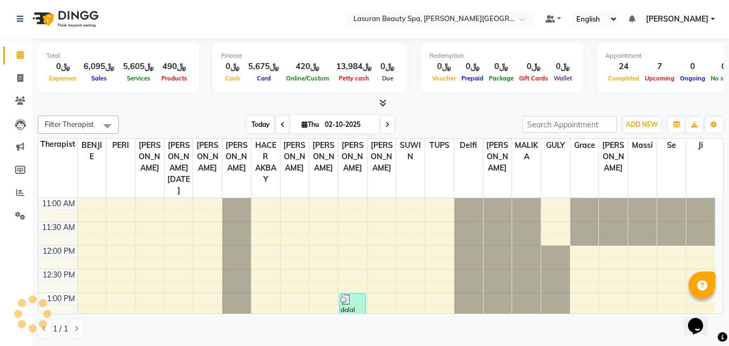
scroll to position [406, 0]
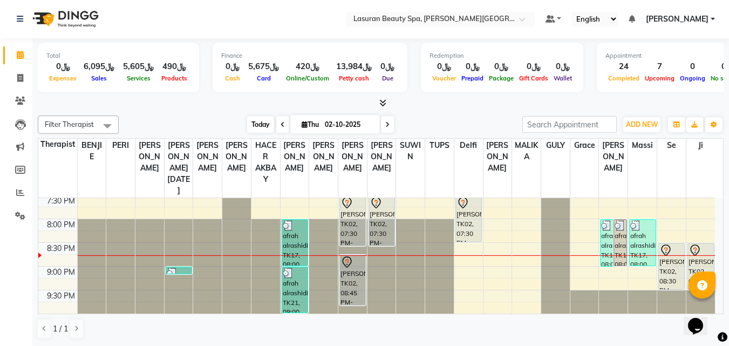
click at [254, 125] on span "Today" at bounding box center [260, 124] width 27 height 17
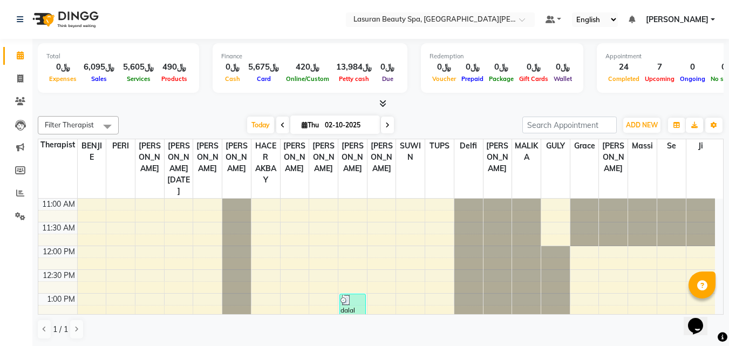
scroll to position [1, 0]
click at [270, 125] on span "Today" at bounding box center [260, 124] width 27 height 17
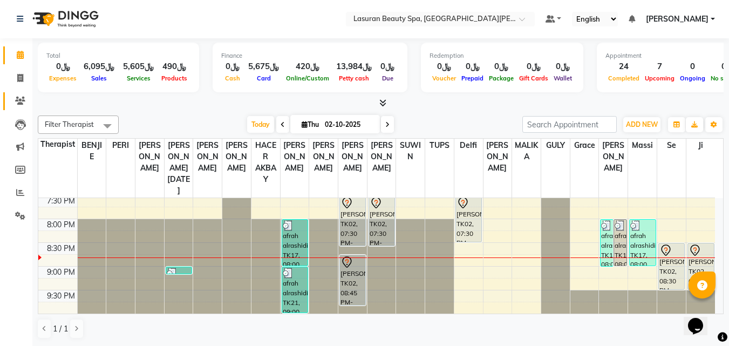
click at [17, 94] on link "Clients" at bounding box center [16, 101] width 26 height 18
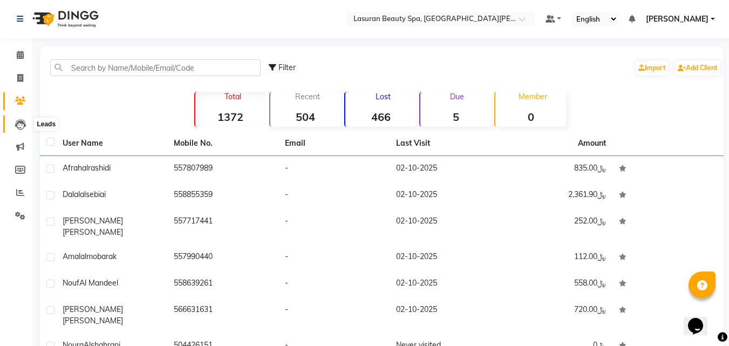
click at [23, 123] on icon at bounding box center [20, 124] width 11 height 11
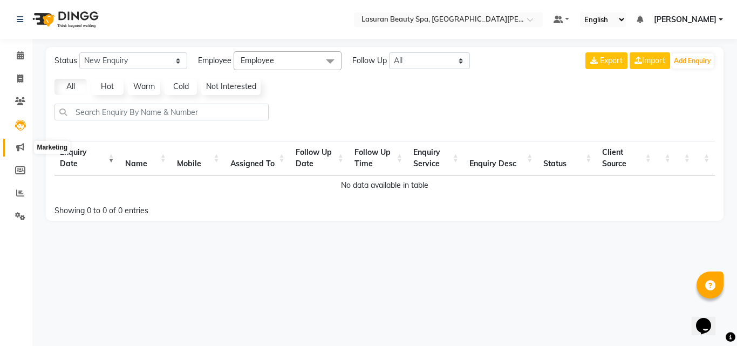
click at [16, 144] on span at bounding box center [20, 147] width 19 height 12
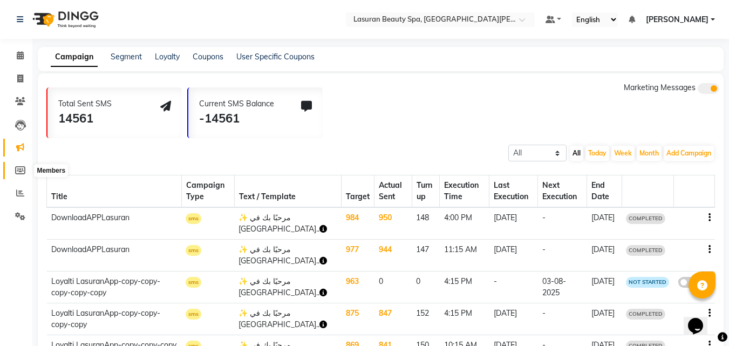
click at [20, 165] on span at bounding box center [20, 171] width 19 height 12
select select
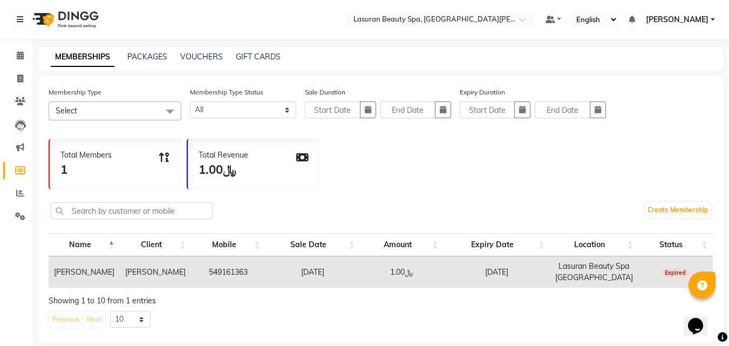
click at [242, 51] on div "GIFT CARDS" at bounding box center [258, 56] width 45 height 11
click at [259, 59] on link "GIFT CARDS" at bounding box center [258, 57] width 45 height 10
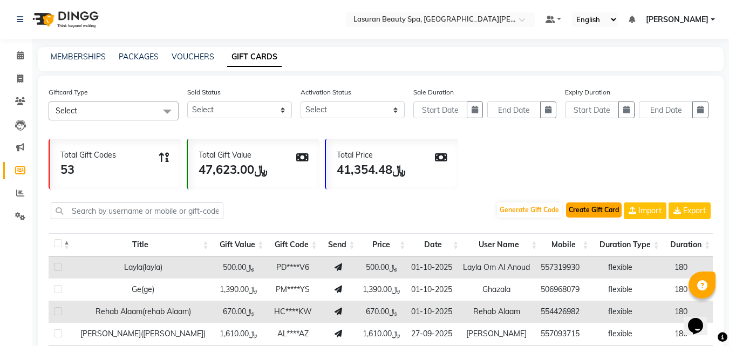
click at [586, 215] on button "Create Gift Card" at bounding box center [594, 209] width 56 height 15
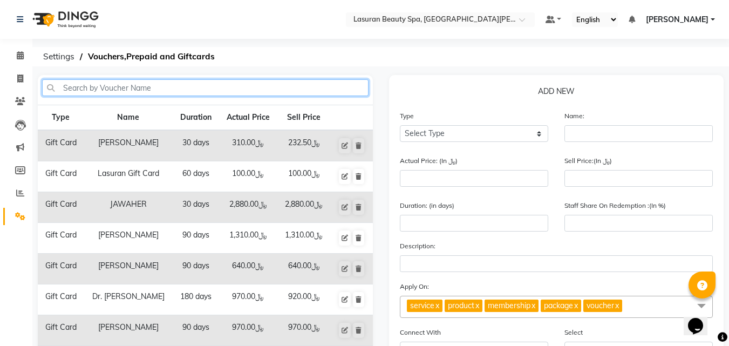
click at [281, 88] on input "text" at bounding box center [205, 87] width 326 height 17
paste input "55 401 1393"
type input "55 401 1393"
click at [93, 83] on input "55 401 1393" at bounding box center [205, 87] width 326 height 17
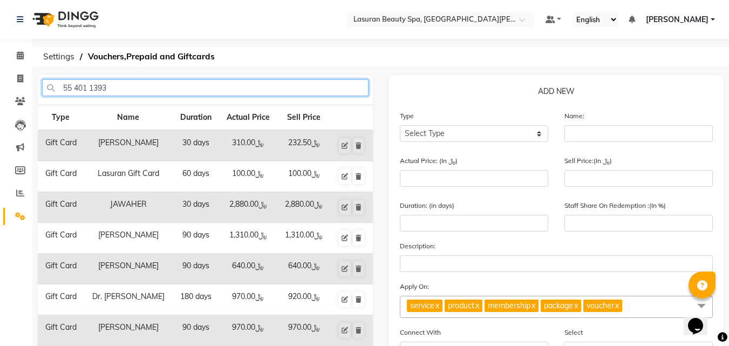
click at [93, 83] on input "55 401 1393" at bounding box center [205, 87] width 326 height 17
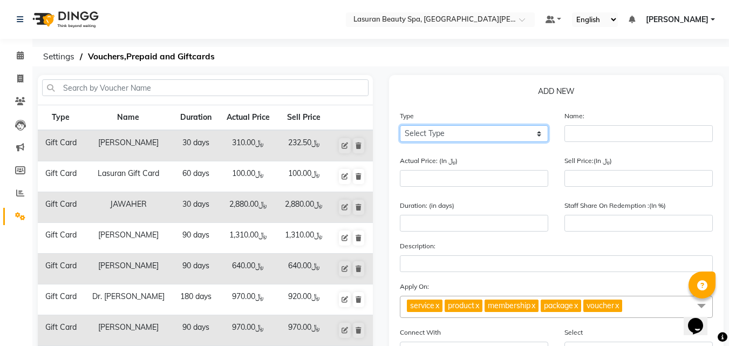
click at [432, 136] on select "Select Type Voucher Prepaid Gift Card" at bounding box center [474, 133] width 148 height 17
select select "G"
click at [400, 125] on select "Select Type Voucher Prepaid Gift Card" at bounding box center [474, 133] width 148 height 17
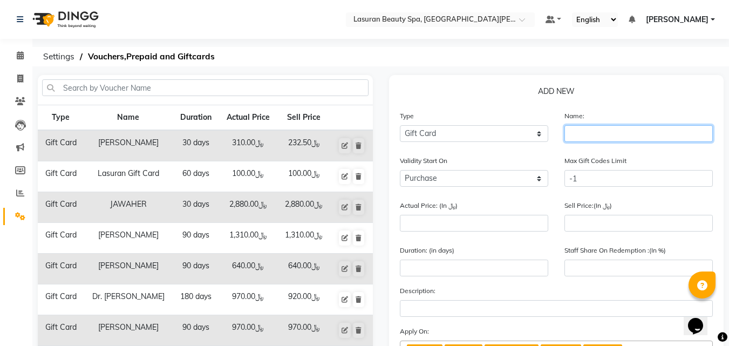
click at [597, 136] on input "text" at bounding box center [638, 133] width 148 height 17
type input "س"
type input "sarah combo"
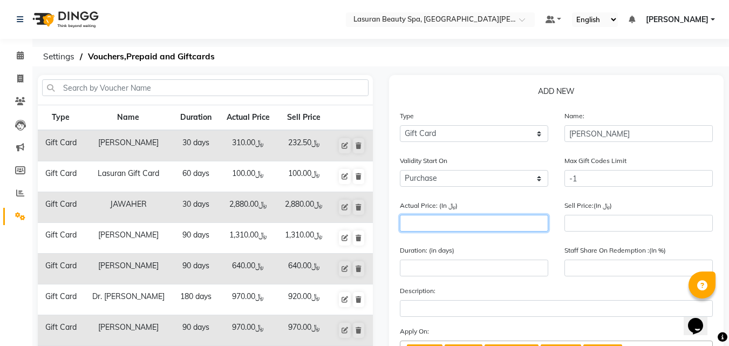
click at [514, 222] on input "number" at bounding box center [474, 223] width 148 height 17
type input "3"
type input "0"
type input "300"
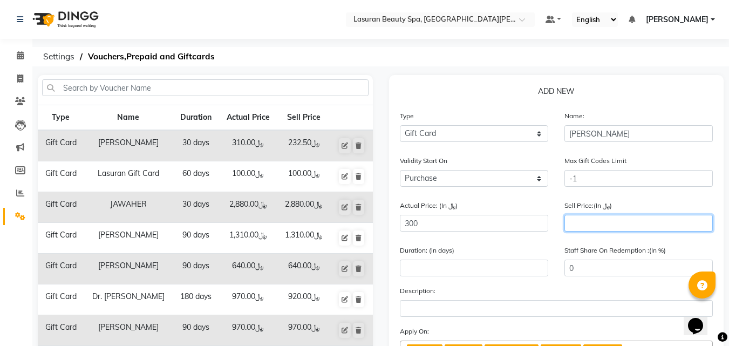
click at [641, 220] on input "number" at bounding box center [638, 223] width 148 height 17
type input "3"
type input "1"
type input "30"
type input "10"
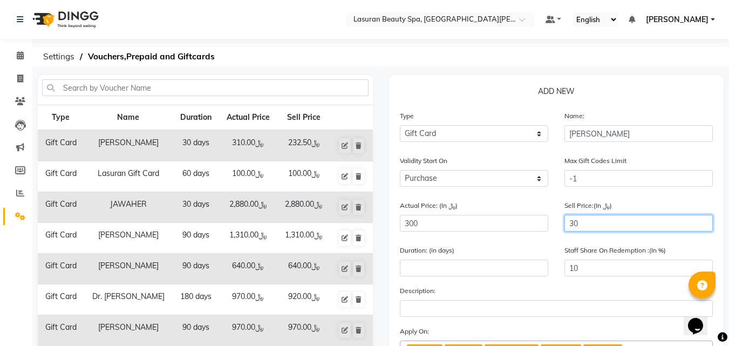
type input "300"
type input "100"
type input "300"
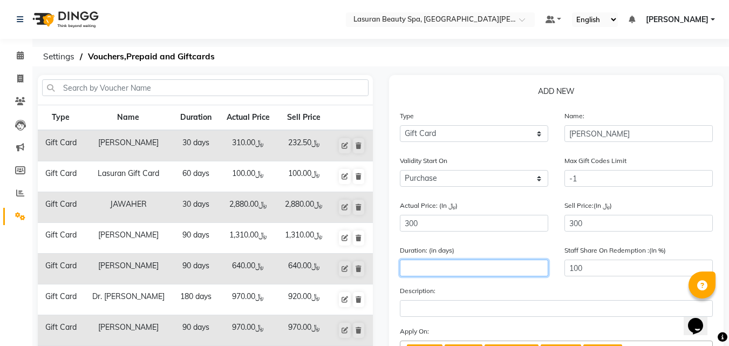
click at [497, 266] on input "number" at bounding box center [474, 267] width 148 height 17
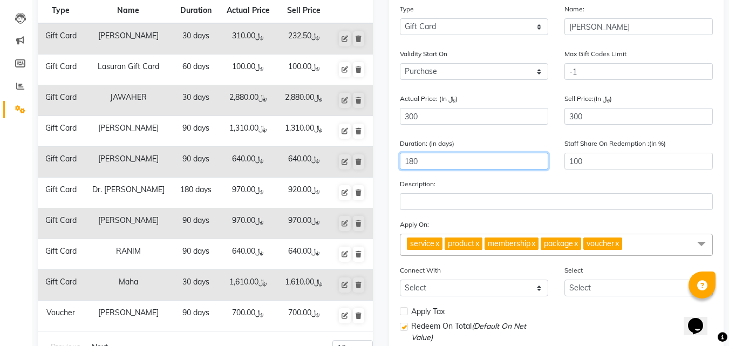
scroll to position [108, 0]
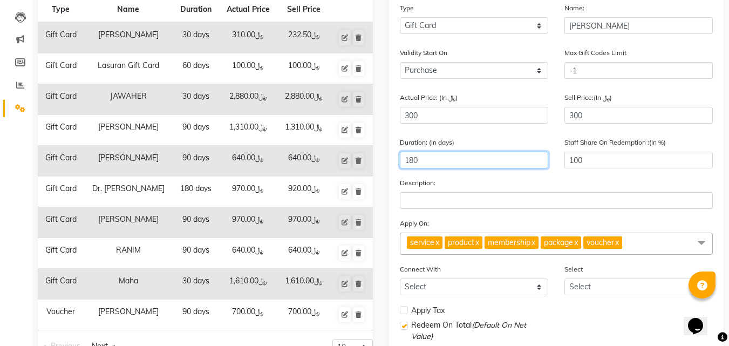
type input "180"
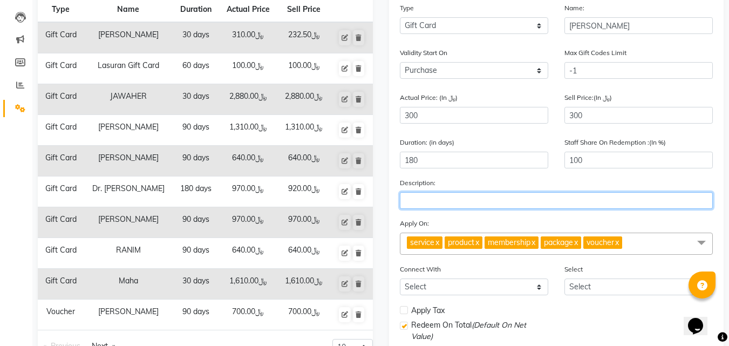
click at [453, 199] on input "text" at bounding box center [556, 200] width 313 height 17
click at [420, 200] on input "vombo clasic" at bounding box center [556, 200] width 313 height 17
click at [408, 196] on input "vombo clasic" at bounding box center [556, 200] width 313 height 17
click at [436, 200] on input "combo clasic" at bounding box center [556, 200] width 313 height 17
click at [441, 199] on input "combo clasic" at bounding box center [556, 200] width 313 height 17
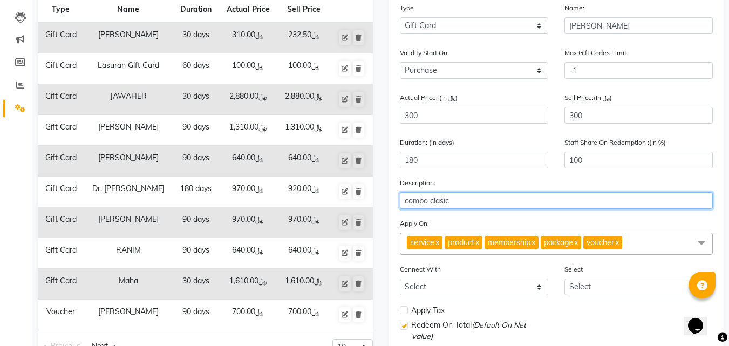
click at [441, 199] on input "combo clasic" at bounding box center [556, 200] width 313 height 17
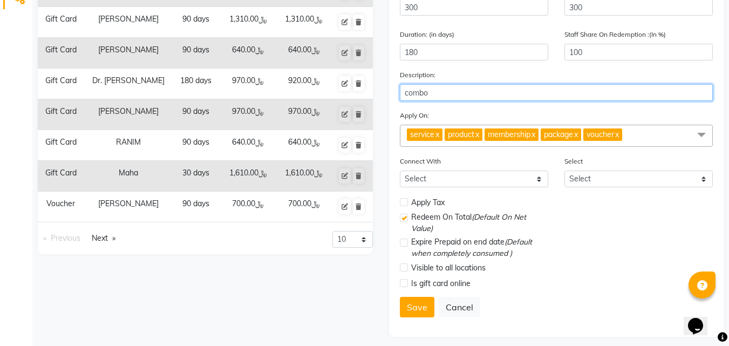
type input "combo"
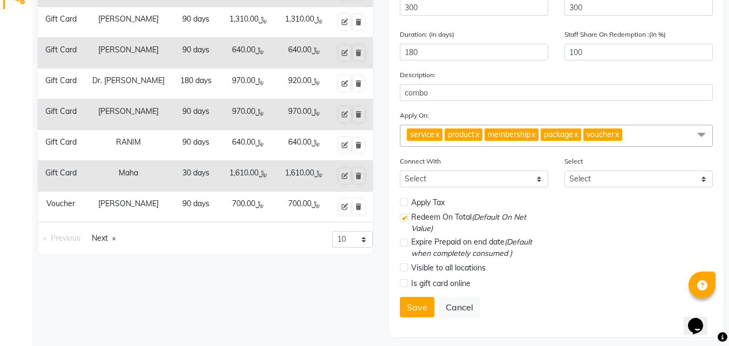
click at [402, 285] on label at bounding box center [404, 283] width 8 height 8
click at [402, 285] on input "checkbox" at bounding box center [403, 283] width 7 height 7
click at [402, 285] on label at bounding box center [404, 283] width 8 height 8
click at [402, 285] on input "checkbox" at bounding box center [403, 283] width 7 height 7
checkbox input "false"
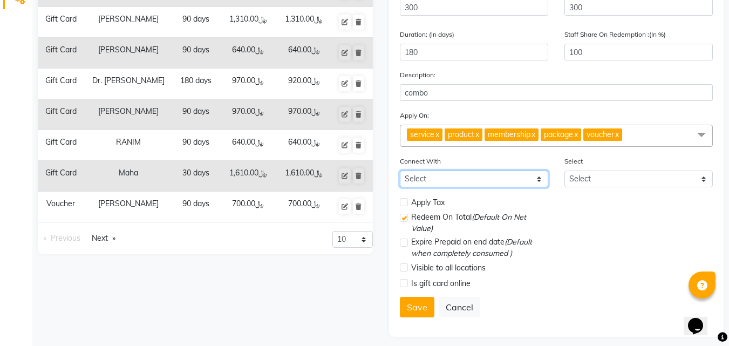
click at [517, 172] on select "Select Membership Package" at bounding box center [474, 178] width 148 height 17
select select "2: PK"
click at [400, 170] on select "Select Membership Package" at bounding box center [474, 178] width 148 height 17
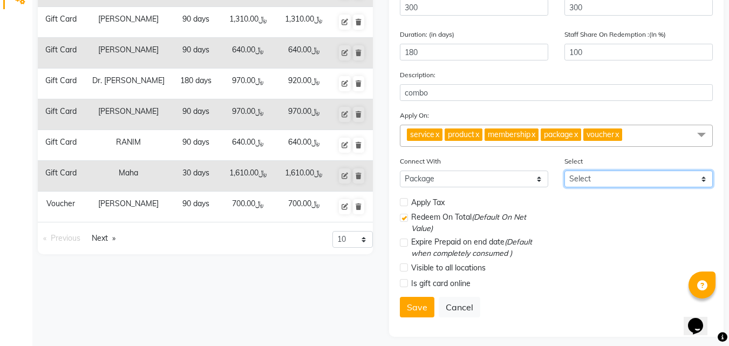
click at [618, 174] on select "Select Nova package ستايل الراجل العصري باقة لاسوران للأسترخاء تجديد البشرة وال…" at bounding box center [638, 178] width 148 height 17
click at [544, 272] on div "Visible to all locations" at bounding box center [474, 267] width 148 height 13
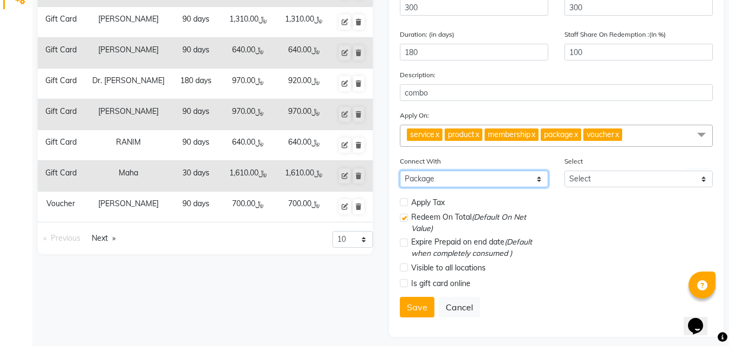
click at [509, 184] on select "Select Membership Package" at bounding box center [474, 178] width 148 height 17
select select
click at [400, 170] on select "Select Membership Package" at bounding box center [474, 178] width 148 height 17
click at [569, 228] on div "Redeem On Total (Default On Net Value)" at bounding box center [557, 223] width 330 height 25
click at [404, 245] on label at bounding box center [404, 242] width 8 height 8
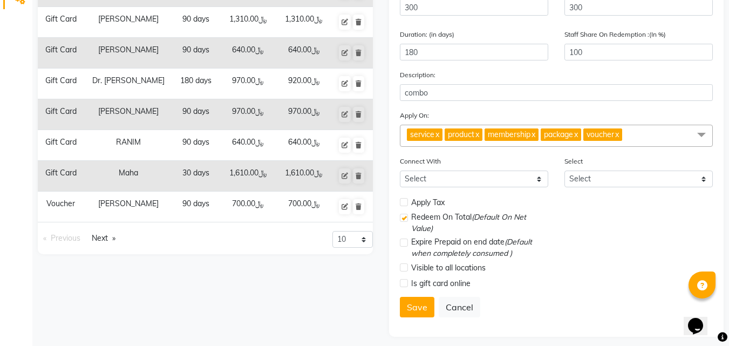
click at [404, 245] on input "checkbox" at bounding box center [403, 243] width 7 height 7
checkbox input "true"
click at [405, 285] on label at bounding box center [404, 283] width 8 height 8
click at [405, 285] on input "checkbox" at bounding box center [403, 283] width 7 height 7
checkbox input "true"
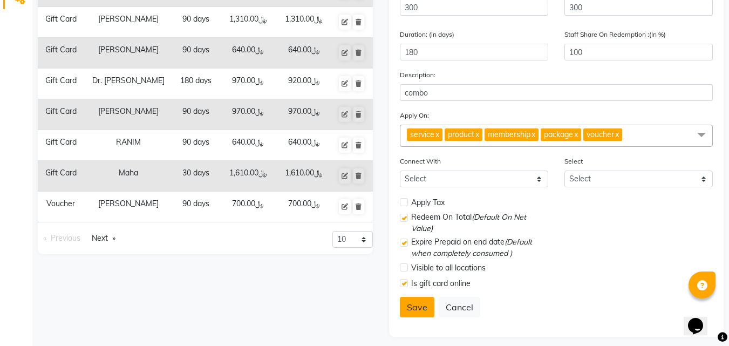
click at [420, 306] on button "Save" at bounding box center [417, 307] width 35 height 20
select select
checkbox input "false"
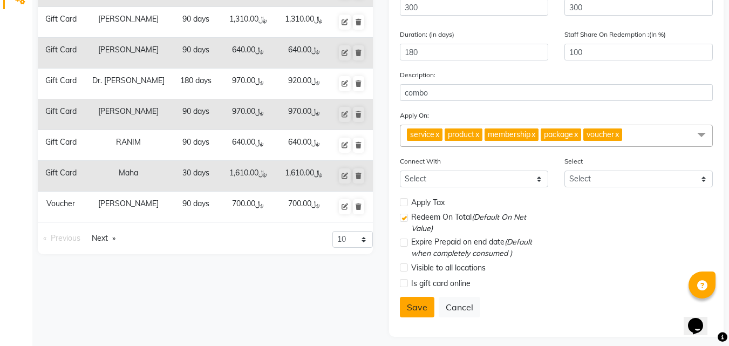
checkbox input "true"
checkbox input "false"
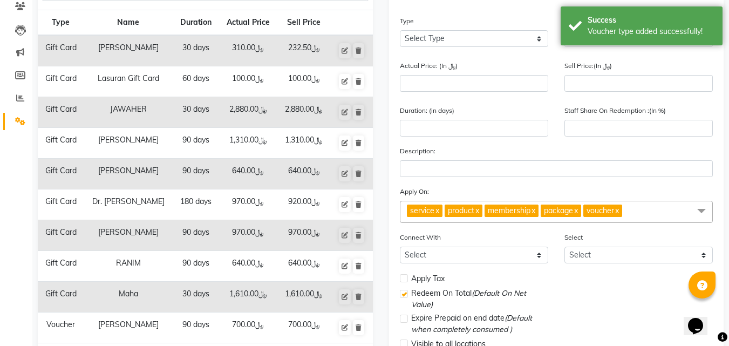
scroll to position [0, 0]
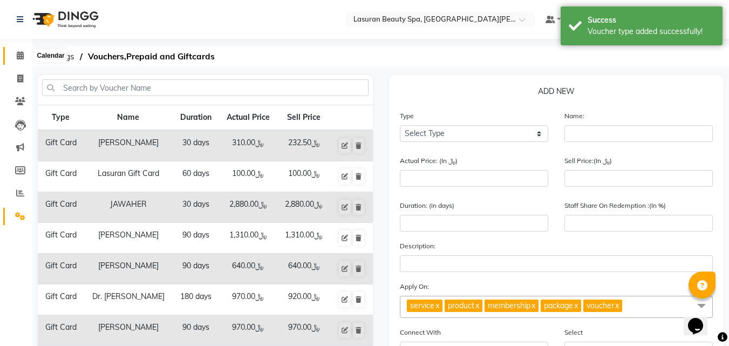
click at [19, 57] on icon at bounding box center [20, 55] width 7 height 8
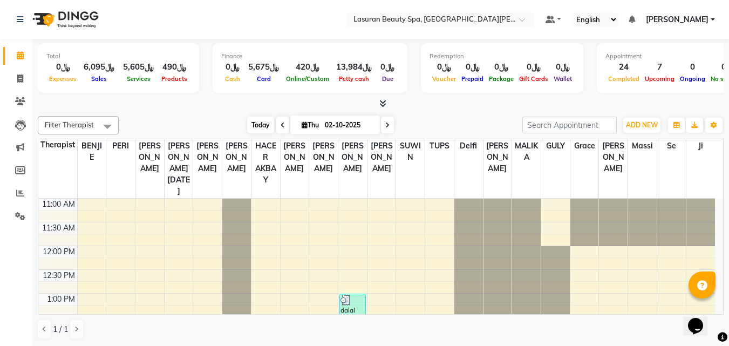
click at [249, 125] on span "Today" at bounding box center [260, 125] width 27 height 17
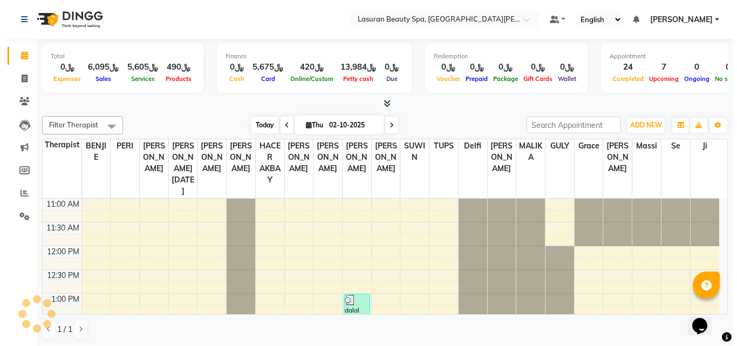
scroll to position [406, 0]
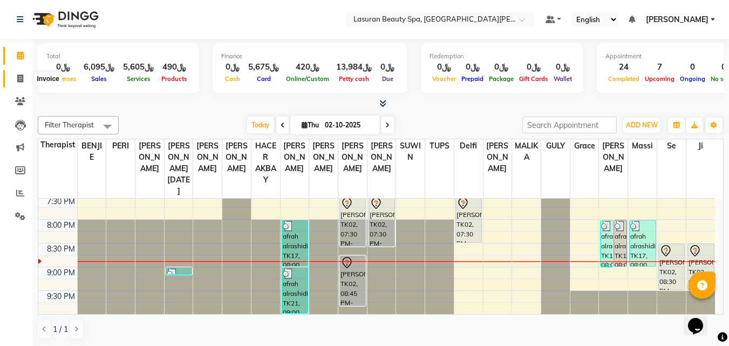
click at [12, 79] on span at bounding box center [20, 79] width 19 height 12
select select "service"
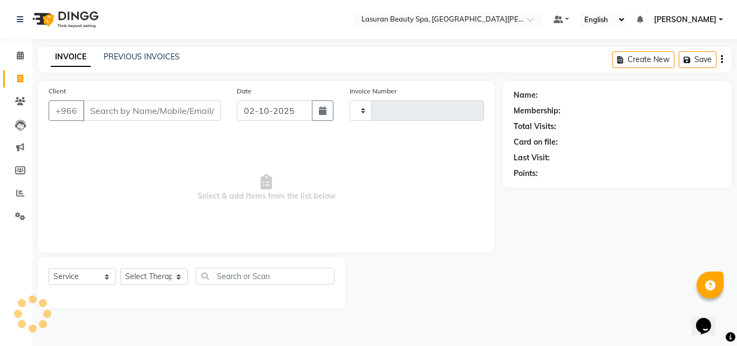
type input "1691"
select select "6941"
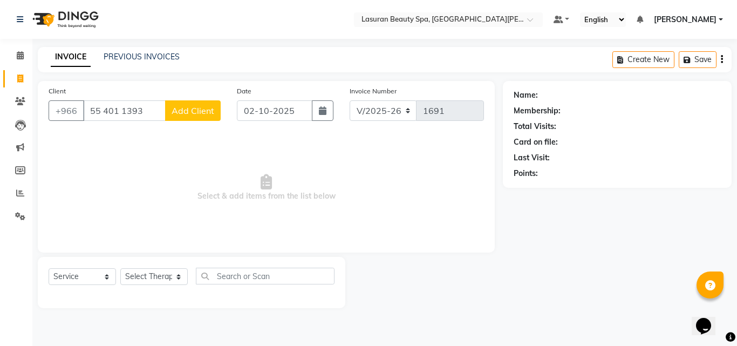
type input "55 401 1393"
click at [186, 110] on span "Add Client" at bounding box center [193, 110] width 43 height 11
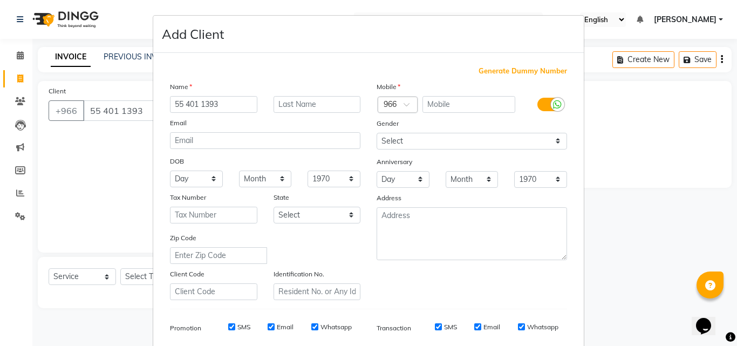
click at [194, 106] on input "55 401 1393" at bounding box center [213, 104] width 87 height 17
type input "sarah"
click at [305, 107] on input "text" at bounding box center [316, 104] width 87 height 17
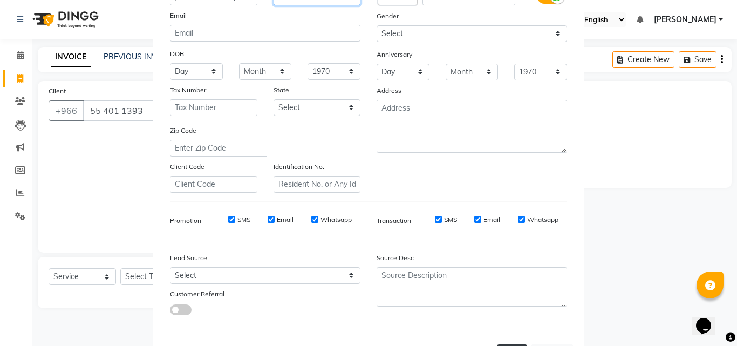
scroll to position [152, 0]
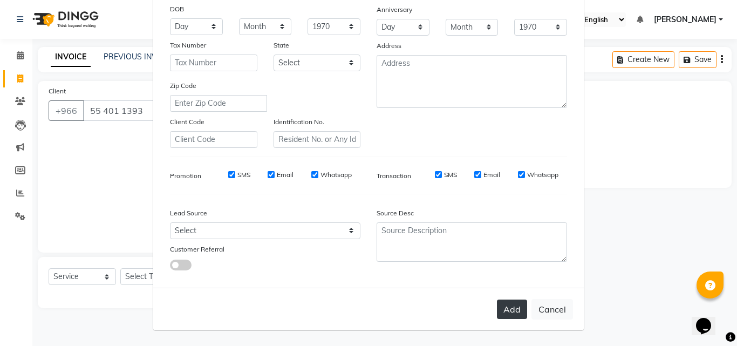
type input "combo"
click at [502, 314] on button "Add" at bounding box center [512, 308] width 30 height 19
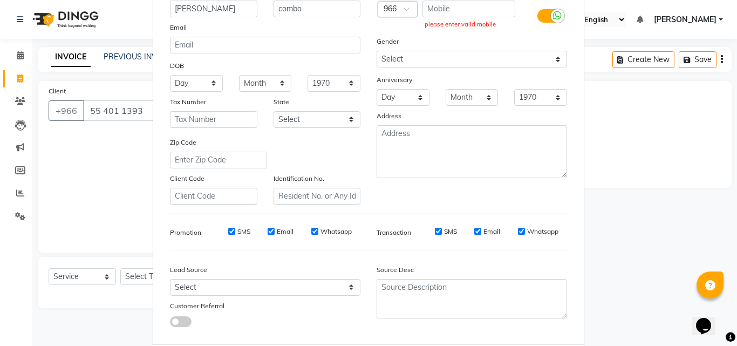
scroll to position [0, 0]
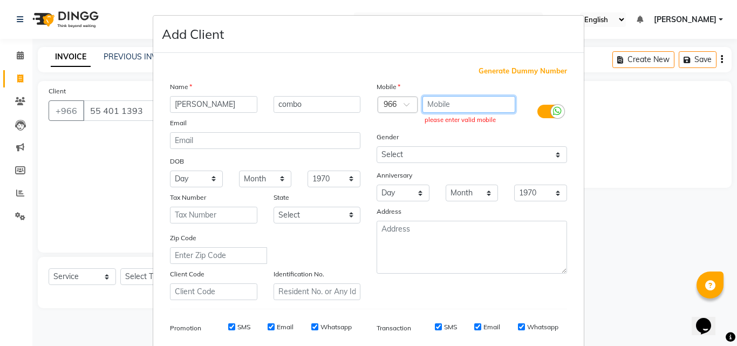
click at [460, 107] on input "text" at bounding box center [468, 104] width 93 height 17
paste input "55 401 1393"
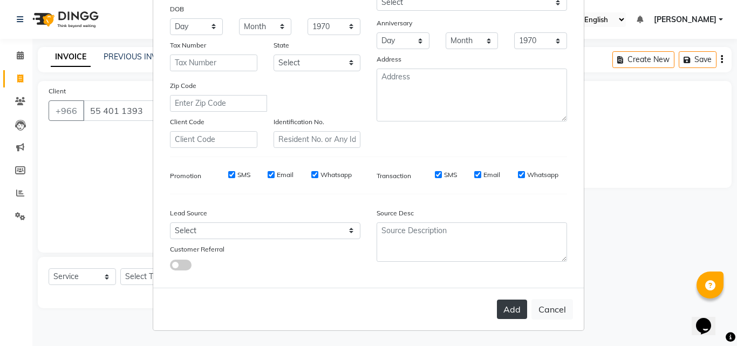
click at [509, 310] on button "Add" at bounding box center [512, 308] width 30 height 19
click at [508, 313] on button "Add" at bounding box center [512, 308] width 30 height 19
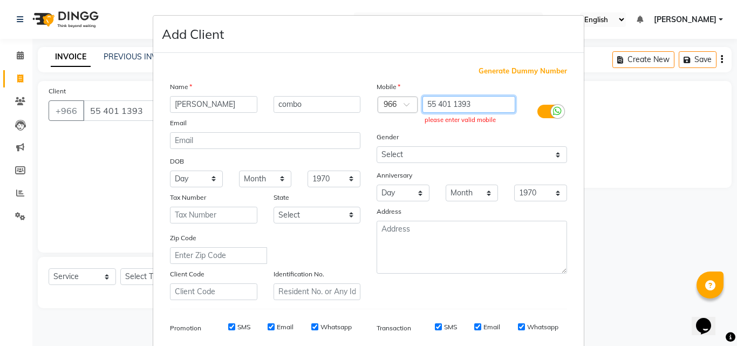
click at [452, 105] on input "55 401 1393" at bounding box center [468, 104] width 93 height 17
click at [451, 102] on input "55 401 1393" at bounding box center [468, 104] width 93 height 17
click at [435, 103] on input "55 4011393" at bounding box center [468, 104] width 93 height 17
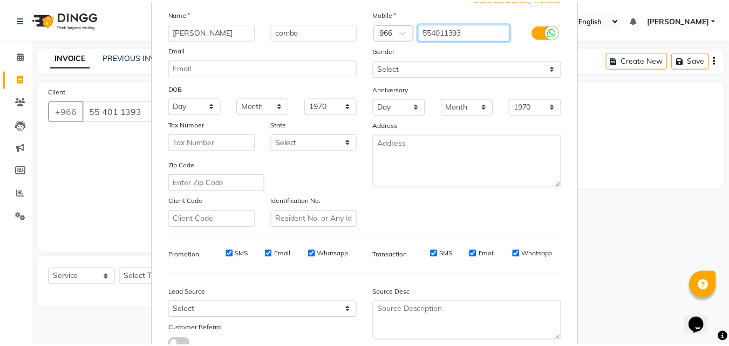
scroll to position [152, 0]
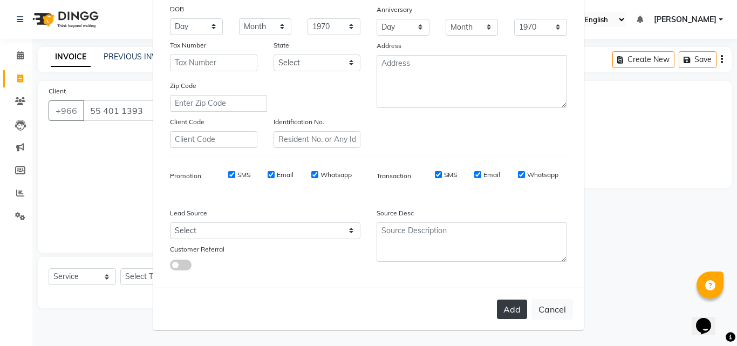
type input "554011393"
click at [498, 309] on button "Add" at bounding box center [512, 308] width 30 height 19
type input "554011393"
select select
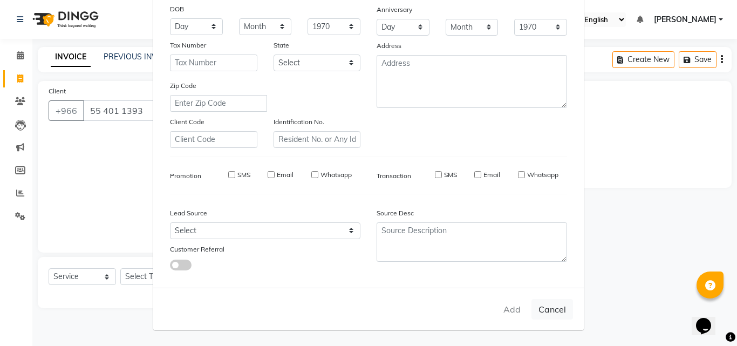
select select
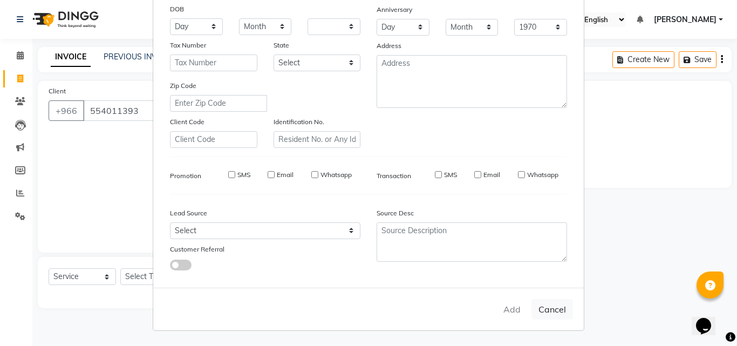
checkbox input "false"
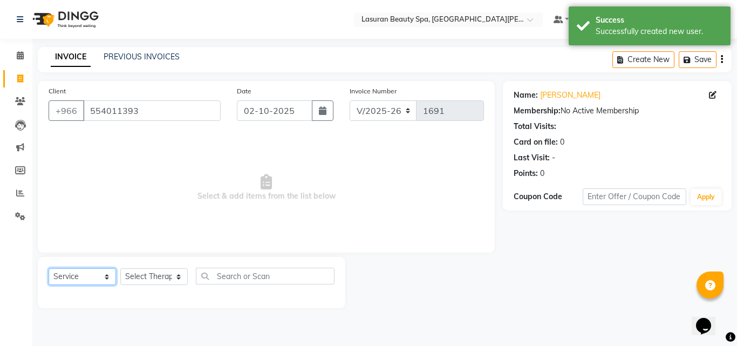
click at [101, 273] on select "Select Service Product Membership Package Voucher Prepaid Gift Card" at bounding box center [82, 276] width 67 height 17
select select "G"
click at [49, 268] on select "Select Service Product Membership Package Voucher Prepaid Gift Card" at bounding box center [82, 276] width 67 height 17
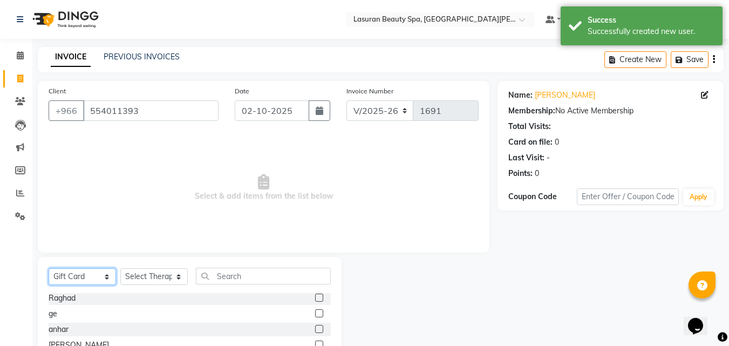
scroll to position [103, 0]
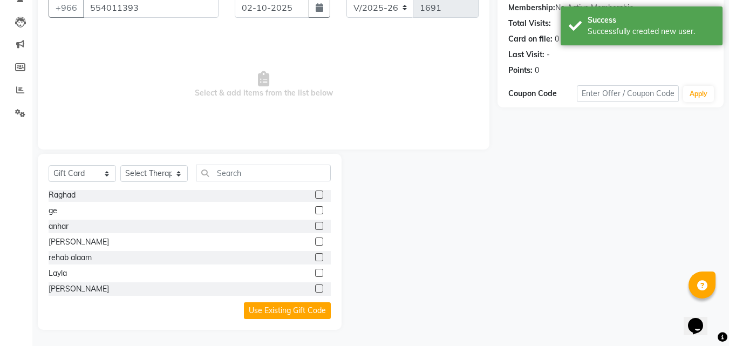
click at [315, 288] on label at bounding box center [319, 288] width 8 height 8
click at [315, 288] on input "checkbox" at bounding box center [318, 288] width 7 height 7
checkbox input "false"
click at [172, 176] on select "Select Therapist [PERSON_NAME] ALJOHARY [PERSON_NAME] Kouraichy [PERSON_NAME] A…" at bounding box center [153, 173] width 67 height 17
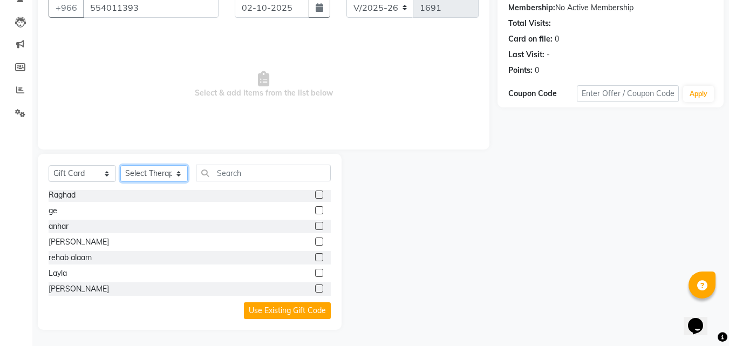
select select "54632"
click at [120, 165] on select "Select Therapist [PERSON_NAME] ALJOHARY [PERSON_NAME] Kouraichy [PERSON_NAME] A…" at bounding box center [153, 173] width 67 height 17
click at [315, 289] on label at bounding box center [319, 288] width 8 height 8
click at [315, 289] on input "checkbox" at bounding box center [318, 288] width 7 height 7
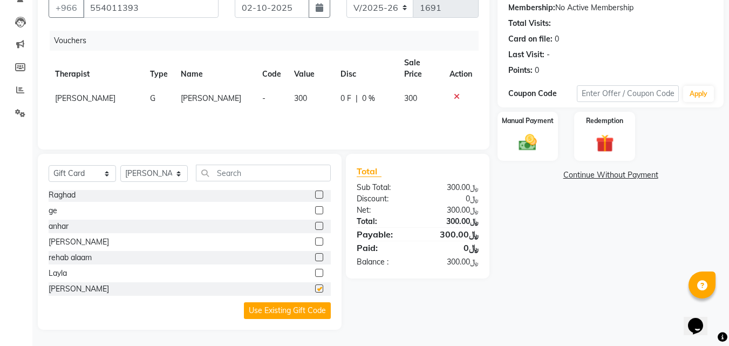
checkbox input "false"
click at [520, 142] on img at bounding box center [527, 143] width 30 height 22
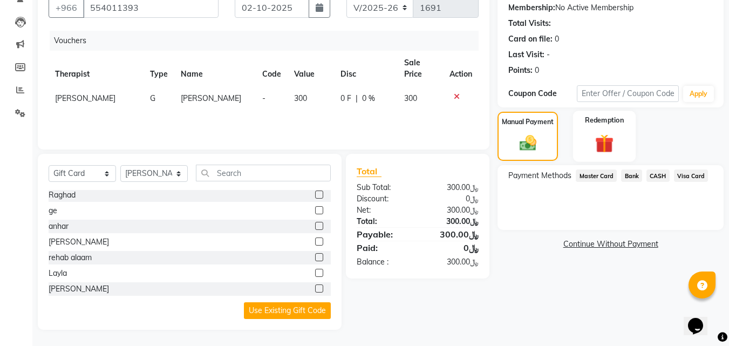
click at [596, 138] on img at bounding box center [604, 143] width 30 height 23
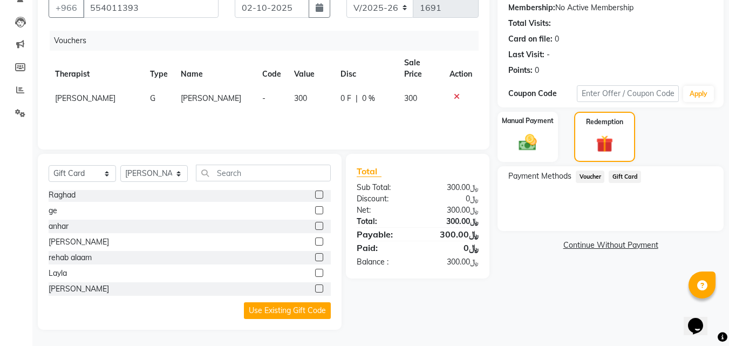
click at [628, 175] on span "Gift Card" at bounding box center [624, 176] width 32 height 12
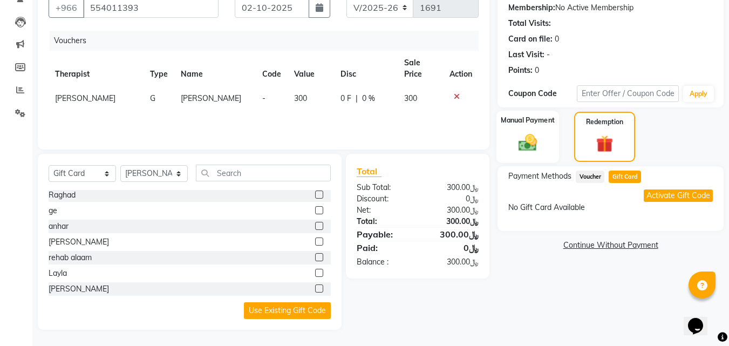
click at [544, 137] on div "Manual Payment" at bounding box center [527, 137] width 63 height 52
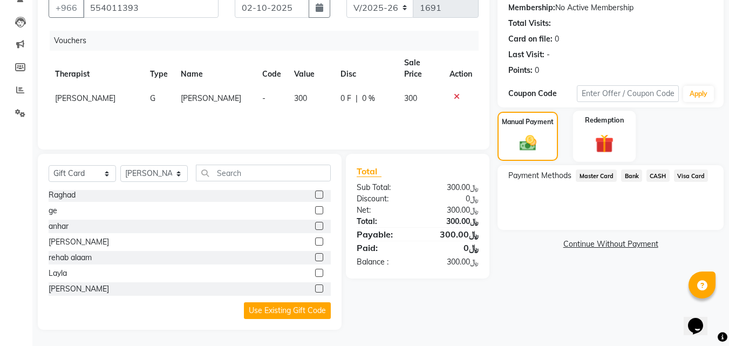
click at [623, 150] on div "Redemption" at bounding box center [604, 136] width 63 height 51
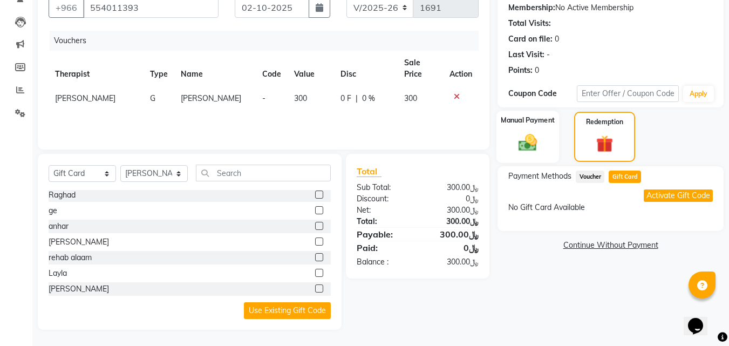
click at [532, 147] on img at bounding box center [527, 143] width 30 height 22
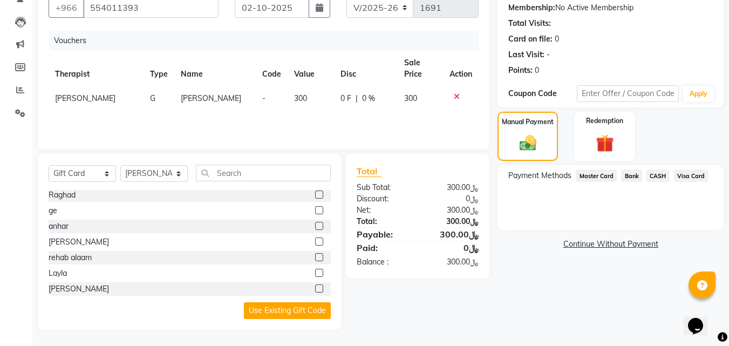
click at [631, 175] on span "Bank" at bounding box center [631, 175] width 21 height 12
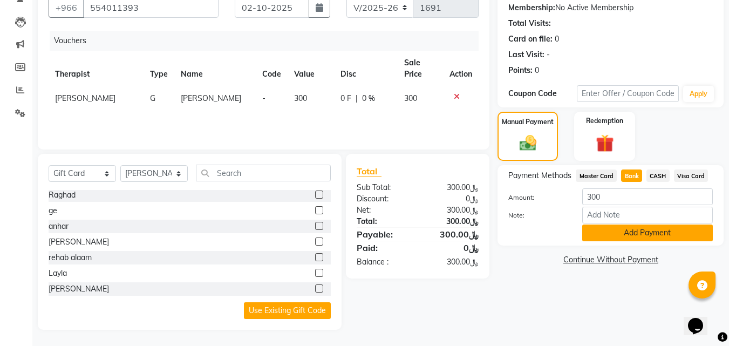
click at [639, 237] on button "Add Payment" at bounding box center [647, 232] width 131 height 17
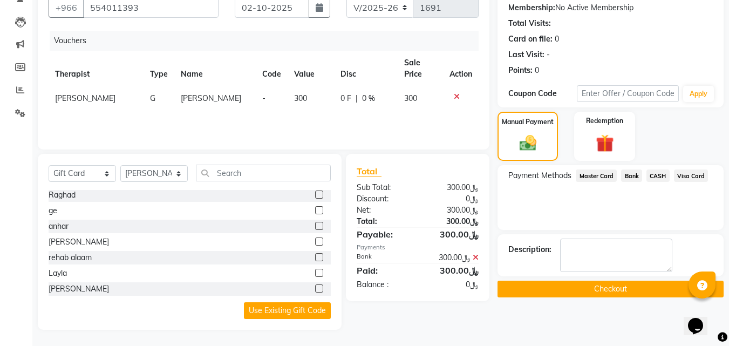
click at [618, 288] on button "Checkout" at bounding box center [610, 288] width 226 height 17
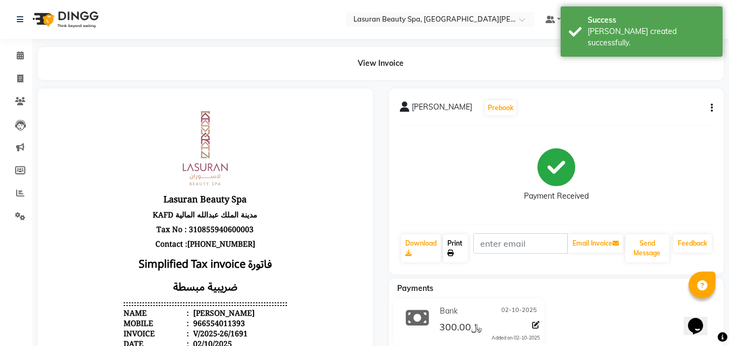
click at [457, 248] on link "Print" at bounding box center [455, 248] width 25 height 28
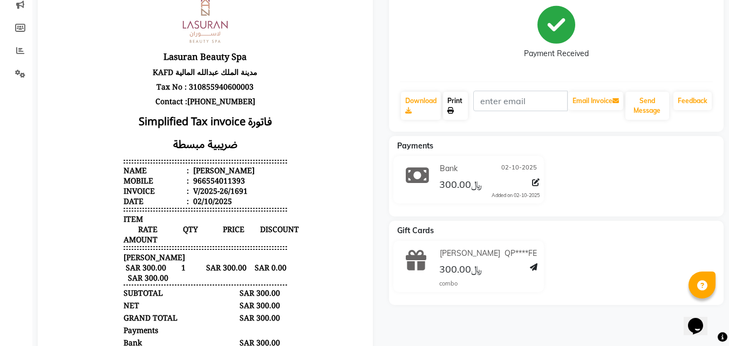
scroll to position [162, 0]
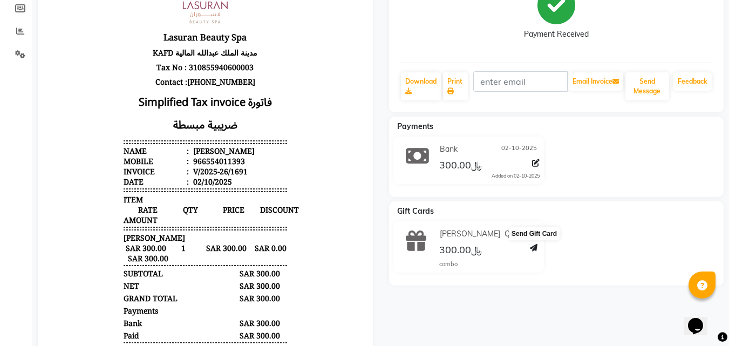
click at [534, 251] on span at bounding box center [534, 250] width 8 height 17
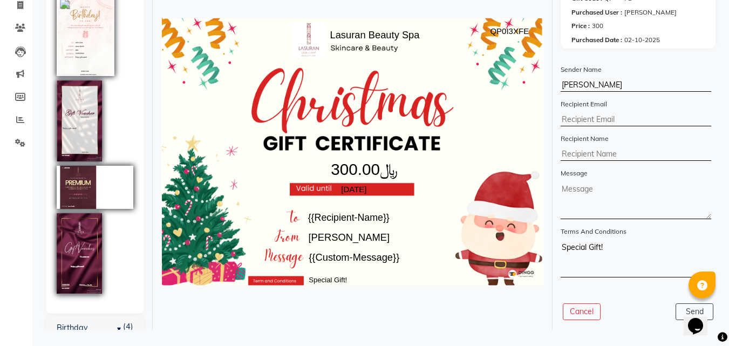
scroll to position [230, 0]
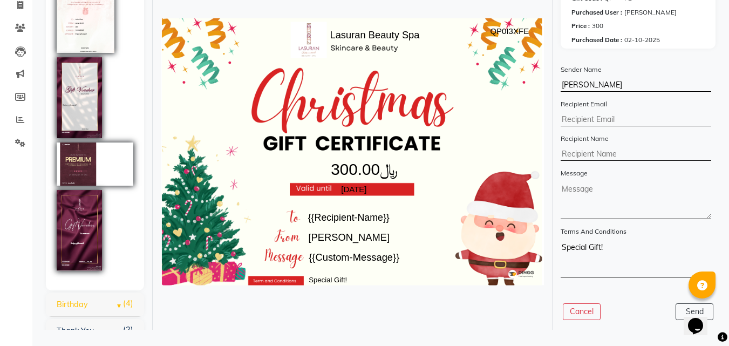
click at [88, 299] on link "Birthday (4)" at bounding box center [72, 304] width 31 height 10
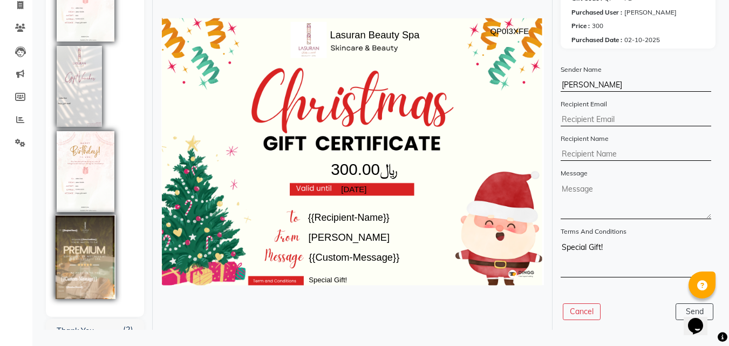
click at [91, 230] on img at bounding box center [86, 257] width 60 height 84
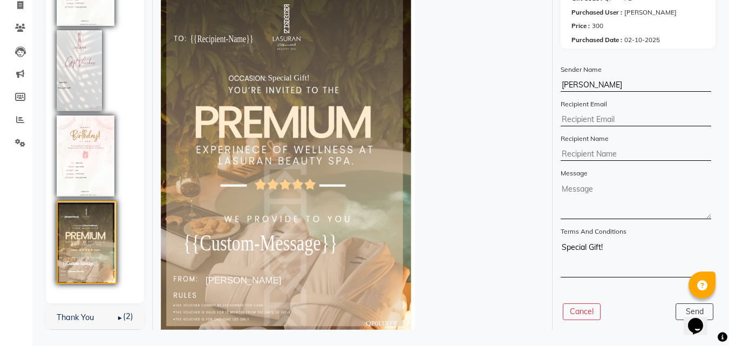
click at [596, 86] on input "sarah combo" at bounding box center [635, 85] width 150 height 13
type input "abeer"
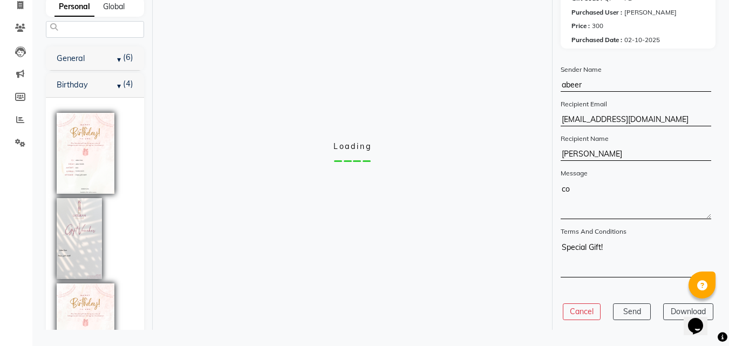
scroll to position [168, 0]
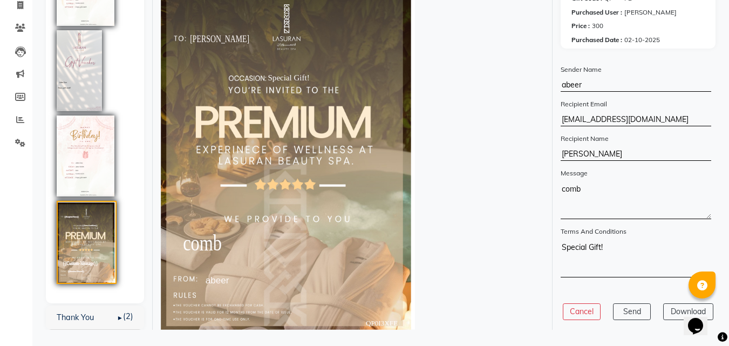
type textarea "comb"
drag, startPoint x: 581, startPoint y: 185, endPoint x: 546, endPoint y: 184, distance: 35.1
click at [546, 184] on div "Manage Template Personal Global General (6) Birthday (4) Thank You (2) Created …" at bounding box center [381, 152] width 686 height 356
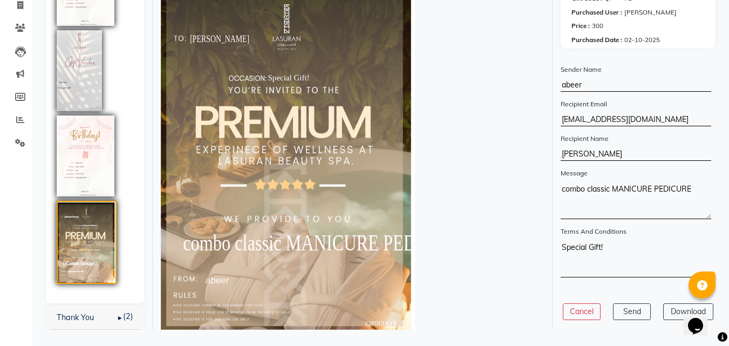
drag, startPoint x: 613, startPoint y: 188, endPoint x: 556, endPoint y: 185, distance: 57.2
click at [556, 185] on div "Gift Card Detail Gift Code : QP****FE Purchased User : [PERSON_NAME] Price : 30…" at bounding box center [638, 152] width 172 height 356
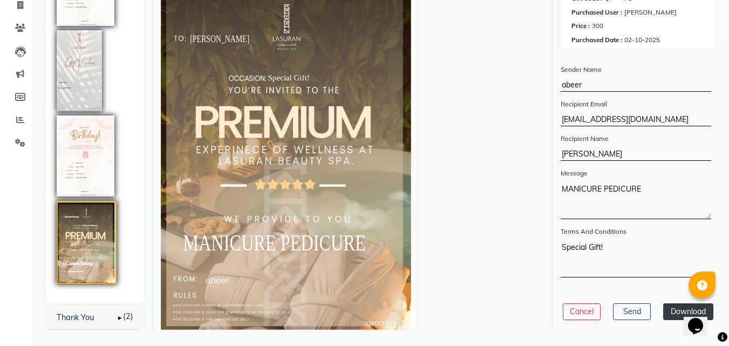
type textarea "MANICURE PEDICURE"
click at [679, 313] on button "Download" at bounding box center [688, 311] width 50 height 17
click at [647, 311] on button "Send" at bounding box center [632, 311] width 38 height 17
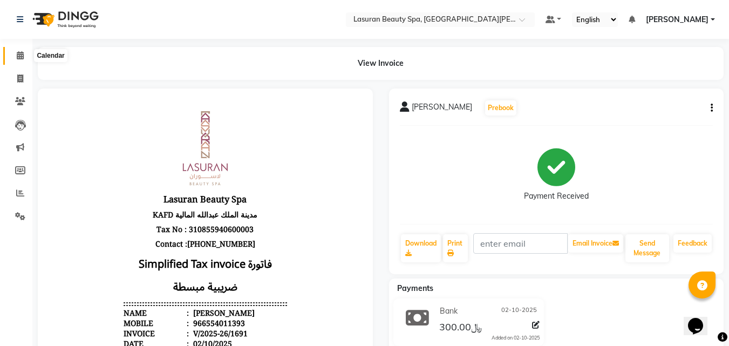
click at [21, 54] on icon at bounding box center [20, 55] width 7 height 8
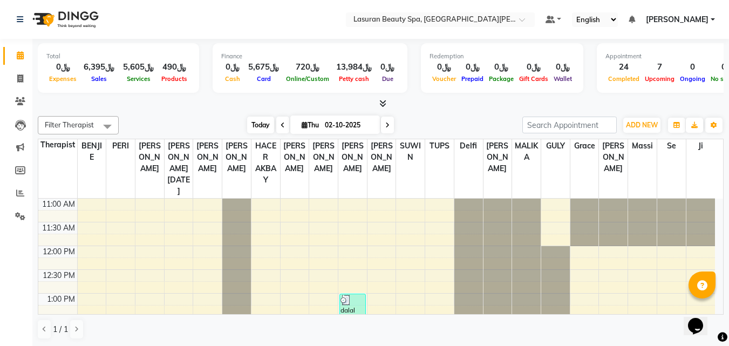
click at [263, 125] on span "Today" at bounding box center [260, 125] width 27 height 17
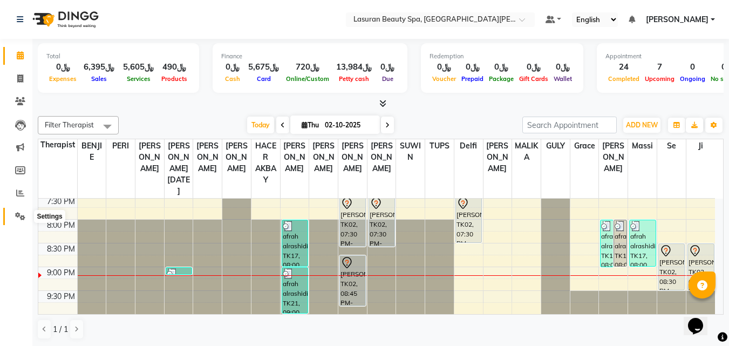
click at [20, 212] on icon at bounding box center [20, 216] width 10 height 8
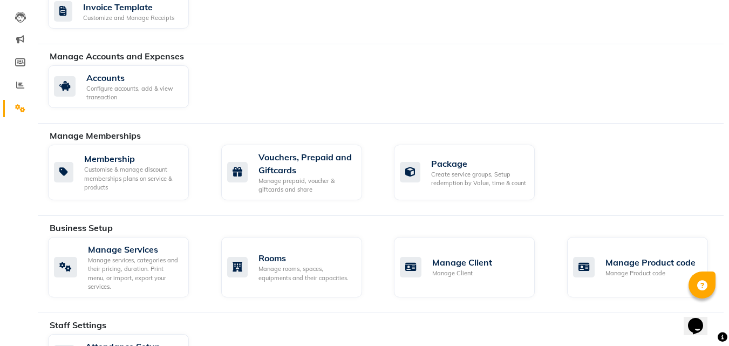
scroll to position [162, 0]
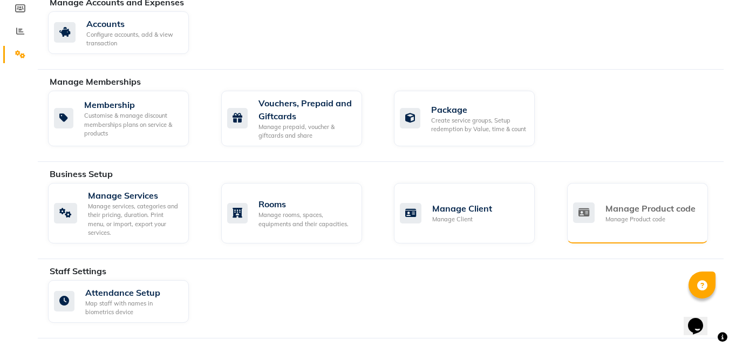
click at [597, 209] on div "Manage Product code Manage Product code" at bounding box center [636, 213] width 126 height 22
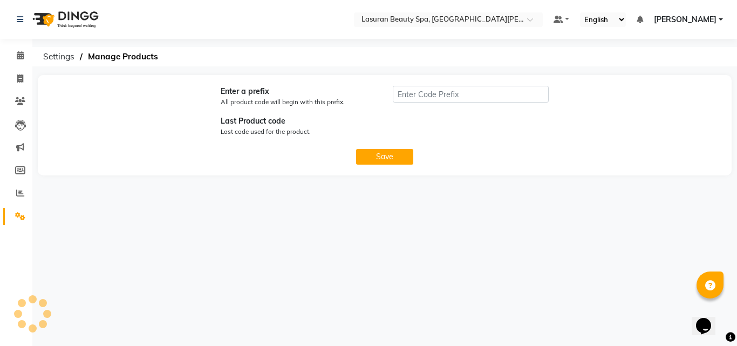
type input "P"
click at [12, 58] on span at bounding box center [20, 56] width 19 height 12
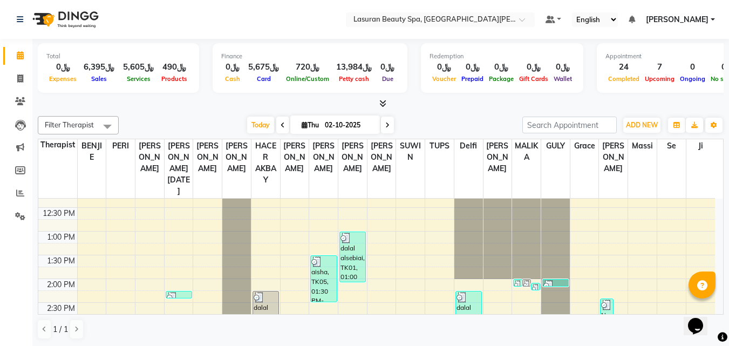
scroll to position [270, 0]
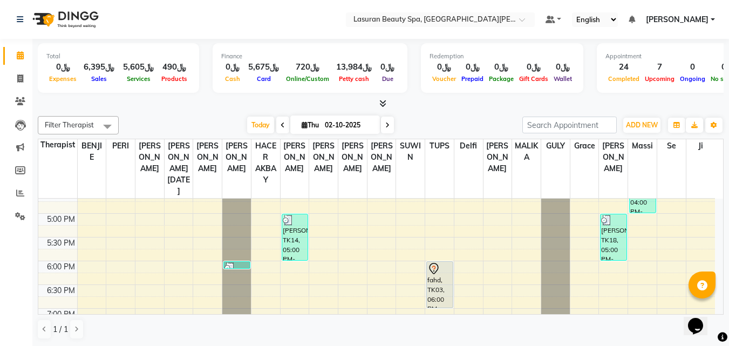
click at [179, 279] on div "11:00 AM 11:30 AM 12:00 PM 12:30 PM 1:00 PM 1:30 PM 2:00 PM 2:30 PM 3:00 PM 3:3…" at bounding box center [376, 190] width 676 height 522
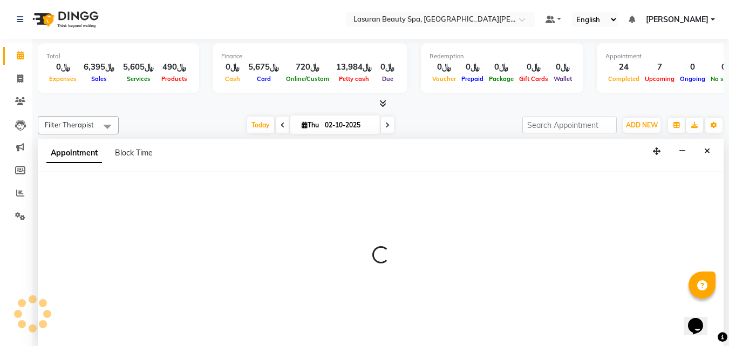
scroll to position [1, 0]
select select "54626"
select select "1095"
select select "tentative"
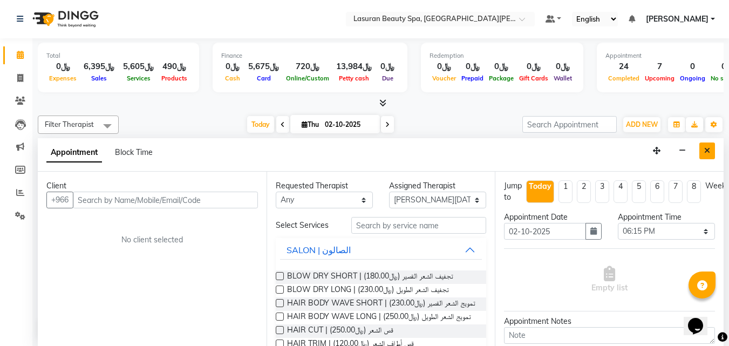
click at [701, 148] on button "Close" at bounding box center [707, 150] width 16 height 17
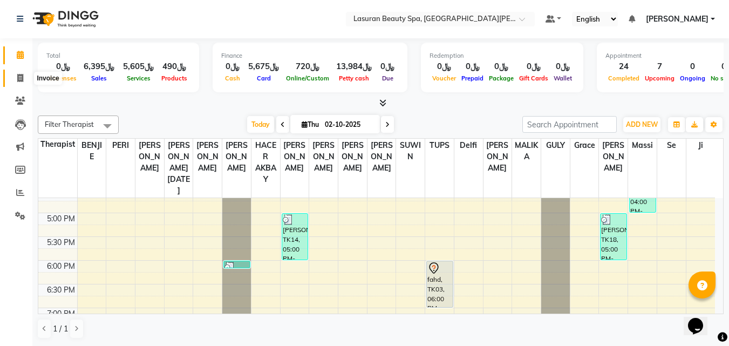
click at [17, 79] on icon at bounding box center [20, 78] width 6 height 8
select select "6941"
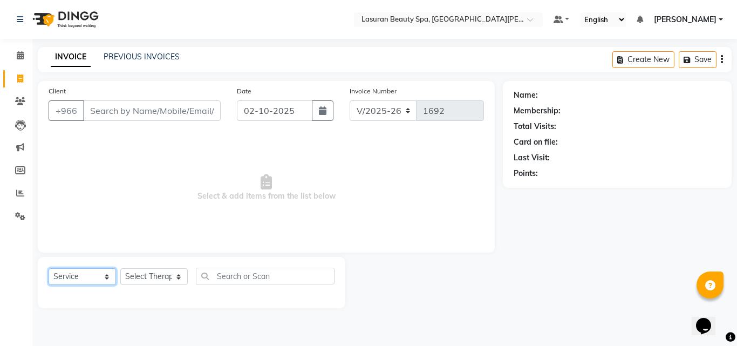
click at [108, 272] on select "Select Service Product Membership Package Voucher Prepaid Gift Card" at bounding box center [82, 276] width 67 height 17
select select "product"
click at [49, 268] on select "Select Service Product Membership Package Voucher Prepaid Gift Card" at bounding box center [82, 276] width 67 height 17
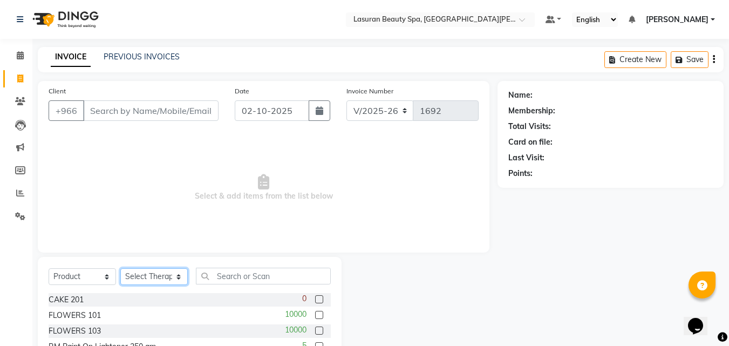
click at [170, 278] on select "Select Therapist [PERSON_NAME] MANDAL [PERSON_NAME] HACER AKBAY [PERSON_NAME][D…" at bounding box center [153, 276] width 67 height 17
select select "54626"
click at [120, 268] on select "Select Therapist [PERSON_NAME] MANDAL [PERSON_NAME] HACER AKBAY [PERSON_NAME][D…" at bounding box center [153, 276] width 67 height 17
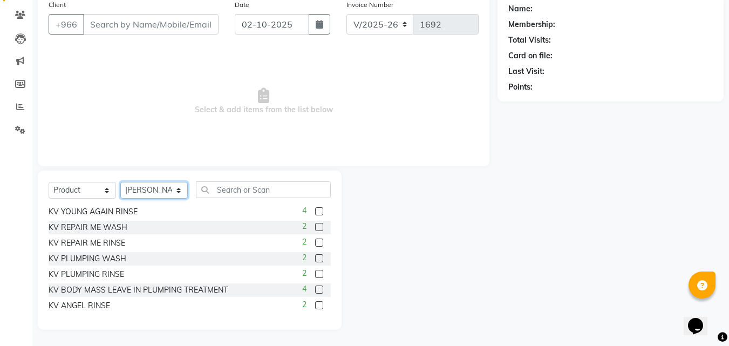
scroll to position [135, 0]
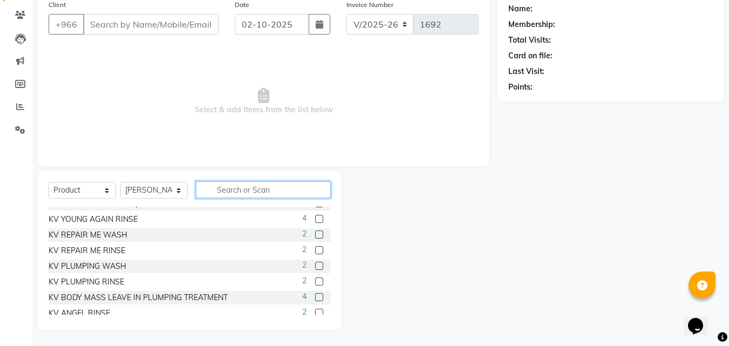
click at [222, 191] on input "text" at bounding box center [263, 189] width 135 height 17
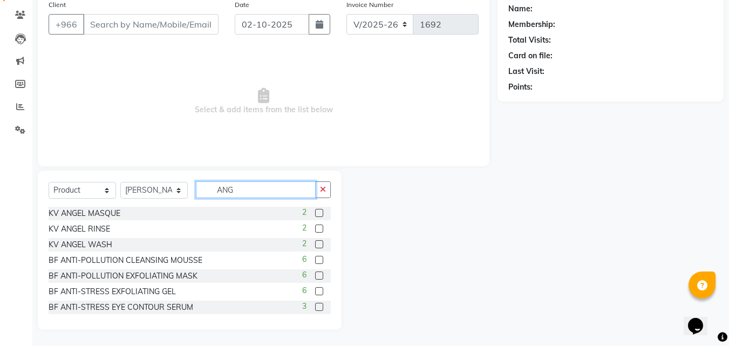
scroll to position [72, 0]
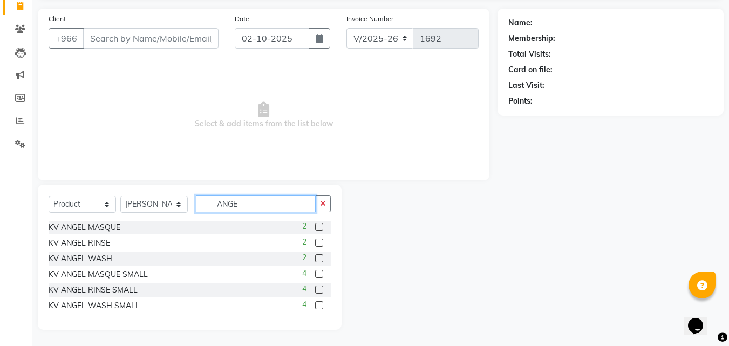
type input "ANGE"
click at [319, 259] on label at bounding box center [319, 258] width 8 height 8
click at [319, 259] on input "checkbox" at bounding box center [318, 258] width 7 height 7
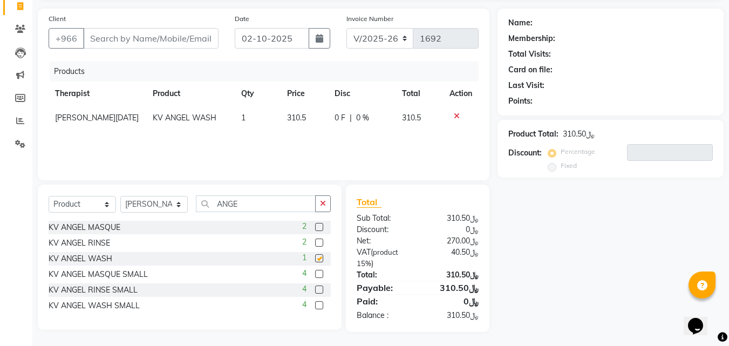
checkbox input "false"
click at [317, 206] on button "button" at bounding box center [323, 203] width 16 height 17
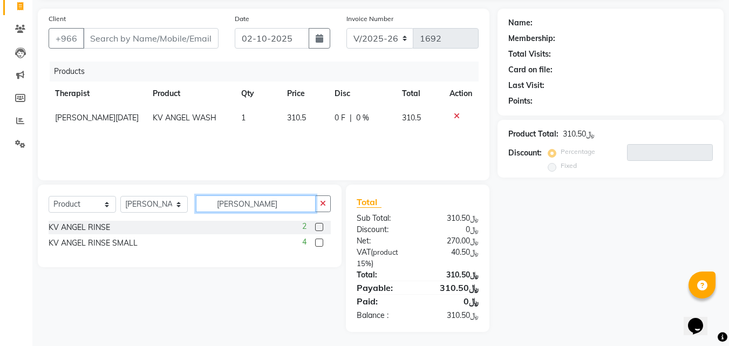
type input "[PERSON_NAME]"
click at [321, 227] on label at bounding box center [319, 227] width 8 height 8
click at [321, 227] on input "checkbox" at bounding box center [318, 227] width 7 height 7
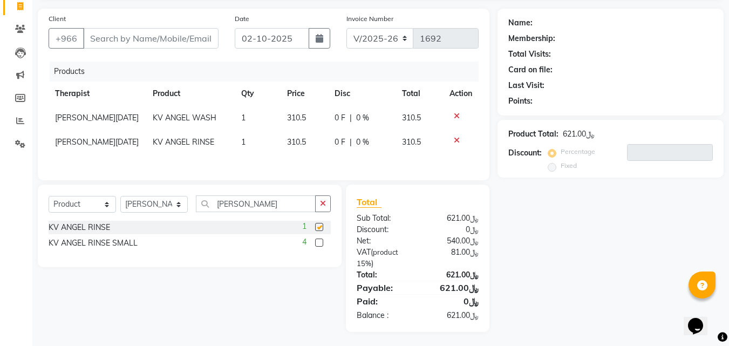
checkbox input "false"
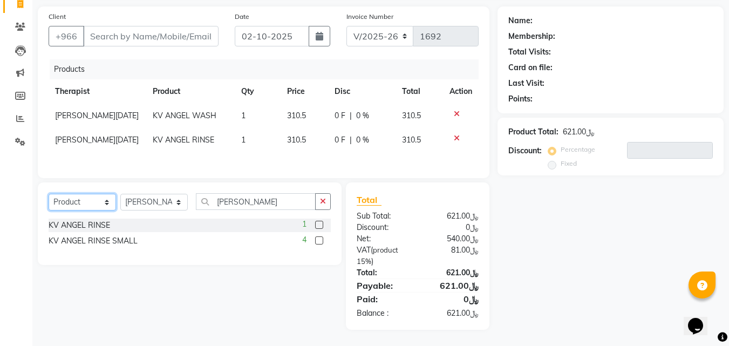
click at [95, 194] on select "Select Service Product Membership Package Voucher Prepaid Gift Card" at bounding box center [82, 202] width 67 height 17
select select "service"
click at [49, 194] on select "Select Service Product Membership Package Voucher Prepaid Gift Card" at bounding box center [82, 202] width 67 height 17
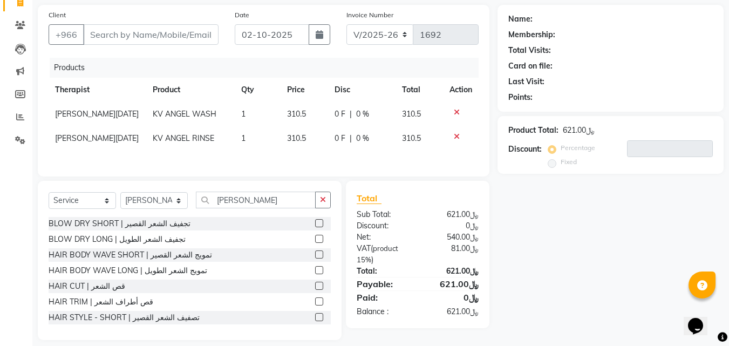
click at [315, 302] on label at bounding box center [319, 301] width 8 height 8
click at [315, 302] on input "checkbox" at bounding box center [318, 301] width 7 height 7
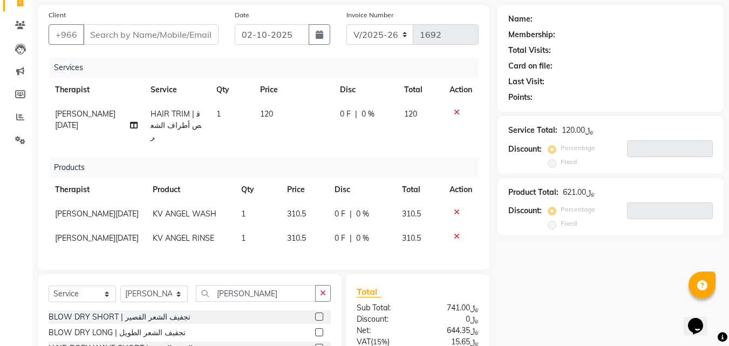
checkbox input "false"
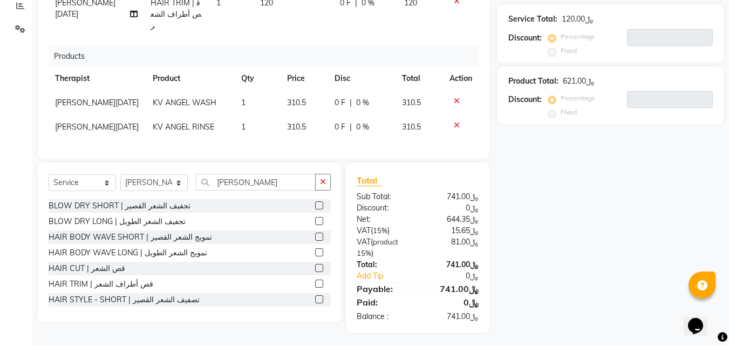
click at [454, 97] on icon at bounding box center [457, 101] width 6 height 8
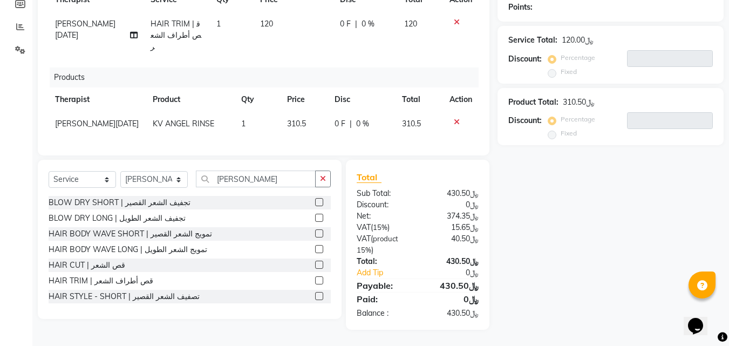
scroll to position [163, 0]
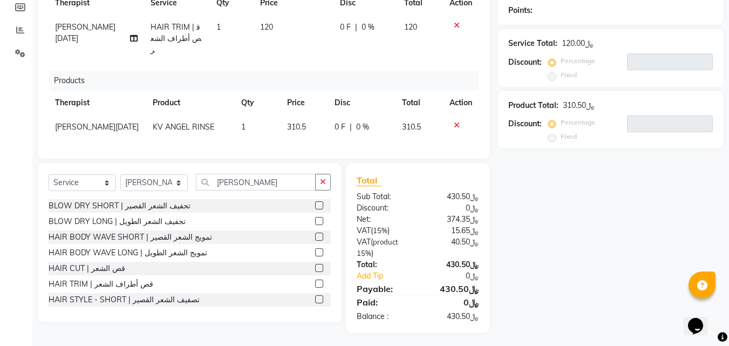
click at [455, 121] on icon at bounding box center [457, 125] width 6 height 8
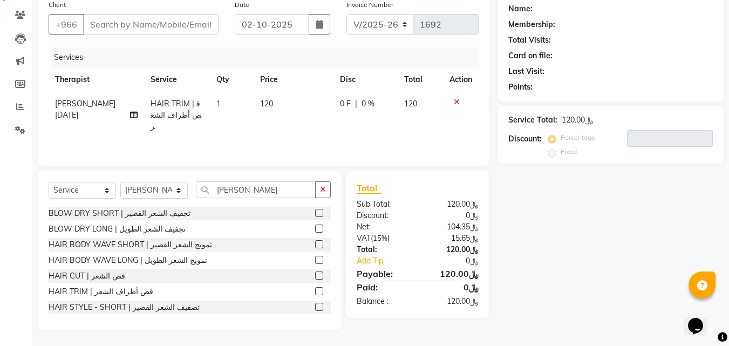
click at [315, 214] on label at bounding box center [319, 213] width 8 height 8
click at [315, 214] on input "checkbox" at bounding box center [318, 213] width 7 height 7
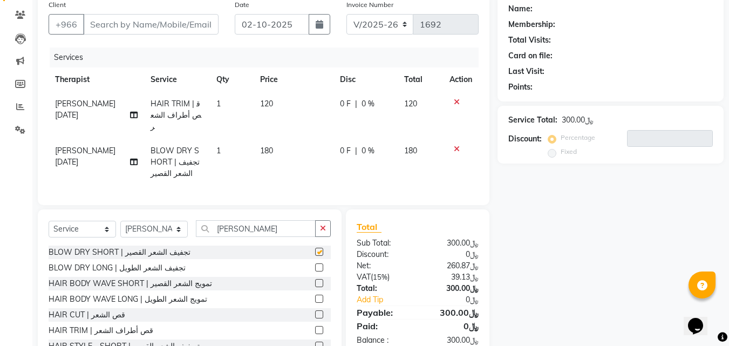
scroll to position [122, 0]
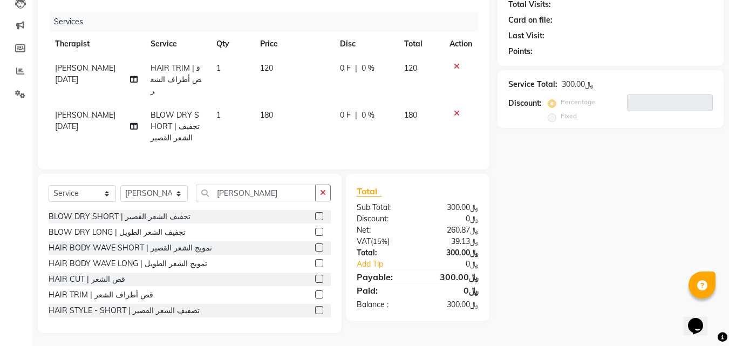
checkbox input "false"
click at [456, 110] on icon at bounding box center [457, 114] width 6 height 8
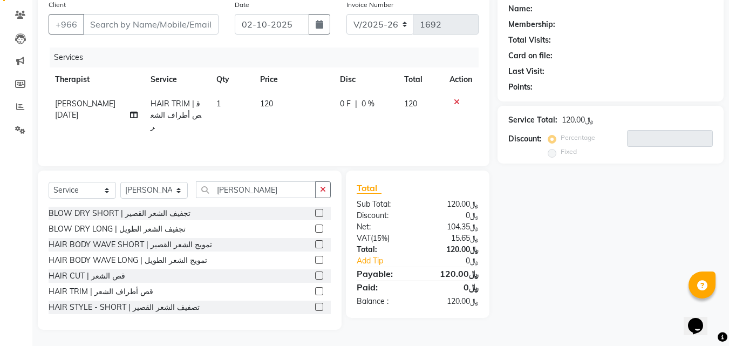
scroll to position [0, 0]
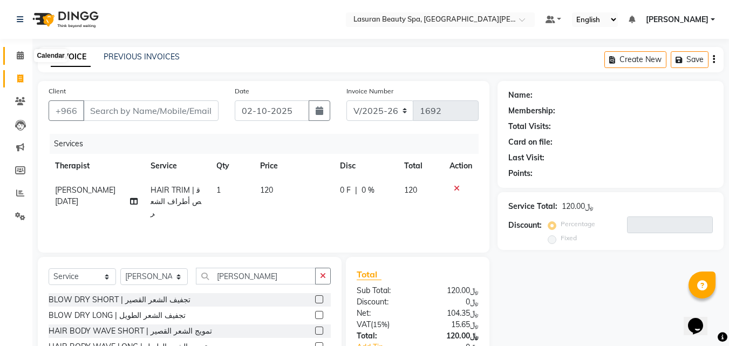
click at [23, 56] on icon at bounding box center [20, 55] width 7 height 8
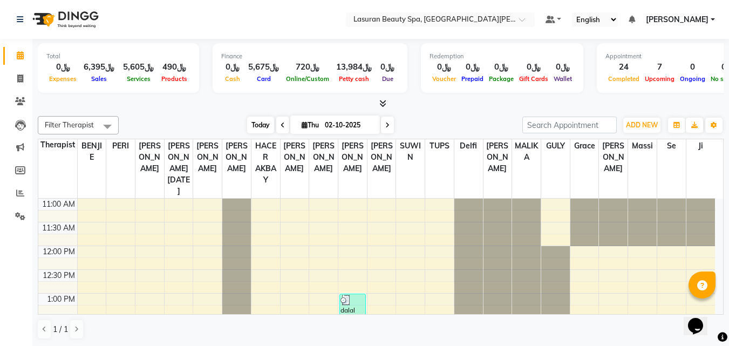
click at [269, 123] on span "Today" at bounding box center [260, 125] width 27 height 17
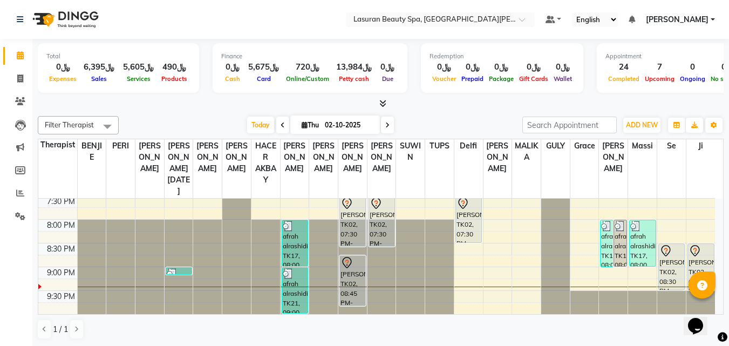
click at [296, 285] on div "afrah alrashidi, TK21, 09:00 PM-10:00 PM, CLASSIC PEDICURE | باديكير كلاسيك" at bounding box center [294, 290] width 25 height 45
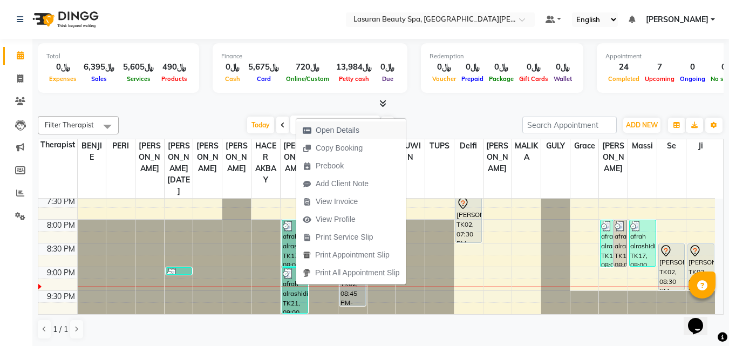
click at [317, 126] on span "Open Details" at bounding box center [338, 130] width 44 height 11
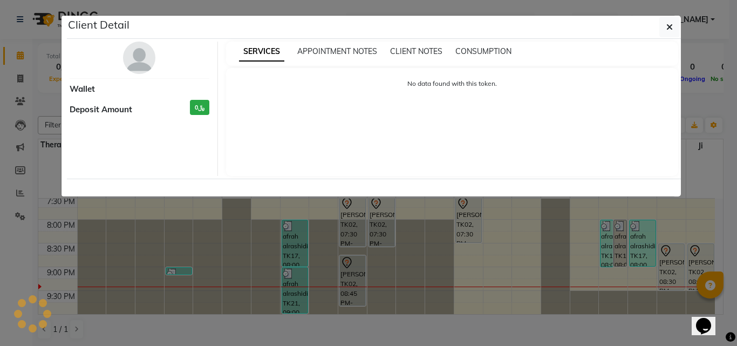
select select "3"
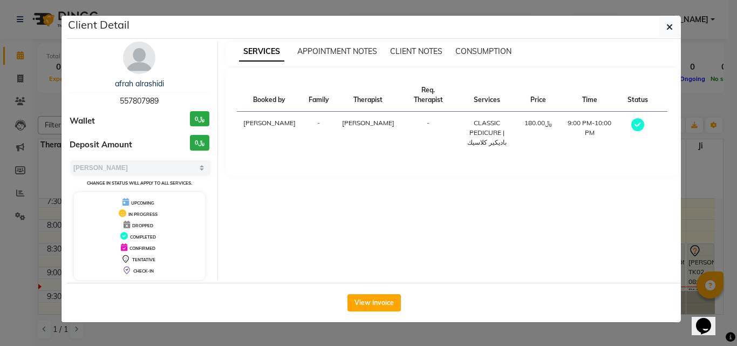
click at [150, 99] on span "557807989" at bounding box center [139, 101] width 39 height 10
copy span "557807989"
click at [668, 30] on icon "button" at bounding box center [669, 27] width 6 height 9
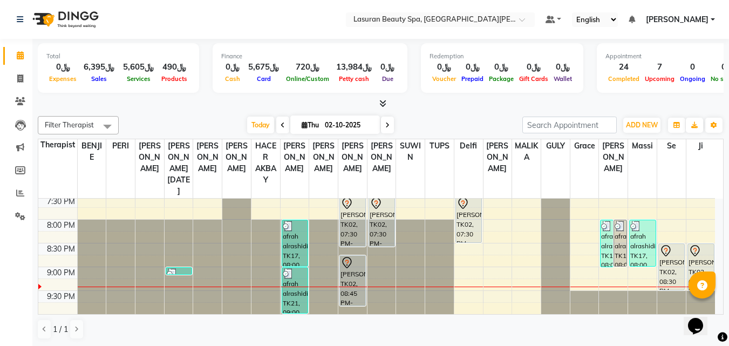
click at [171, 295] on div at bounding box center [179, 267] width 29 height 94
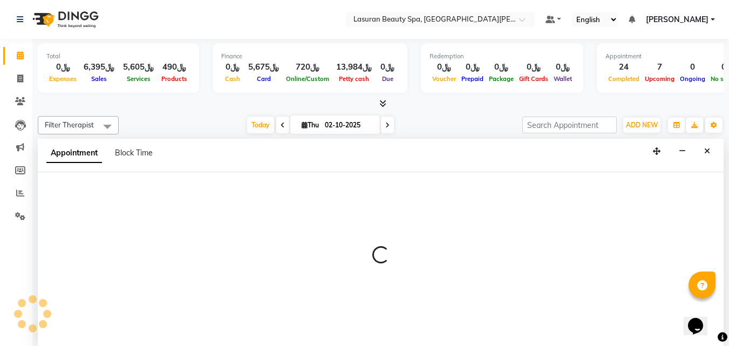
scroll to position [1, 0]
select select "54626"
select select "tentative"
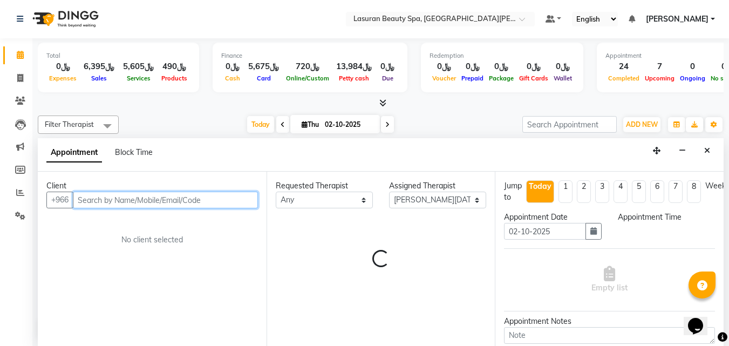
select select "1275"
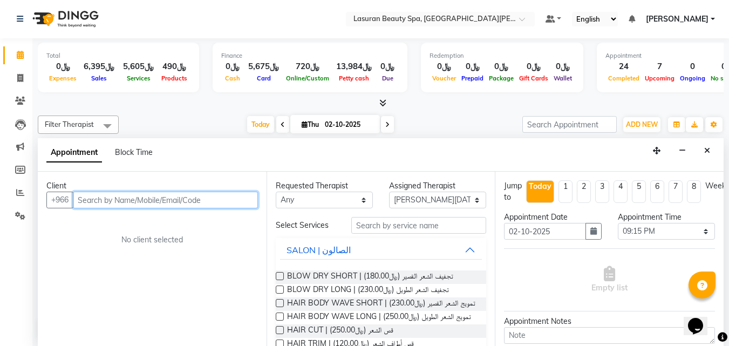
paste input "557807989"
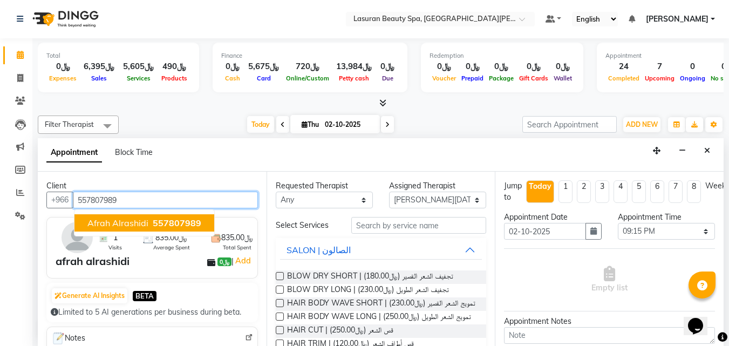
click at [85, 217] on button "afrah alrashidi 557807989" at bounding box center [144, 222] width 140 height 17
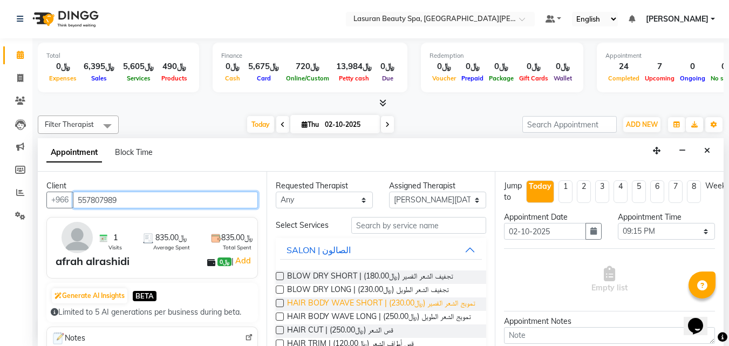
scroll to position [54, 0]
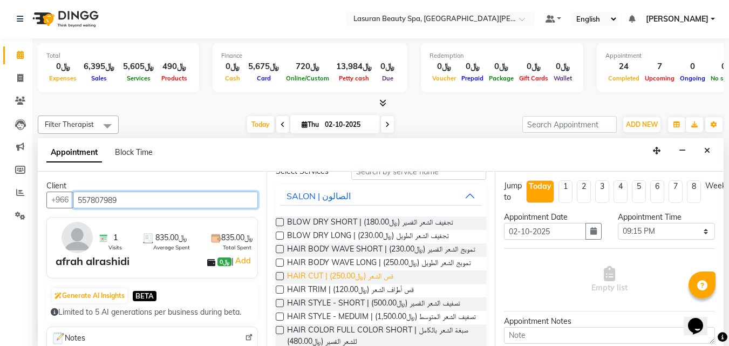
type input "557807989"
click at [377, 284] on span "HAIR CUT | قص الشعر (﷼250.00)" at bounding box center [340, 276] width 106 height 13
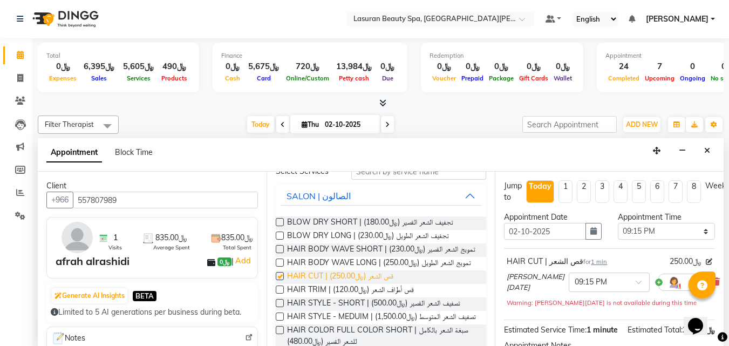
checkbox input "false"
click at [391, 297] on span "HAIR TRIM | قص أطراف الشعر (﷼120.00)" at bounding box center [350, 290] width 127 height 13
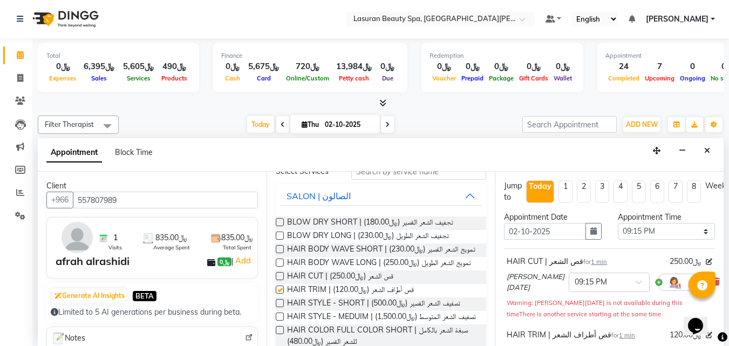
checkbox input "false"
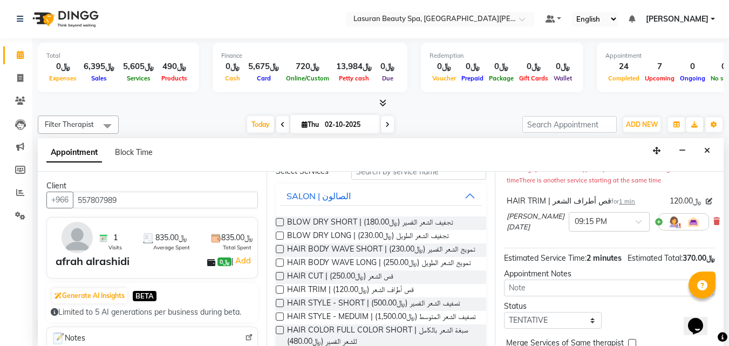
scroll to position [108, 0]
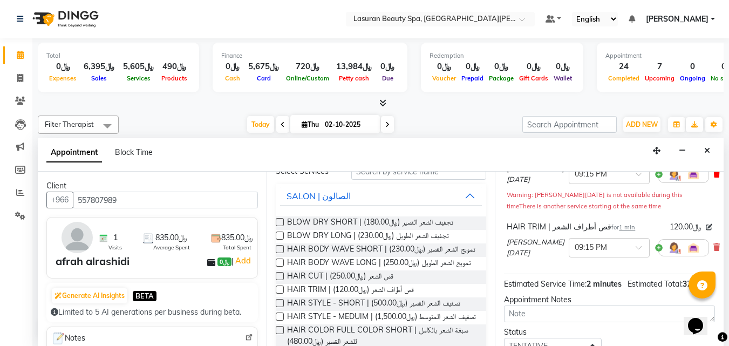
click at [713, 177] on icon at bounding box center [716, 174] width 6 height 8
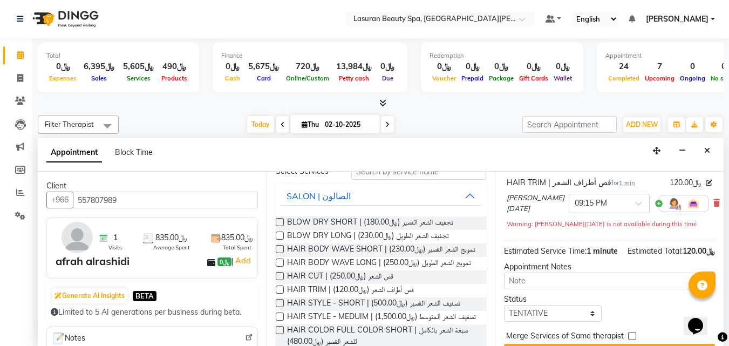
scroll to position [124, 0]
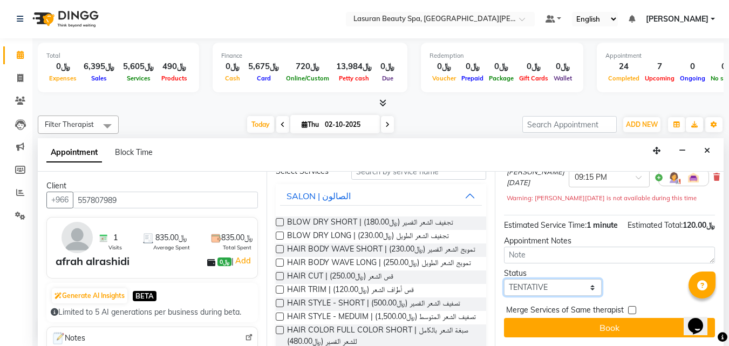
click at [556, 282] on select "Select TENTATIVE CONFIRM CHECK-IN UPCOMING" at bounding box center [552, 287] width 97 height 17
select select "confirm booking"
click at [504, 279] on select "Select TENTATIVE CONFIRM CHECK-IN UPCOMING" at bounding box center [552, 287] width 97 height 17
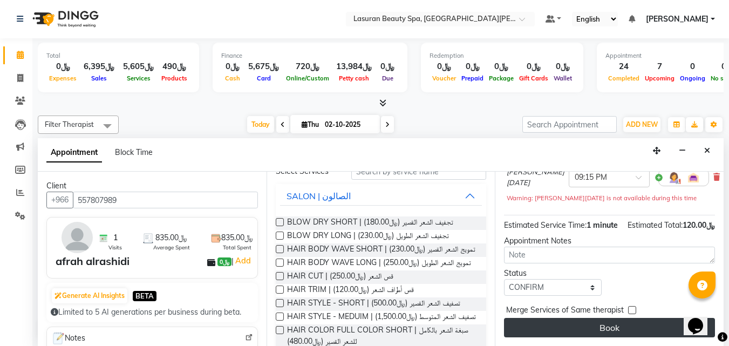
click at [558, 318] on button "Book" at bounding box center [609, 327] width 211 height 19
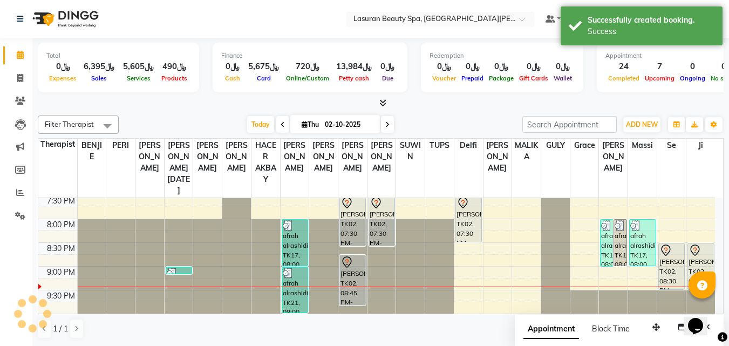
scroll to position [0, 0]
click at [182, 282] on div "afrah alrashidi, TK22, 09:15 PM-09:16 PM, HAIR TRIM | قص أطراف الشعر" at bounding box center [178, 282] width 25 height 6
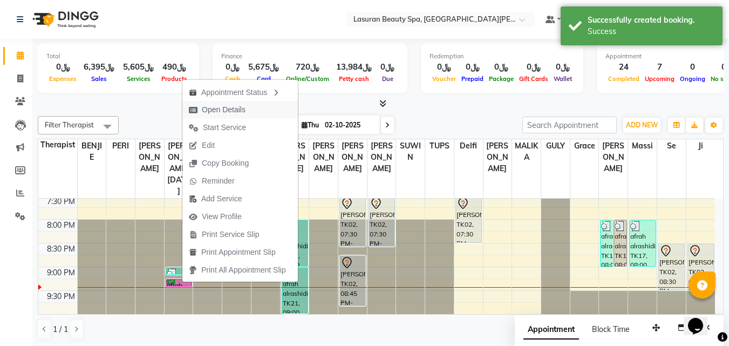
click at [200, 117] on span "Open Details" at bounding box center [217, 110] width 70 height 18
select select "6"
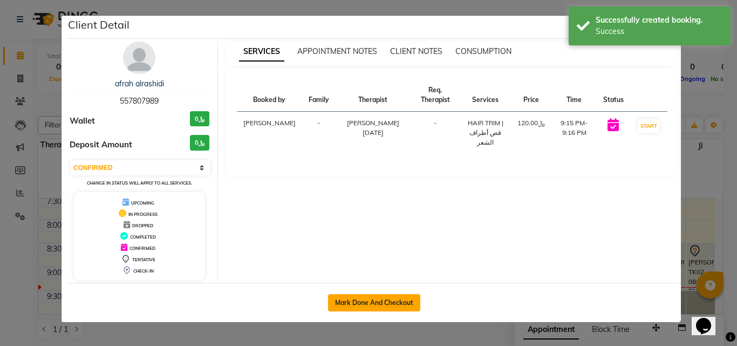
click at [366, 299] on button "Mark Done And Checkout" at bounding box center [374, 302] width 92 height 17
select select "service"
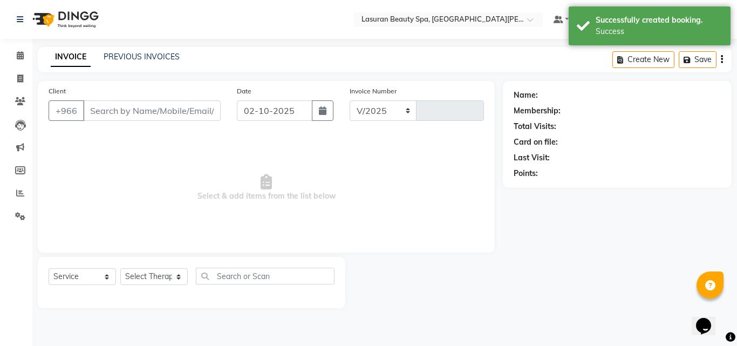
select select "6941"
type input "1692"
type input "557807989"
select select "54626"
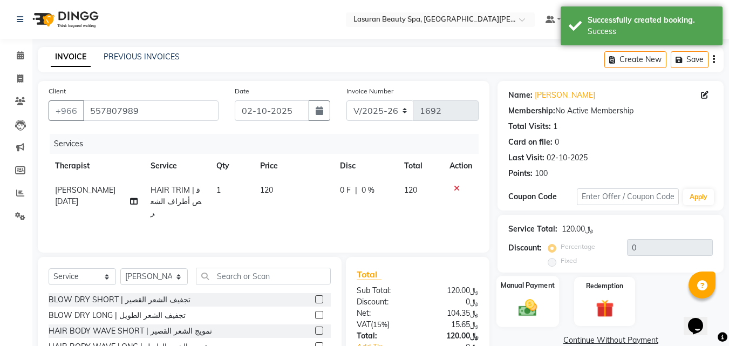
click at [543, 291] on div "Manual Payment" at bounding box center [527, 301] width 63 height 51
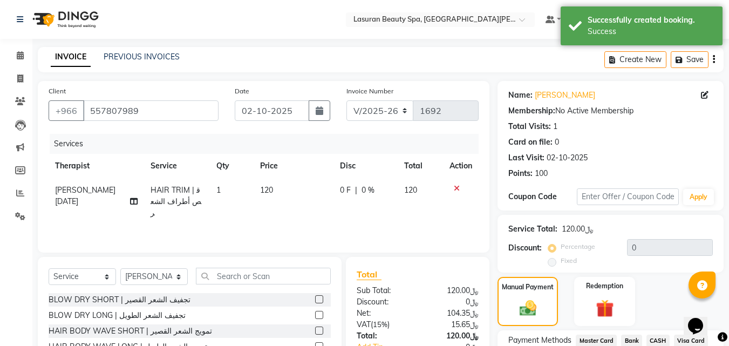
scroll to position [87, 0]
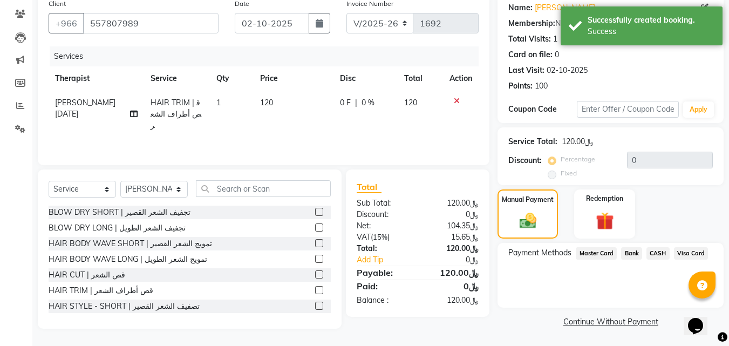
click at [681, 254] on span "Visa Card" at bounding box center [691, 253] width 35 height 12
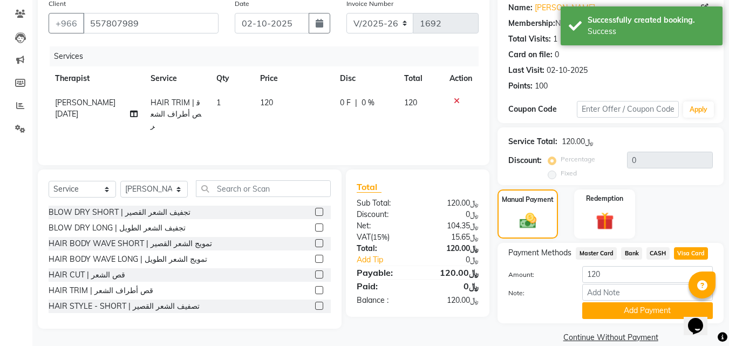
scroll to position [103, 0]
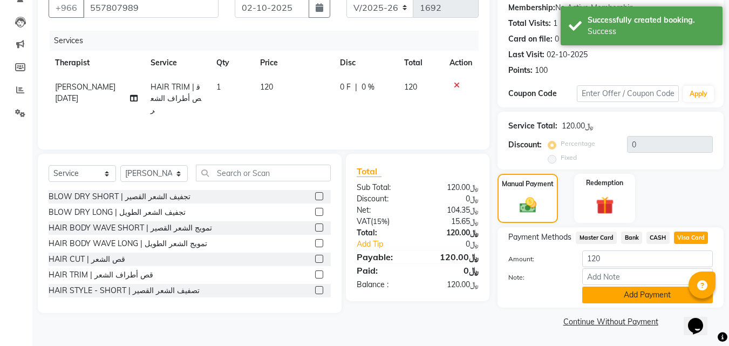
click at [604, 298] on button "Add Payment" at bounding box center [647, 294] width 131 height 17
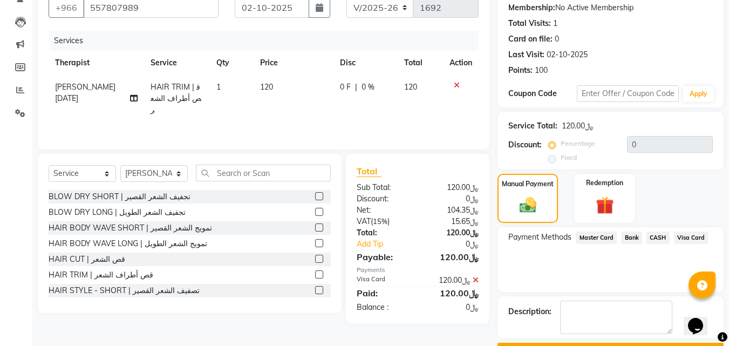
scroll to position [133, 0]
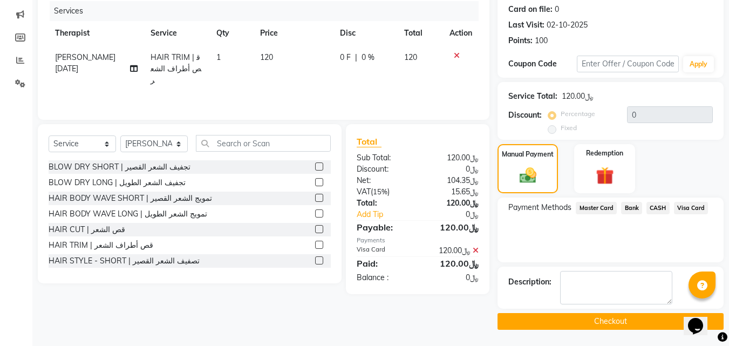
click at [556, 321] on button "Checkout" at bounding box center [610, 321] width 226 height 17
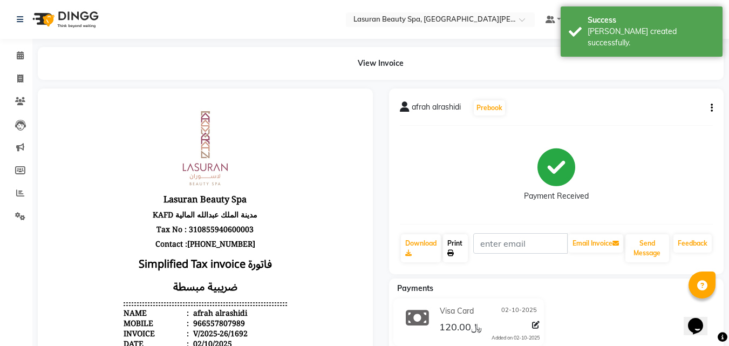
click at [455, 250] on link "Print" at bounding box center [455, 248] width 25 height 28
click at [22, 58] on icon at bounding box center [20, 55] width 7 height 8
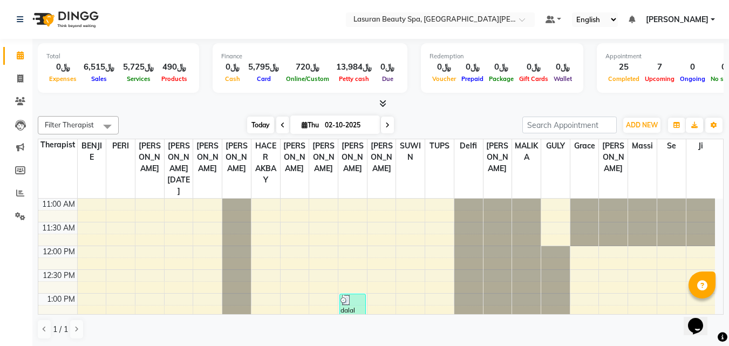
click at [247, 122] on span "Today" at bounding box center [260, 125] width 27 height 17
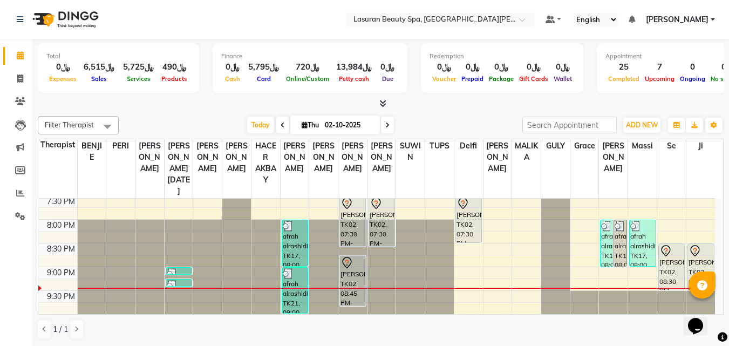
scroll to position [1, 0]
